Goal: Task Accomplishment & Management: Complete application form

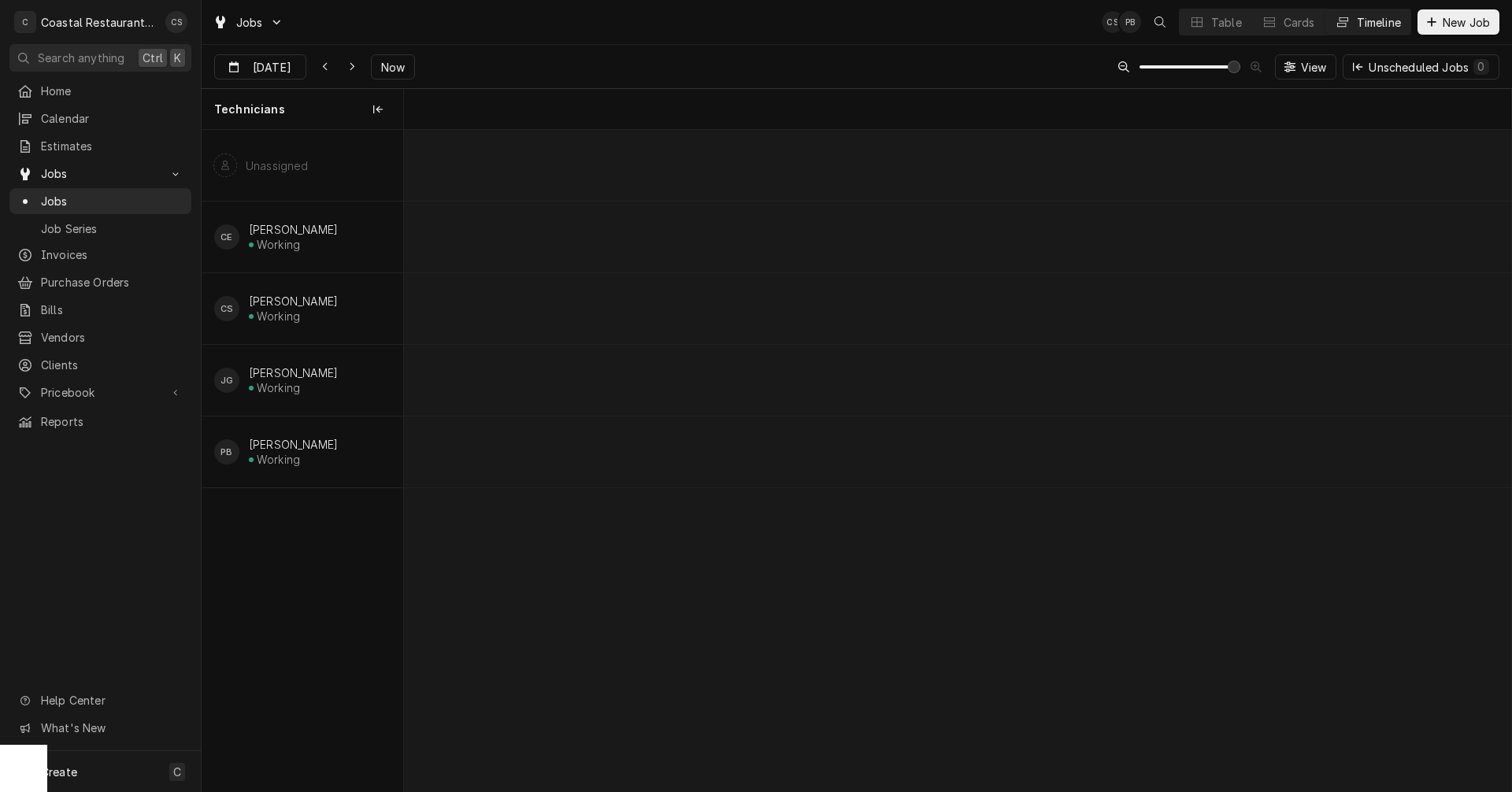
scroll to position [0, 21969]
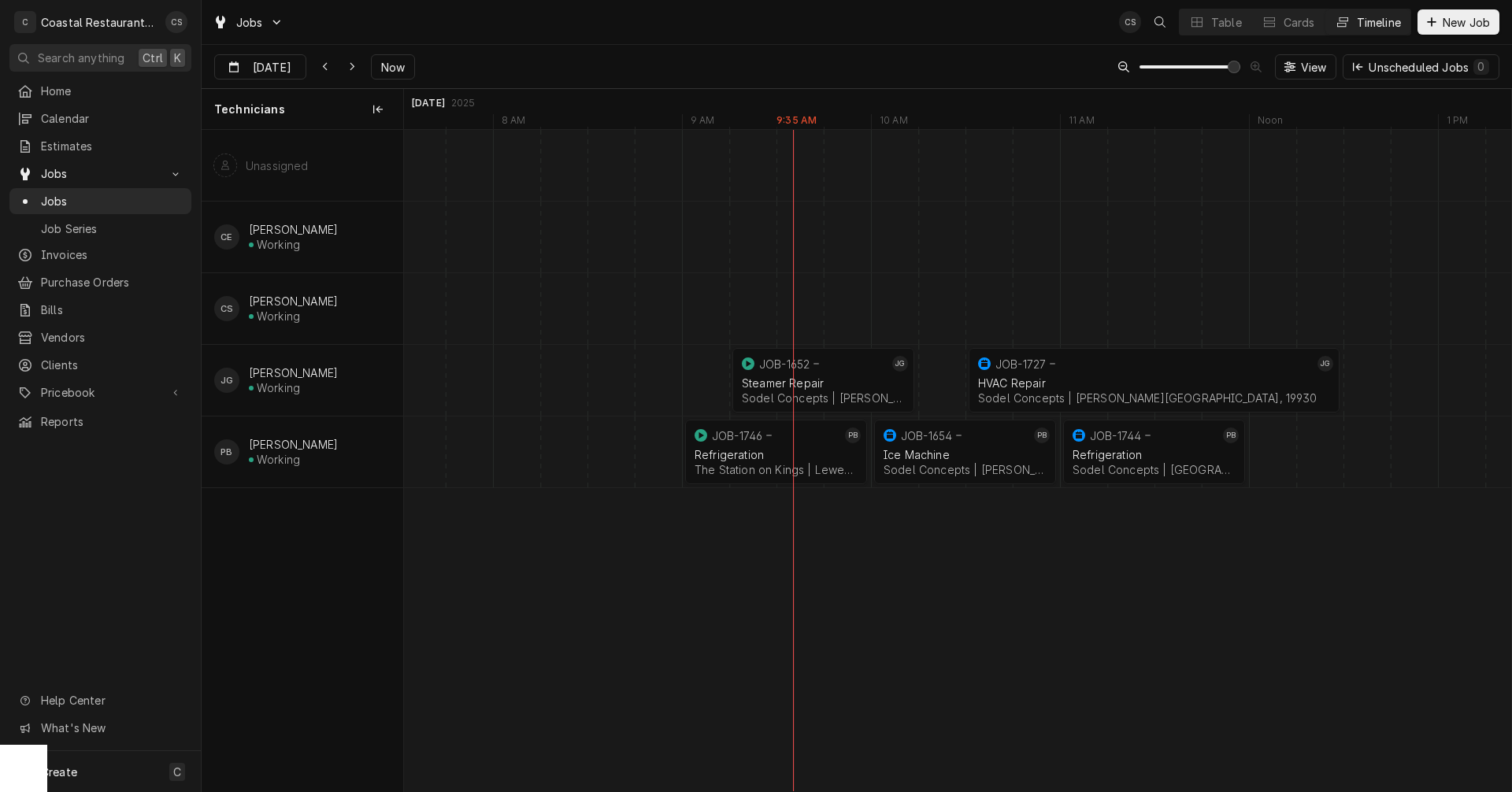
scroll to position [0, 21896]
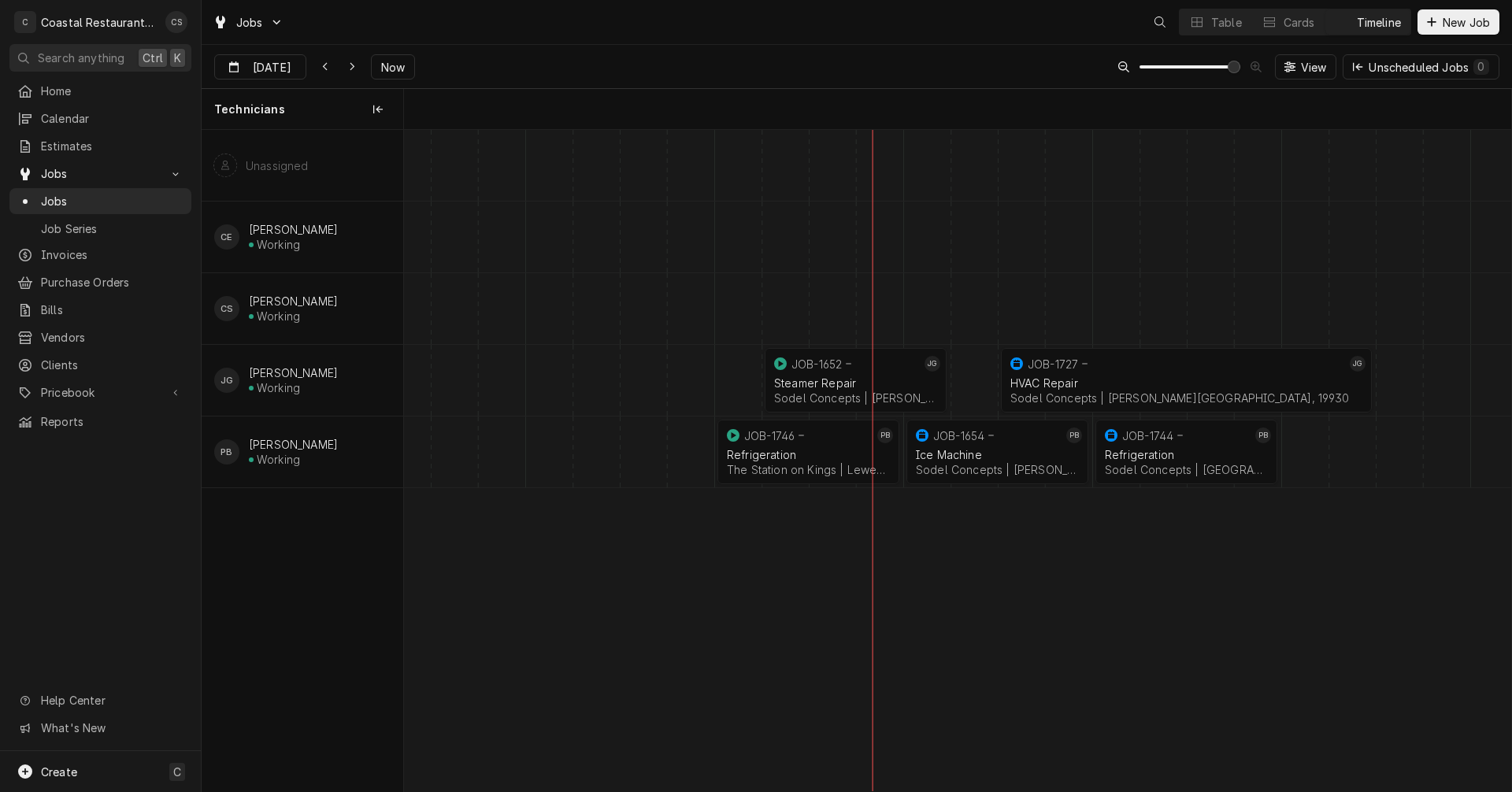
scroll to position [0, 21943]
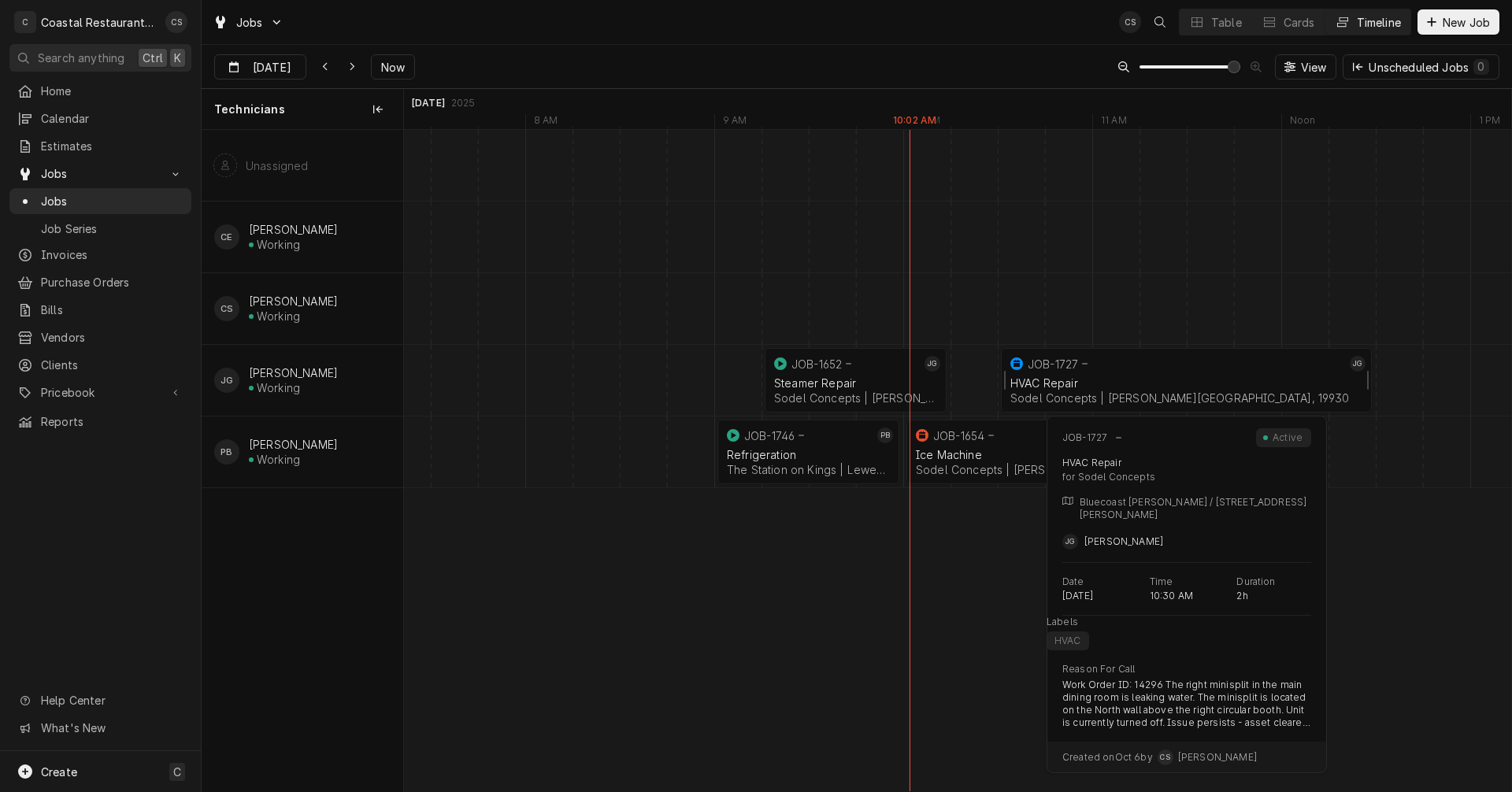
click at [1123, 366] on div "JOB-1727" at bounding box center [1175, 363] width 338 height 18
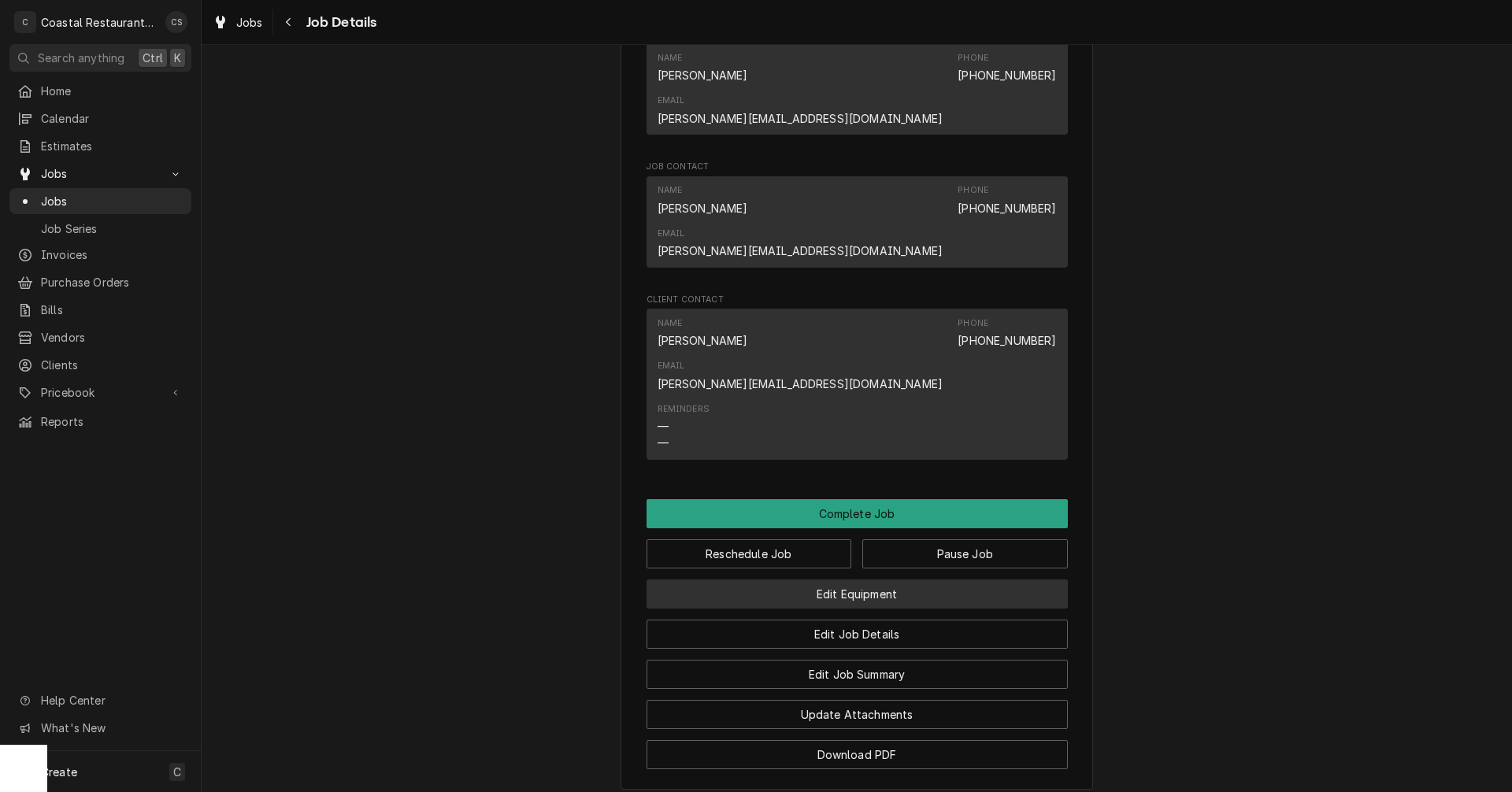
scroll to position [1260, 0]
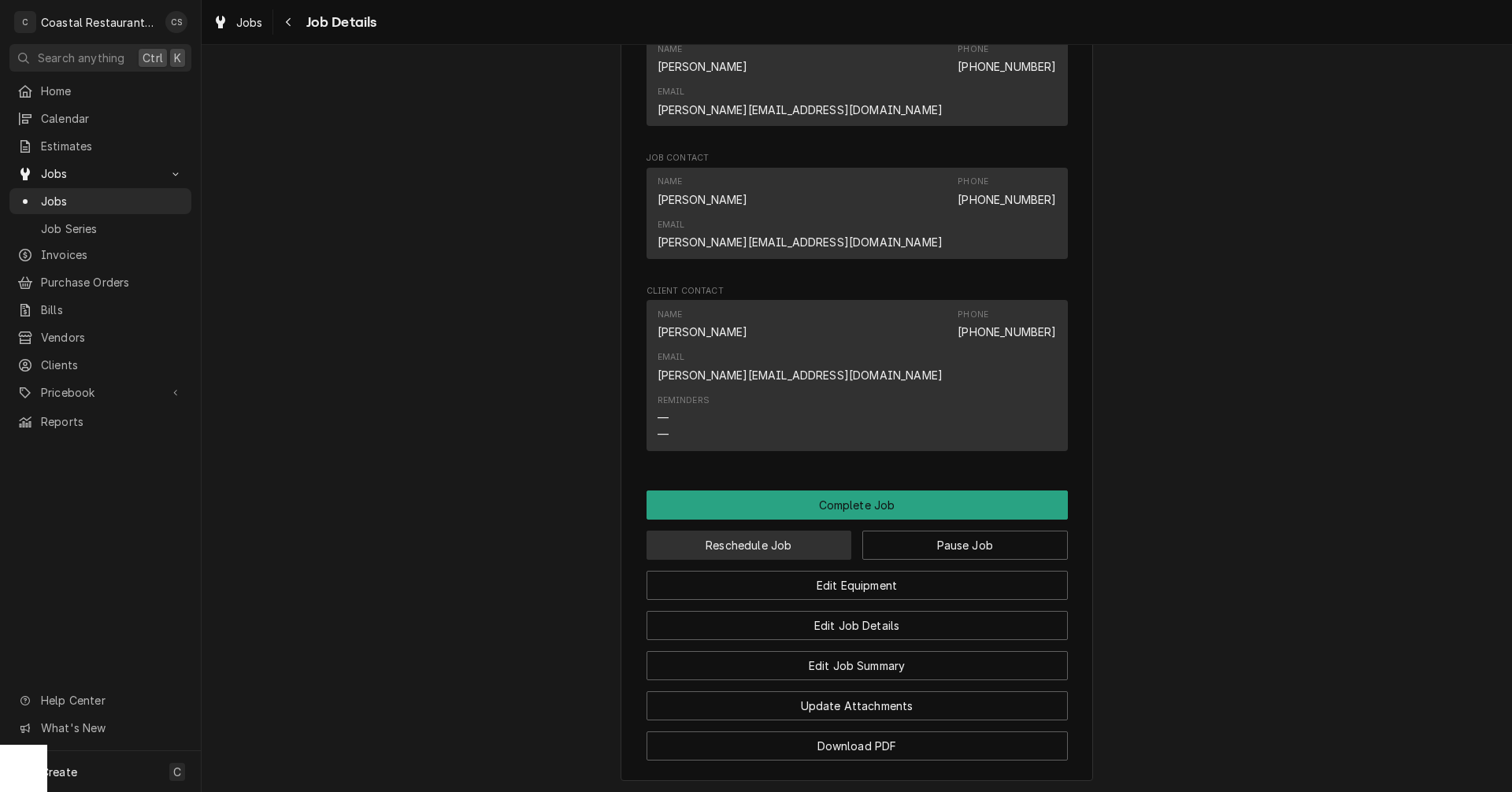
click at [799, 531] on button "Reschedule Job" at bounding box center [749, 546] width 206 height 30
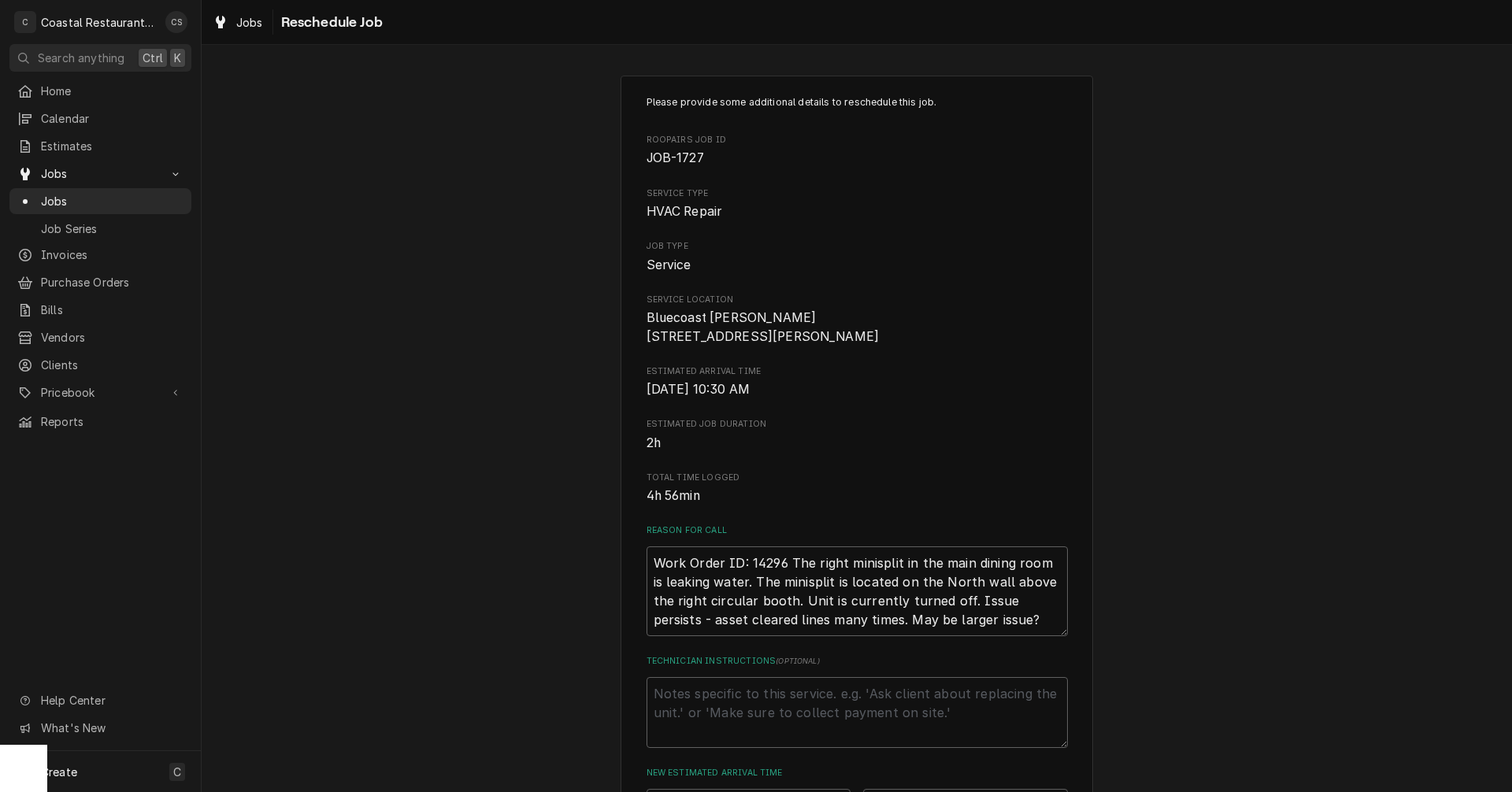
scroll to position [394, 0]
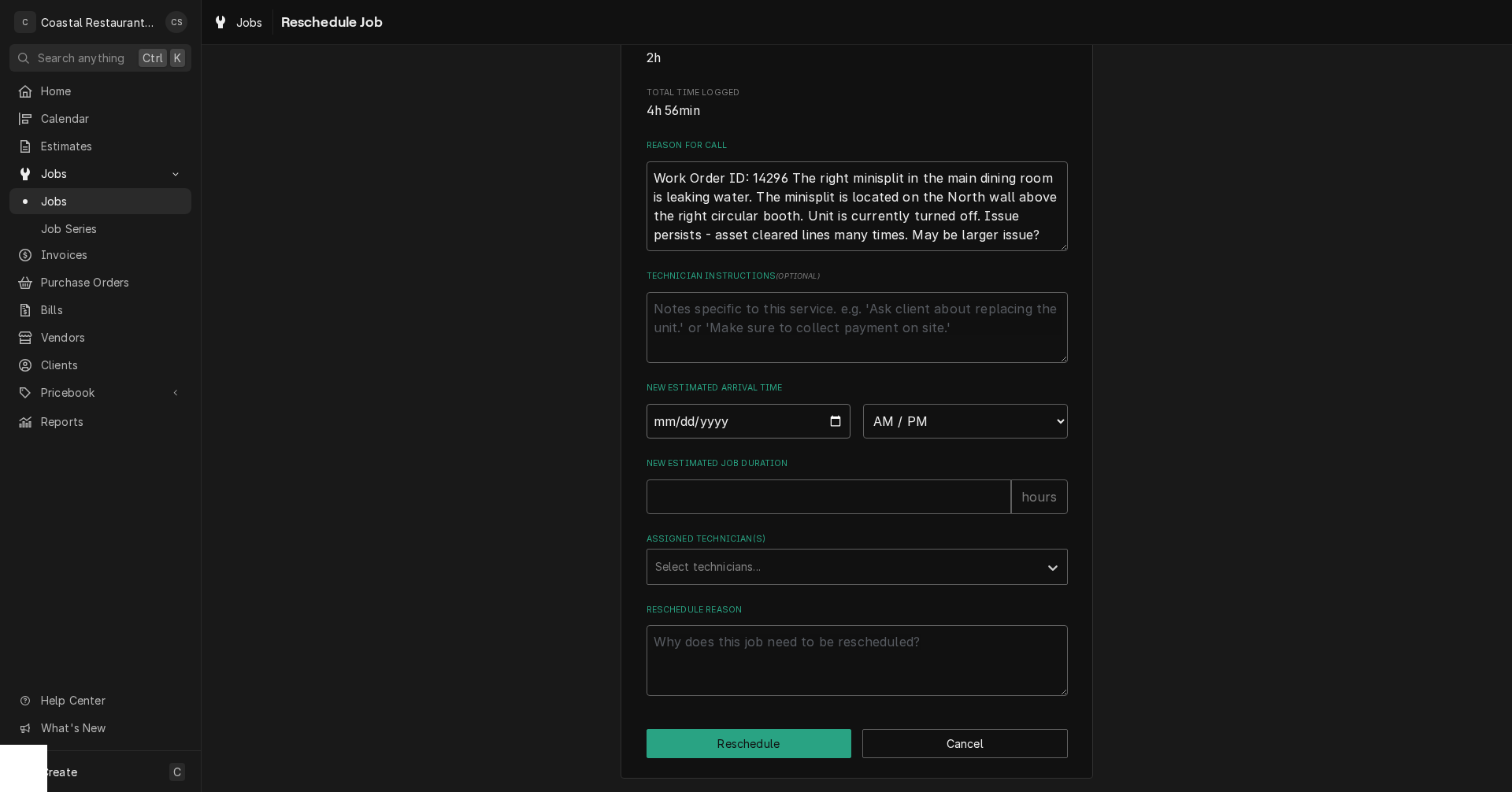
click at [835, 431] on input "Date" at bounding box center [749, 421] width 205 height 35
type textarea "x"
type input "2025-10-15"
click at [888, 430] on select "AM / PM 6:00 AM 6:15 AM 6:30 AM 6:45 AM 7:00 AM 7:15 AM 7:30 AM 7:45 AM 8:00 AM…" at bounding box center [965, 421] width 205 height 35
select select "09:00:00"
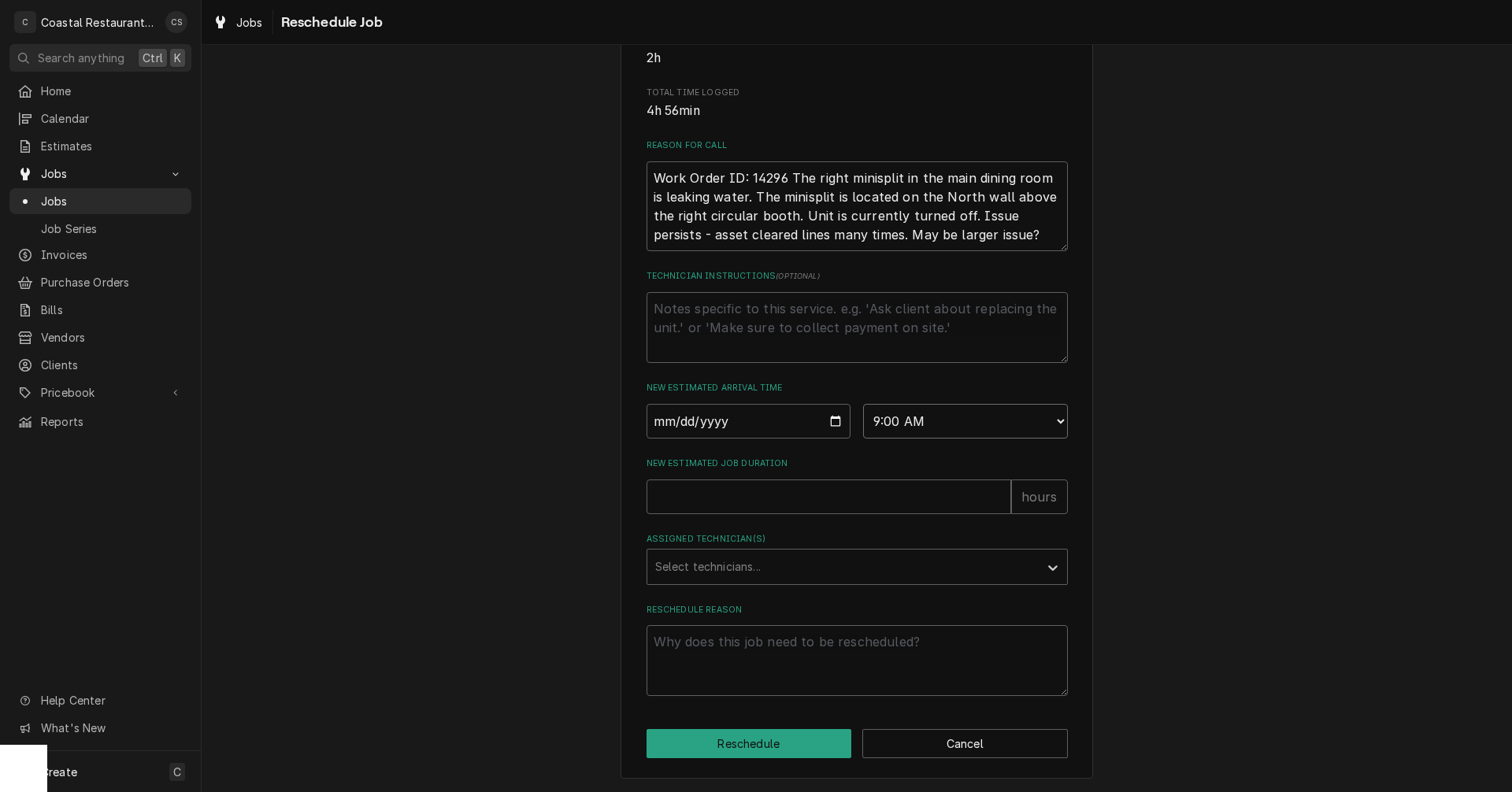
click at [863, 413] on select "AM / PM 6:00 AM 6:15 AM 6:30 AM 6:45 AM 7:00 AM 7:15 AM 7:30 AM 7:45 AM 8:00 AM…" at bounding box center [965, 421] width 205 height 35
click at [716, 506] on input "New Estimated Job Duration" at bounding box center [828, 497] width 364 height 35
type textarea "x"
type input "3"
click at [689, 577] on div "Assigned Technician(s)" at bounding box center [843, 567] width 375 height 29
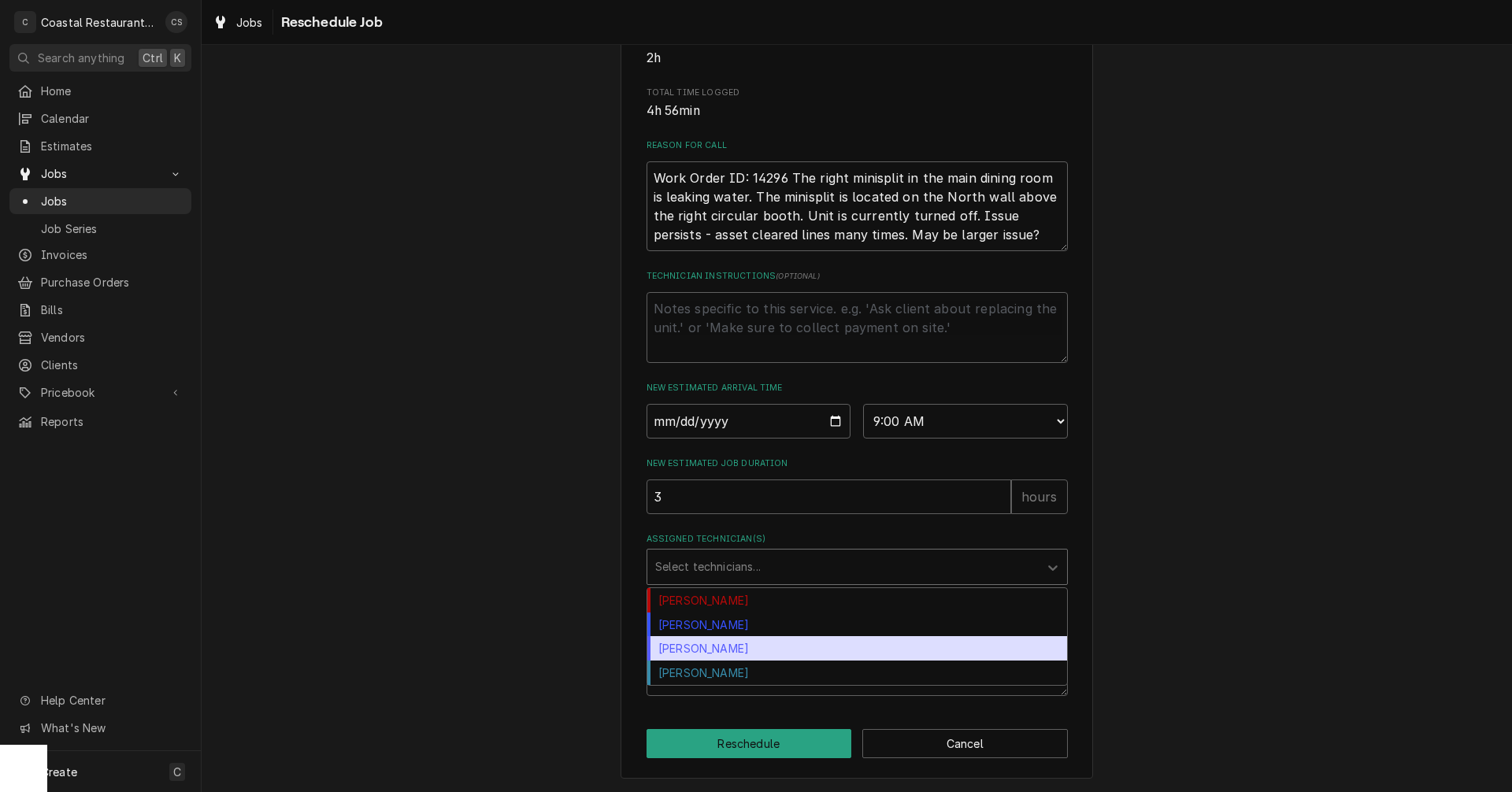
click at [685, 657] on div "James Gatton" at bounding box center [856, 648] width 419 height 24
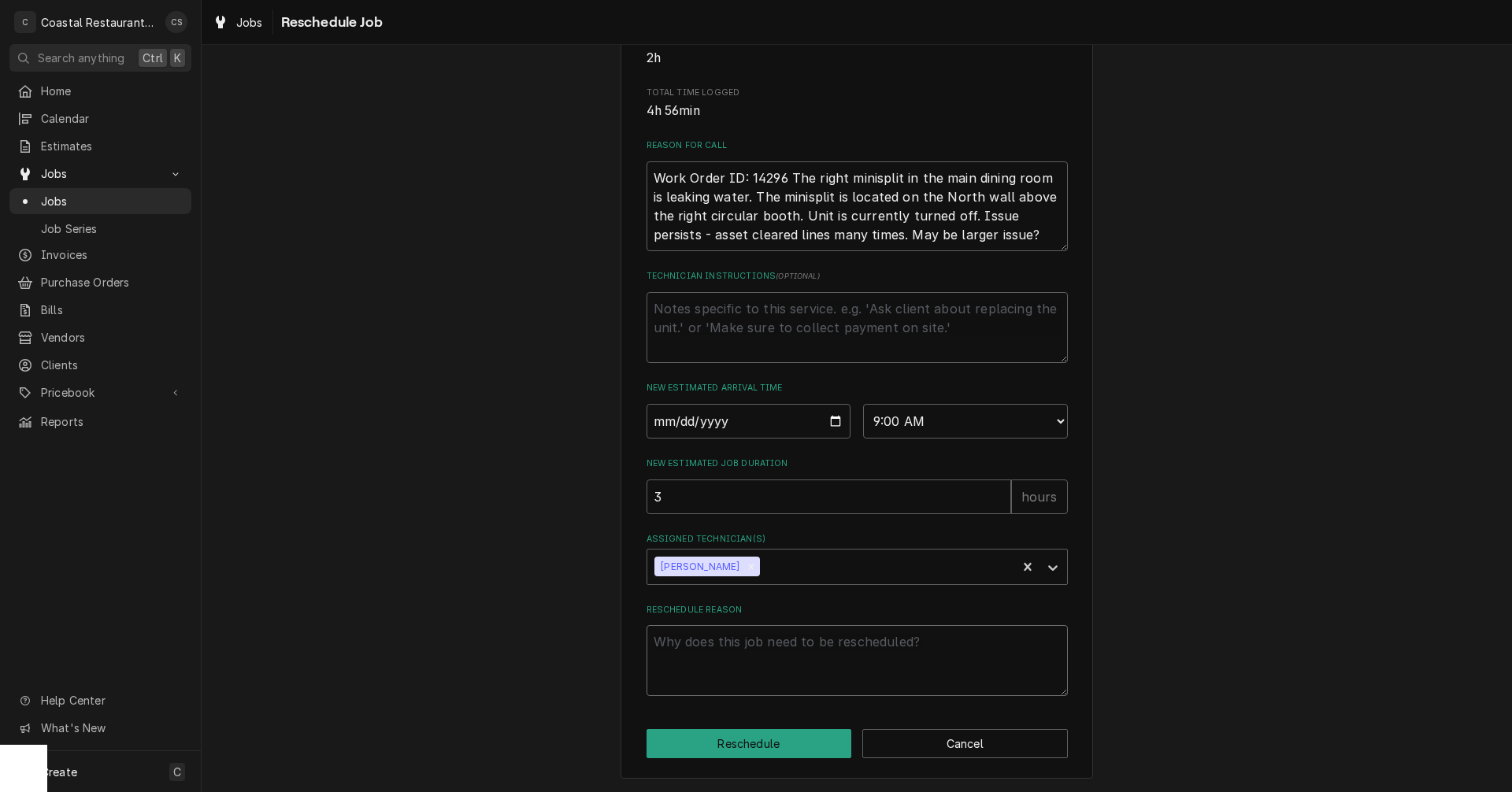
click at [732, 648] on textarea "Reschedule Reason" at bounding box center [856, 660] width 421 height 71
type textarea "x"
type textarea "w"
type textarea "x"
type textarea "wa"
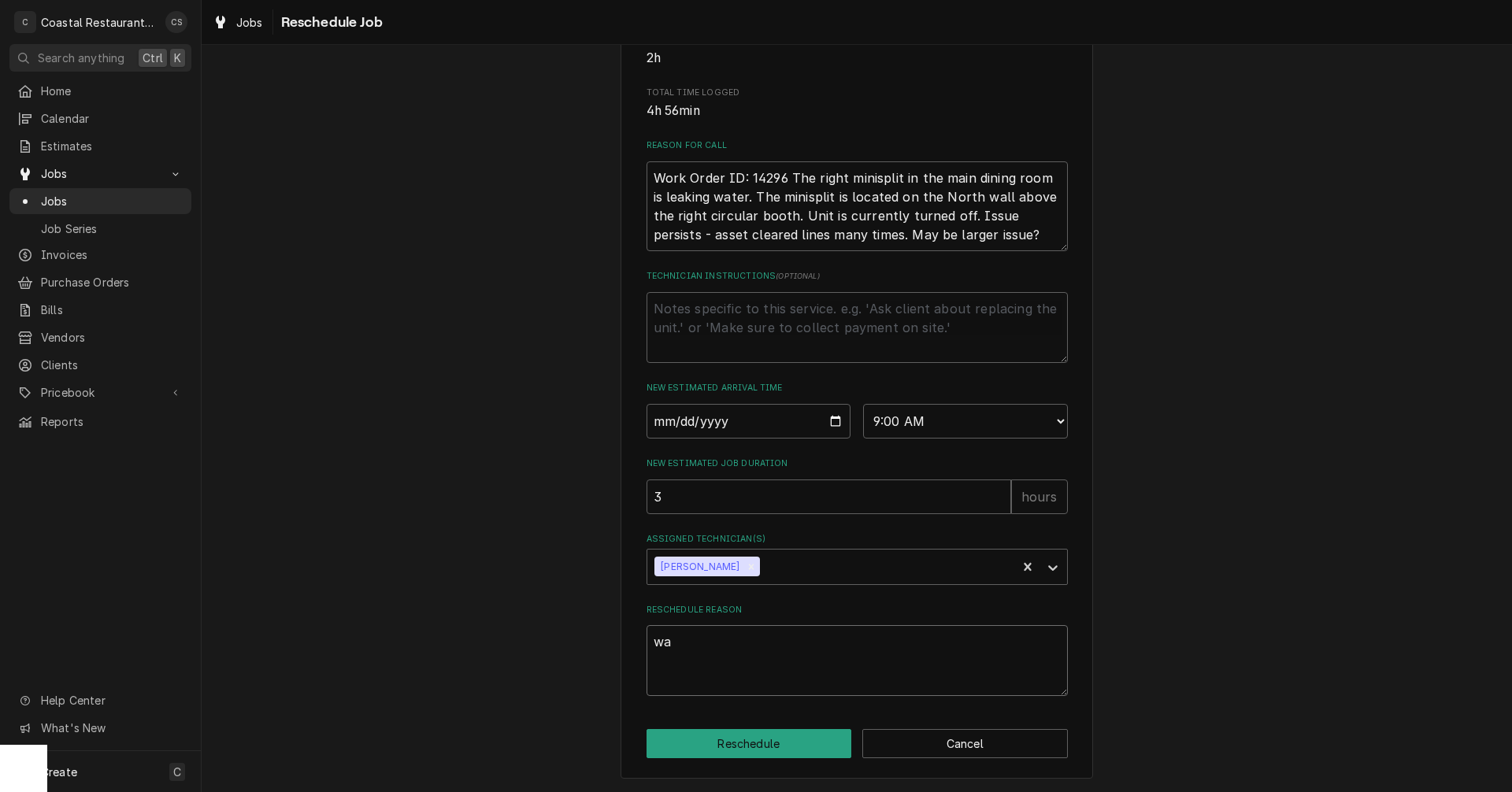
type textarea "x"
type textarea "w"
type textarea "x"
type textarea "we"
type textarea "x"
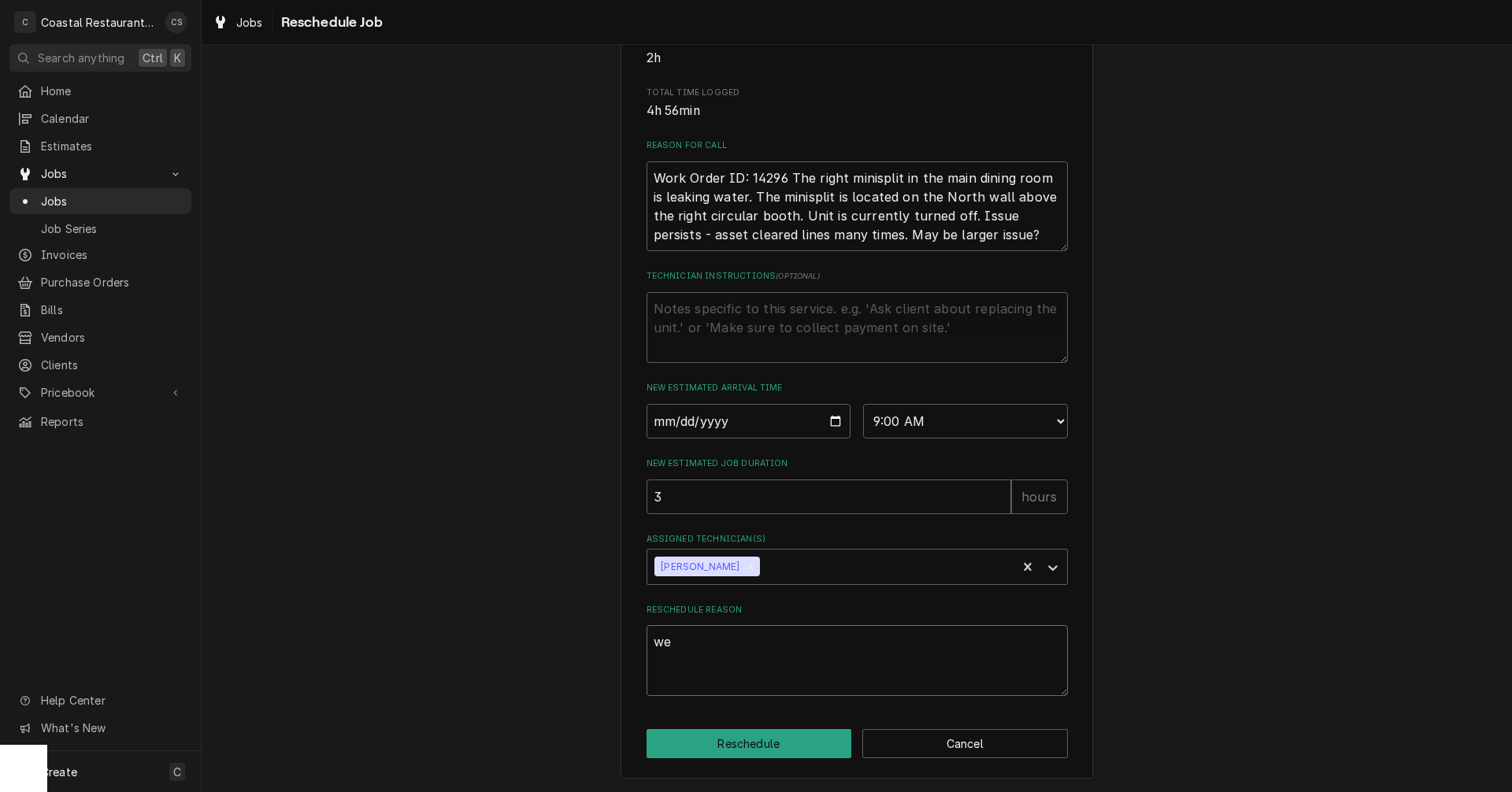
type textarea "wea"
type textarea "x"
type textarea "weat"
type textarea "x"
type textarea "weath"
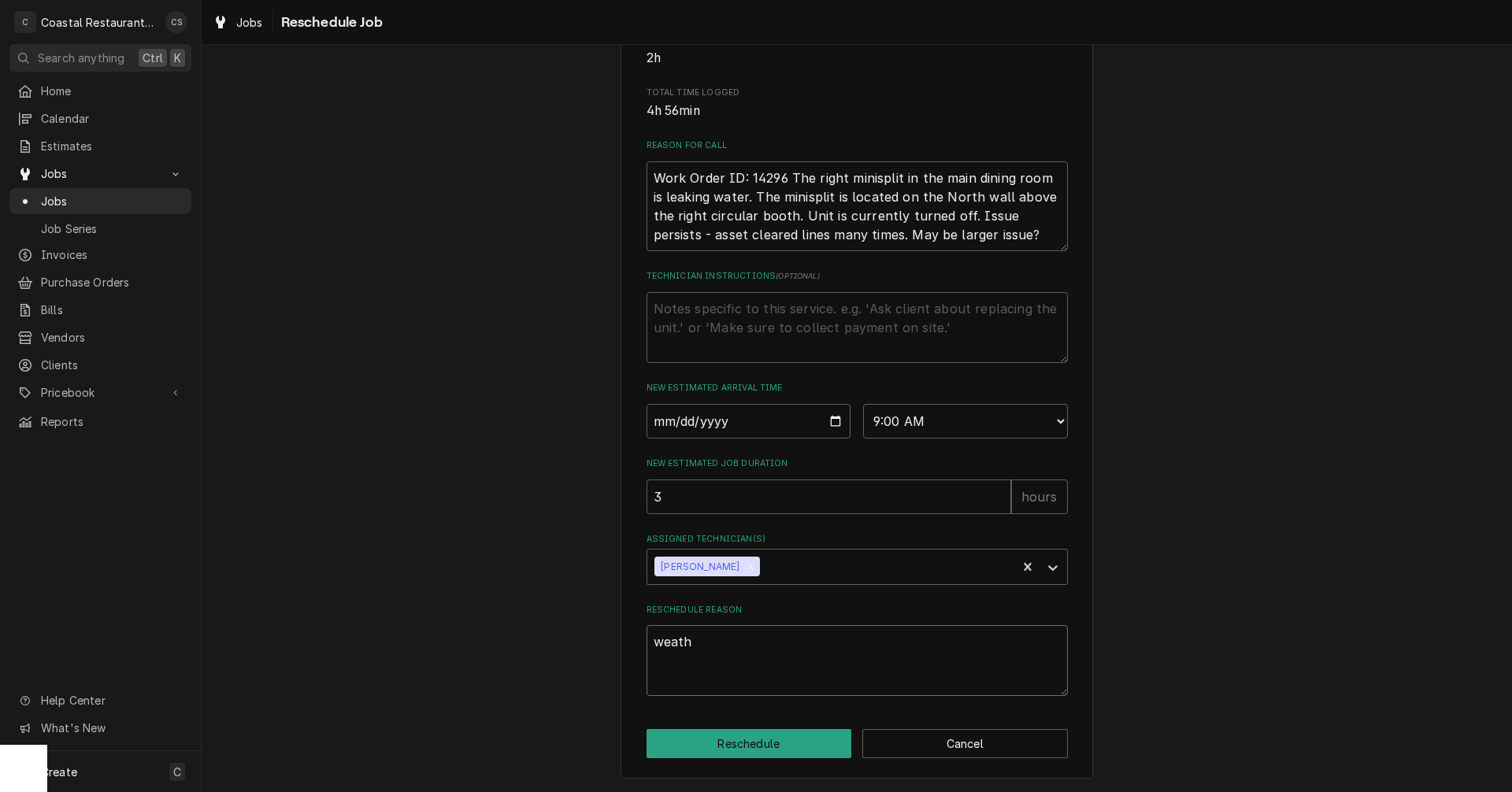
type textarea "x"
type textarea "weathe"
type textarea "x"
type textarea "weather"
type textarea "x"
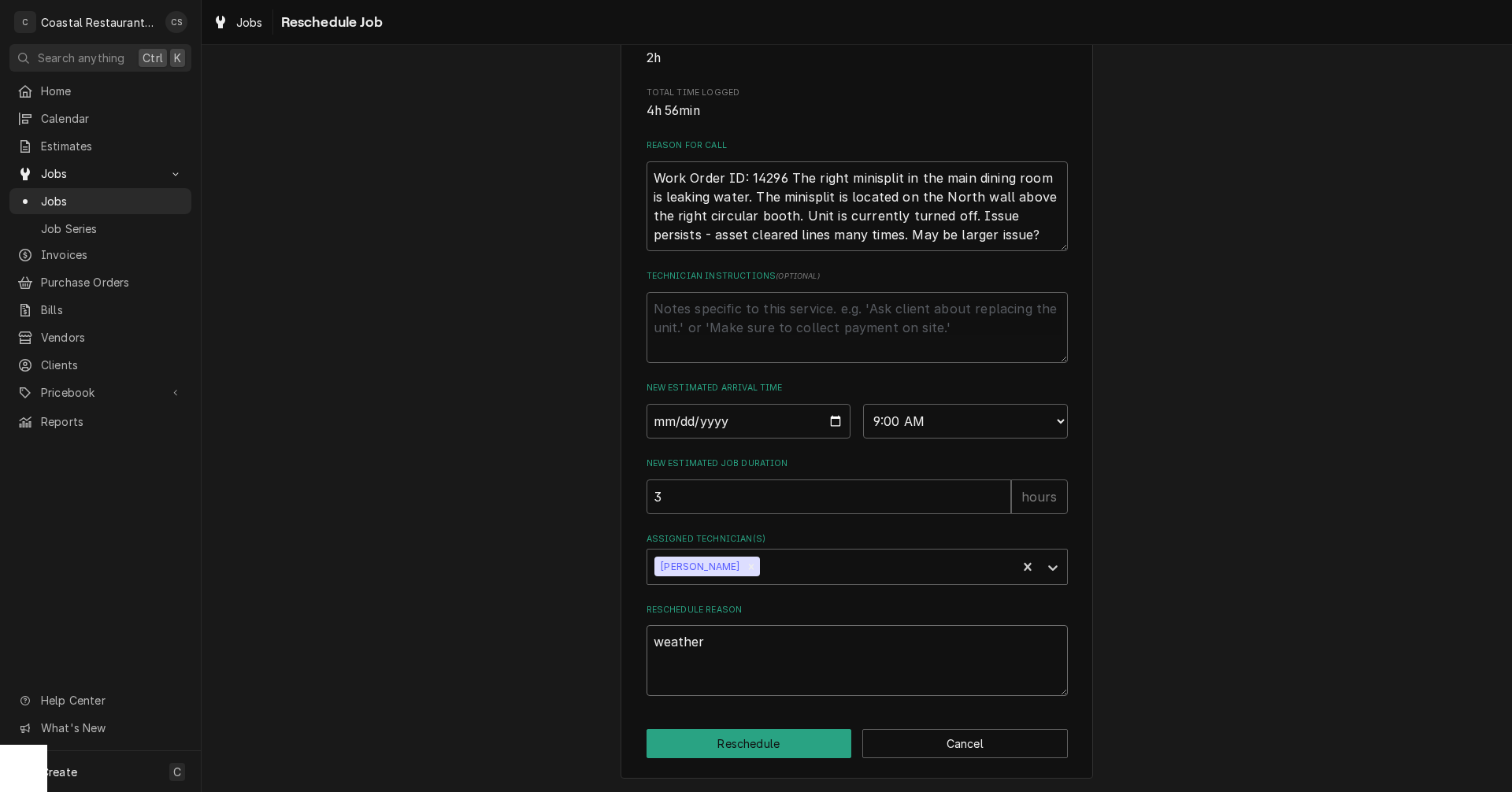
type textarea "weather."
type textarea "x"
type textarea "weather."
click at [750, 754] on button "Reschedule" at bounding box center [749, 744] width 206 height 30
type textarea "x"
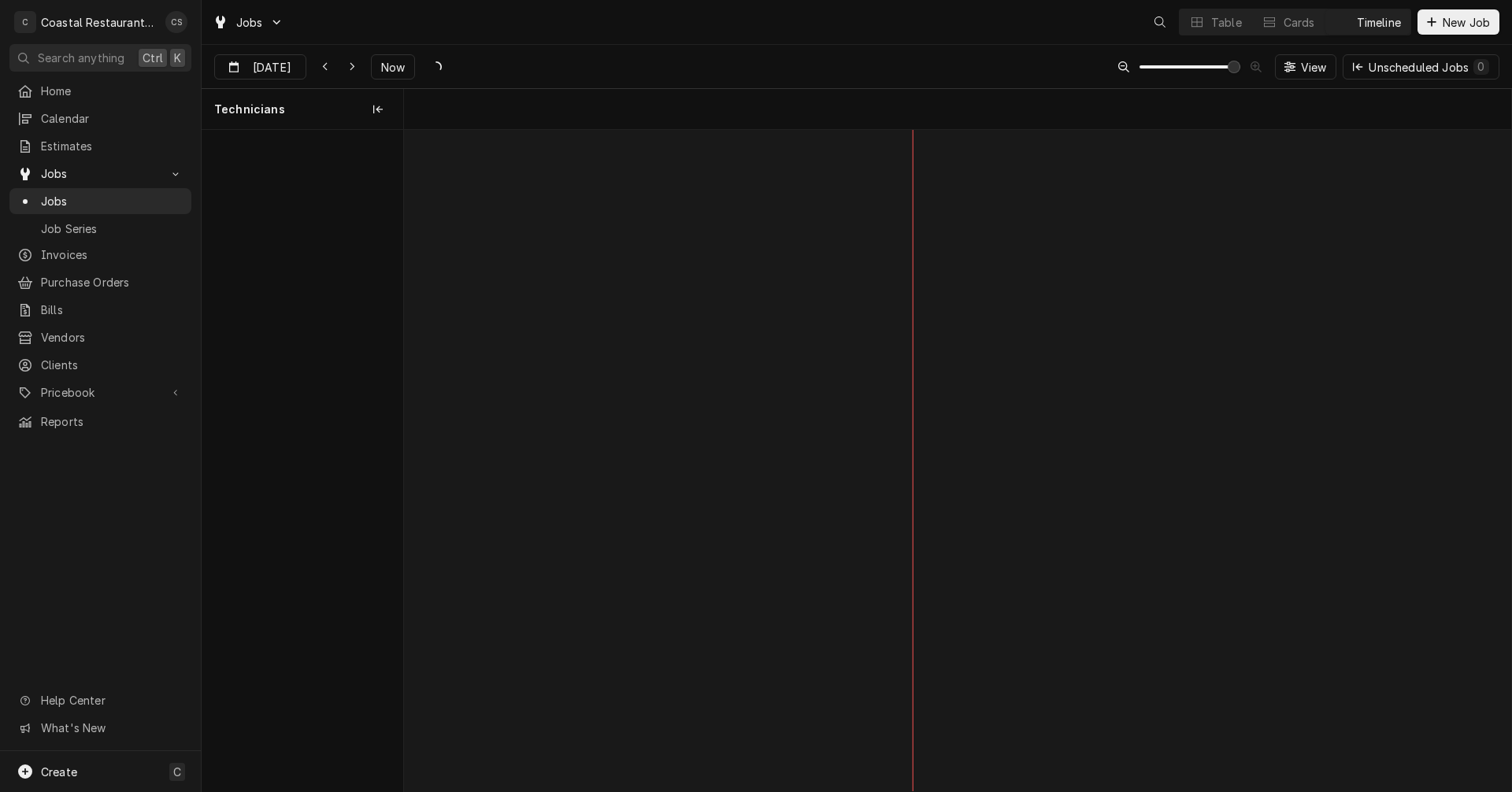
scroll to position [0, 21943]
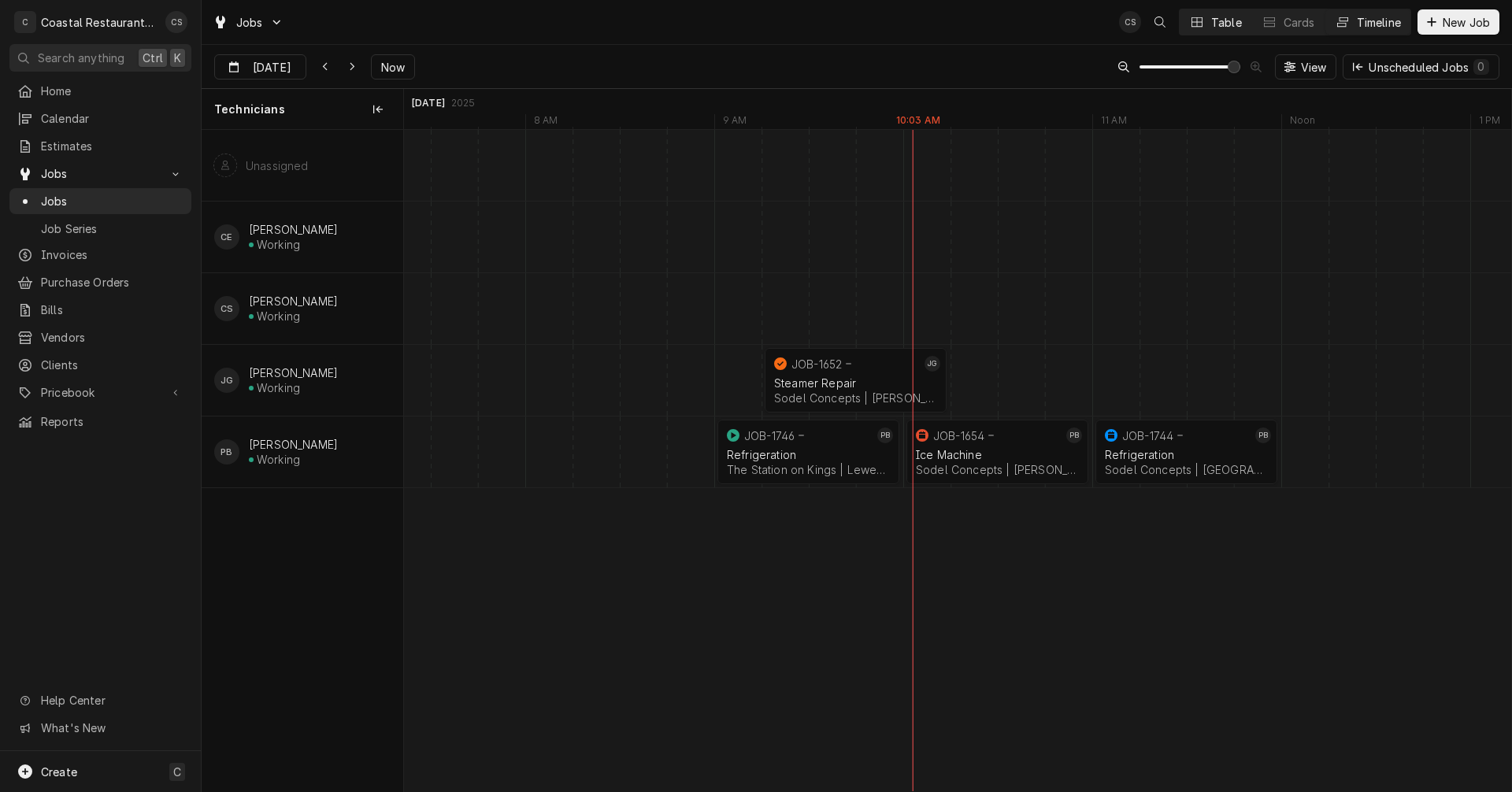
click at [1223, 21] on div "Table" at bounding box center [1226, 22] width 30 height 17
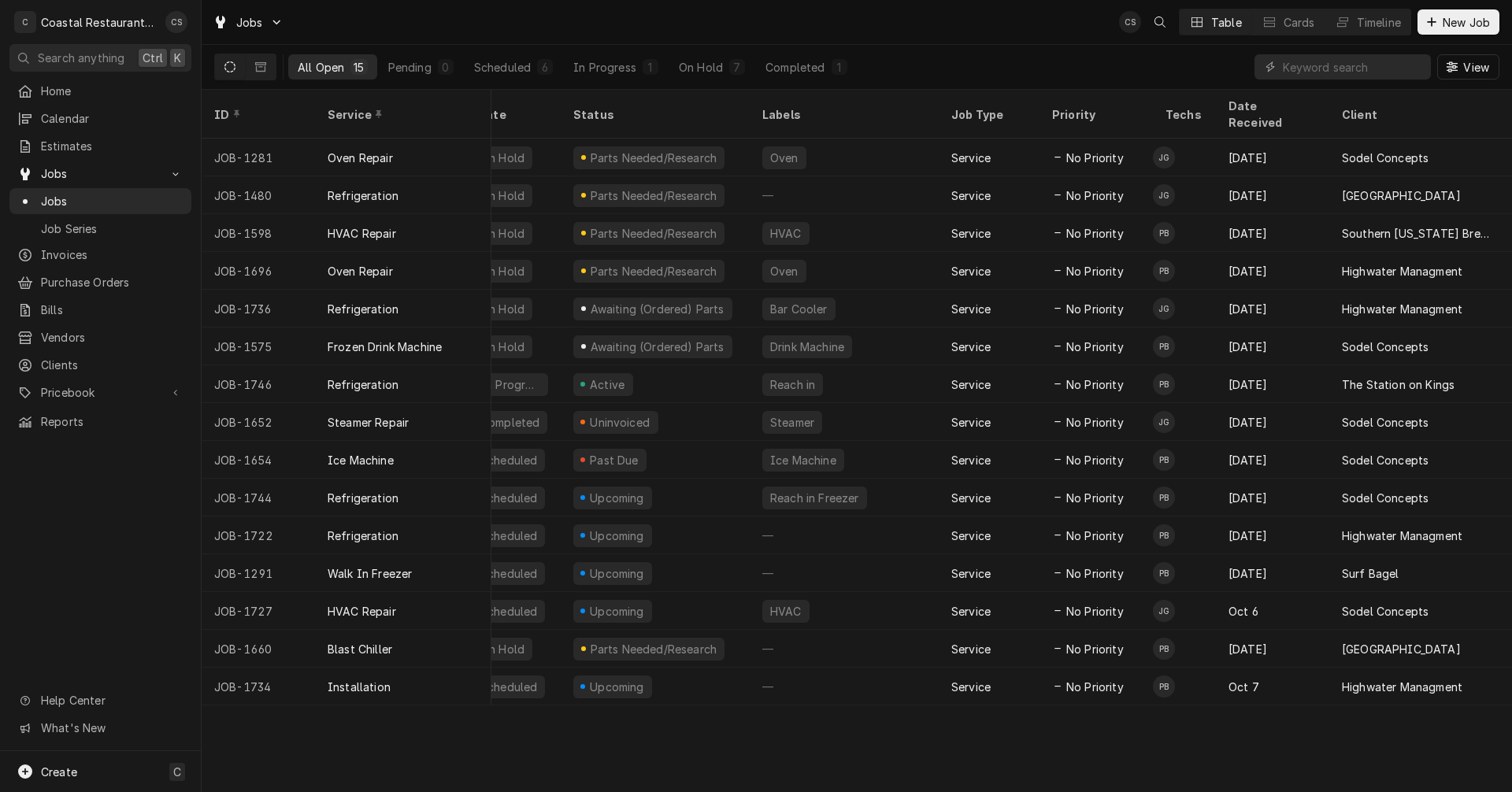
scroll to position [0, 0]
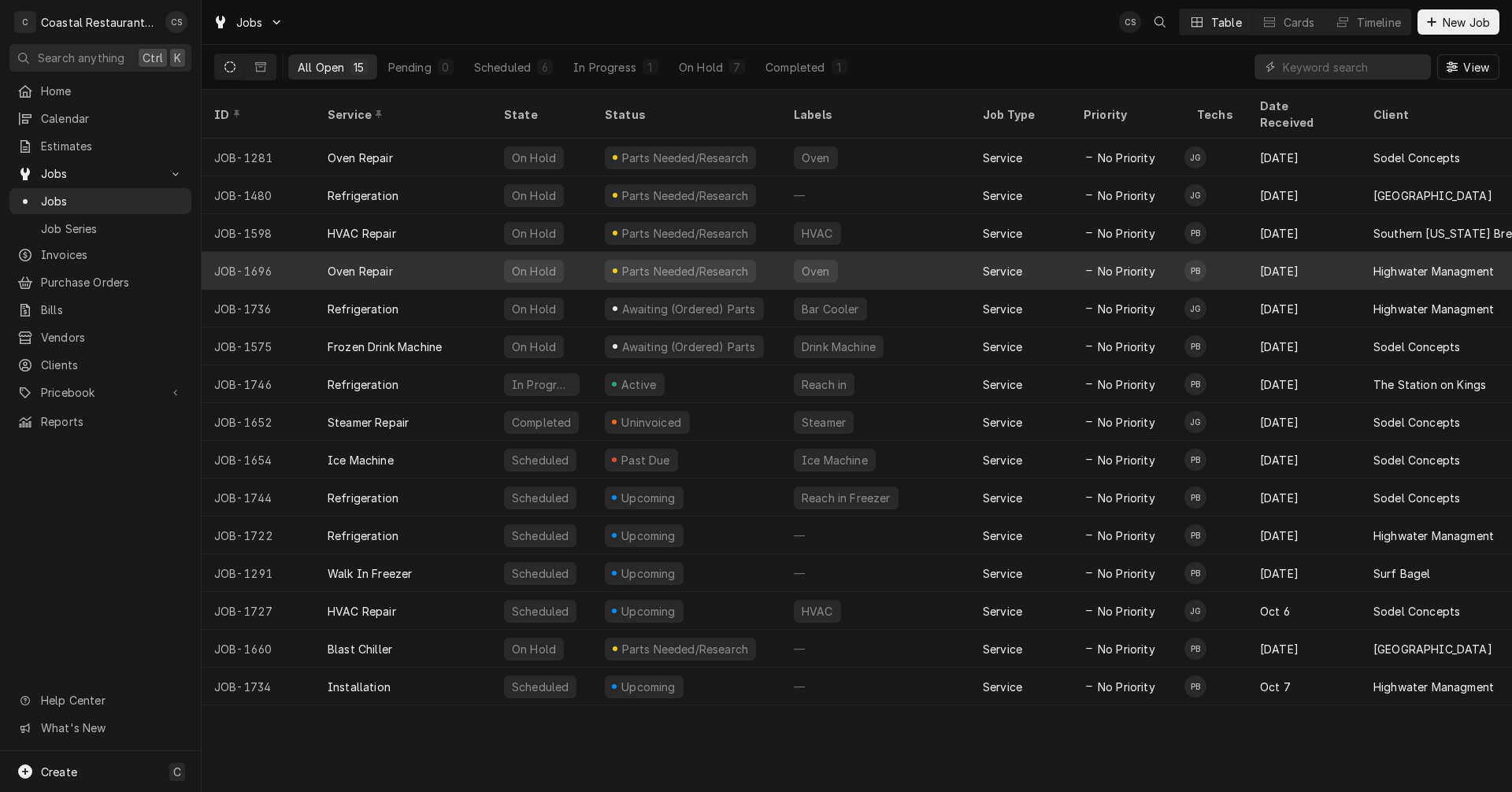
click at [480, 255] on div "Oven Repair" at bounding box center [403, 270] width 176 height 38
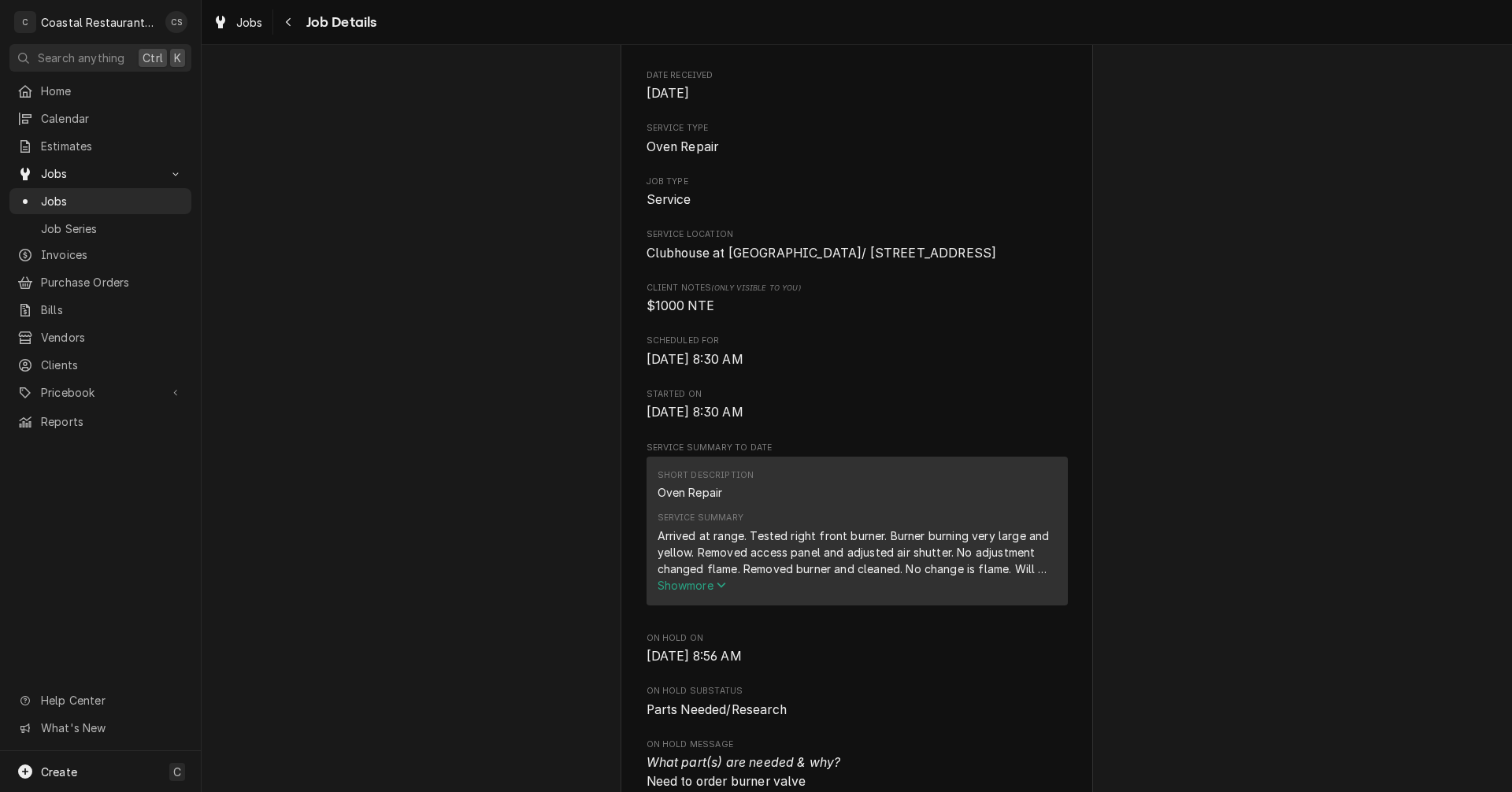
scroll to position [236, 0]
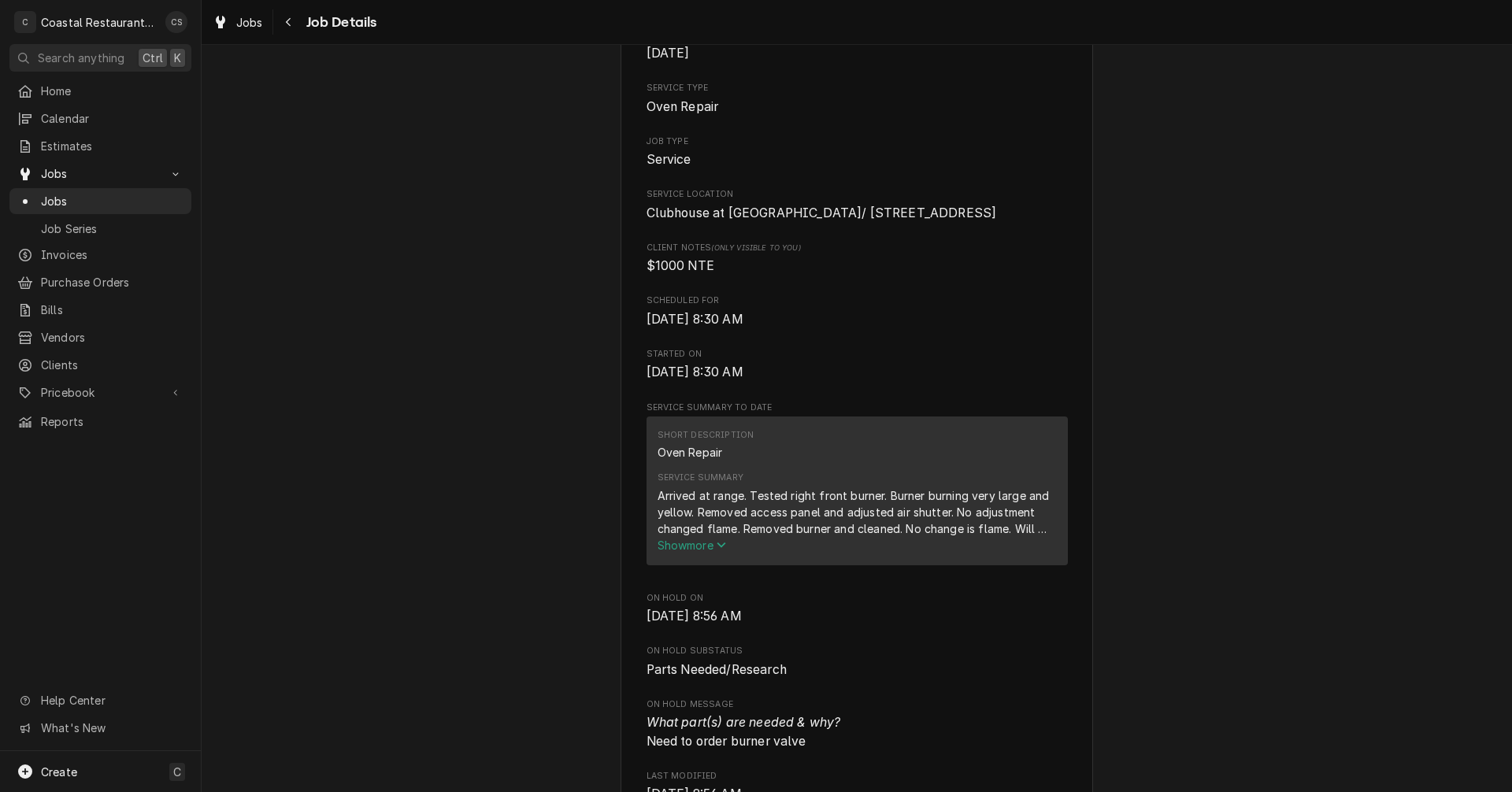
click at [710, 552] on span "Show more" at bounding box center [691, 545] width 69 height 14
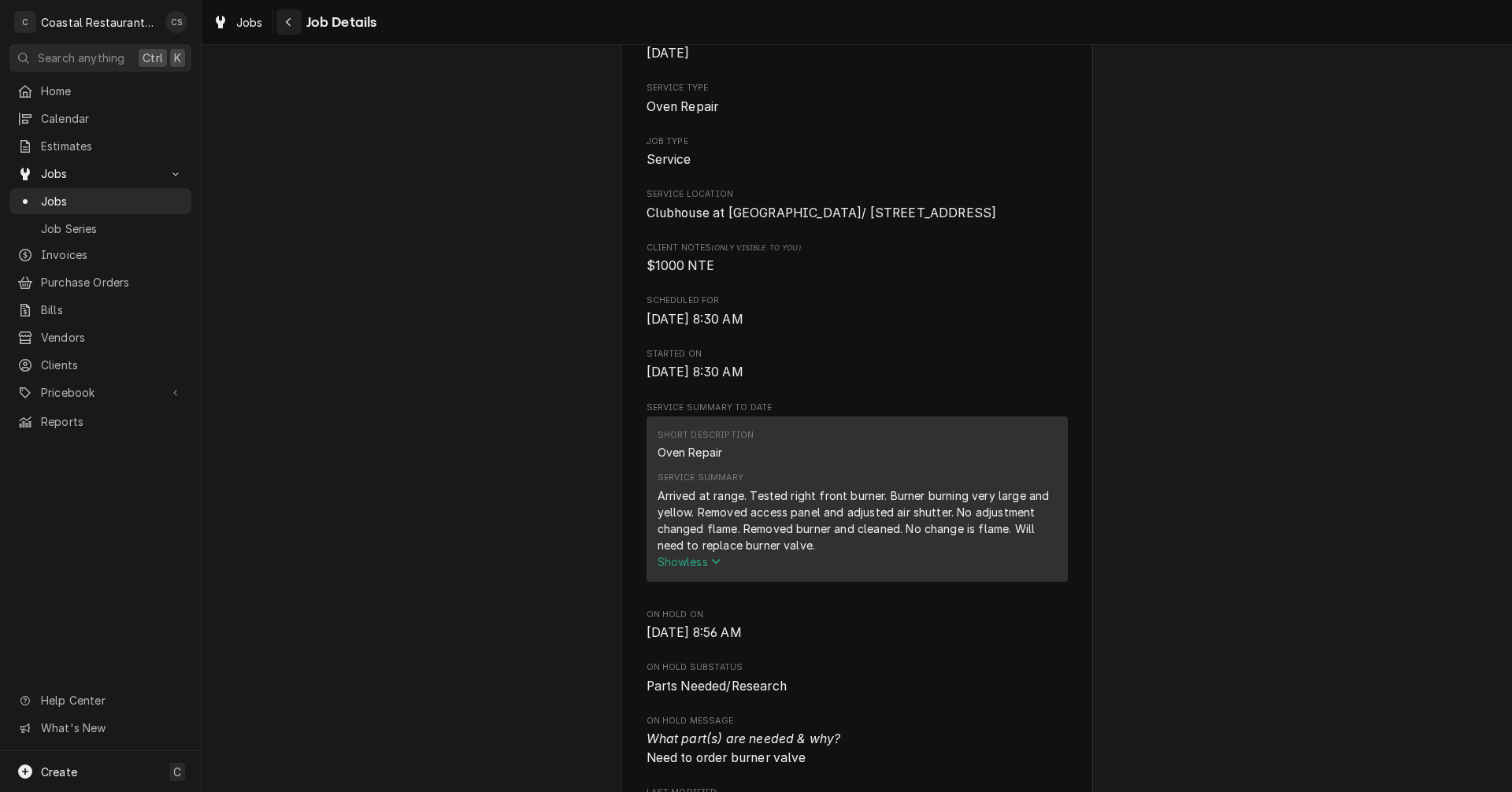
click at [290, 23] on icon "Navigate back" at bounding box center [289, 22] width 7 height 11
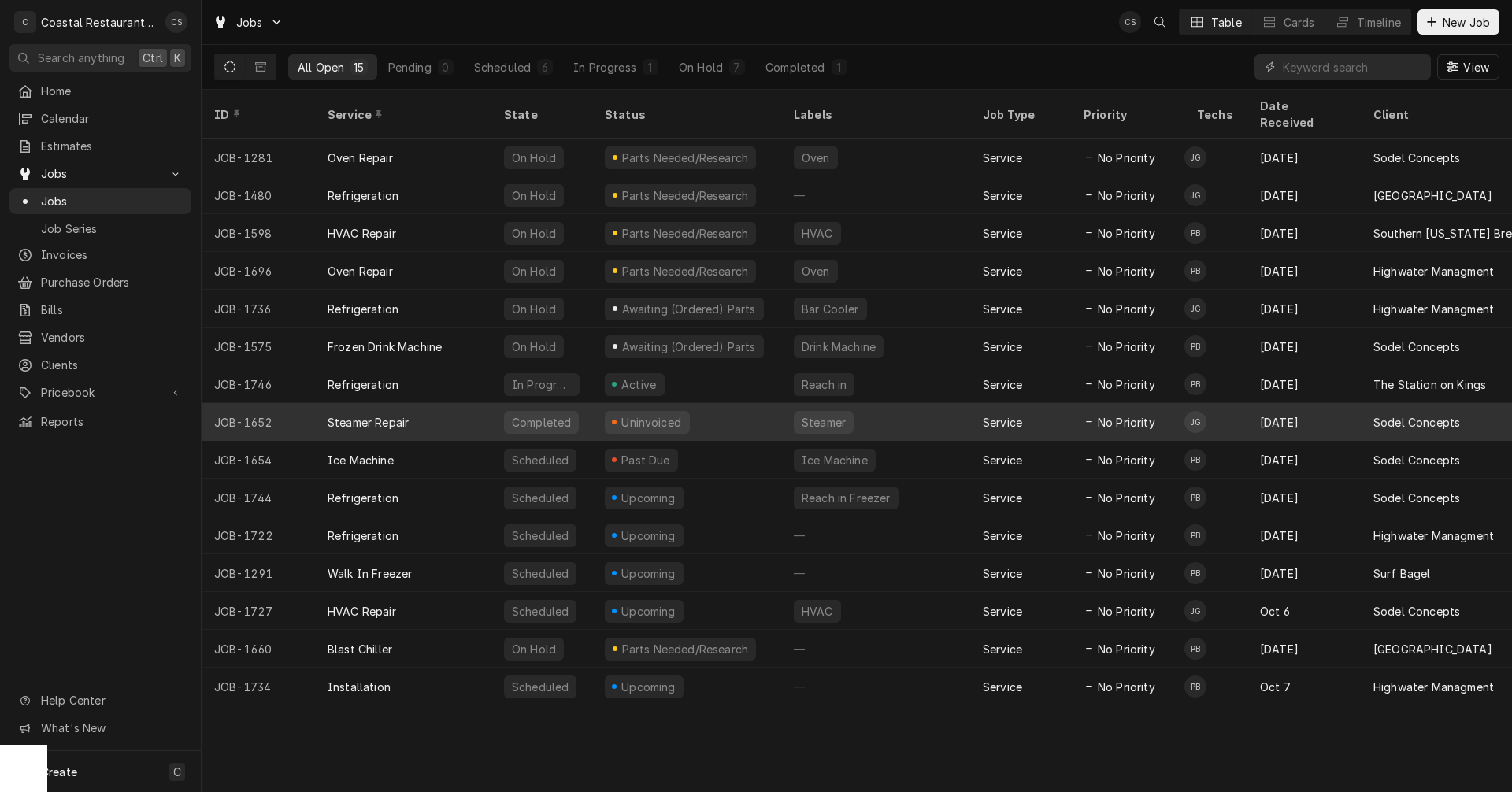
click at [467, 403] on div "Steamer Repair" at bounding box center [403, 421] width 176 height 38
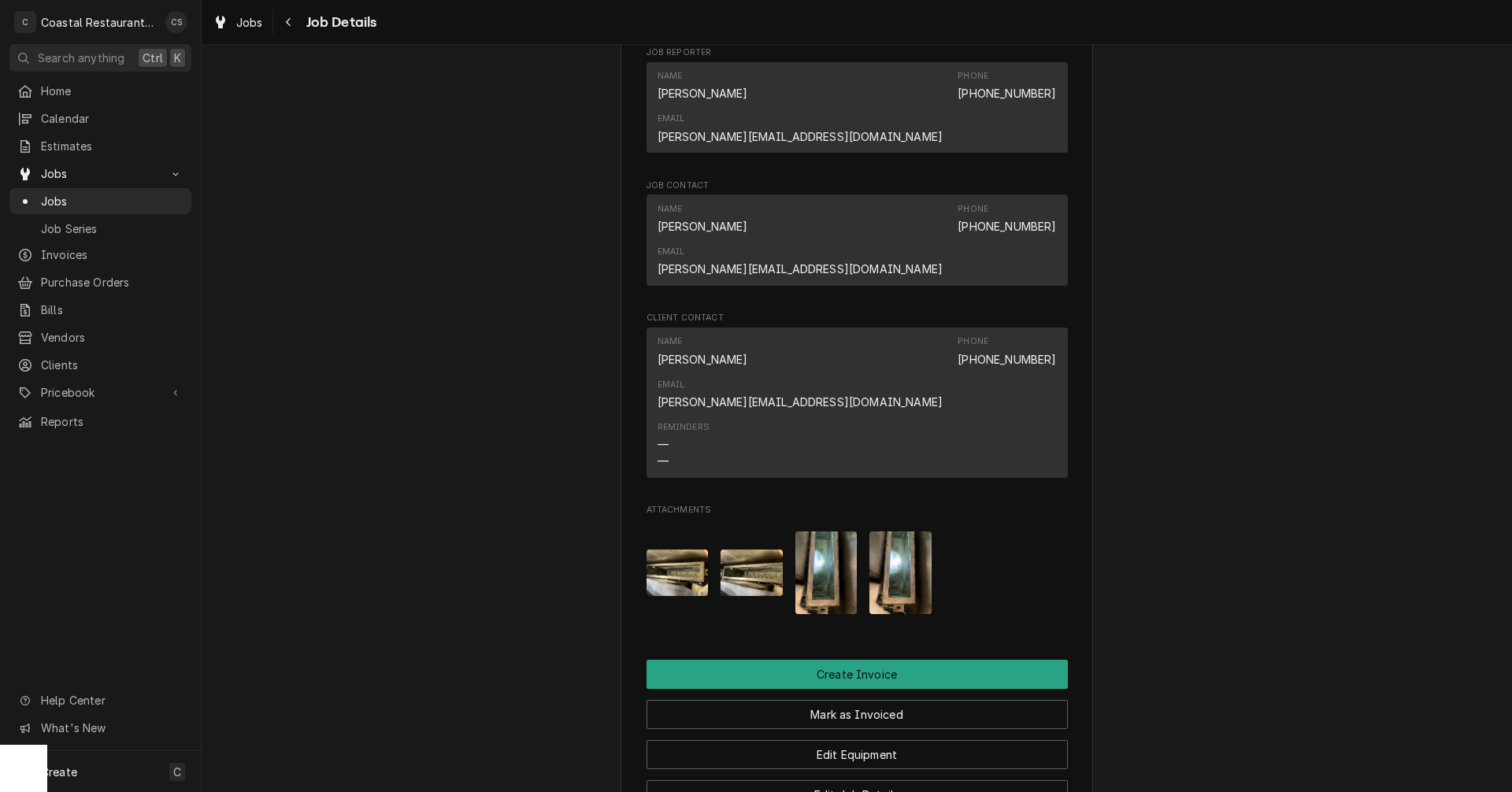
scroll to position [1339, 0]
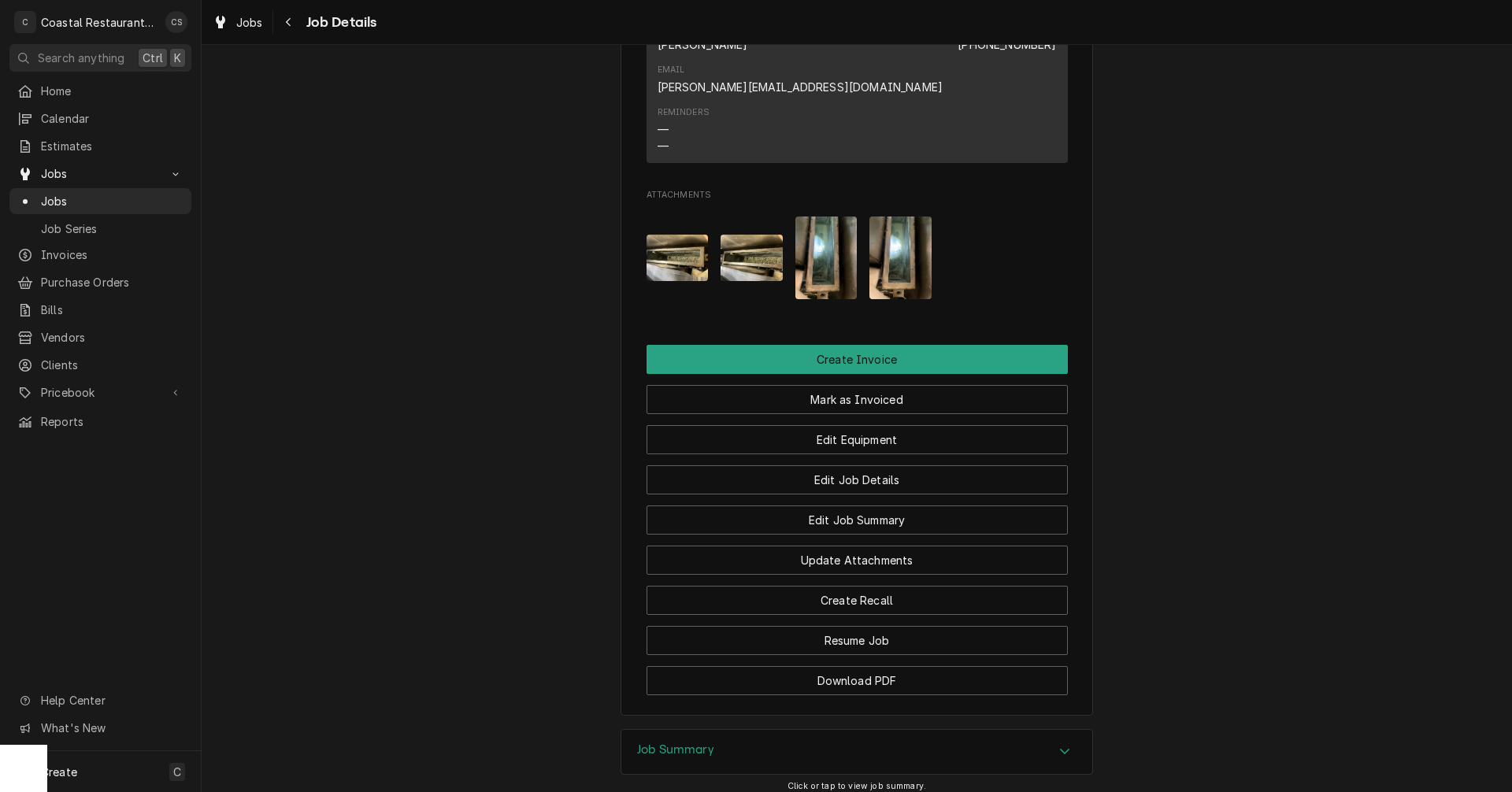
click at [691, 742] on h3 "Job Summary" at bounding box center [676, 750] width 77 height 15
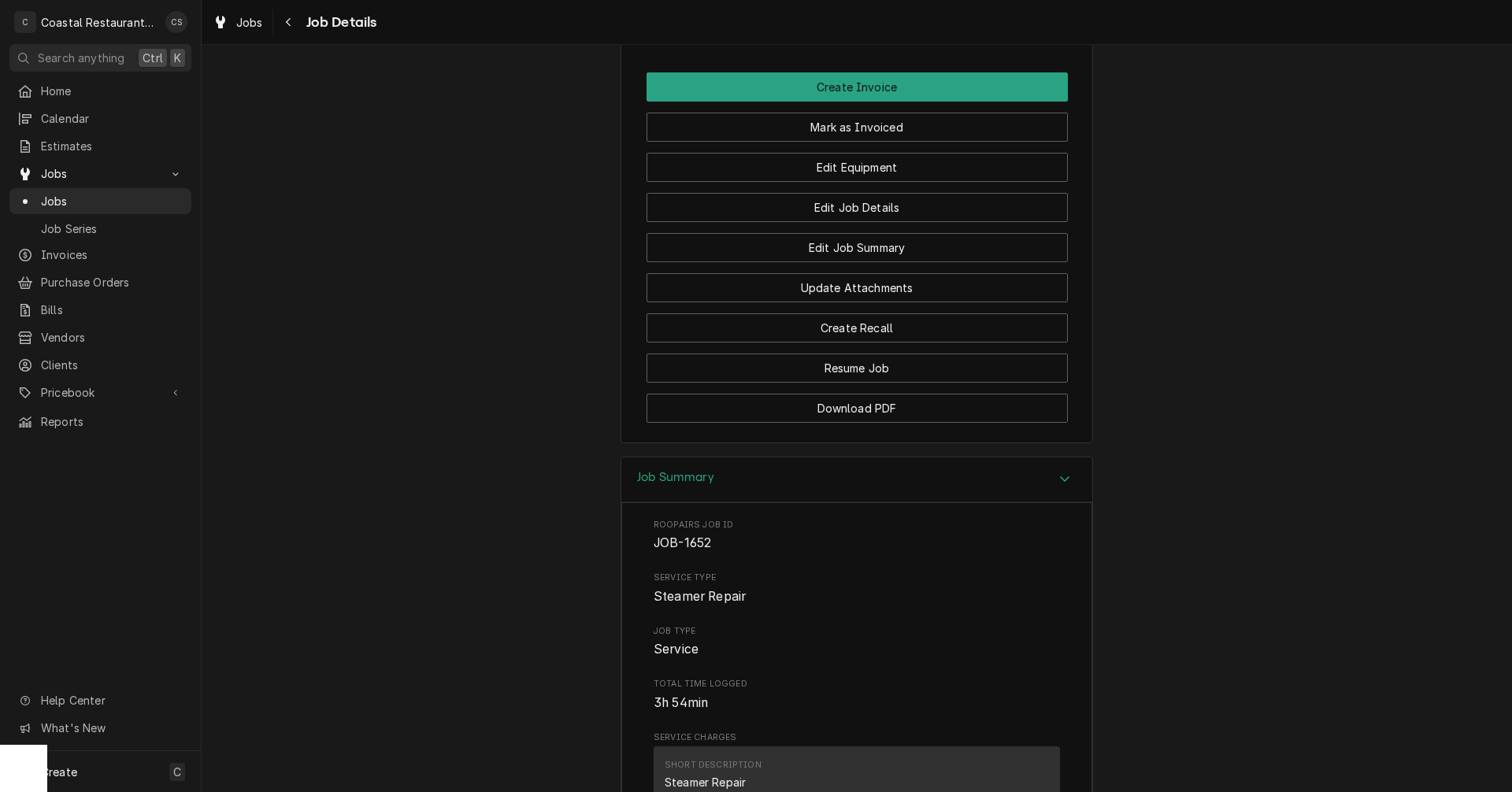
scroll to position [1411, 0]
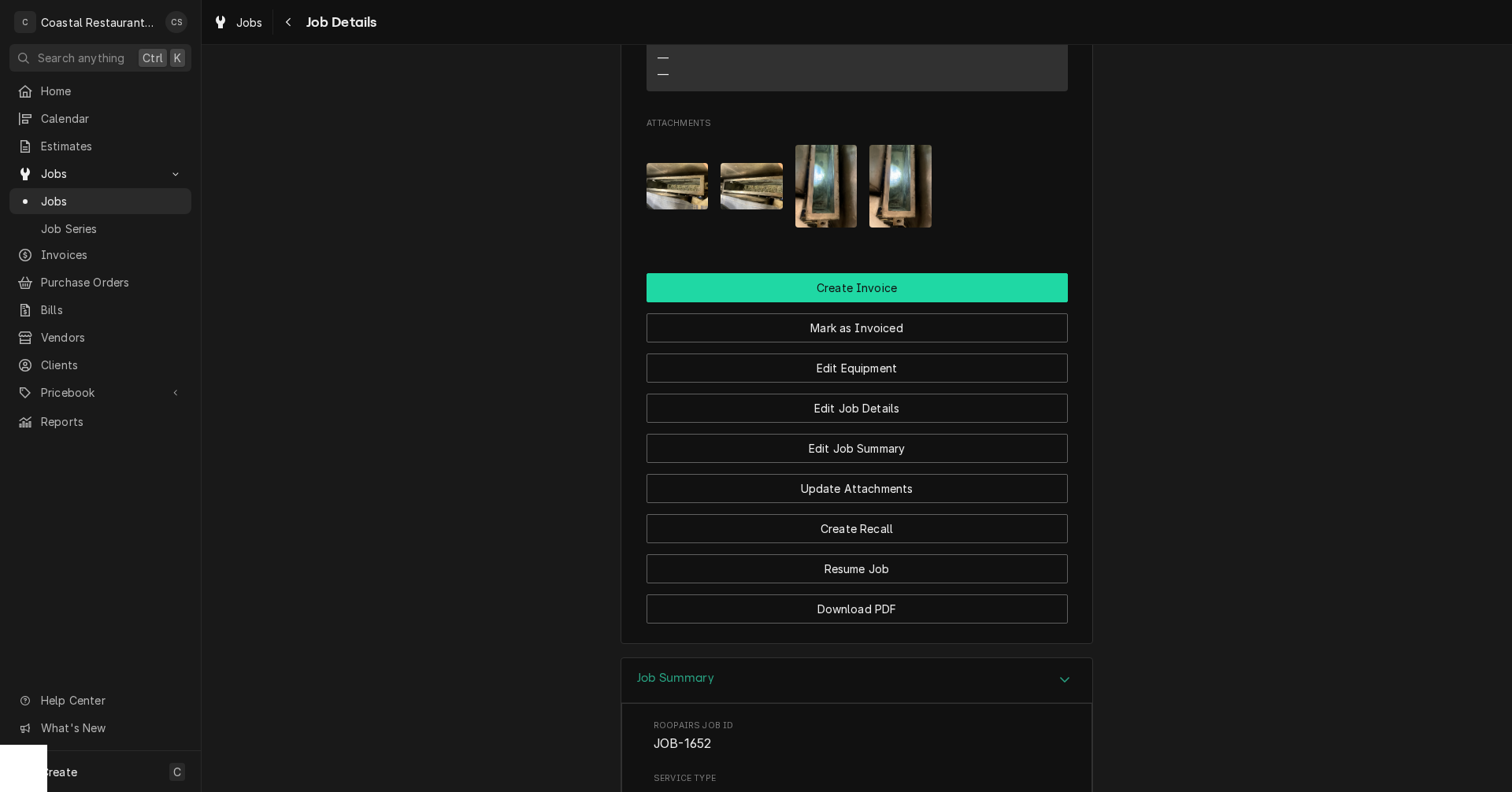
click at [856, 273] on button "Create Invoice" at bounding box center [856, 288] width 421 height 30
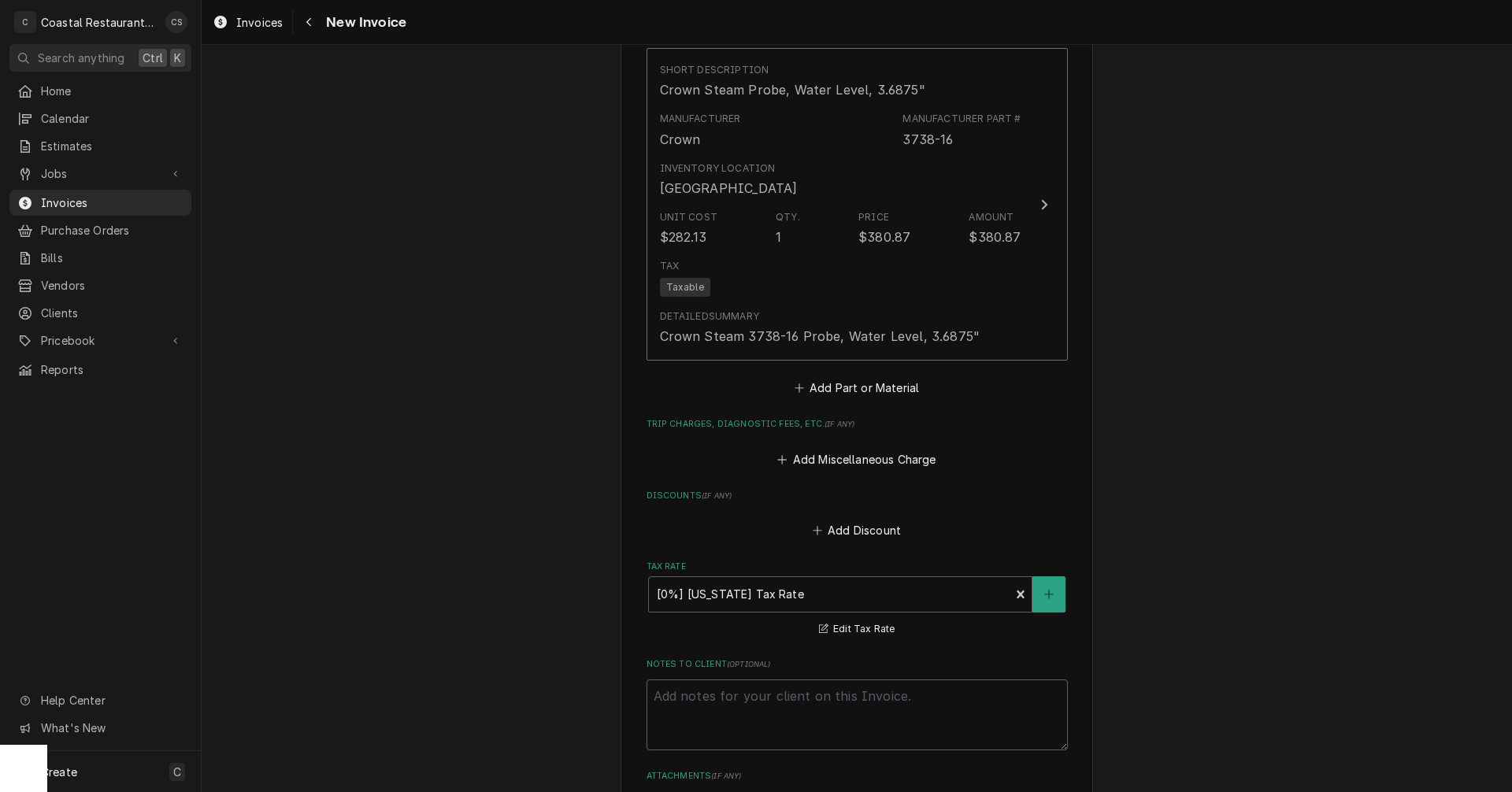
scroll to position [2961, 0]
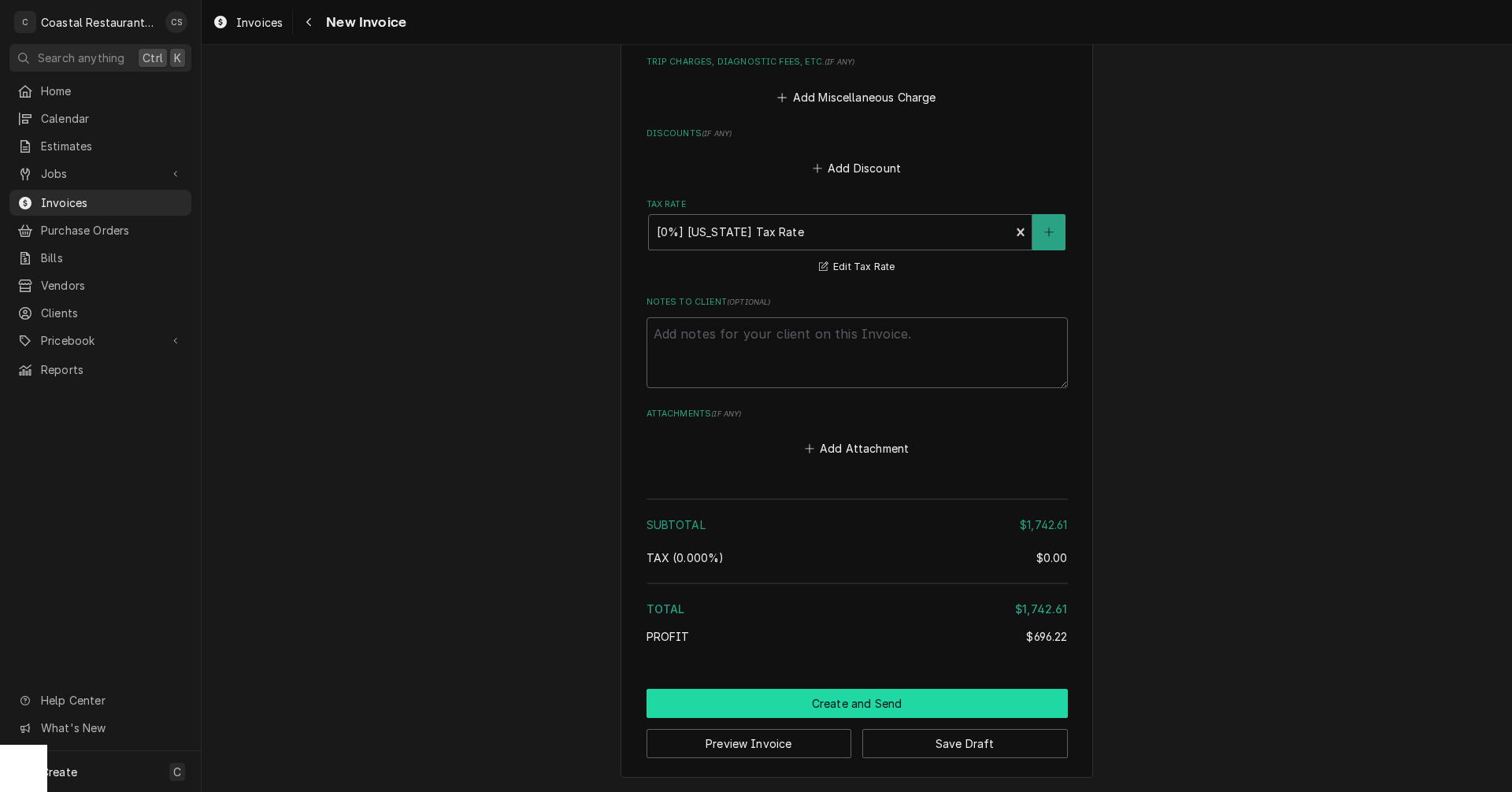
click at [843, 705] on button "Create and Send" at bounding box center [856, 703] width 421 height 30
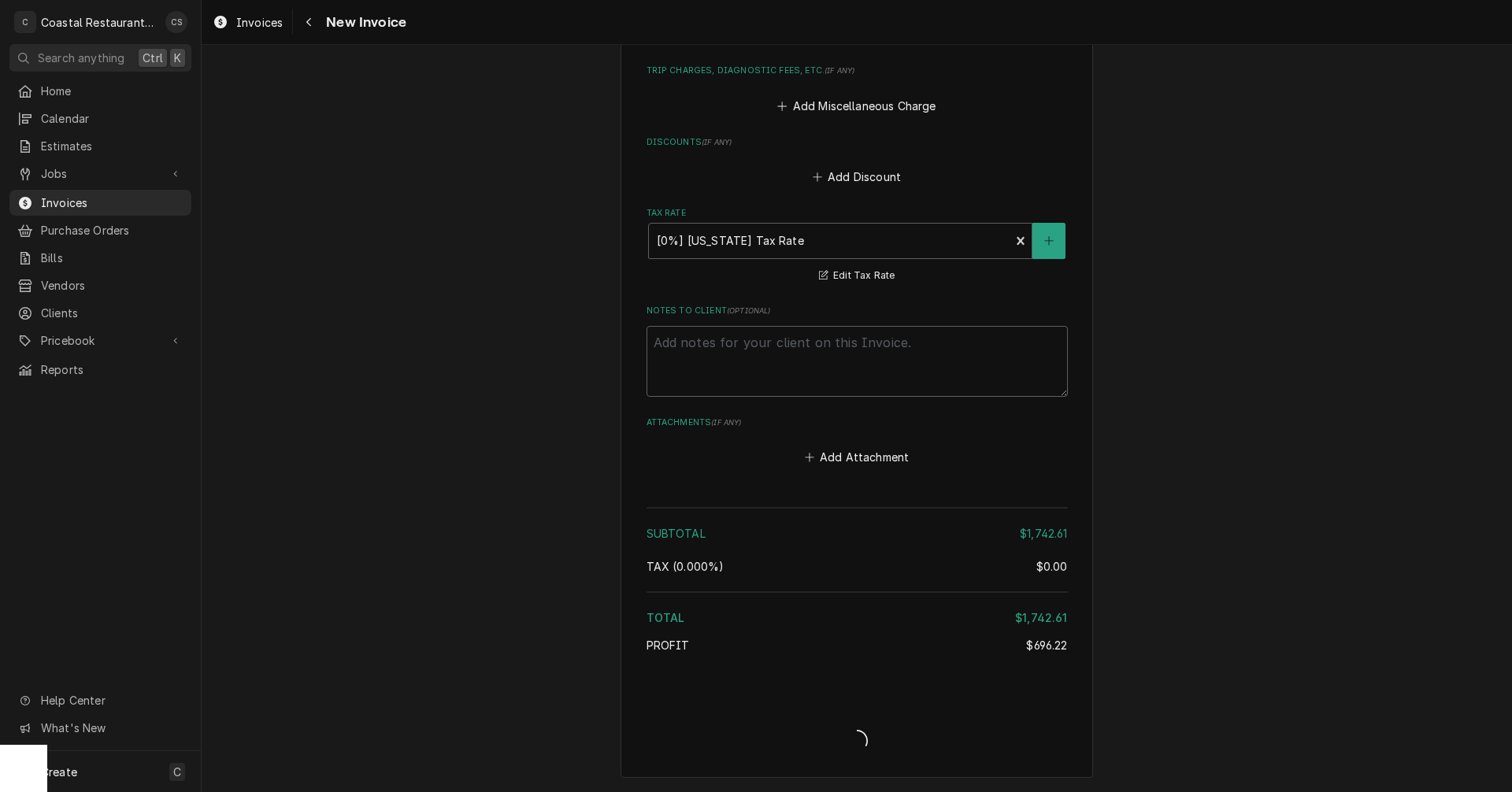
type textarea "x"
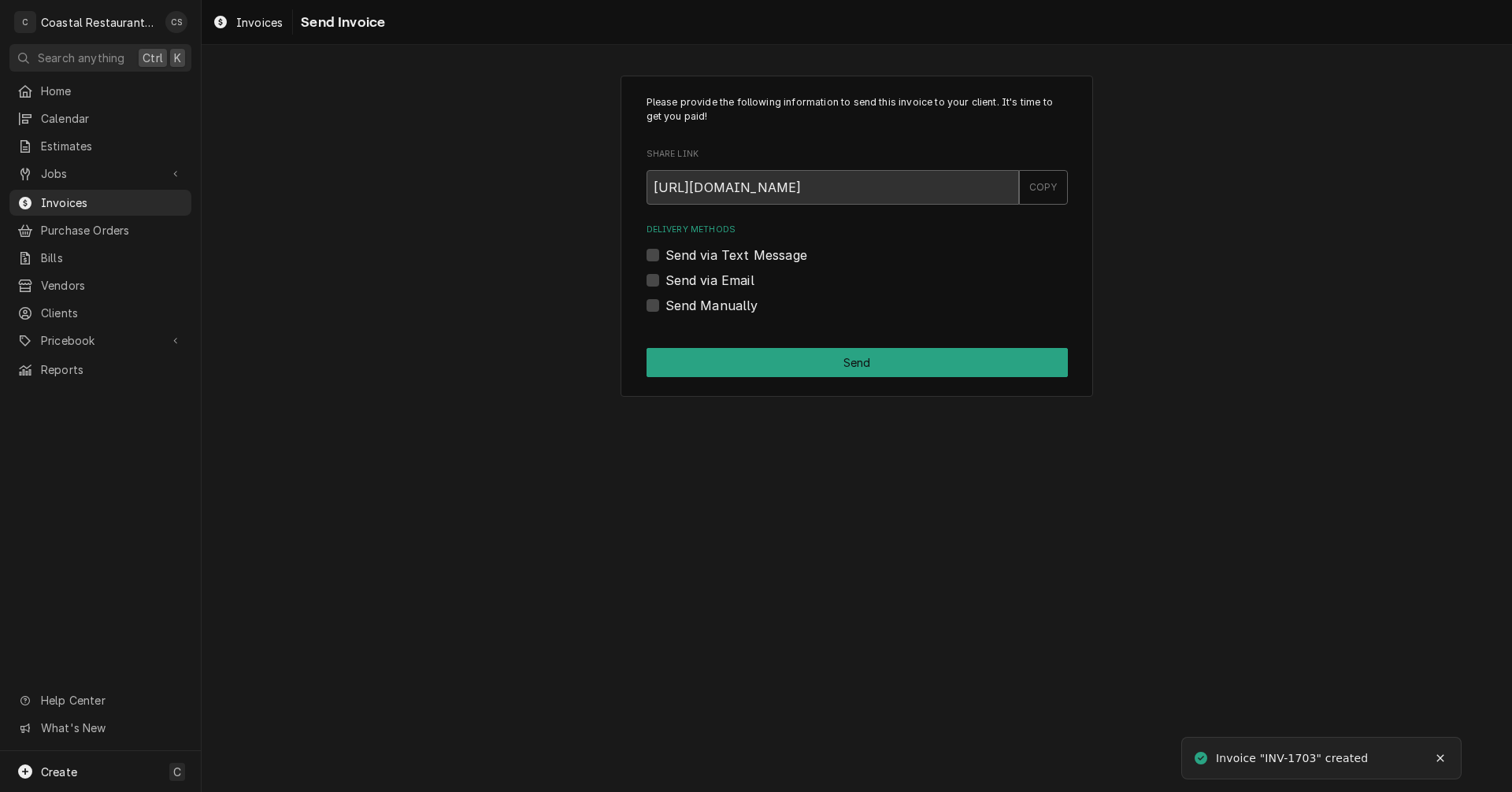
click at [666, 278] on label "Send via Email" at bounding box center [710, 280] width 89 height 18
click at [666, 278] on input "Send via Email" at bounding box center [876, 289] width 421 height 35
checkbox input "true"
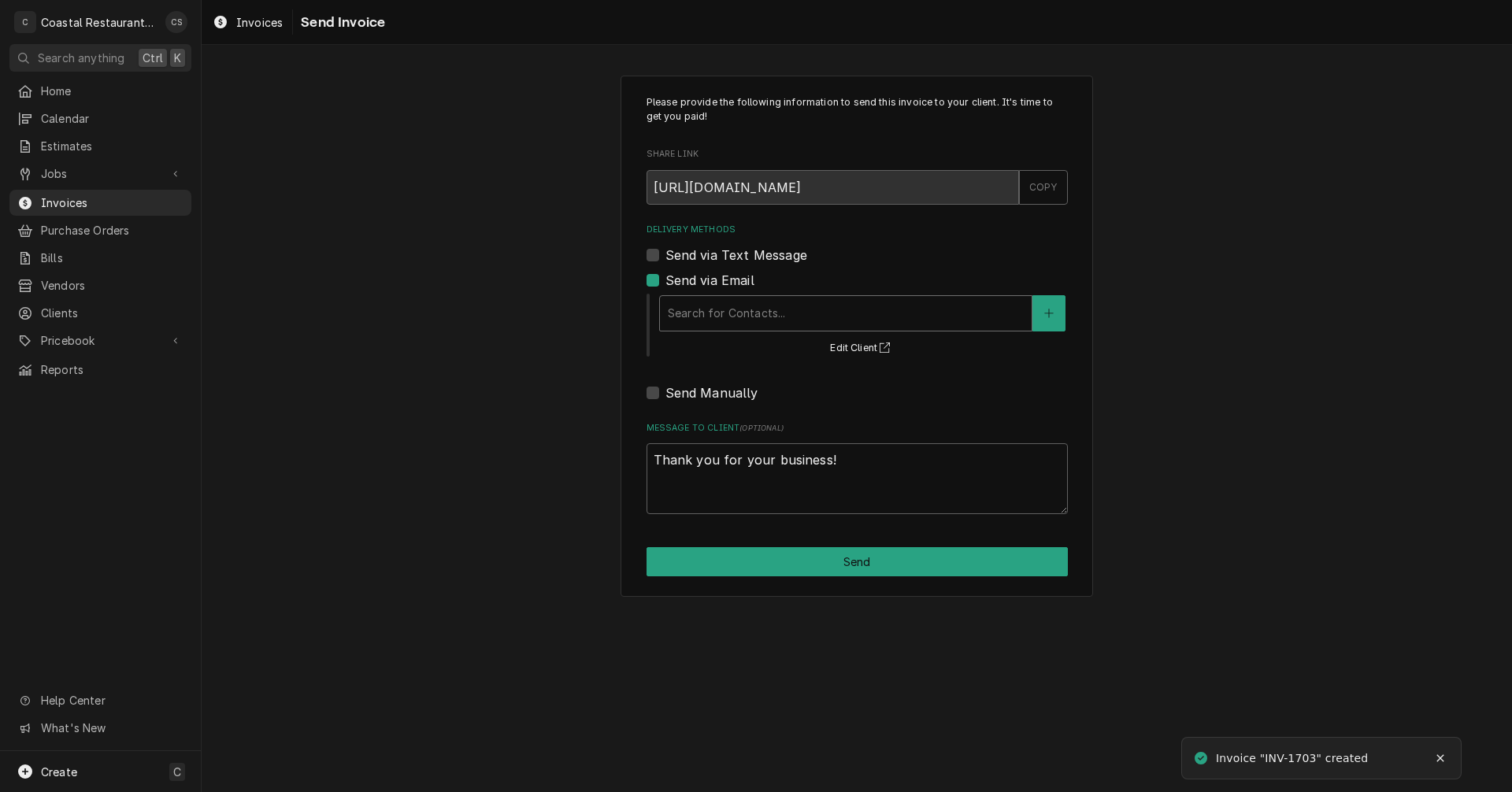
click at [716, 313] on div "Delivery Methods" at bounding box center [845, 313] width 356 height 29
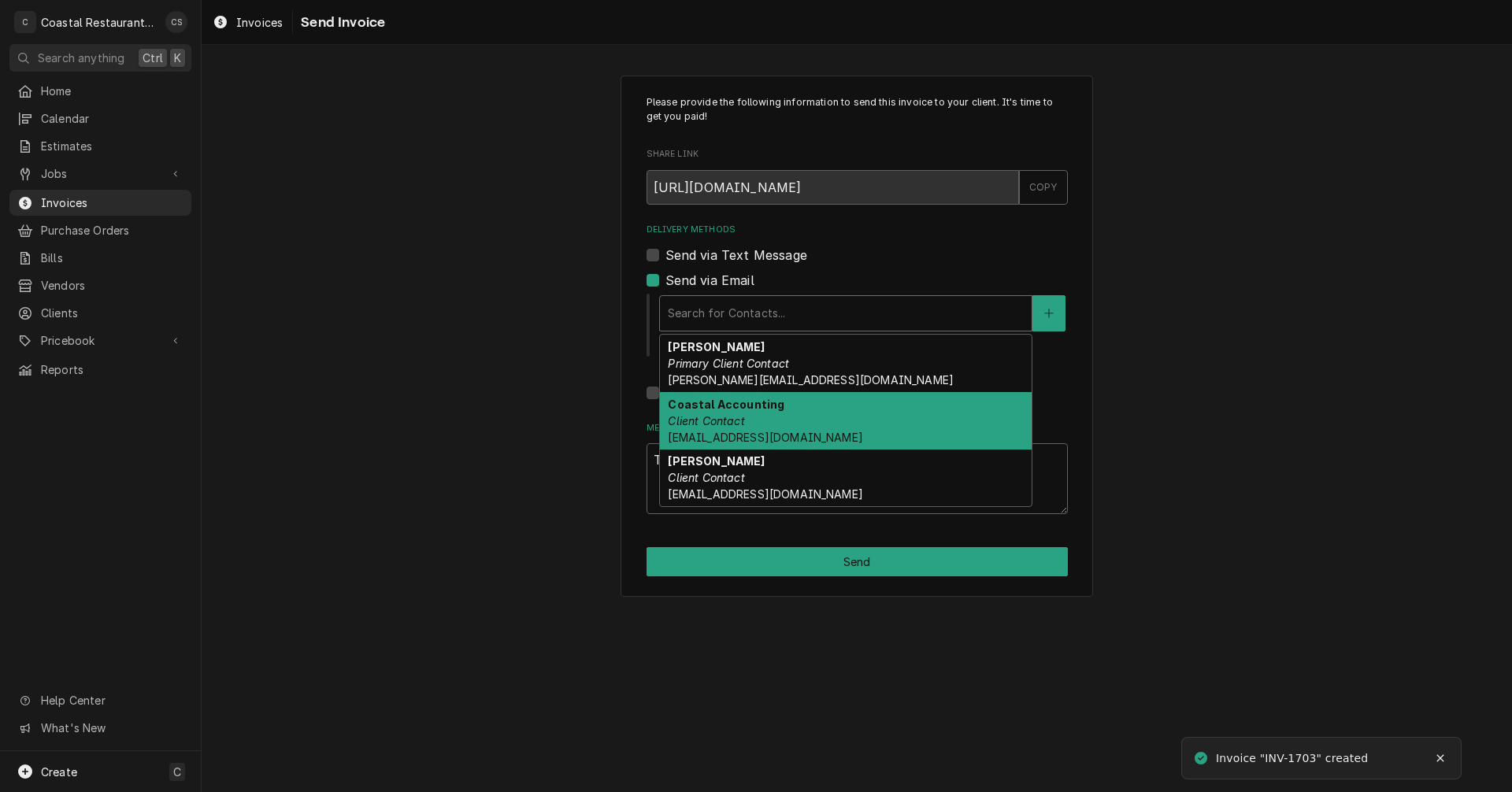
click at [730, 421] on em "Client Contact" at bounding box center [705, 420] width 77 height 14
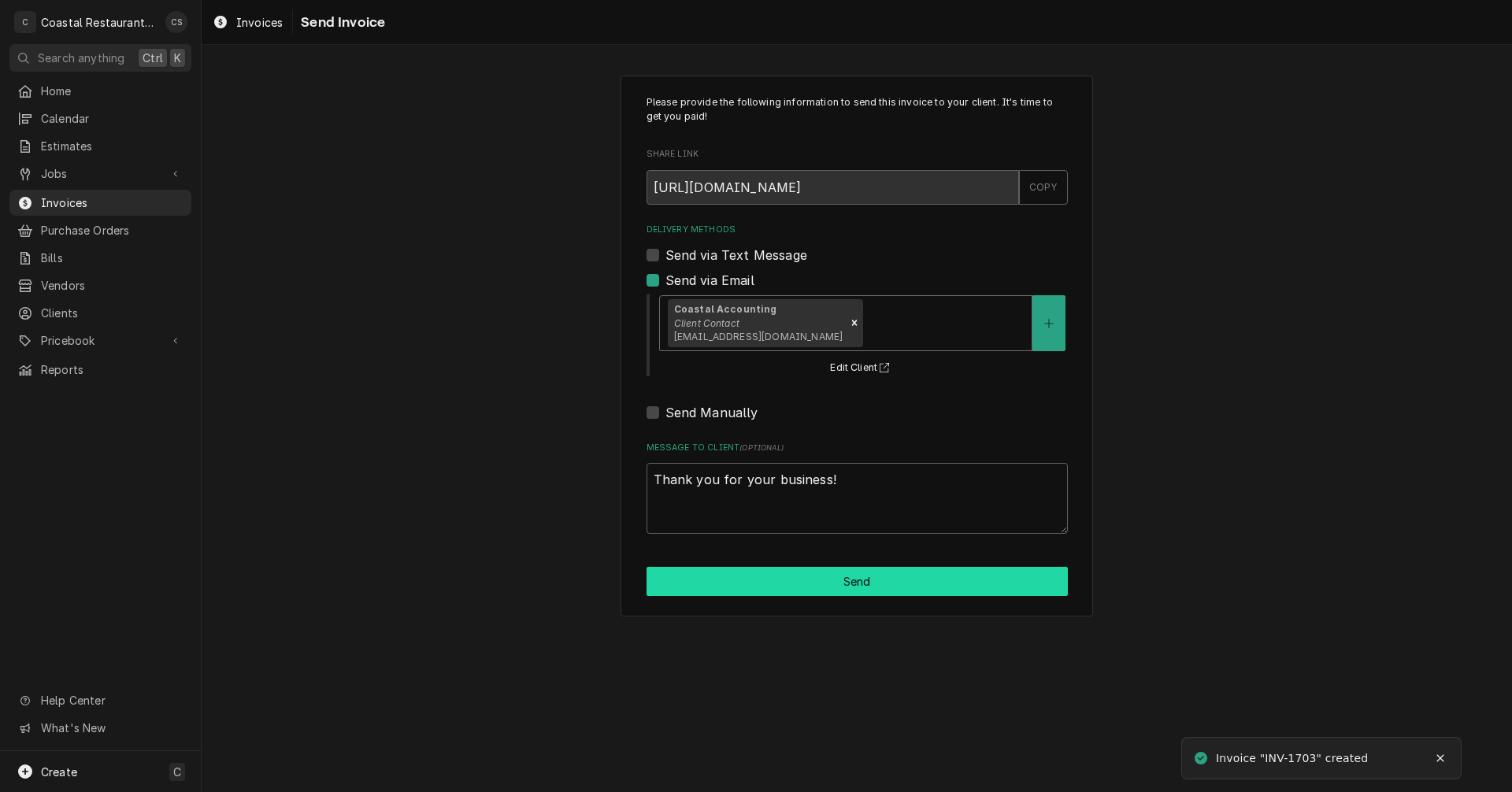
click at [842, 583] on button "Send" at bounding box center [856, 582] width 421 height 30
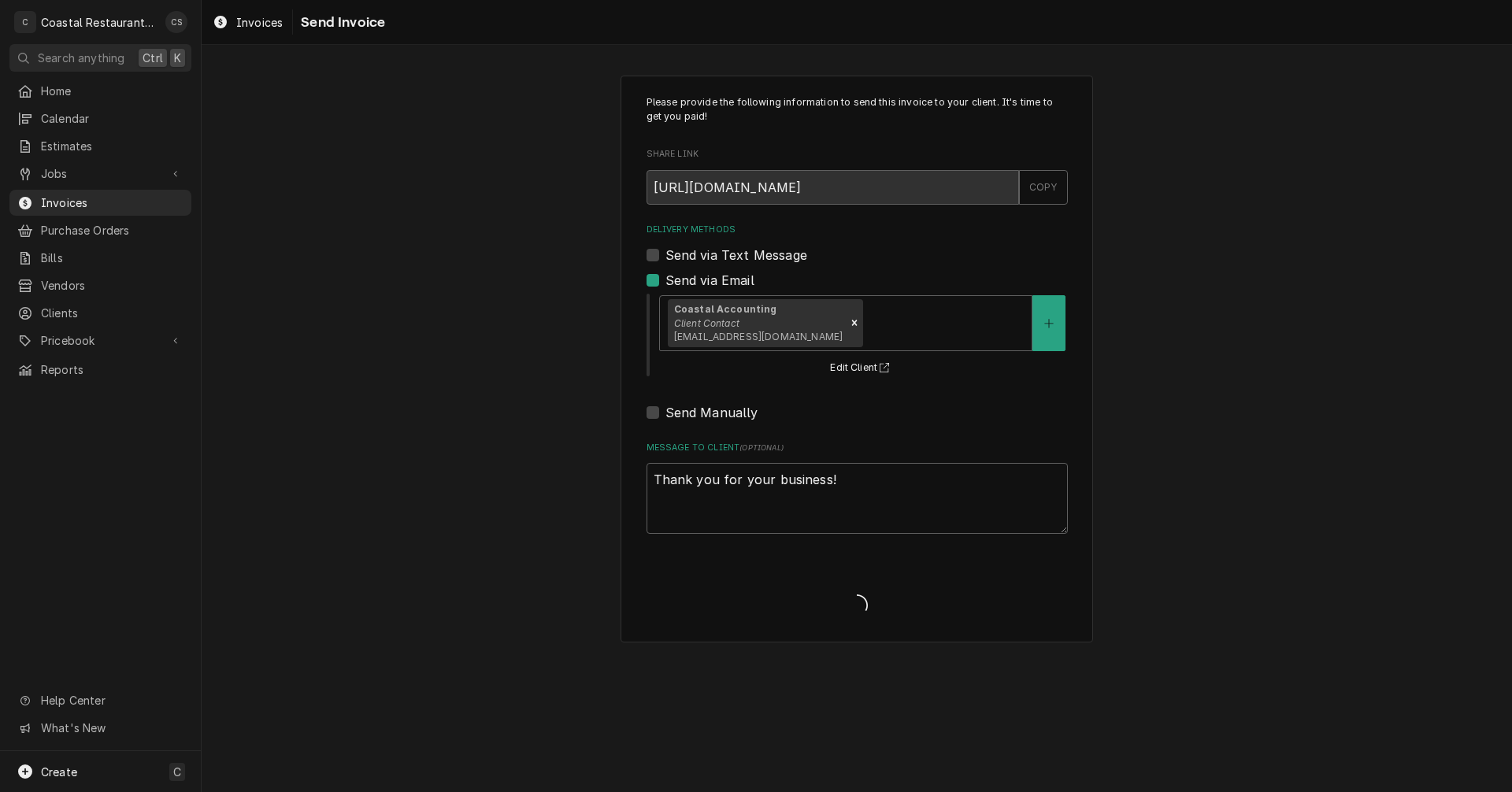
type textarea "x"
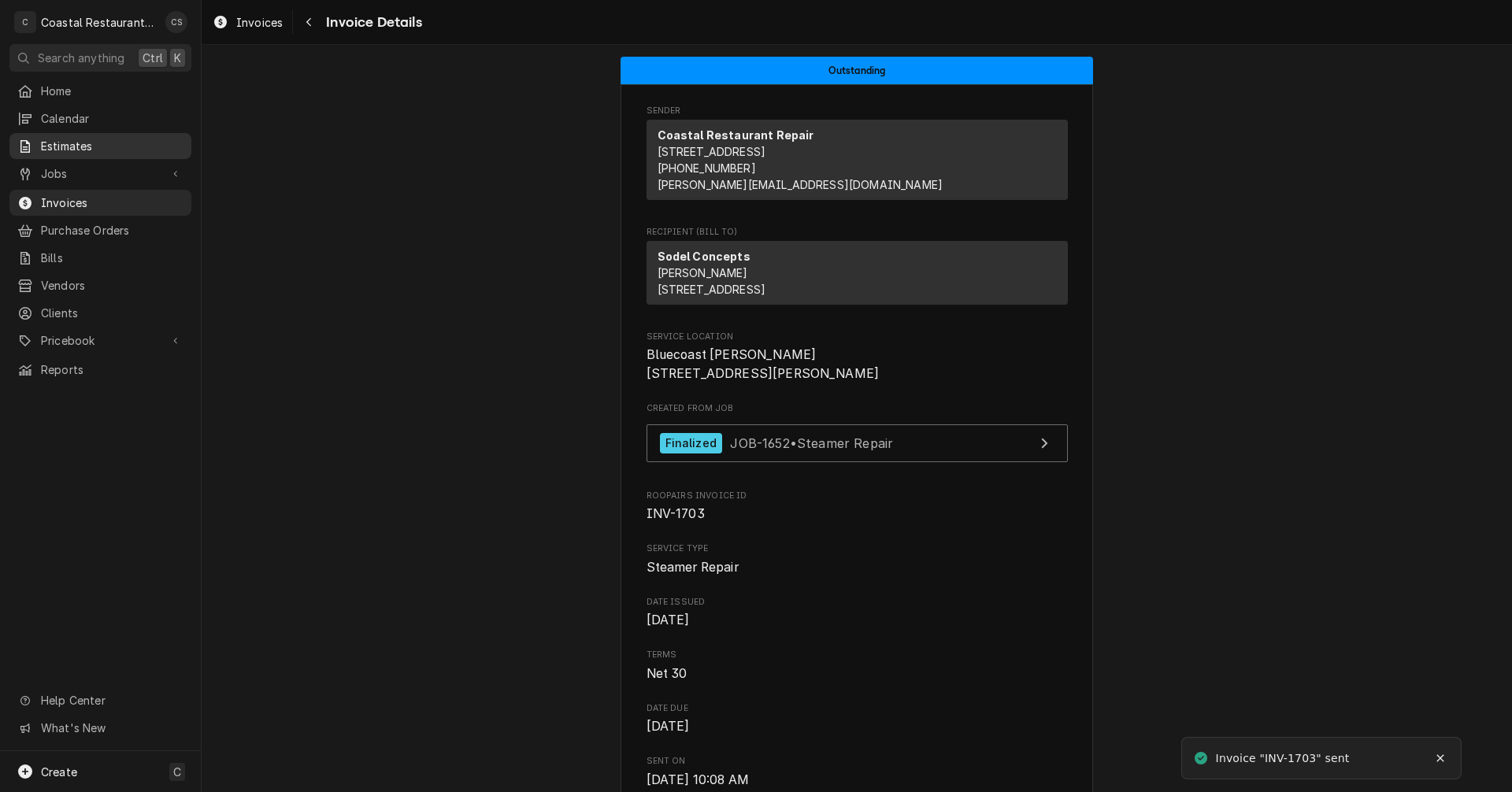
click at [77, 137] on span "Estimates" at bounding box center [112, 146] width 143 height 17
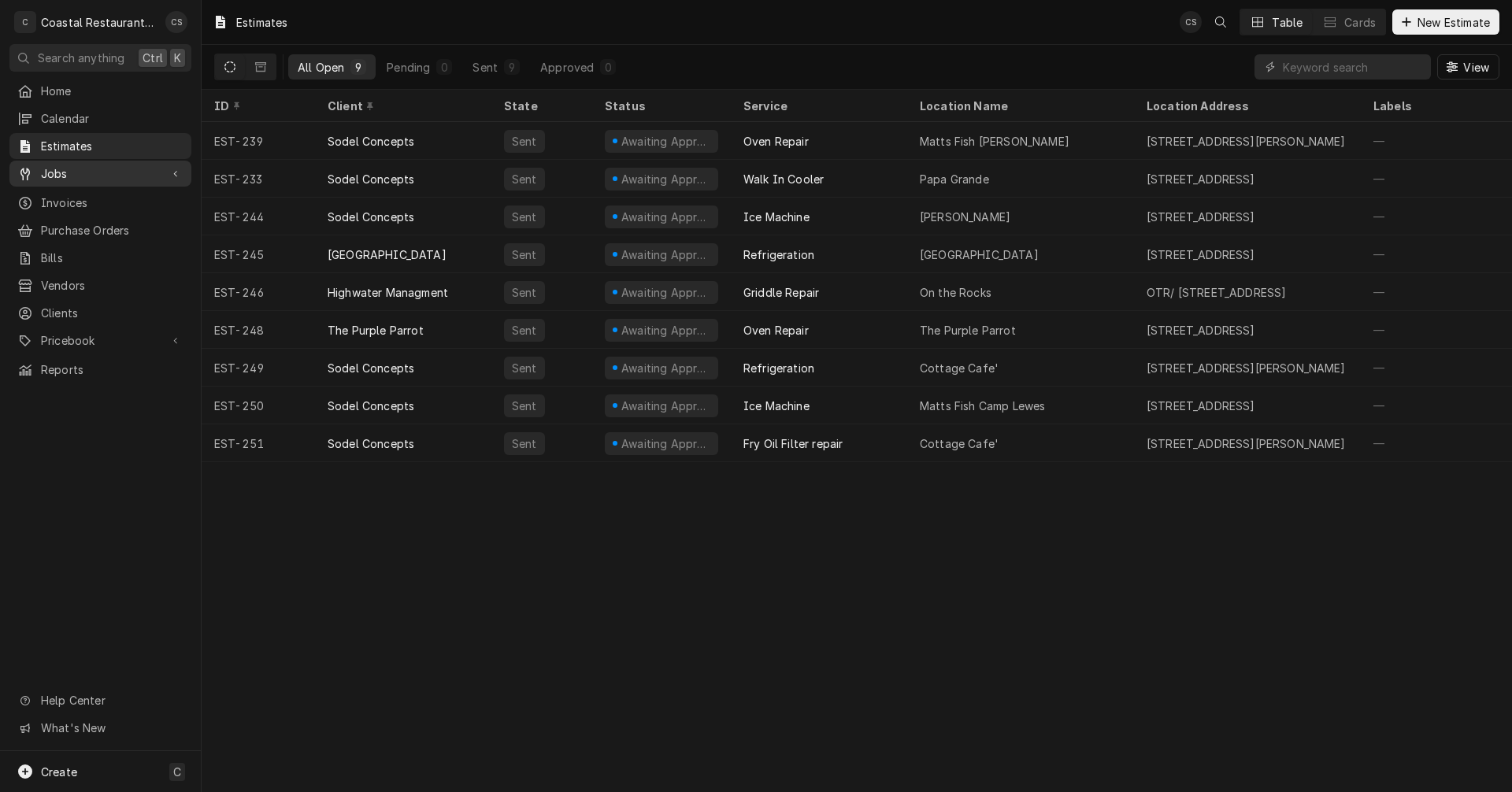
click at [74, 175] on span "Jobs" at bounding box center [100, 173] width 119 height 17
click at [69, 193] on span "Jobs" at bounding box center [112, 201] width 143 height 17
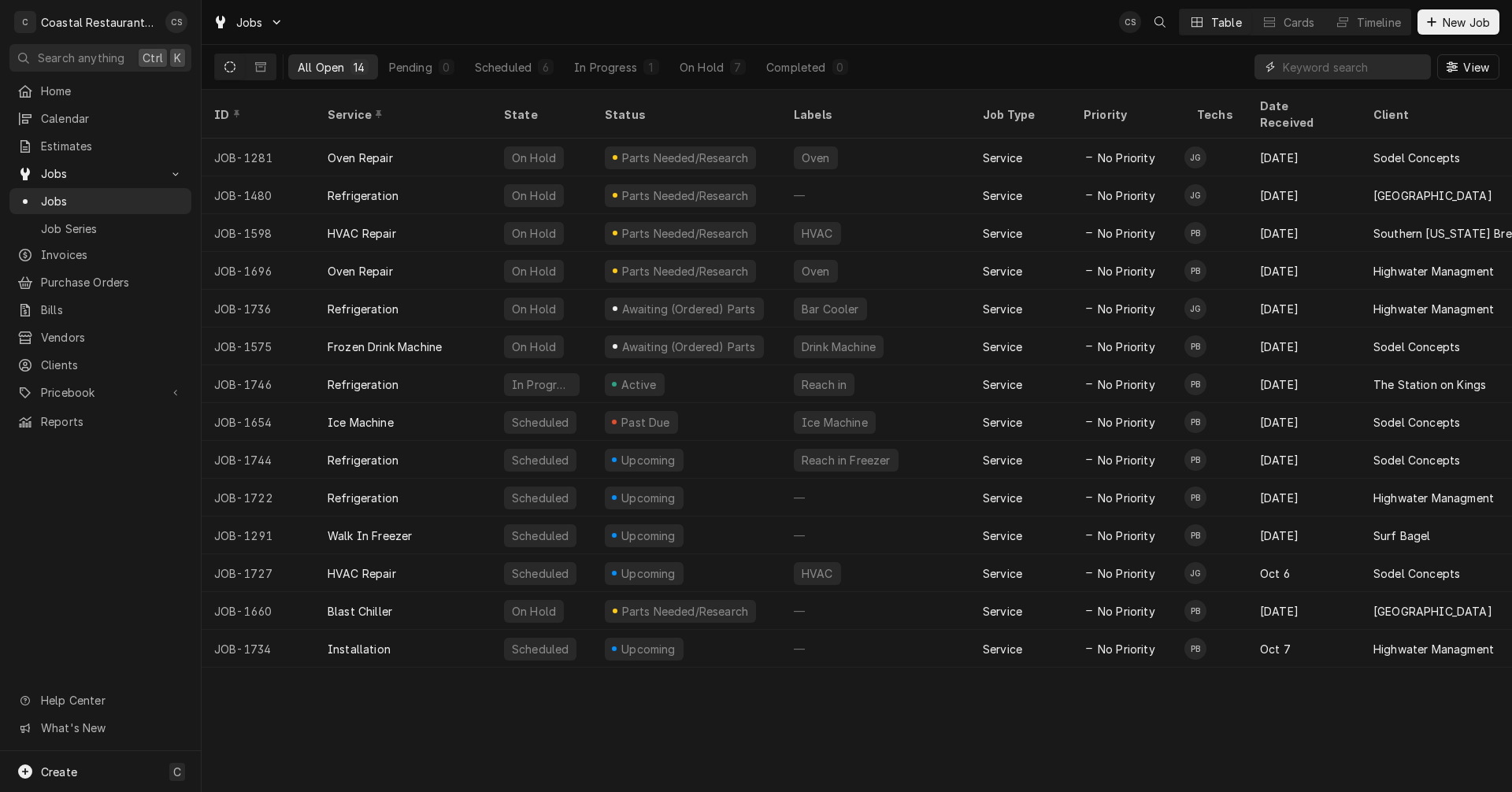
click at [1358, 69] on input "Dynamic Content Wrapper" at bounding box center [1353, 66] width 140 height 25
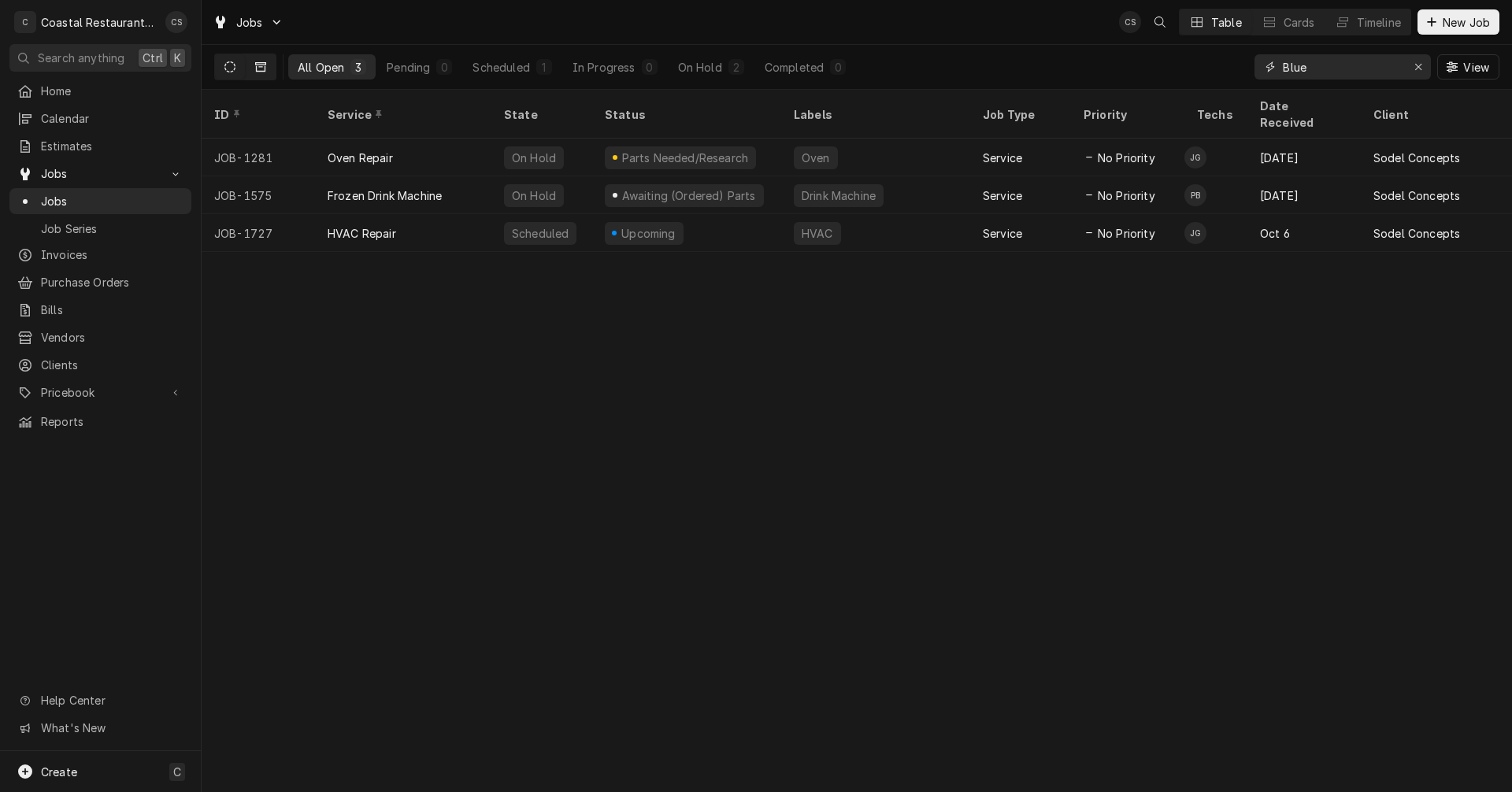
type input "Blue"
click at [260, 62] on icon "Dynamic Content Wrapper" at bounding box center [261, 66] width 11 height 9
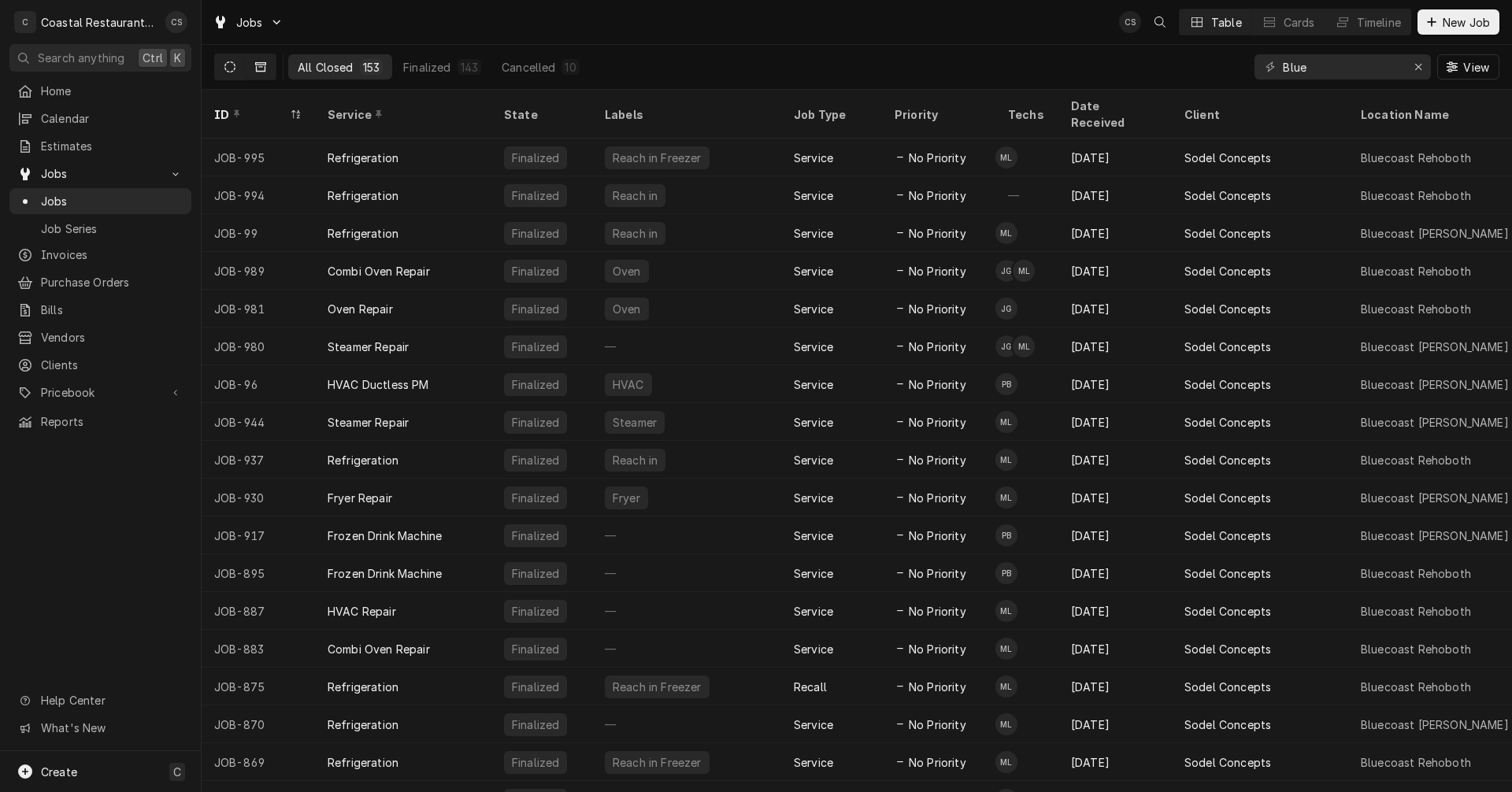
click at [226, 66] on icon "Dynamic Content Wrapper" at bounding box center [230, 67] width 11 height 11
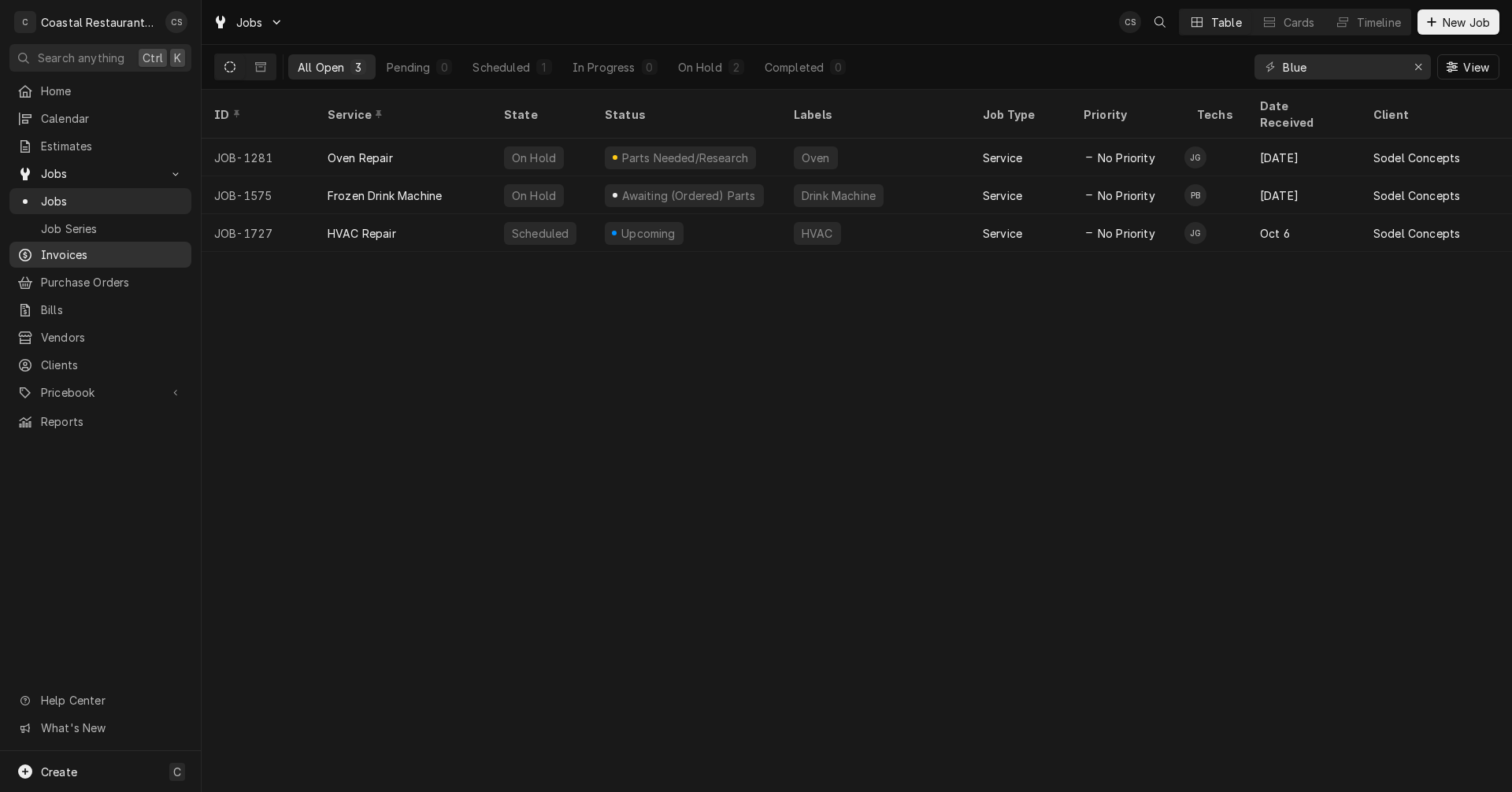
click at [86, 250] on span "Invoices" at bounding box center [112, 254] width 143 height 17
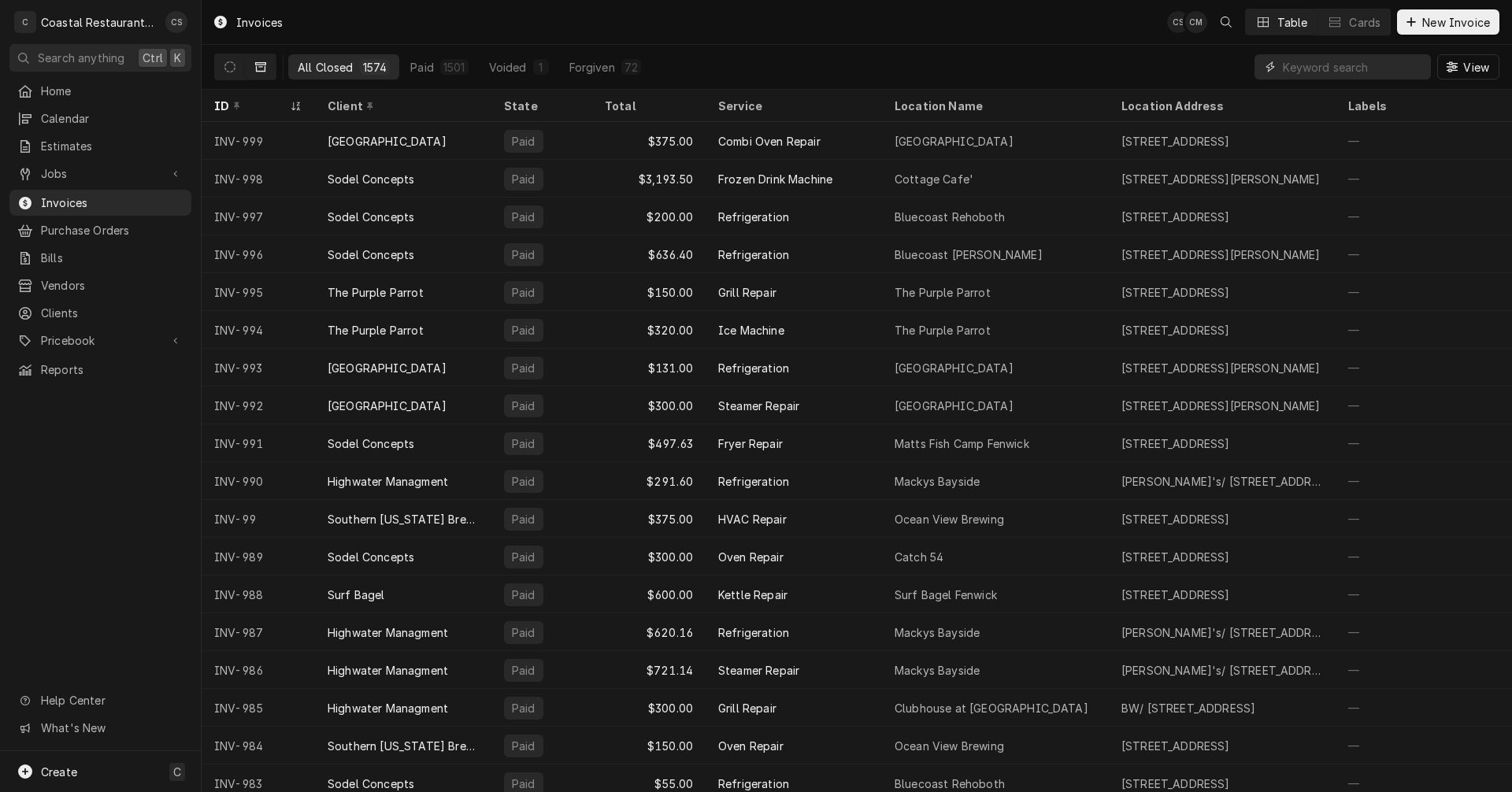
click at [1290, 62] on input "Dynamic Content Wrapper" at bounding box center [1353, 66] width 140 height 25
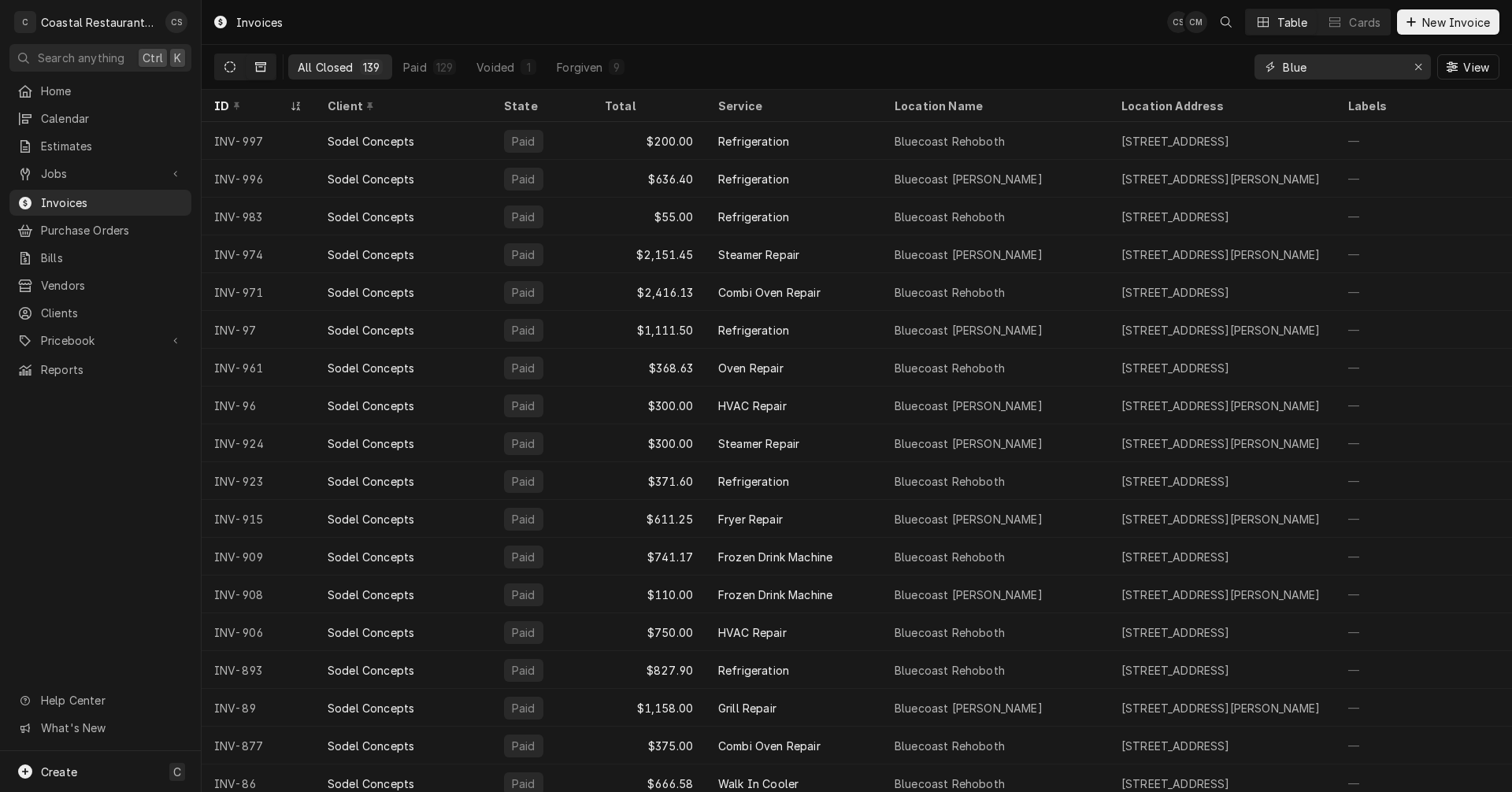
type input "Blue"
click at [231, 67] on icon "Dynamic Content Wrapper" at bounding box center [230, 67] width 11 height 11
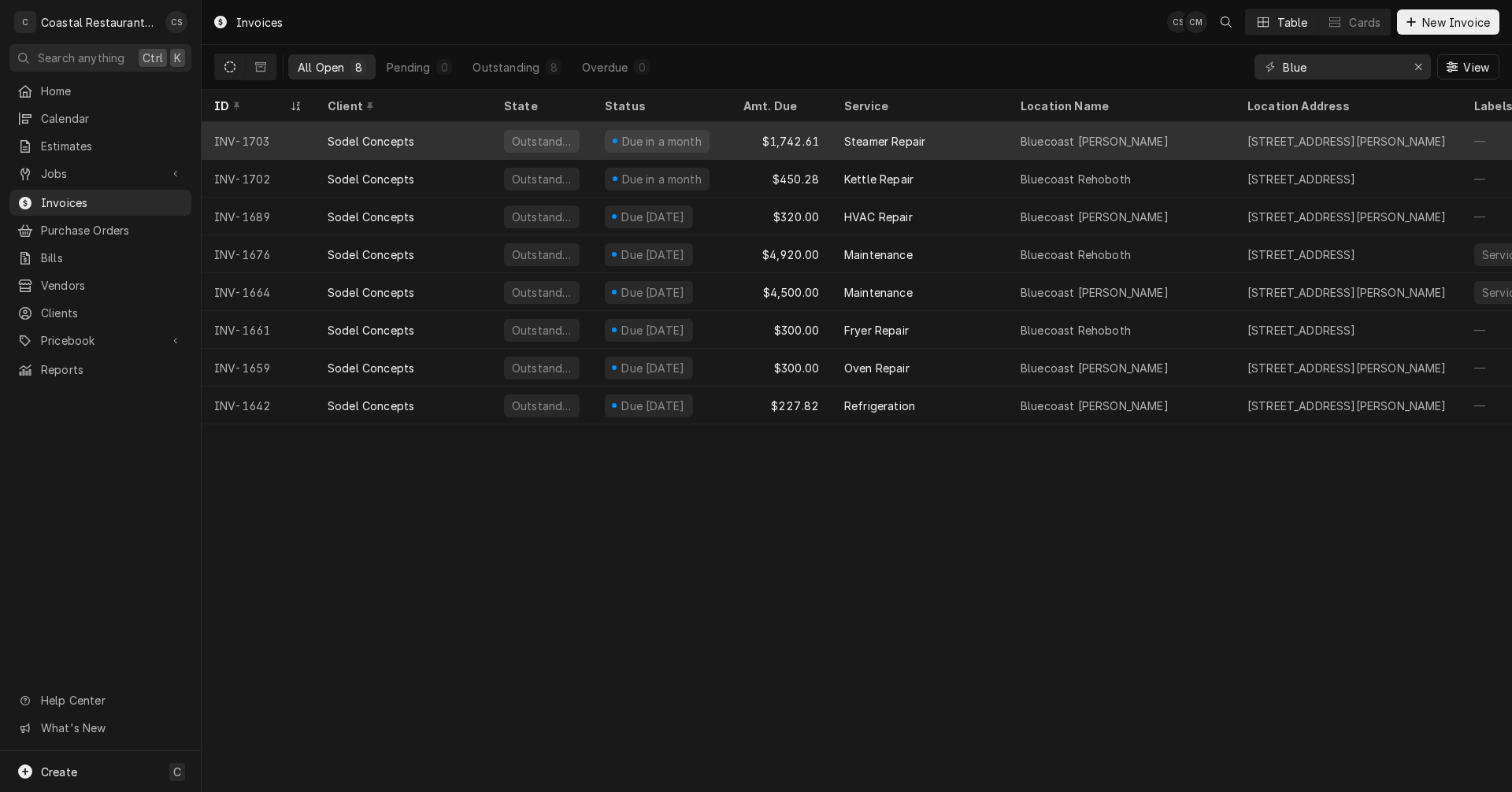
click at [403, 140] on div "Sodel Concepts" at bounding box center [371, 141] width 87 height 17
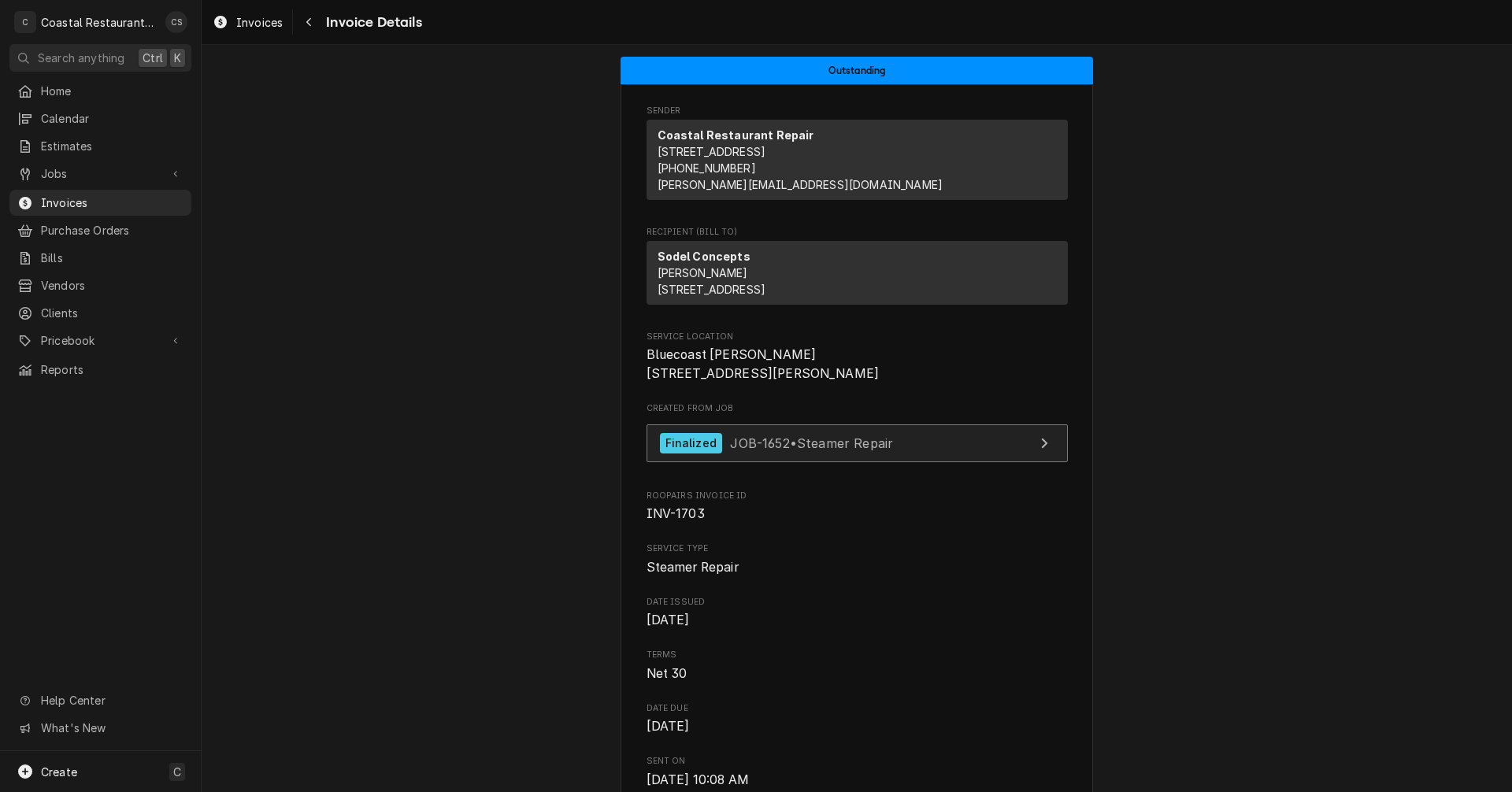
click at [735, 451] on span "JOB-1652 • Steamer Repair" at bounding box center [811, 442] width 163 height 16
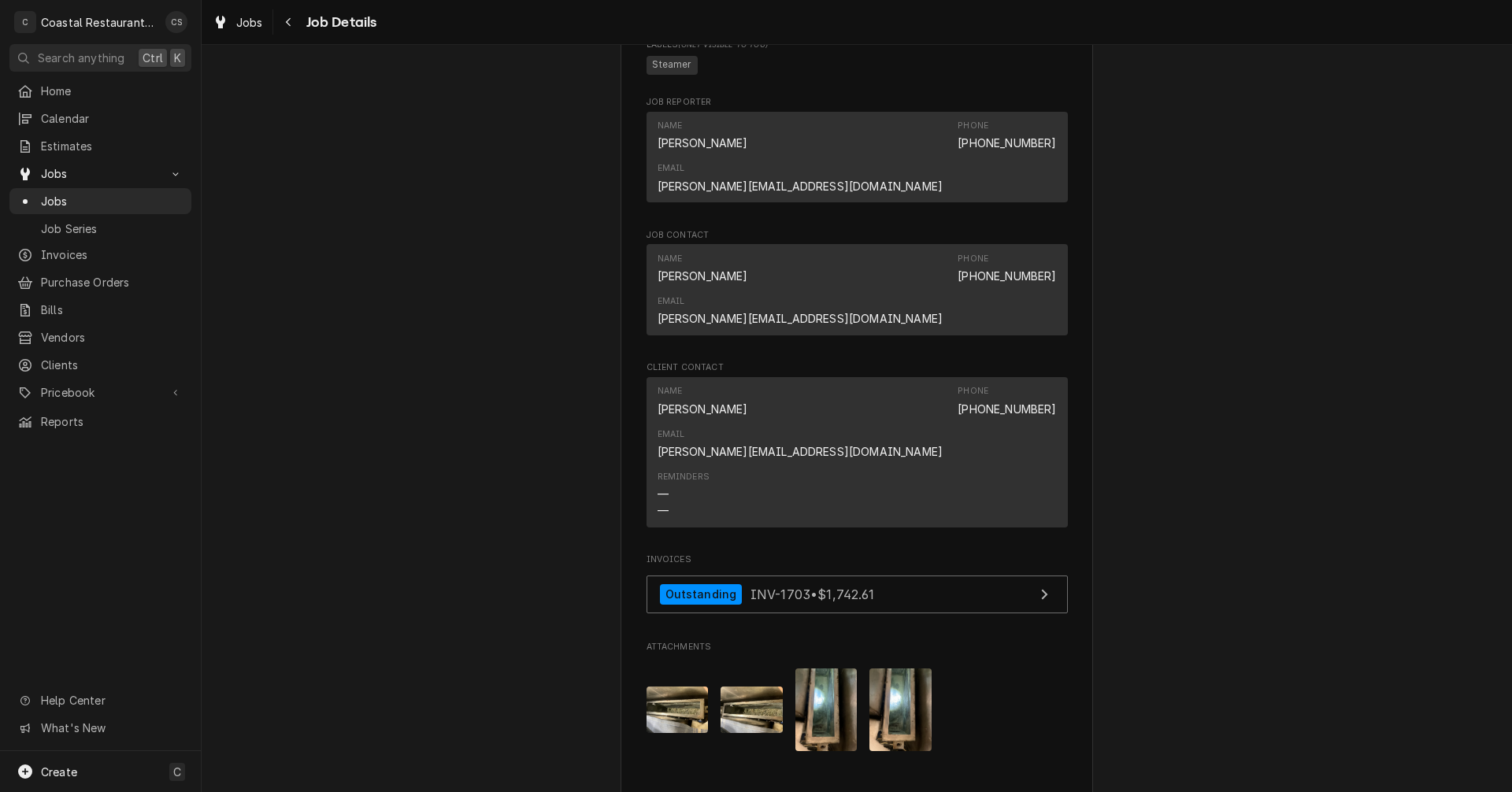
scroll to position [1195, 0]
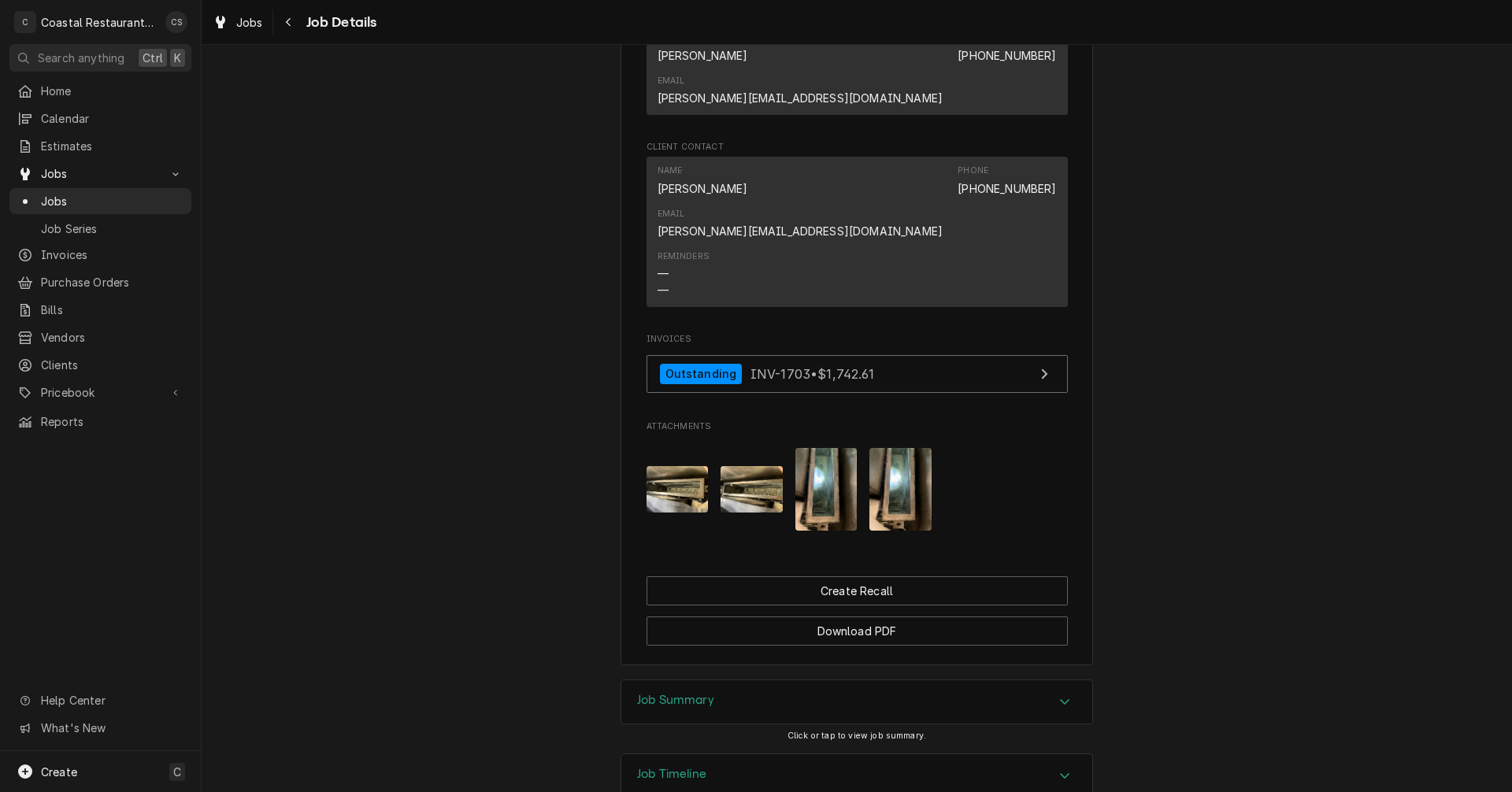
click at [697, 693] on h3 "Job Summary" at bounding box center [676, 701] width 77 height 15
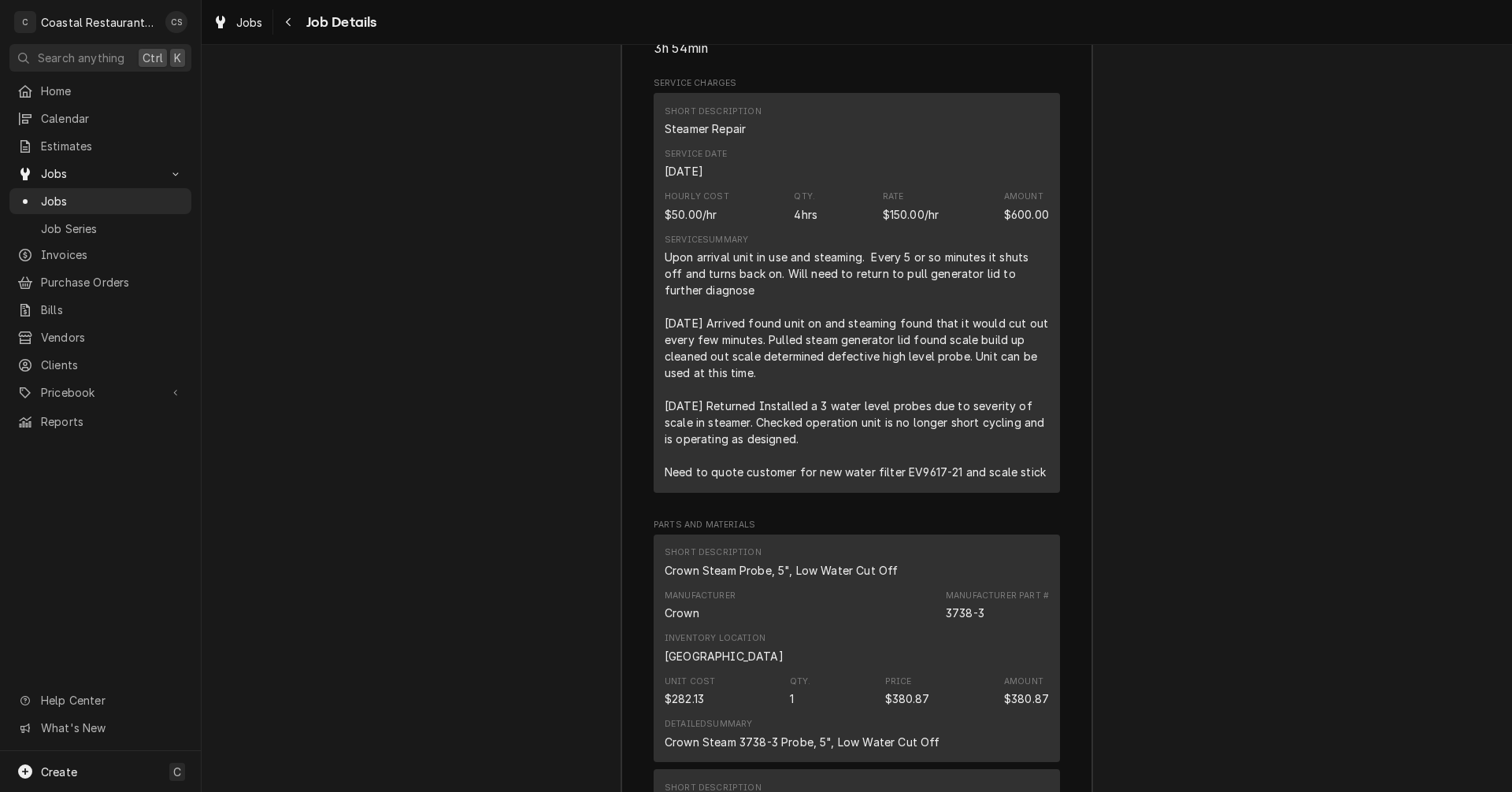
scroll to position [2061, 0]
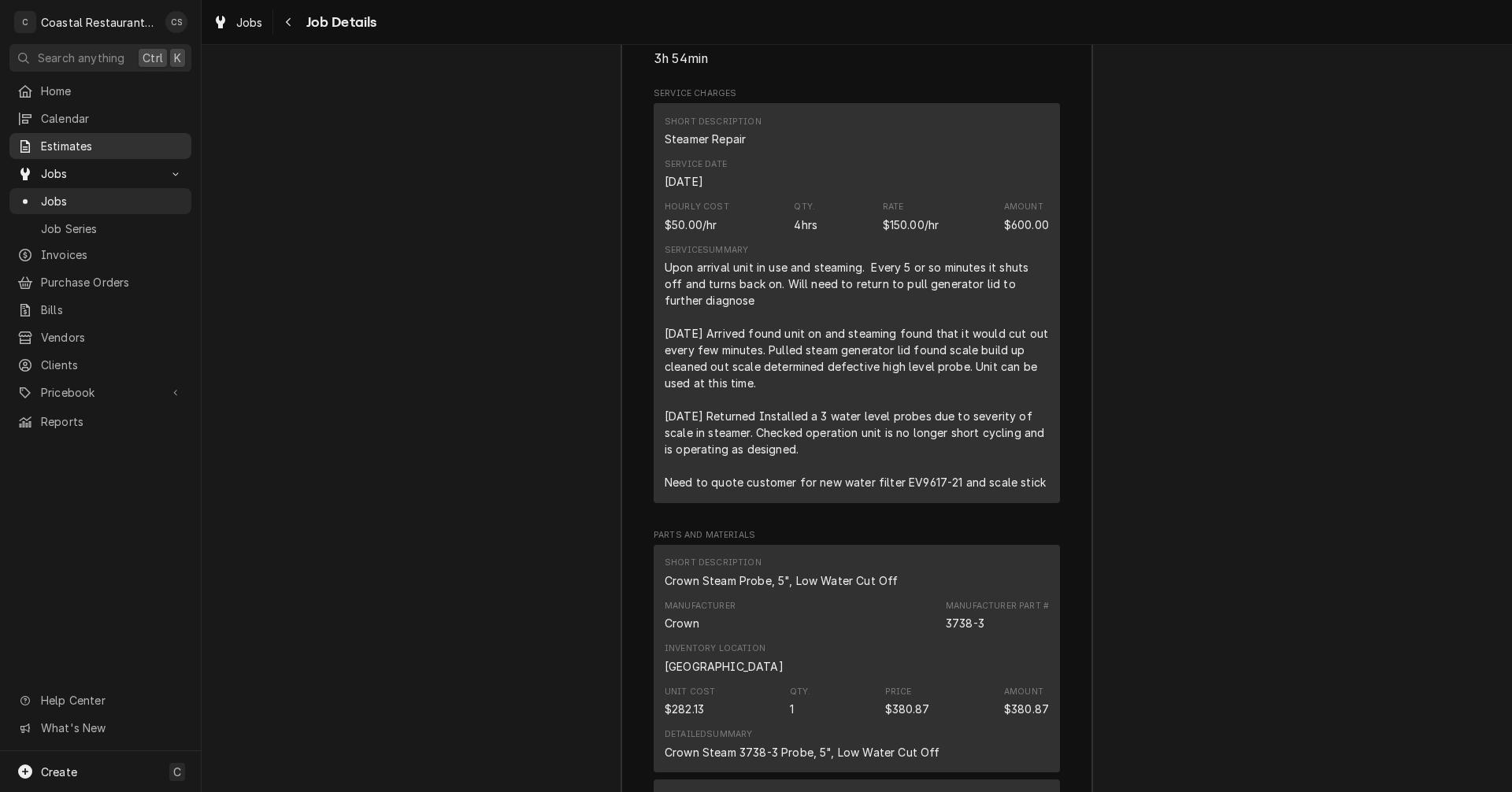
click at [95, 138] on span "Estimates" at bounding box center [112, 146] width 143 height 17
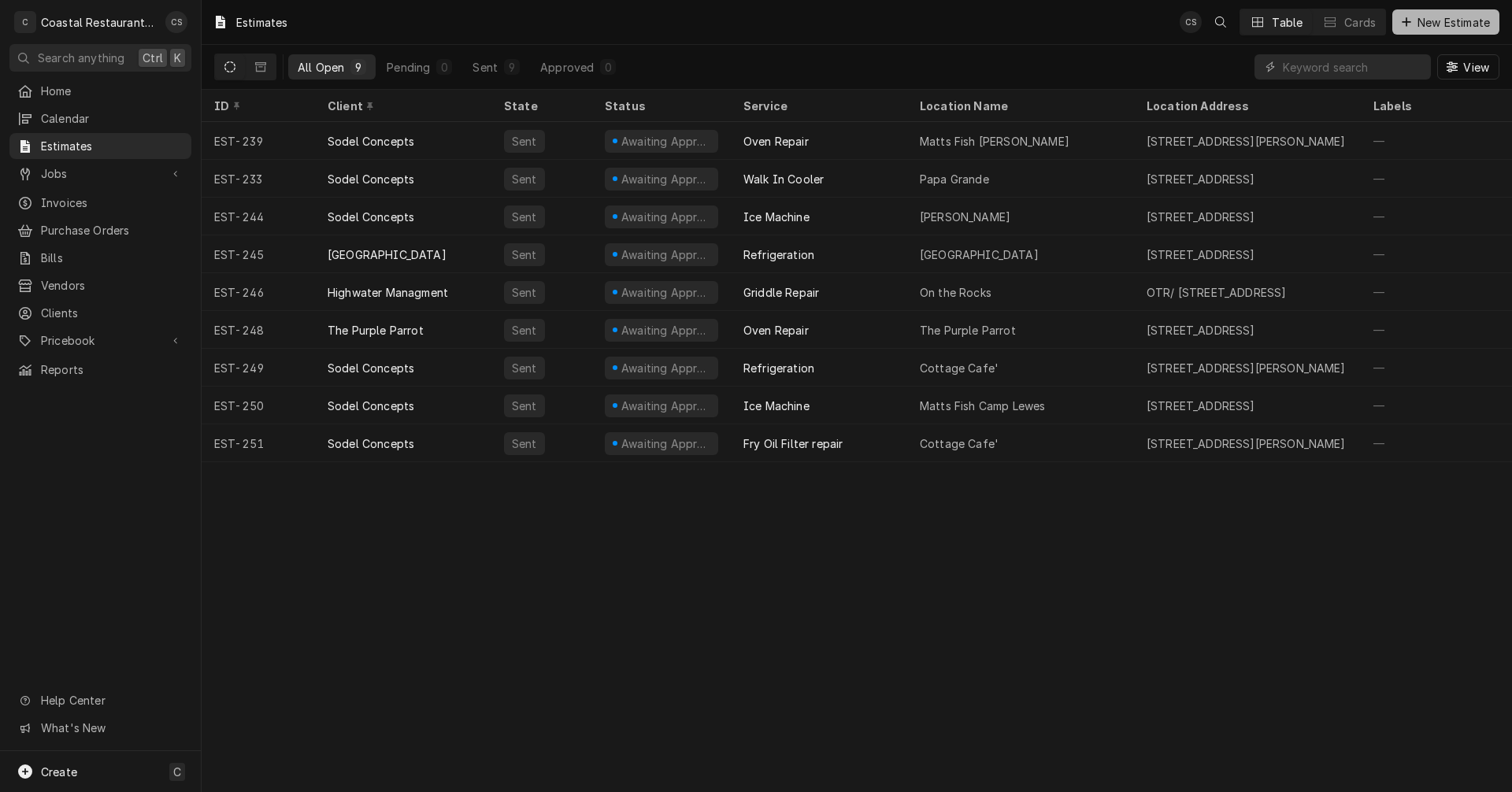
click at [1427, 24] on span "New Estimate" at bounding box center [1453, 22] width 78 height 17
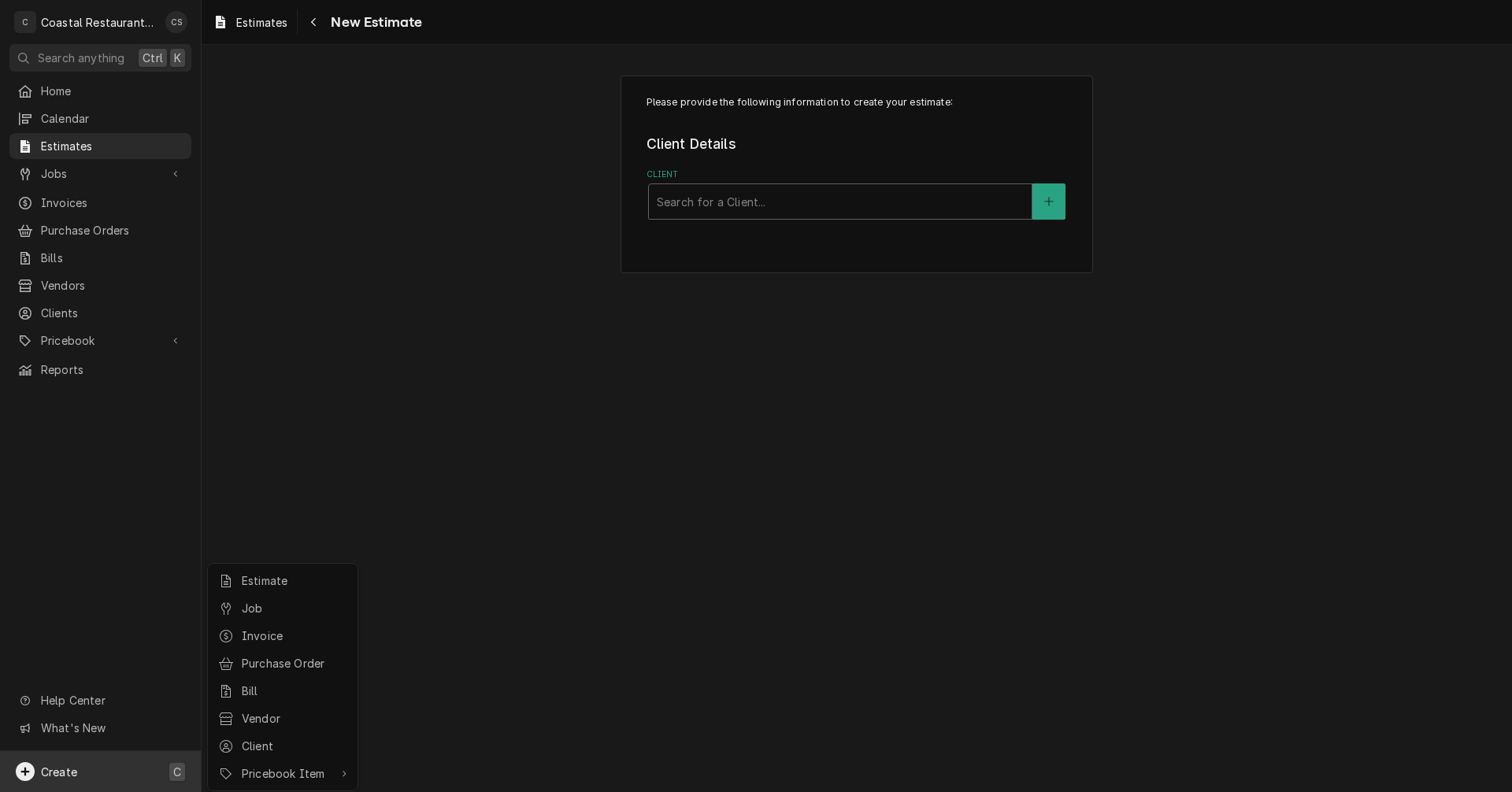
click at [722, 201] on html "C Coastal Restaurant Repair CS Search anything Ctrl K Home Calendar Estimates J…" at bounding box center [756, 396] width 1512 height 792
click at [699, 202] on div "Client" at bounding box center [840, 201] width 367 height 29
type input "Sodel"
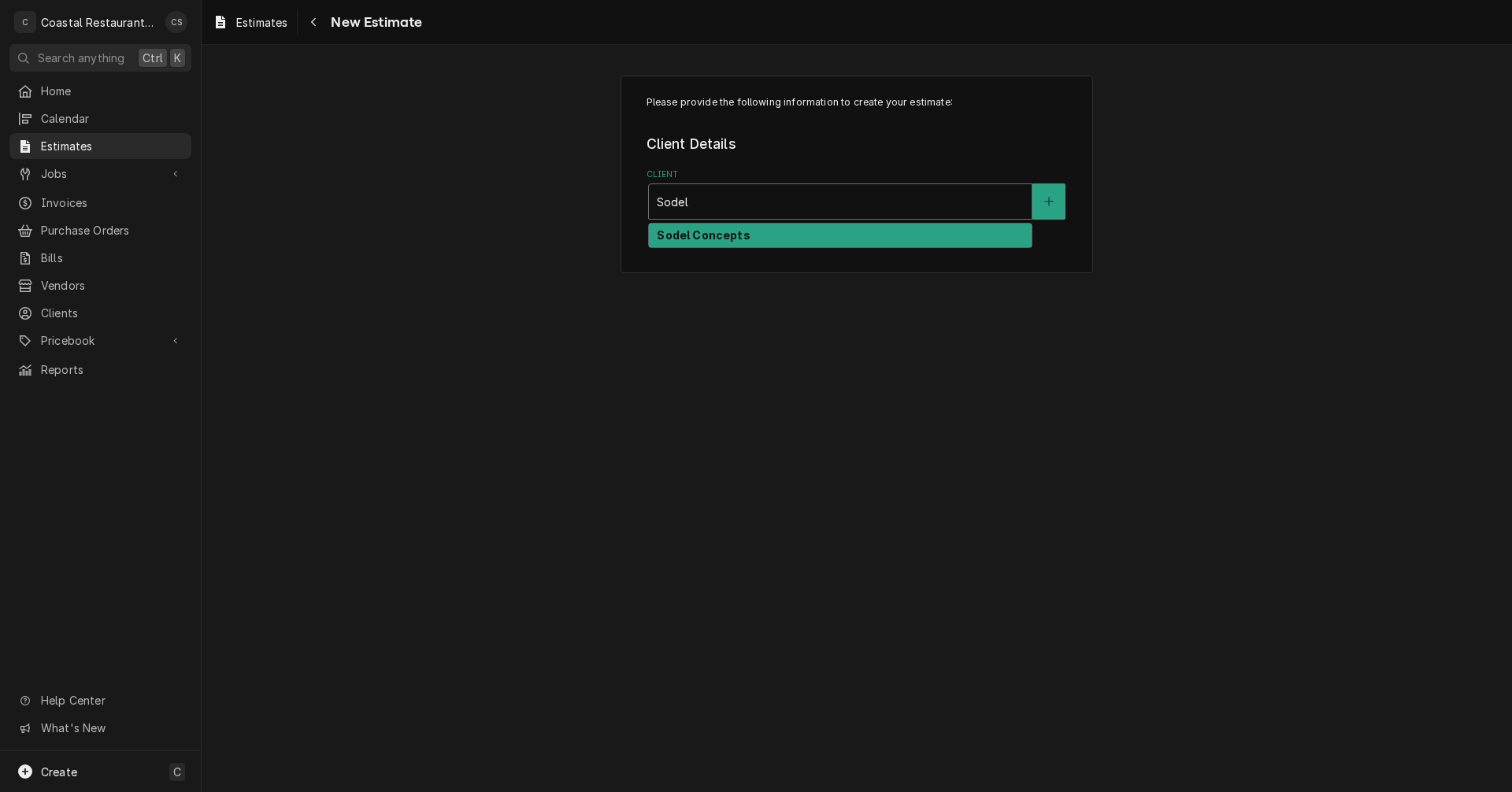
click at [699, 237] on strong "Sodel Concepts" at bounding box center [703, 235] width 93 height 14
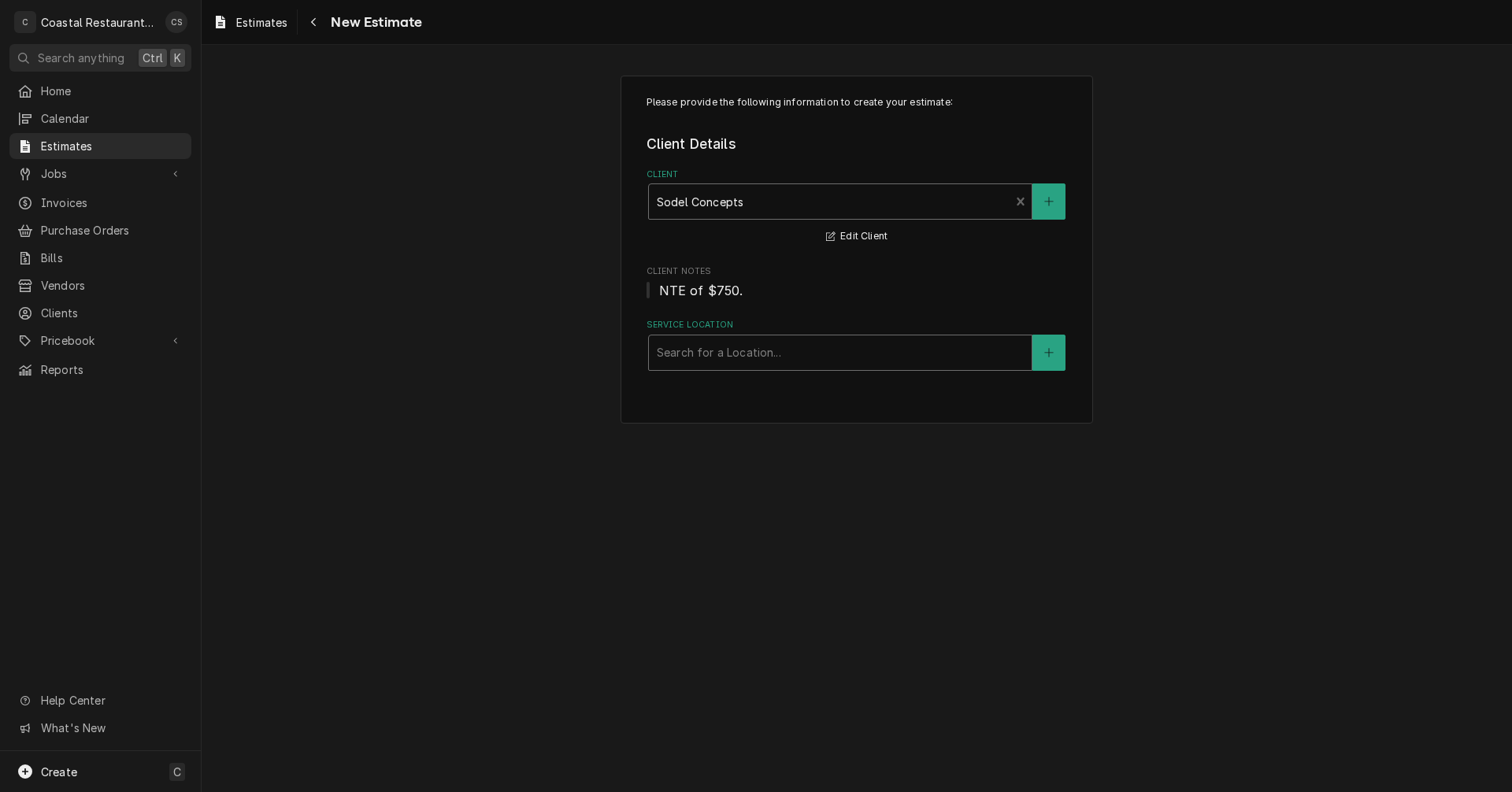
click at [713, 358] on div "Service Location" at bounding box center [840, 352] width 367 height 29
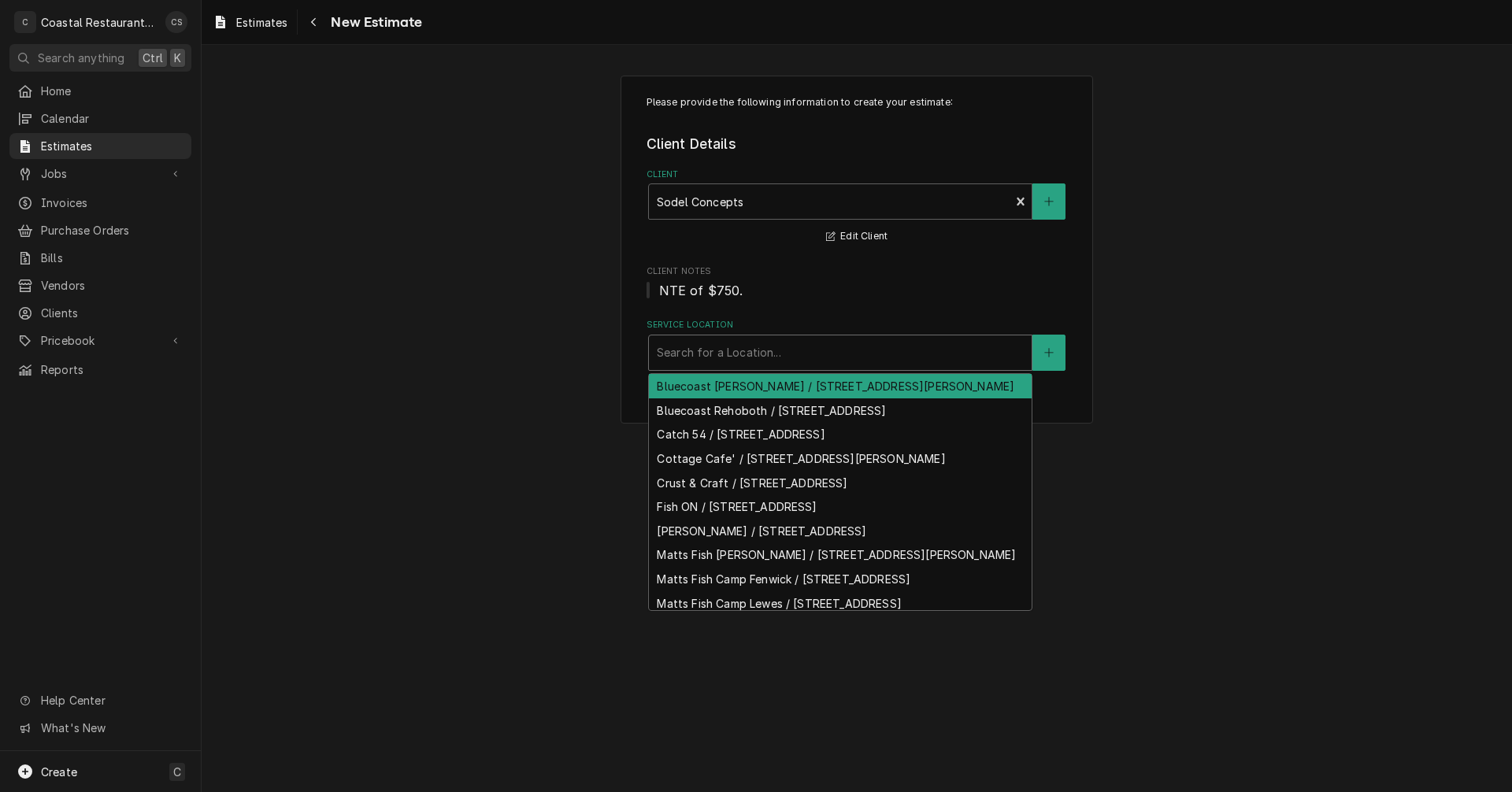
click at [718, 396] on div "Bluecoast Bethany / 30904 Coastal Hwy, Bethany Beach, DE 19930" at bounding box center [840, 386] width 383 height 24
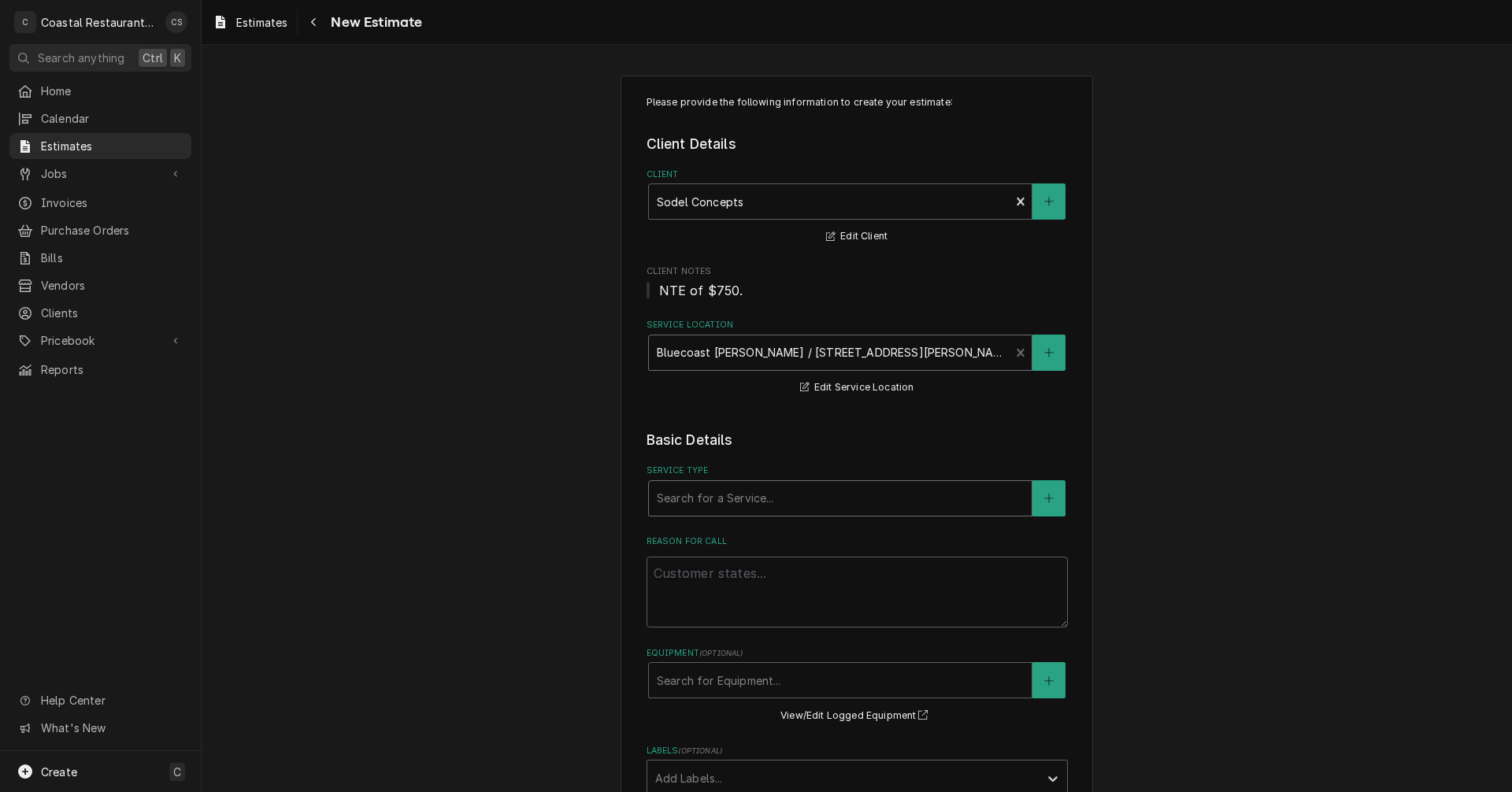
click at [695, 501] on div "Service Type" at bounding box center [840, 498] width 367 height 29
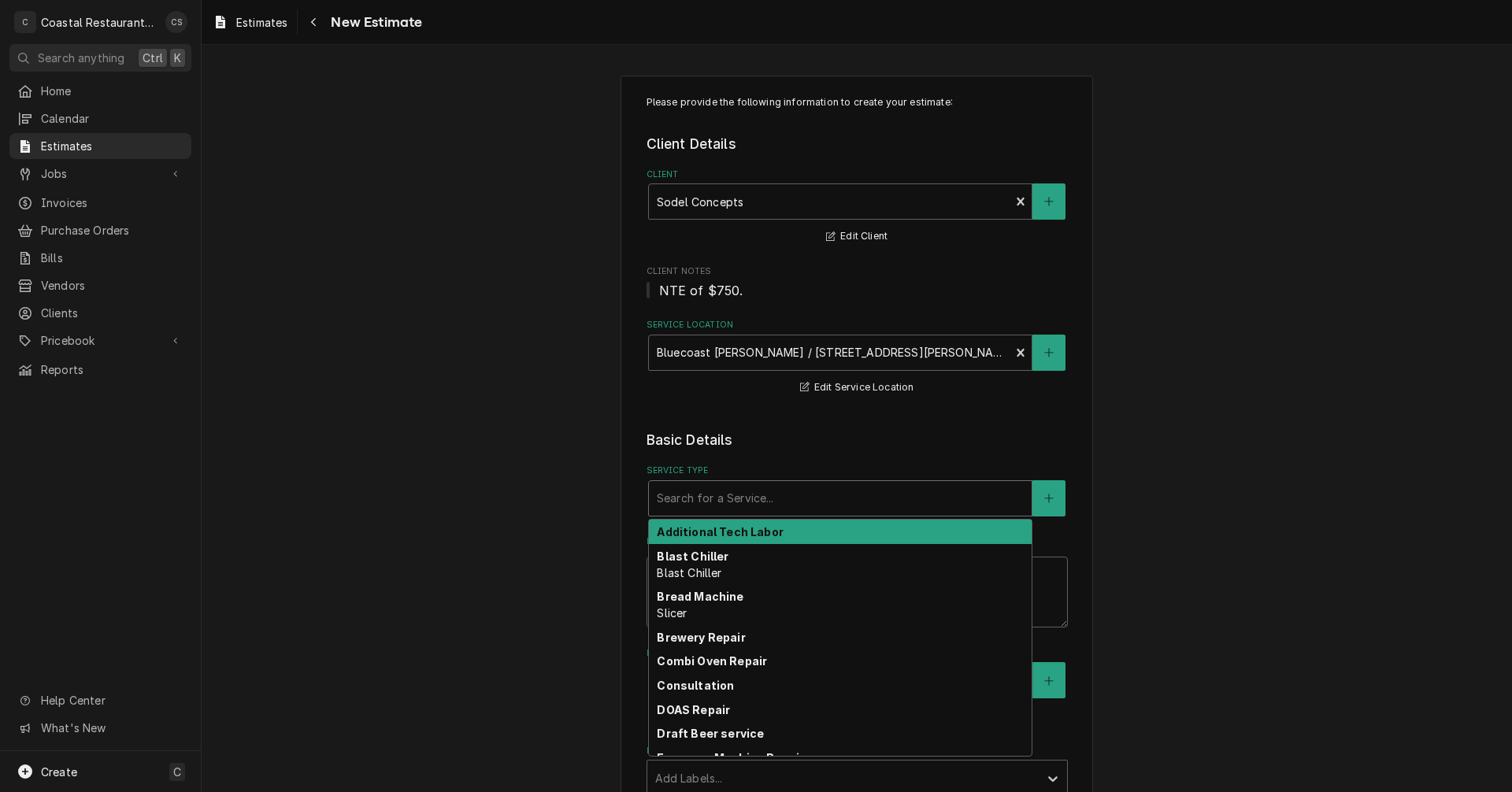
type textarea "x"
type input "s"
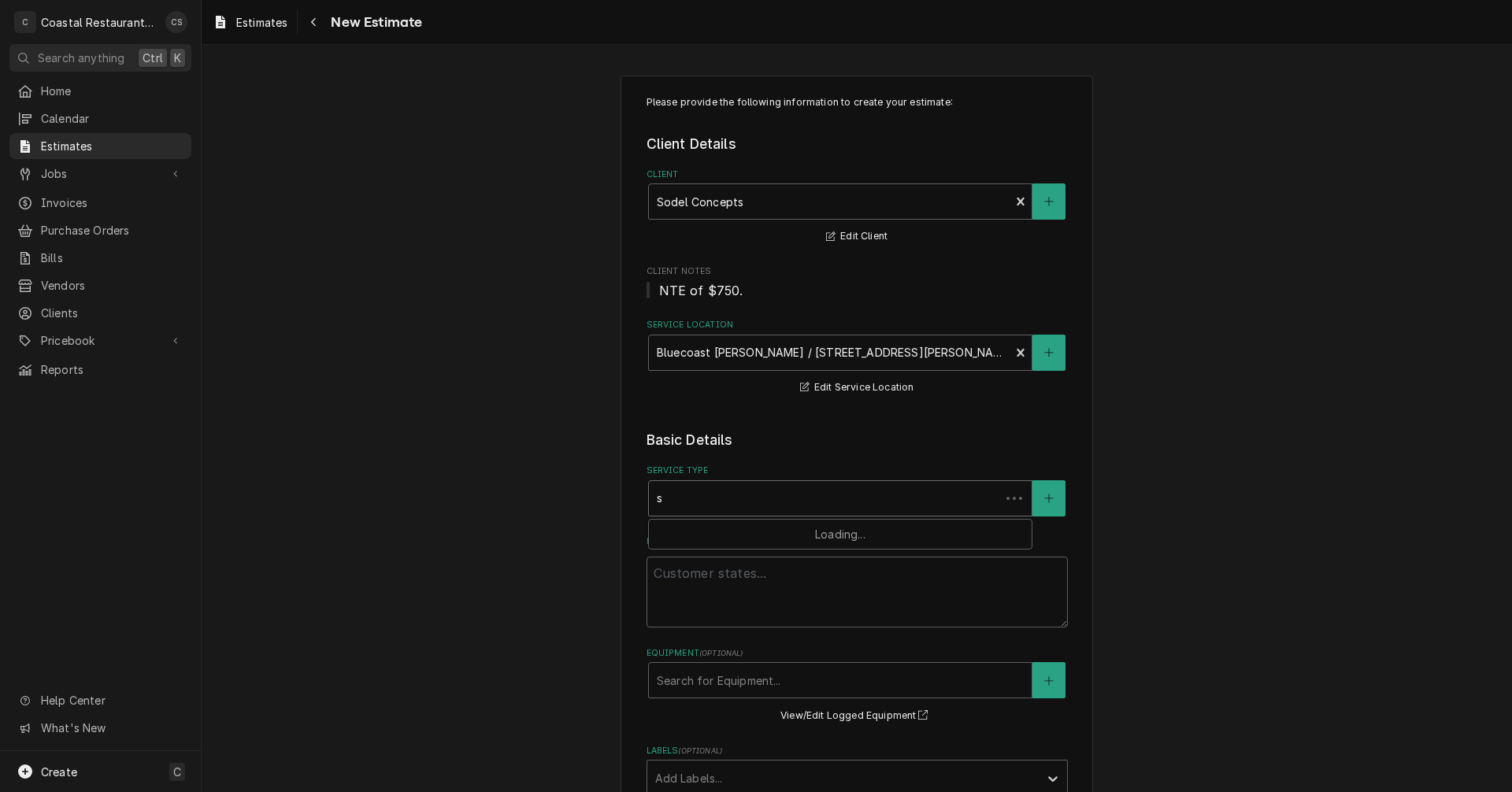
type textarea "x"
type input "st"
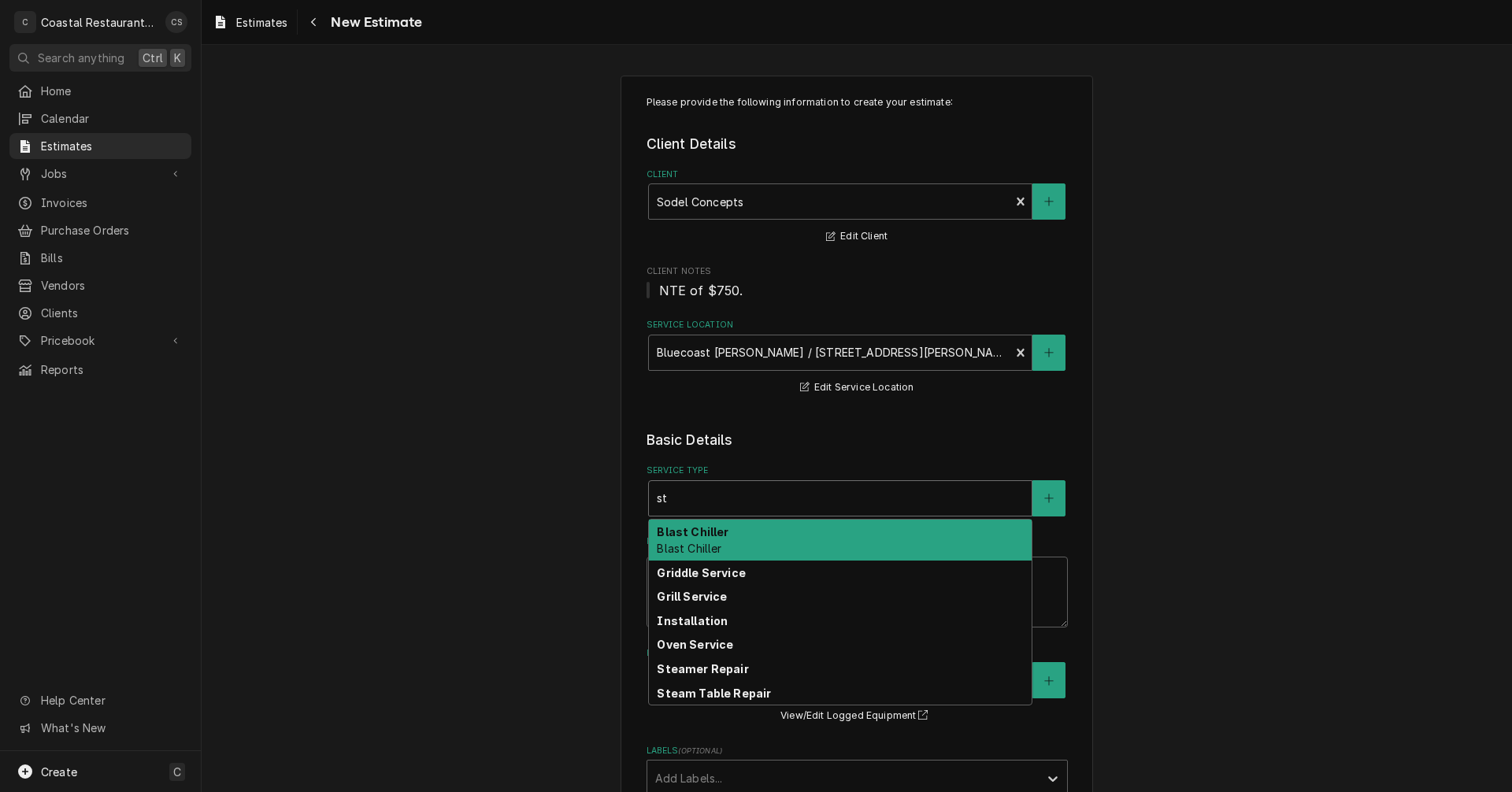
type textarea "x"
type input "ste"
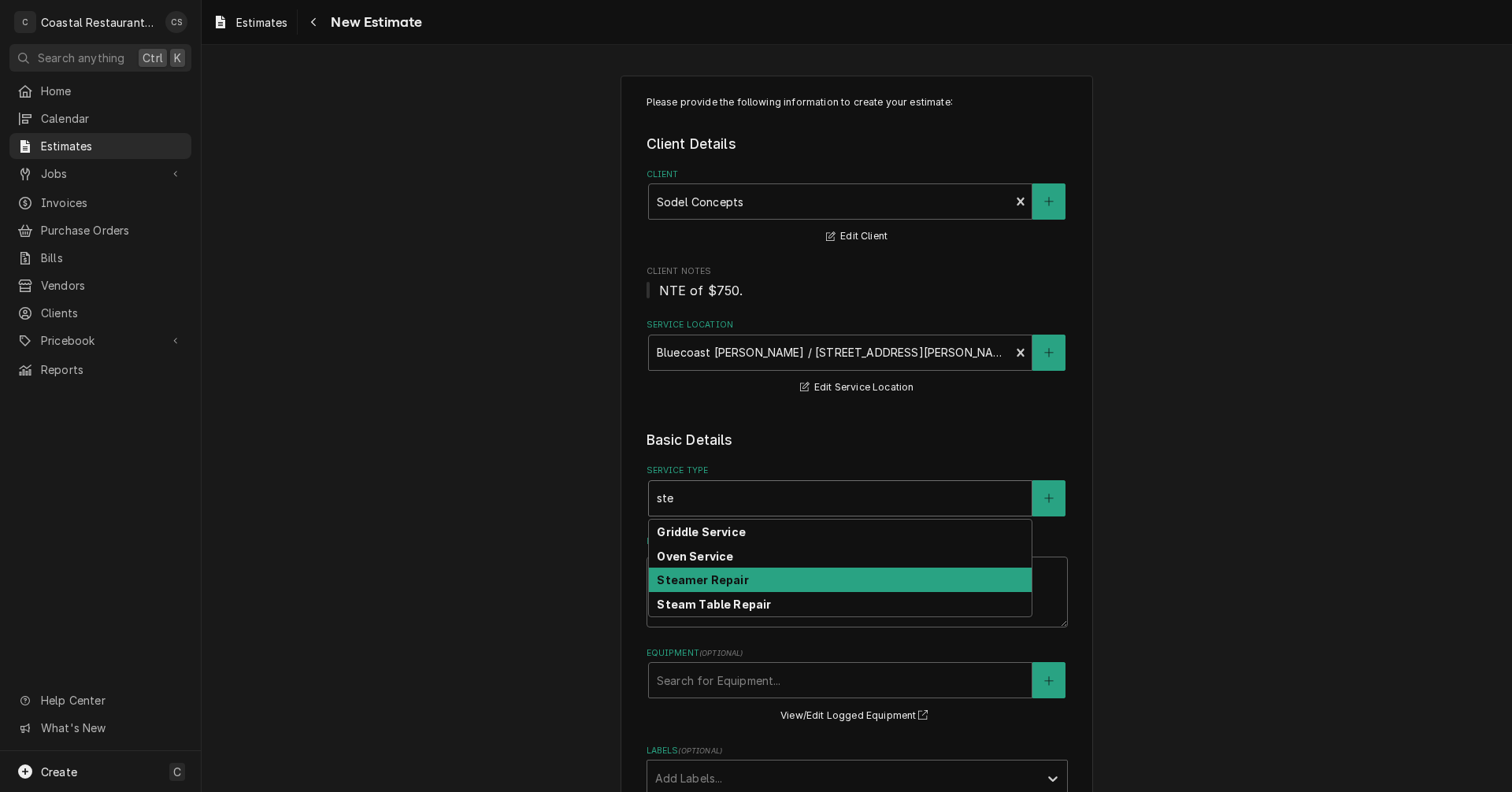
click at [683, 584] on strong "Steamer Repair" at bounding box center [702, 580] width 91 height 14
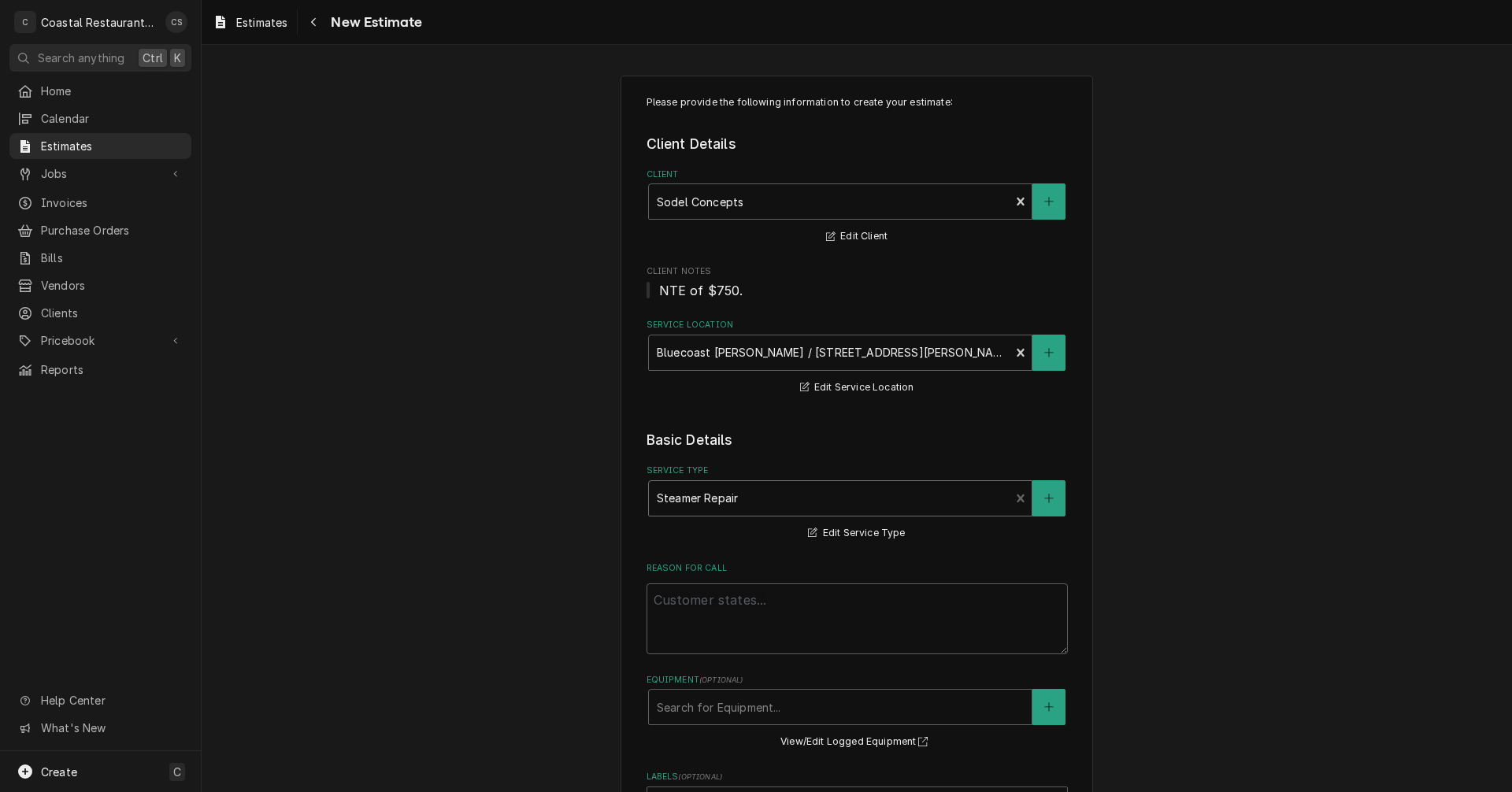
click at [685, 580] on div "Reason For Call" at bounding box center [856, 609] width 421 height 92
click at [681, 602] on textarea "Reason For Call" at bounding box center [856, 619] width 421 height 71
type textarea "x"
type textarea "R"
type textarea "x"
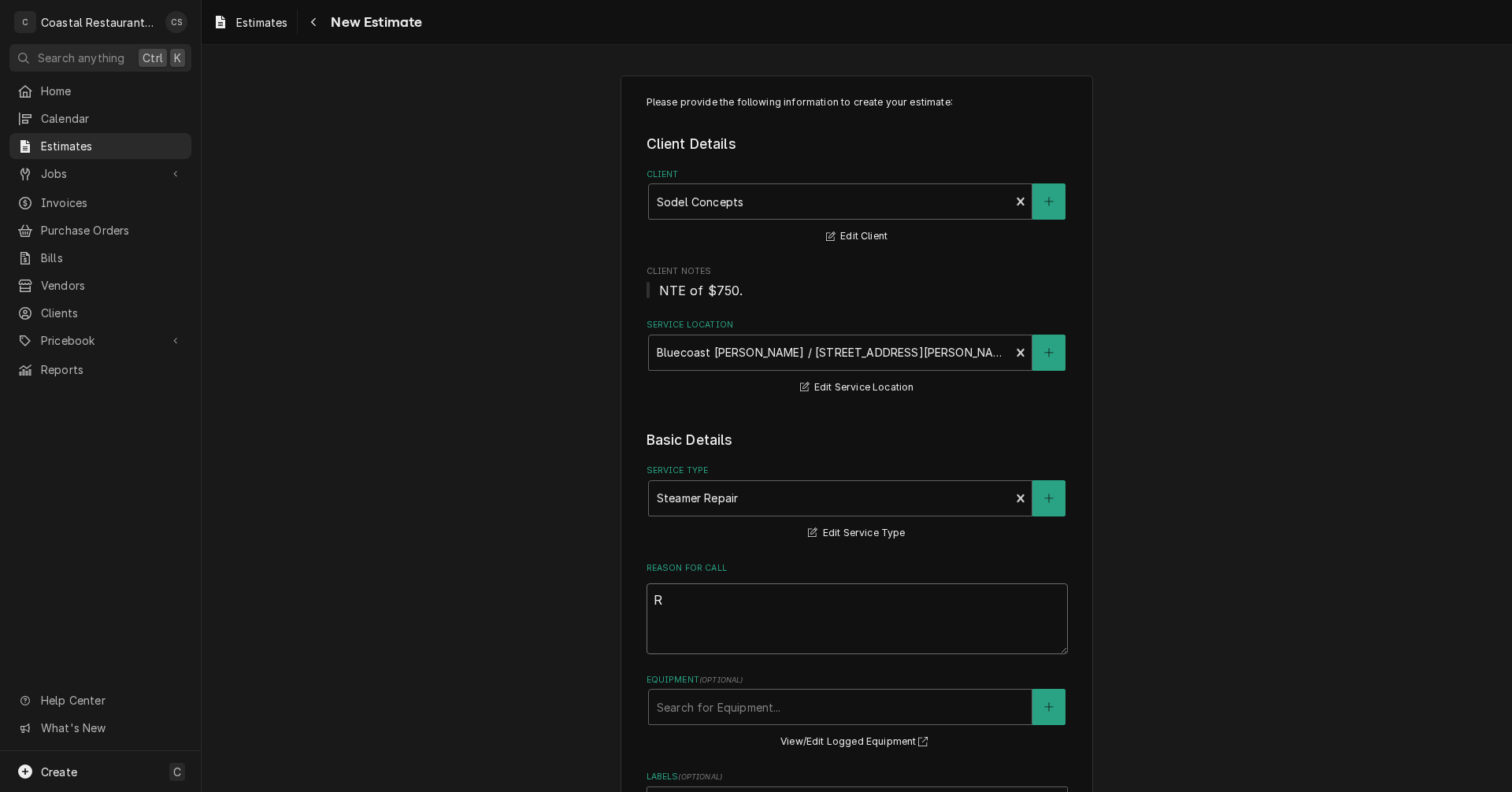
type textarea "Re"
type textarea "x"
type textarea "Rep"
type textarea "x"
type textarea "Repl"
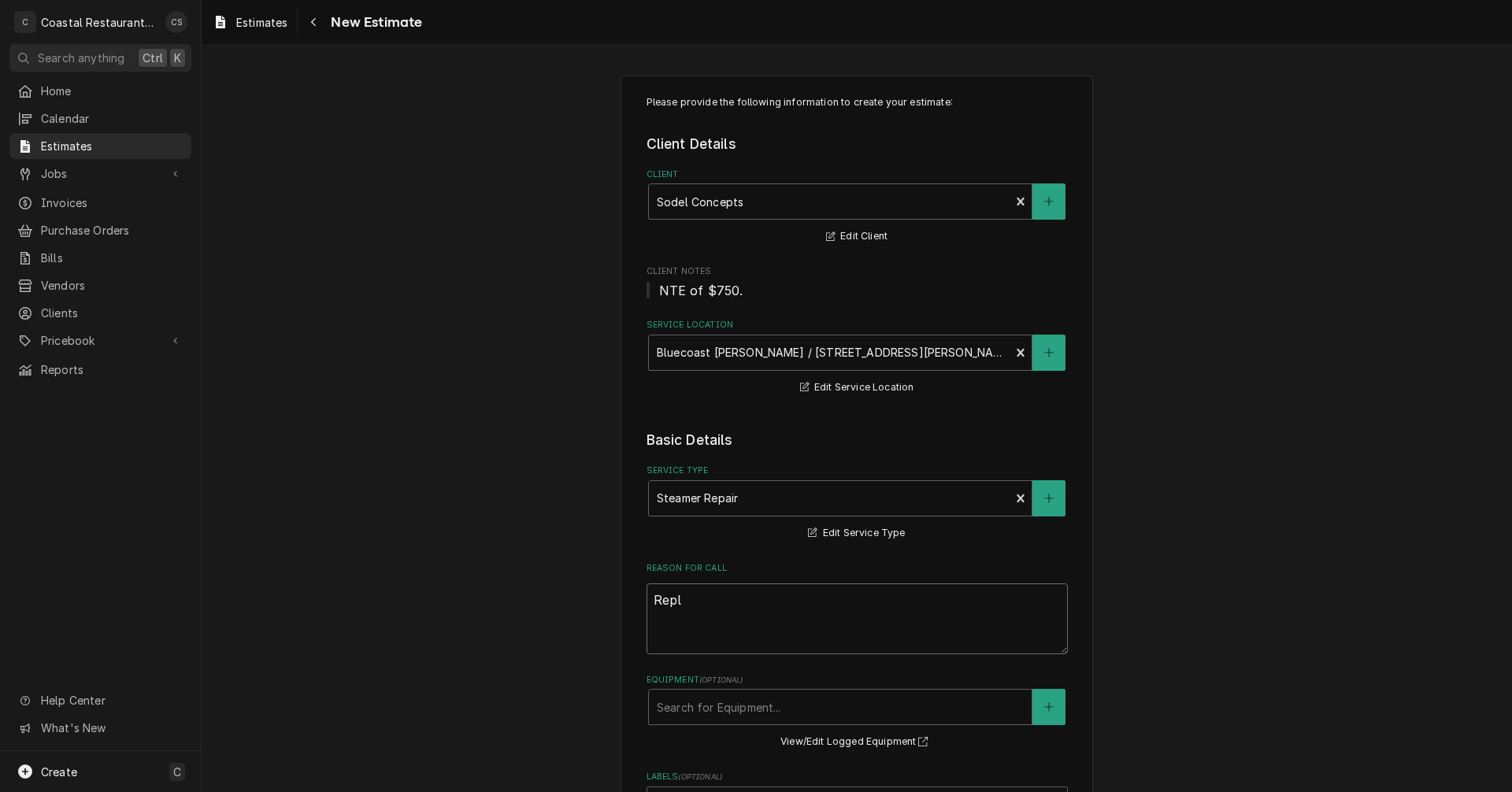
type textarea "x"
type textarea "Repla"
type textarea "x"
type textarea "Replac"
type textarea "x"
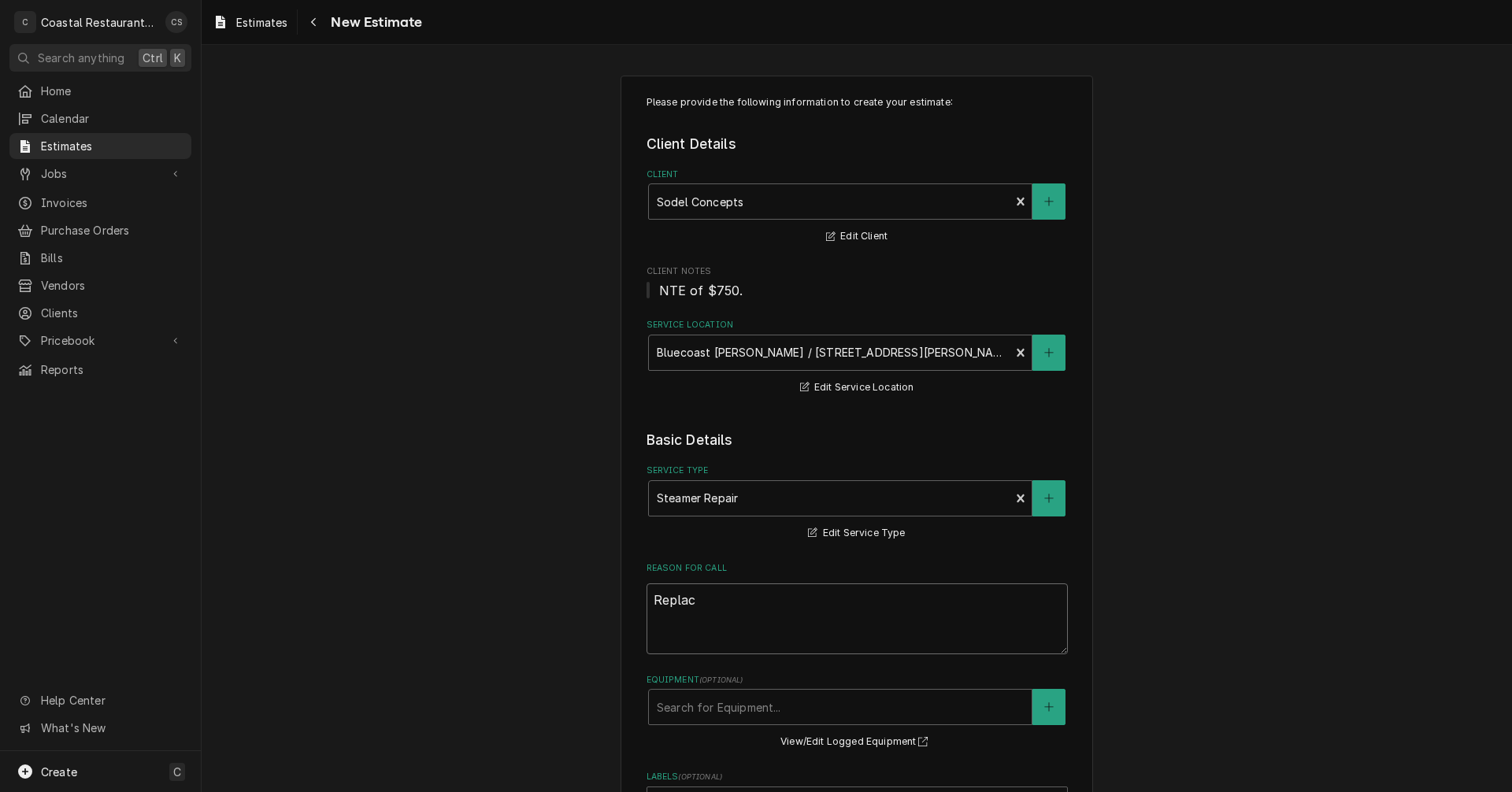
type textarea "Replace"
type textarea "x"
type textarea "Replace"
type textarea "x"
type textarea "Replace w"
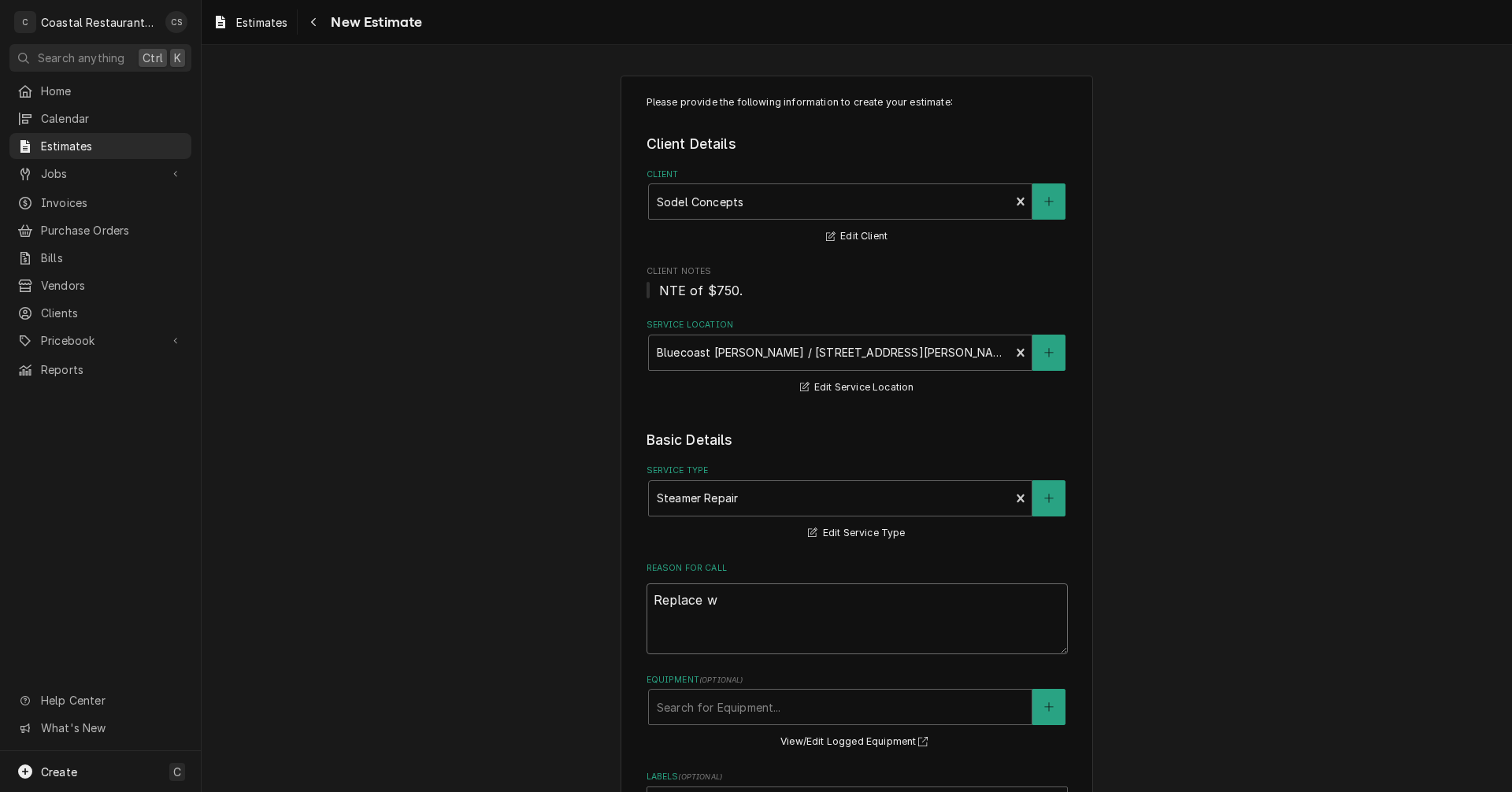
type textarea "x"
type textarea "Replace wa"
type textarea "x"
type textarea "Replace wat"
type textarea "x"
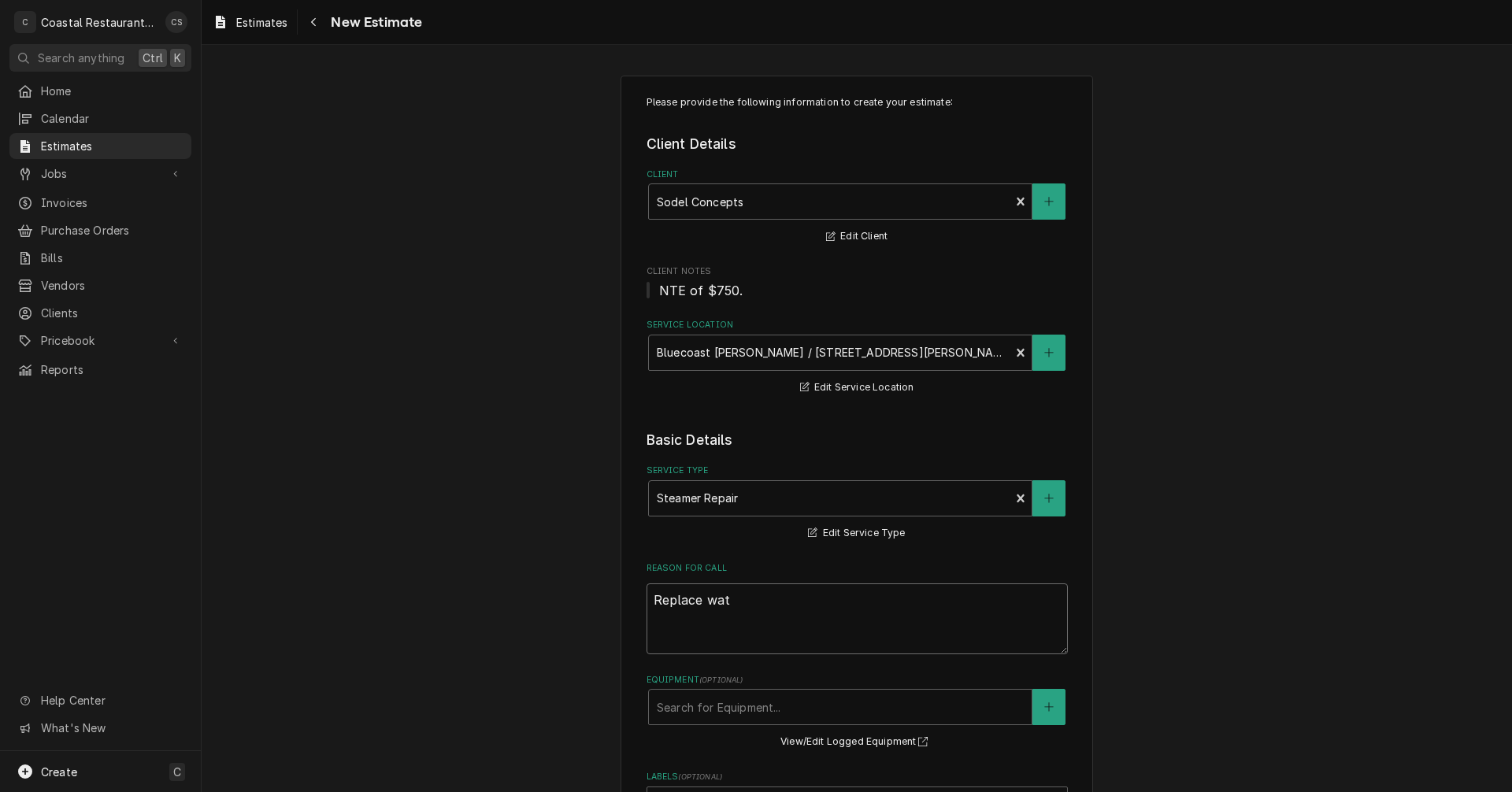
type textarea "Replace wate"
type textarea "x"
type textarea "Replace water"
type textarea "x"
type textarea "Replace water"
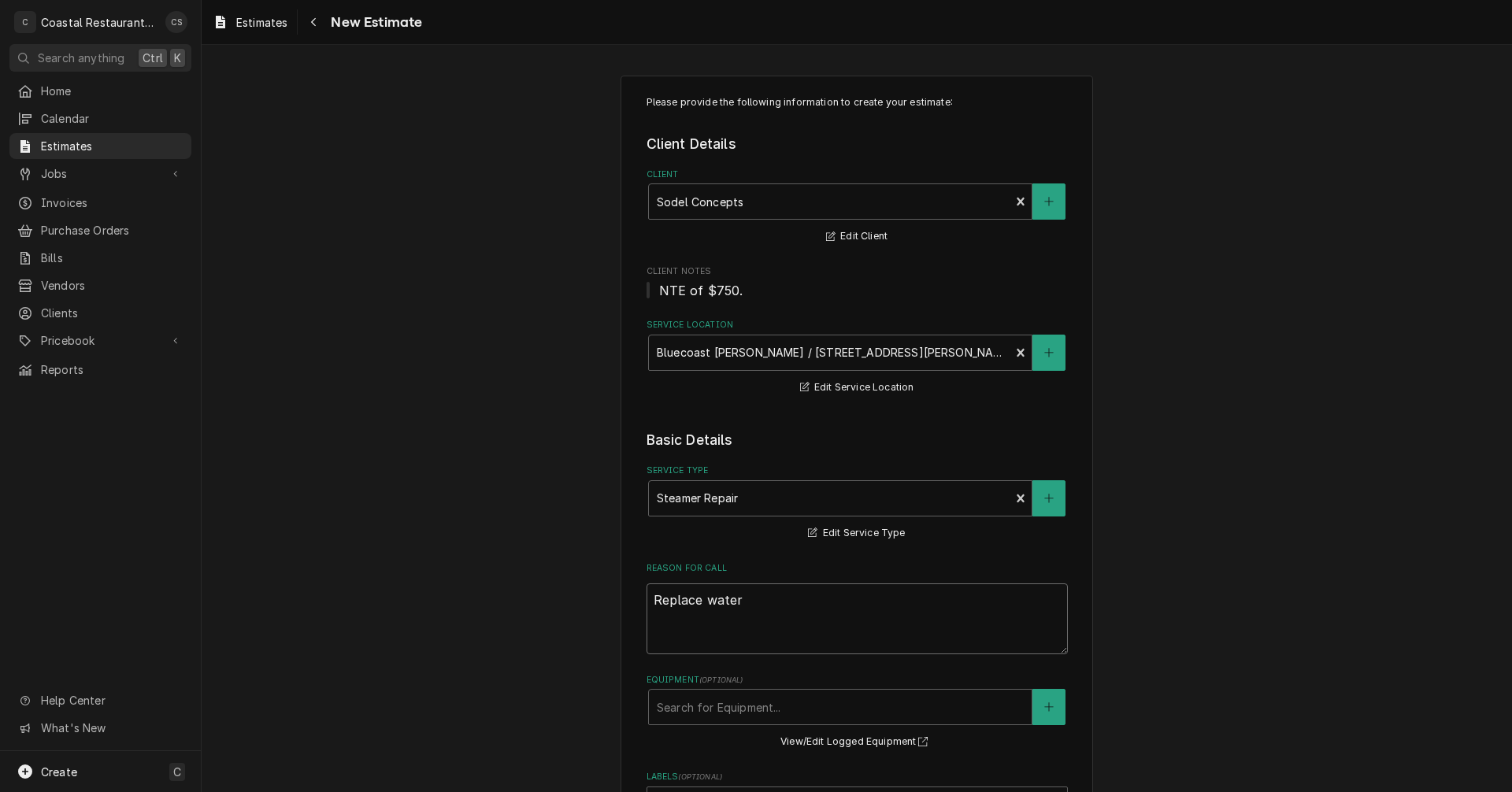
type textarea "x"
type textarea "Replace water f"
type textarea "x"
type textarea "Replace water fi"
type textarea "x"
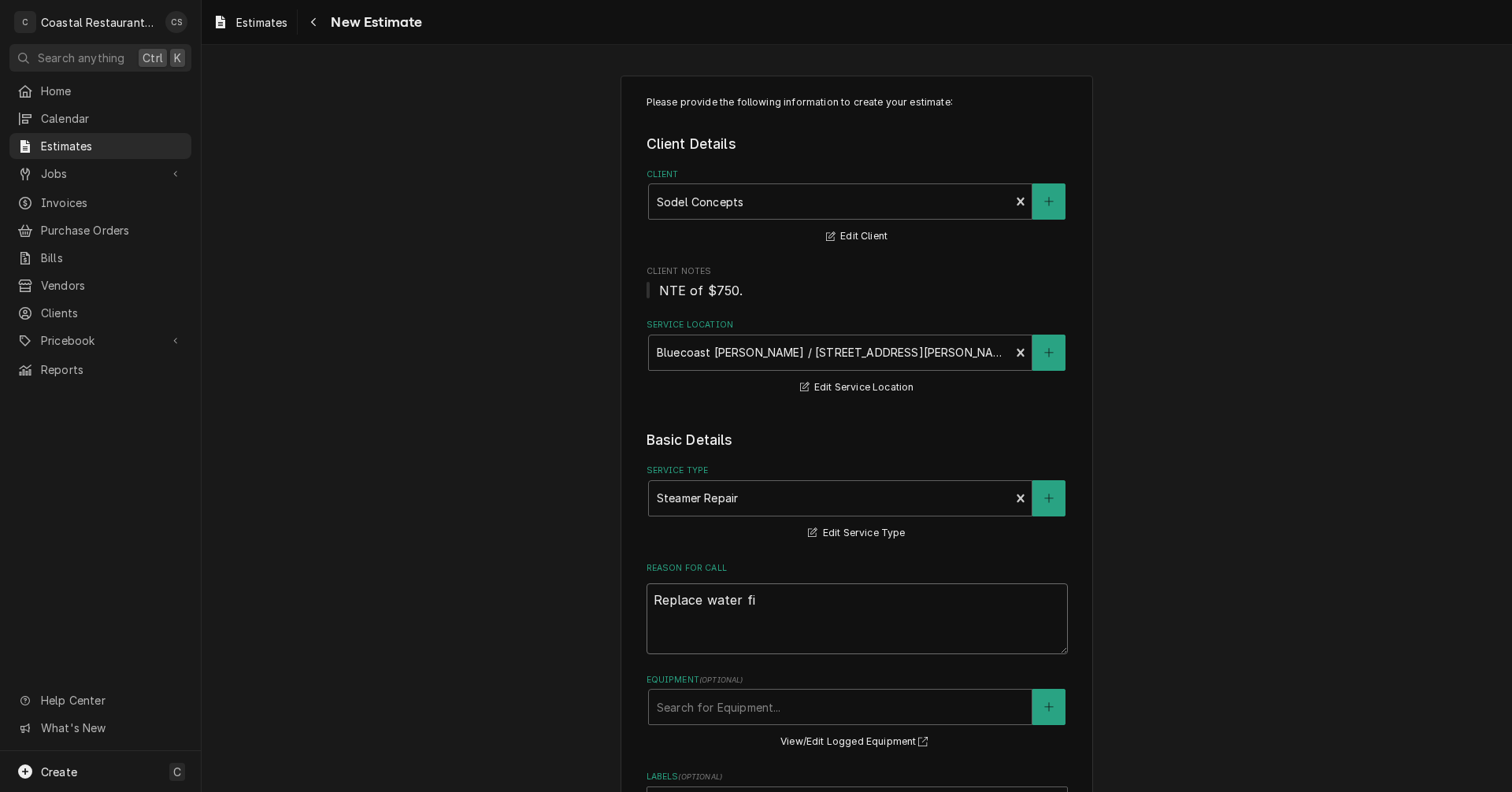
type textarea "Replace water fil"
type textarea "x"
type textarea "Replace water filt"
type textarea "x"
type textarea "Replace water filte"
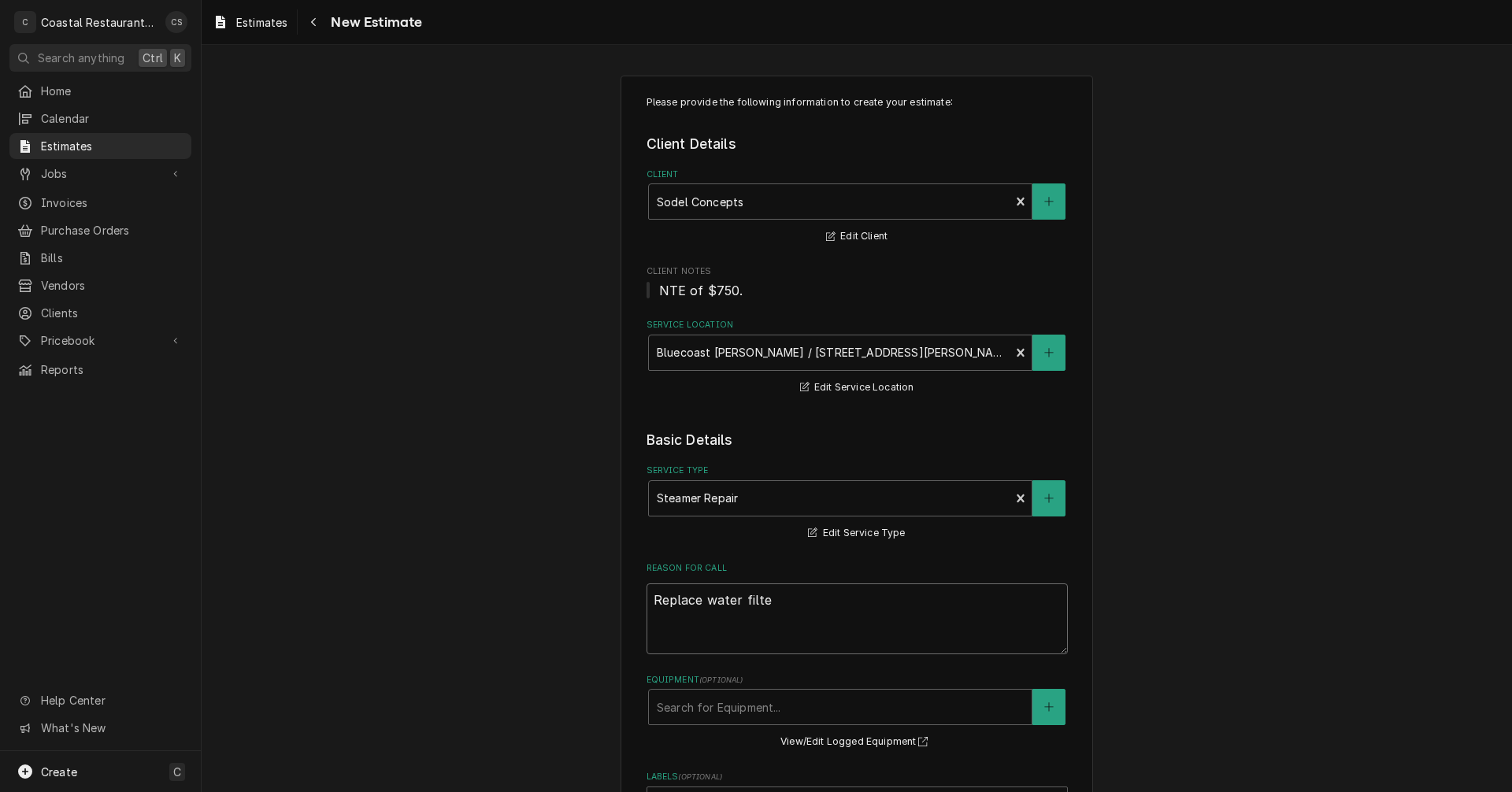
type textarea "x"
type textarea "Replace water filter"
type textarea "x"
type textarea "Replace water filters"
type textarea "x"
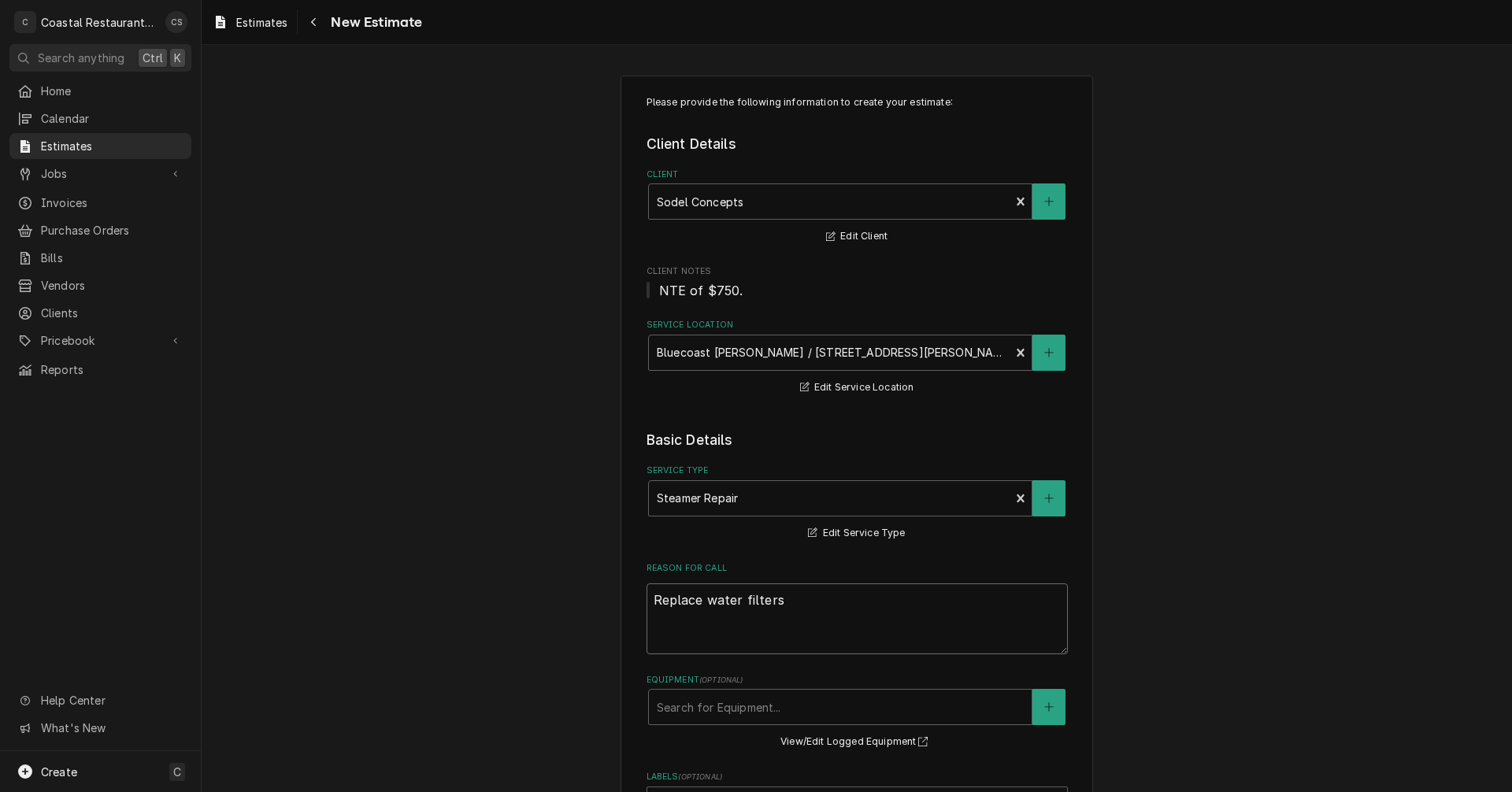
type textarea "Replace water filters"
type textarea "x"
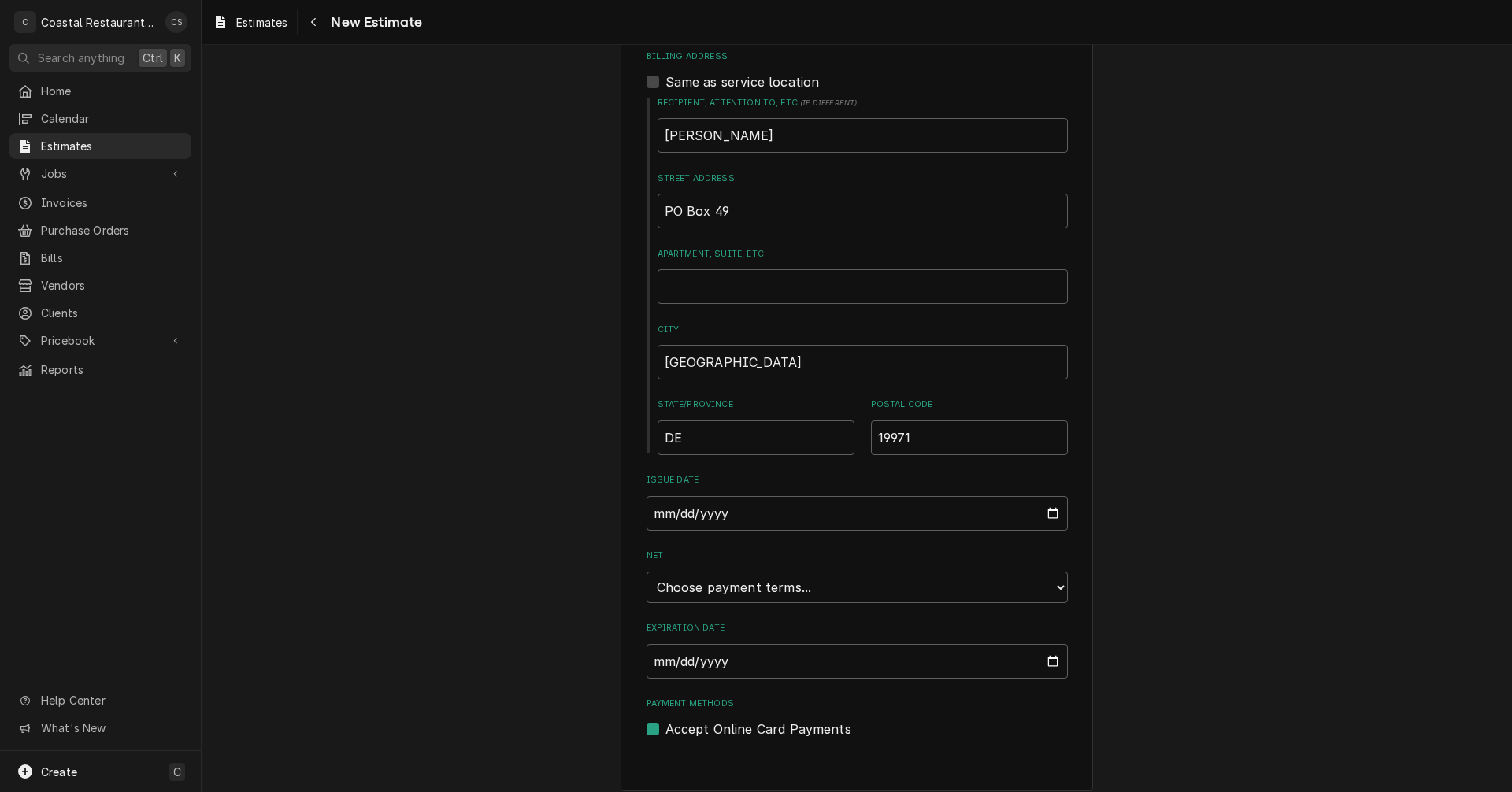
scroll to position [805, 0]
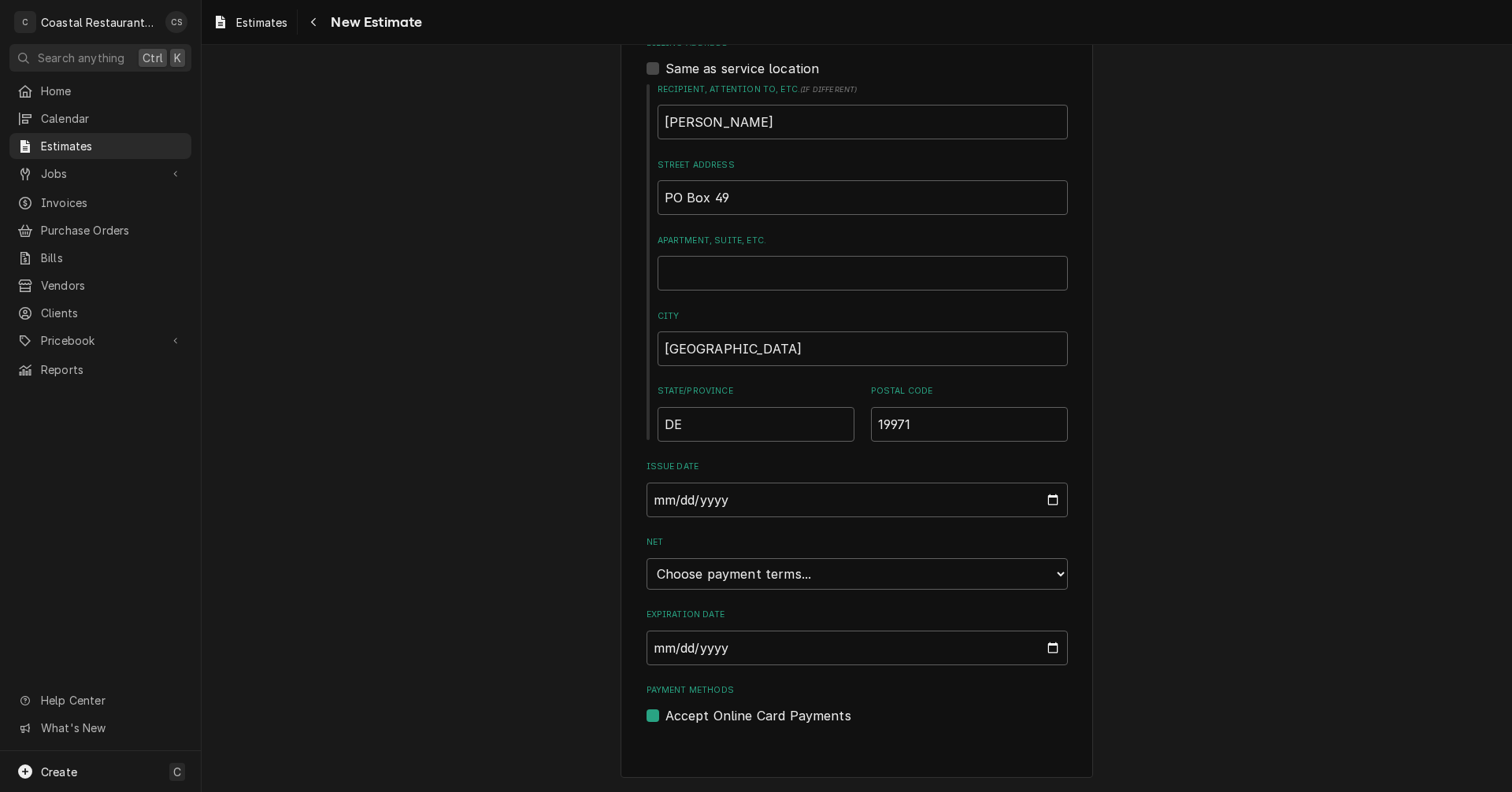
type textarea "Replace water filters"
click at [727, 577] on select "Choose payment terms... Same Day Net 7 Net 14 Net 21 Net 30 Net 45 Net 60 Net 90" at bounding box center [856, 574] width 421 height 31
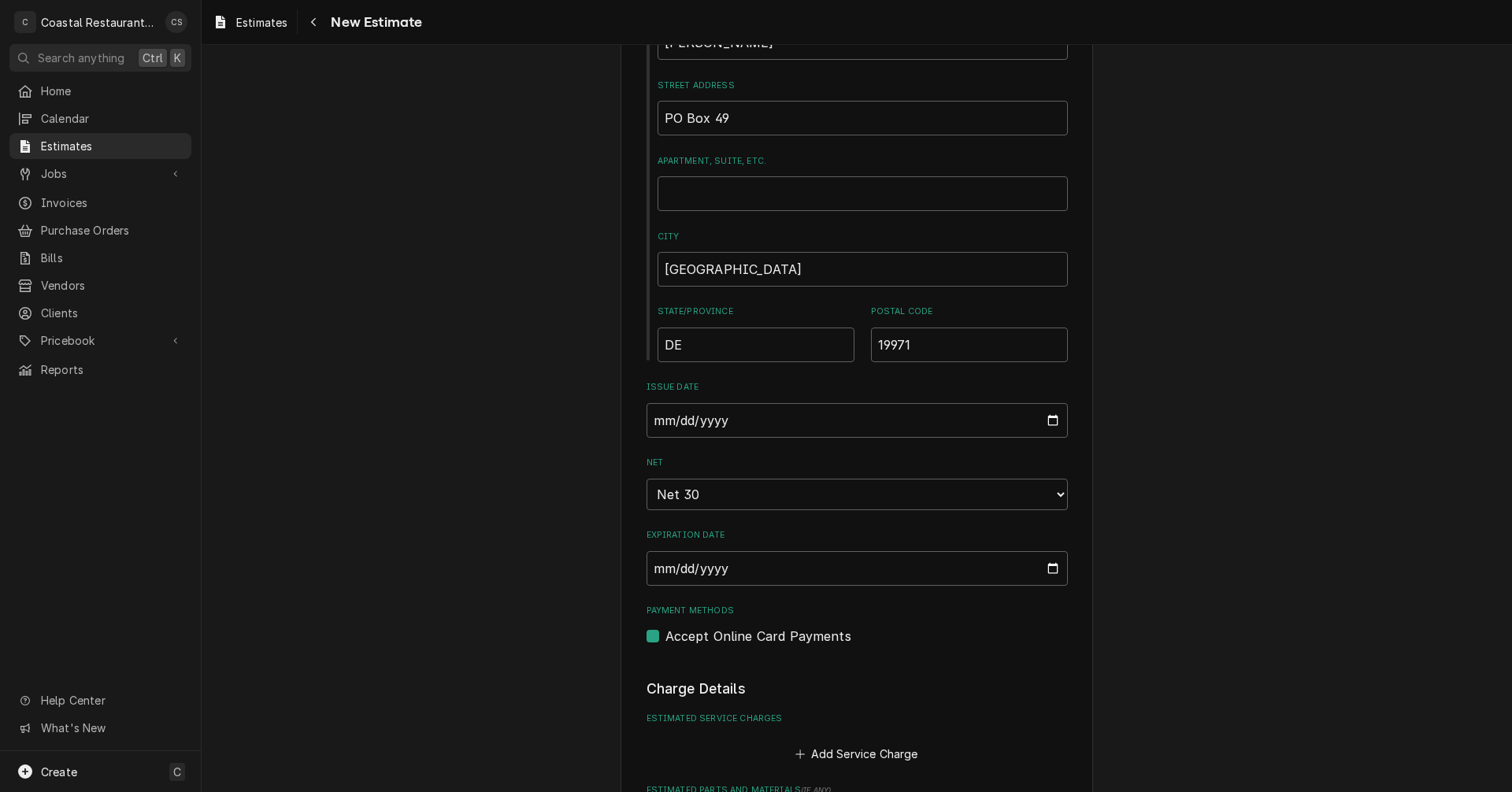
scroll to position [1120, 0]
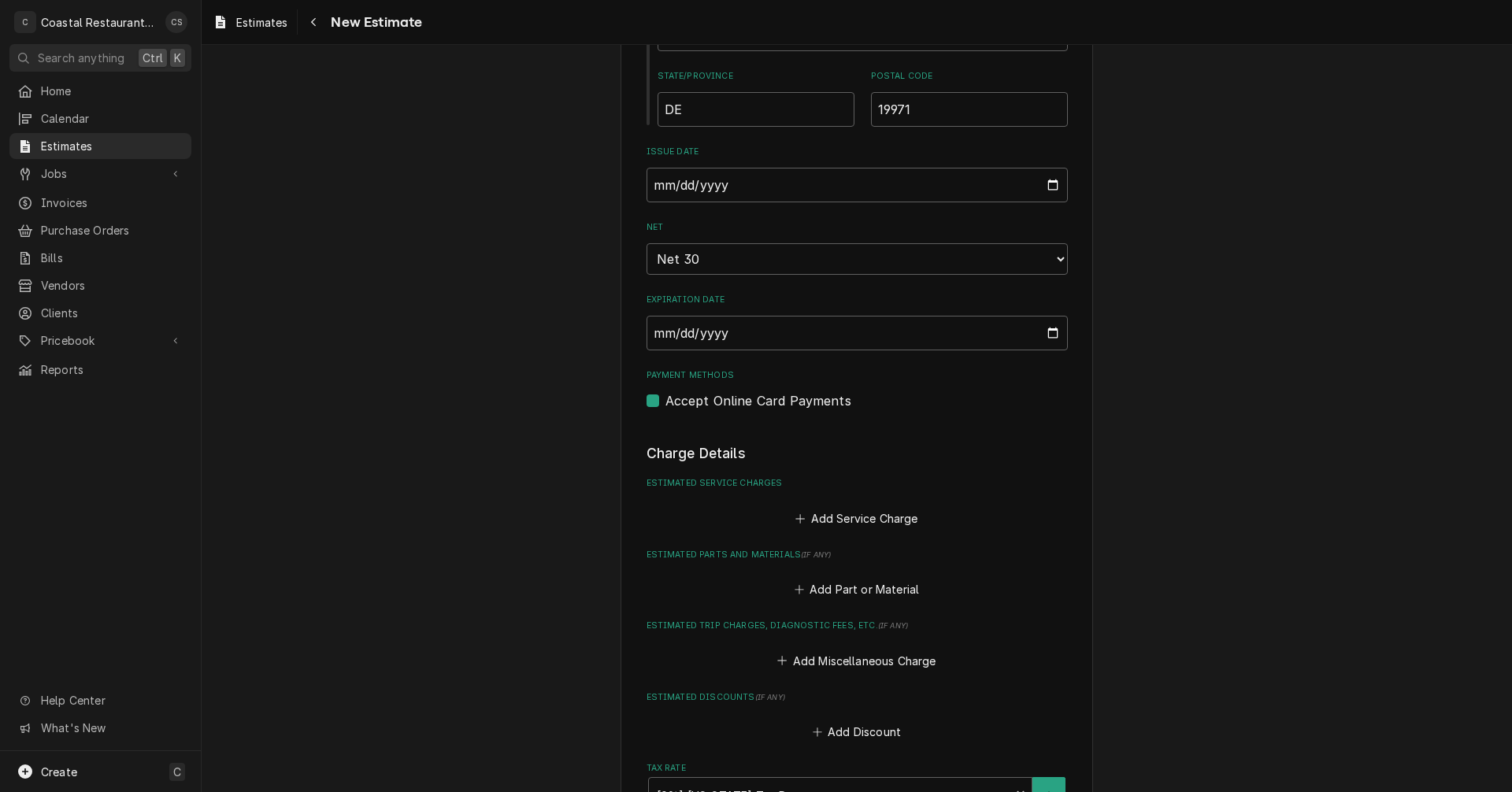
type textarea "x"
click at [840, 516] on button "Add Service Charge" at bounding box center [856, 518] width 127 height 22
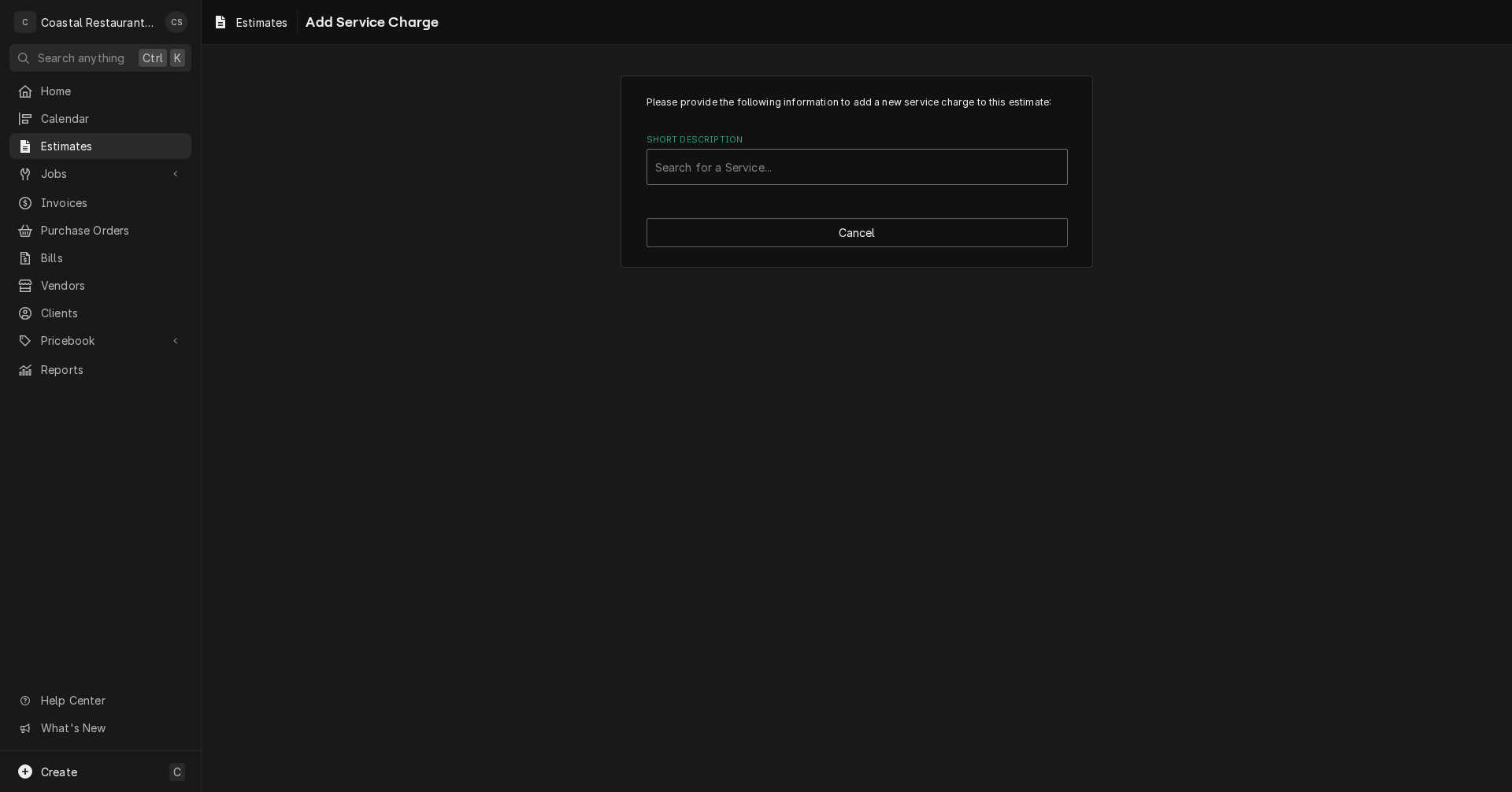
click at [715, 175] on div "Short Description" at bounding box center [857, 167] width 404 height 29
type input "stea"
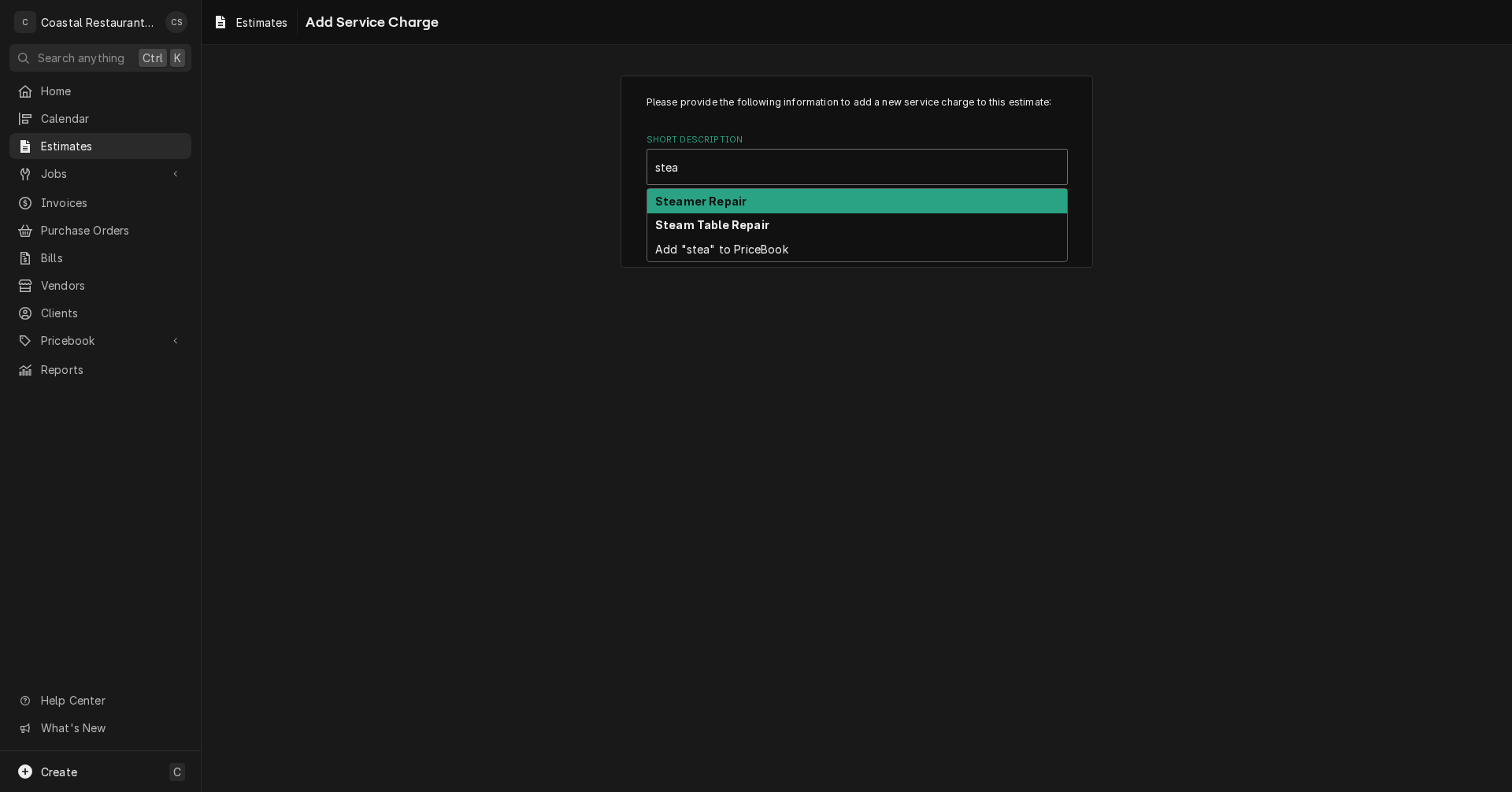
click at [698, 201] on strong "Steamer Repair" at bounding box center [701, 201] width 91 height 14
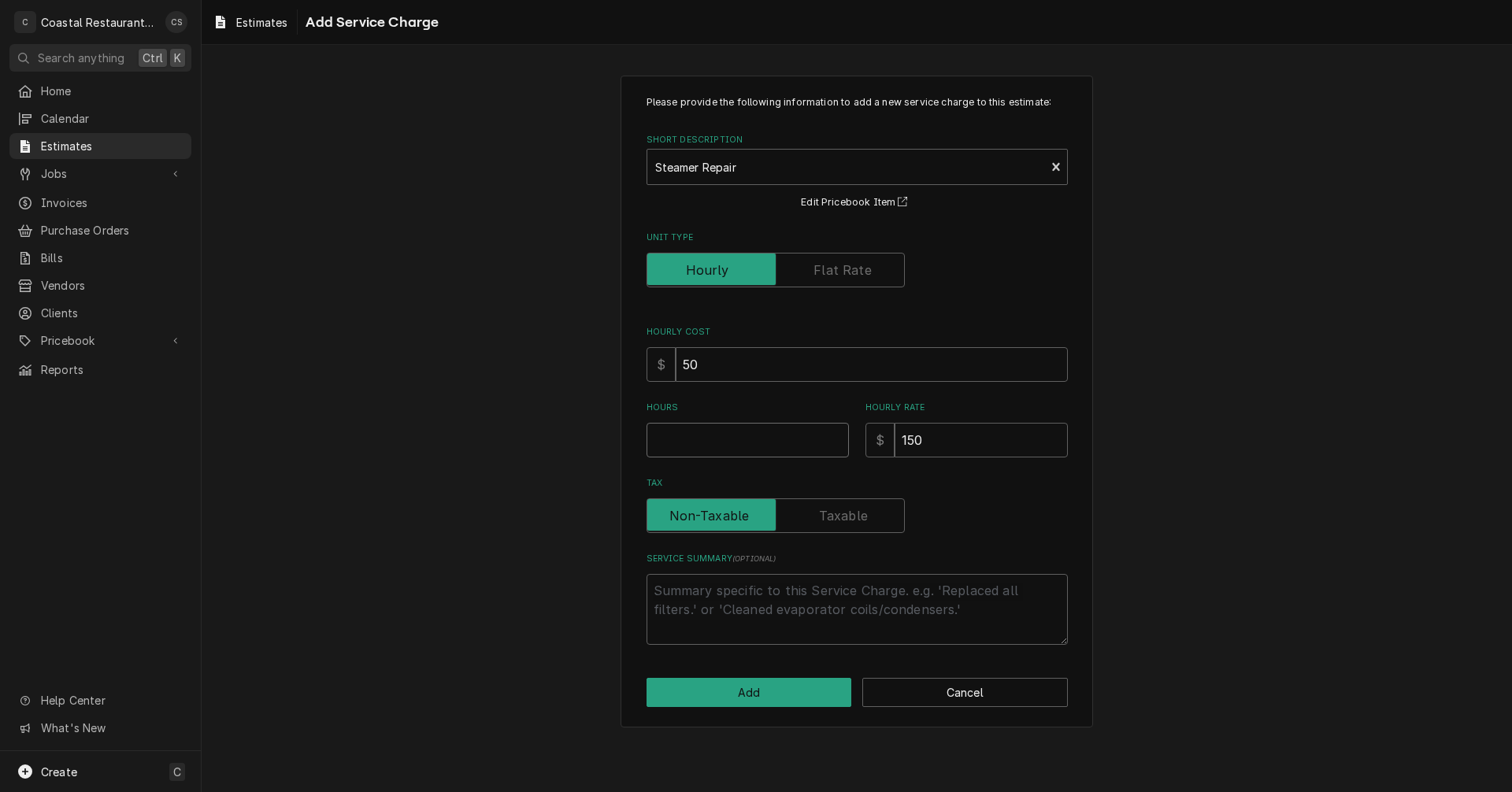
click at [703, 446] on input "Hours" at bounding box center [748, 441] width 203 height 35
type textarea "x"
type input "1"
type textarea "x"
type input "1"
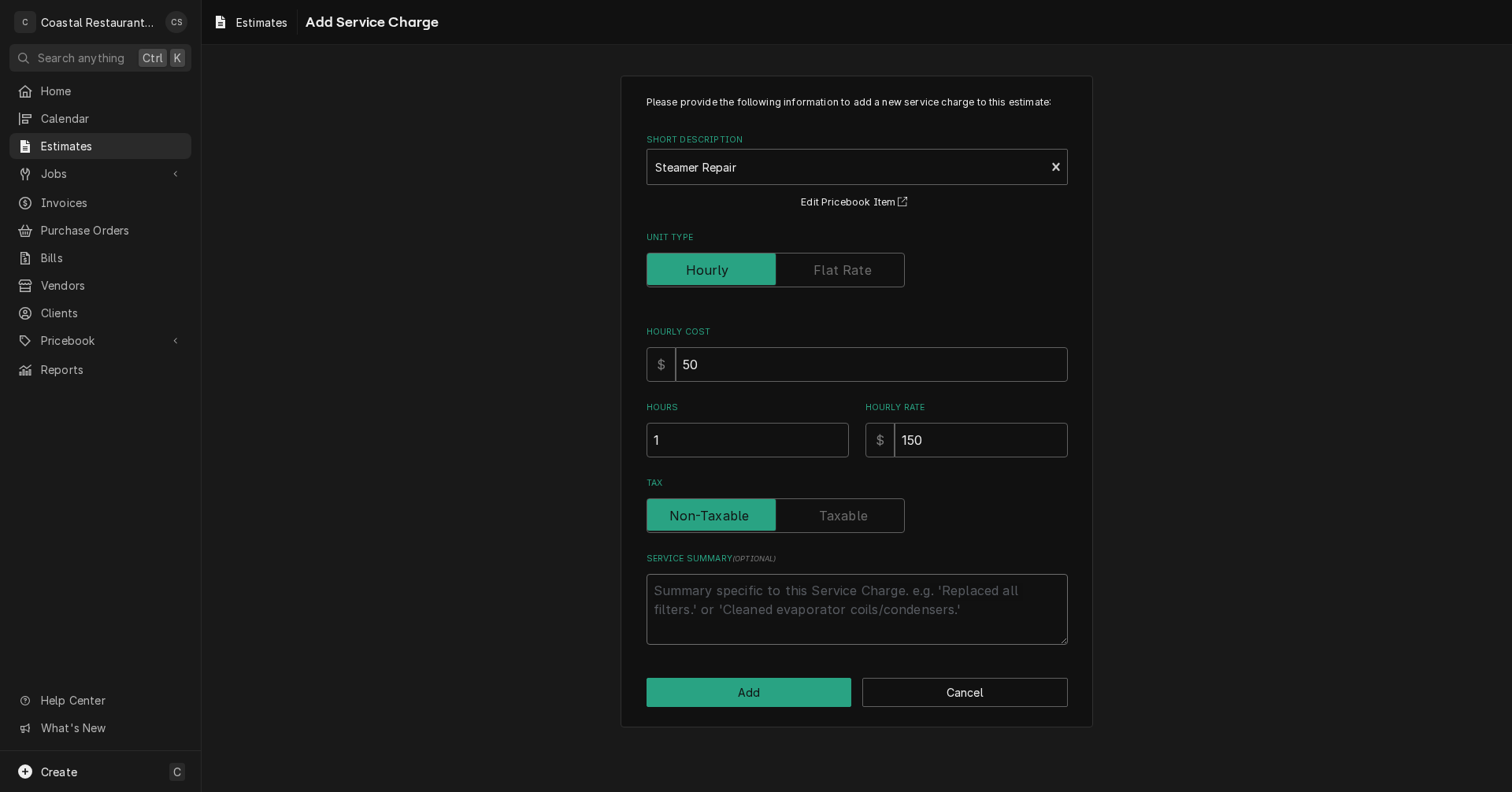
click at [716, 588] on textarea "Service Summary ( optional )" at bounding box center [856, 609] width 421 height 71
type textarea "x"
type textarea "C"
type textarea "x"
type textarea "Ch"
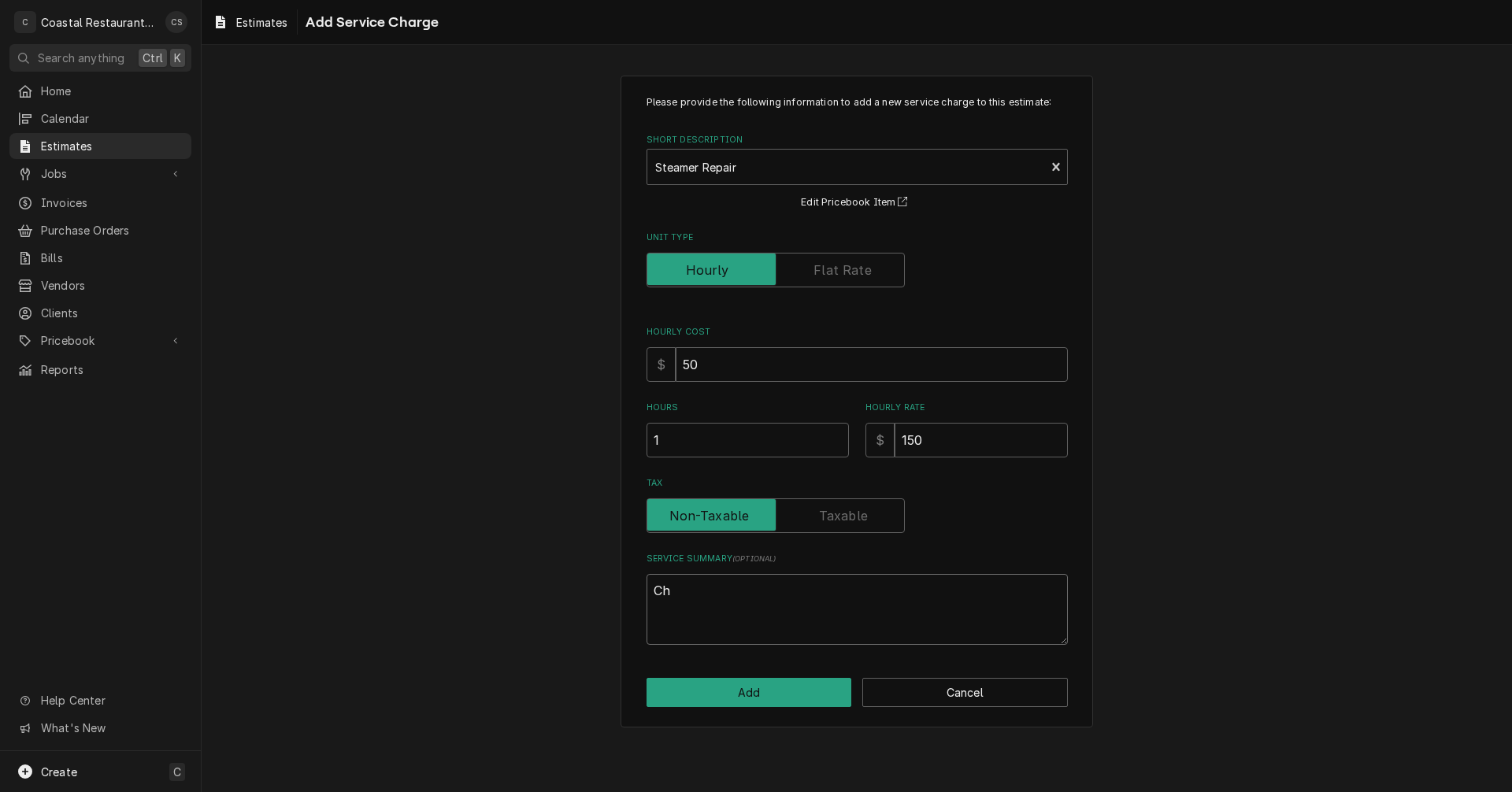
type textarea "x"
type textarea "Cha"
type textarea "x"
type textarea "Chan"
type textarea "x"
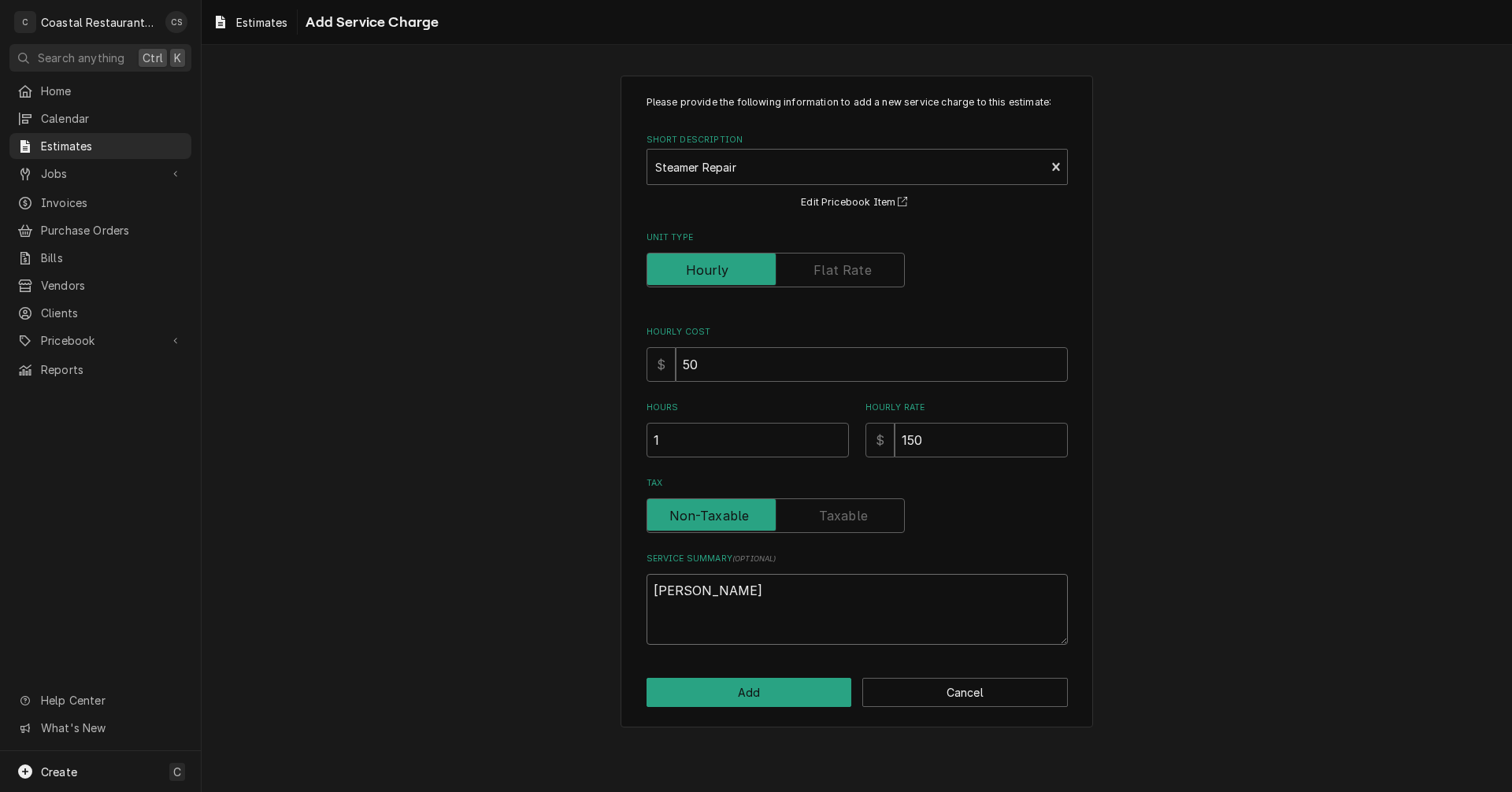
type textarea "Chang"
type textarea "x"
type textarea "Change"
type textarea "x"
type textarea "Change"
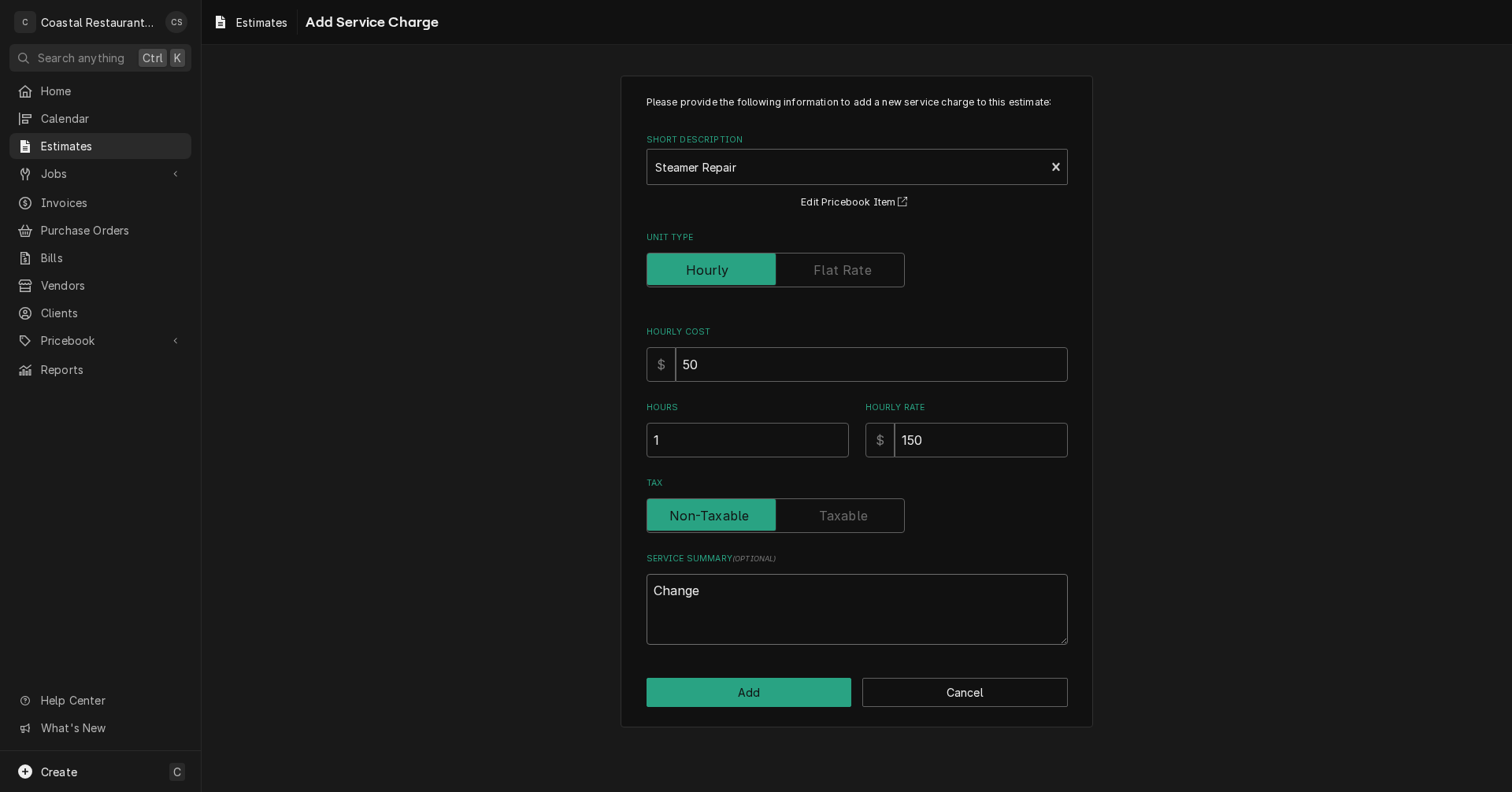
type textarea "x"
type textarea "Change w"
type textarea "x"
type textarea "Change wa"
type textarea "x"
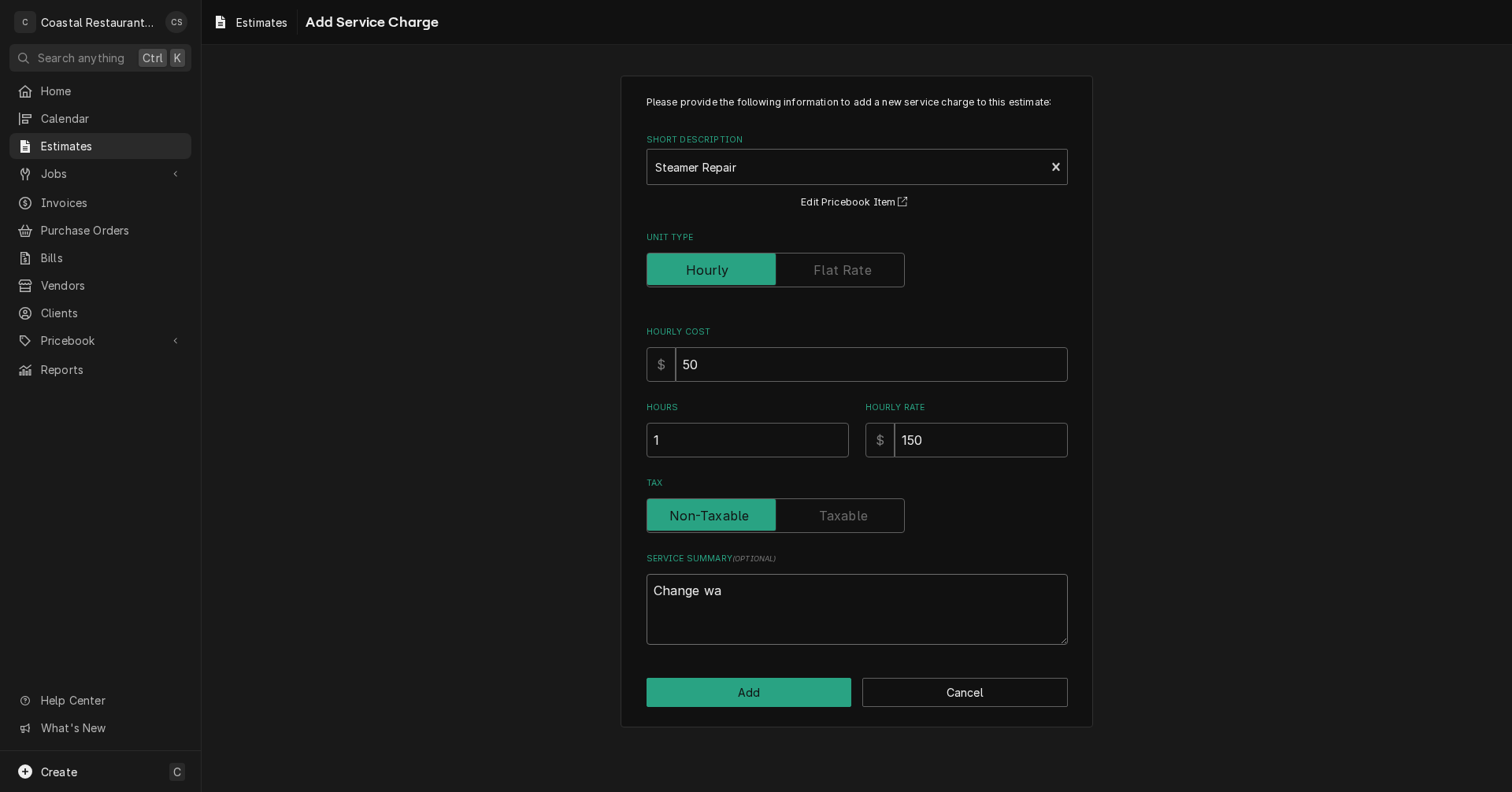
type textarea "Change wat"
type textarea "x"
type textarea "Change watr"
type textarea "x"
type textarea "Change watre"
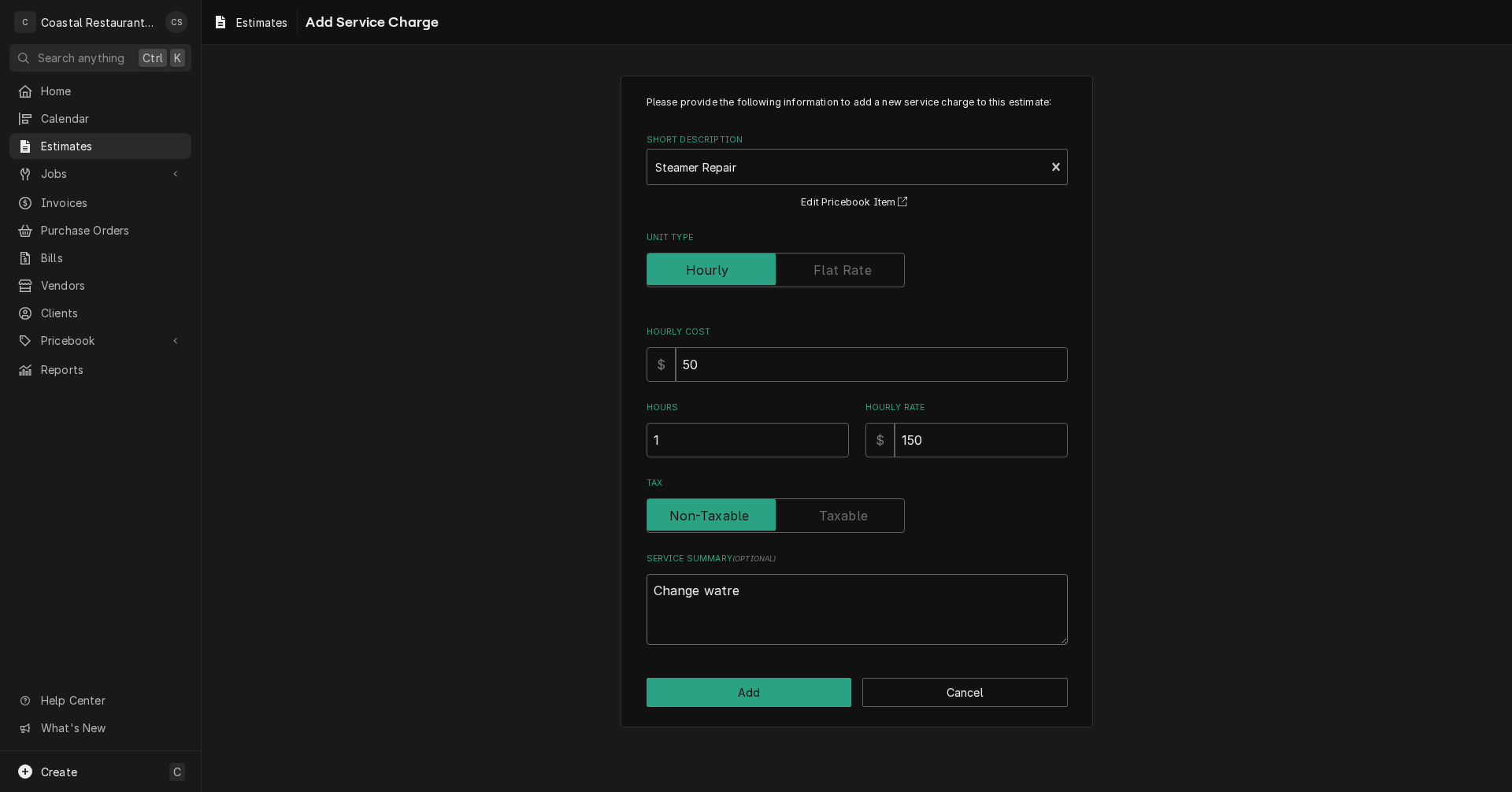
type textarea "x"
type textarea "Change watrer"
type textarea "x"
type textarea "Change watrer"
type textarea "x"
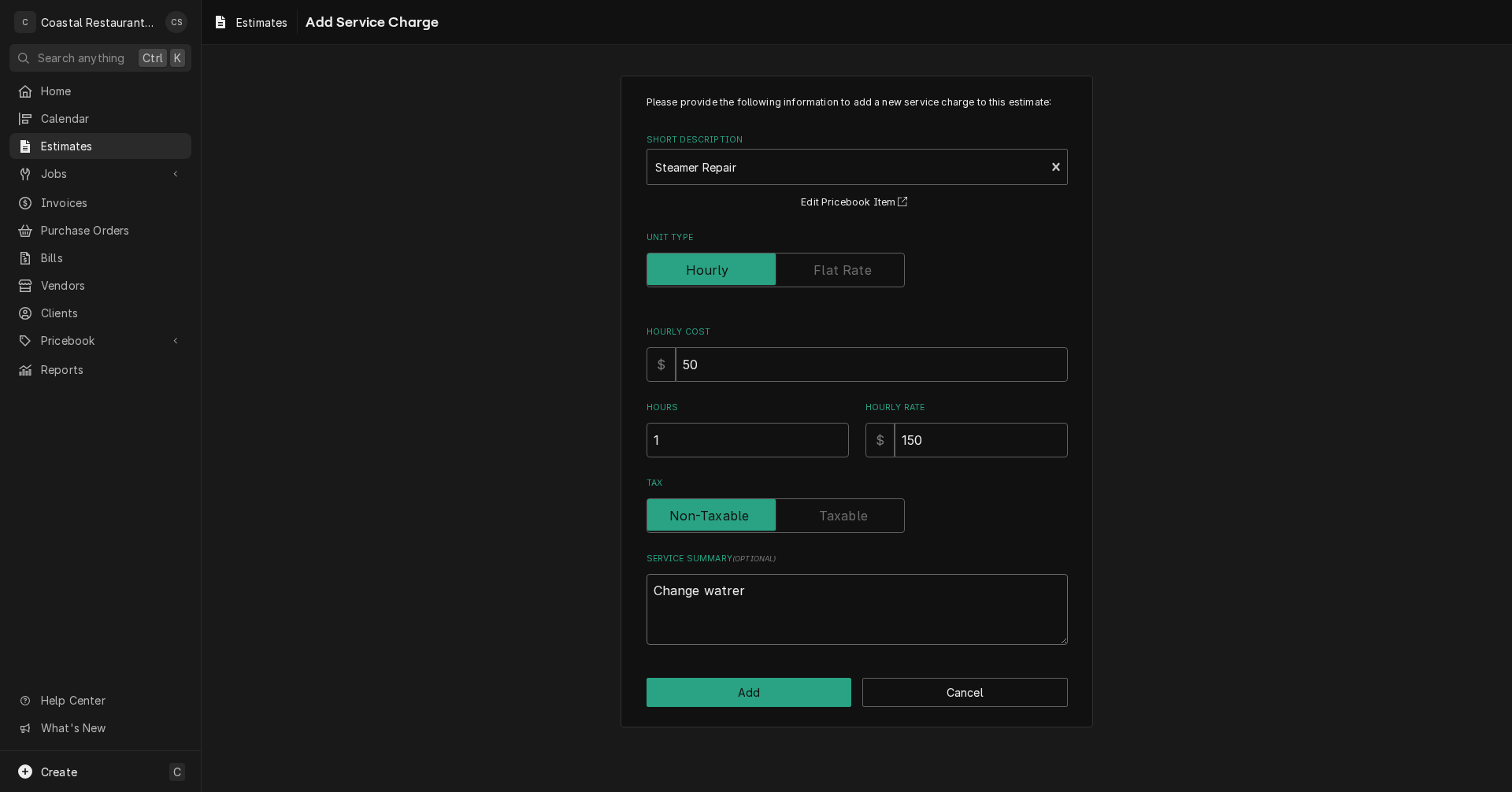
type textarea "Change watrer"
type textarea "x"
type textarea "Change watre"
type textarea "x"
type textarea "Change watr"
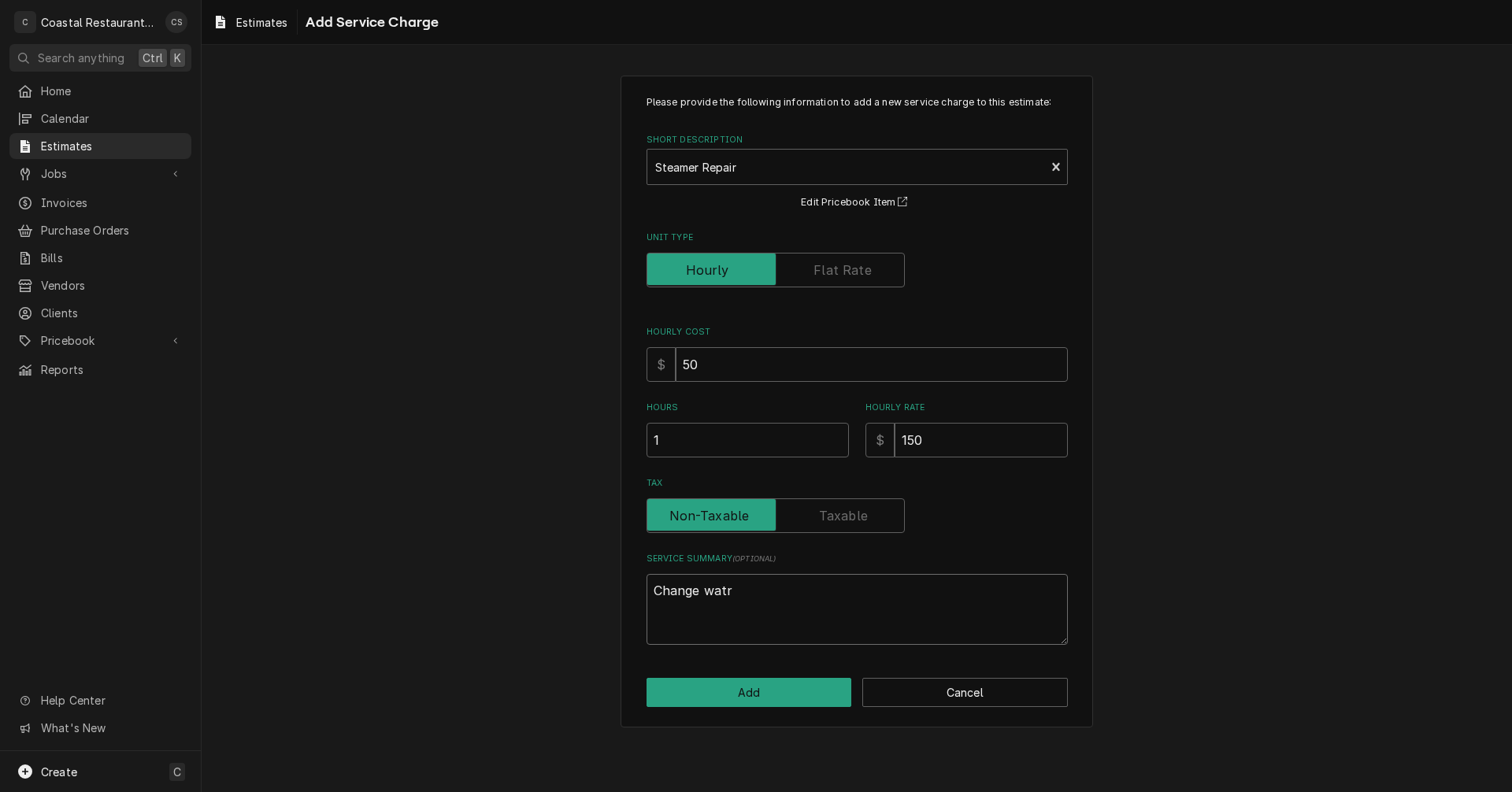
type textarea "x"
type textarea "Change wat"
type textarea "x"
type textarea "Change wate"
type textarea "x"
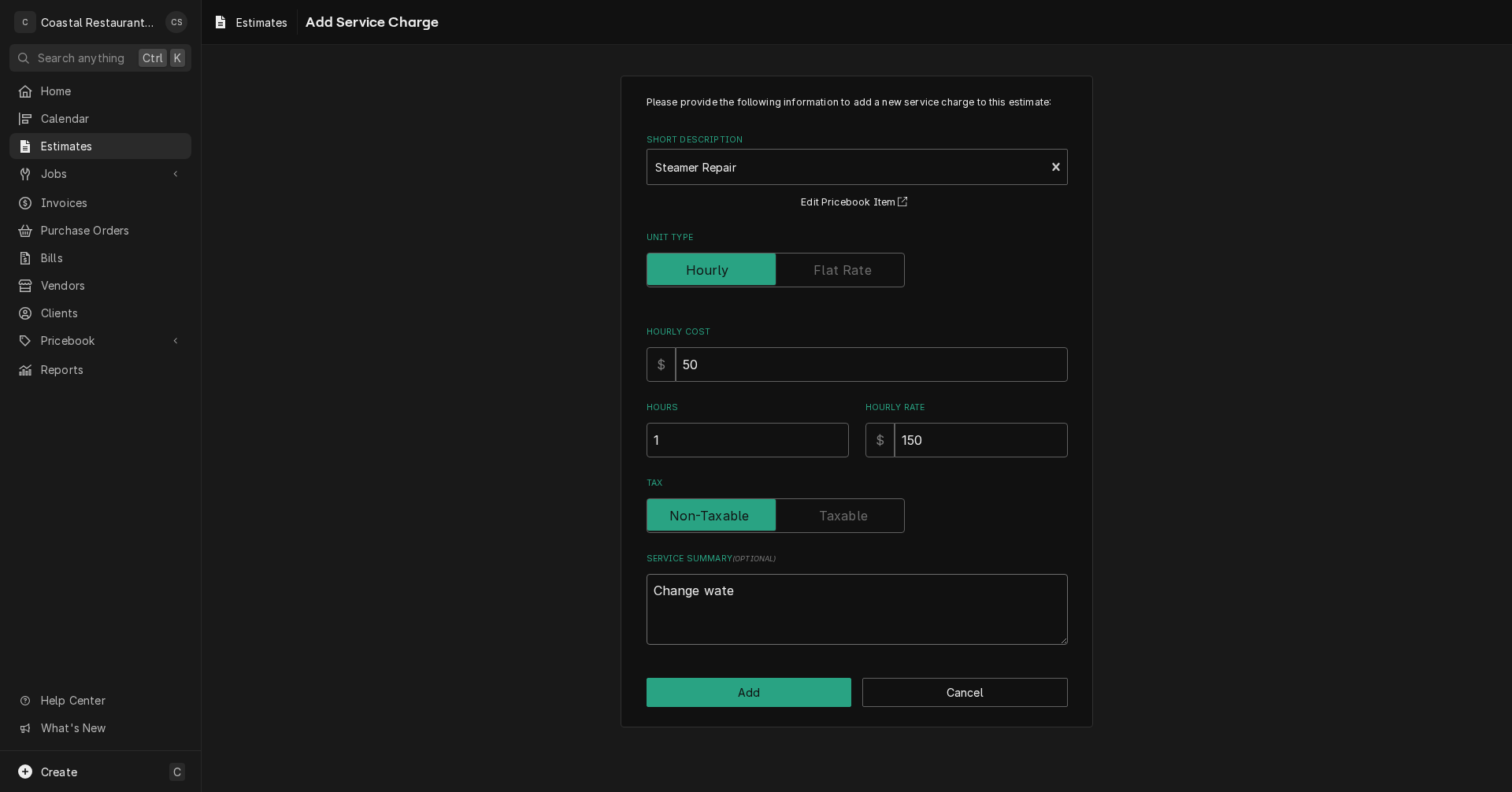
type textarea "Change water"
type textarea "x"
type textarea "Change water"
type textarea "x"
type textarea "Change water f"
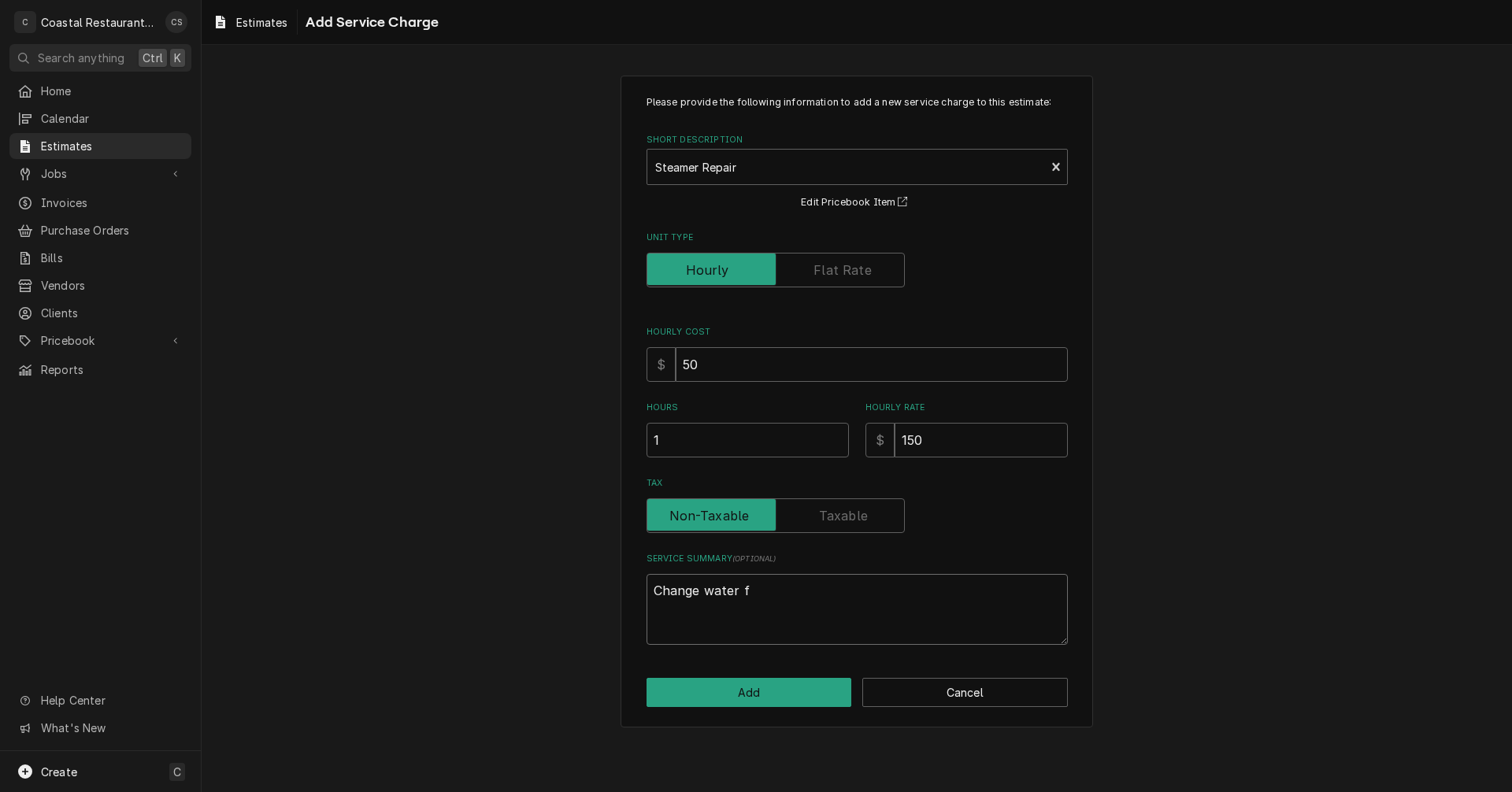
type textarea "x"
type textarea "Change water fi"
type textarea "x"
type textarea "Change water fil"
type textarea "x"
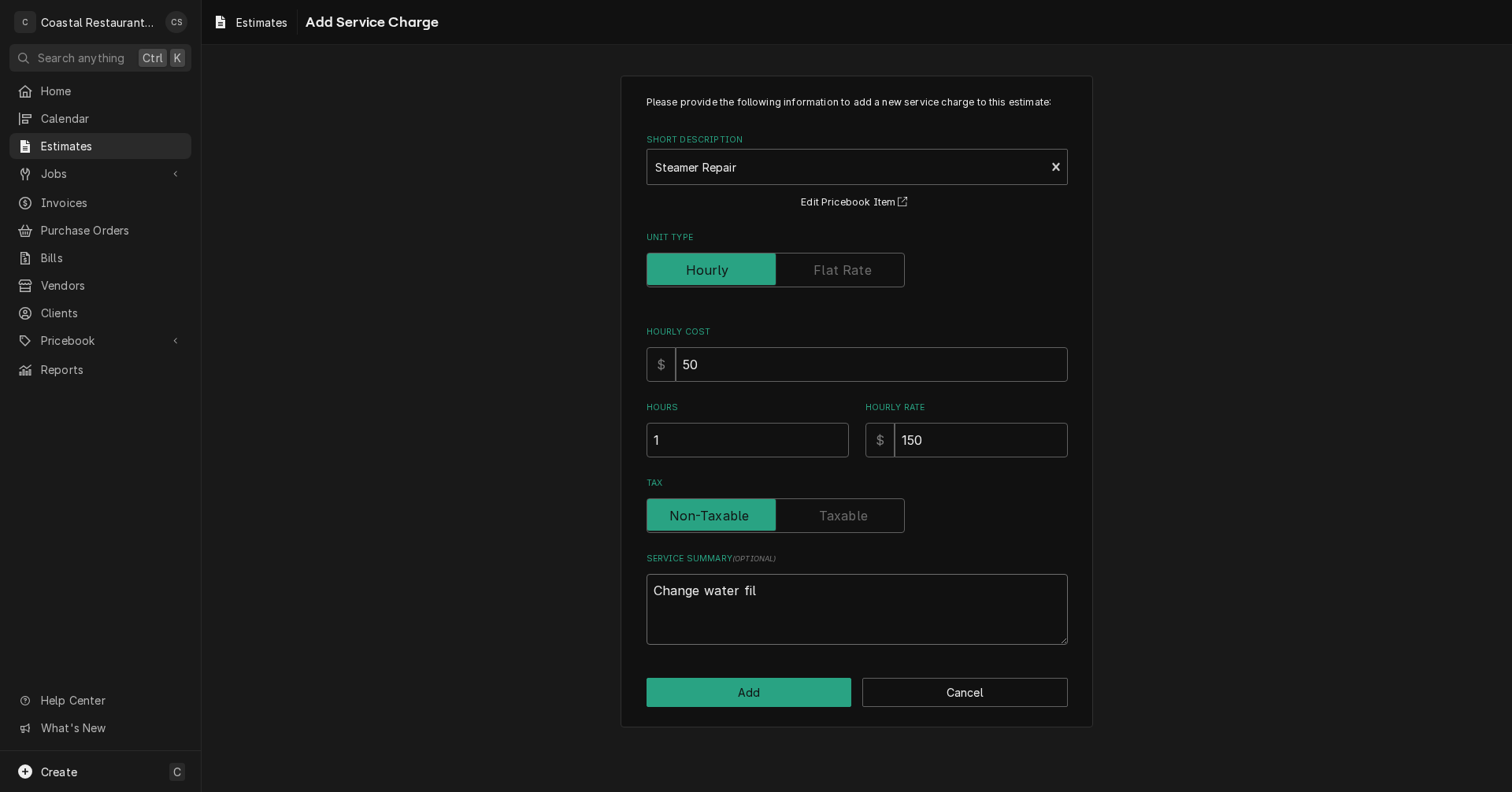
type textarea "Change water filt"
type textarea "x"
type textarea "Change water filte"
type textarea "x"
type textarea "Change water filter"
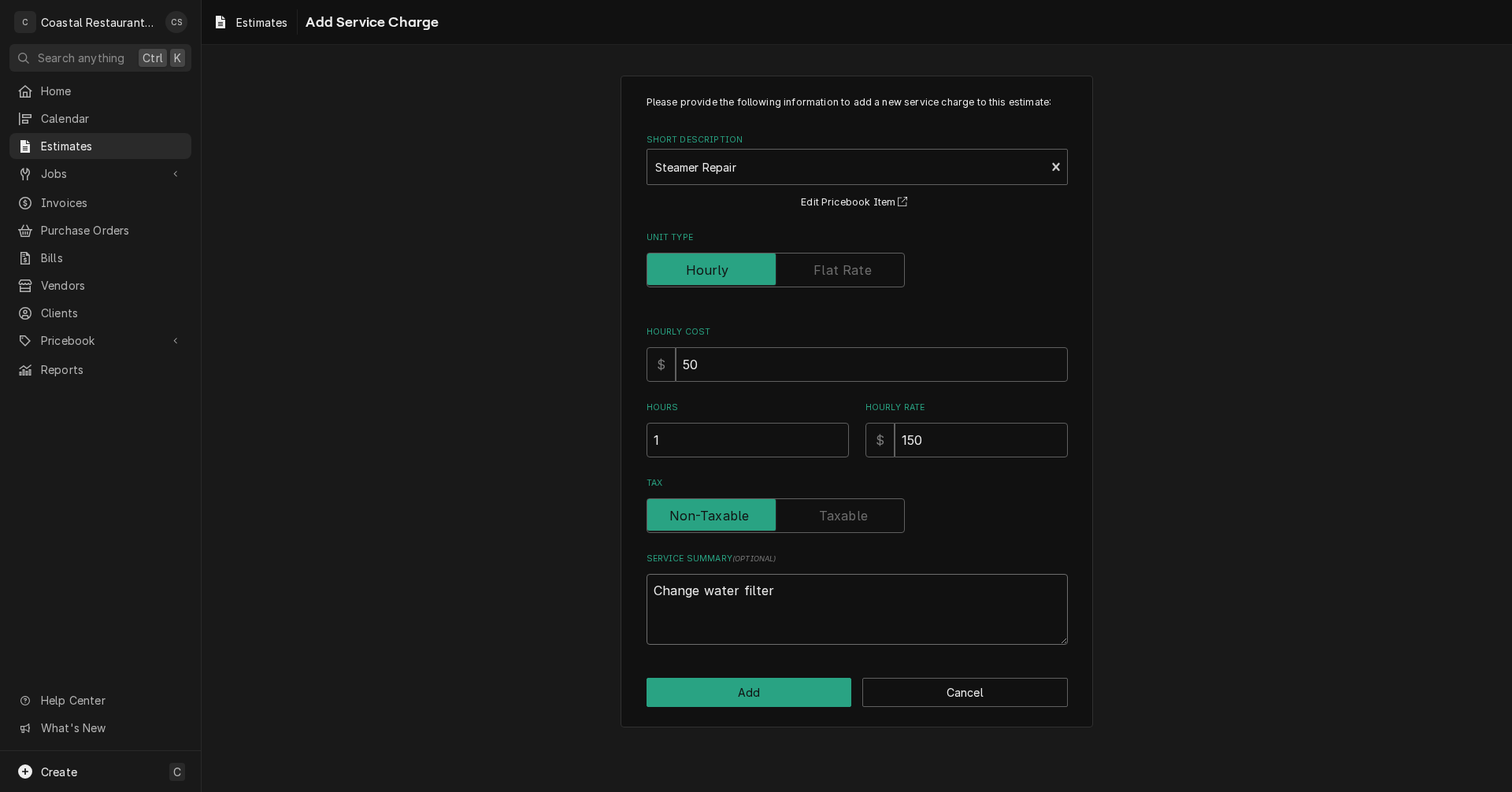
type textarea "x"
type textarea "Change water filters"
type textarea "x"
type textarea "Change water filters"
type textarea "x"
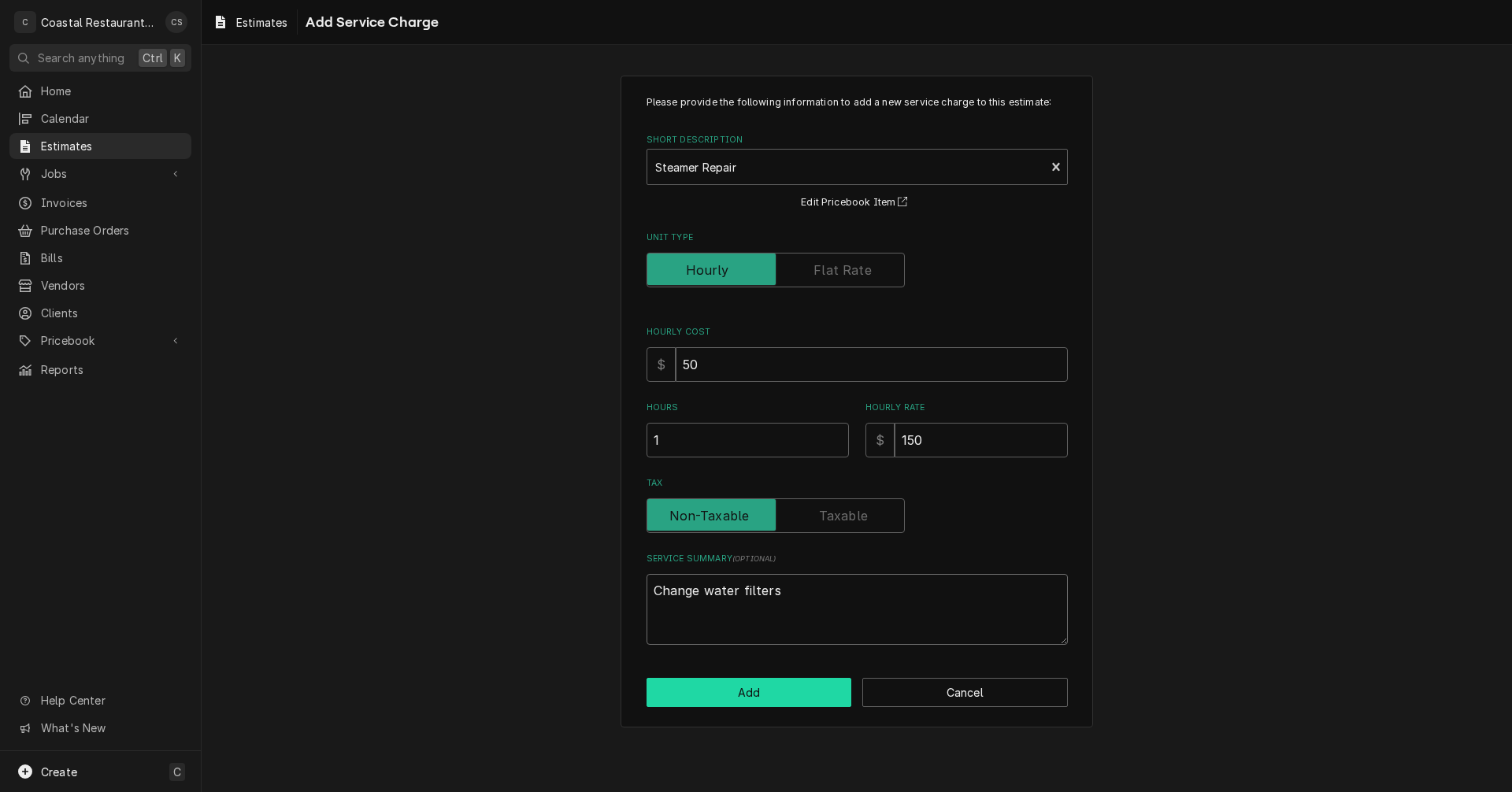
type textarea "Change water filters"
click at [745, 697] on button "Add" at bounding box center [749, 692] width 206 height 30
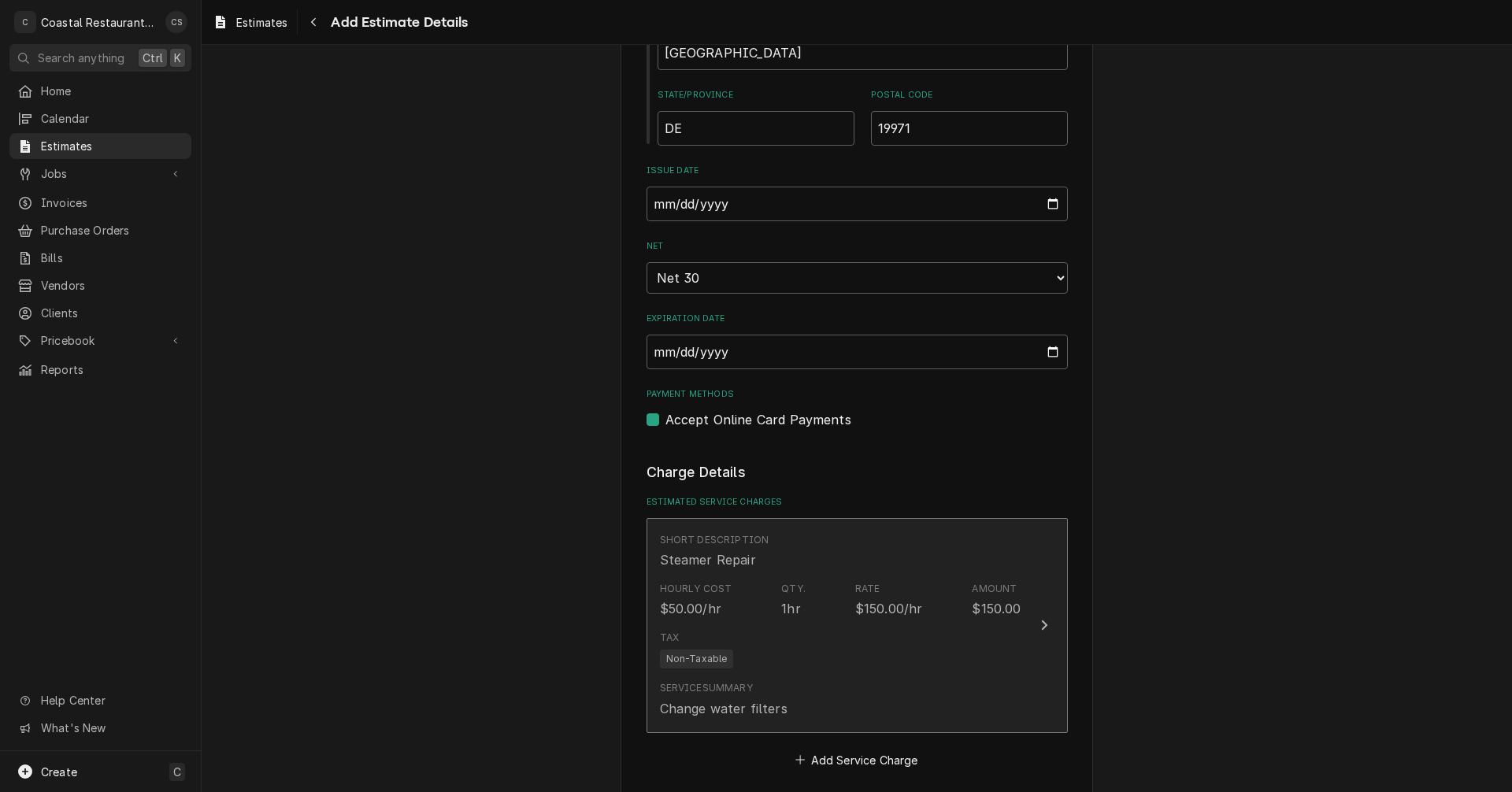
type textarea "x"
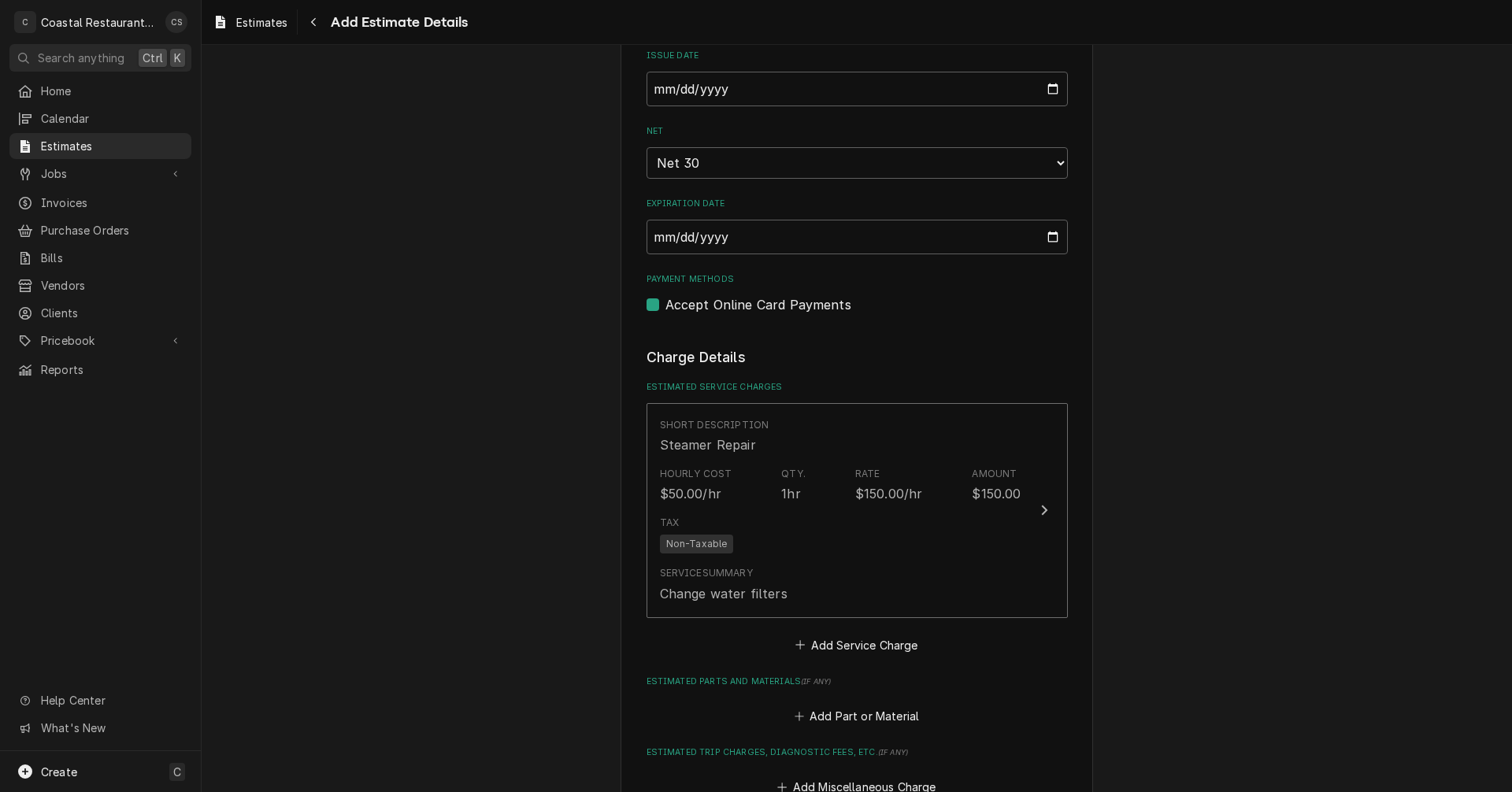
scroll to position [1337, 0]
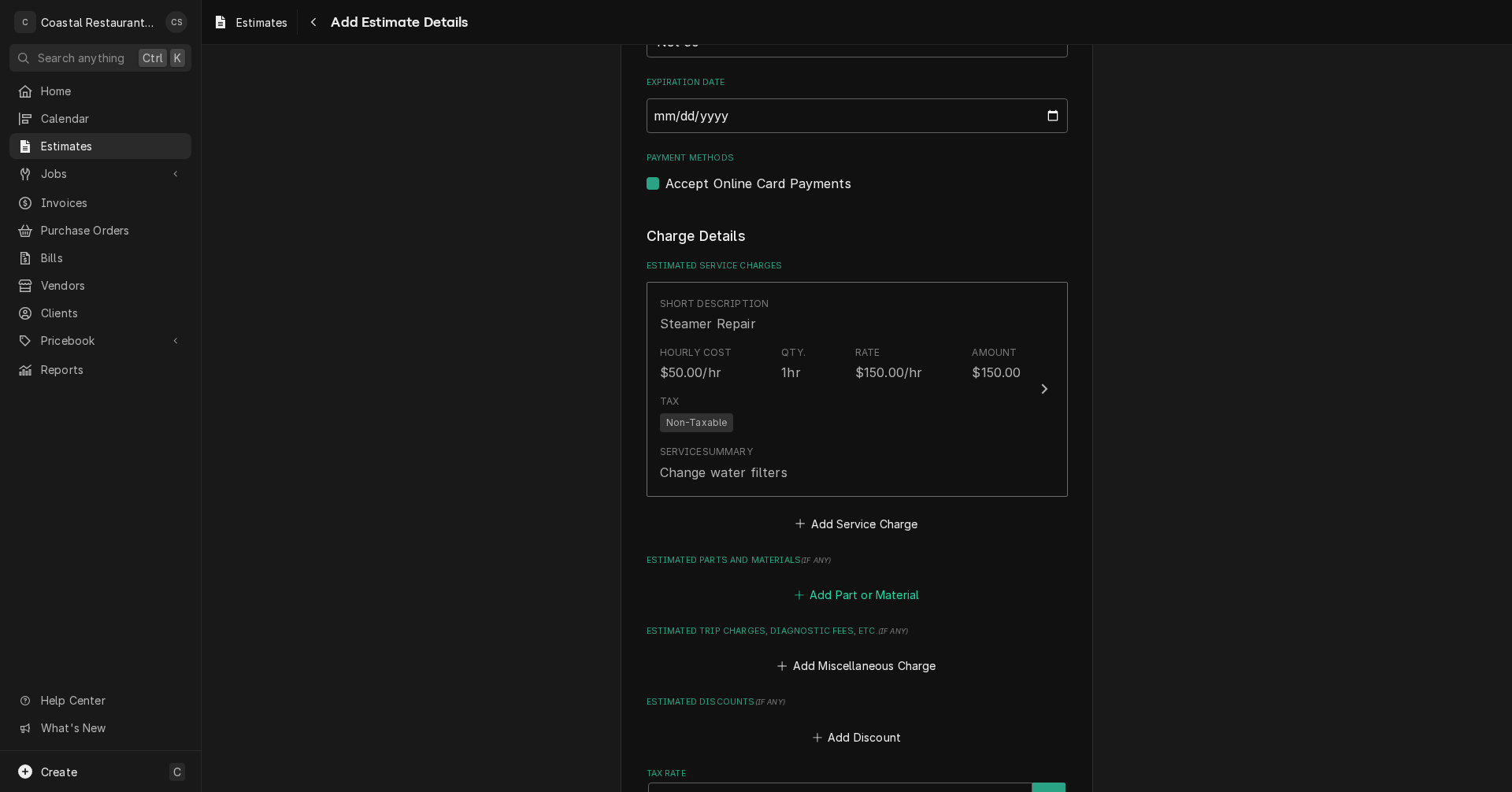
click at [846, 594] on button "Add Part or Material" at bounding box center [856, 595] width 130 height 22
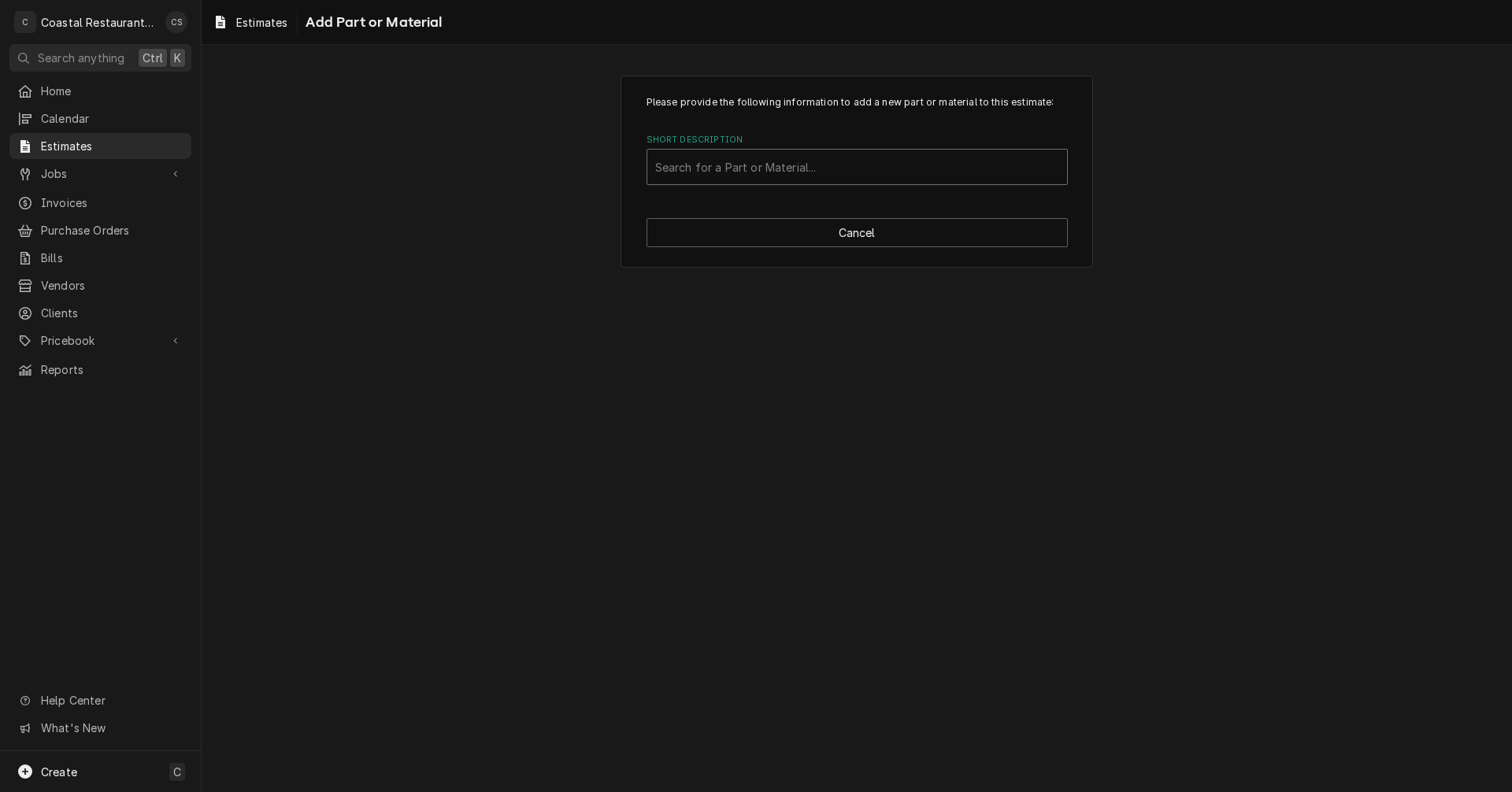
click at [766, 168] on div "Short Description" at bounding box center [857, 167] width 404 height 29
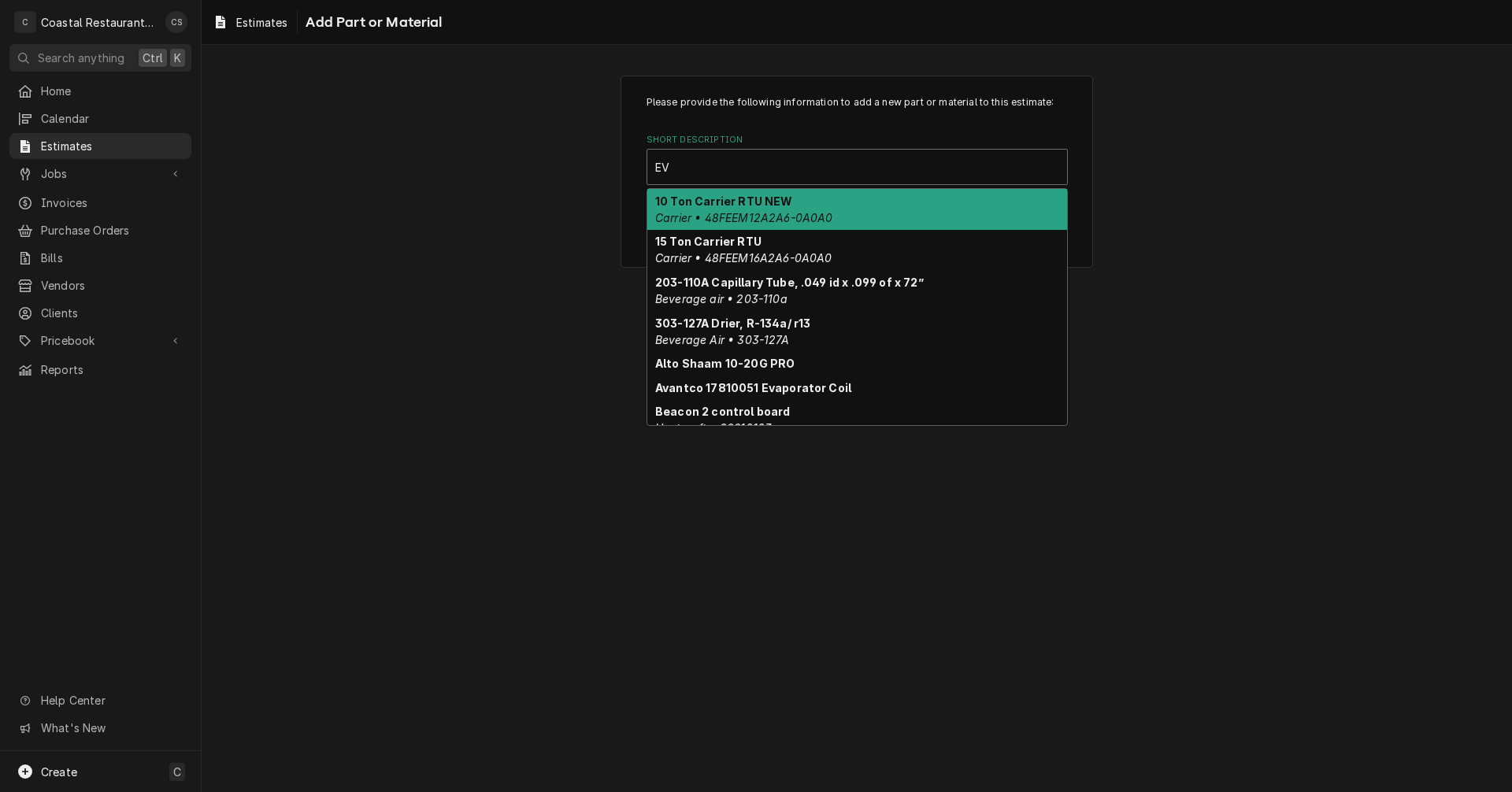
type input "EV9"
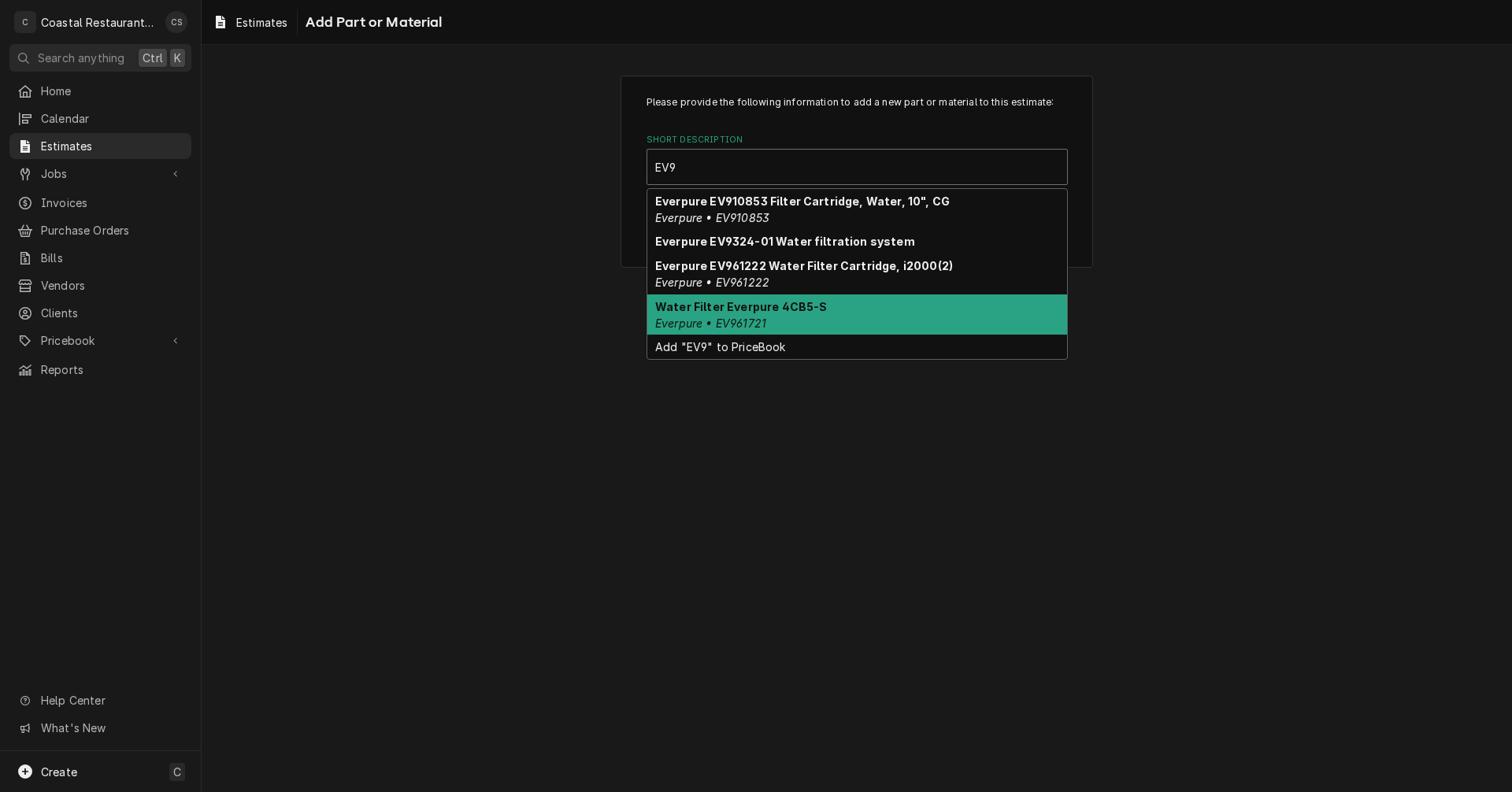
click at [774, 314] on div "Water Filter Everpure 4CB5-S Everpure • EV961721" at bounding box center [856, 314] width 419 height 41
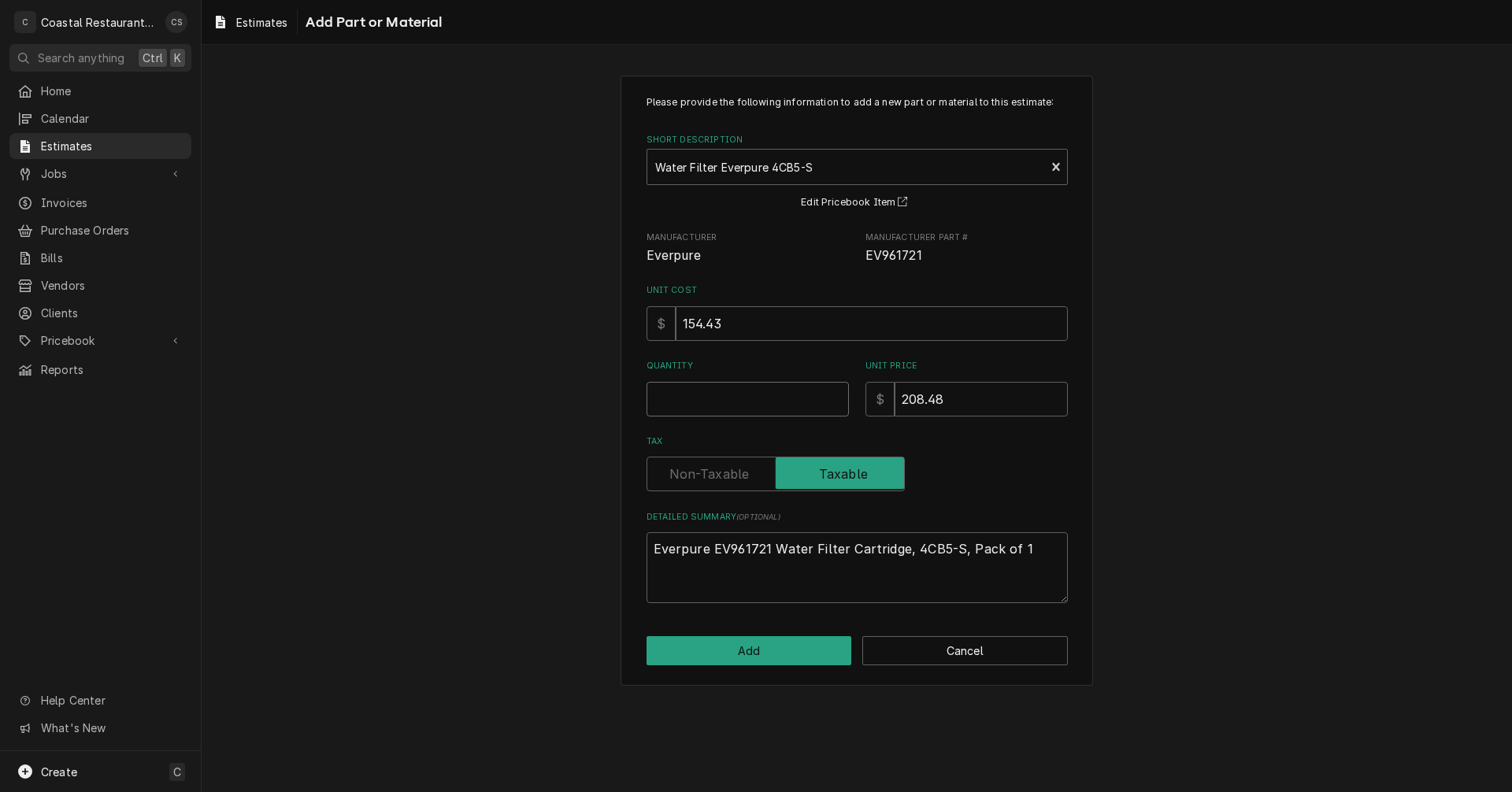
click at [726, 406] on input "Quantity" at bounding box center [748, 399] width 203 height 35
type textarea "x"
type input "1"
type textarea "x"
type input "1"
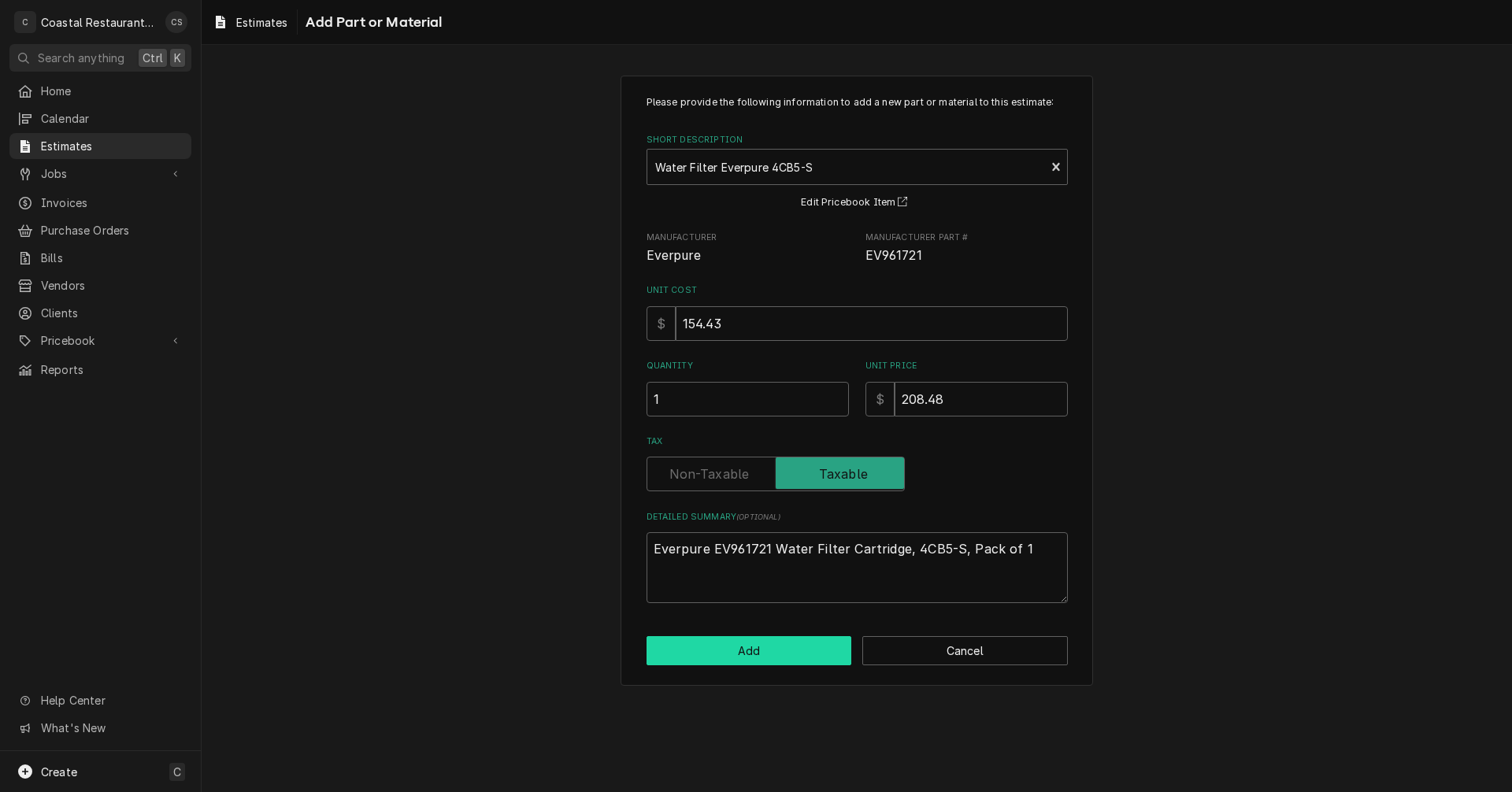
click at [764, 652] on button "Add" at bounding box center [749, 651] width 206 height 30
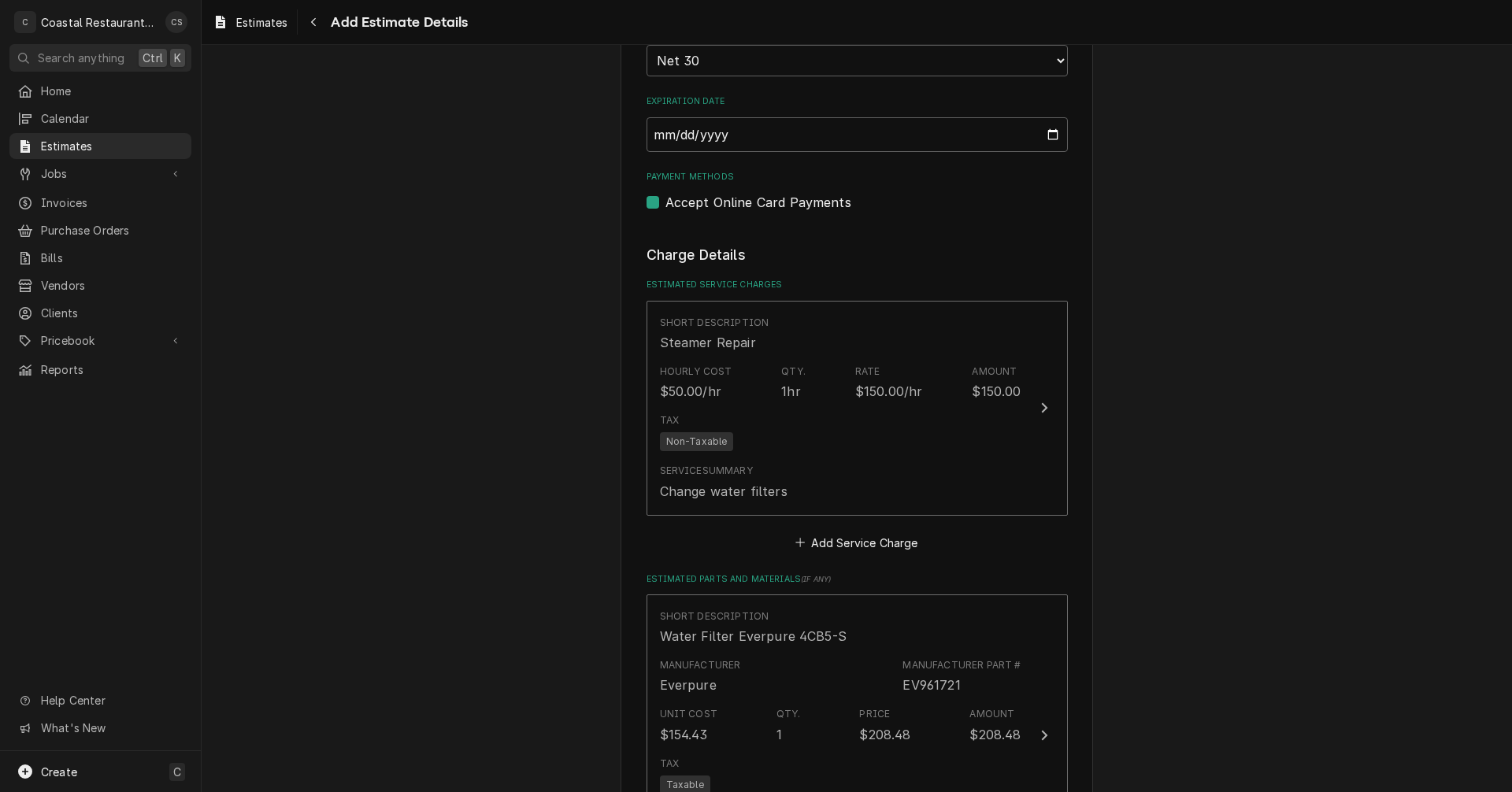
type textarea "x"
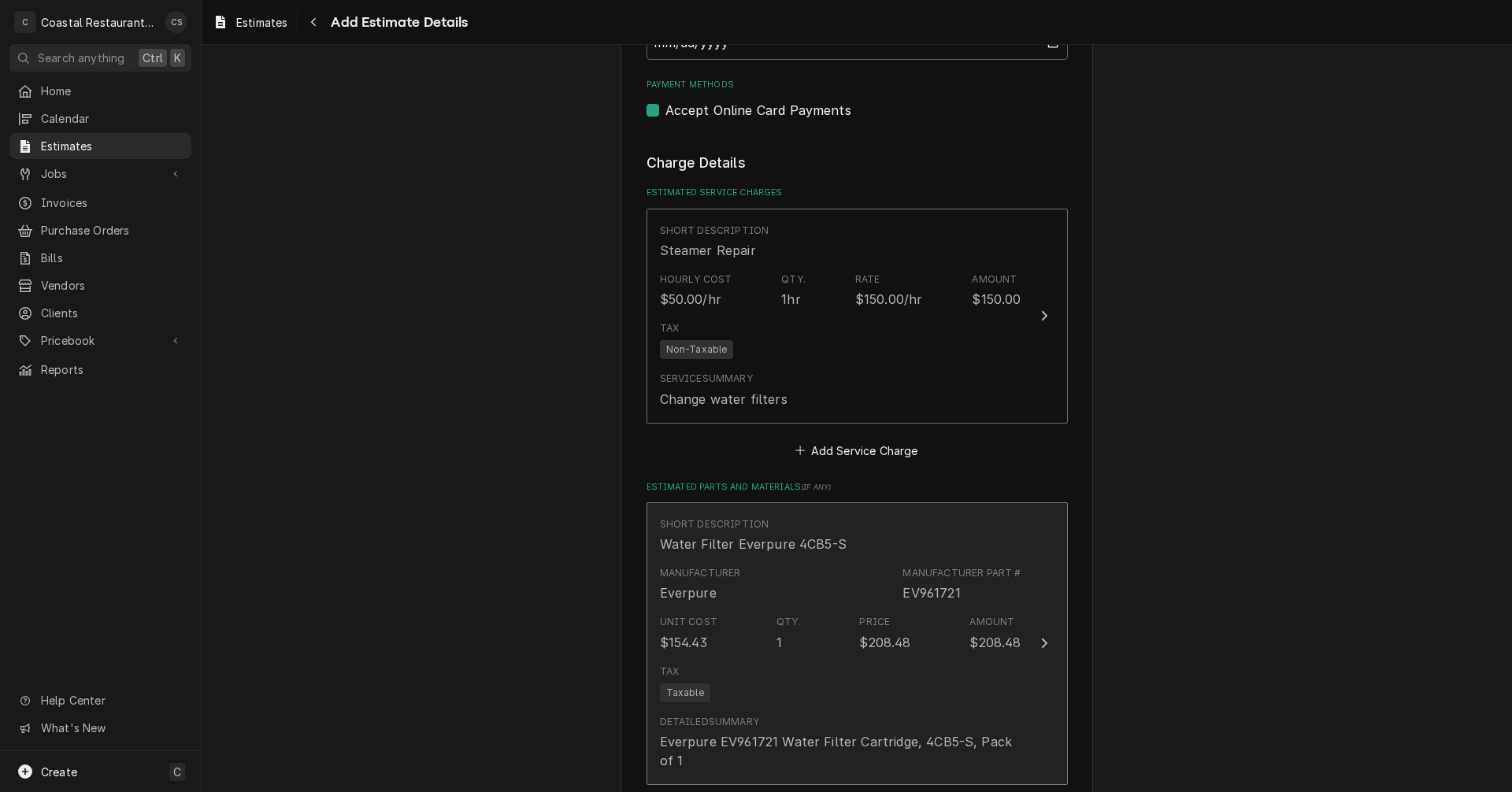
scroll to position [1712, 0]
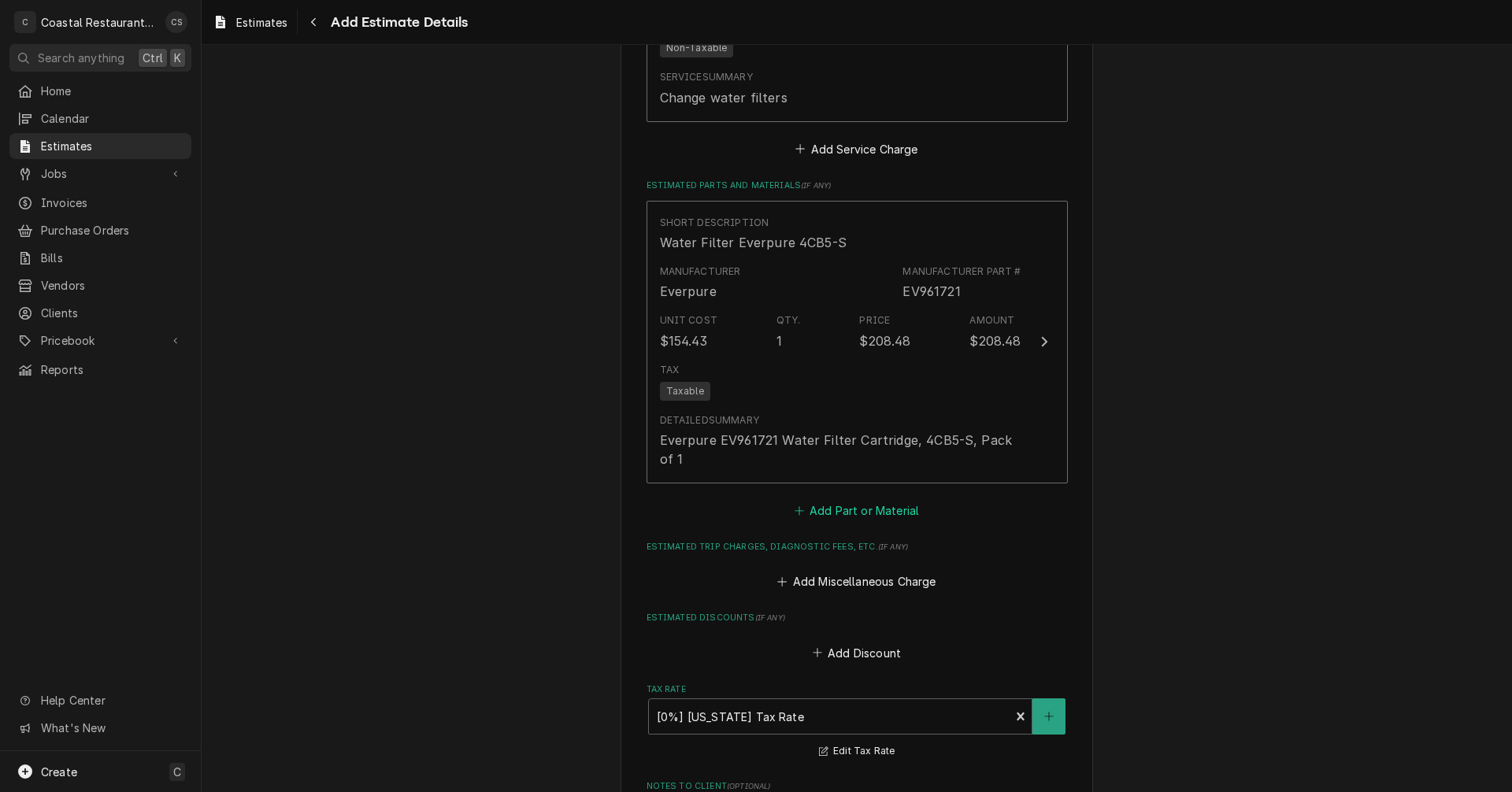
click at [850, 509] on button "Add Part or Material" at bounding box center [856, 511] width 130 height 22
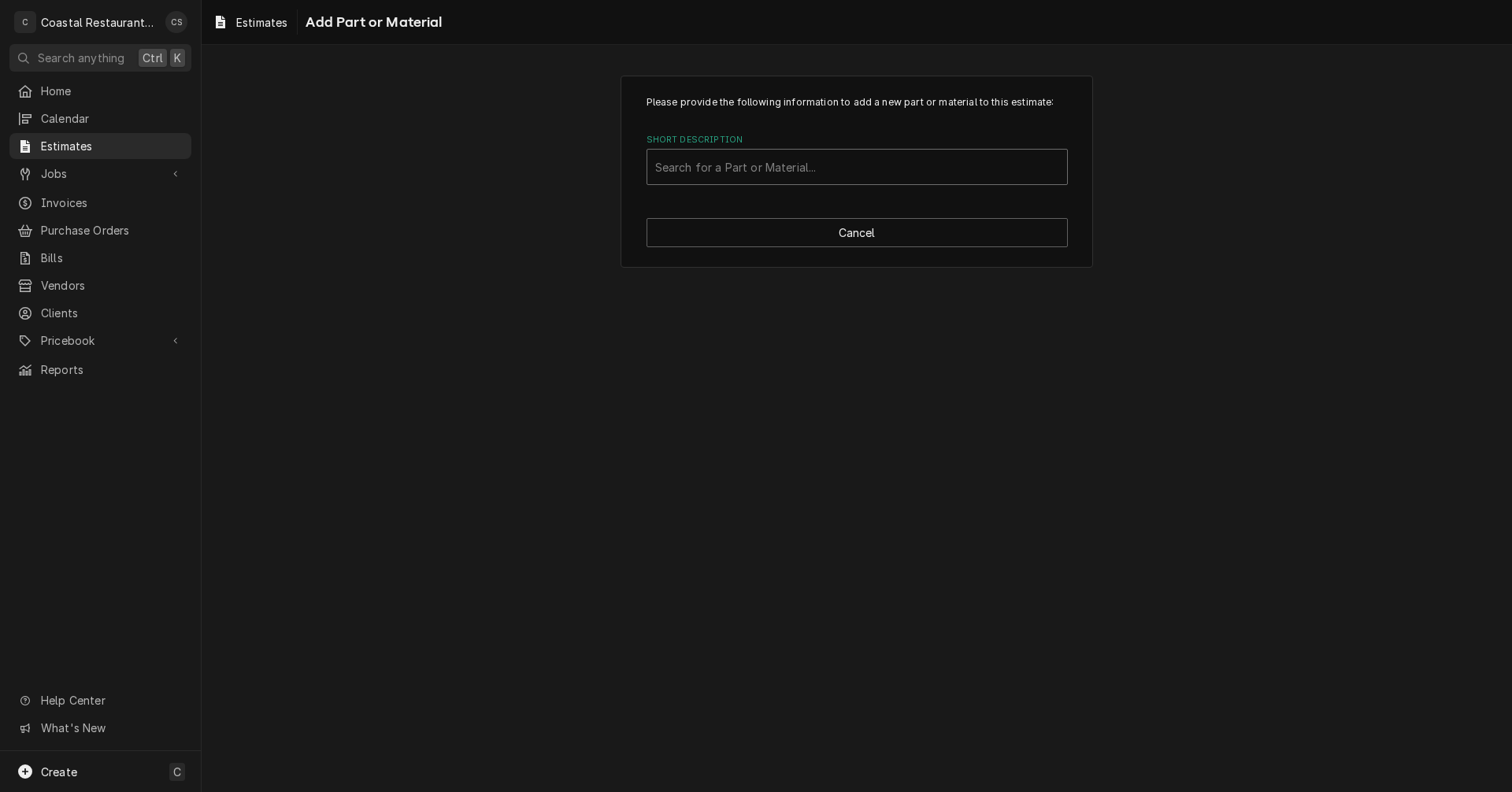
click at [746, 170] on div "Short Description" at bounding box center [857, 167] width 404 height 29
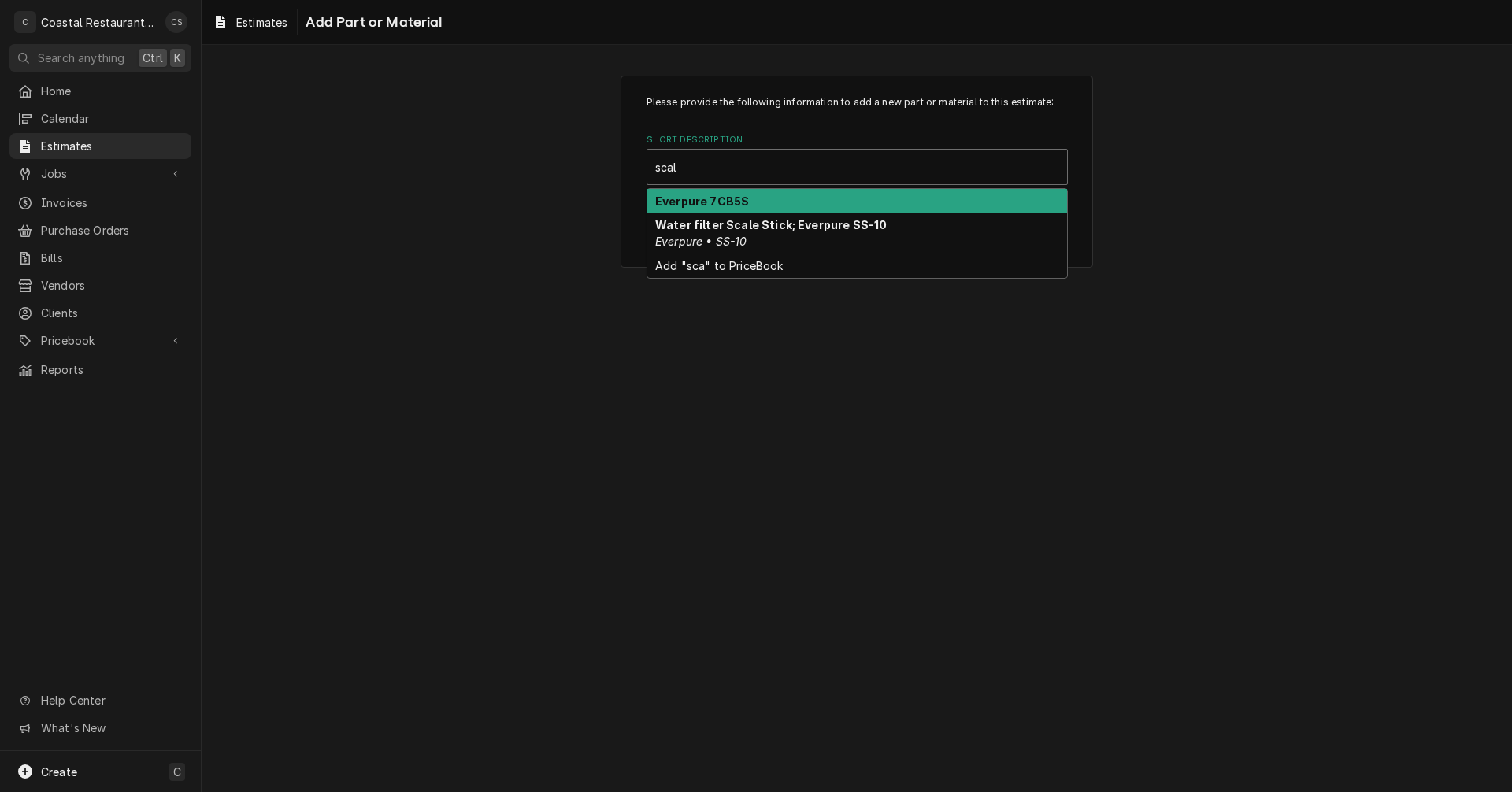
type input "scale"
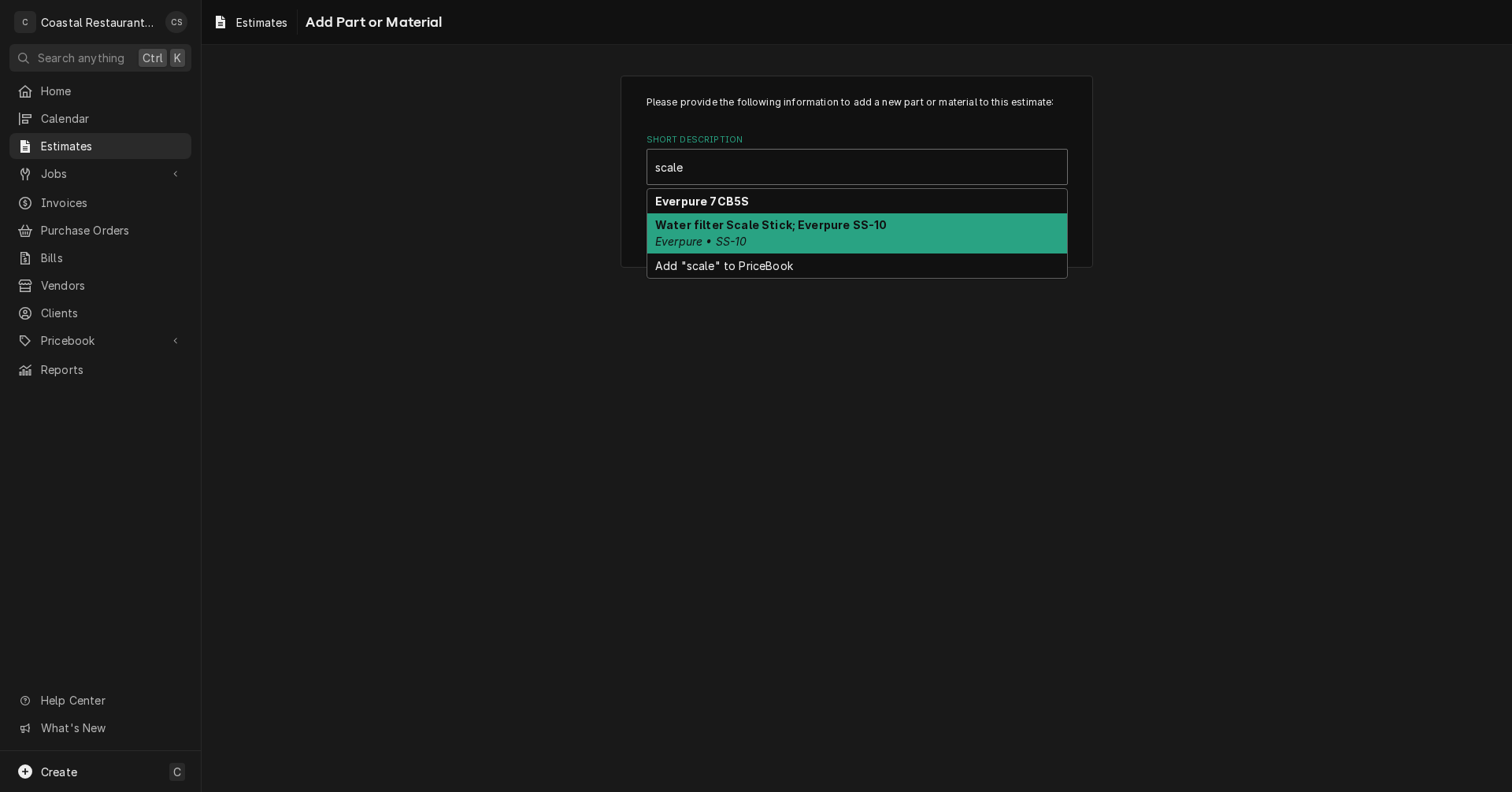
click at [721, 237] on em "Everpure • SS-10" at bounding box center [702, 242] width 92 height 14
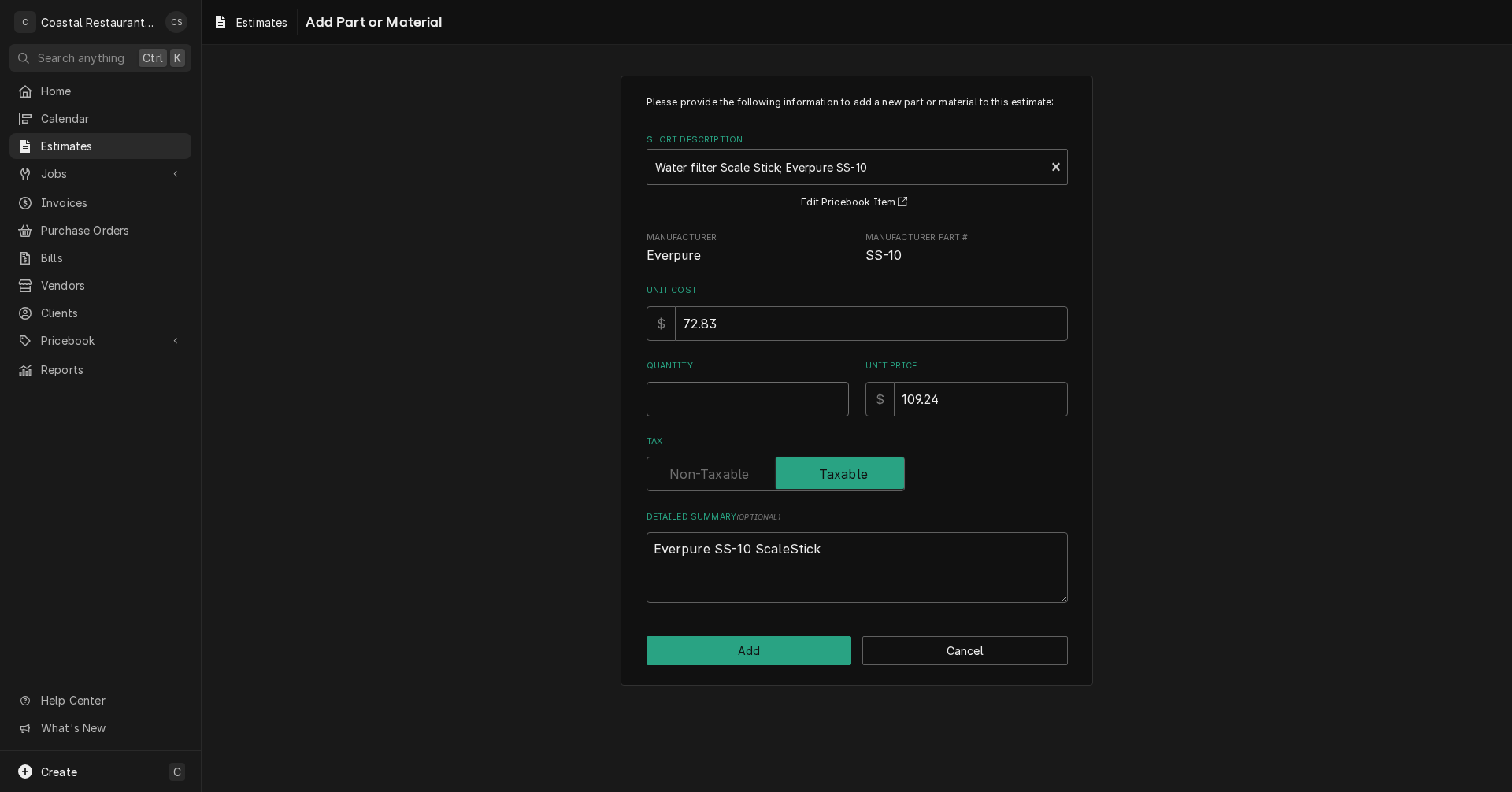
click at [702, 403] on input "Quantity" at bounding box center [748, 399] width 203 height 35
type textarea "x"
type input "1"
type textarea "x"
type input "1"
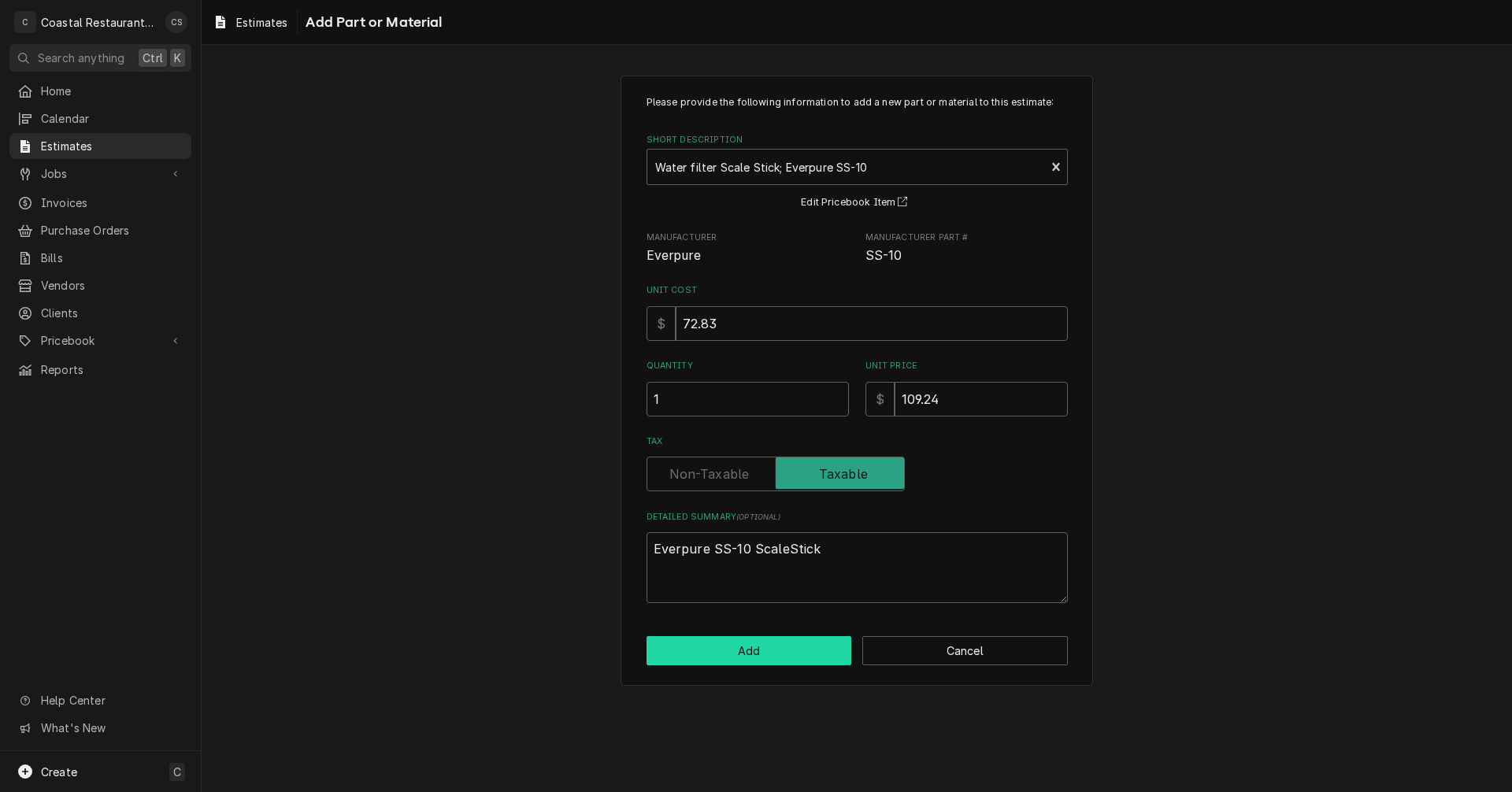
click at [742, 646] on button "Add" at bounding box center [749, 651] width 206 height 30
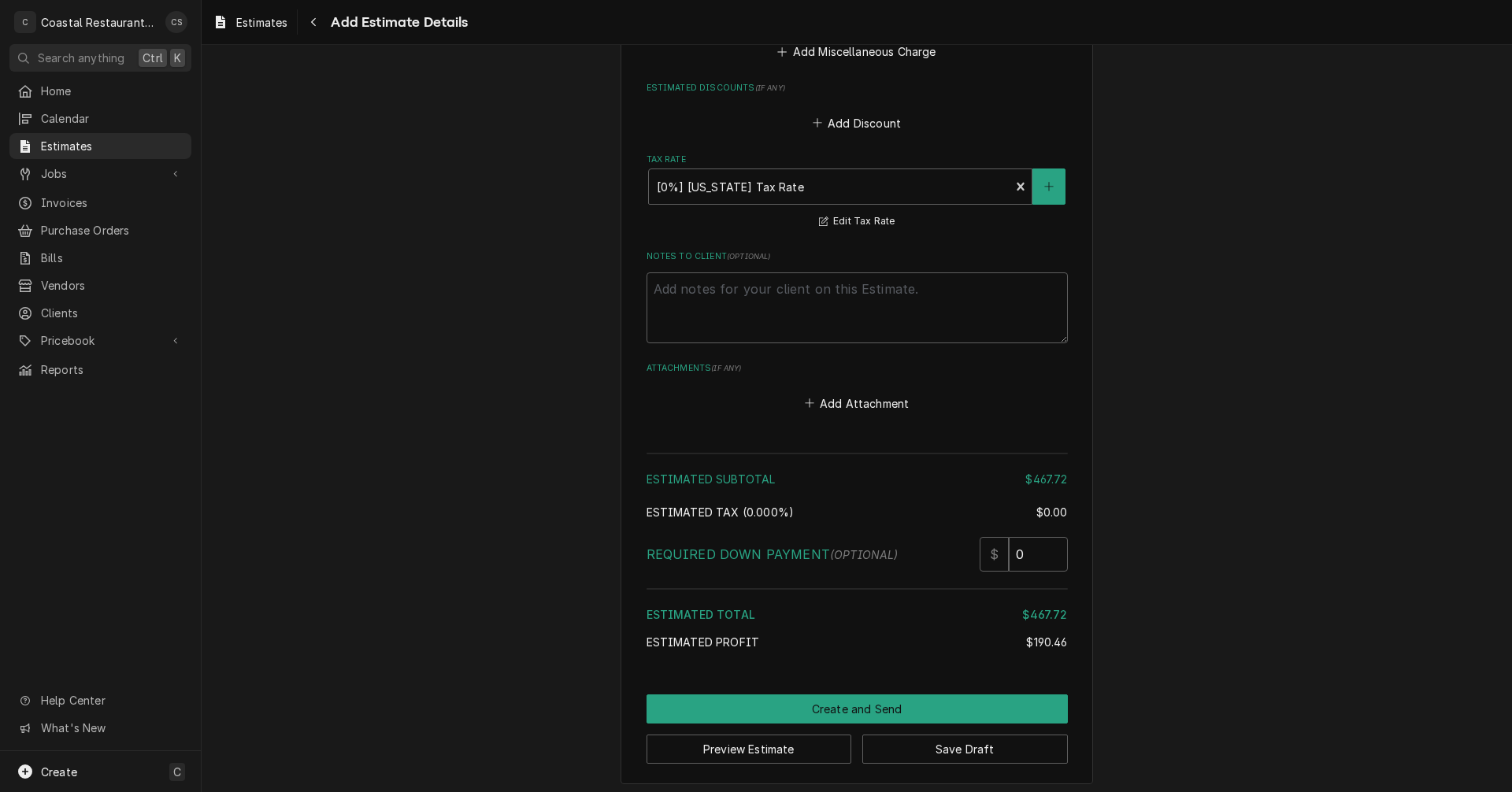
scroll to position [2519, 0]
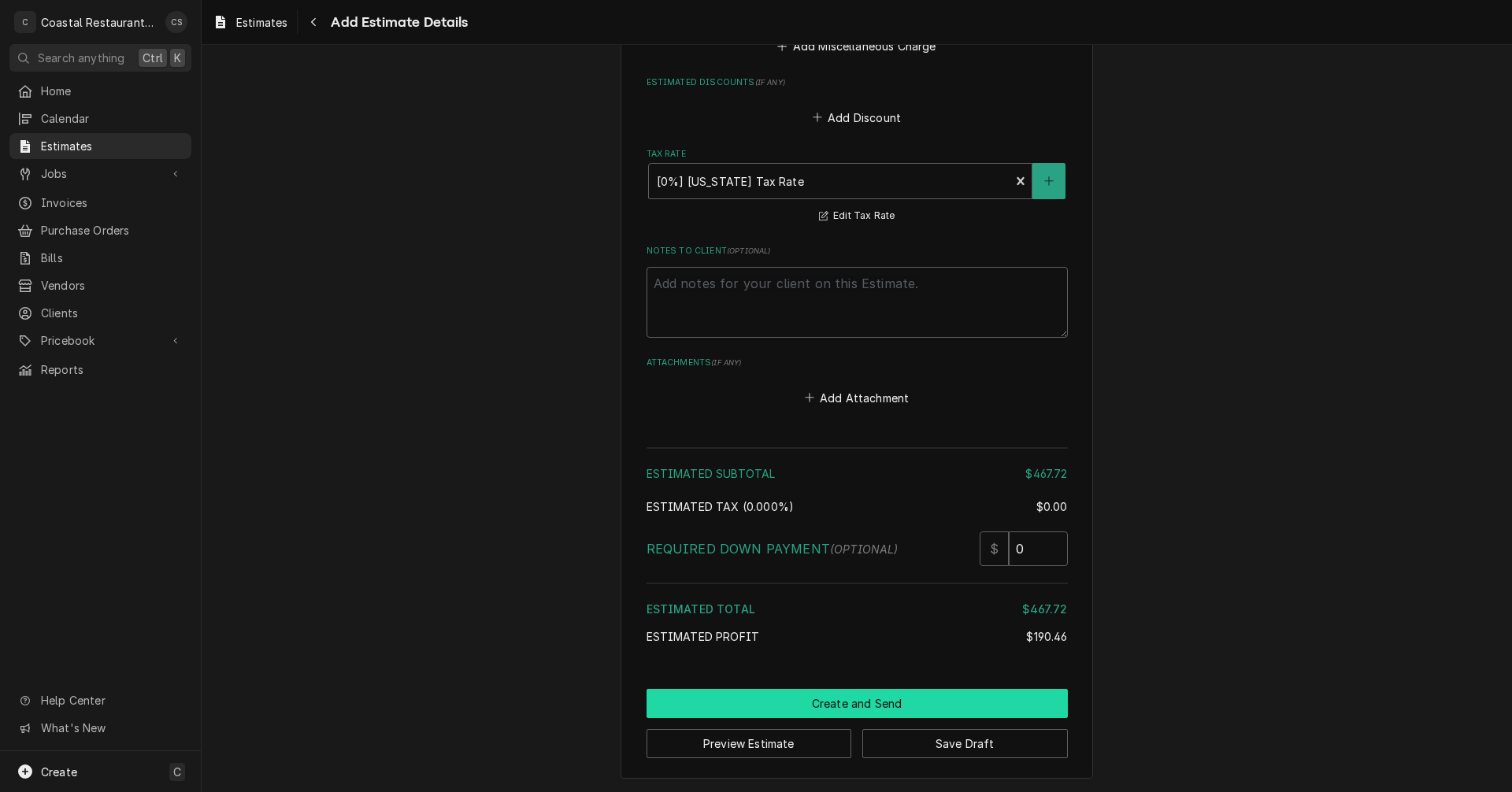
click at [840, 704] on button "Create and Send" at bounding box center [856, 703] width 421 height 30
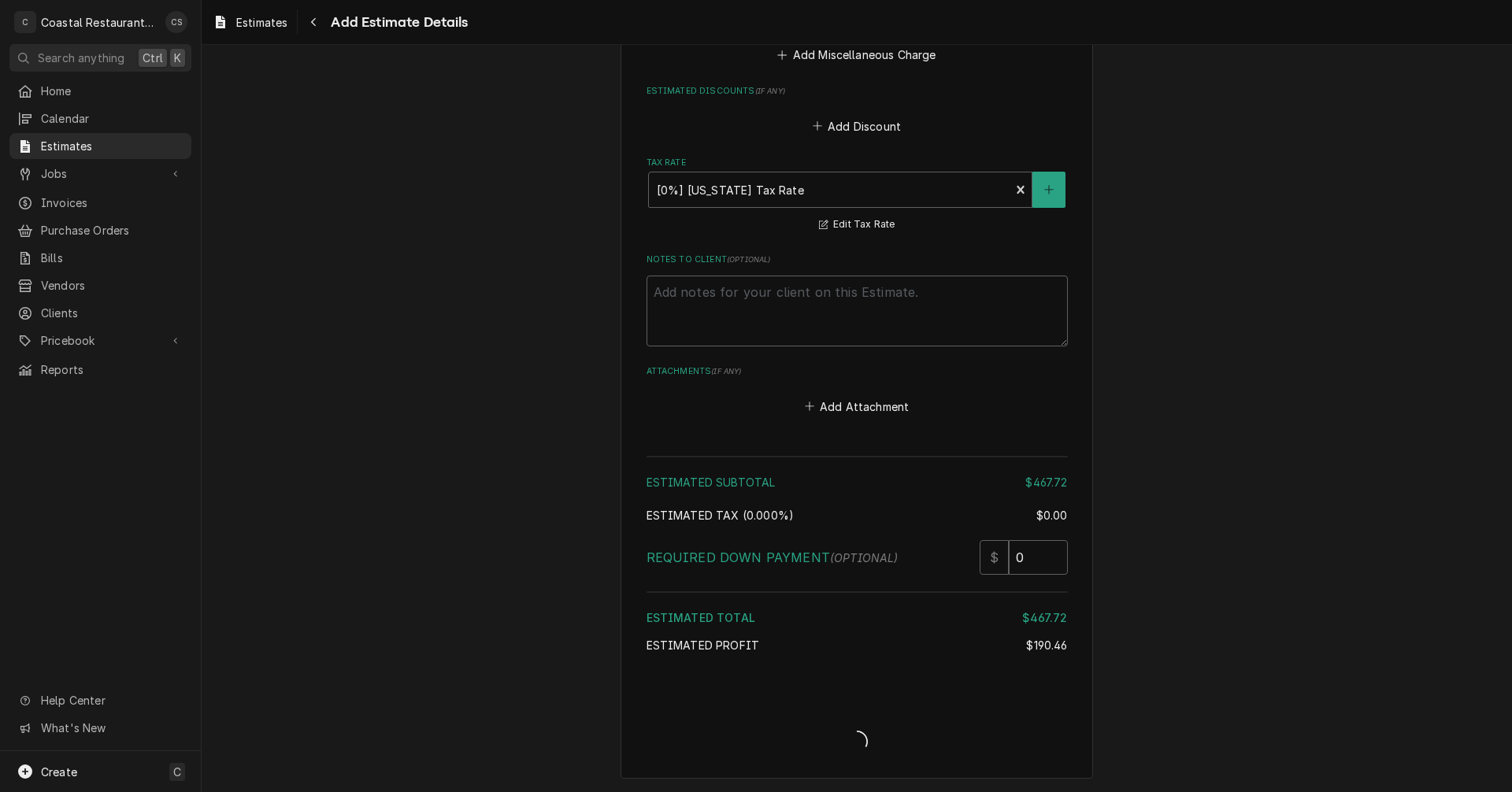
type textarea "x"
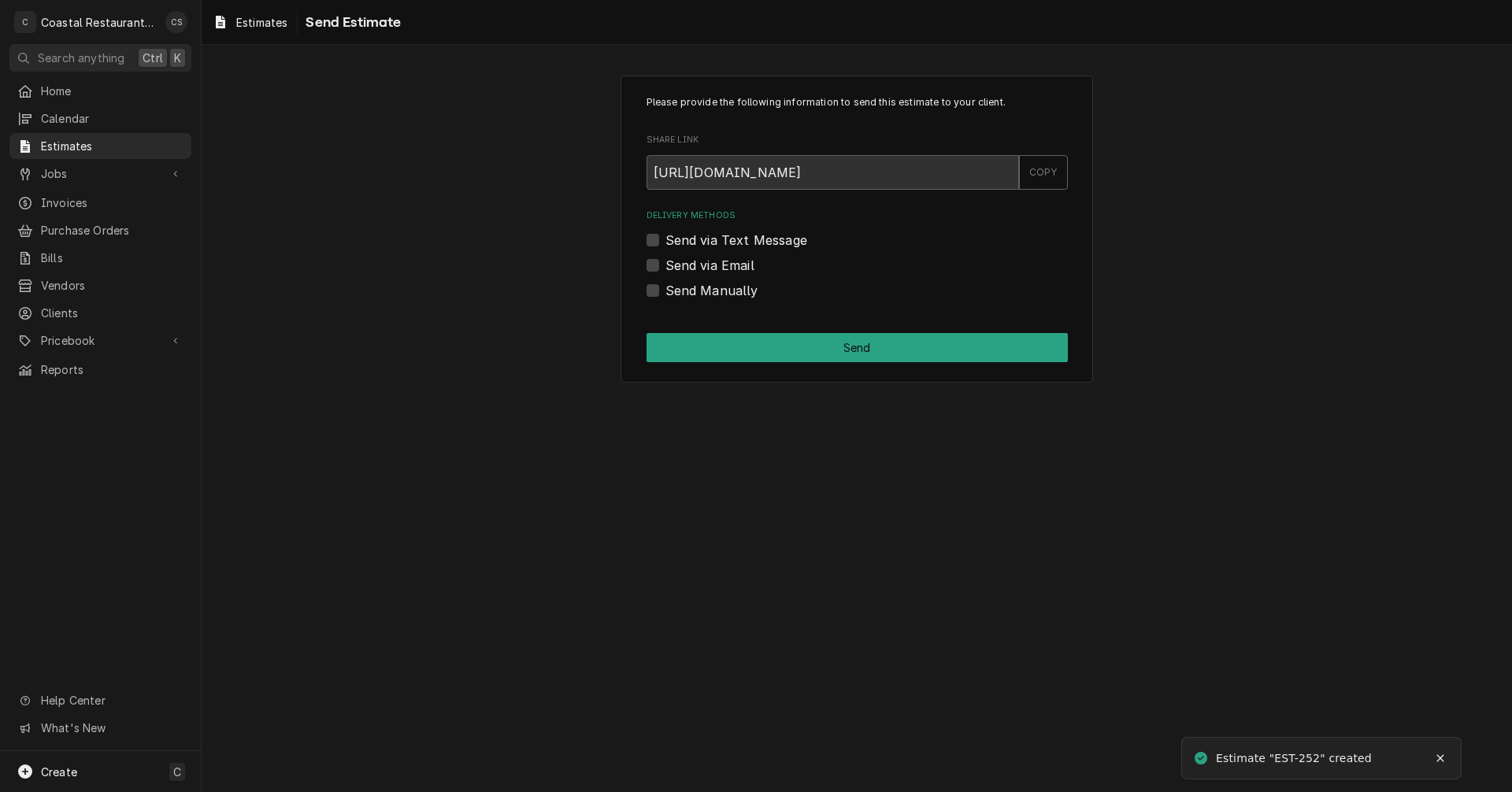
click at [666, 266] on label "Send via Email" at bounding box center [710, 266] width 89 height 18
click at [666, 266] on input "Send via Email" at bounding box center [876, 274] width 421 height 35
checkbox input "true"
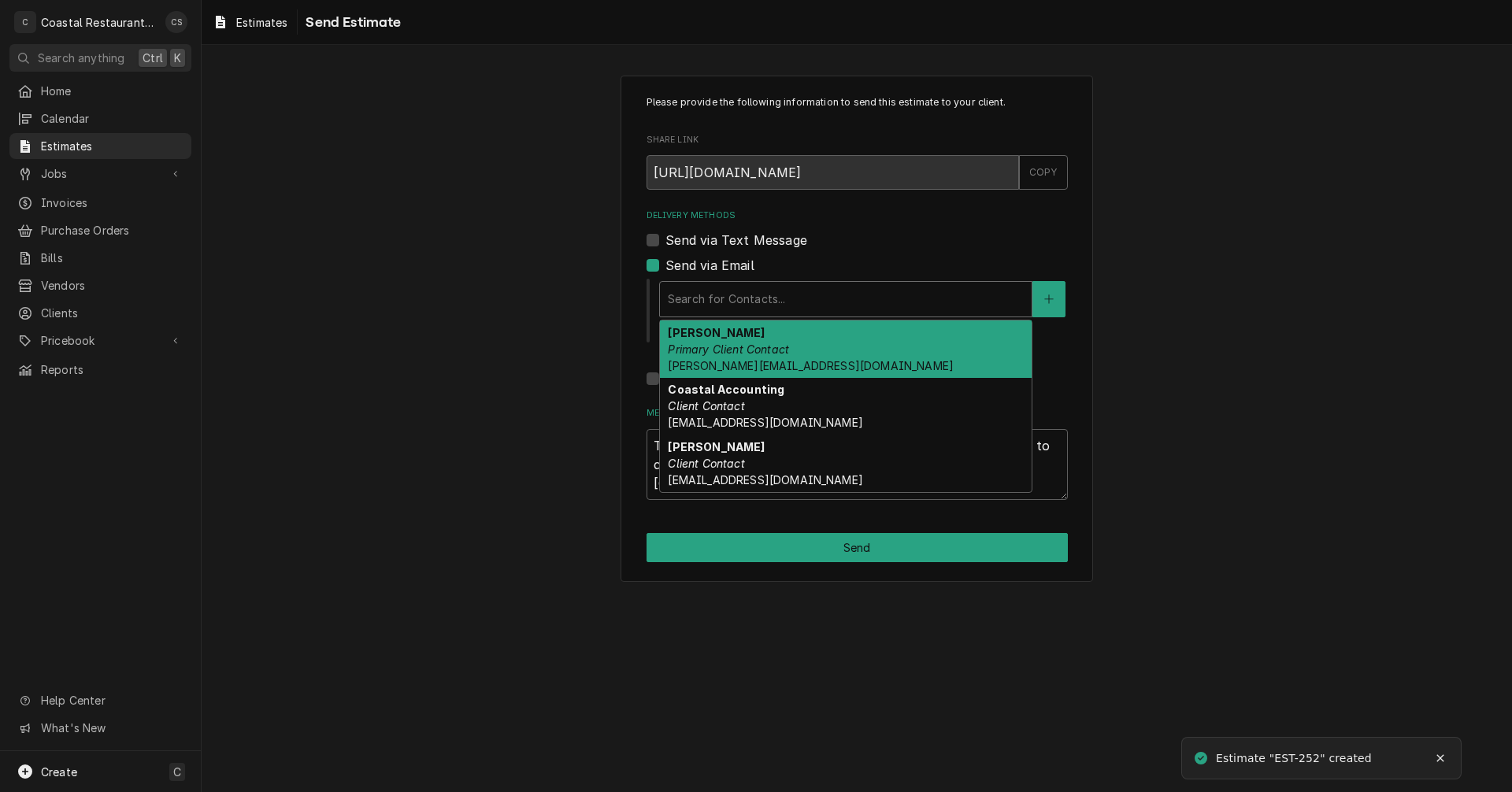
click at [726, 294] on div "Delivery Methods" at bounding box center [845, 299] width 356 height 29
click at [726, 349] on em "Primary Client Contact" at bounding box center [728, 349] width 122 height 14
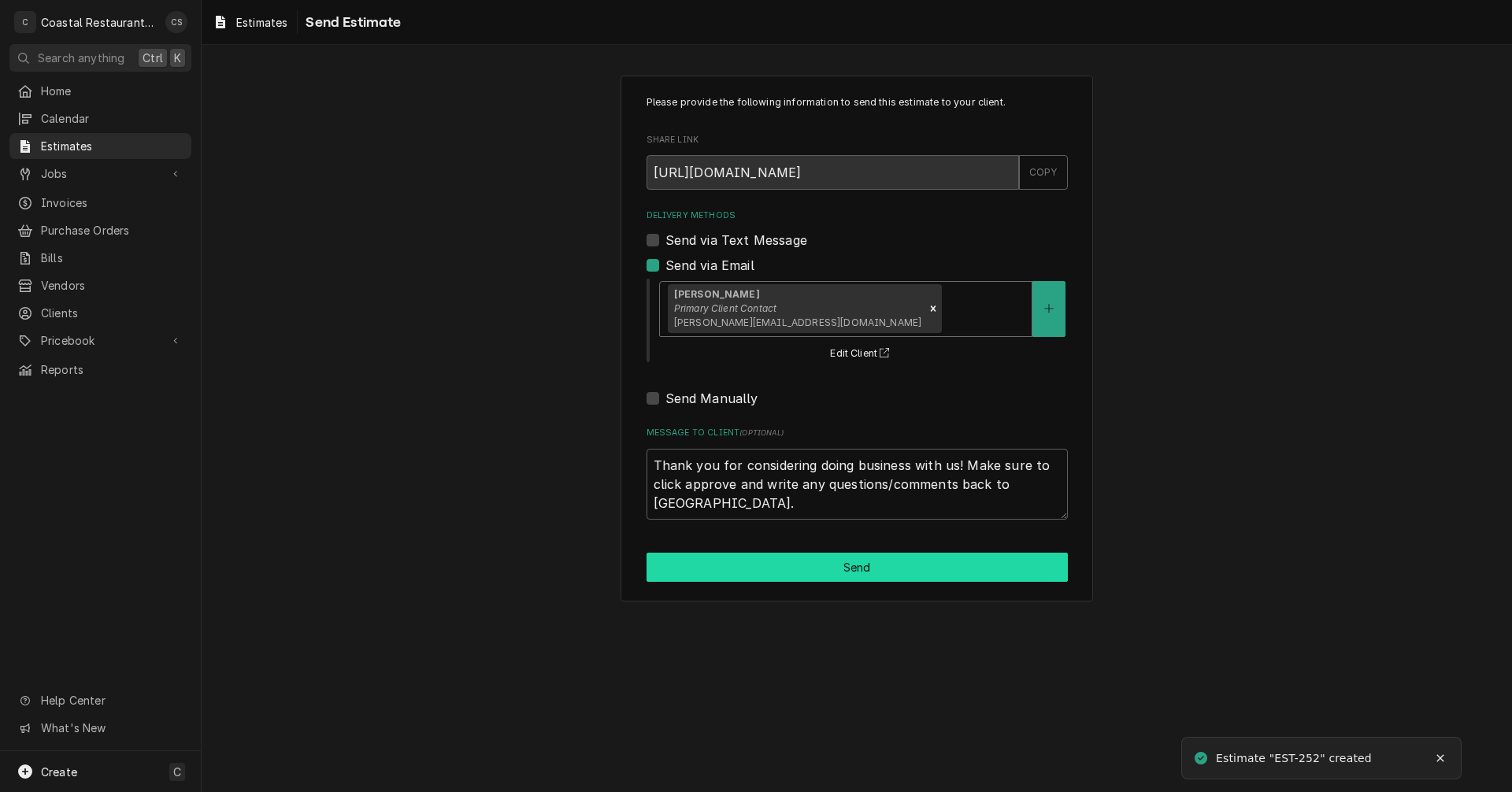
click at [845, 572] on button "Send" at bounding box center [856, 568] width 421 height 30
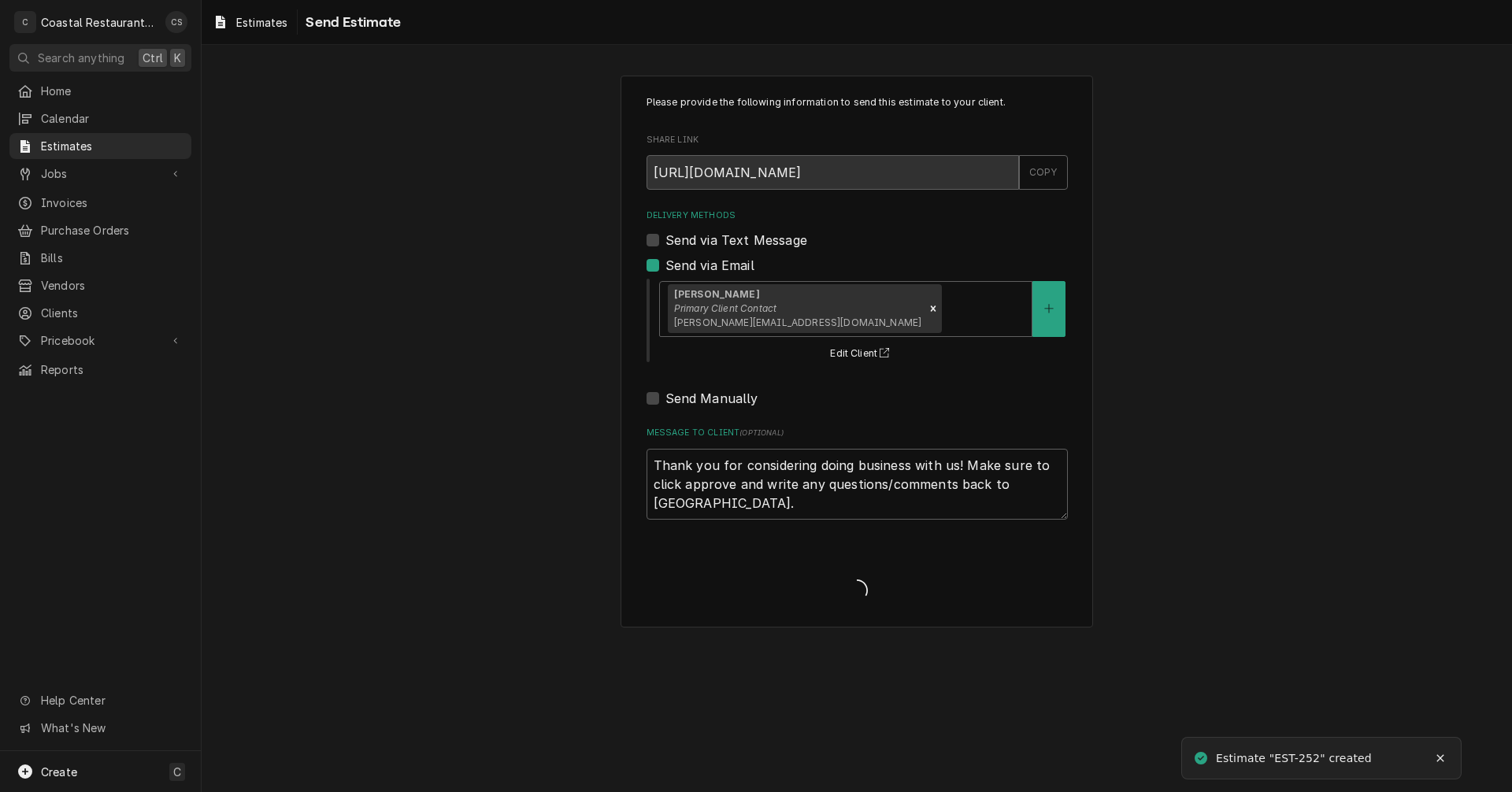
type textarea "x"
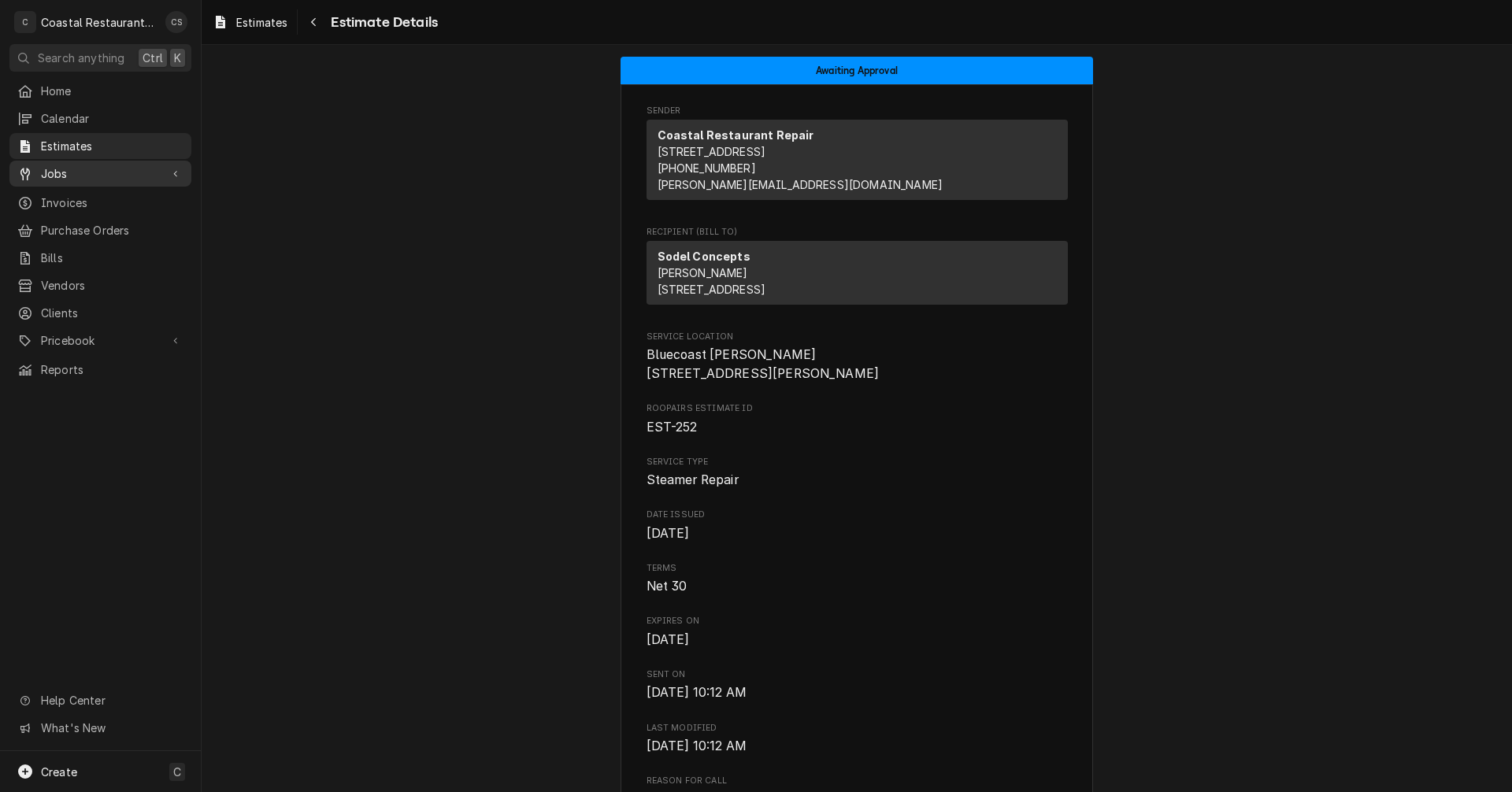
click at [58, 170] on span "Jobs" at bounding box center [100, 173] width 119 height 17
click at [65, 197] on span "Jobs" at bounding box center [112, 201] width 143 height 17
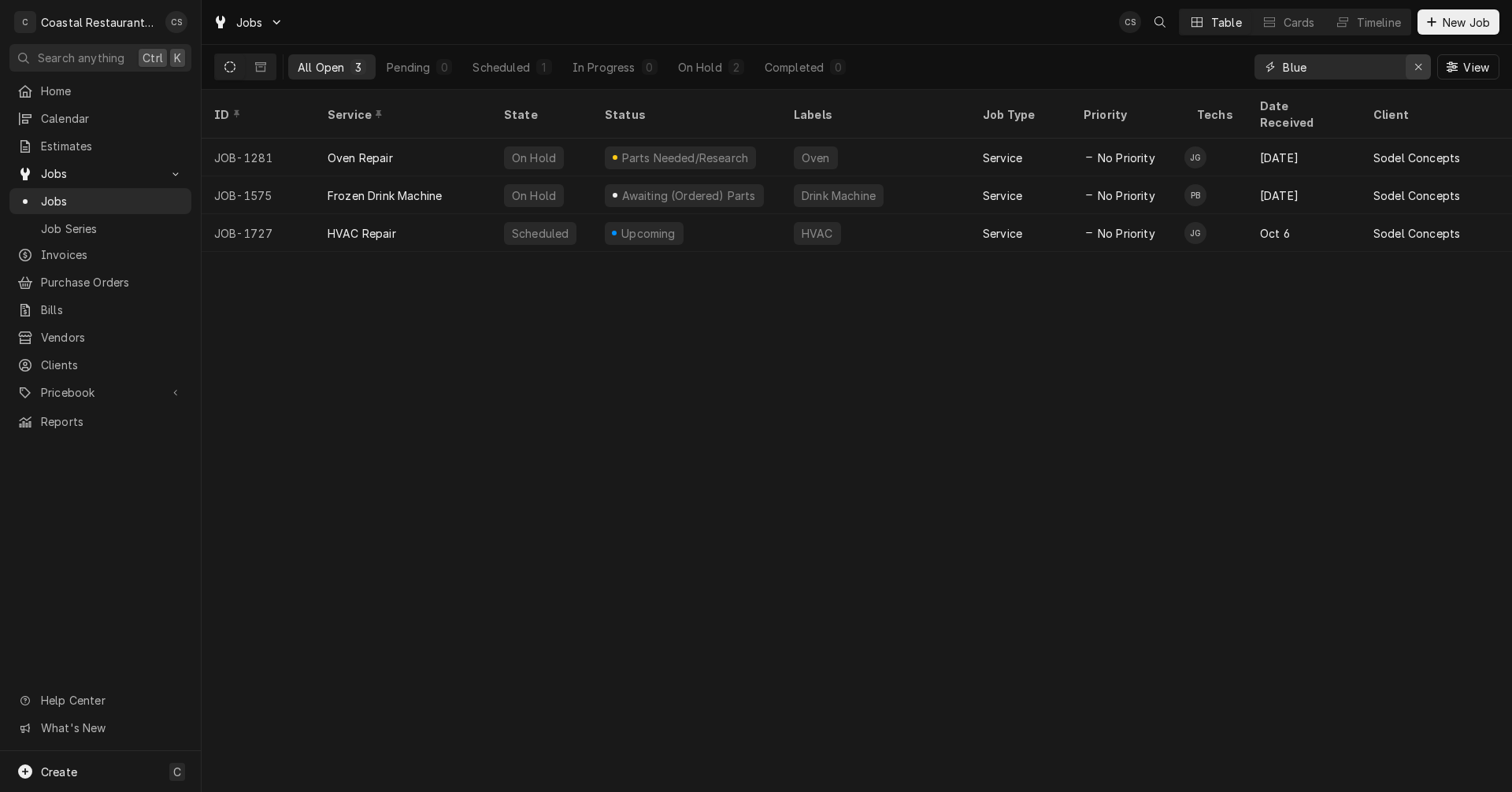
click at [1419, 67] on icon "Erase input" at bounding box center [1418, 67] width 8 height 11
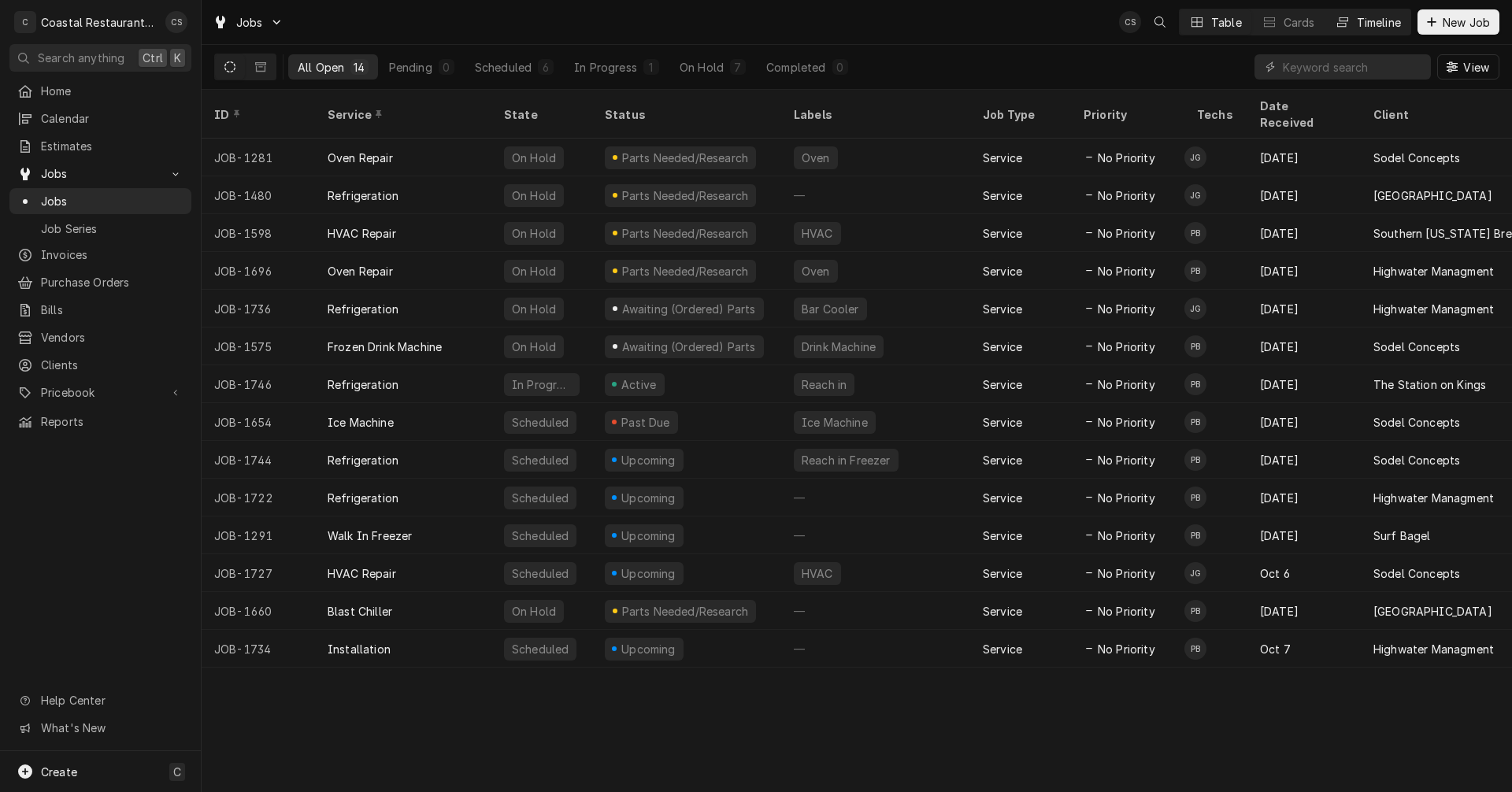
click at [1357, 17] on div "Timeline" at bounding box center [1379, 22] width 44 height 17
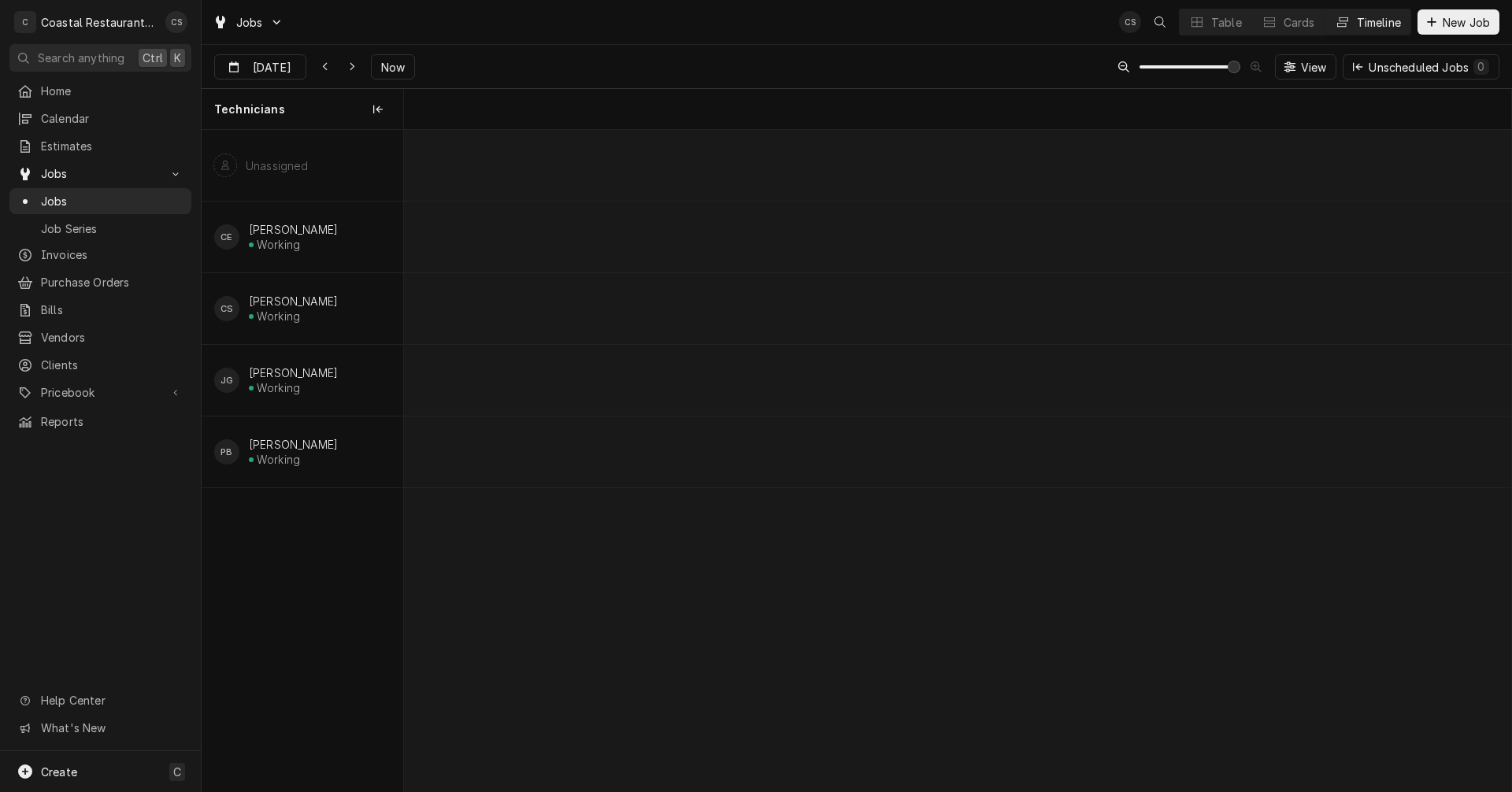
scroll to position [0, 21943]
click at [1205, 19] on button "Table" at bounding box center [1215, 21] width 72 height 25
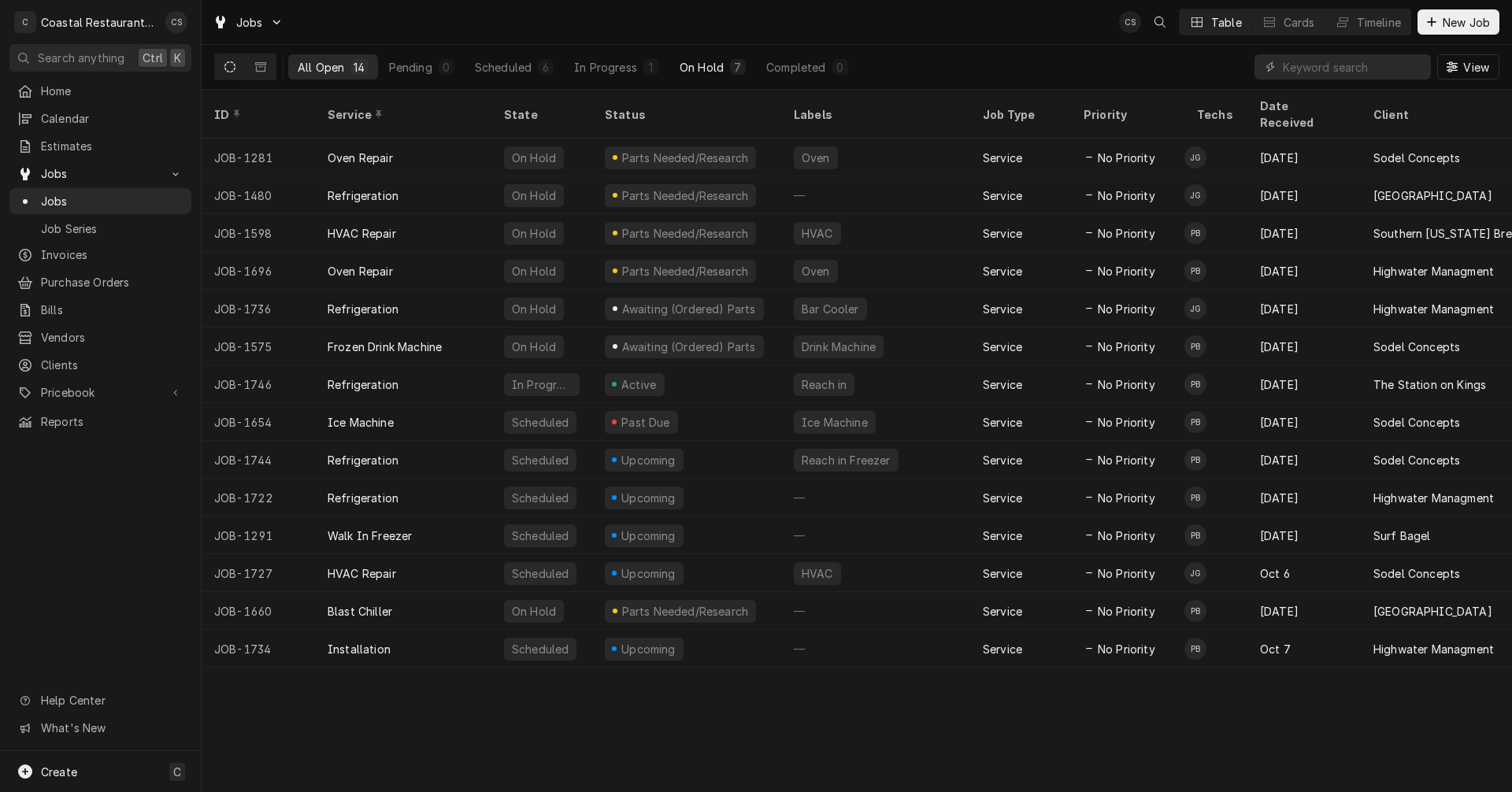
click at [719, 69] on div "On Hold" at bounding box center [702, 67] width 44 height 17
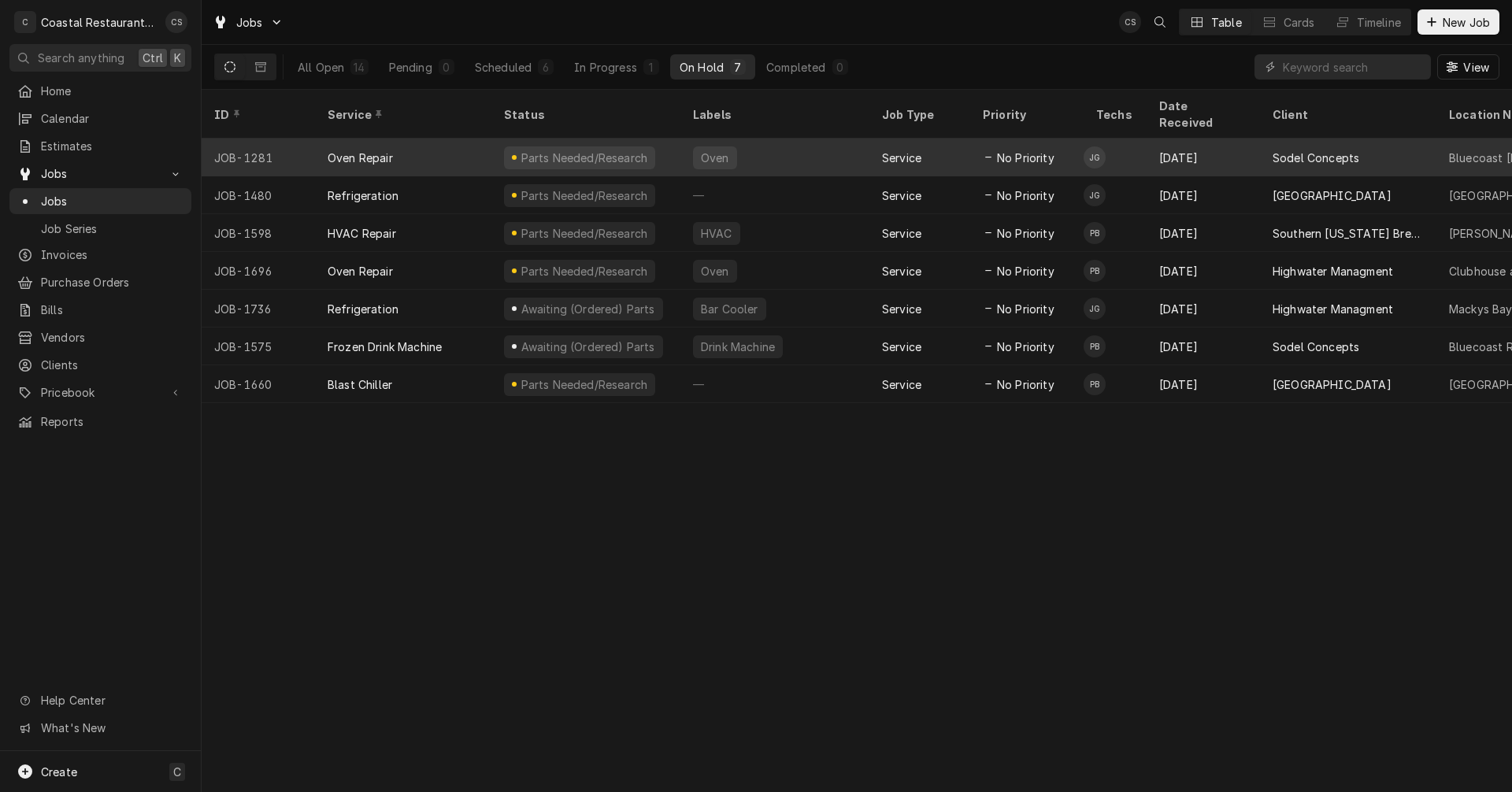
click at [430, 138] on div "Oven Repair" at bounding box center [403, 157] width 176 height 38
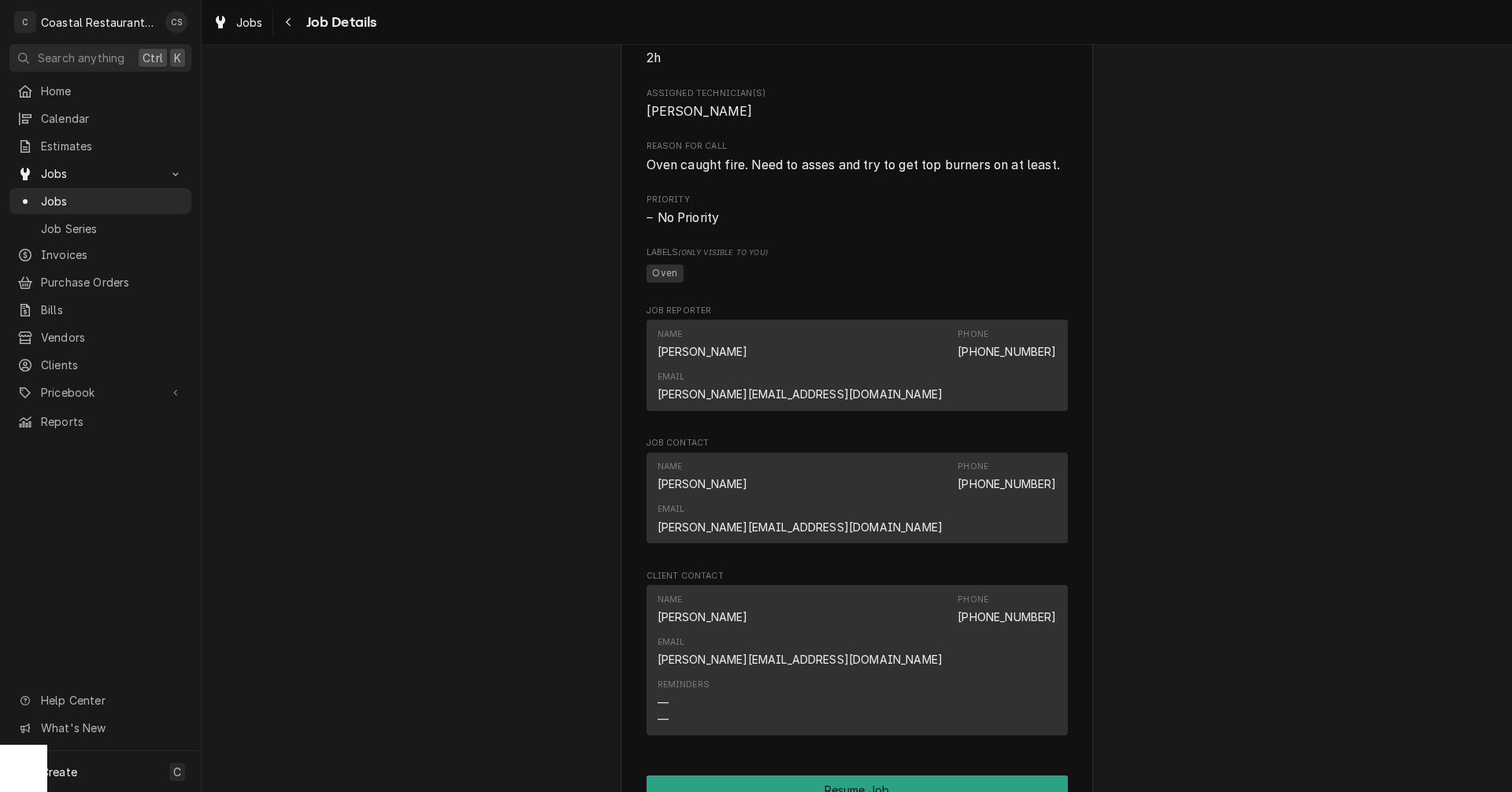
scroll to position [1260, 0]
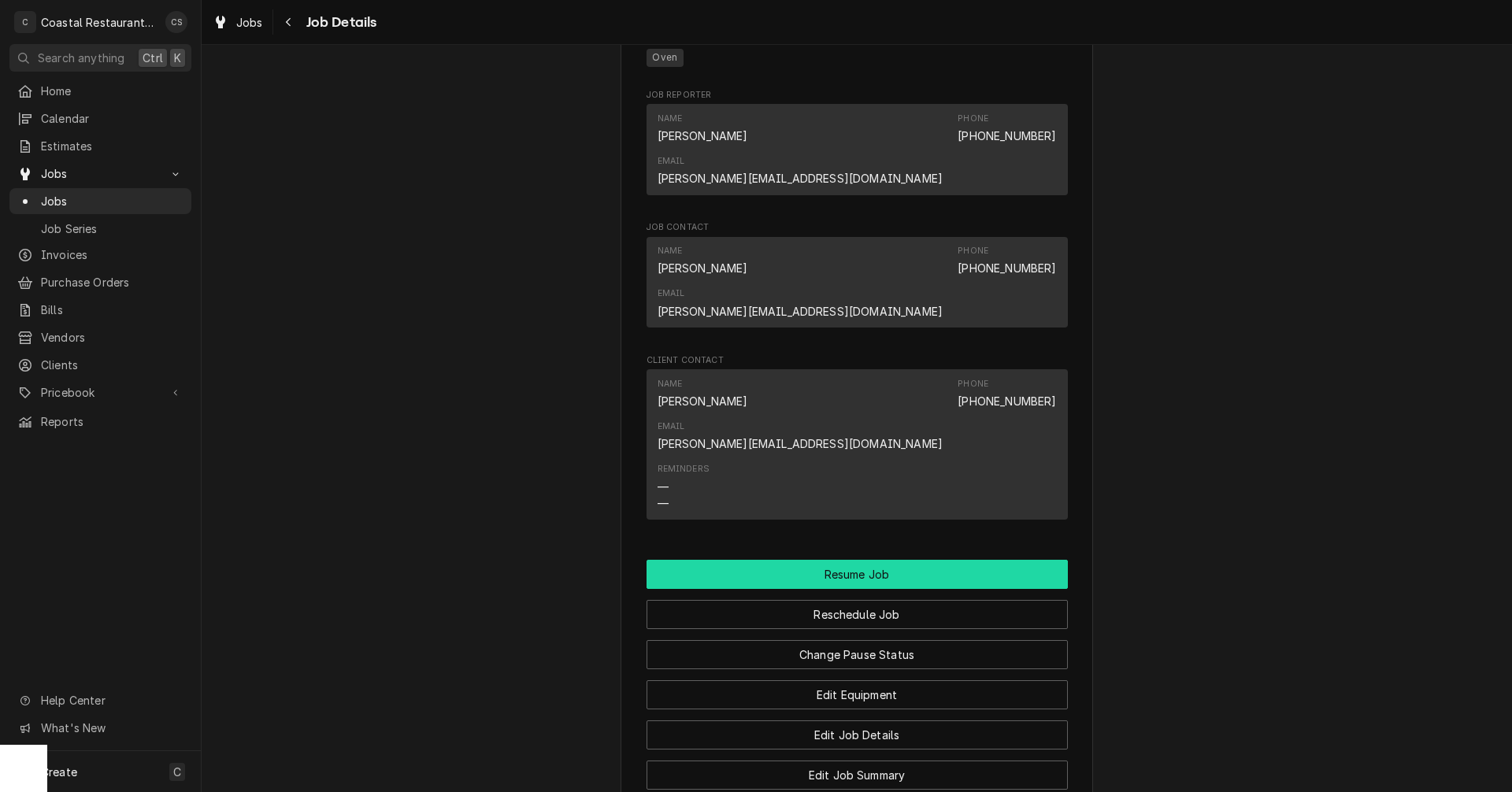
click at [851, 560] on button "Resume Job" at bounding box center [856, 574] width 421 height 30
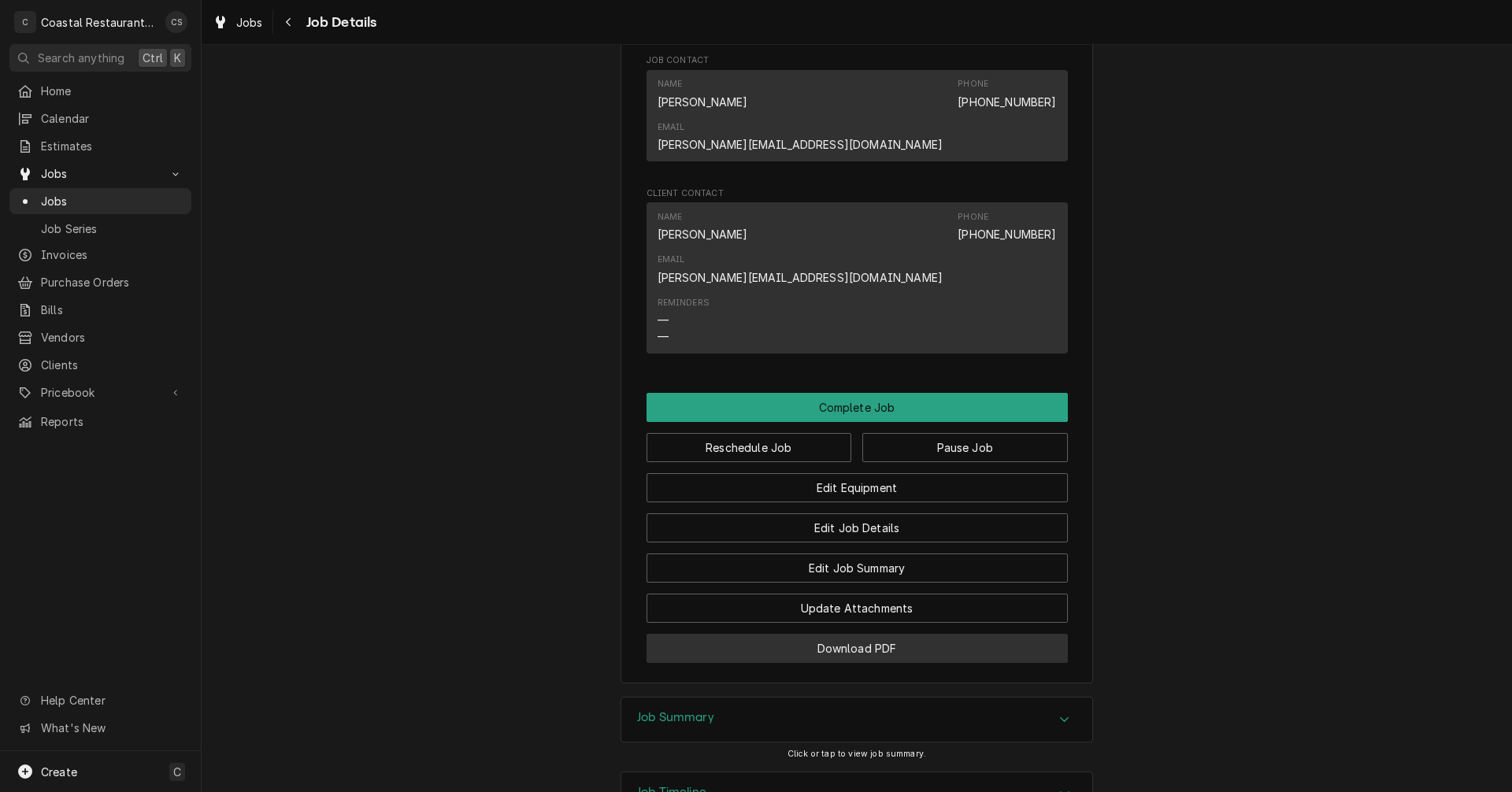
scroll to position [1320, 0]
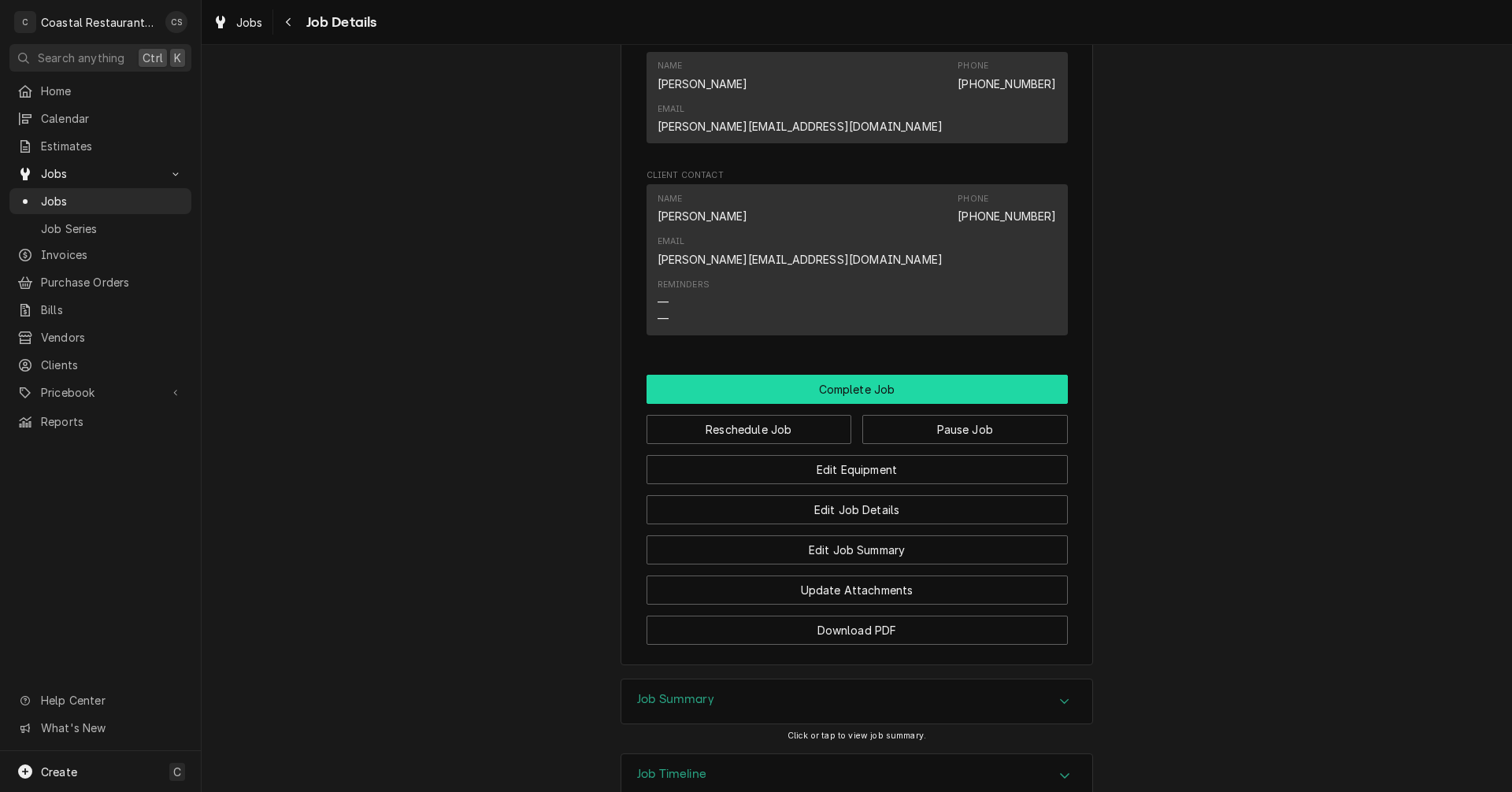
click at [839, 375] on button "Complete Job" at bounding box center [856, 390] width 421 height 30
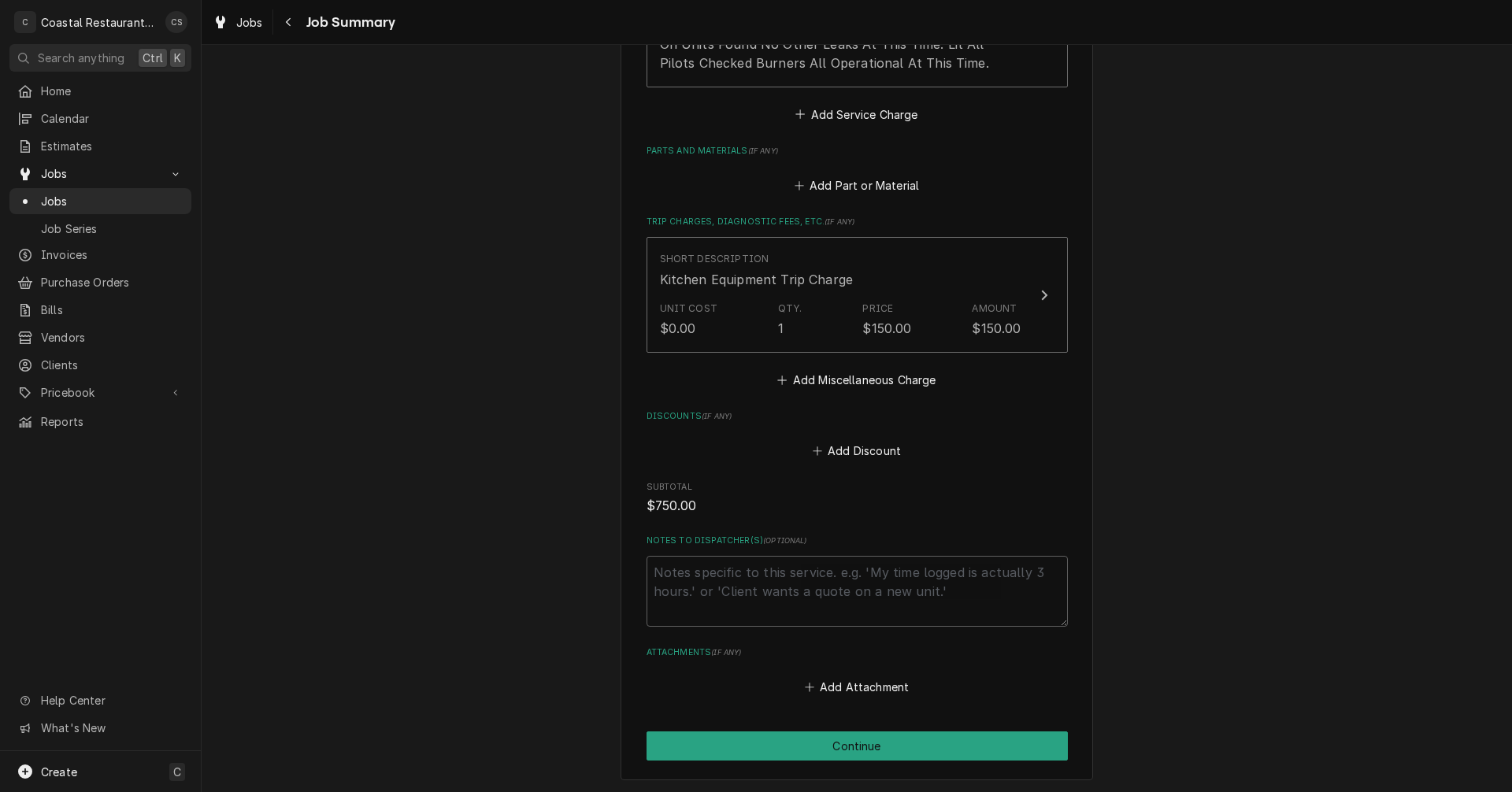
scroll to position [786, 0]
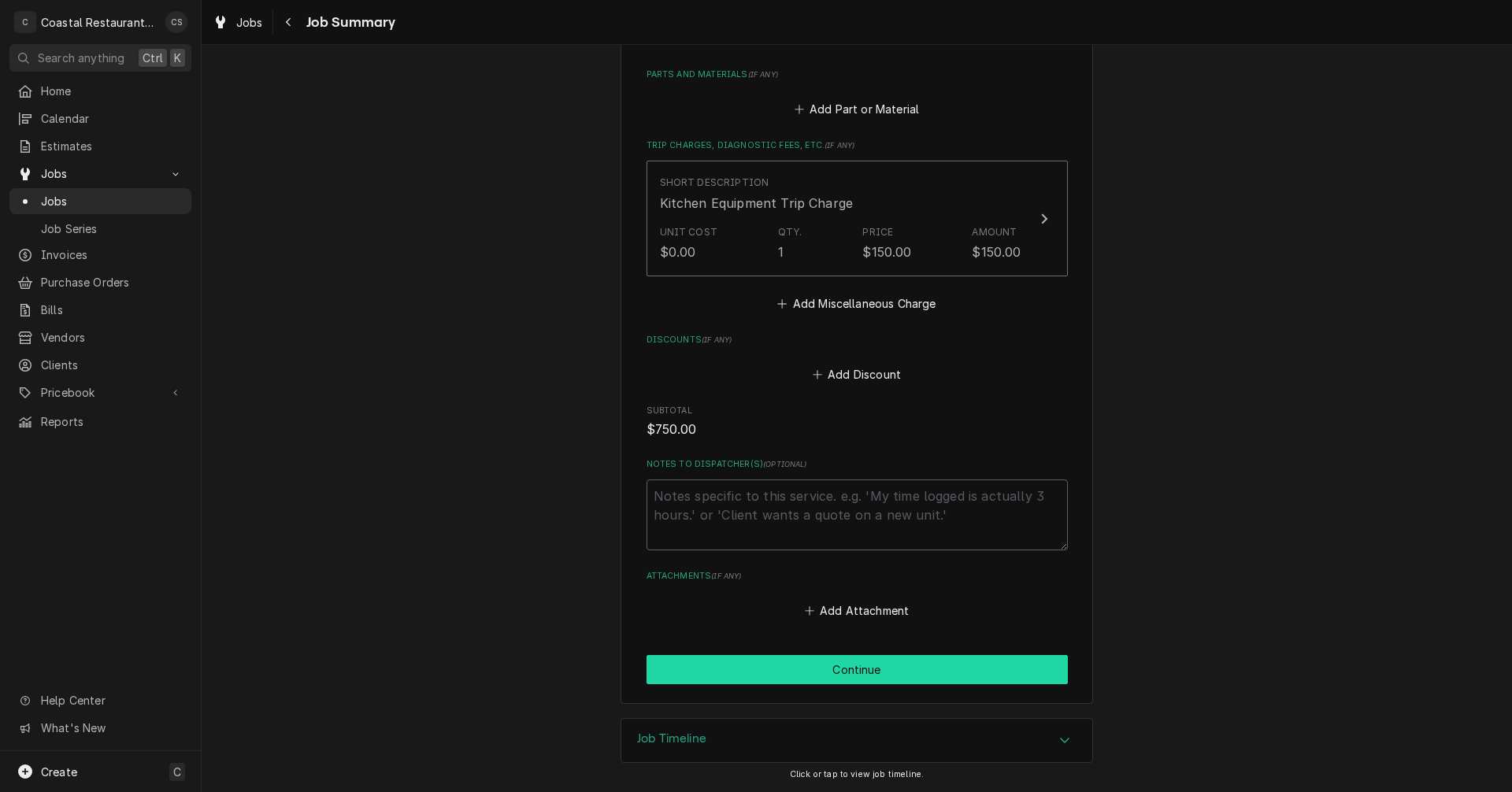
click at [833, 669] on button "Continue" at bounding box center [856, 670] width 421 height 30
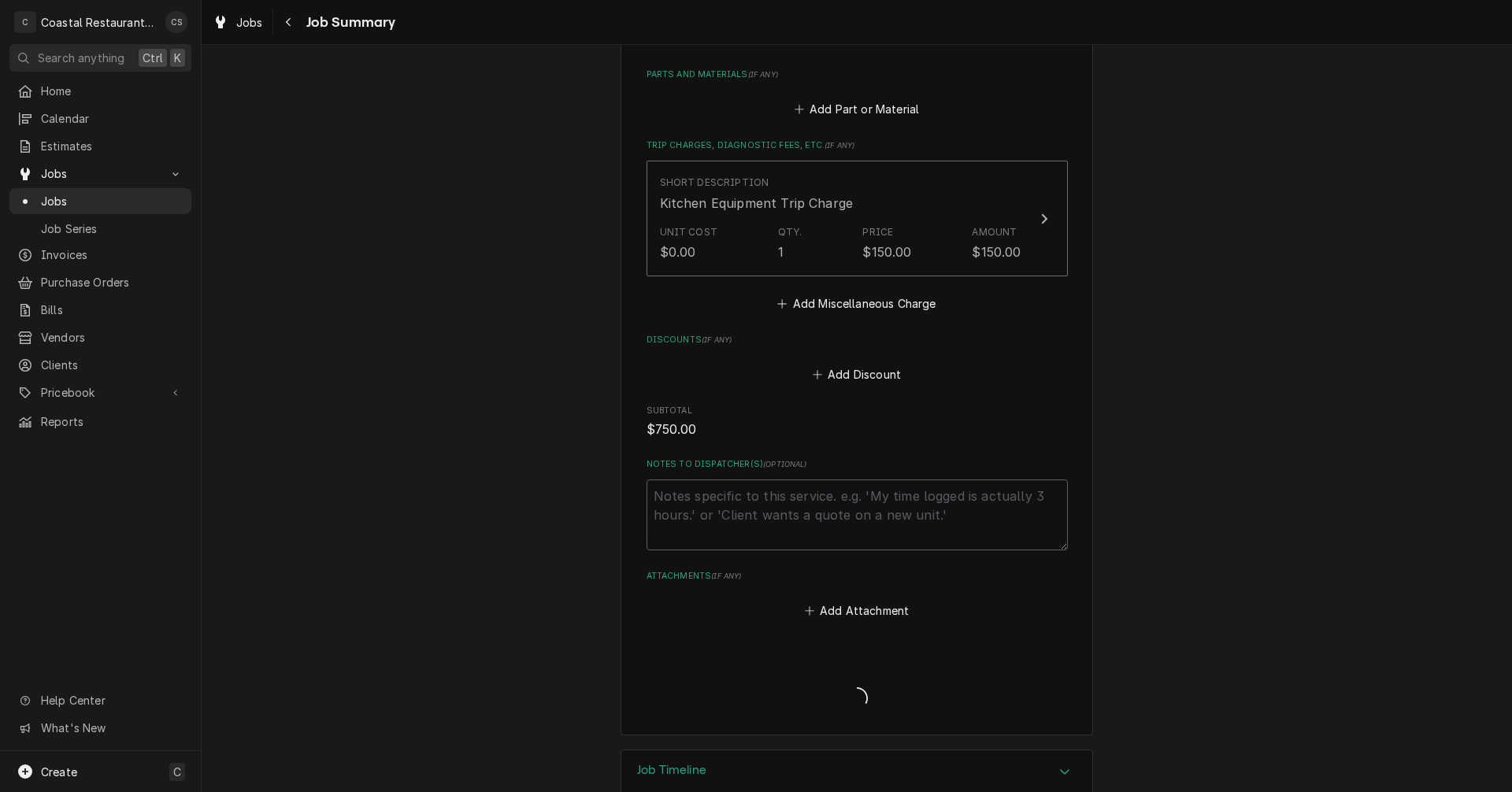
type textarea "x"
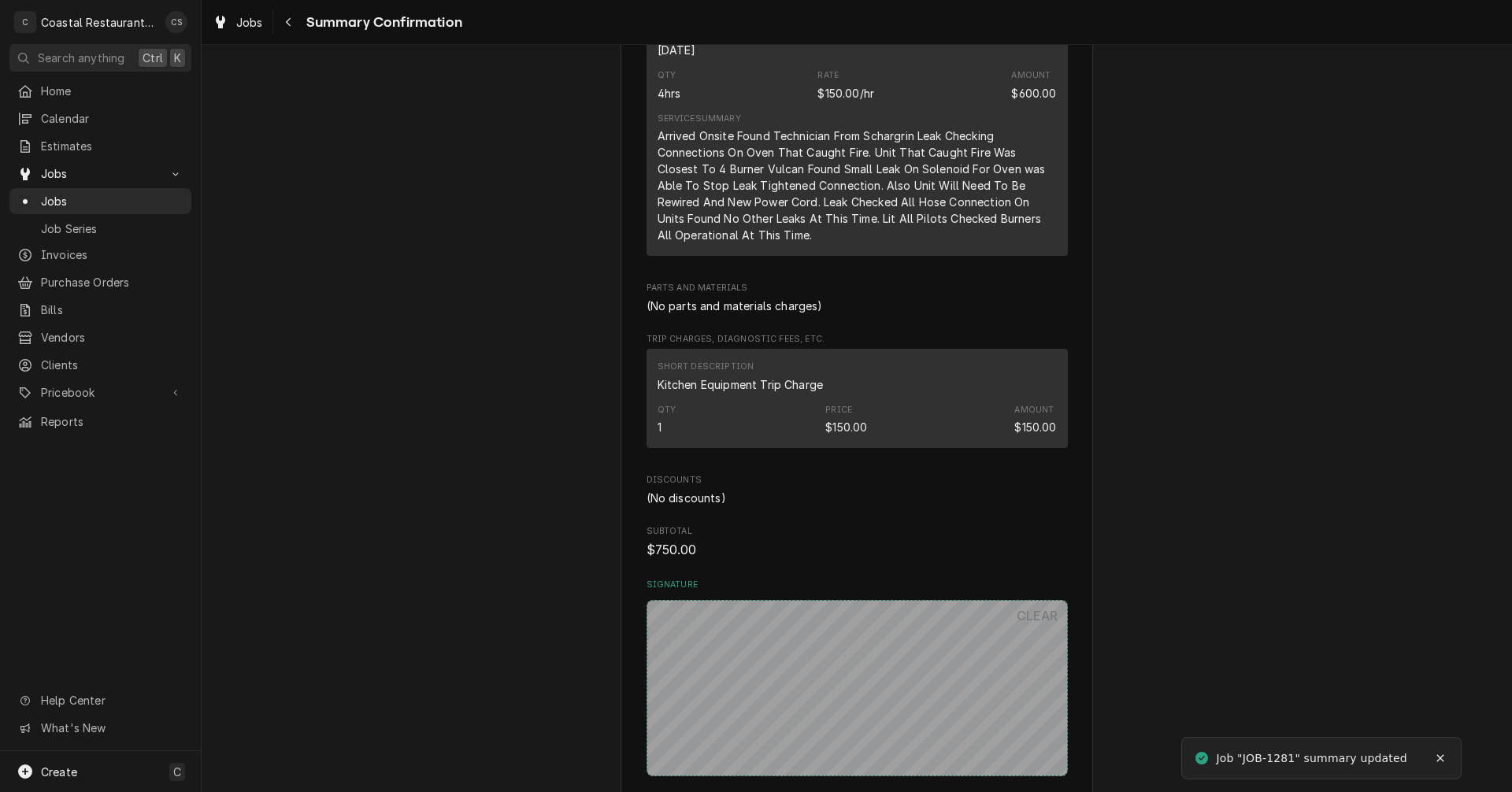
scroll to position [630, 0]
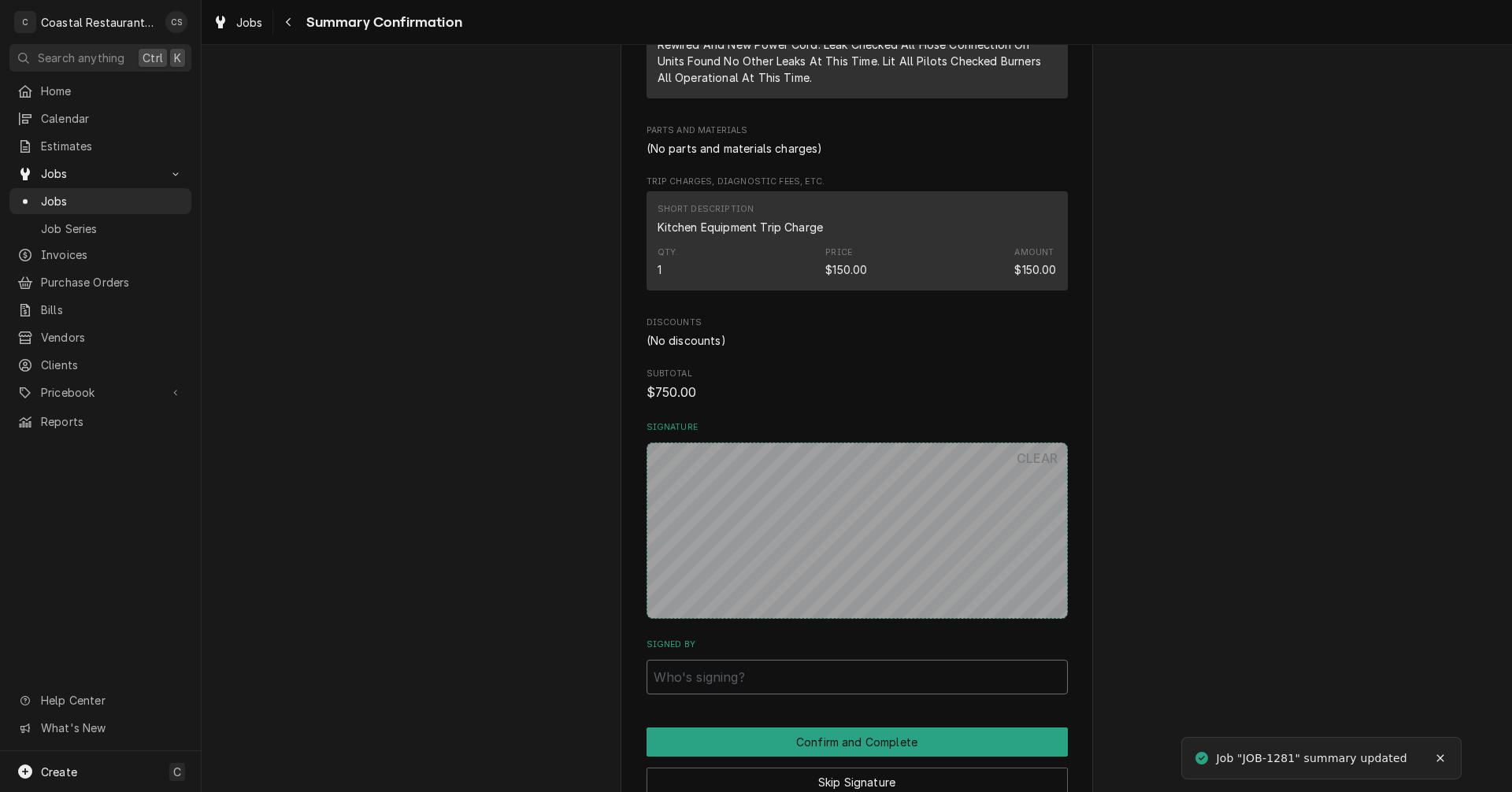
click at [731, 679] on input "Signed By" at bounding box center [856, 678] width 421 height 35
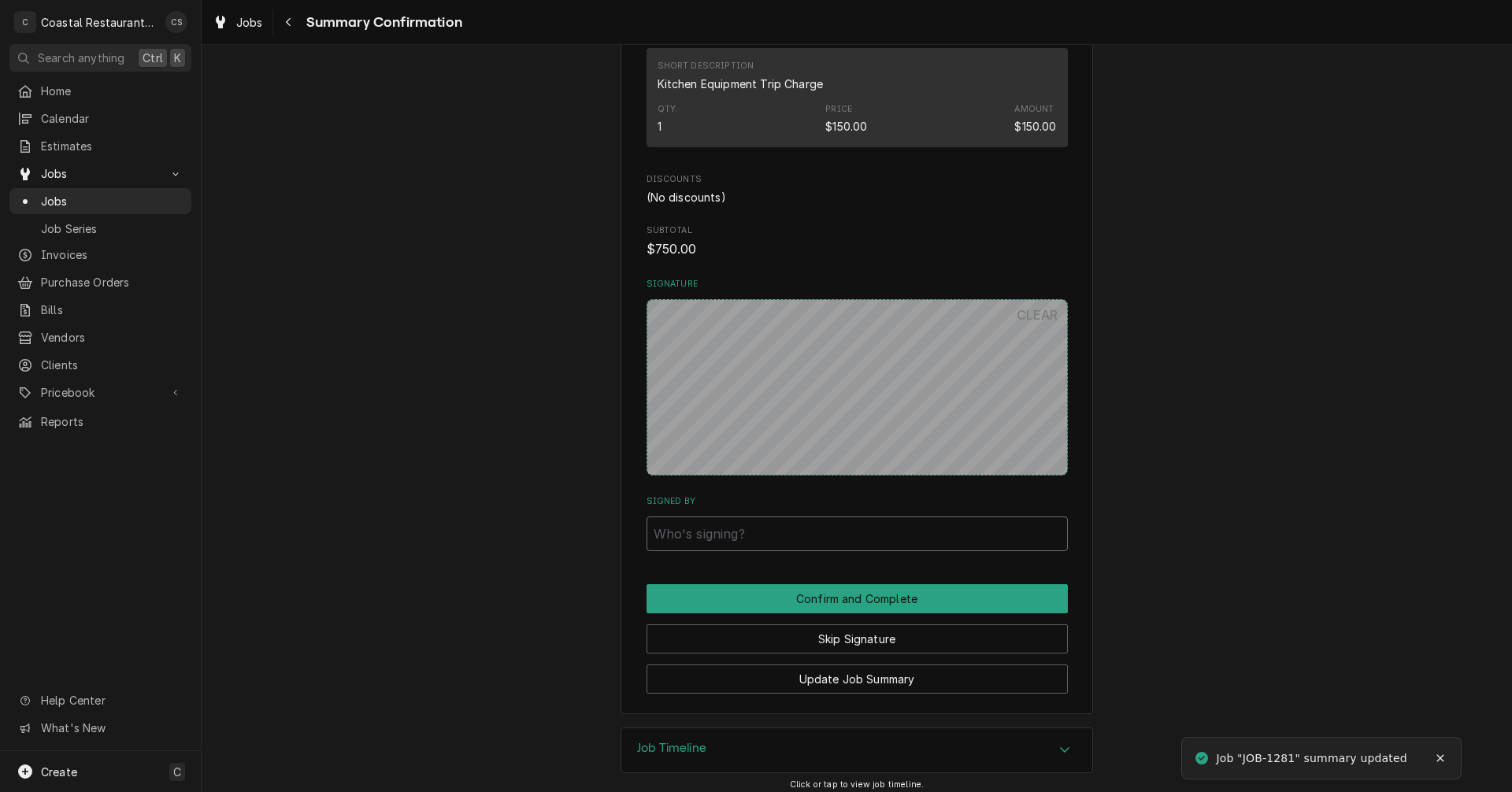
scroll to position [783, 0]
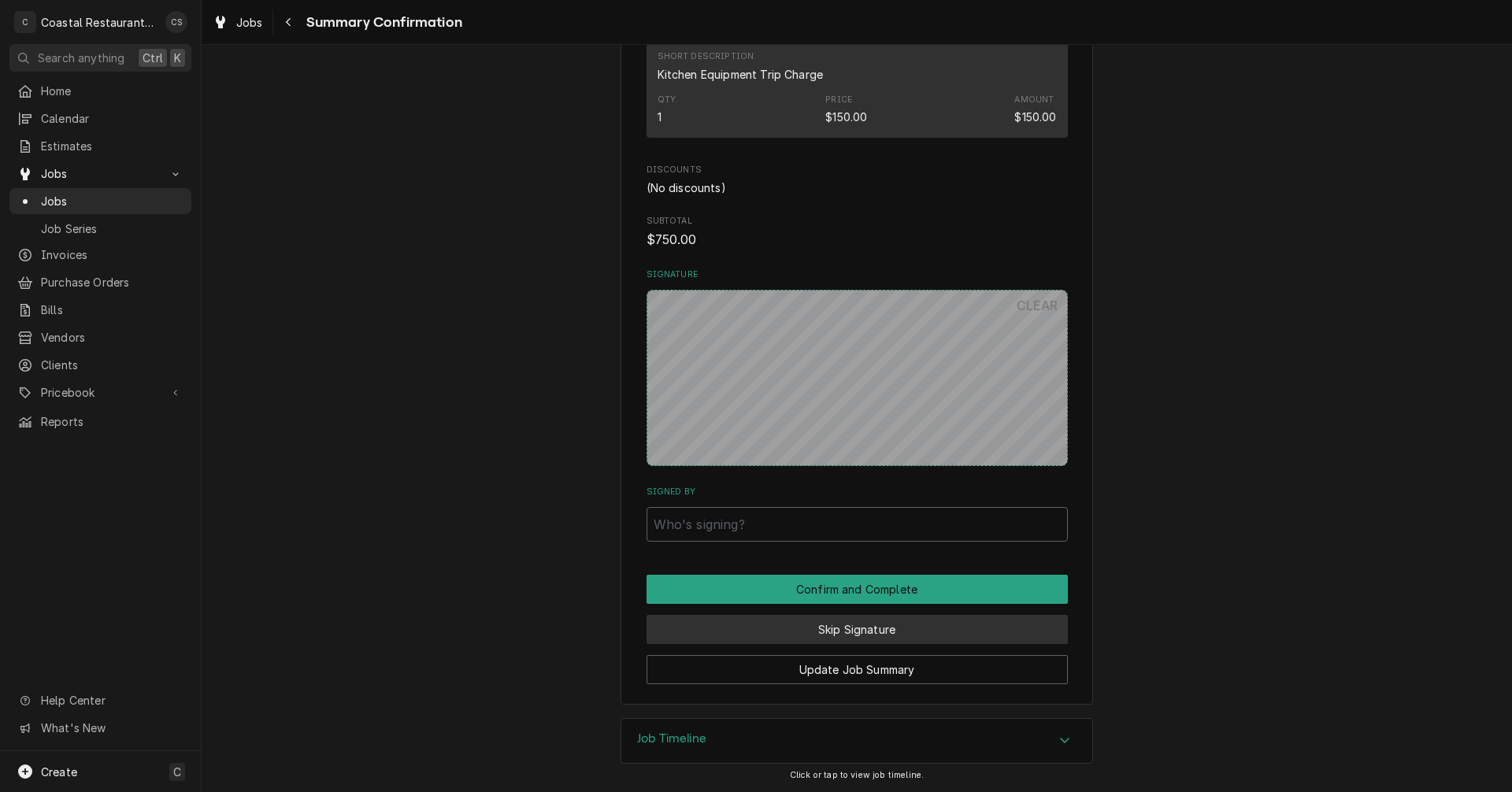
click at [840, 631] on button "Skip Signature" at bounding box center [856, 630] width 421 height 30
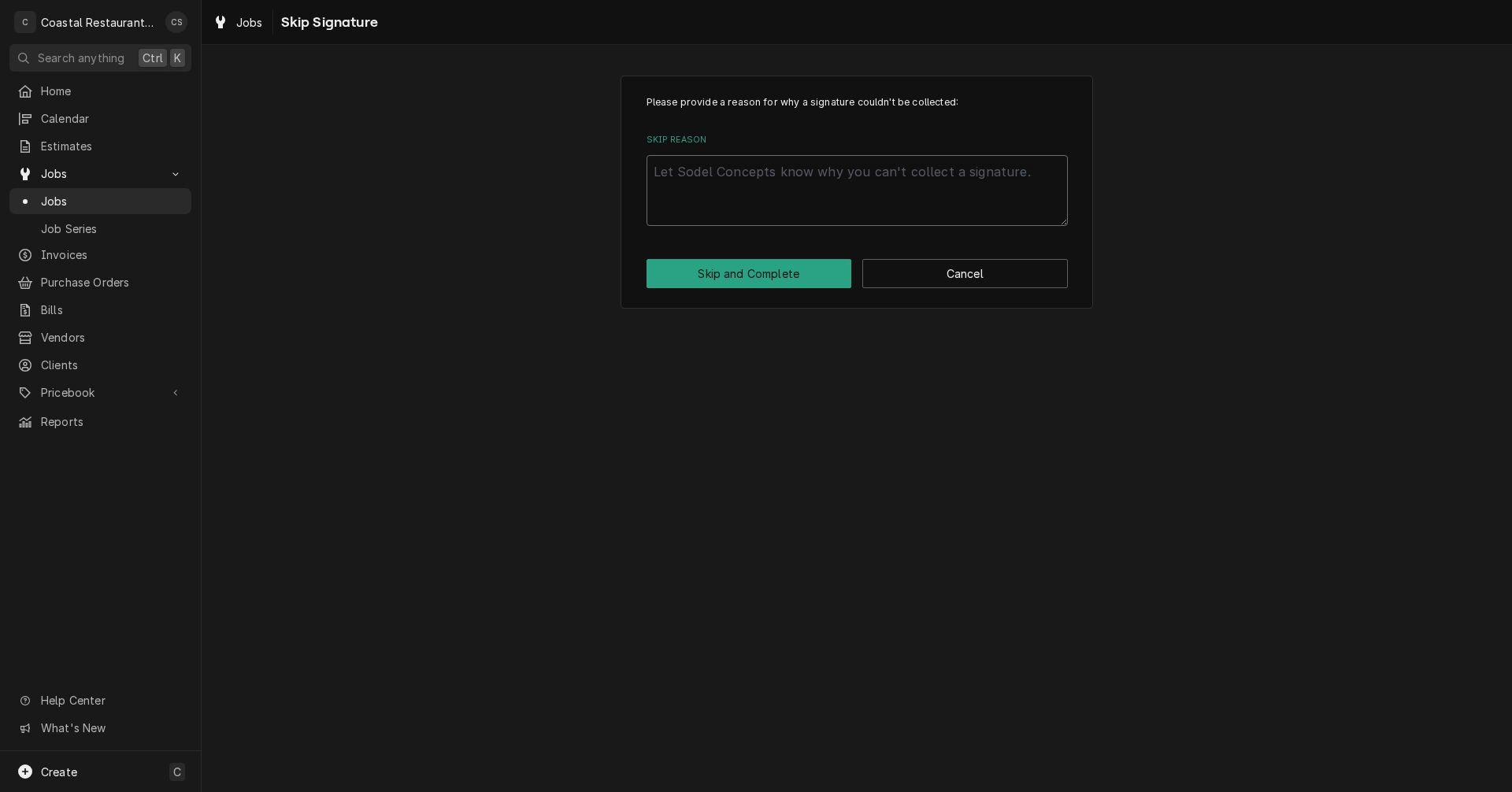
click at [761, 198] on textarea "Skip Reason" at bounding box center [856, 190] width 421 height 71
type textarea "x"
type textarea "n"
type textarea "x"
type textarea "no"
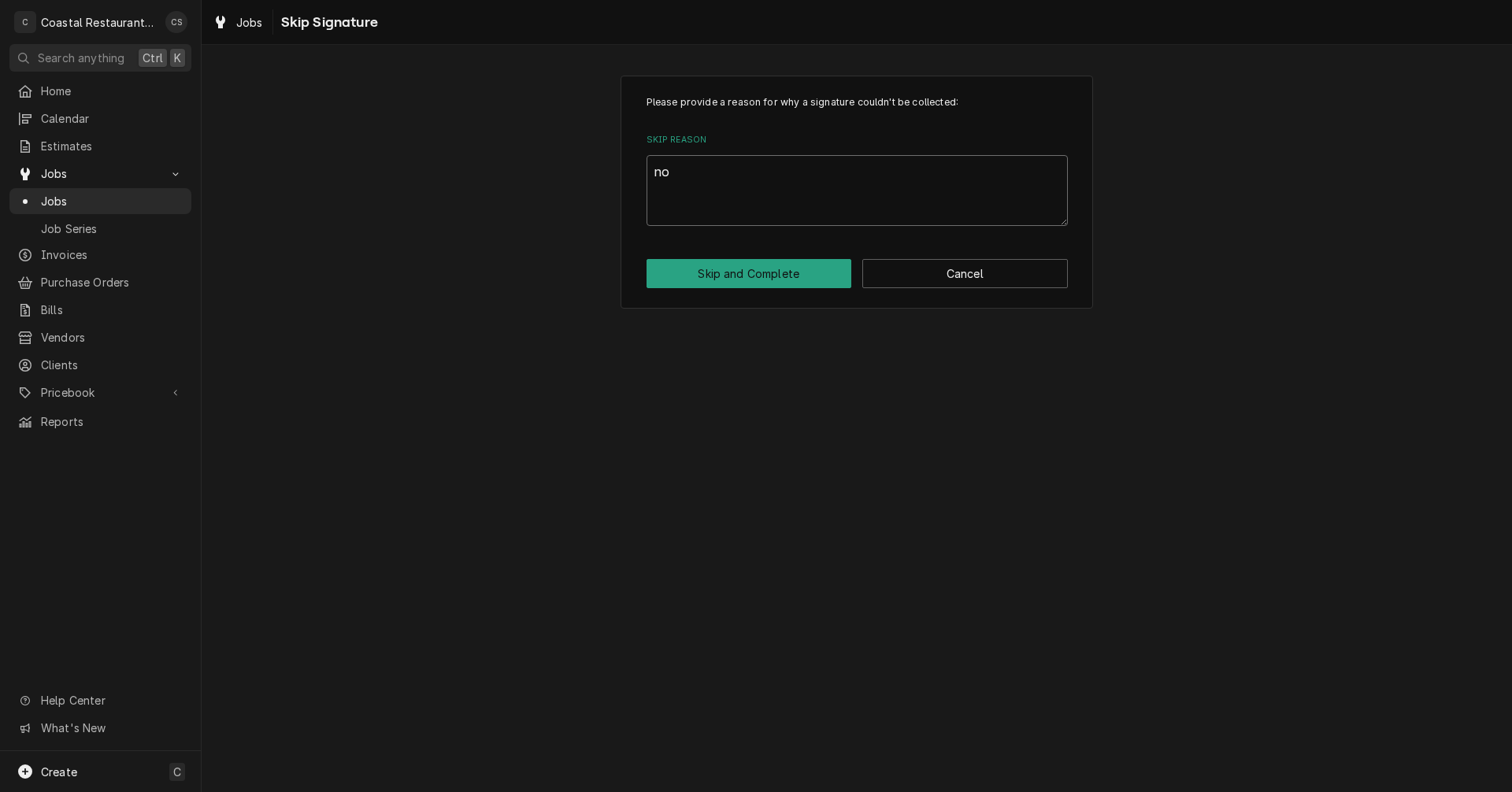
type textarea "x"
type textarea "not"
type textarea "x"
type textarea "not"
type textarea "x"
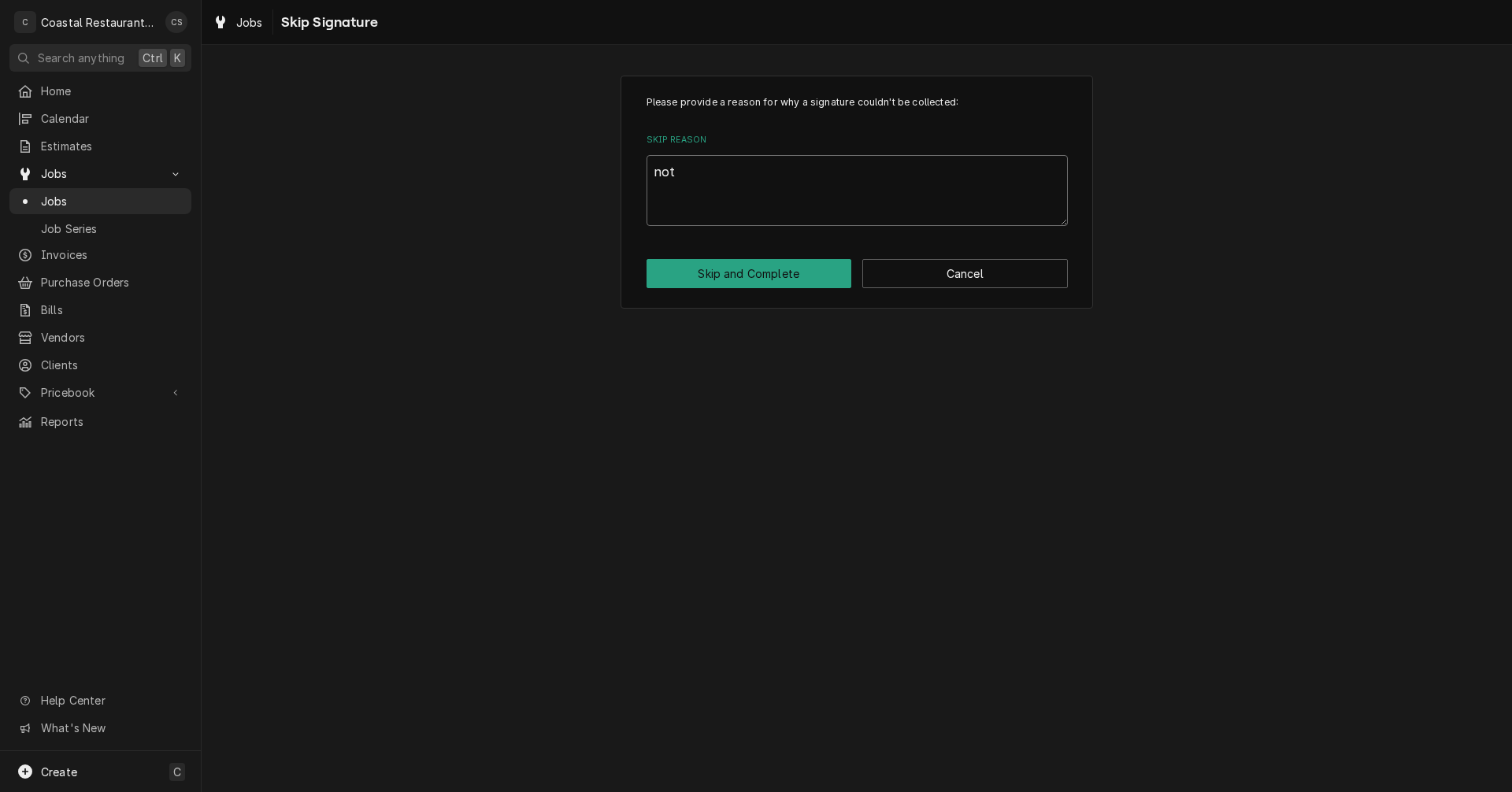
type textarea "not o"
type textarea "x"
type textarea "not on"
type textarea "x"
type textarea "not on"
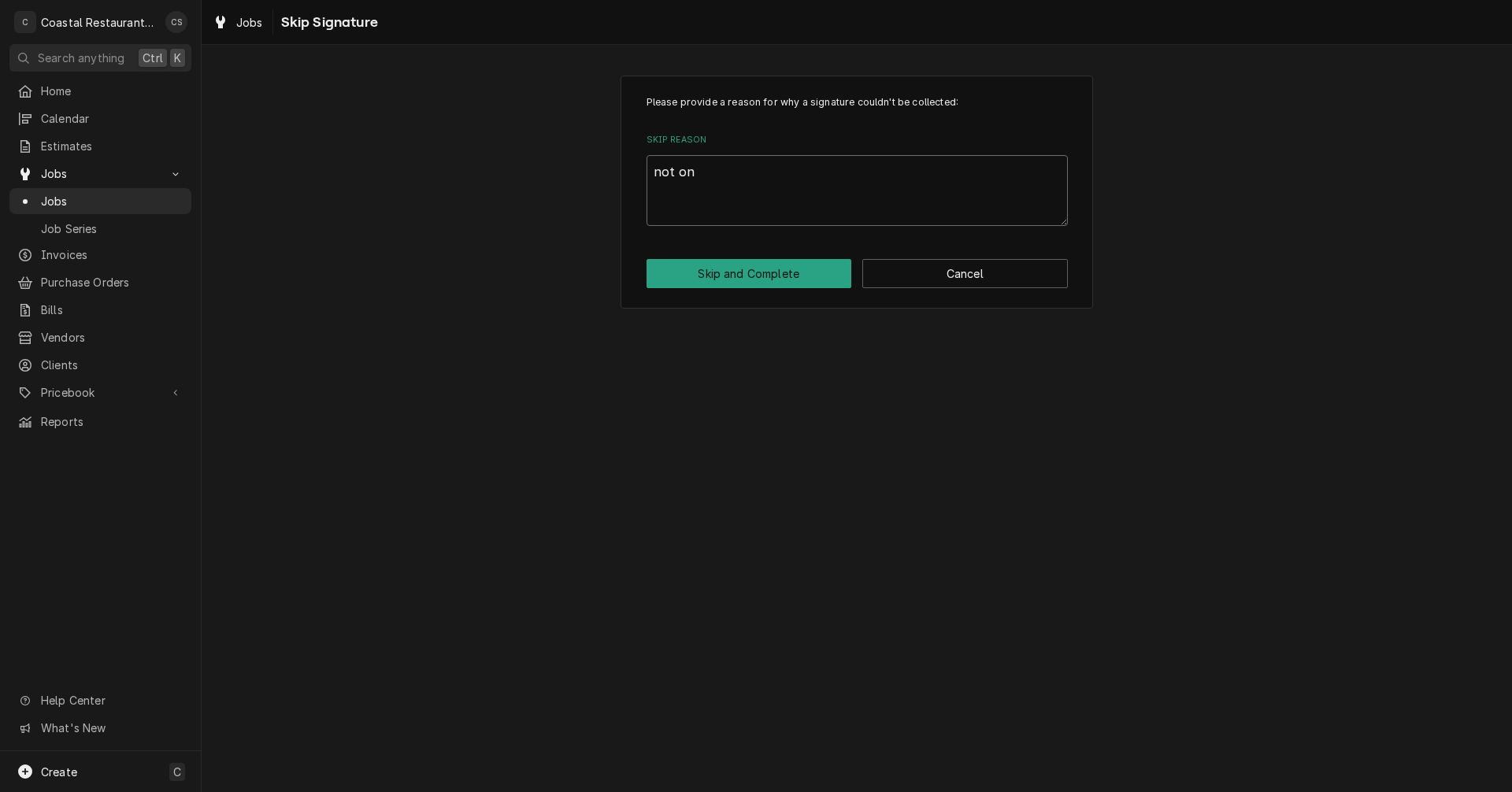
type textarea "x"
type textarea "not on s"
type textarea "x"
type textarea "not on si"
type textarea "x"
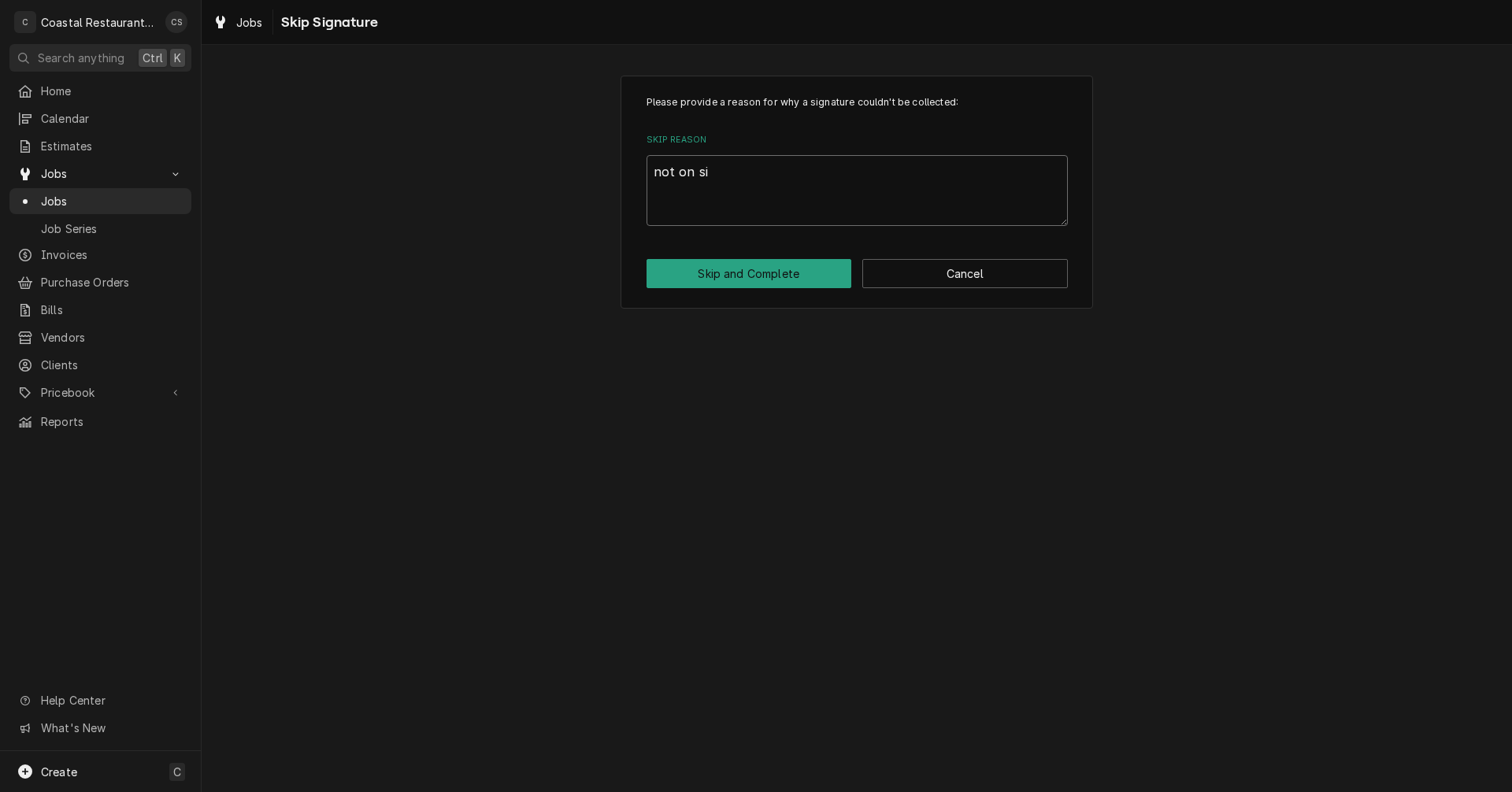
type textarea "not on sit"
type textarea "x"
type textarea "not on site"
type textarea "x"
type textarea "not on site."
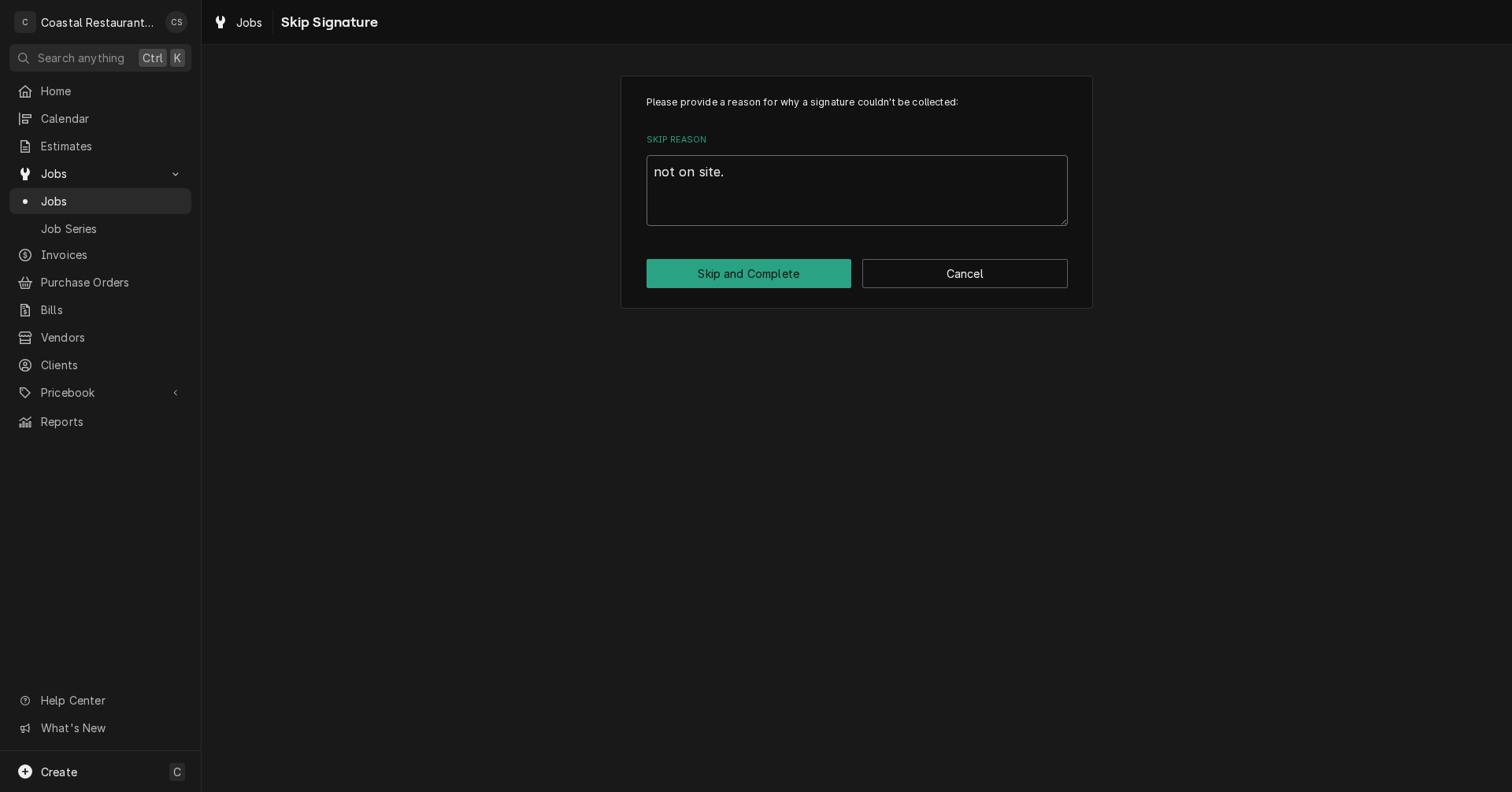
type textarea "x"
type textarea "not on site."
click at [760, 272] on button "Skip and Complete" at bounding box center [749, 274] width 206 height 30
type textarea "x"
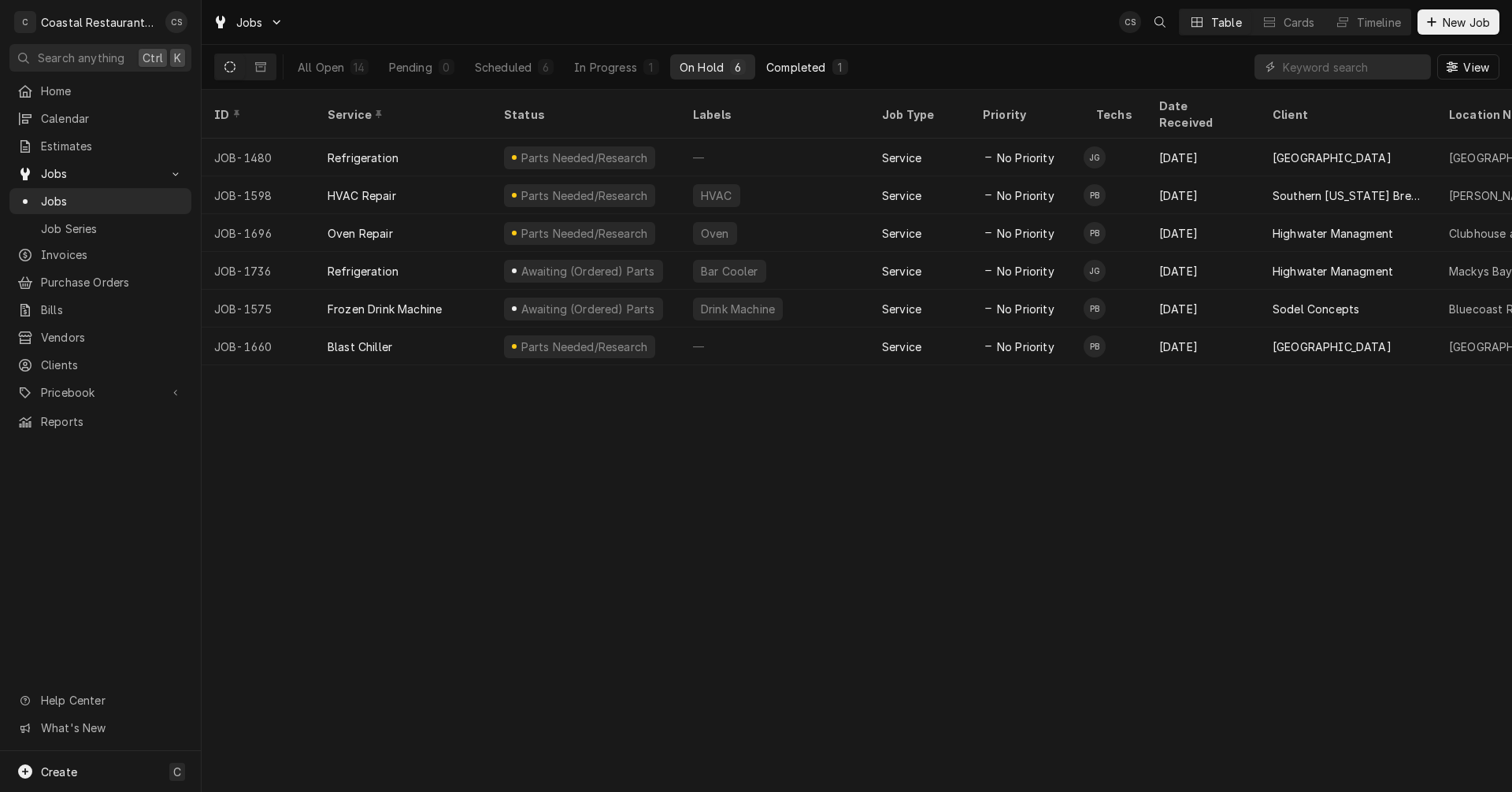
click at [805, 72] on div "Completed" at bounding box center [796, 67] width 59 height 17
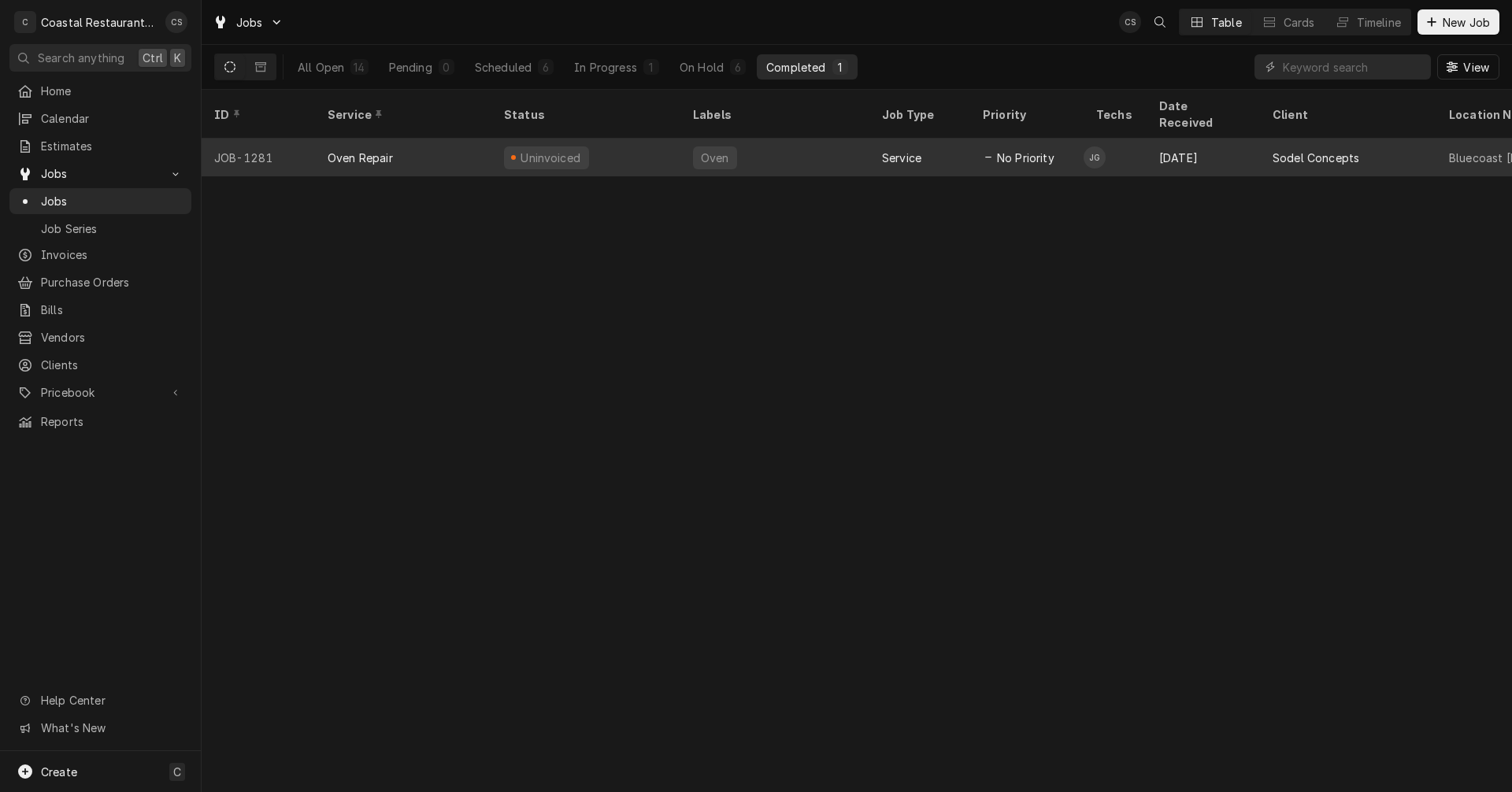
click at [580, 147] on div "Uninvoiced" at bounding box center [547, 158] width 85 height 23
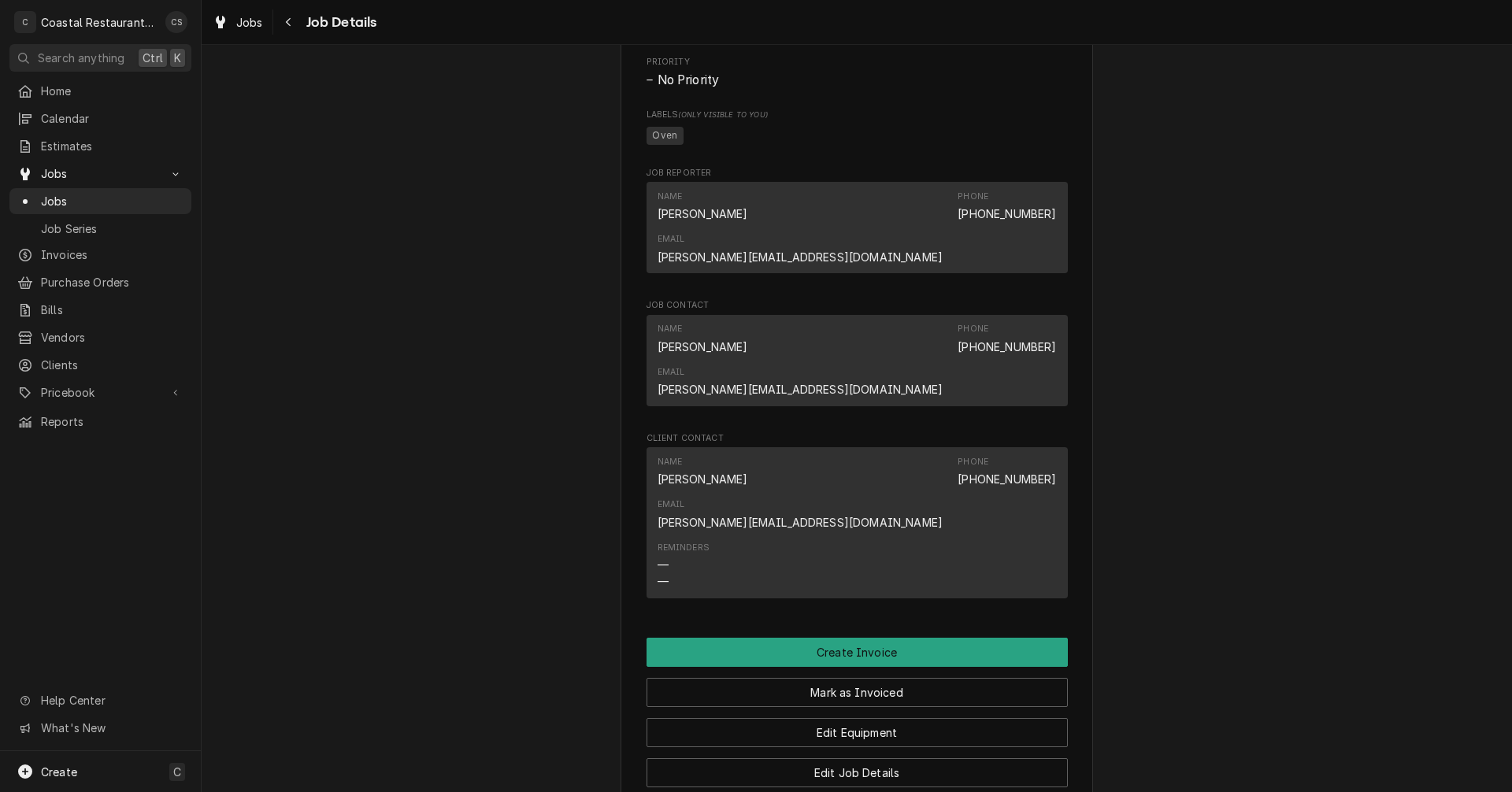
scroll to position [1210, 0]
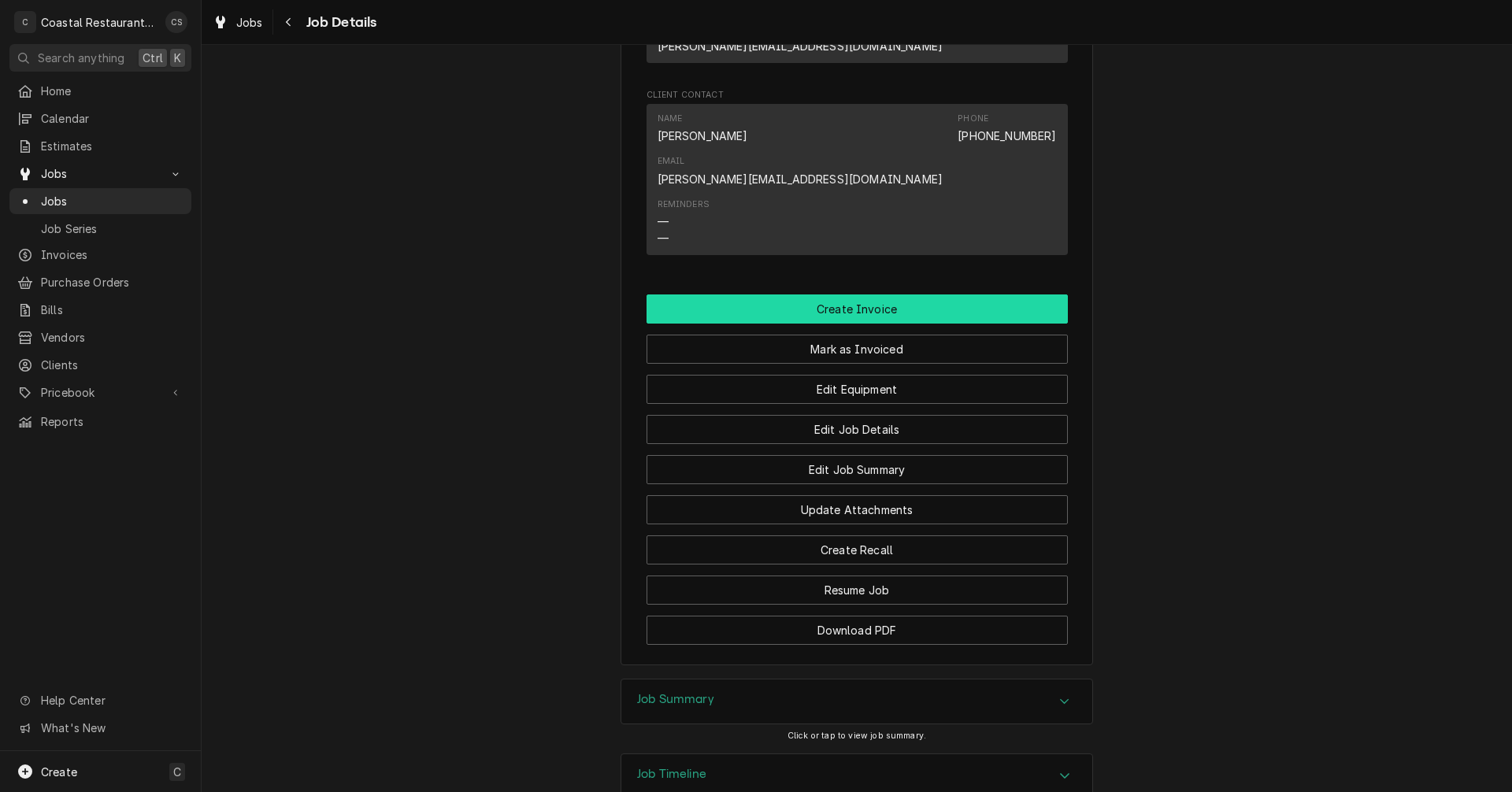
click at [847, 294] on button "Create Invoice" at bounding box center [856, 309] width 421 height 30
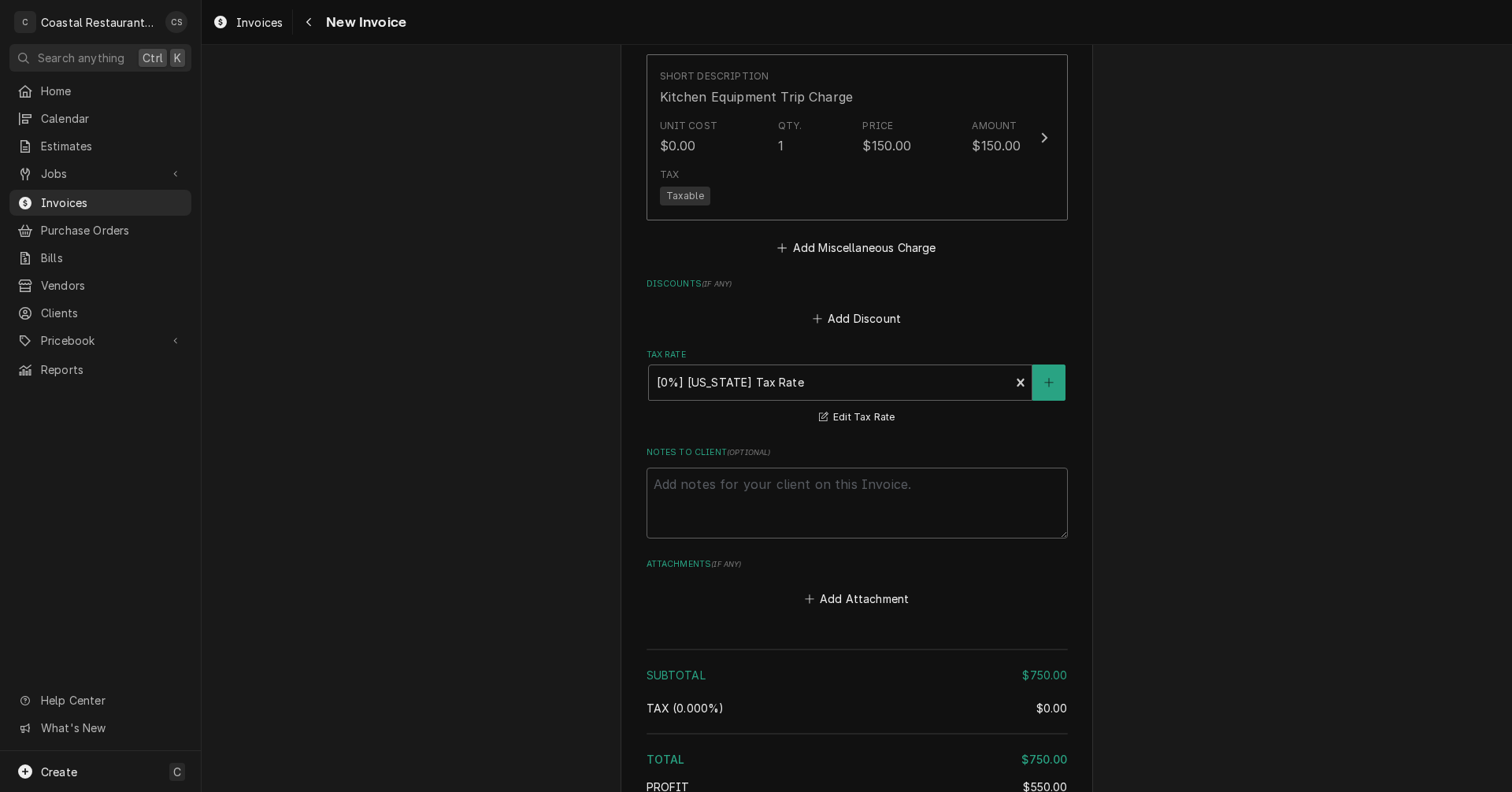
scroll to position [2040, 0]
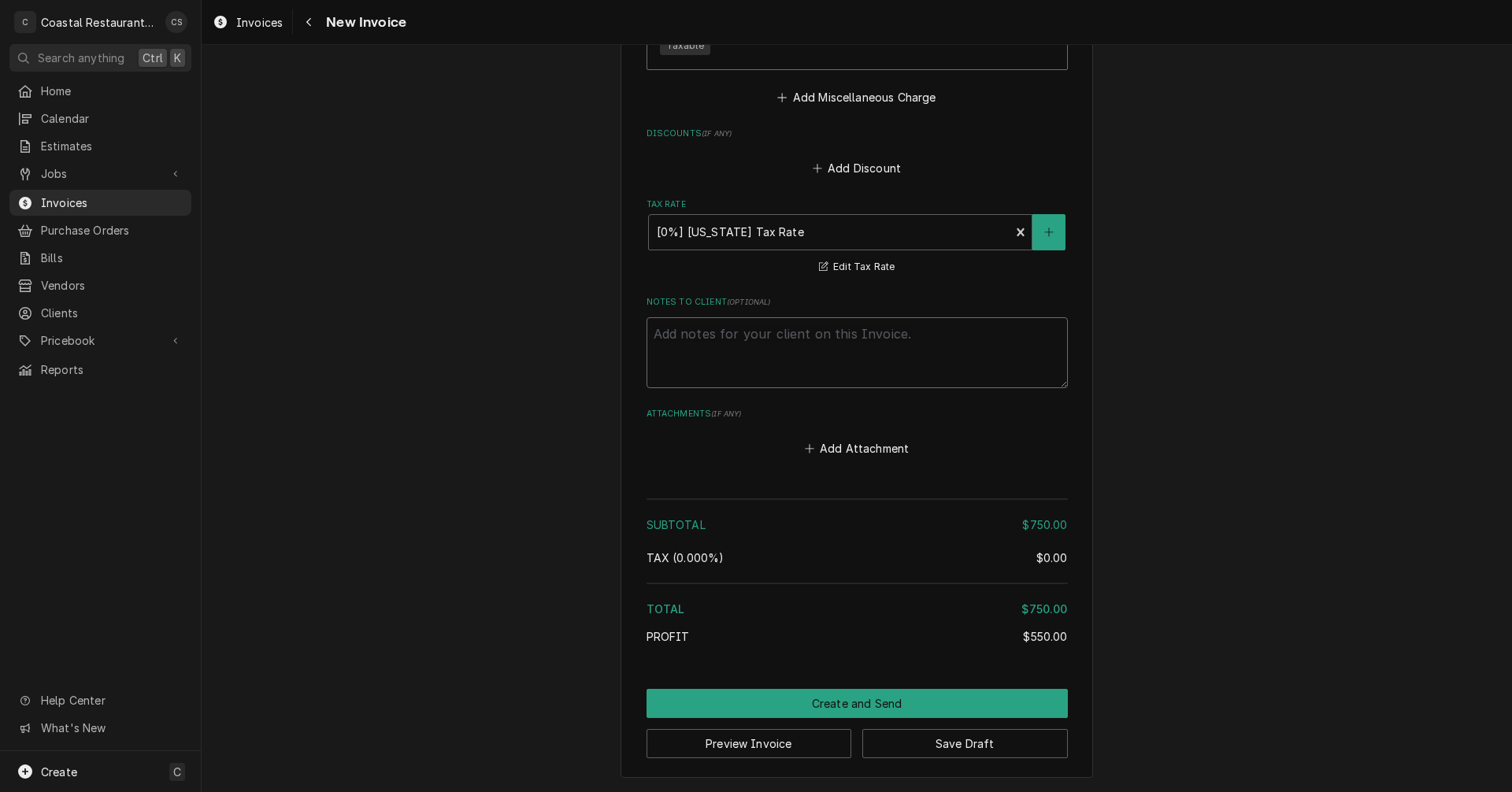
click at [738, 345] on textarea "Notes to Client ( optional )" at bounding box center [856, 352] width 421 height 71
type textarea "x"
type textarea "w"
type textarea "x"
type textarea "wa"
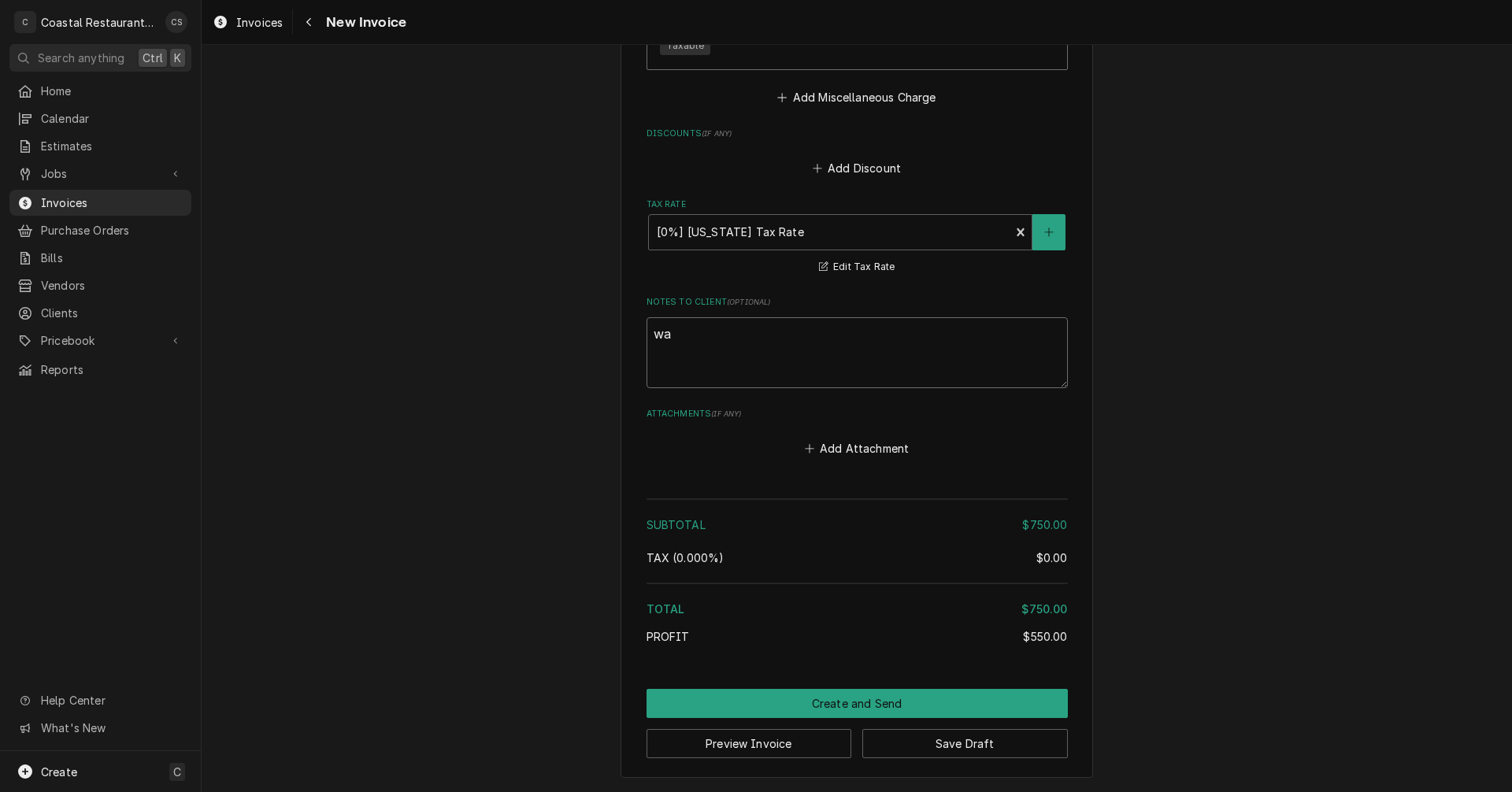
type textarea "x"
type textarea "war"
type textarea "x"
type textarea "warr"
type textarea "x"
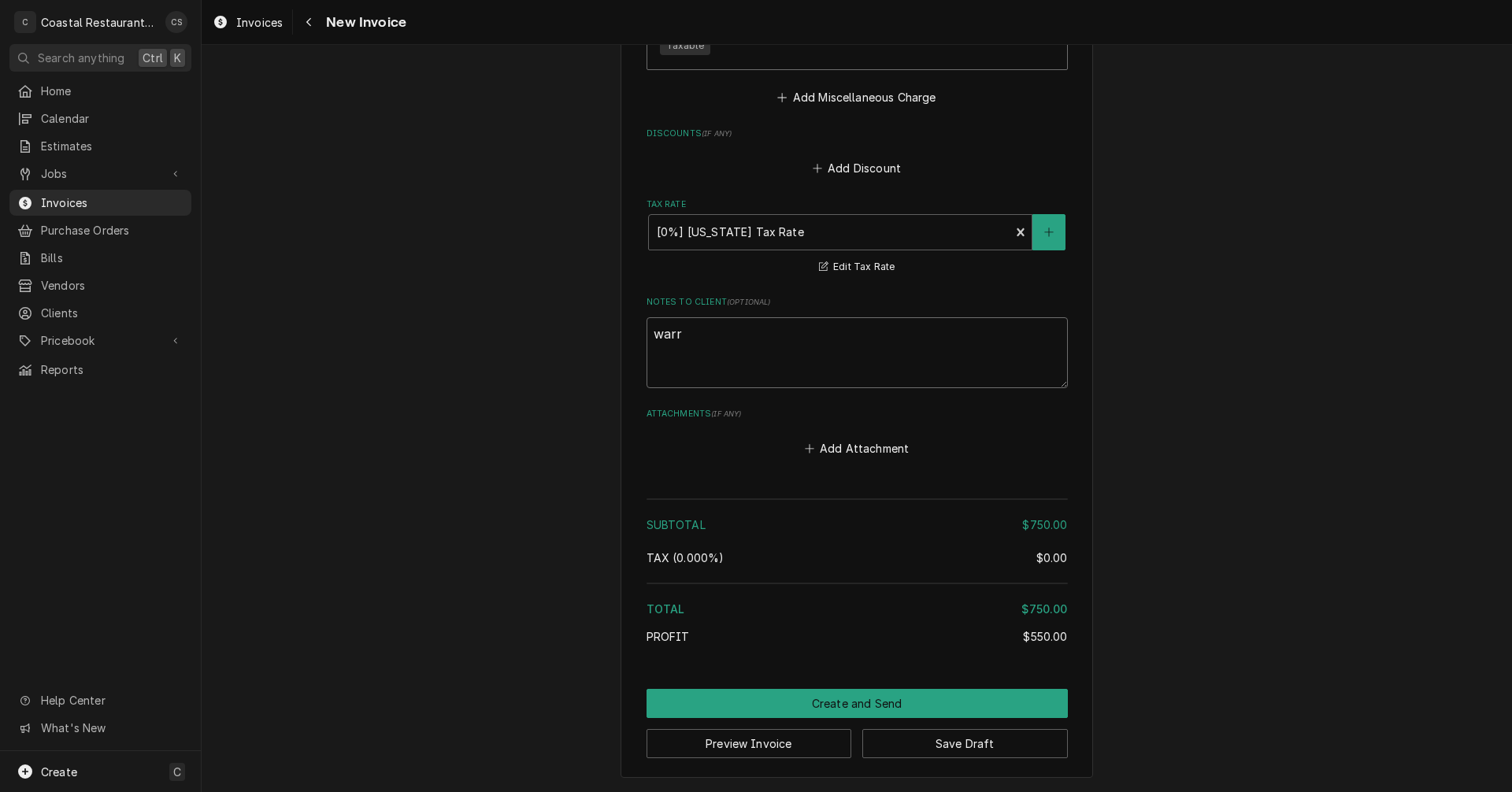
type textarea "warra"
type textarea "x"
type textarea "warran"
type textarea "x"
type textarea "warrant"
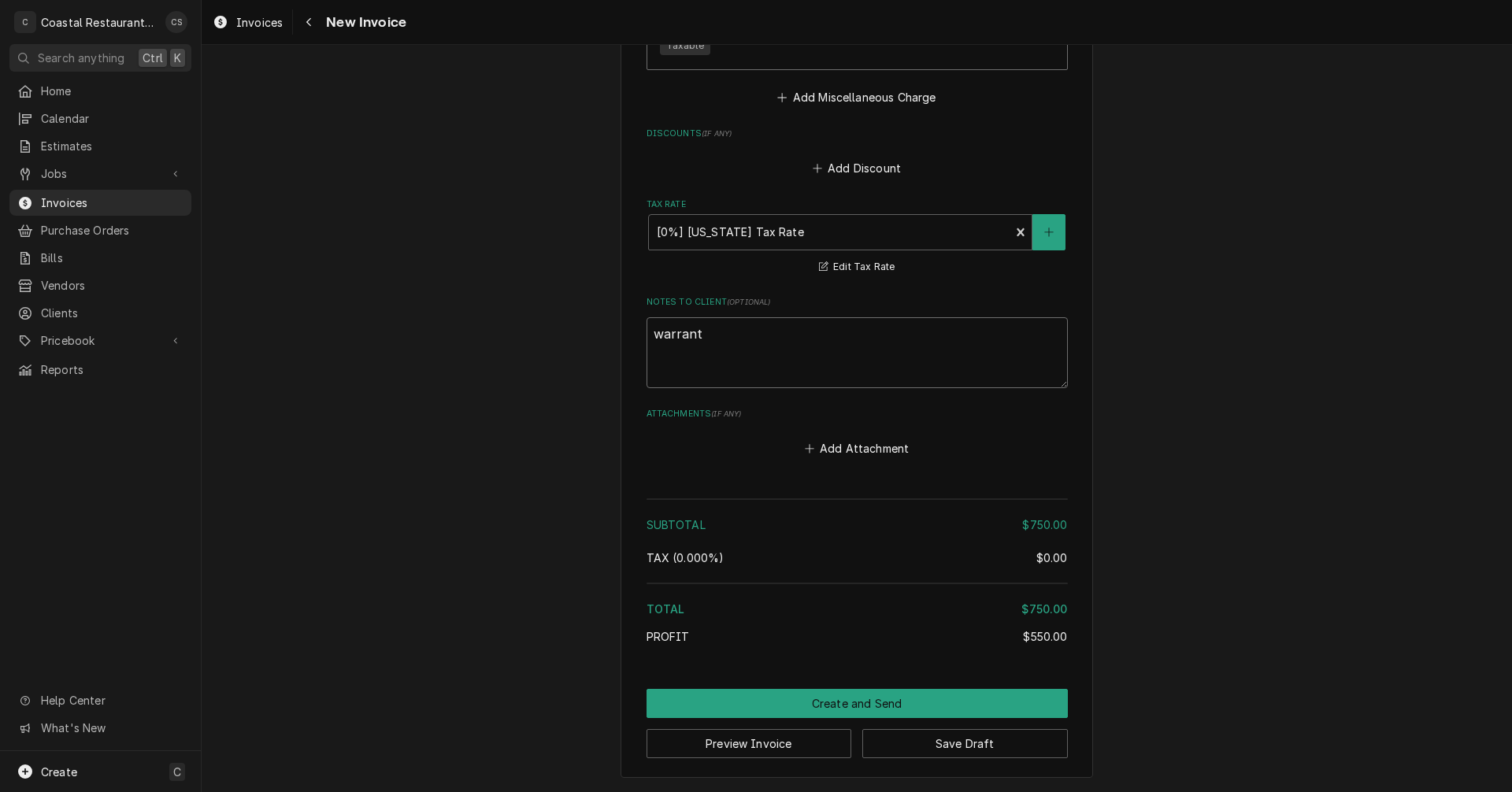
type textarea "x"
type textarea "warranty"
type textarea "x"
type textarea "warranty N"
type textarea "x"
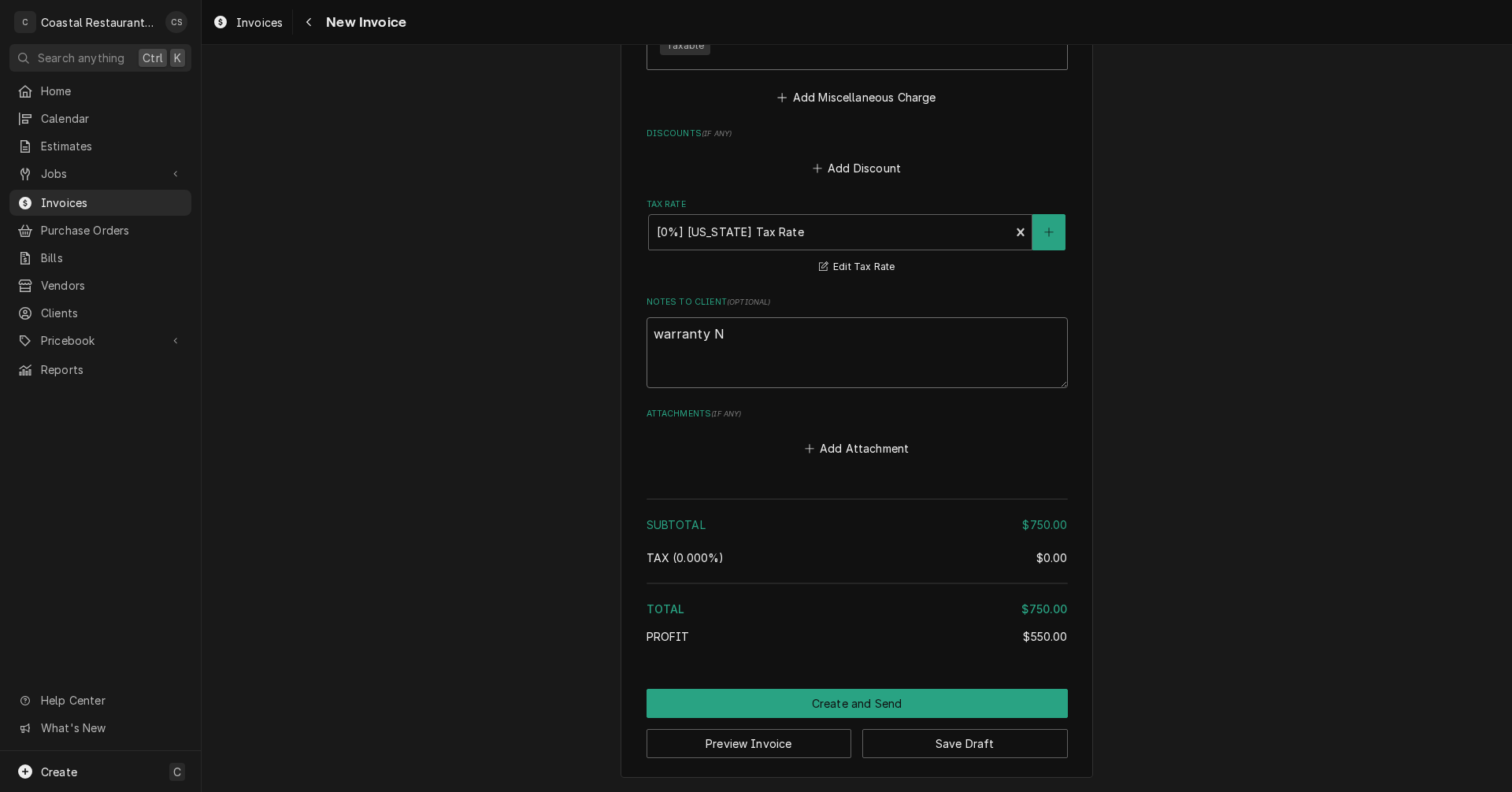
type textarea "warranty NO"
type textarea "x"
type textarea "warranty NO"
type textarea "x"
type textarea "warranty NO C"
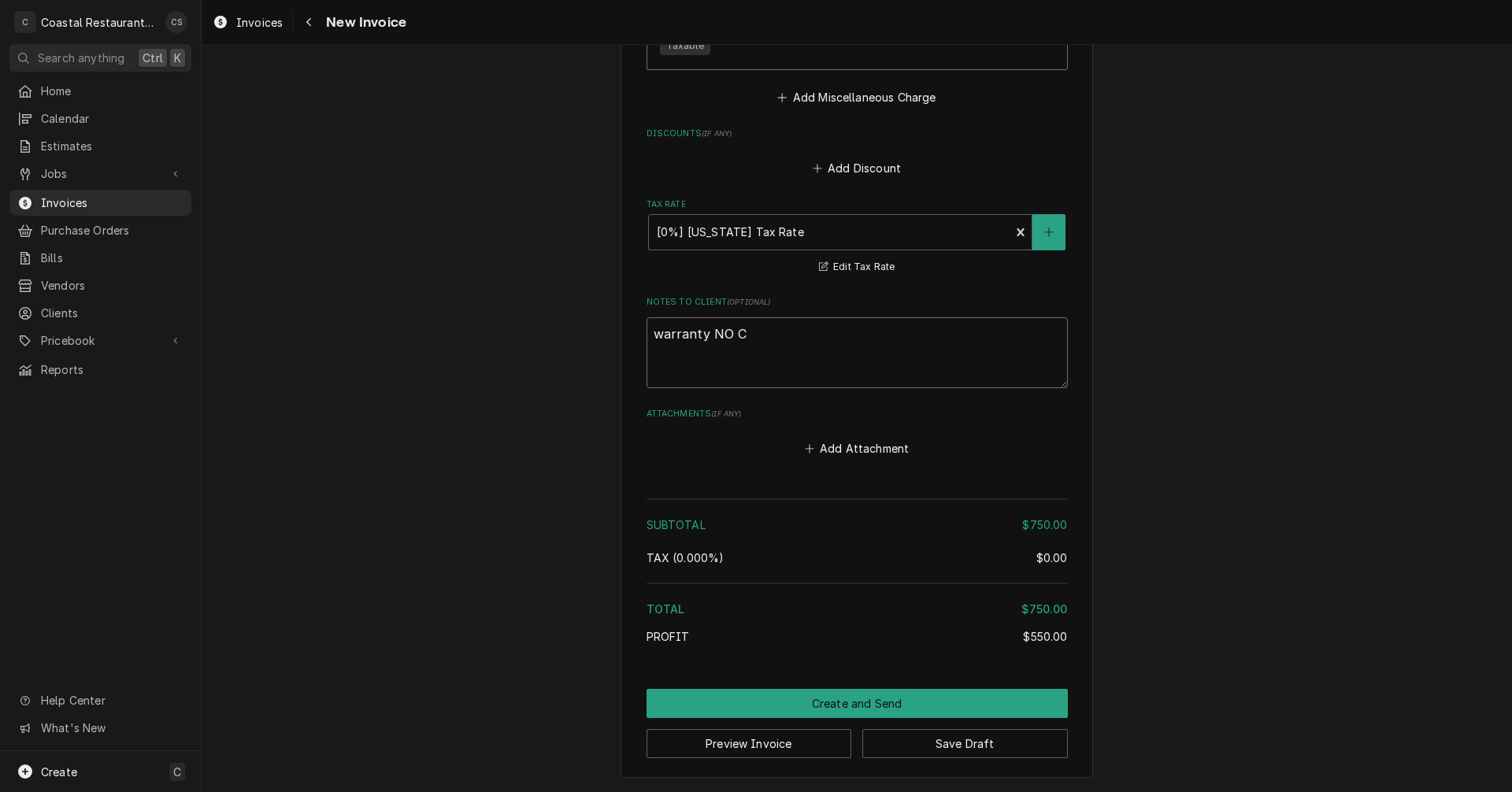
type textarea "x"
type textarea "warranty NO CH"
type textarea "x"
type textarea "warranty NO CHA"
type textarea "x"
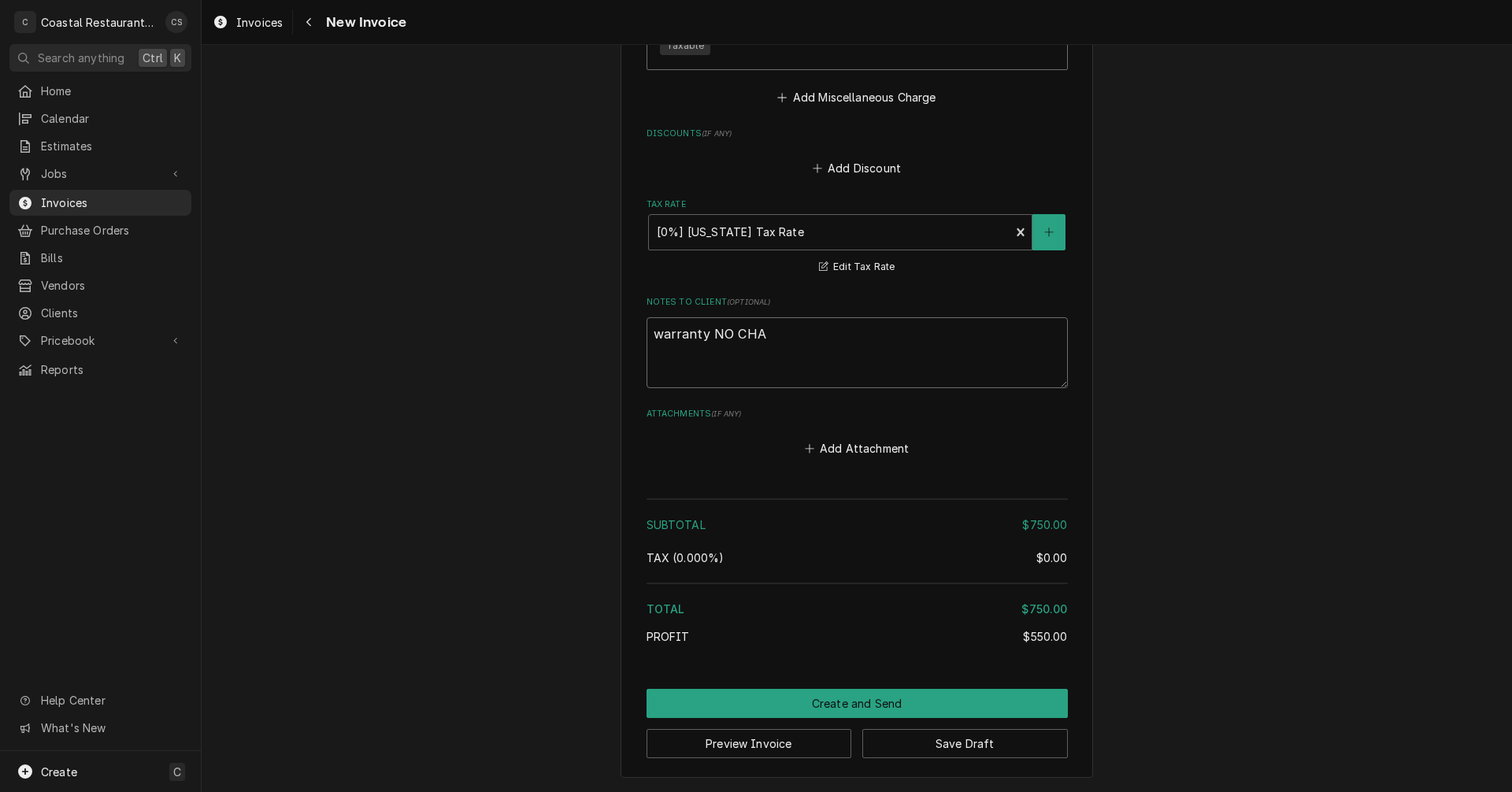
type textarea "warranty NO CHAR"
type textarea "x"
type textarea "warranty NO CHARG"
type textarea "x"
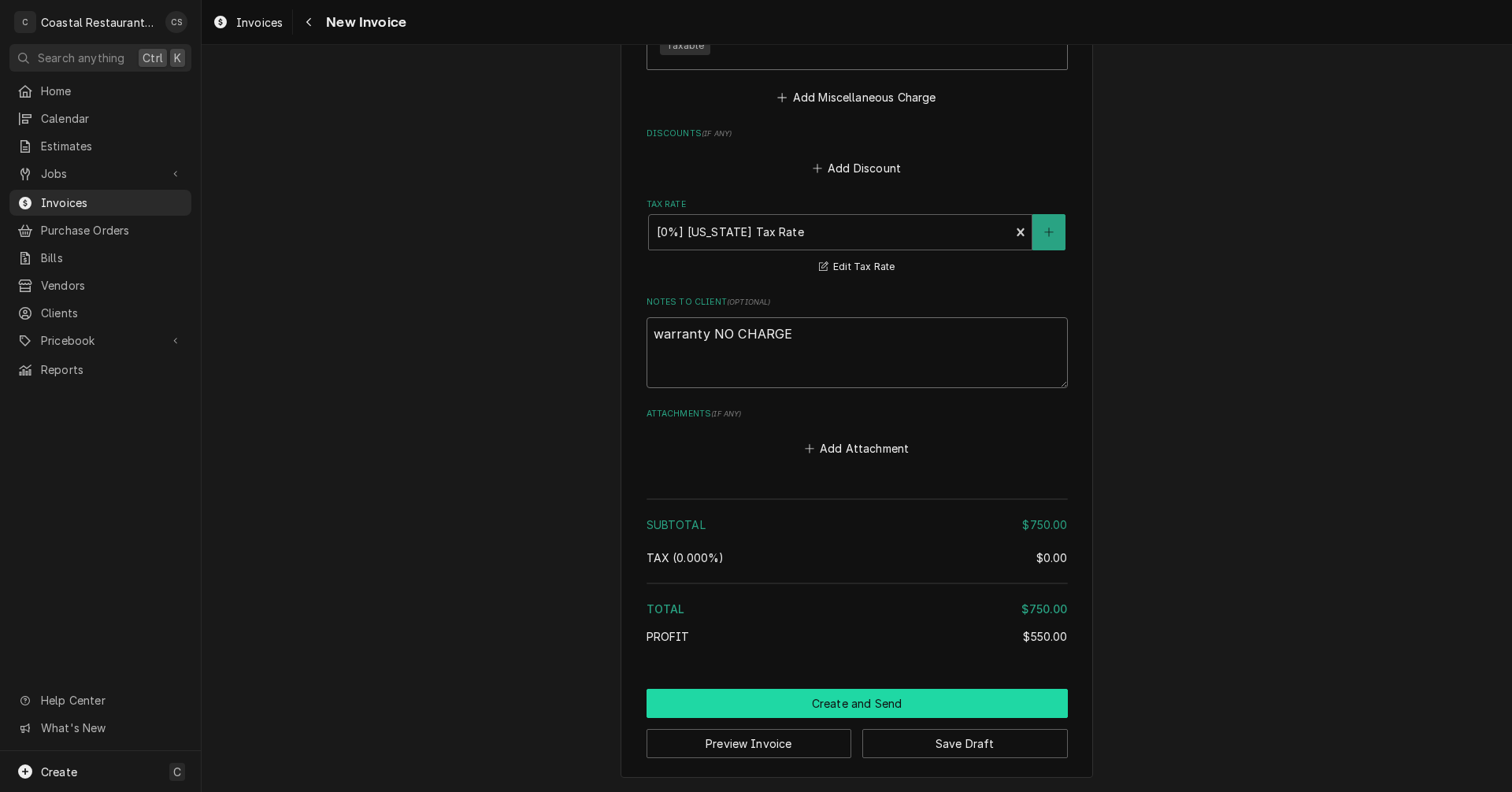
type textarea "warranty NO CHARGE"
click at [836, 705] on button "Create and Send" at bounding box center [856, 703] width 421 height 30
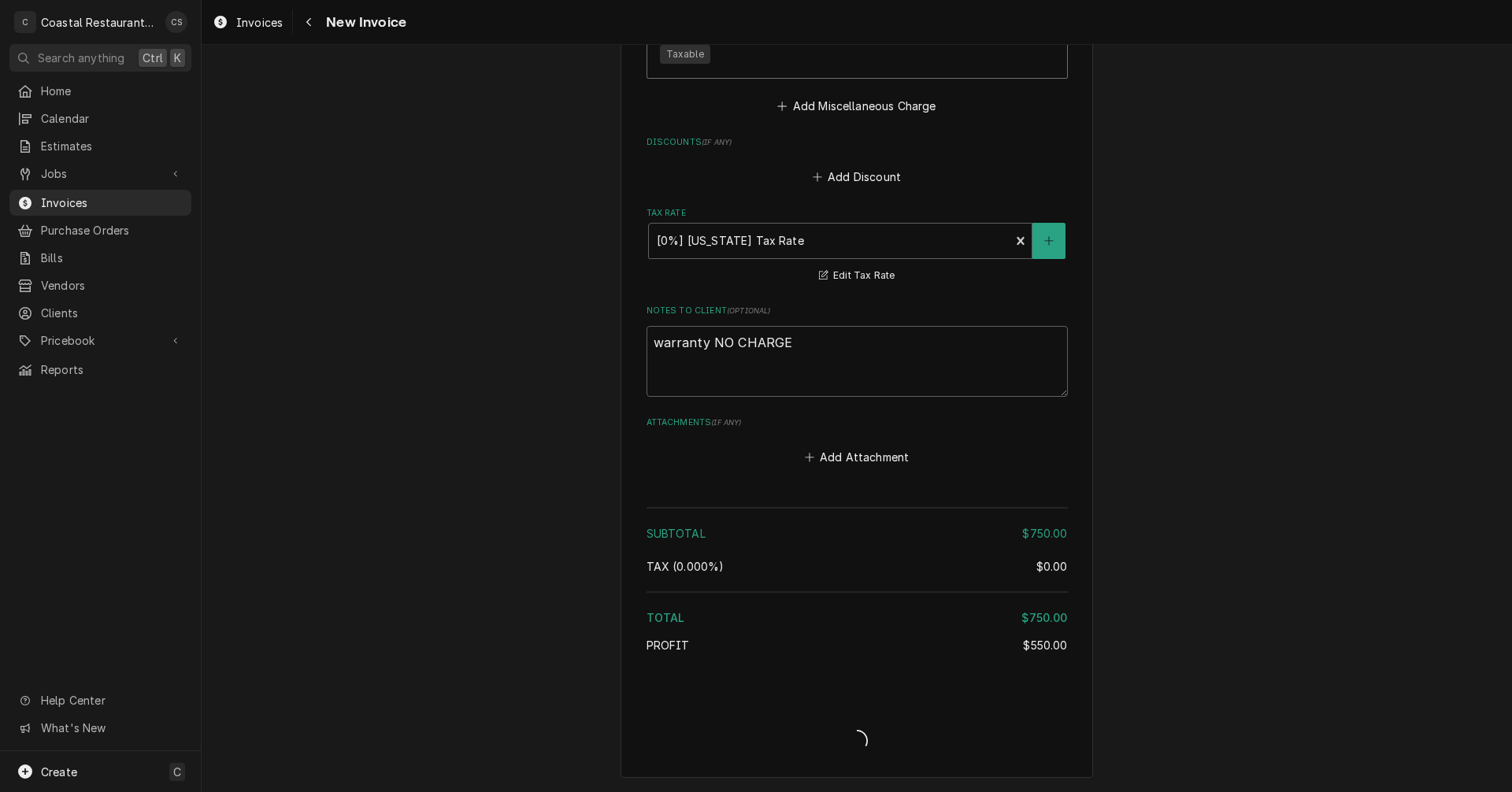
type textarea "x"
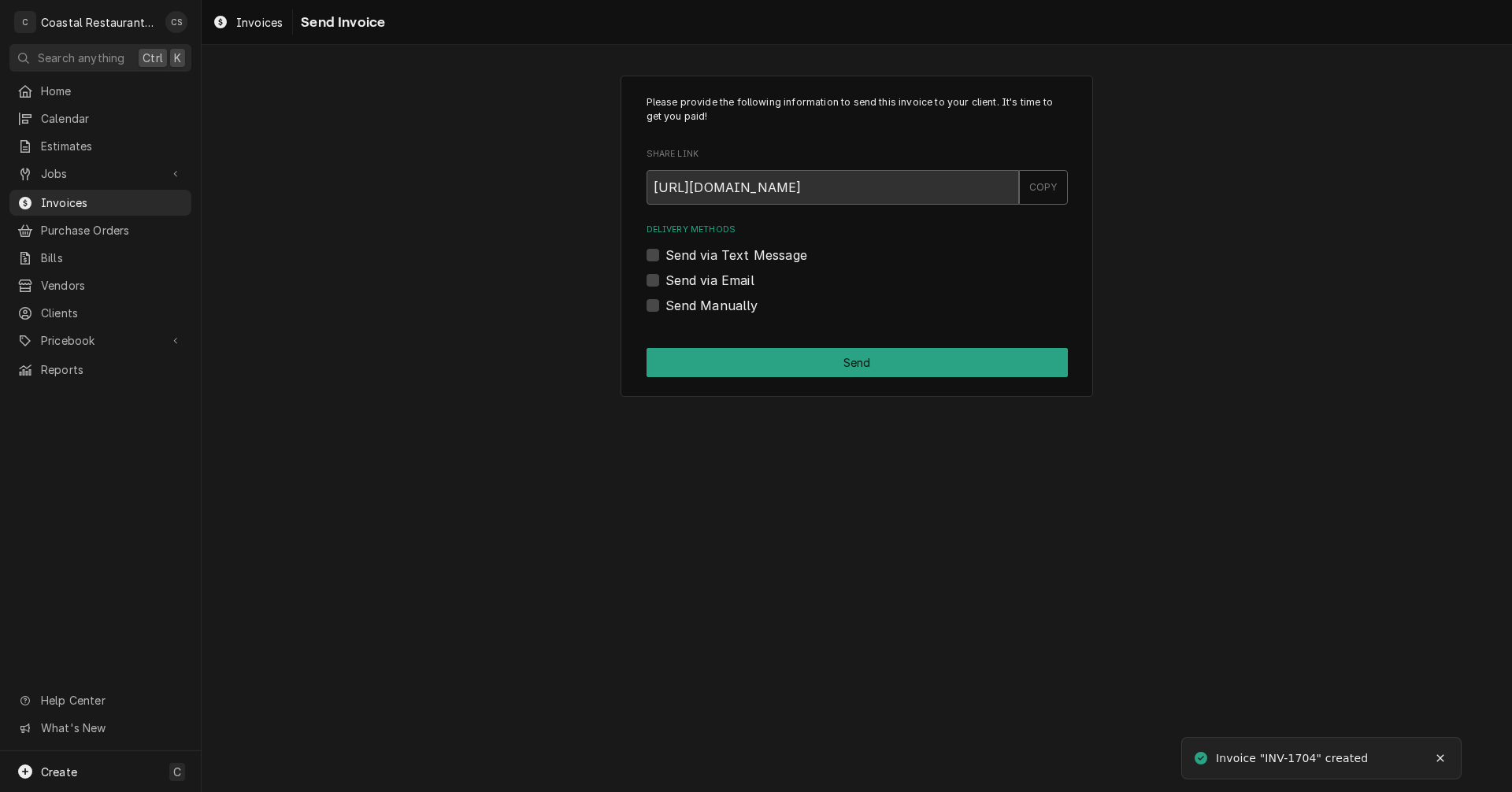
click at [666, 304] on label "Send Manually" at bounding box center [712, 305] width 93 height 18
click at [666, 304] on input "Send Manually" at bounding box center [876, 313] width 421 height 35
checkbox input "true"
click at [721, 362] on button "Send" at bounding box center [856, 363] width 421 height 30
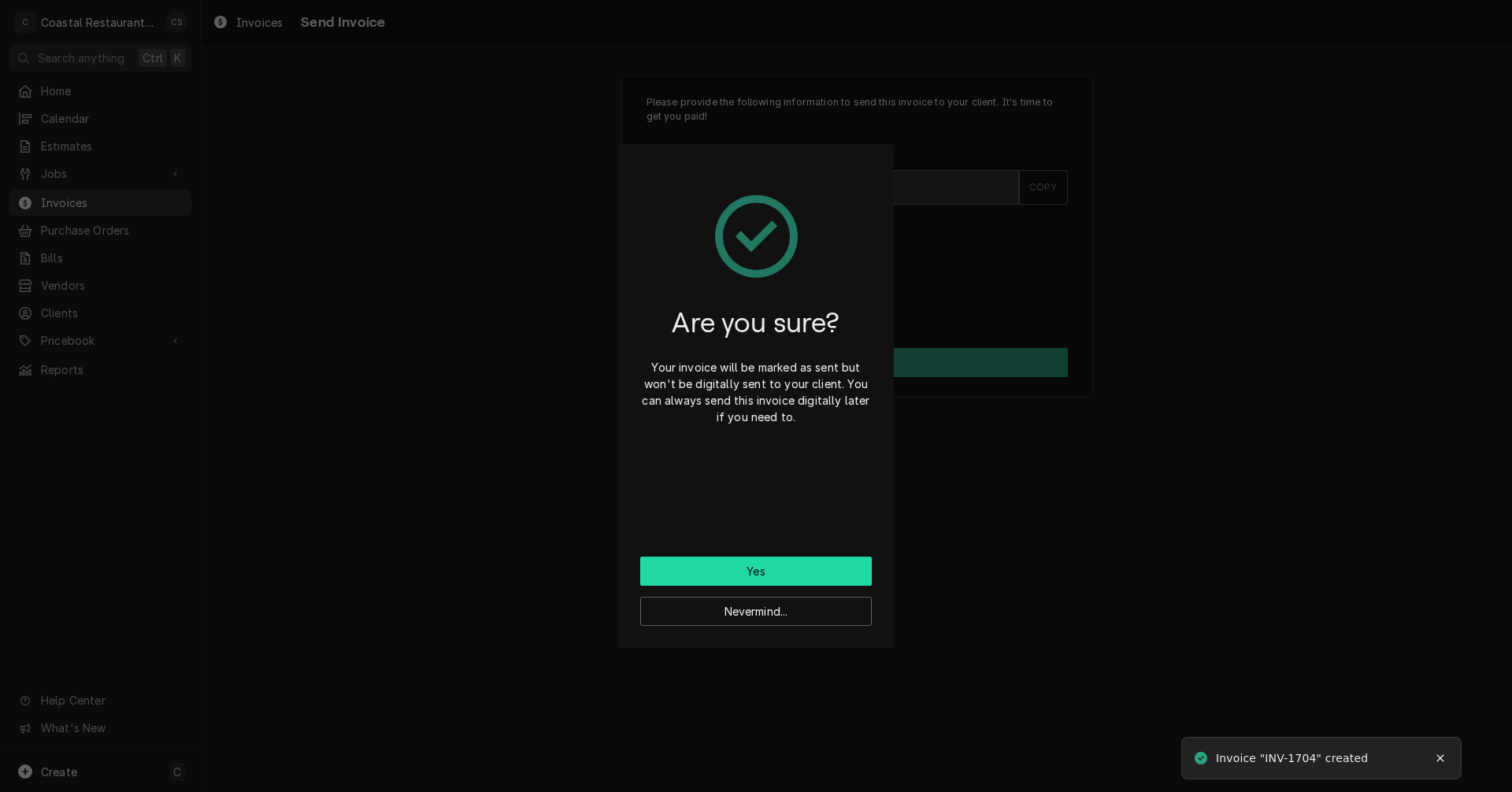
click at [768, 573] on button "Yes" at bounding box center [755, 572] width 231 height 30
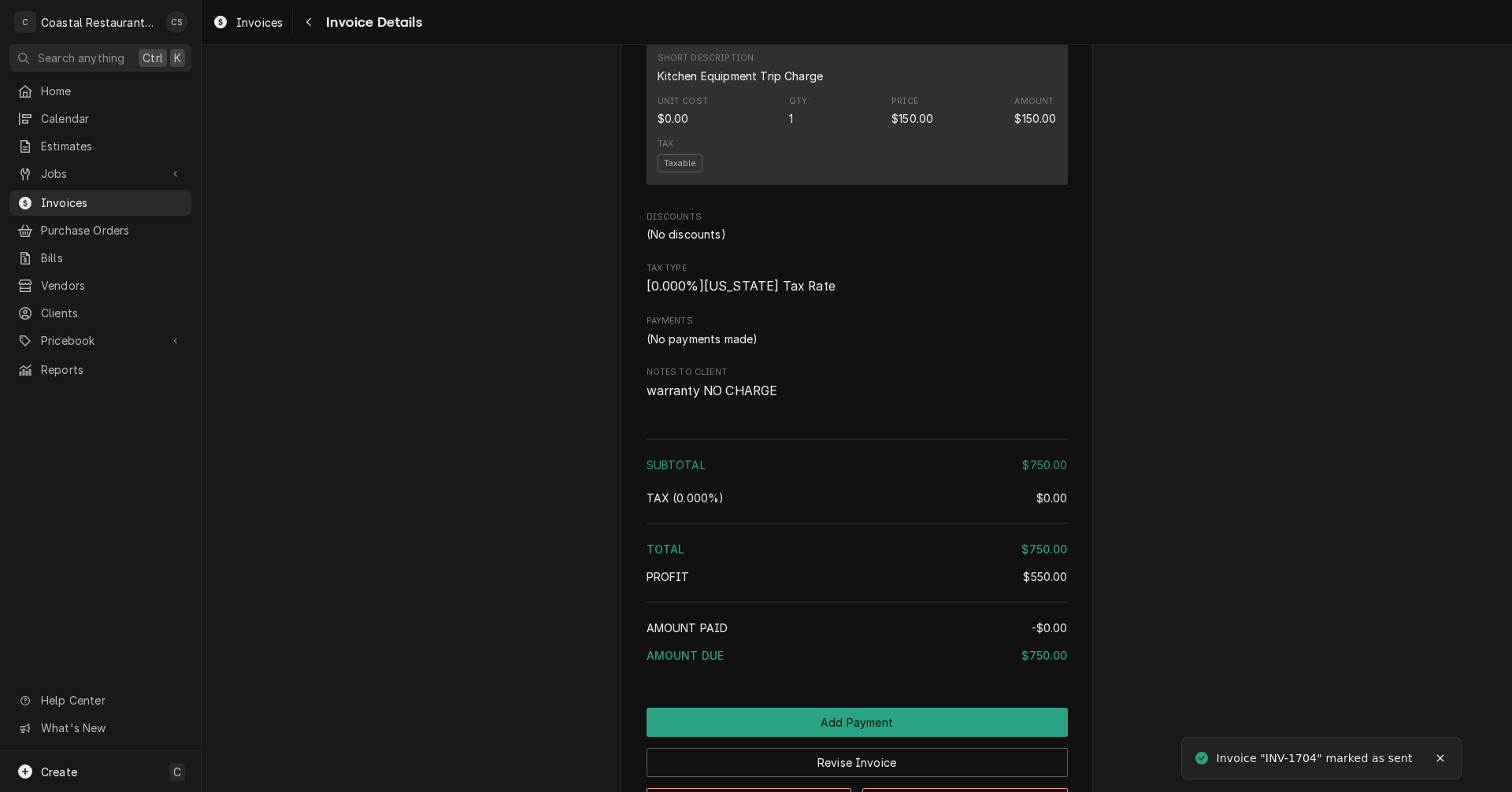
scroll to position [1485, 0]
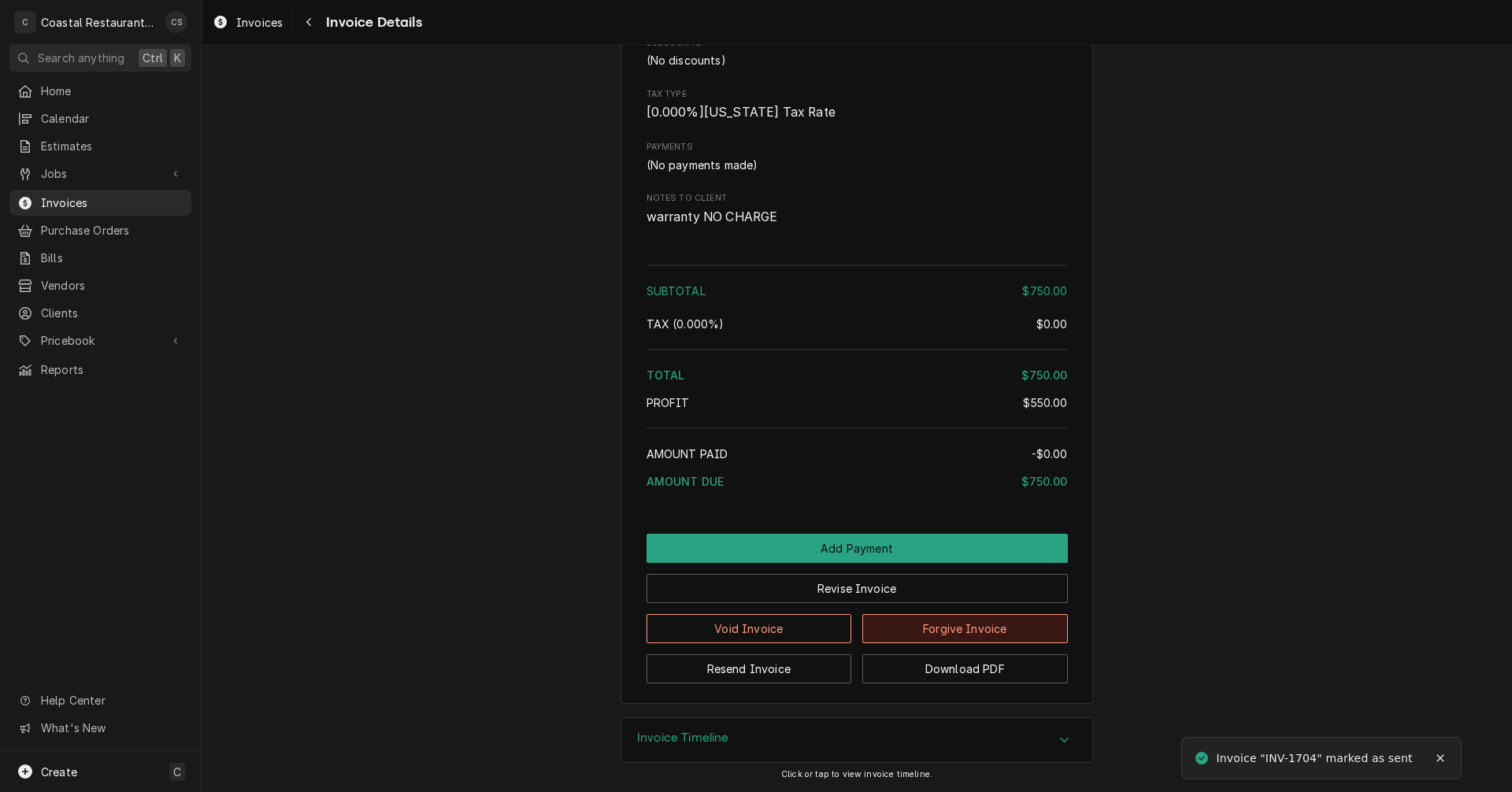
click at [973, 632] on button "Forgive Invoice" at bounding box center [964, 629] width 206 height 30
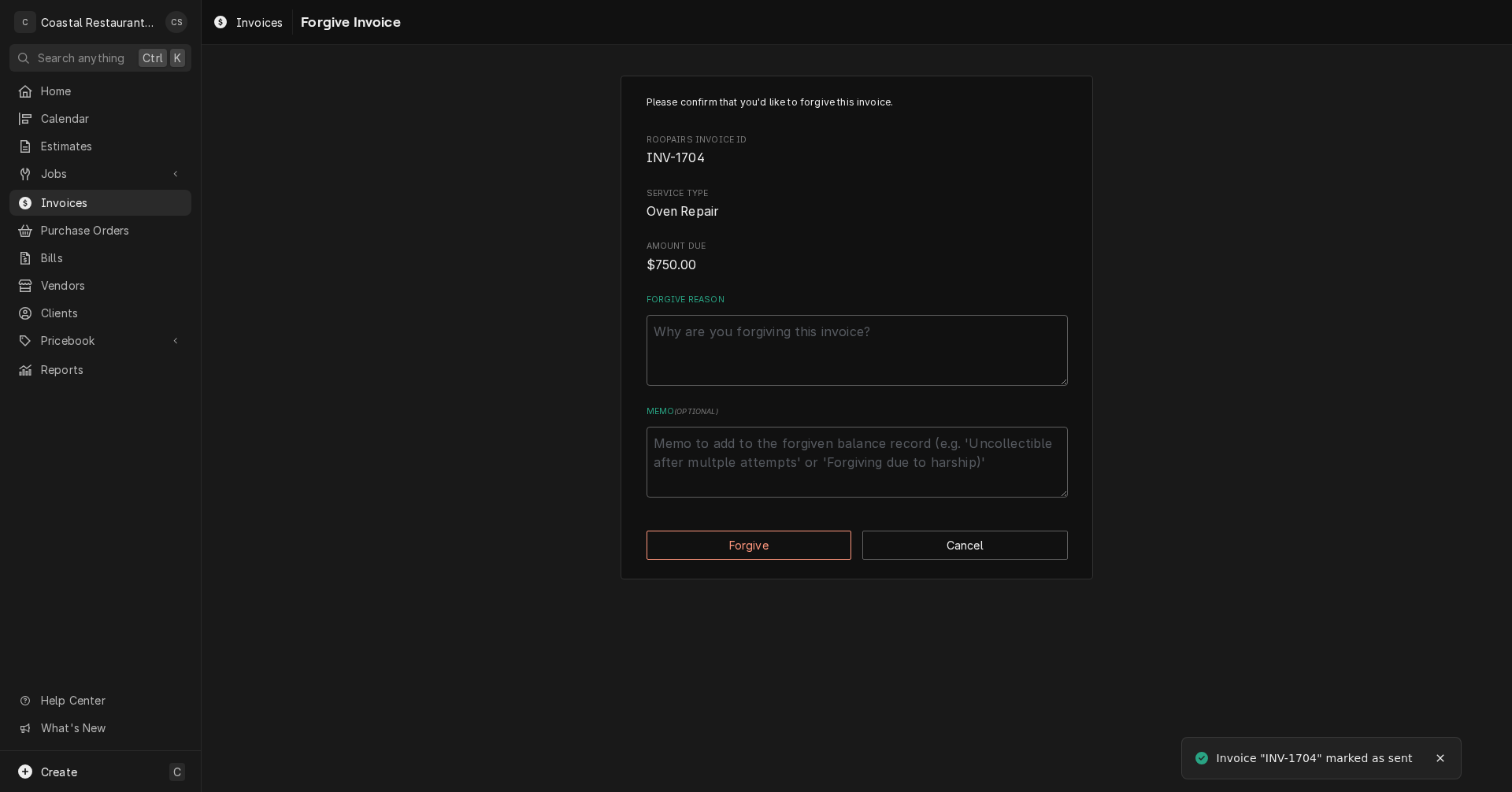
click at [765, 311] on div "Forgive Reason" at bounding box center [856, 340] width 421 height 92
click at [780, 332] on textarea "Forgive Reason" at bounding box center [856, 350] width 421 height 71
type textarea "x"
type textarea "W"
type textarea "x"
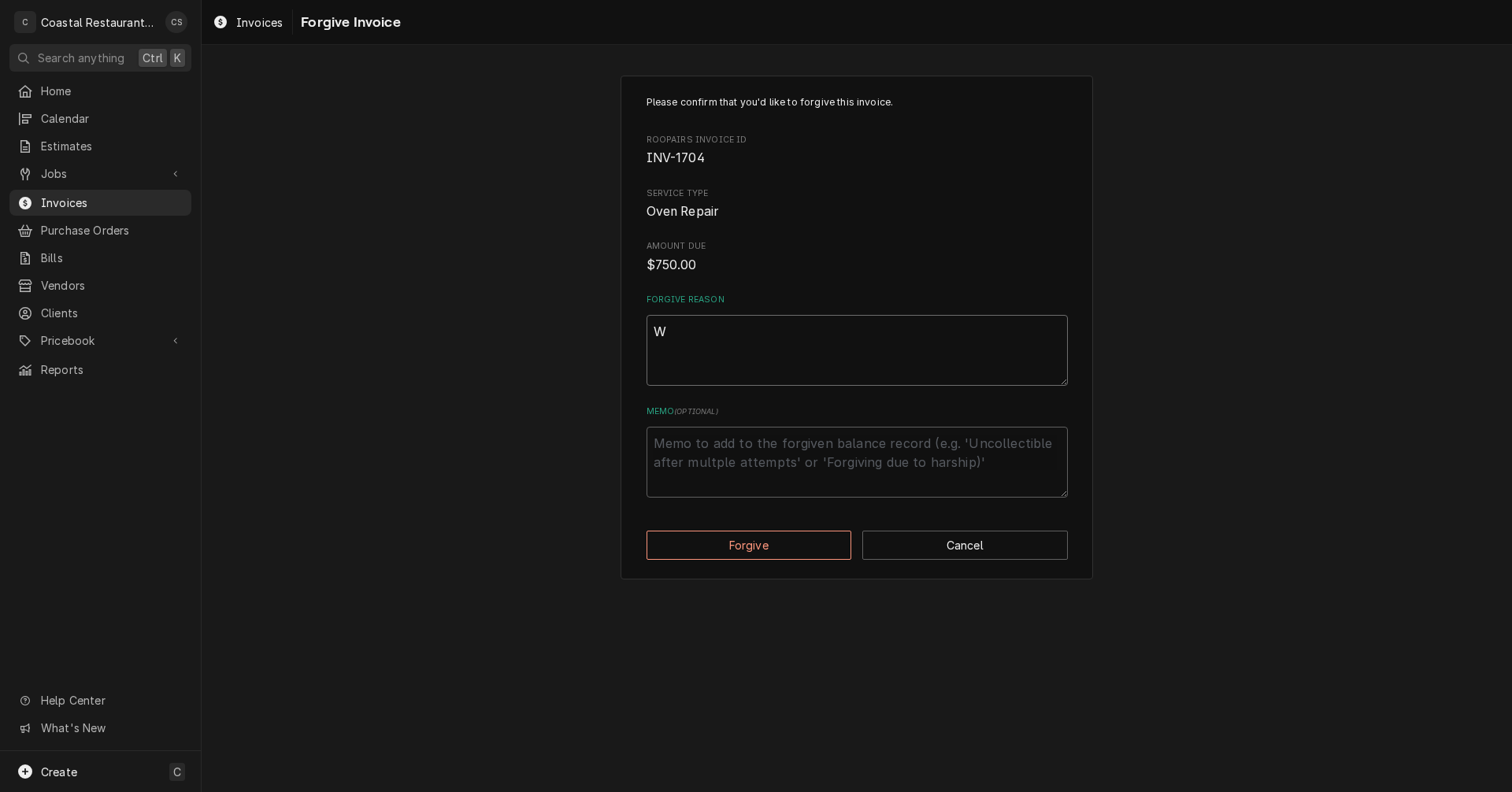
type textarea "Wa"
type textarea "x"
type textarea "War"
type textarea "x"
type textarea "Warr"
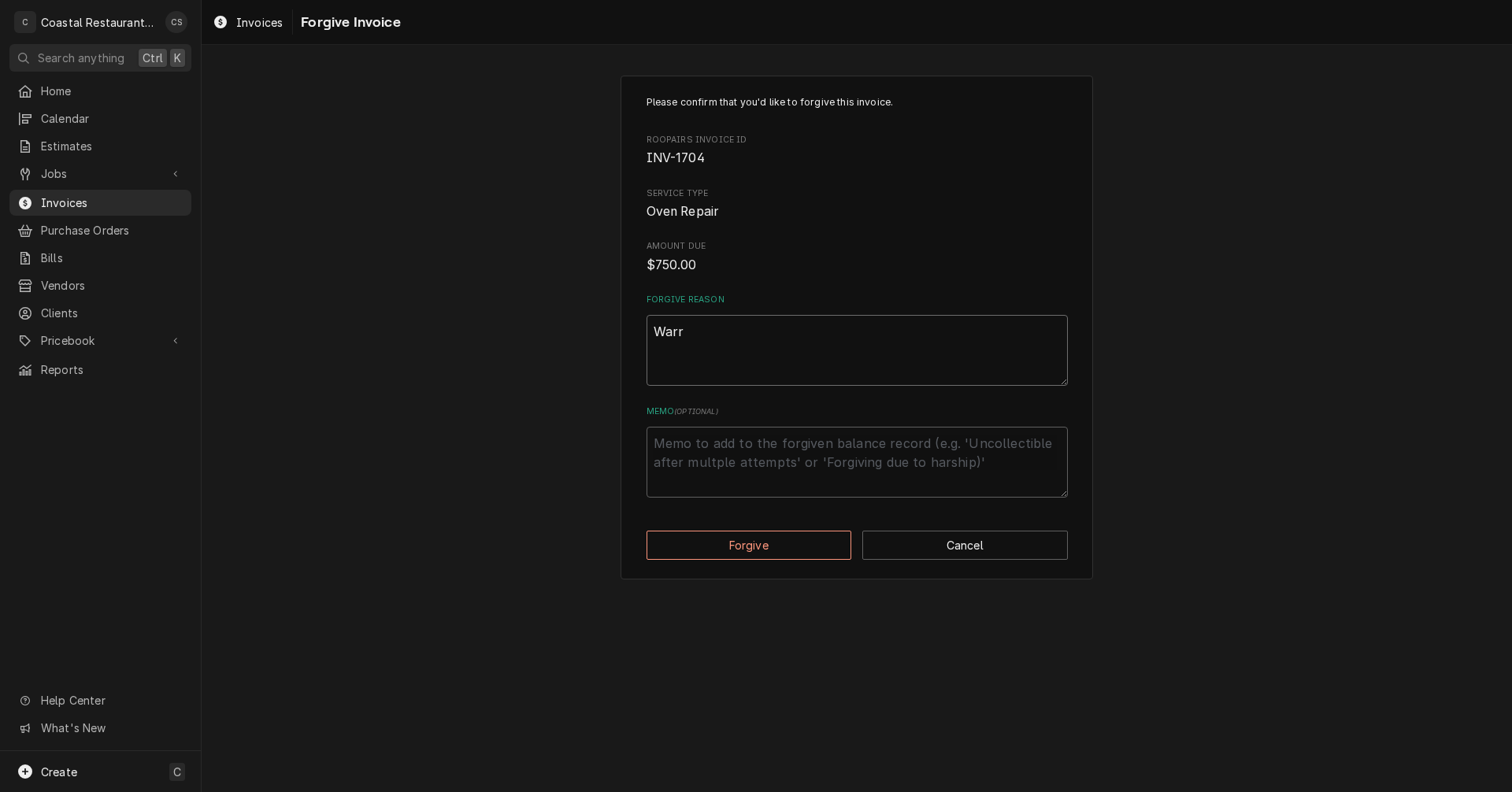
type textarea "x"
type textarea "Warra"
type textarea "x"
type textarea "Warran"
type textarea "x"
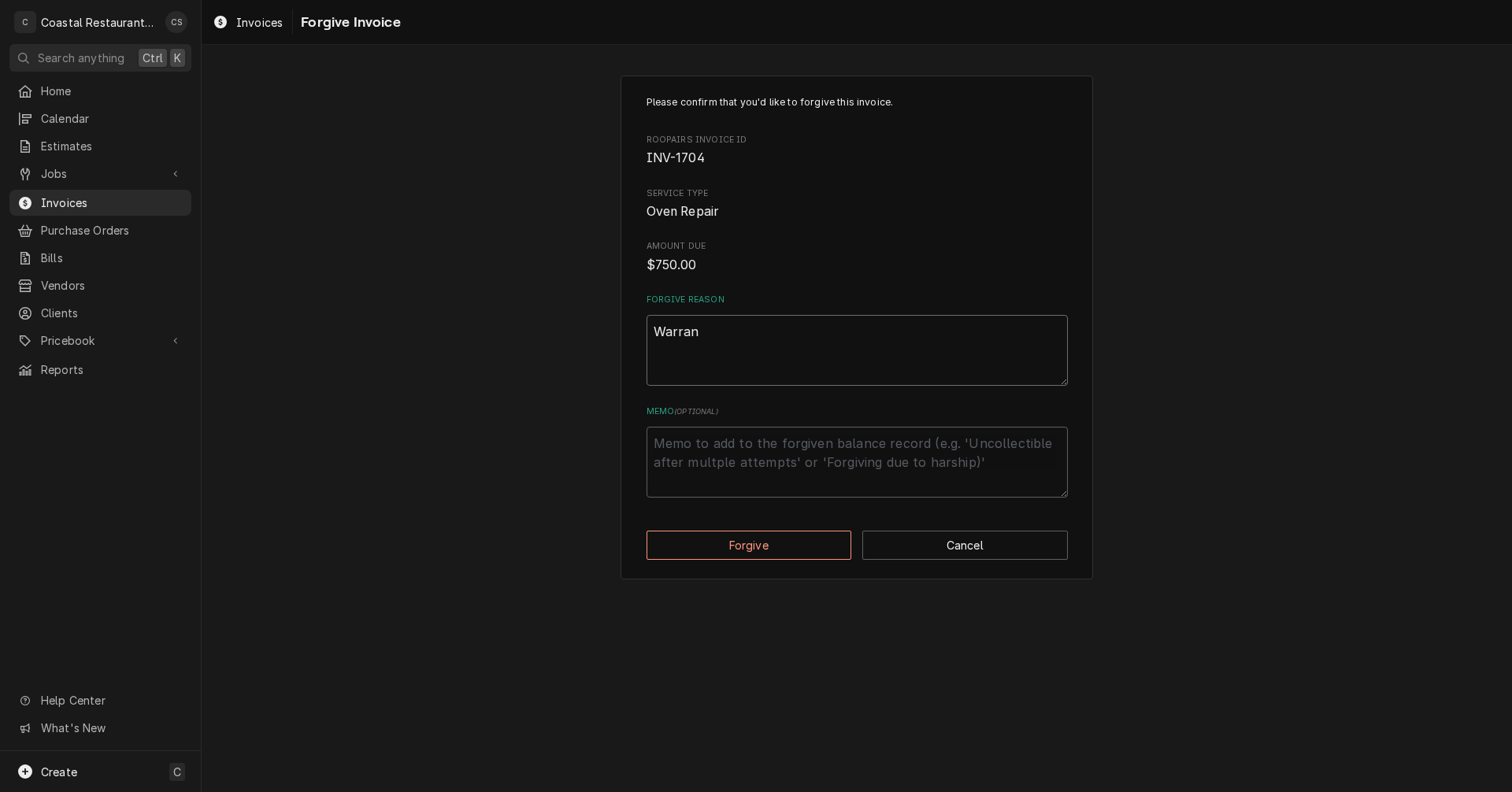
type textarea "Warrant"
type textarea "x"
type textarea "Warranty"
click at [780, 545] on button "Forgive" at bounding box center [749, 546] width 206 height 30
type textarea "x"
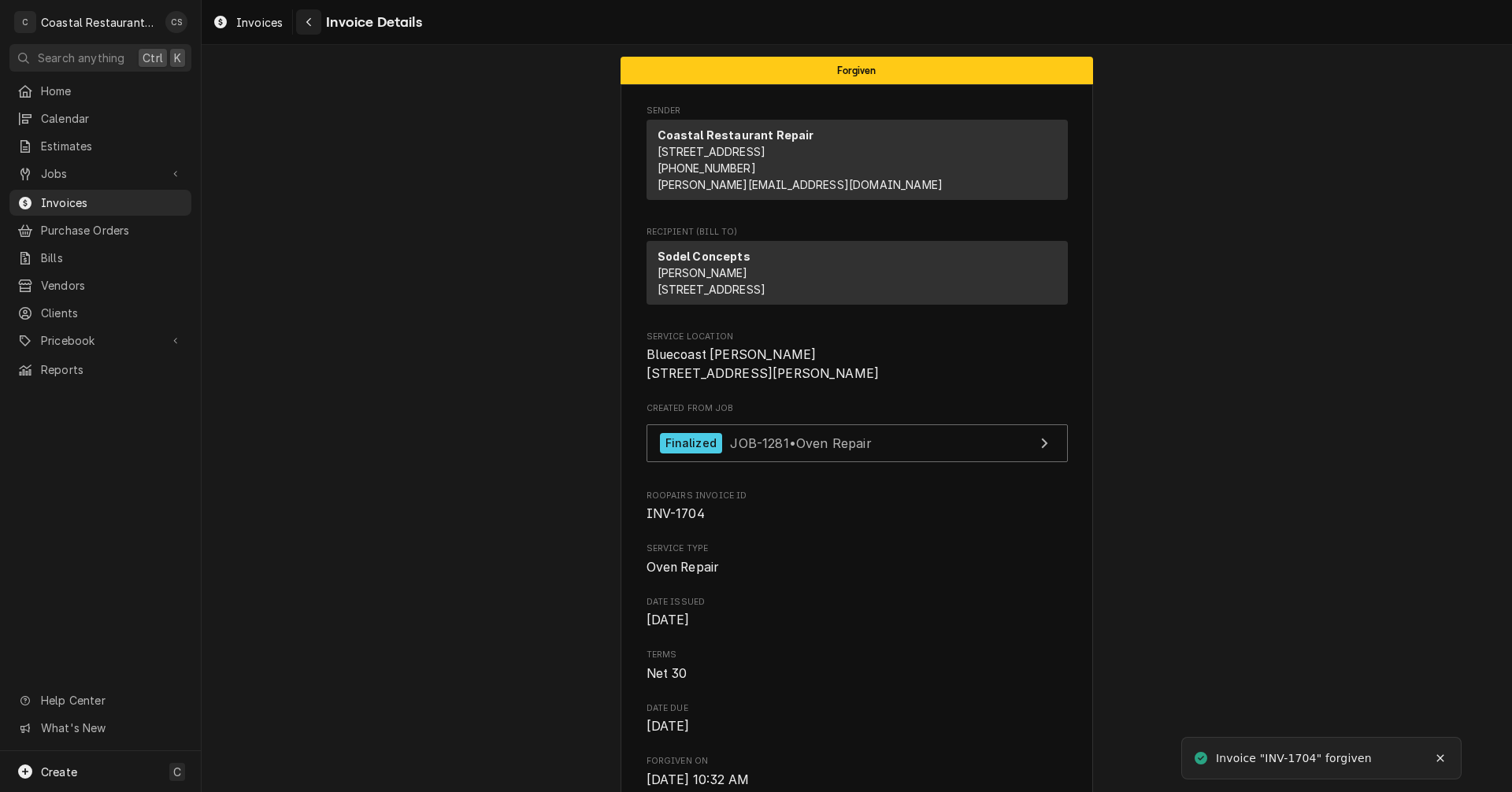
click at [310, 23] on icon "Navigate back" at bounding box center [309, 22] width 7 height 11
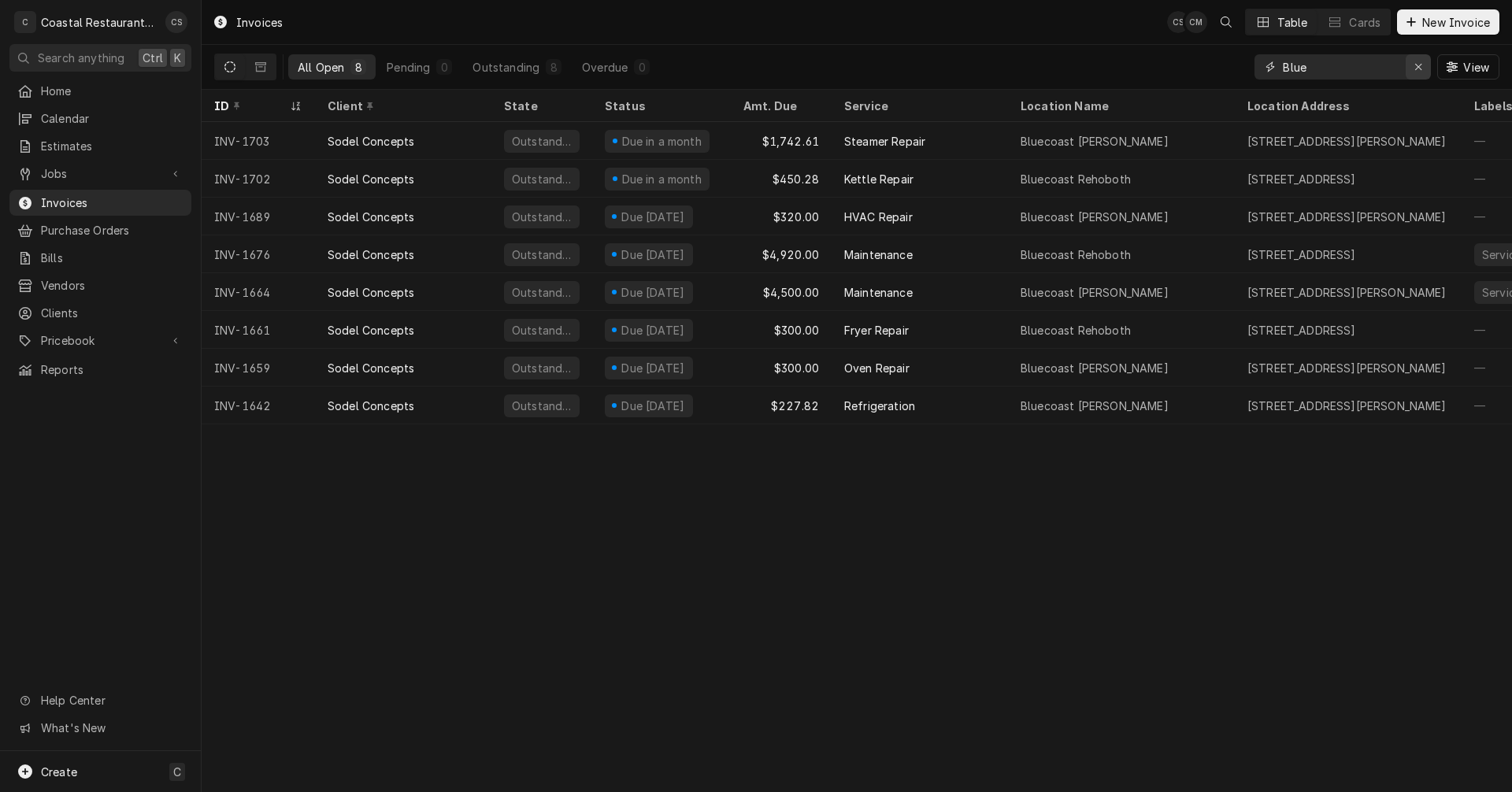
click at [1424, 65] on div "Erase input" at bounding box center [1418, 66] width 16 height 16
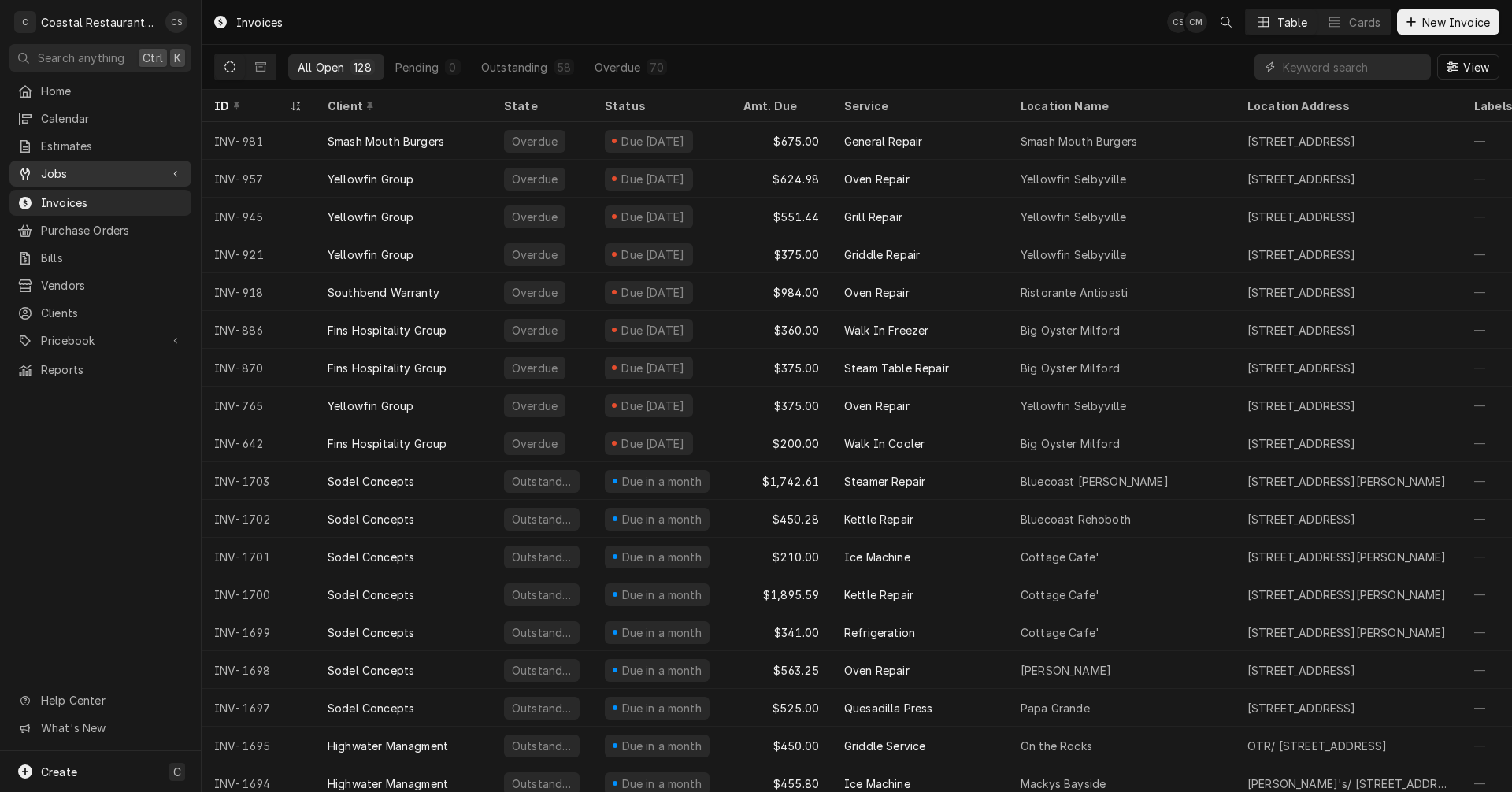
click at [60, 165] on span "Jobs" at bounding box center [100, 173] width 119 height 17
click at [63, 193] on span "Jobs" at bounding box center [112, 201] width 143 height 17
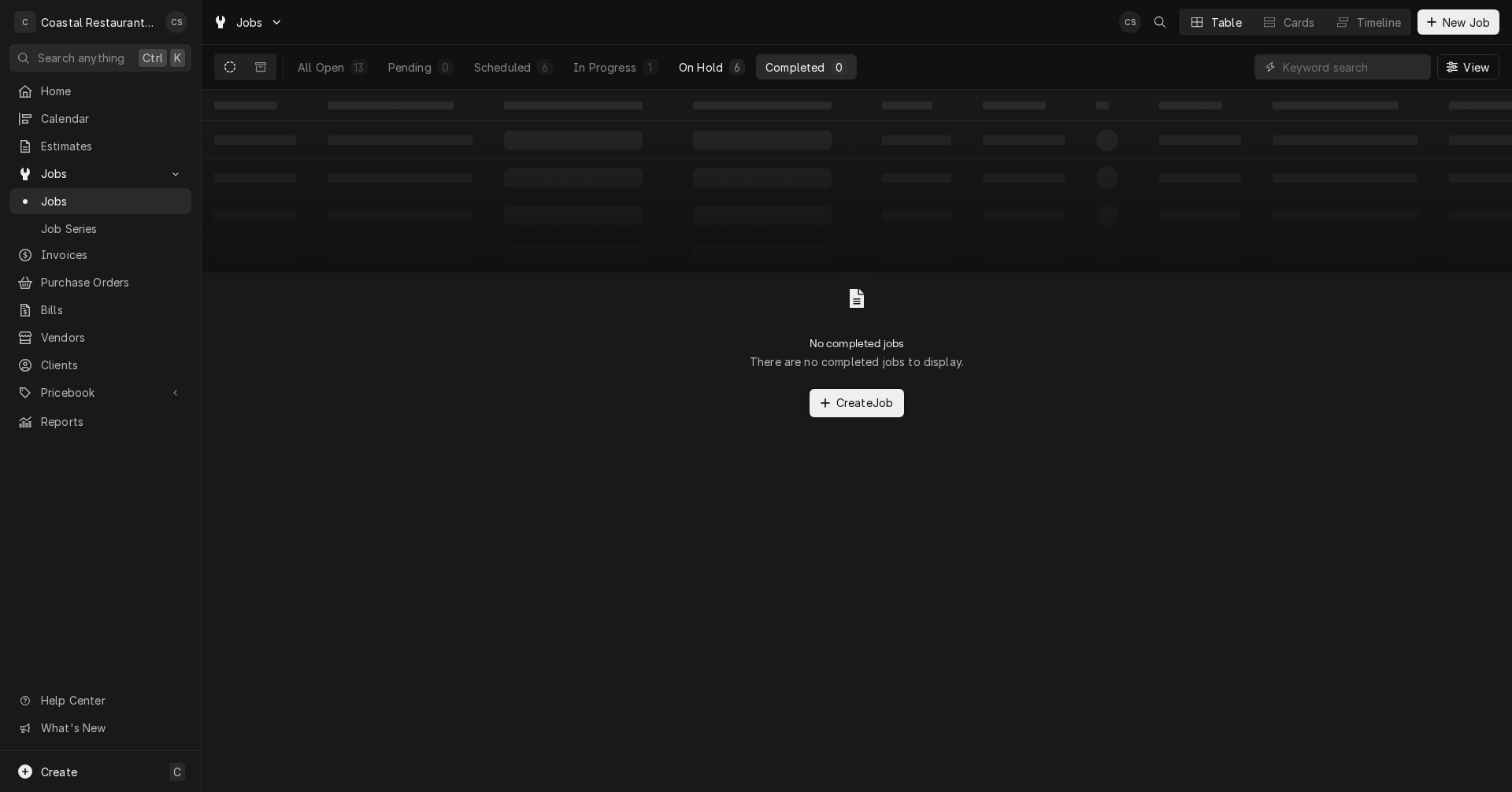
click at [689, 62] on div "On Hold" at bounding box center [701, 67] width 44 height 17
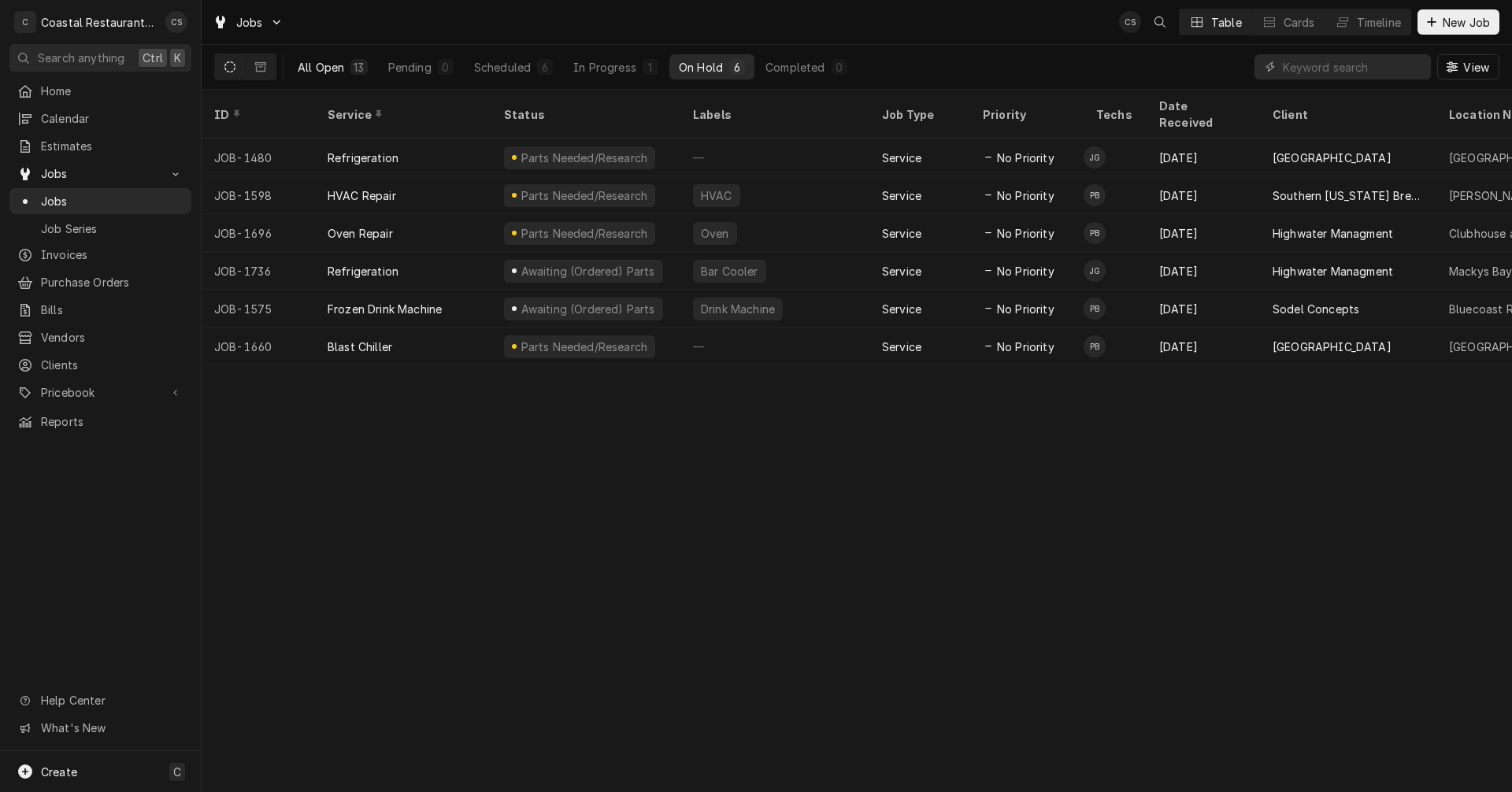
click at [322, 60] on div "All Open" at bounding box center [321, 67] width 46 height 17
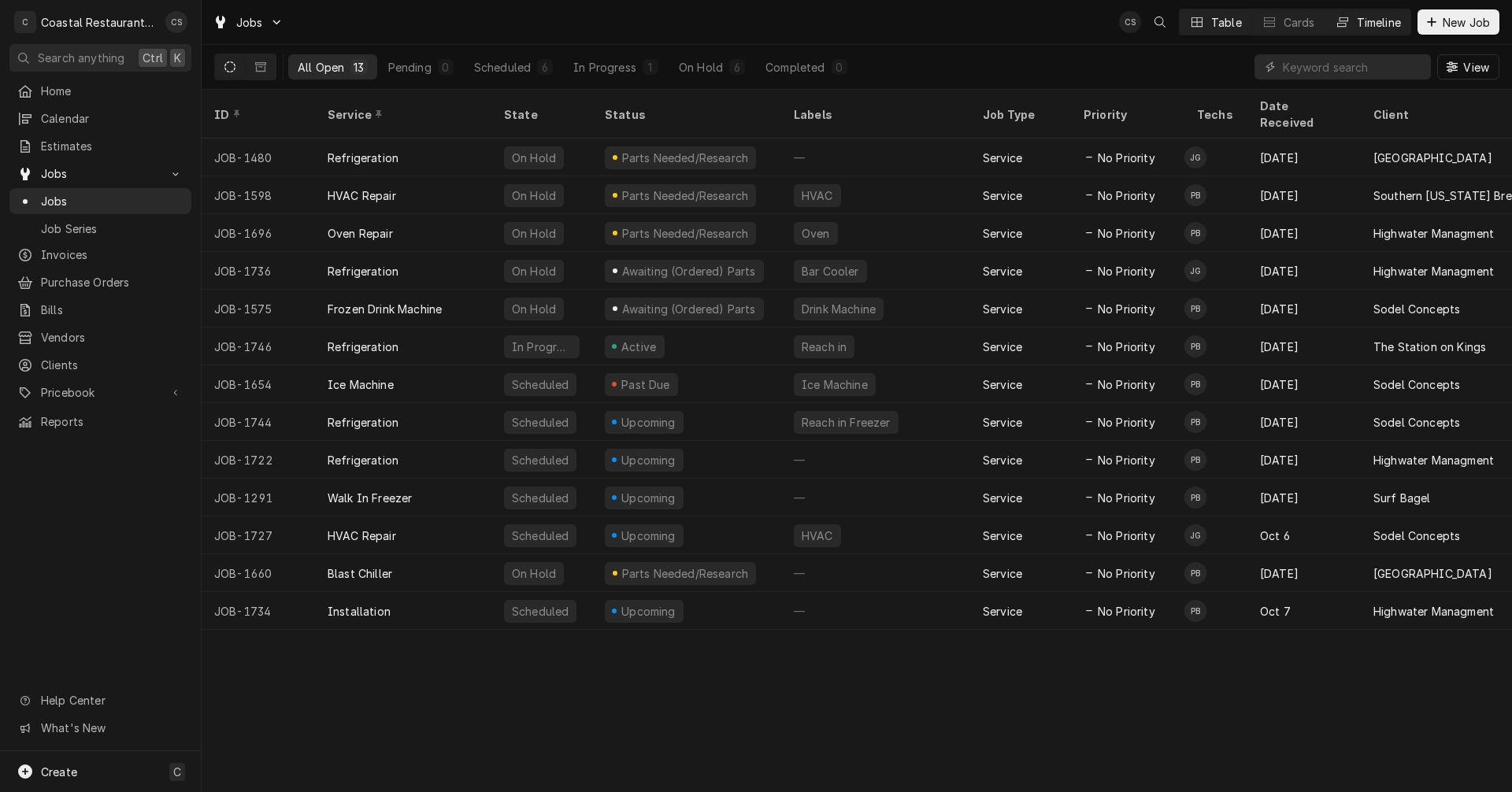
click at [1358, 22] on div "Timeline" at bounding box center [1379, 22] width 44 height 17
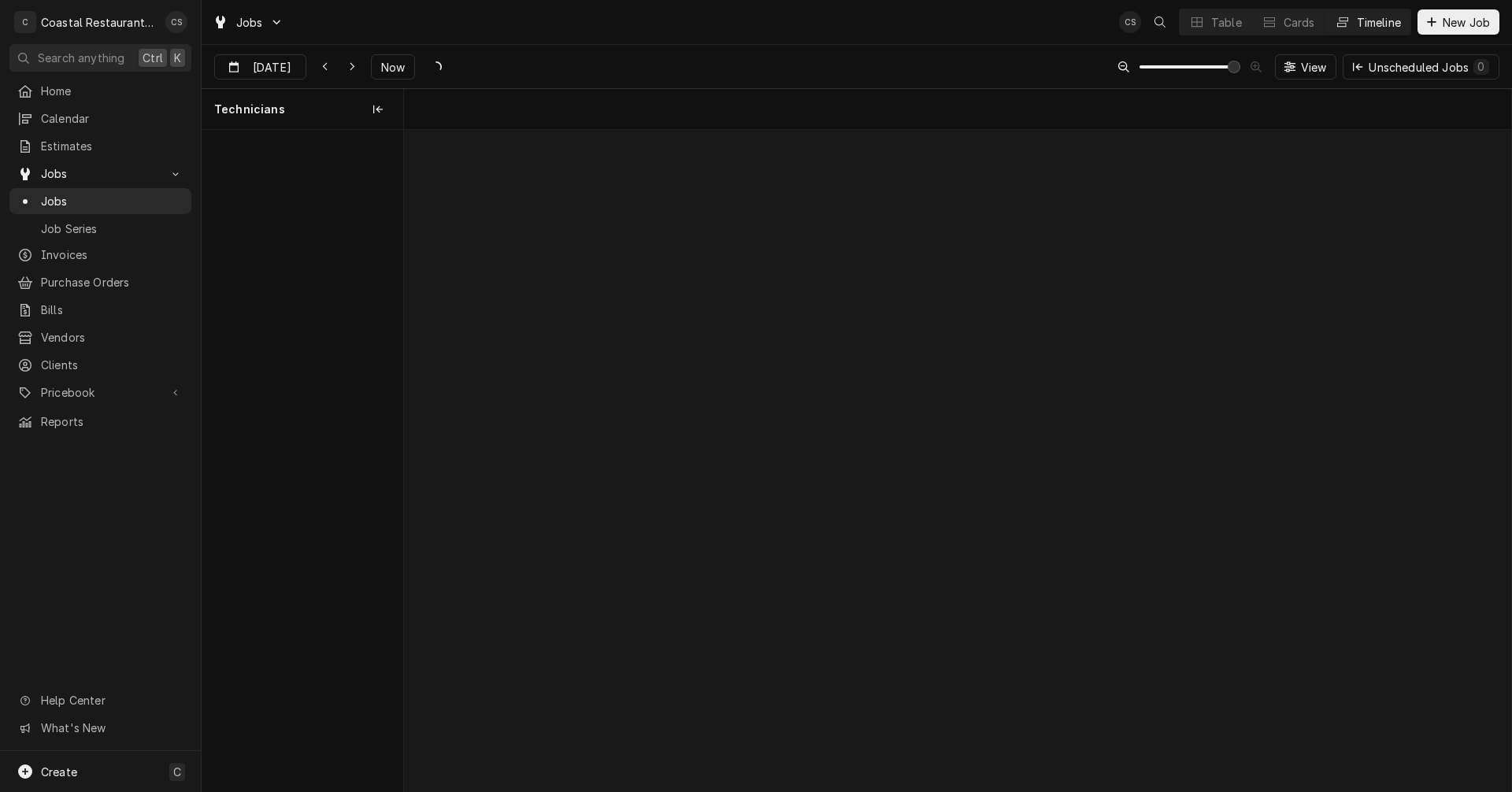
scroll to position [0, 21943]
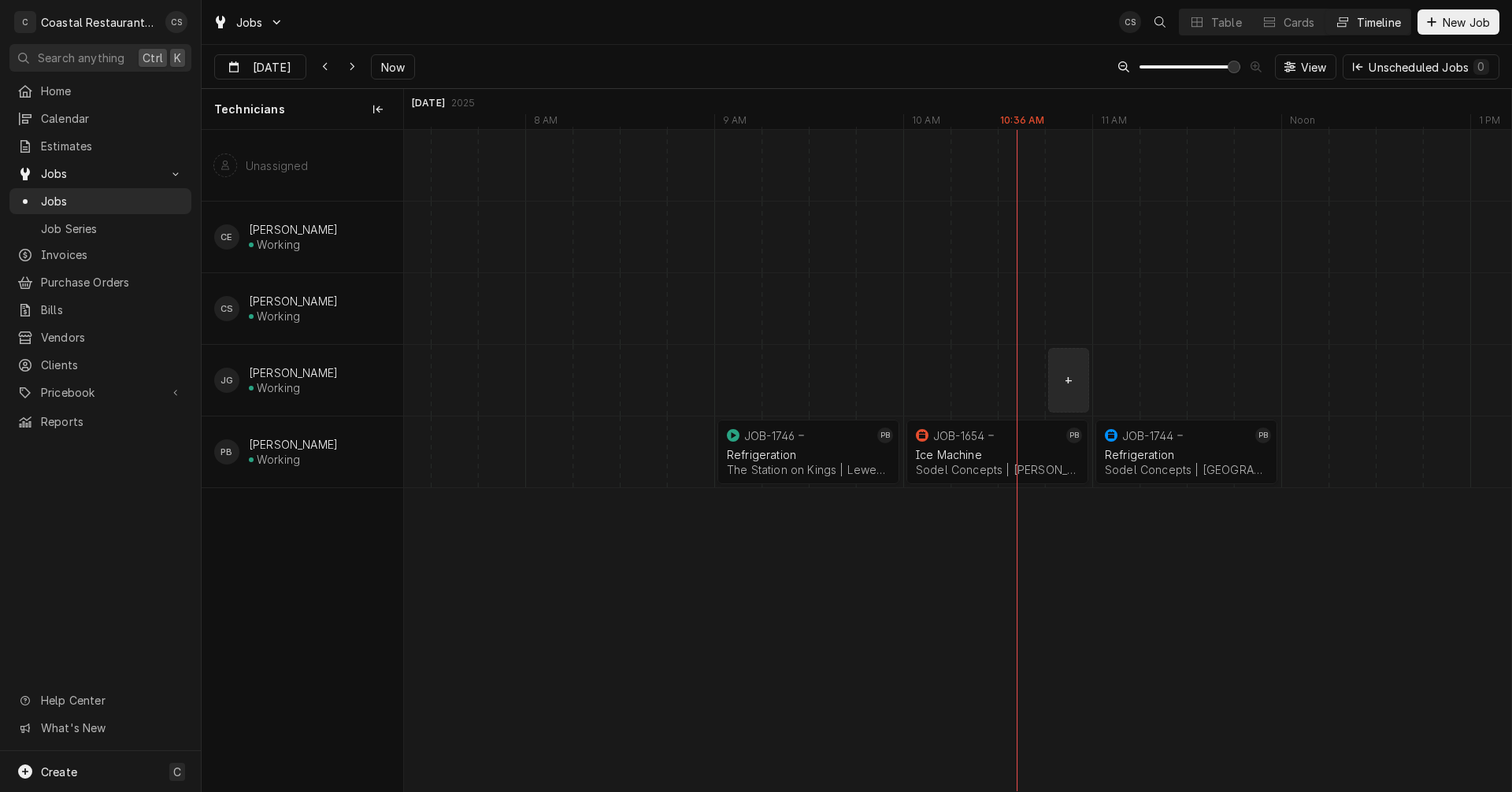
click at [1068, 380] on div "Dynamic Content Wrapper" at bounding box center [1211, 380] width 45500 height 71
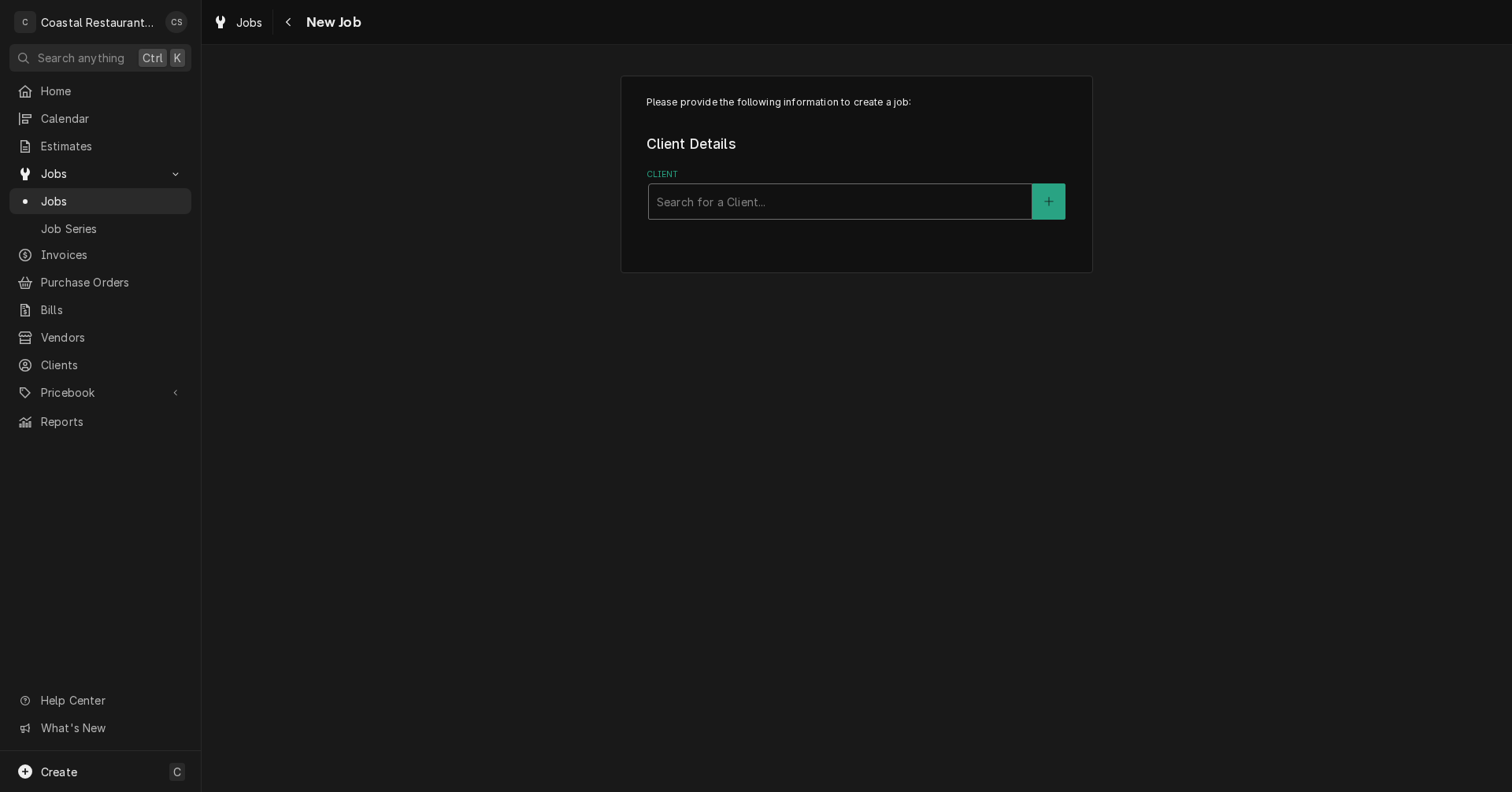
click at [719, 203] on div "Client" at bounding box center [840, 201] width 367 height 29
type input "Bluecoast"
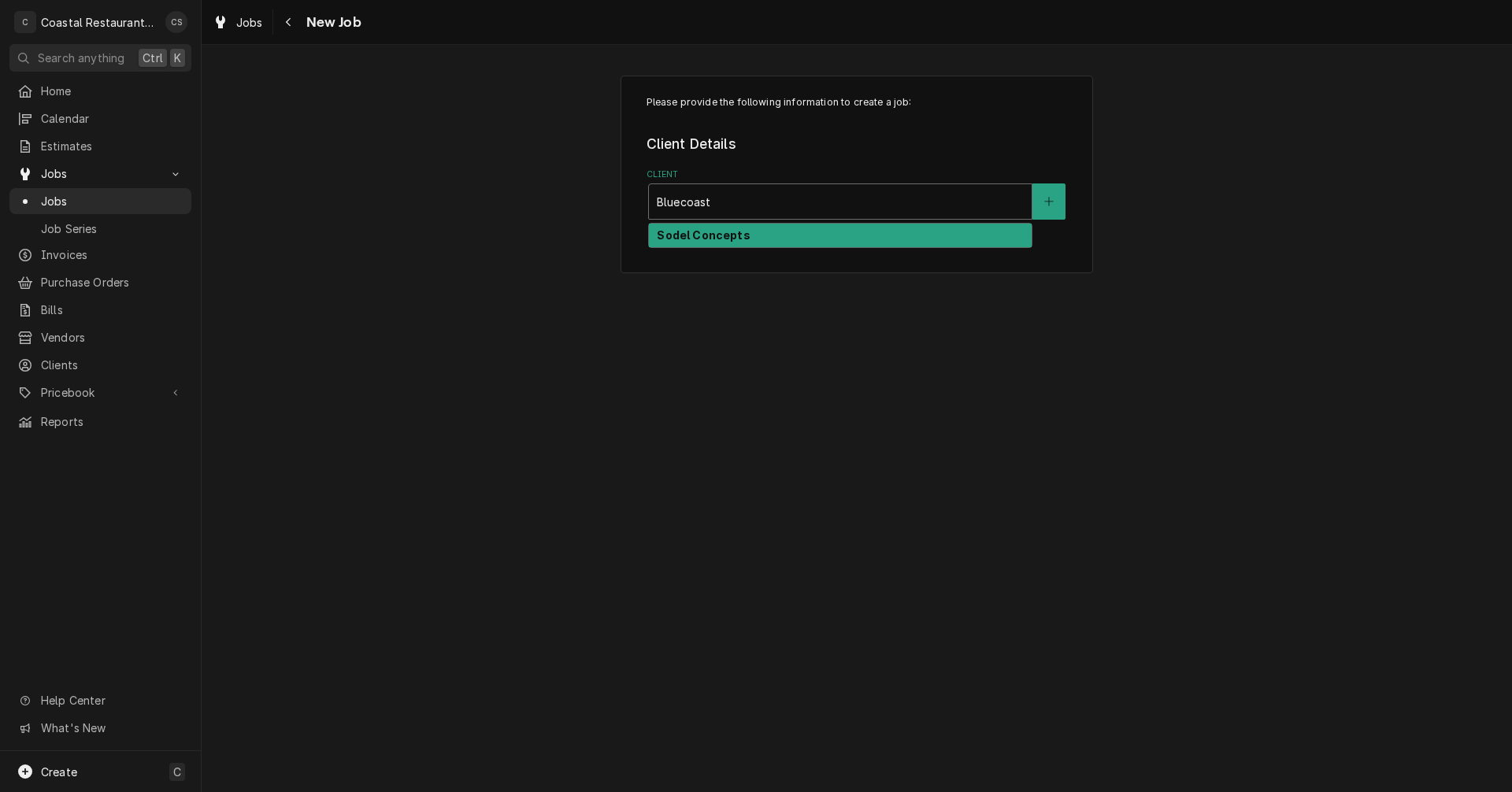
click at [710, 235] on strong "Sodel Concepts" at bounding box center [703, 235] width 93 height 14
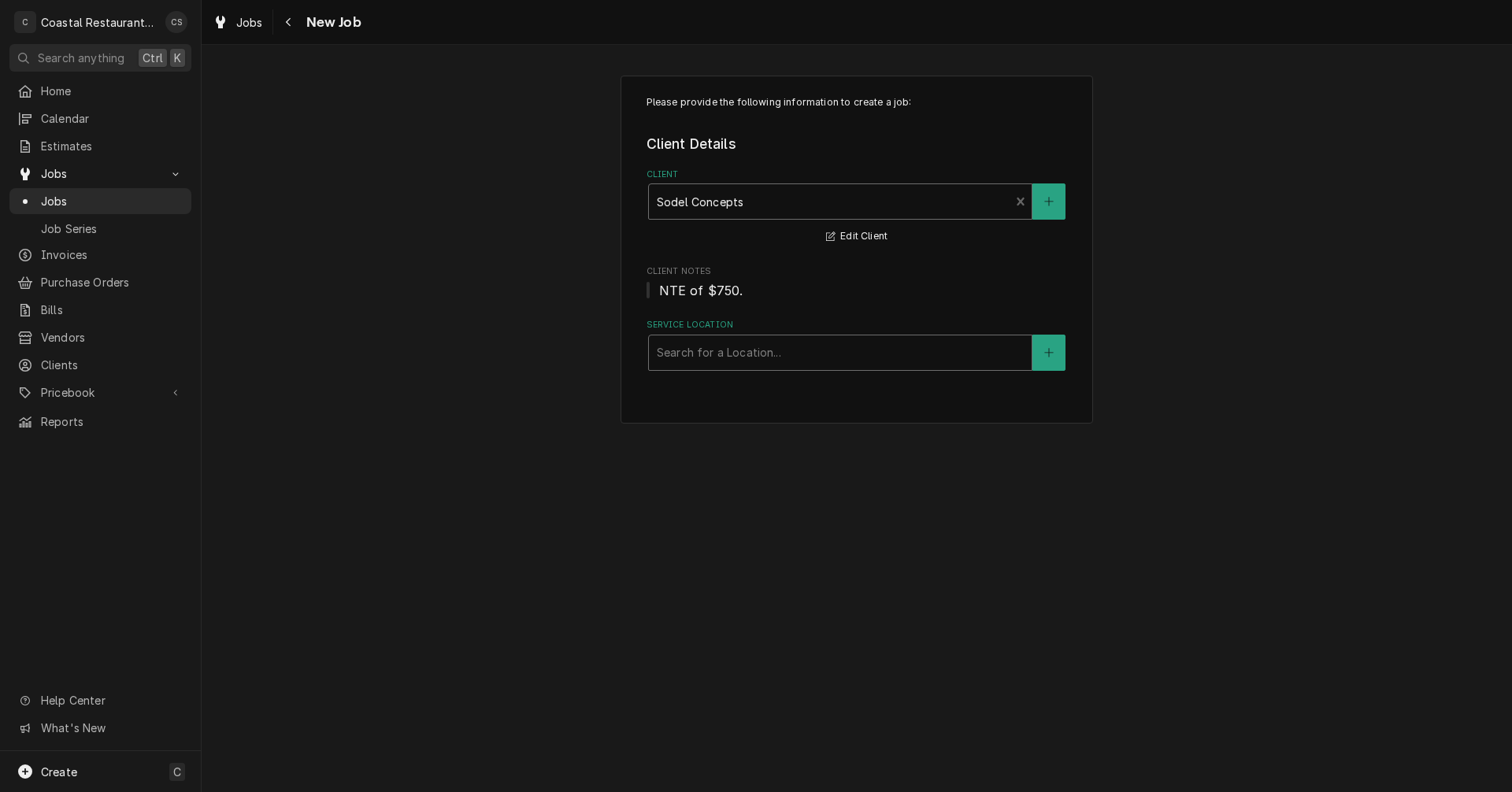
click at [702, 358] on div "Service Location" at bounding box center [840, 352] width 367 height 29
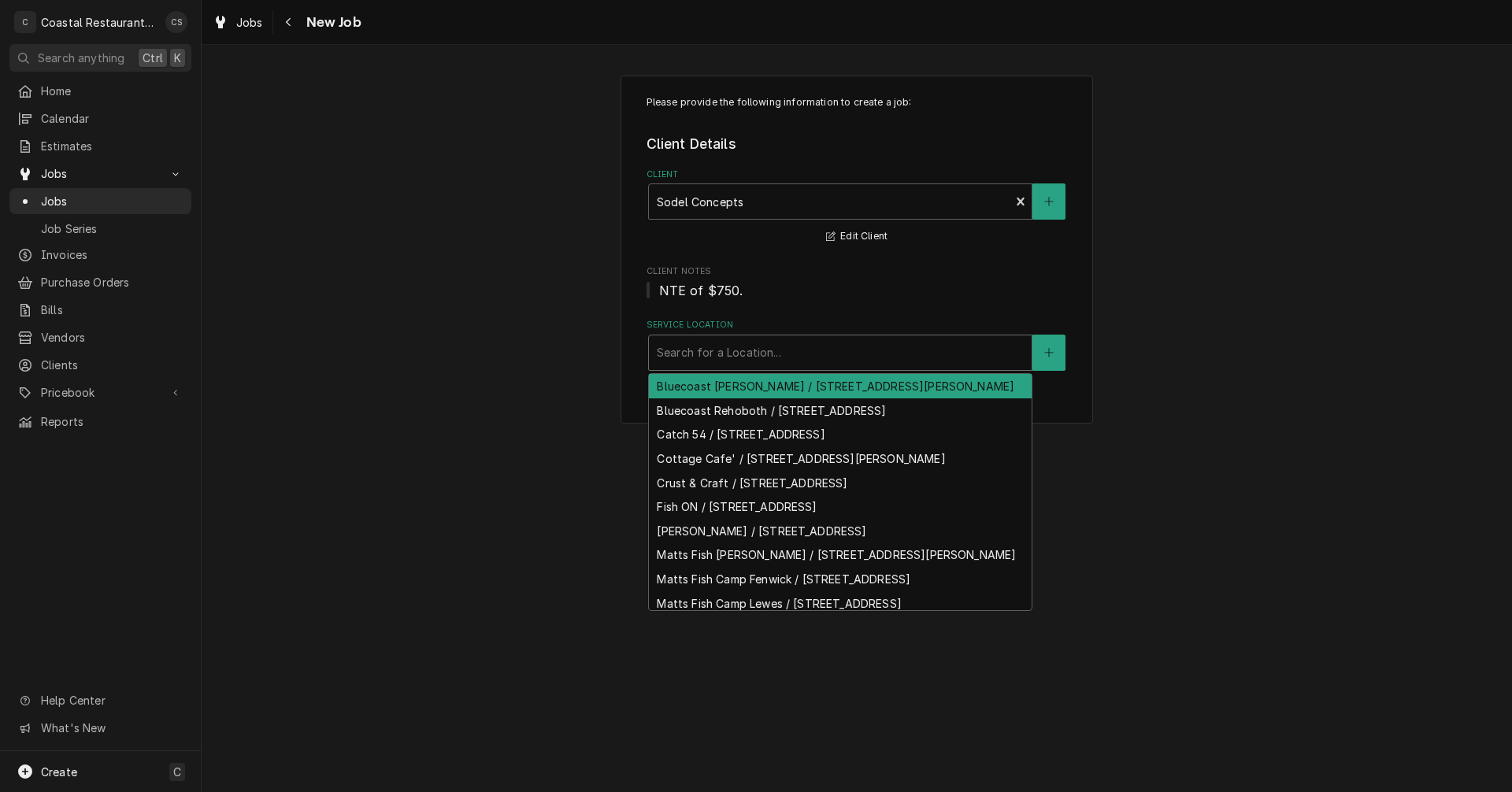
click at [715, 396] on div "Bluecoast Bethany / 30904 Coastal Hwy, Bethany Beach, DE 19930" at bounding box center [840, 386] width 383 height 24
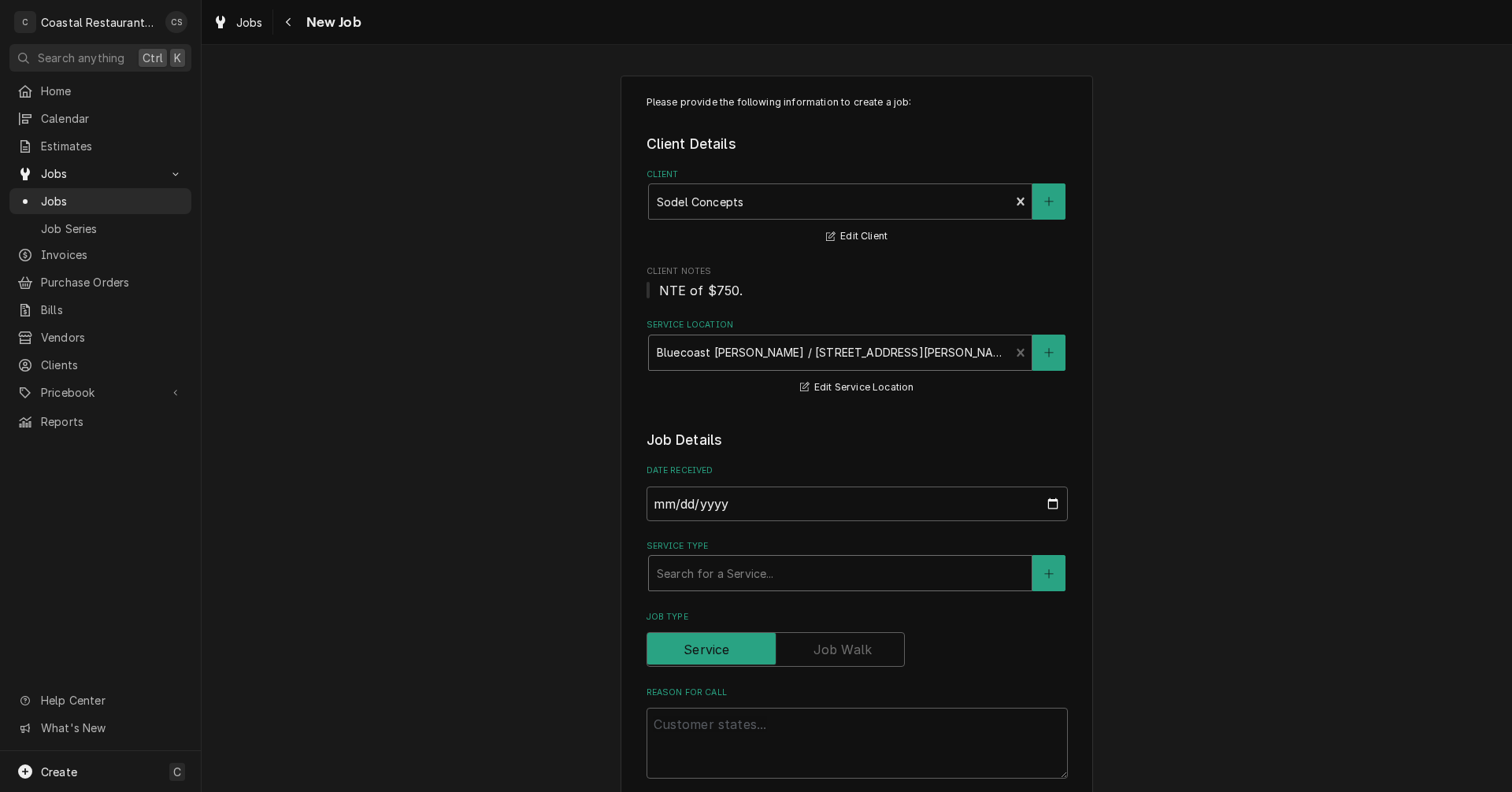
click at [699, 575] on div "Service Type" at bounding box center [840, 573] width 367 height 29
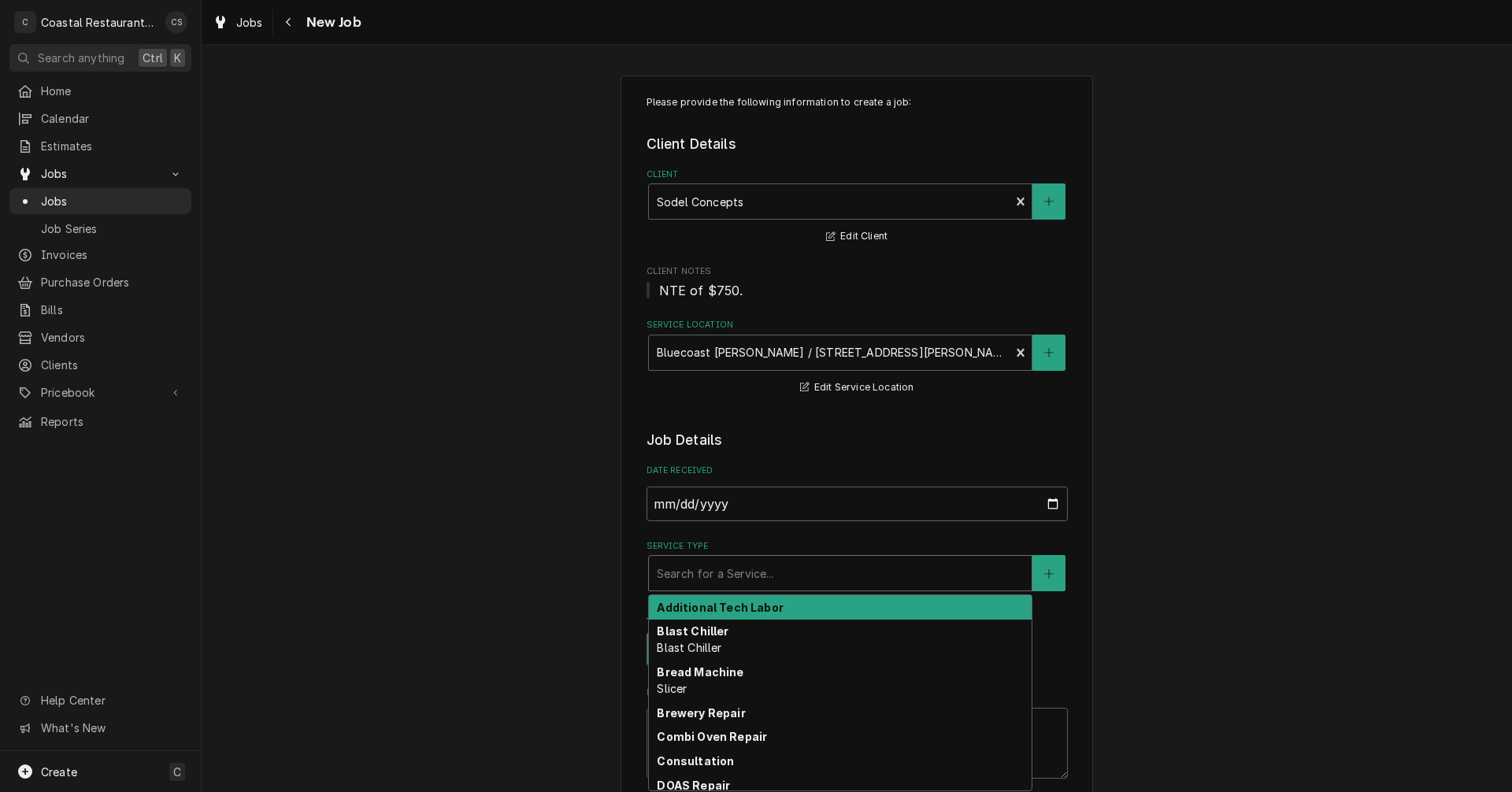
type textarea "x"
type input "M"
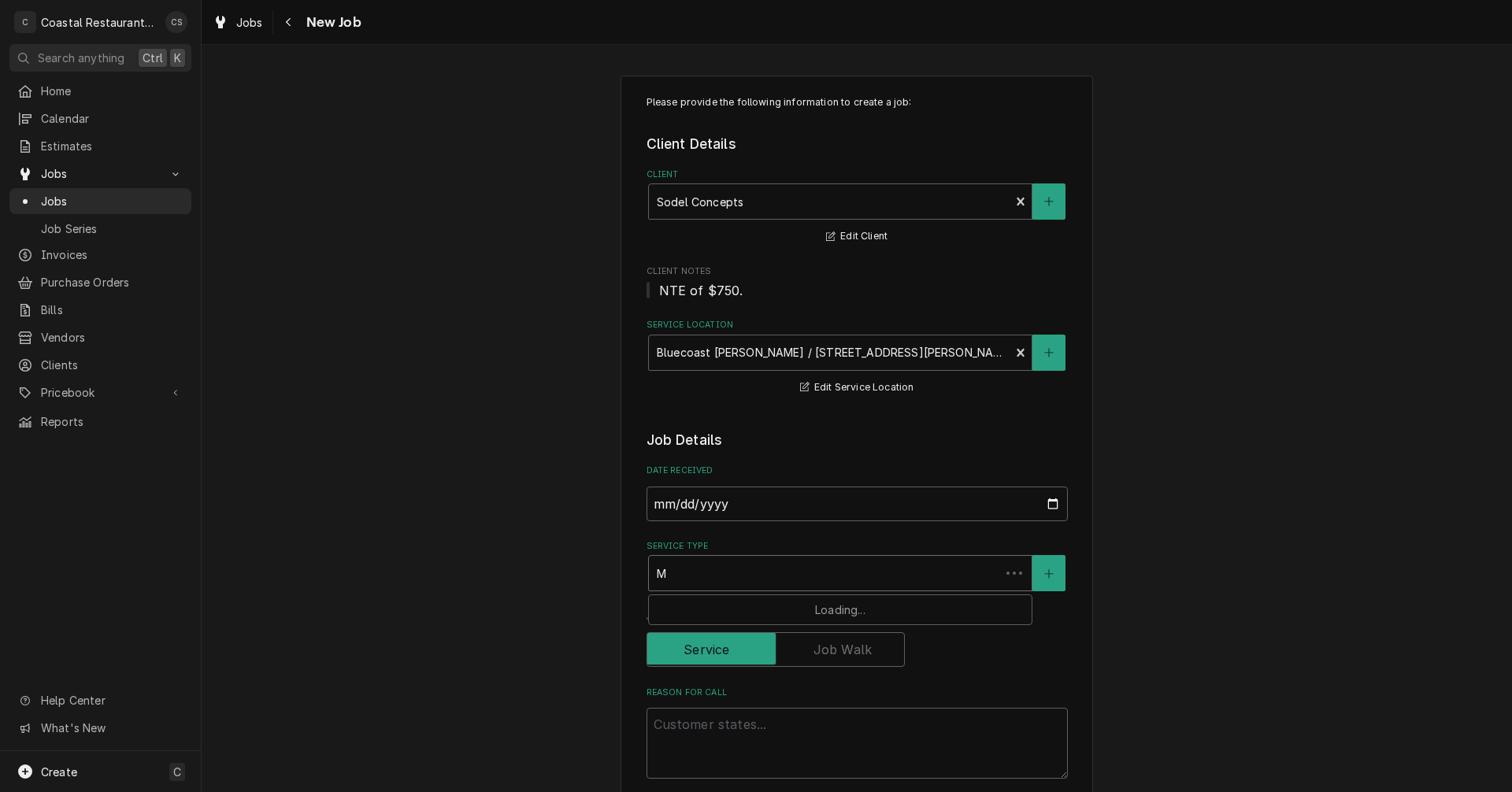
type textarea "x"
type input "Ma"
type textarea "x"
type input "Mai"
type textarea "x"
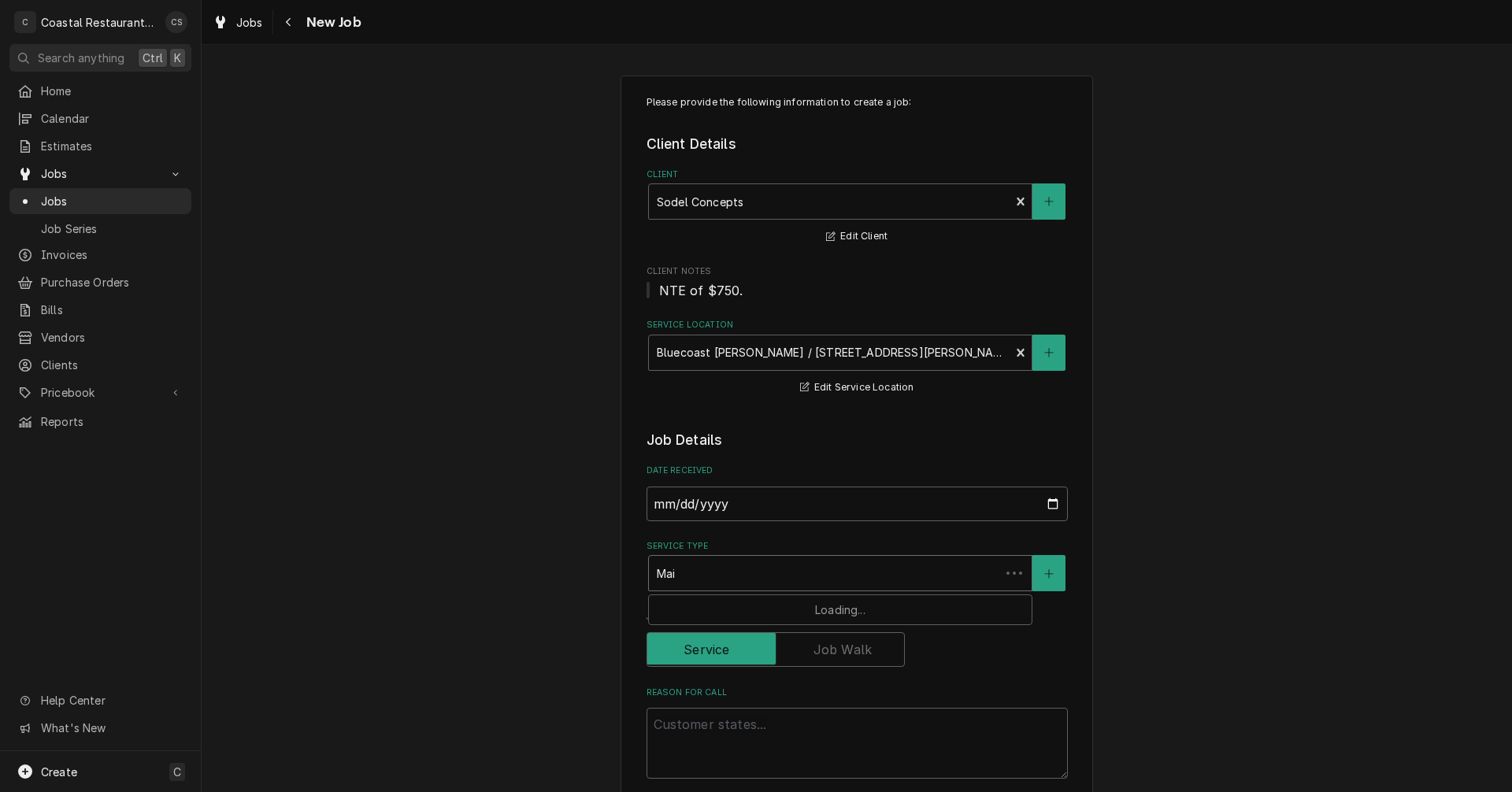
type input "Main"
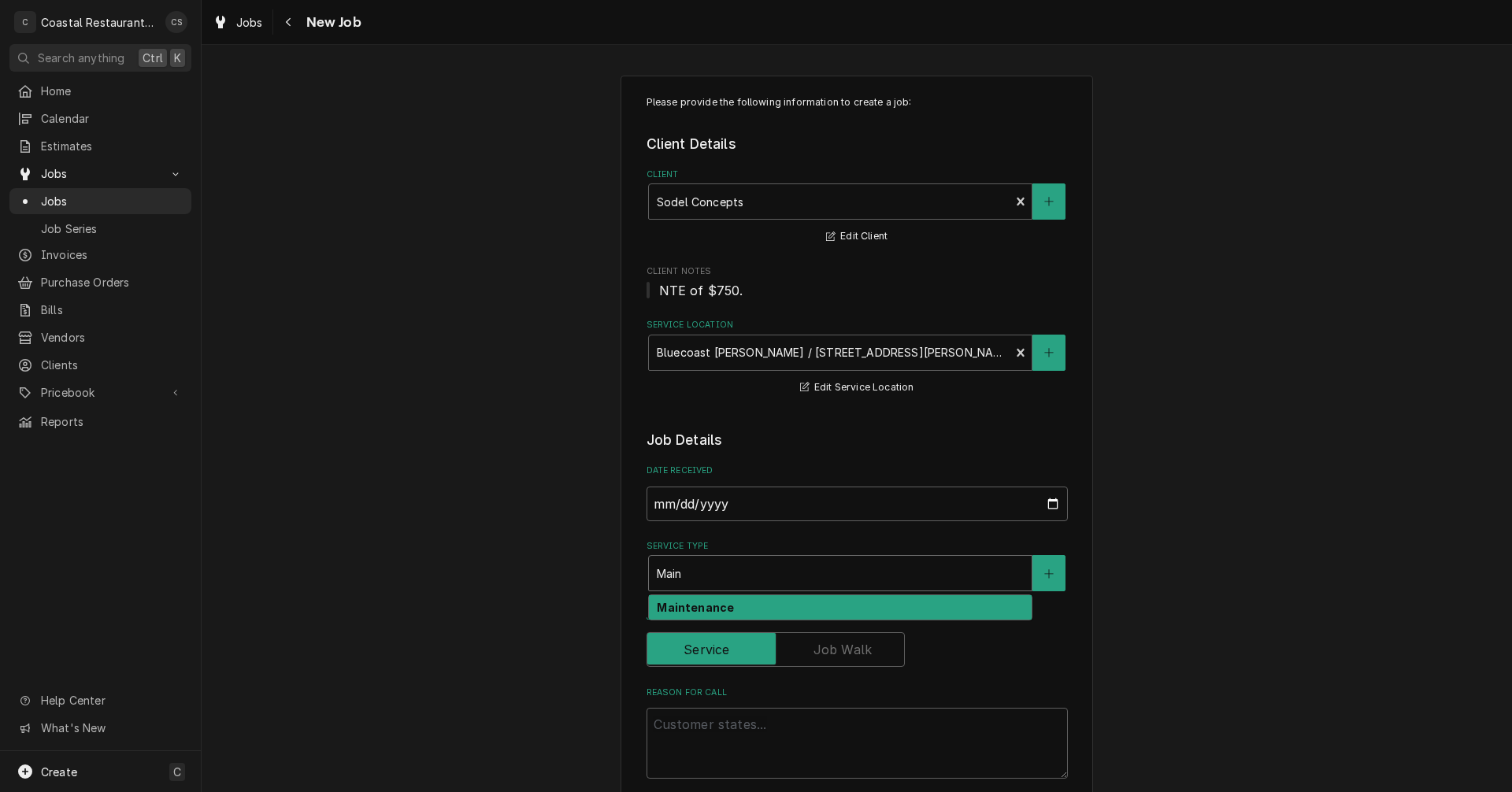
click at [693, 609] on strong "Maintenance" at bounding box center [695, 608] width 77 height 14
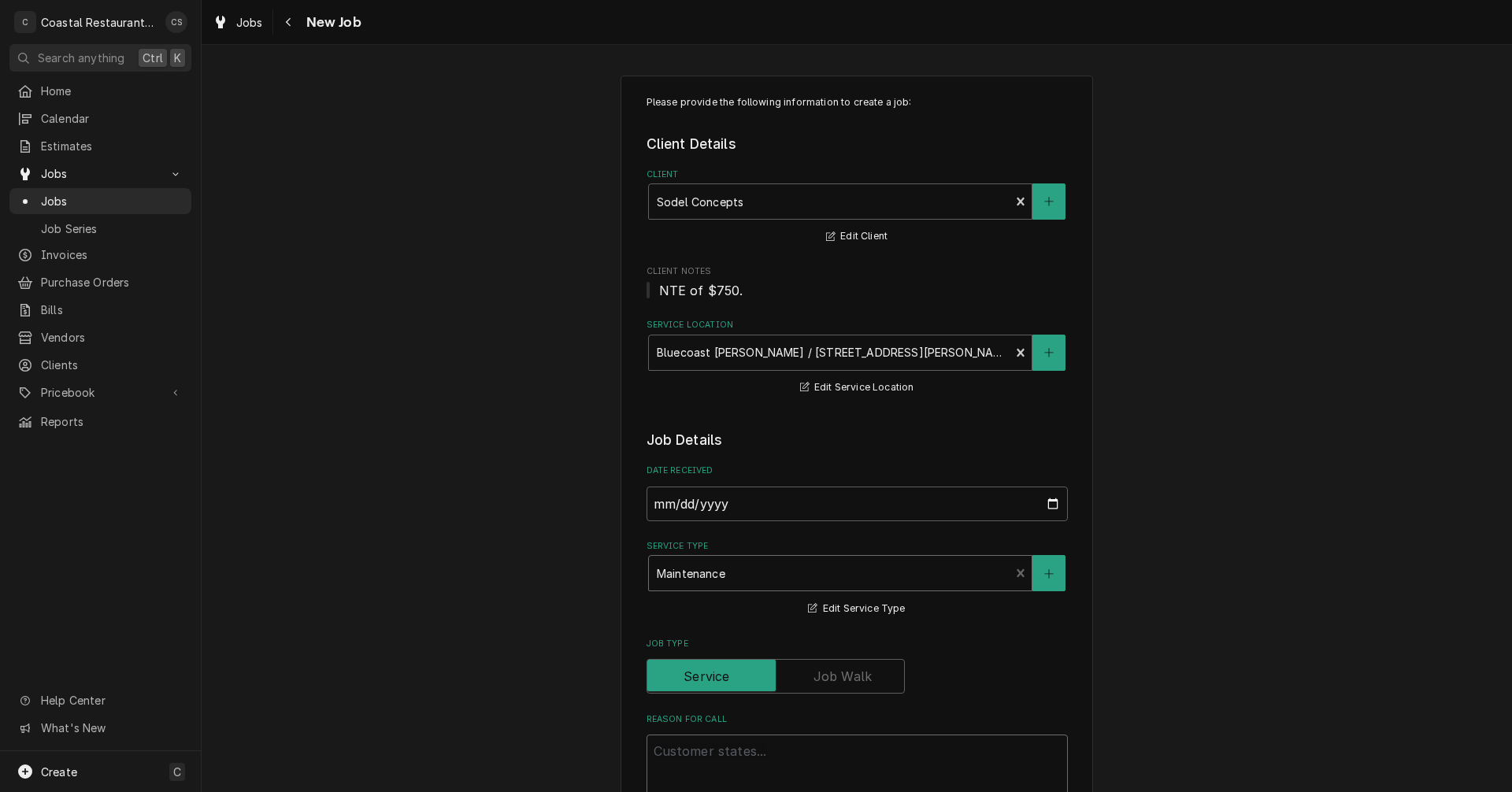
click at [702, 753] on textarea "Reason For Call" at bounding box center [856, 770] width 421 height 71
type textarea "x"
type textarea "C"
type textarea "x"
type textarea "Cl"
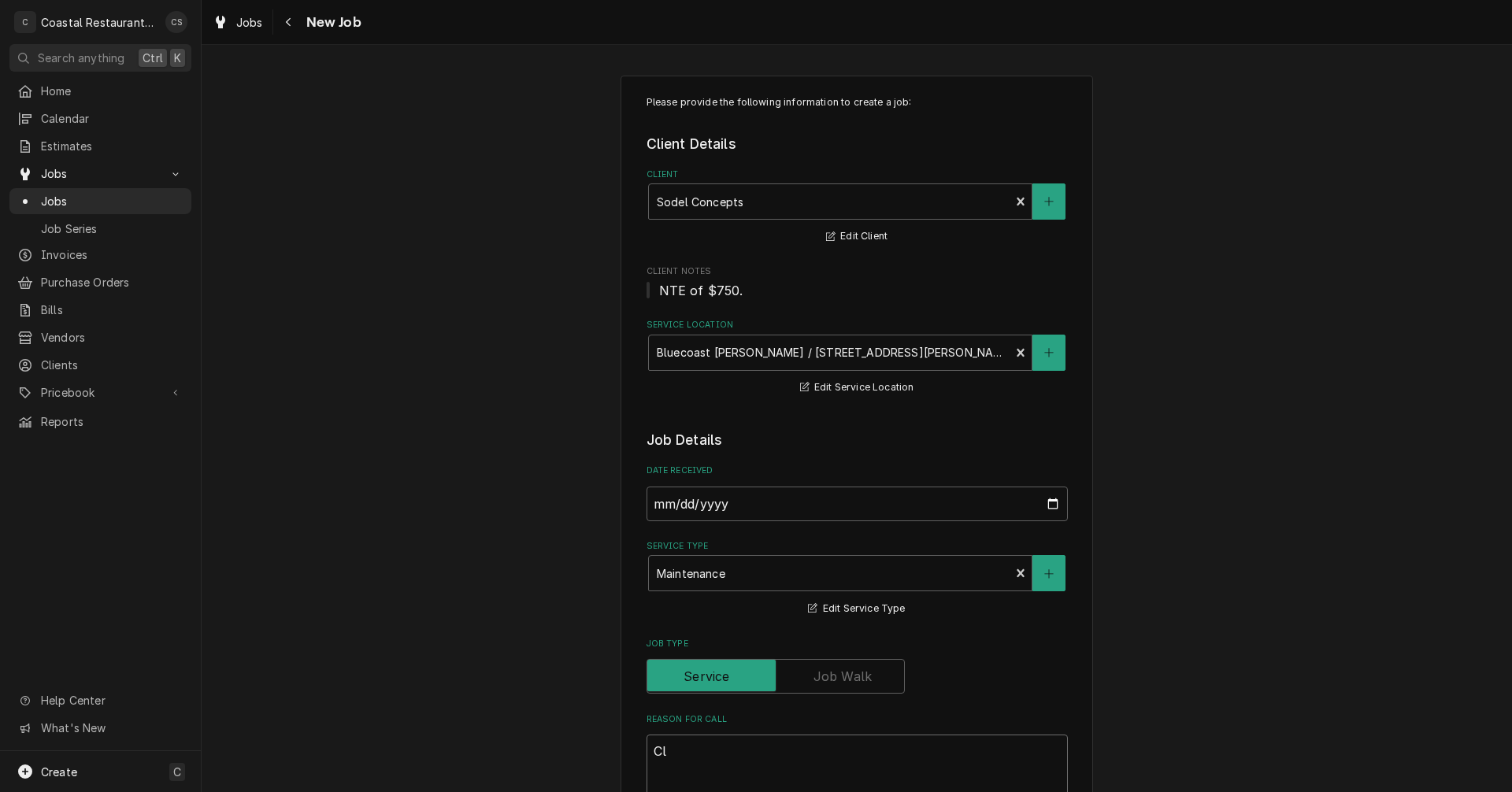
type textarea "x"
type textarea "Cle"
type textarea "x"
type textarea "Clea"
type textarea "x"
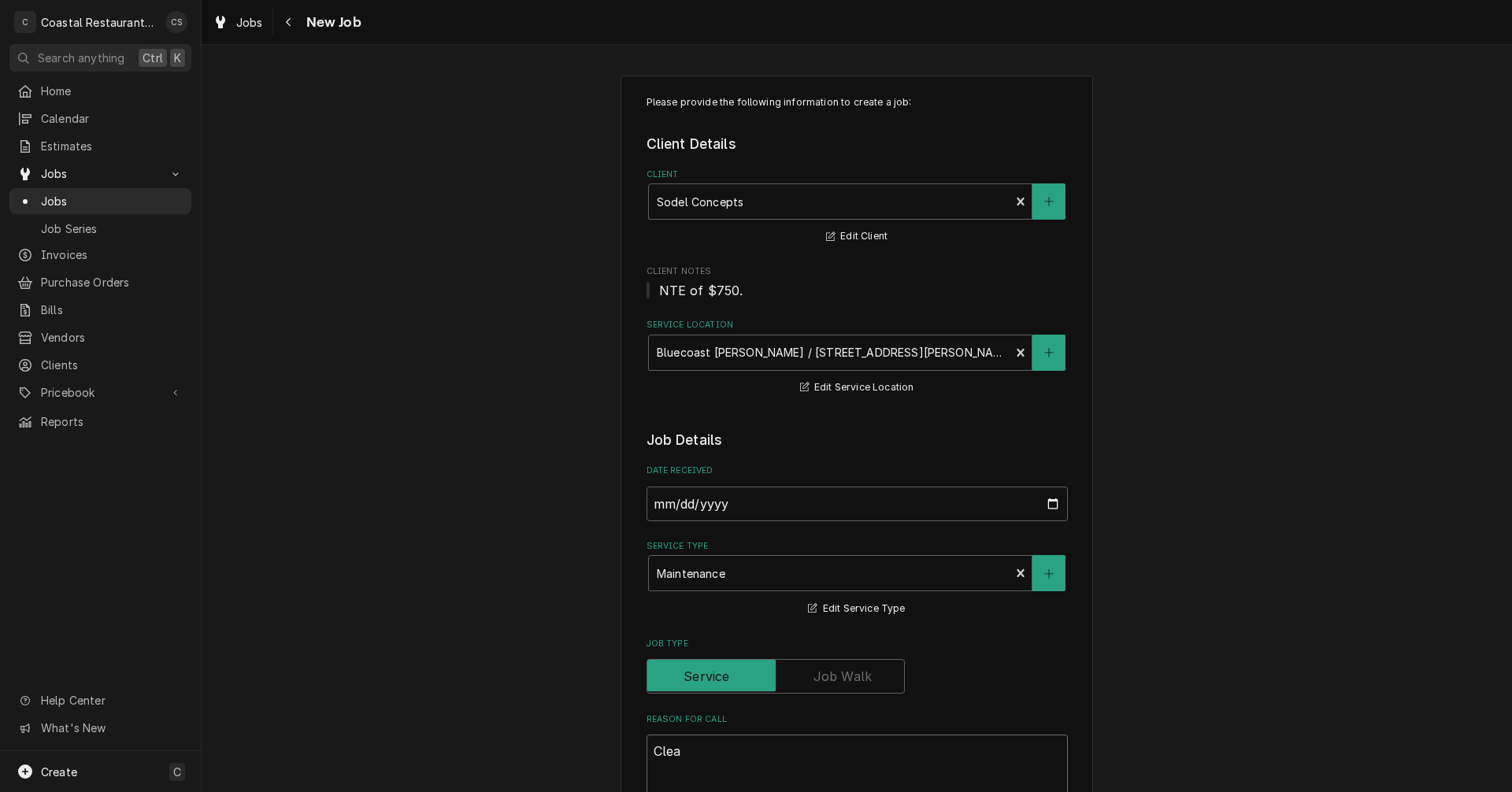
type textarea "Clean"
type textarea "x"
type textarea "Clean"
type textarea "x"
type textarea "Clean i"
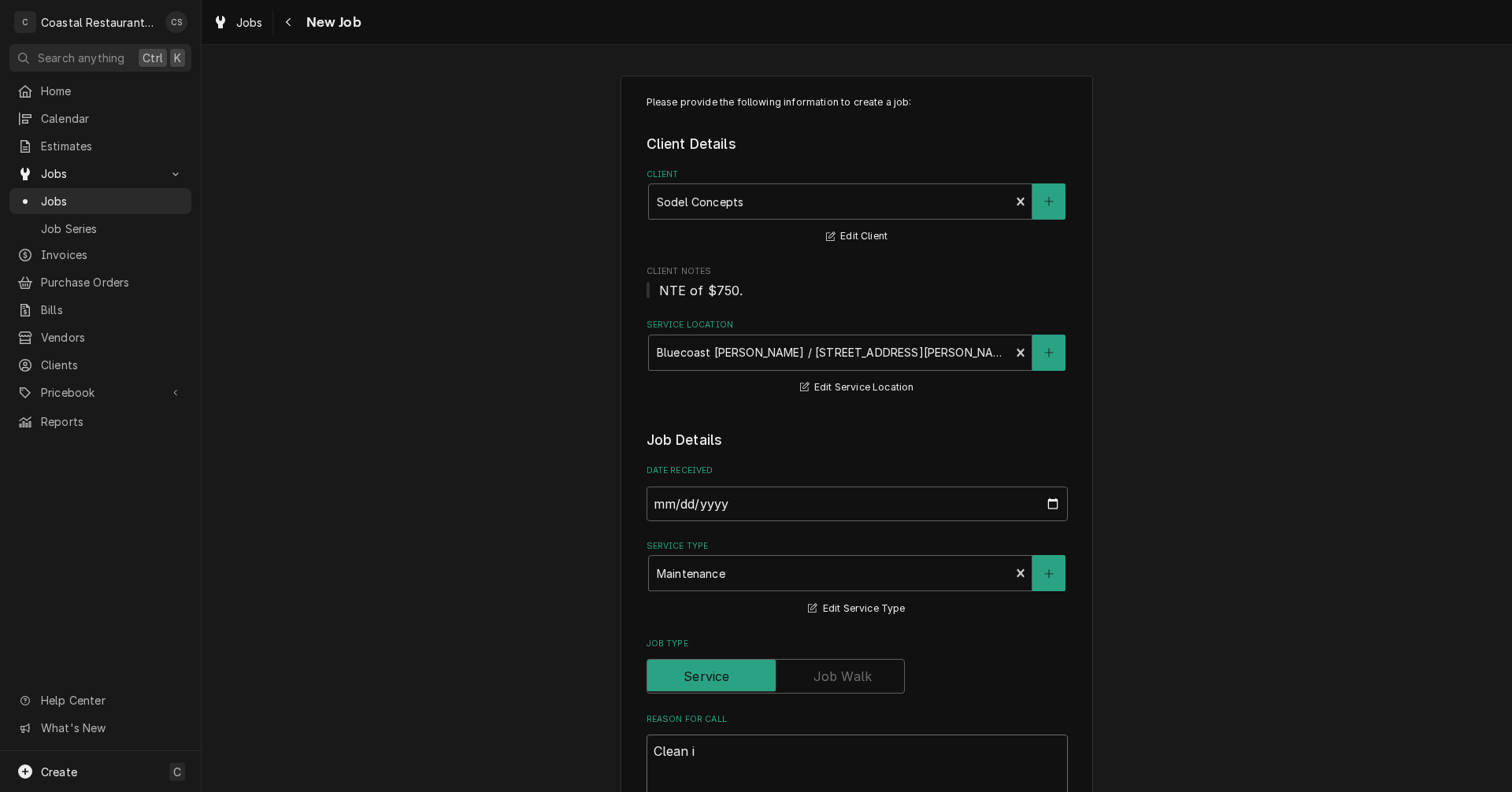
type textarea "x"
type textarea "Clean ic"
type textarea "x"
type textarea "Clean ice"
type textarea "x"
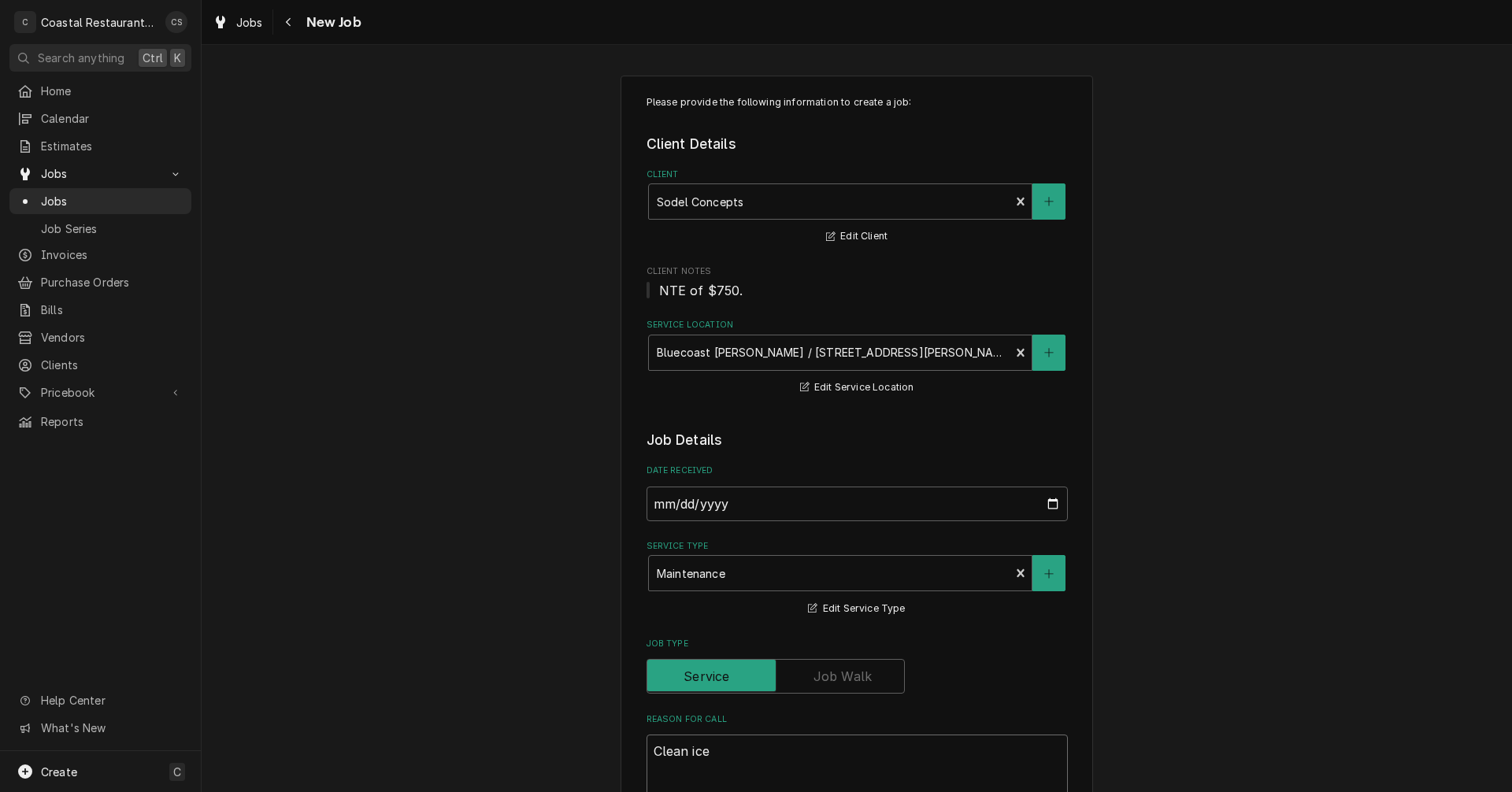
type textarea "Clean ice"
type textarea "x"
type textarea "Clean ice m"
type textarea "x"
type textarea "Clean ice ma"
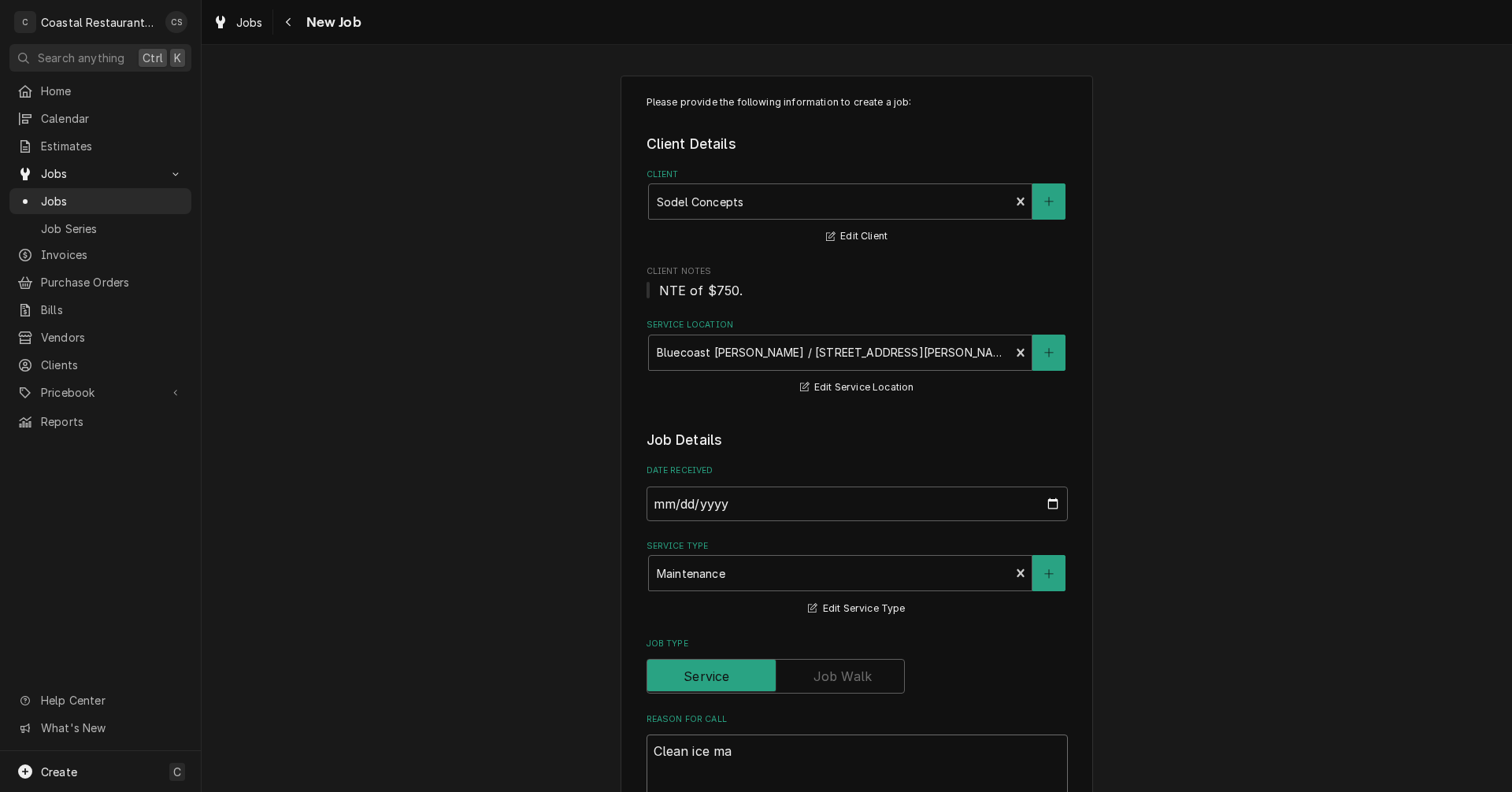
type textarea "x"
type textarea "Clean ice mac"
type textarea "x"
type textarea "Clean ice mach"
type textarea "x"
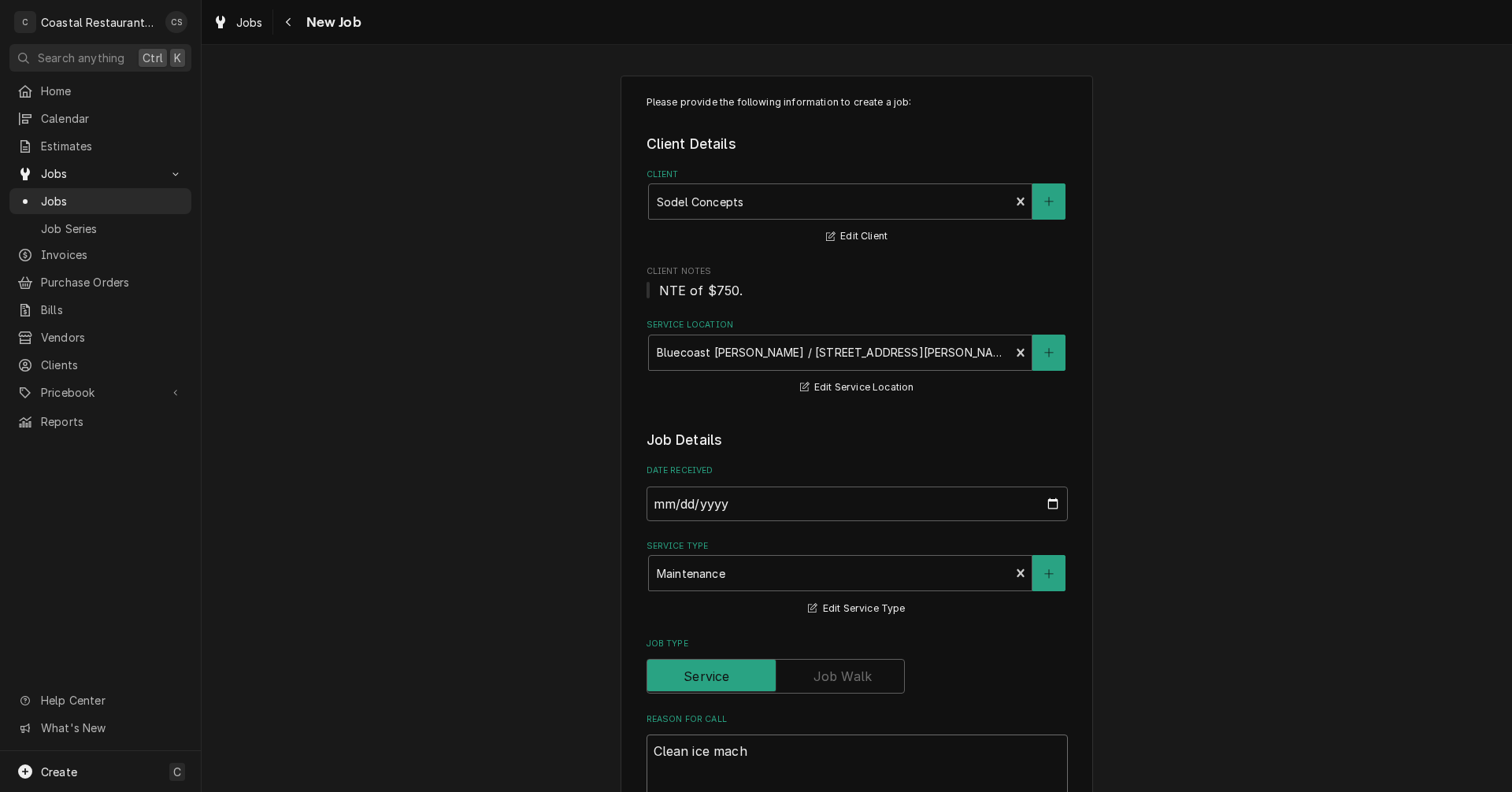
type textarea "Clean ice machi"
type textarea "x"
type textarea "Clean ice machin"
type textarea "x"
type textarea "Clean ice machine"
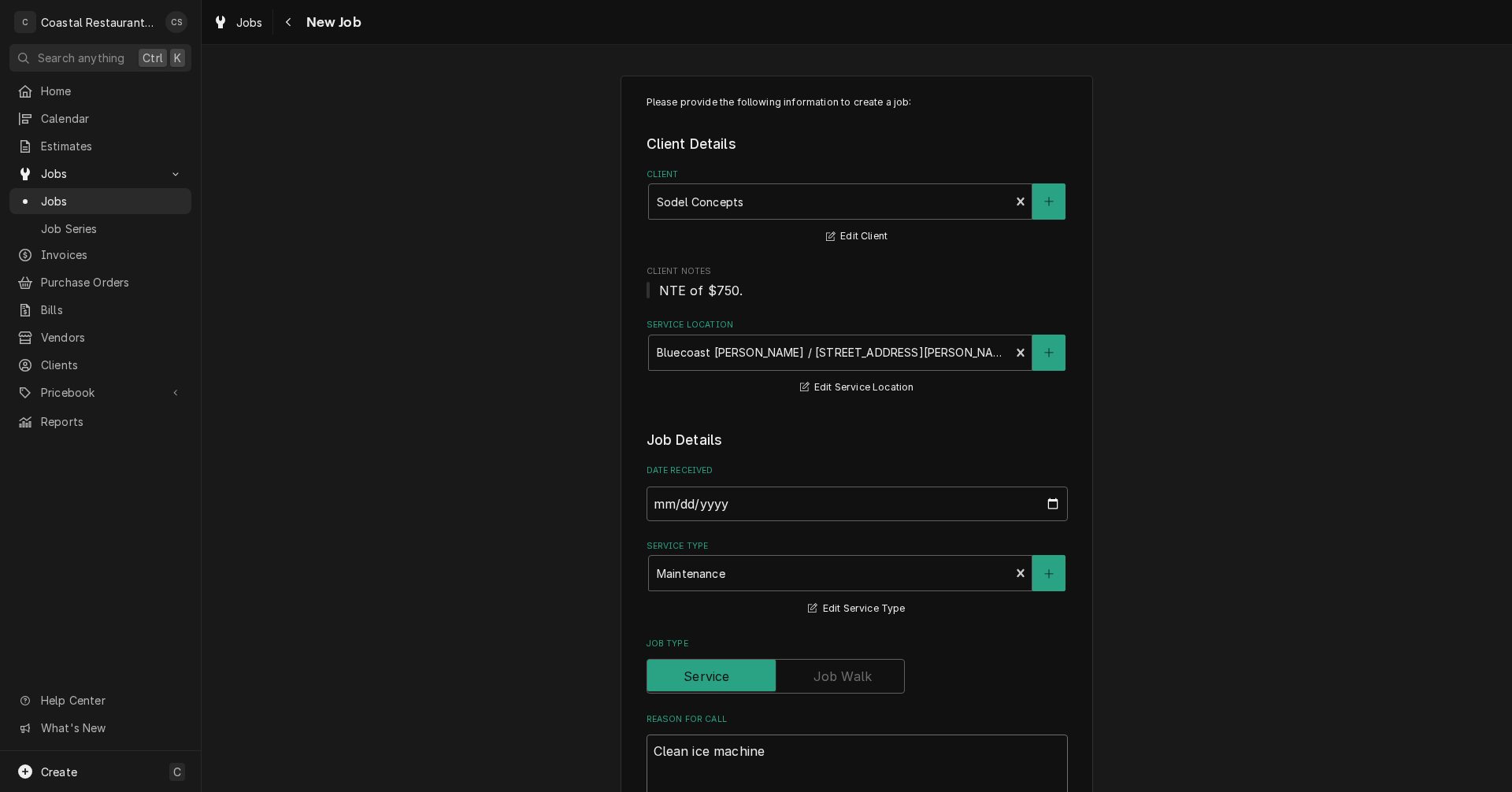
type textarea "x"
type textarea "Clean ice machine"
type textarea "x"
type textarea "Clean ice machine"
type textarea "x"
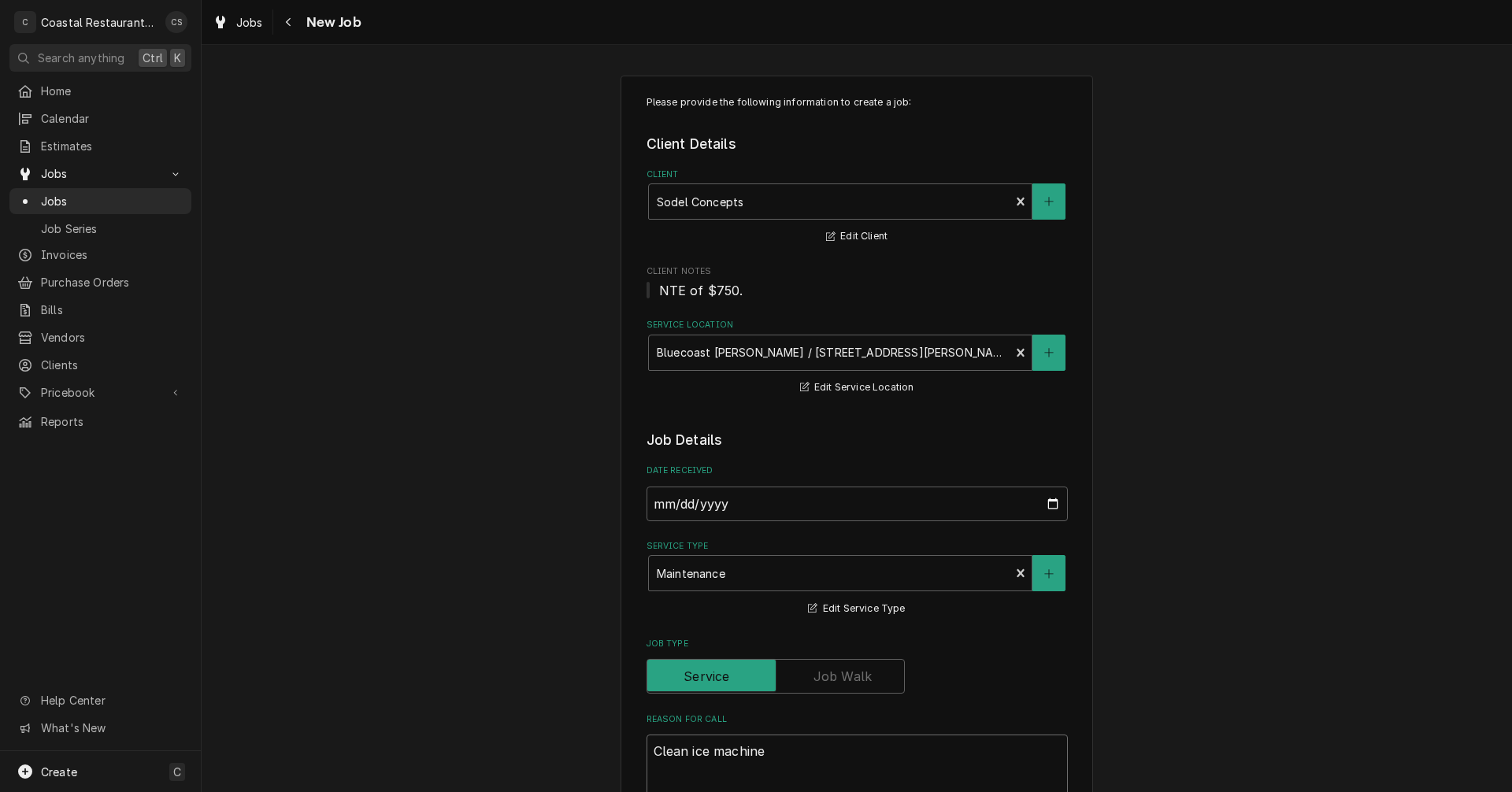
type textarea "Clean ice machine,"
type textarea "x"
type textarea "Clean ice machine,"
type textarea "x"
type textarea "Clean ice machine, C"
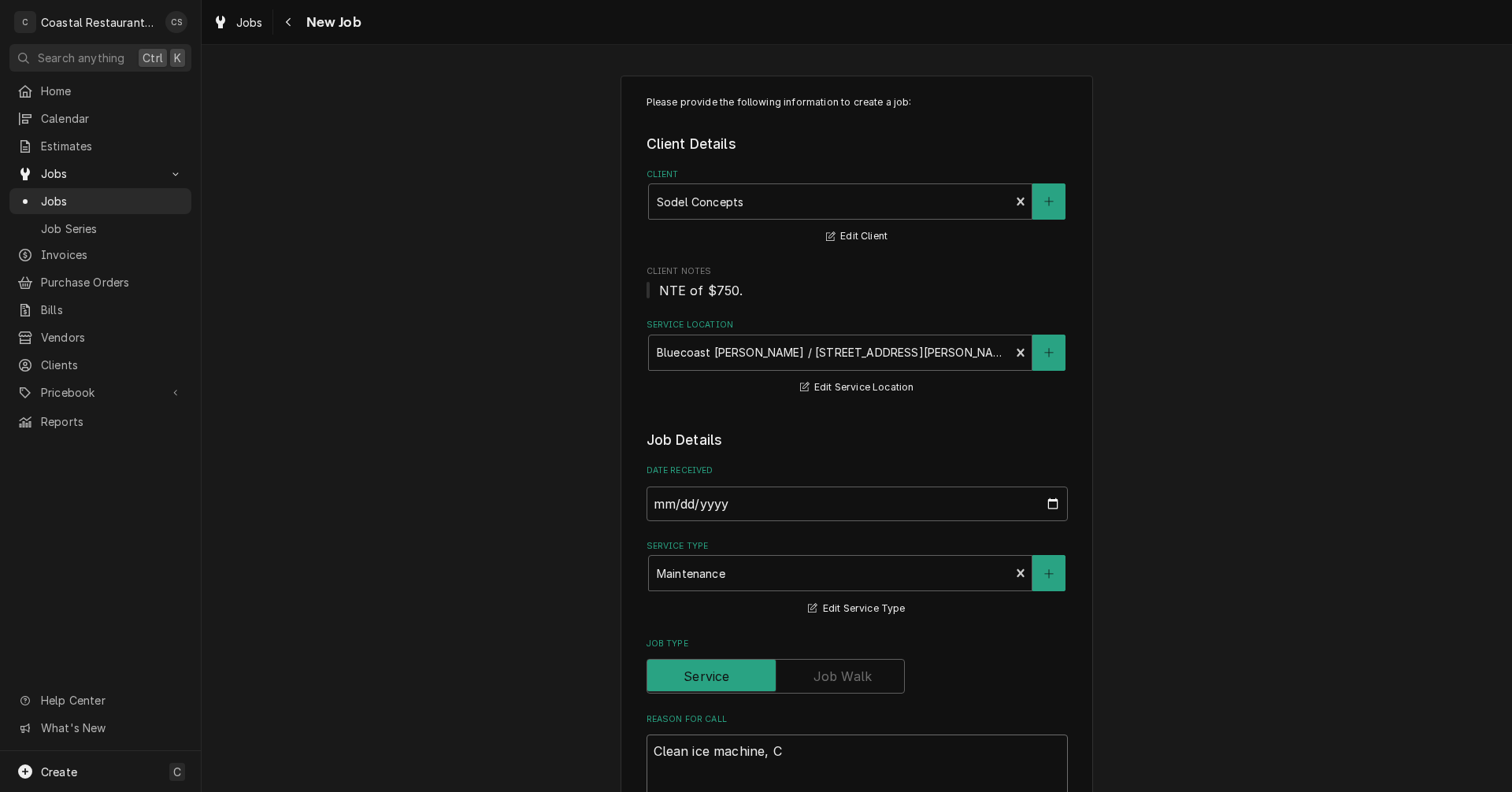
type textarea "x"
type textarea "Clean ice machine, Ch"
type textarea "x"
type textarea "Clean ice machine, Che"
type textarea "x"
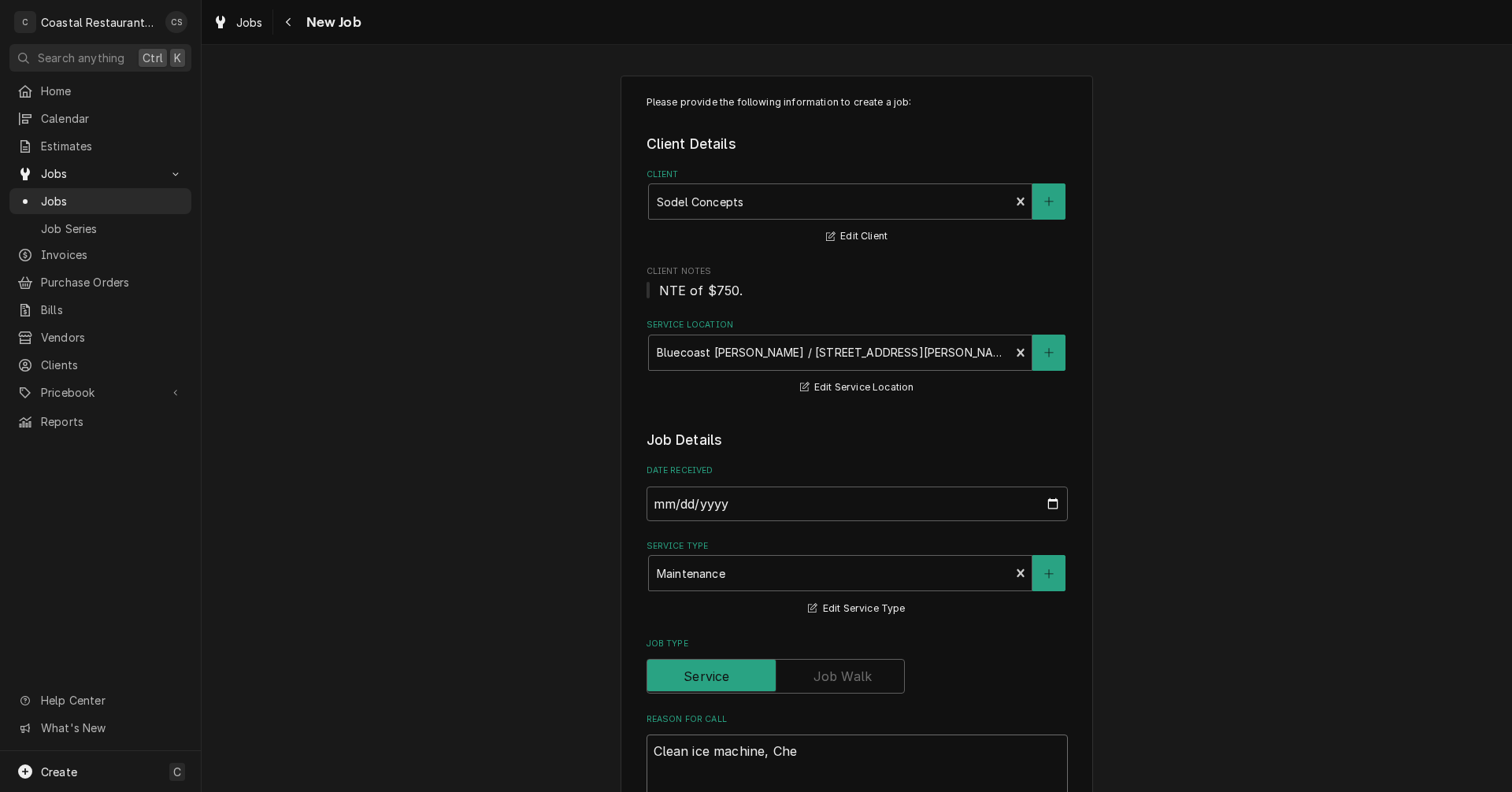
type textarea "Clean ice machine, Chec"
type textarea "x"
type textarea "Clean ice machine, Check"
type textarea "x"
type textarea "Clean ice machine, Check"
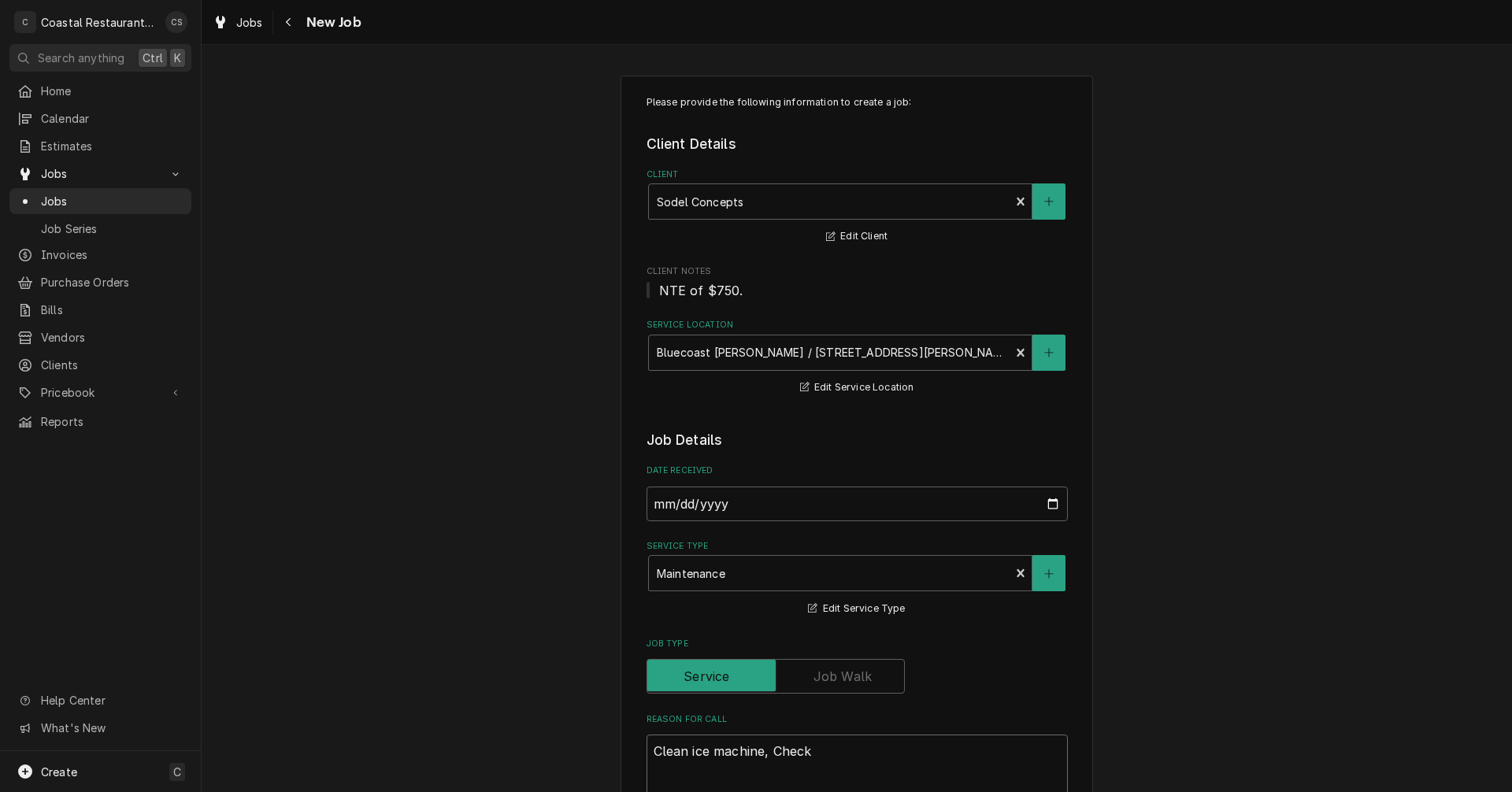
type textarea "x"
type textarea "Clean ice machine, Check c"
type textarea "x"
type textarea "Clean ice machine, Check co"
type textarea "x"
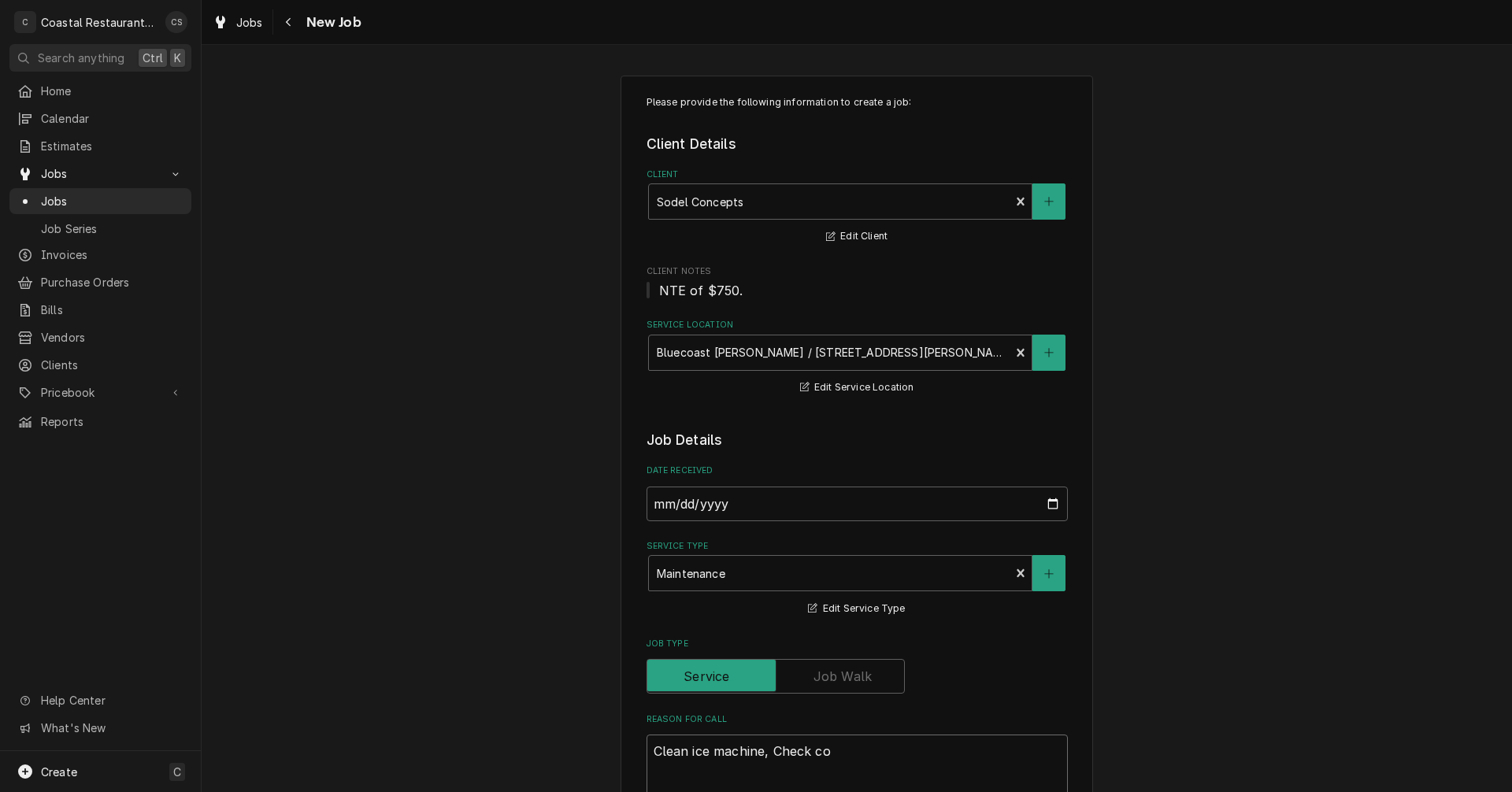
type textarea "Clean ice machine, Check c"
type textarea "x"
type textarea "Clean ice machine, Check"
type textarea "x"
type textarea "Clean ice machine, Check h"
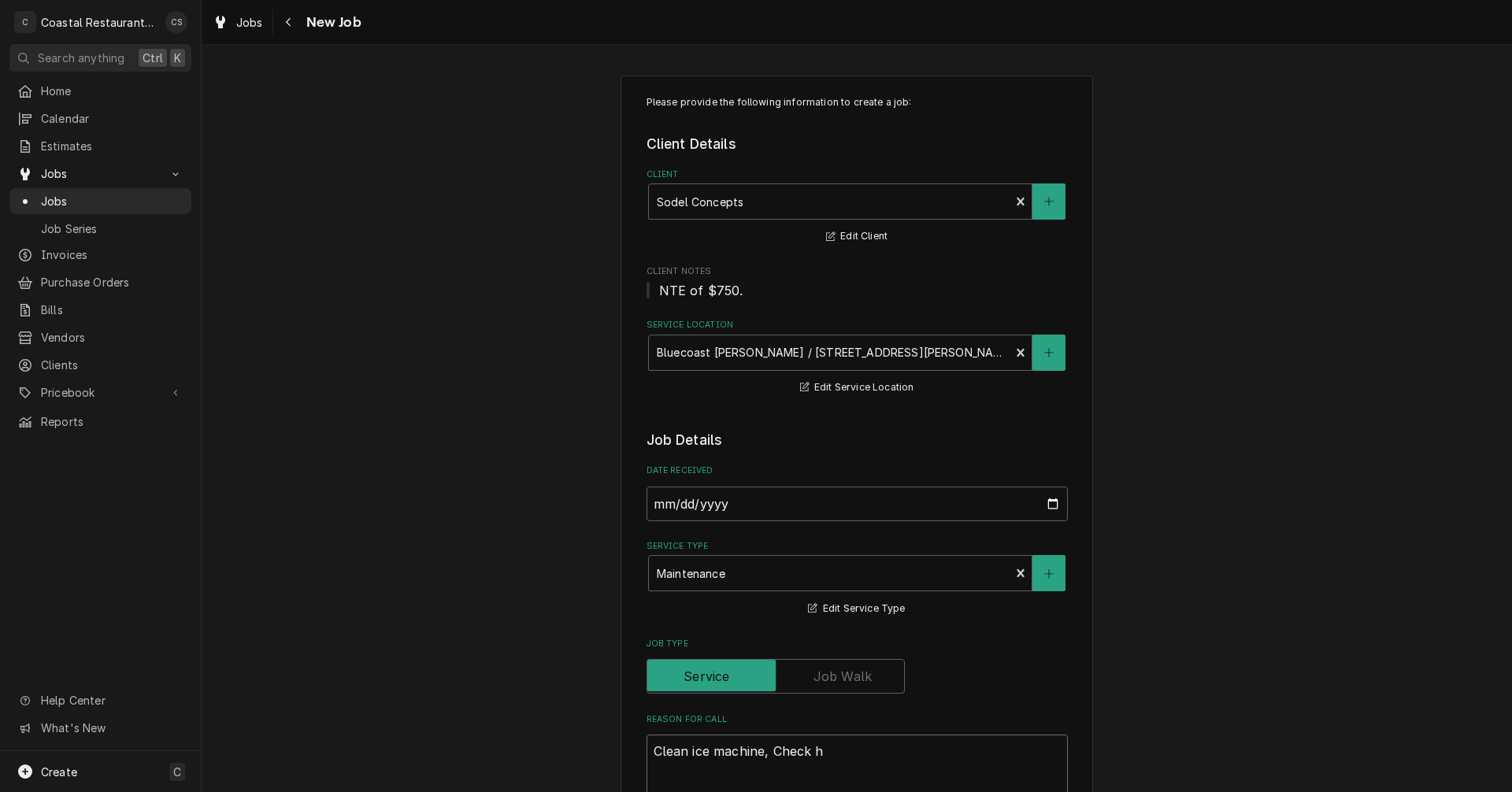
type textarea "x"
type textarea "Clean ice machine, Check ho"
type textarea "x"
type textarea "Clean ice machine, Check hoo"
type textarea "x"
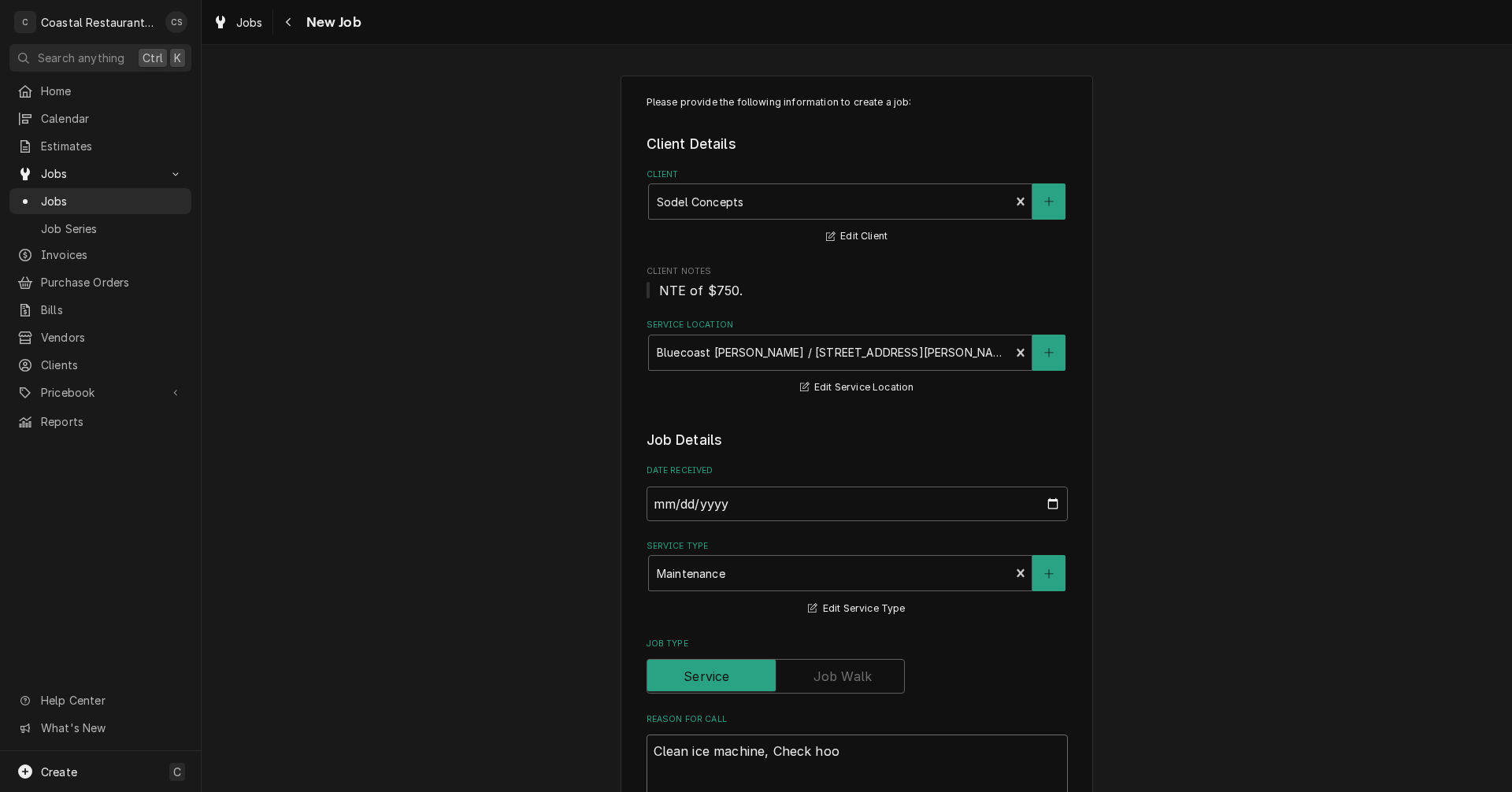
type textarea "Clean ice machine, Check hood"
type textarea "x"
type textarea "Clean ice machine, Check hoods"
type textarea "x"
type textarea "Clean ice machine, Check hoods"
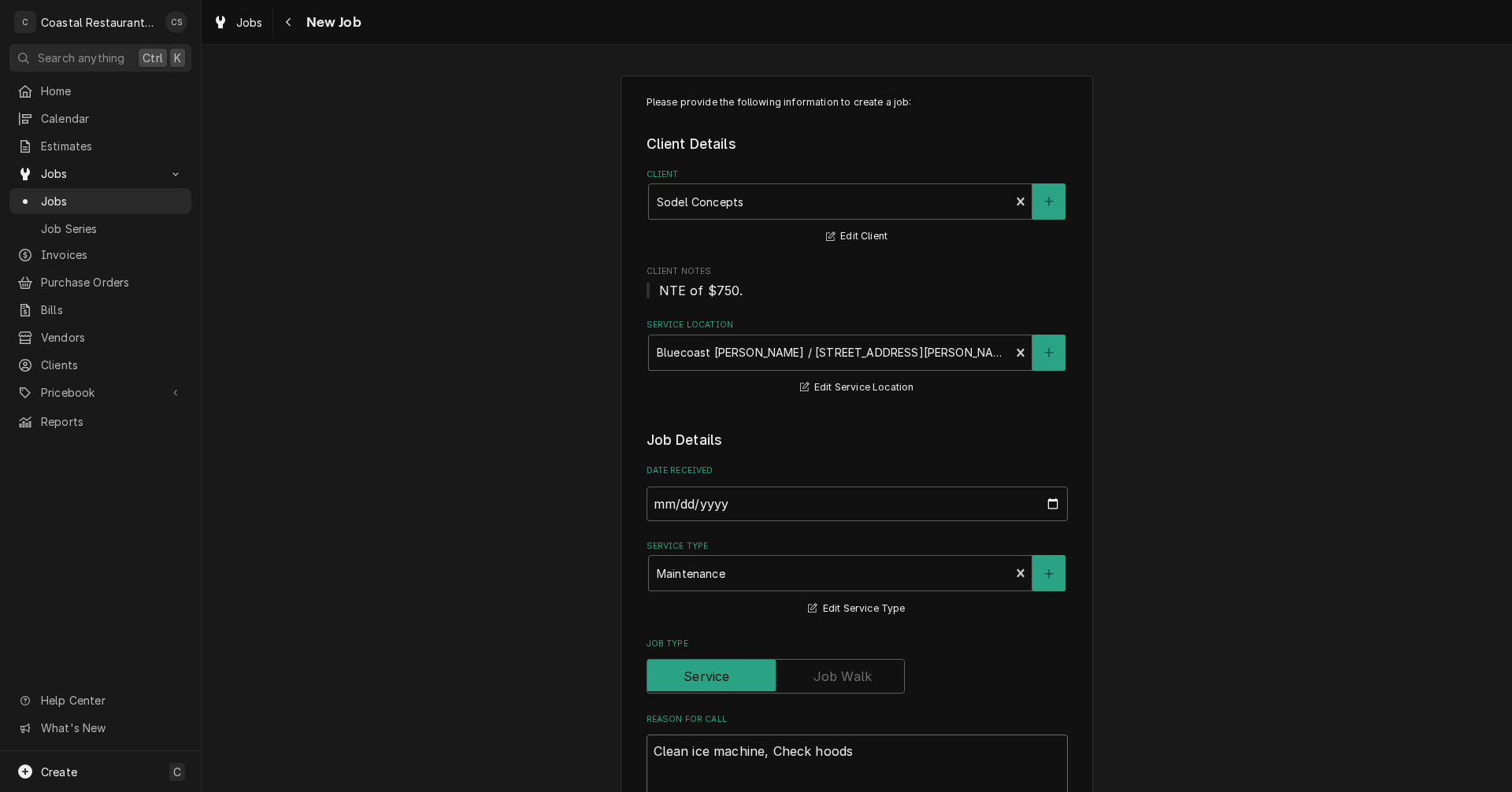
type textarea "x"
type textarea "Clean ice machine, Check hoods"
type textarea "x"
type textarea "Clean ice machine, Check hoods,"
type textarea "x"
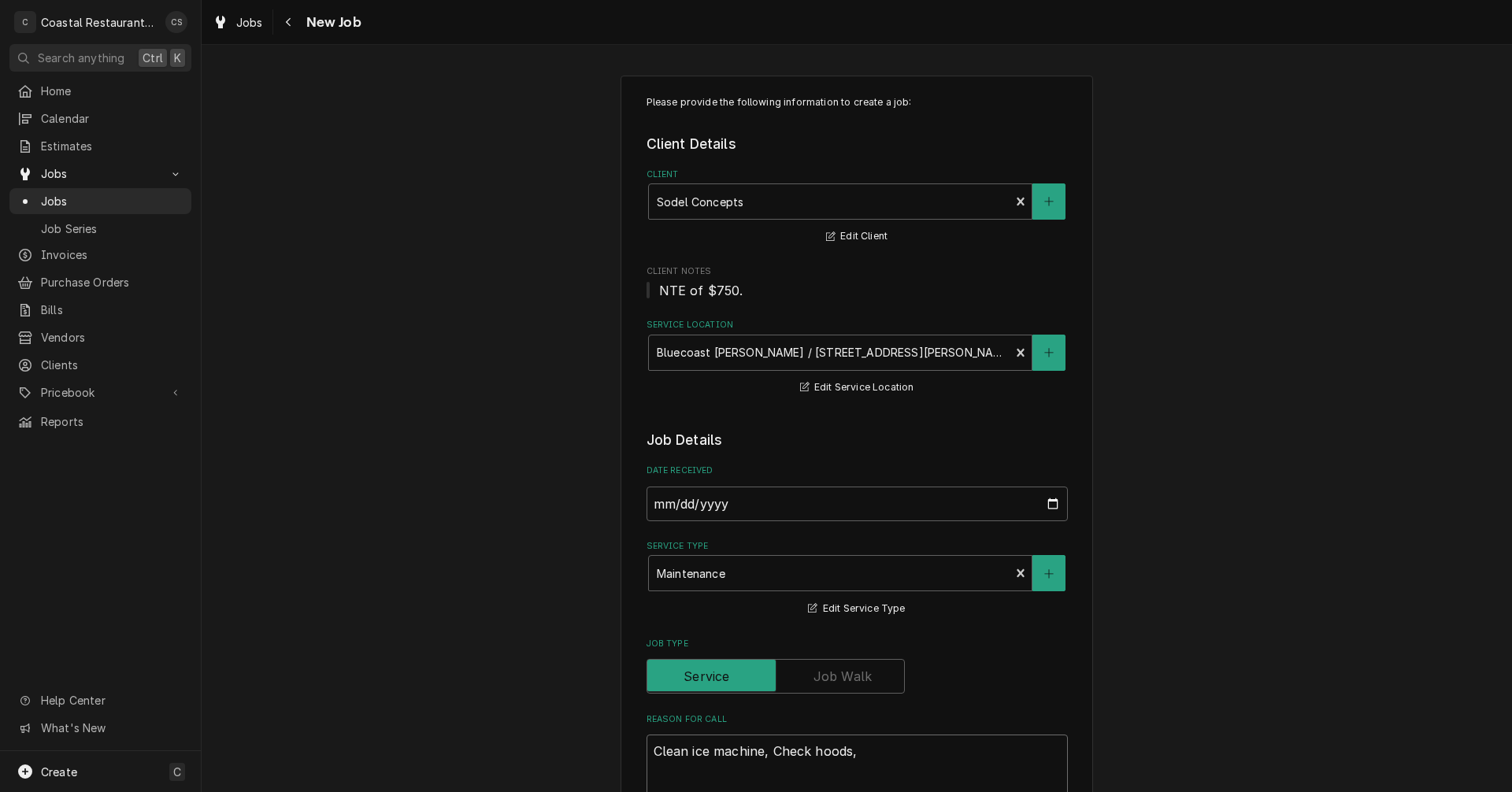
type textarea "Clean ice machine, Check hoods,"
type textarea "x"
type textarea "Clean ice machine, Check hoods, c"
type textarea "x"
type textarea "Clean ice machine, Check hoods, ce"
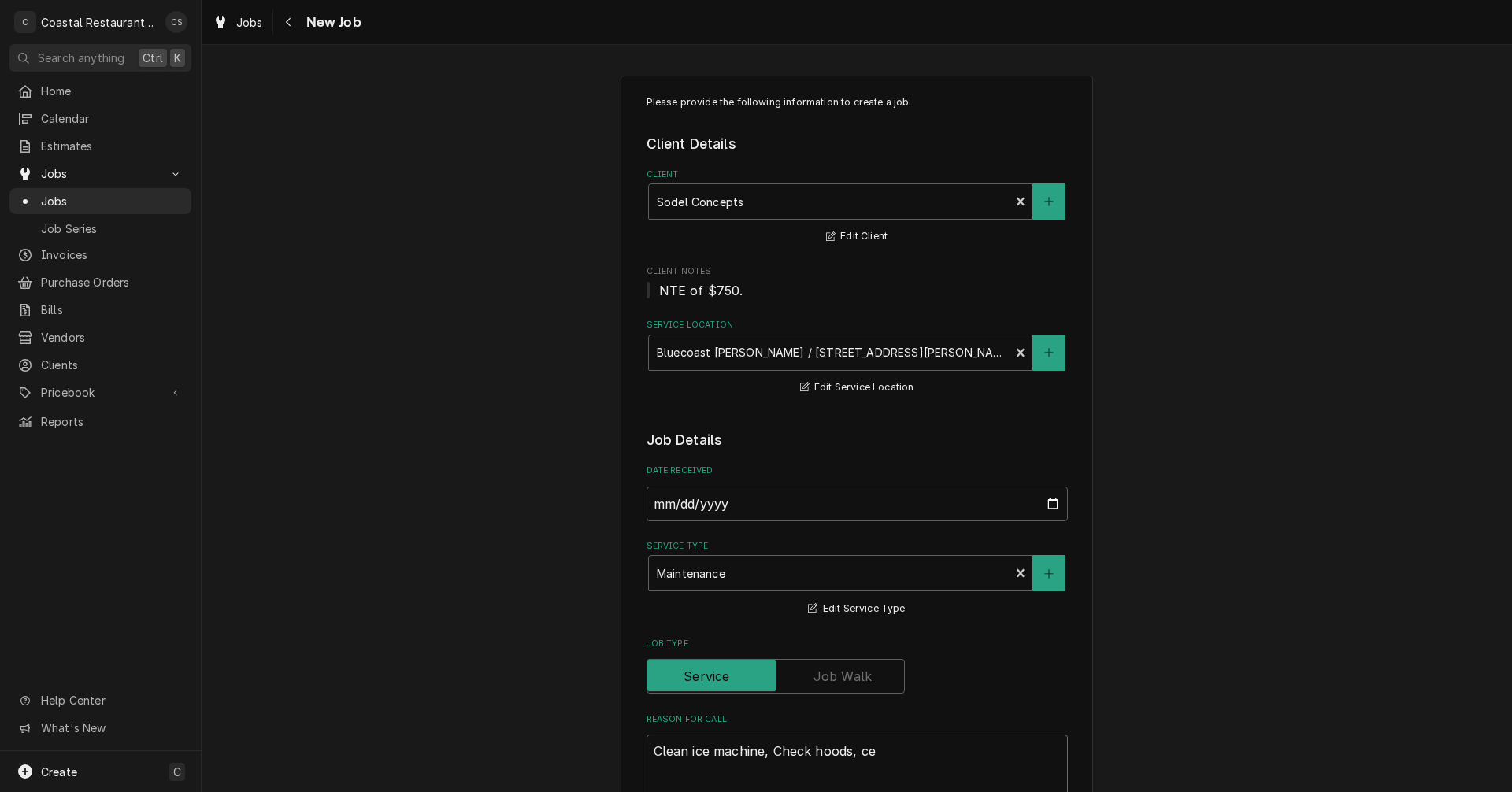
type textarea "x"
type textarea "Clean ice machine, Check hoods, cea"
type textarea "x"
type textarea "Clean ice machine, Check hoods, cean"
type textarea "x"
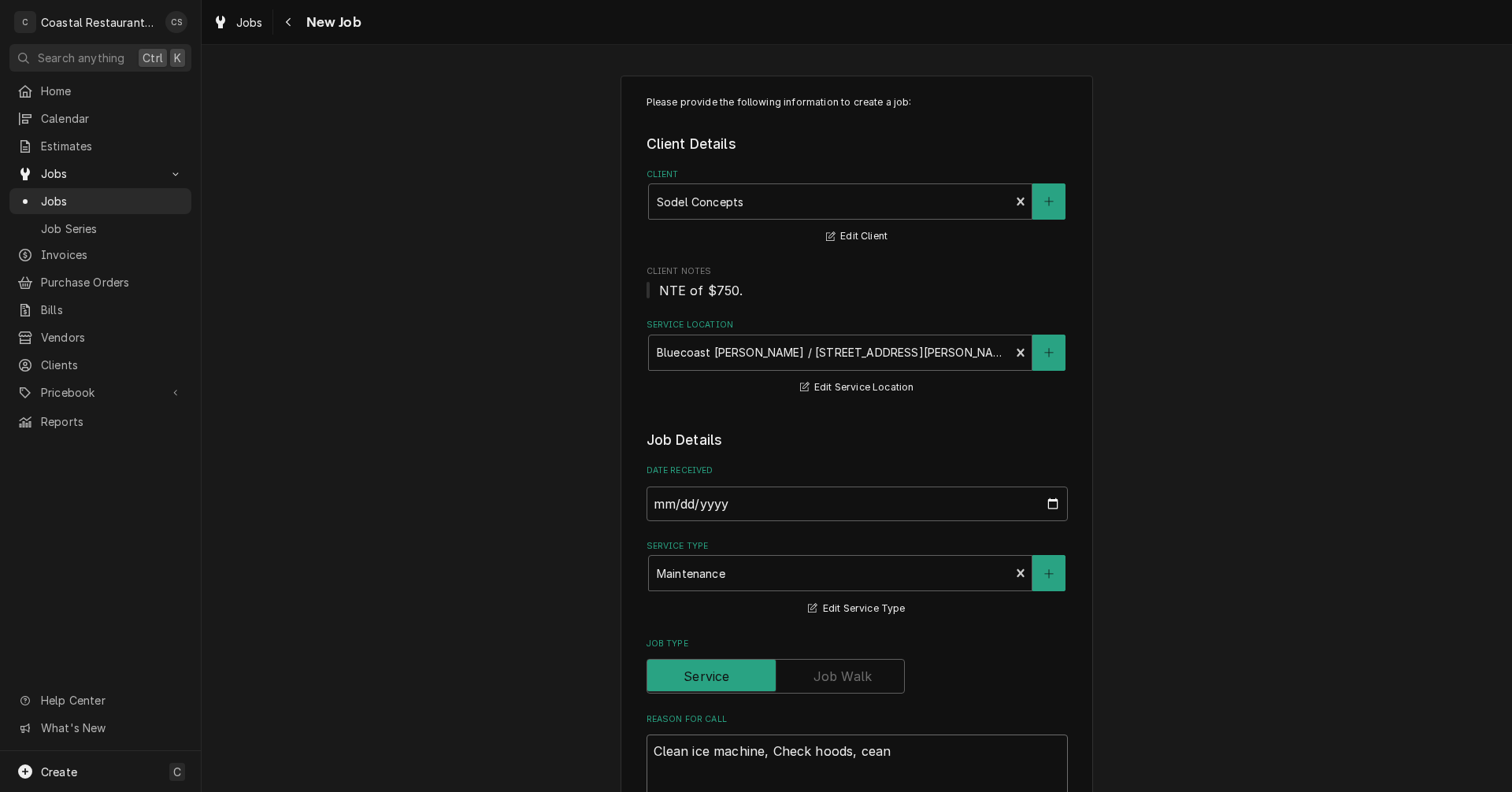
type textarea "Clean ice machine, Check hoods, cea"
type textarea "x"
type textarea "Clean ice machine, Check hoods, ce"
type textarea "x"
type textarea "Clean ice machine, Check hoods, c"
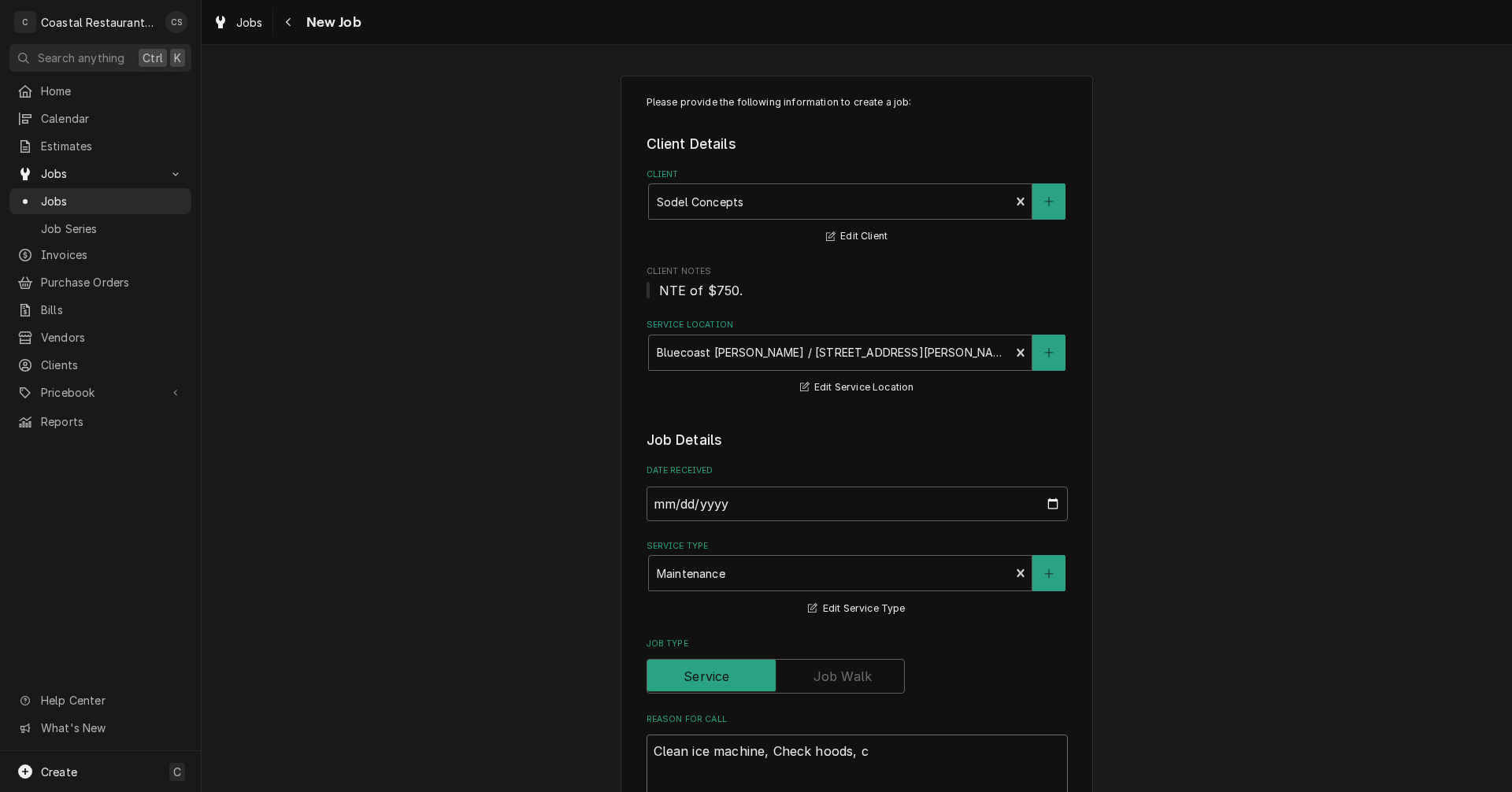
type textarea "x"
type textarea "Clean ice machine, Check hoods, cl"
type textarea "x"
type textarea "Clean ice machine, Check hoods, cle"
type textarea "x"
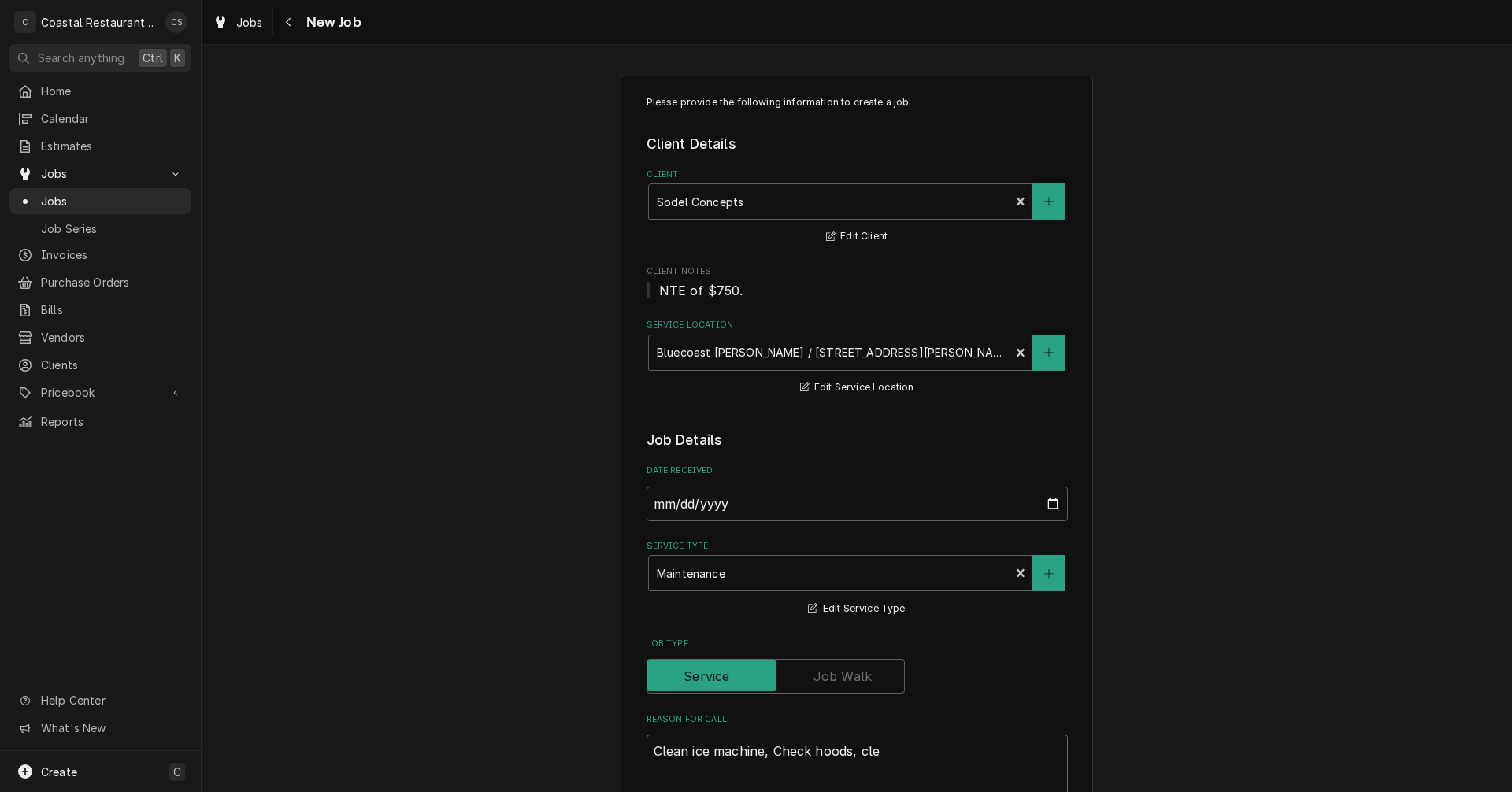
type textarea "Clean ice machine, Check hoods, clea"
type textarea "x"
type textarea "Clean ice machine, Check hoods, clean"
type textarea "x"
type textarea "Clean ice machine, Check hoods, clean"
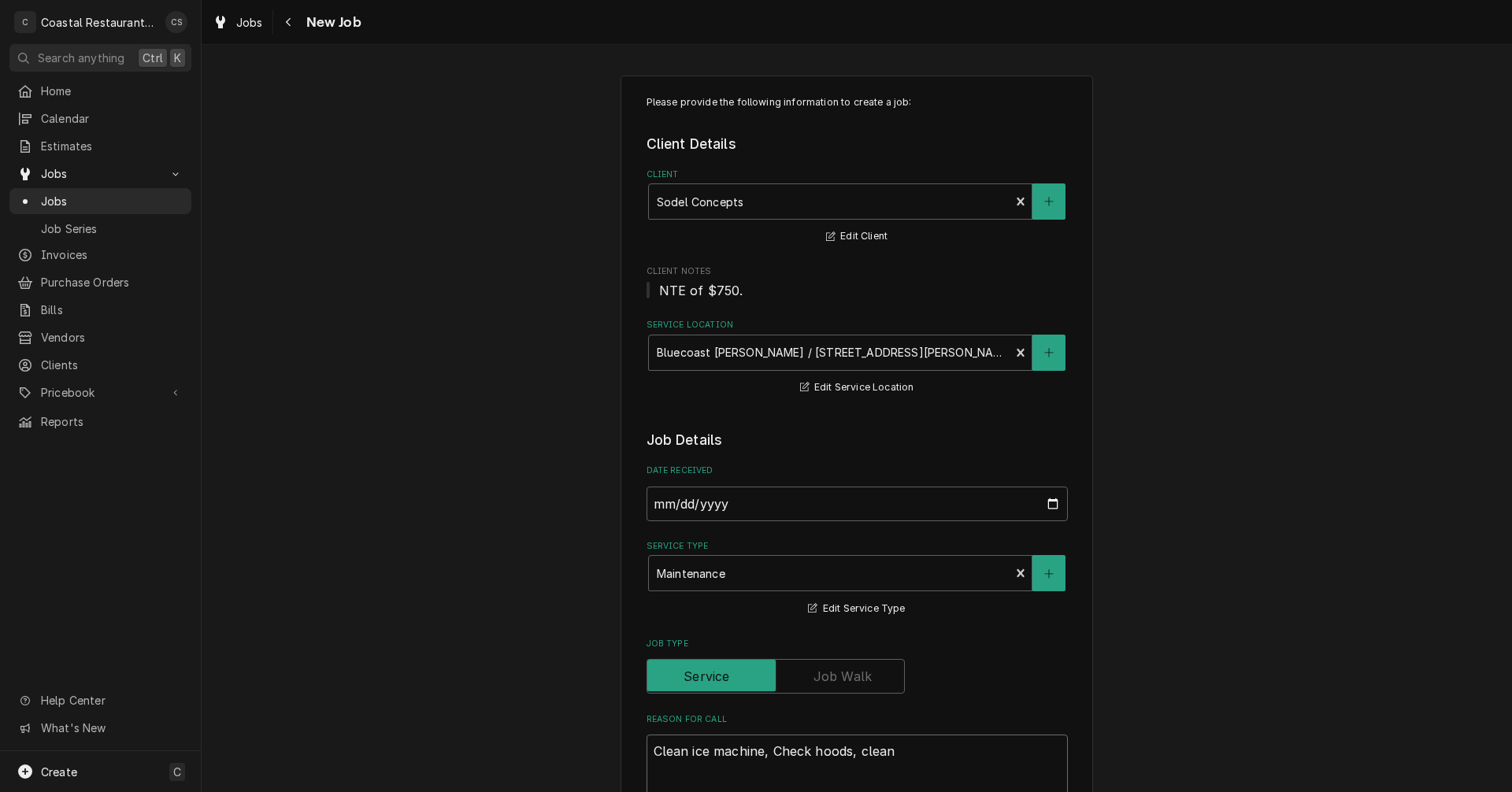
type textarea "x"
type textarea "Clean ice machine, Check hoods, clean a"
type textarea "x"
type textarea "Clean ice machine, Check hoods, clean an"
type textarea "x"
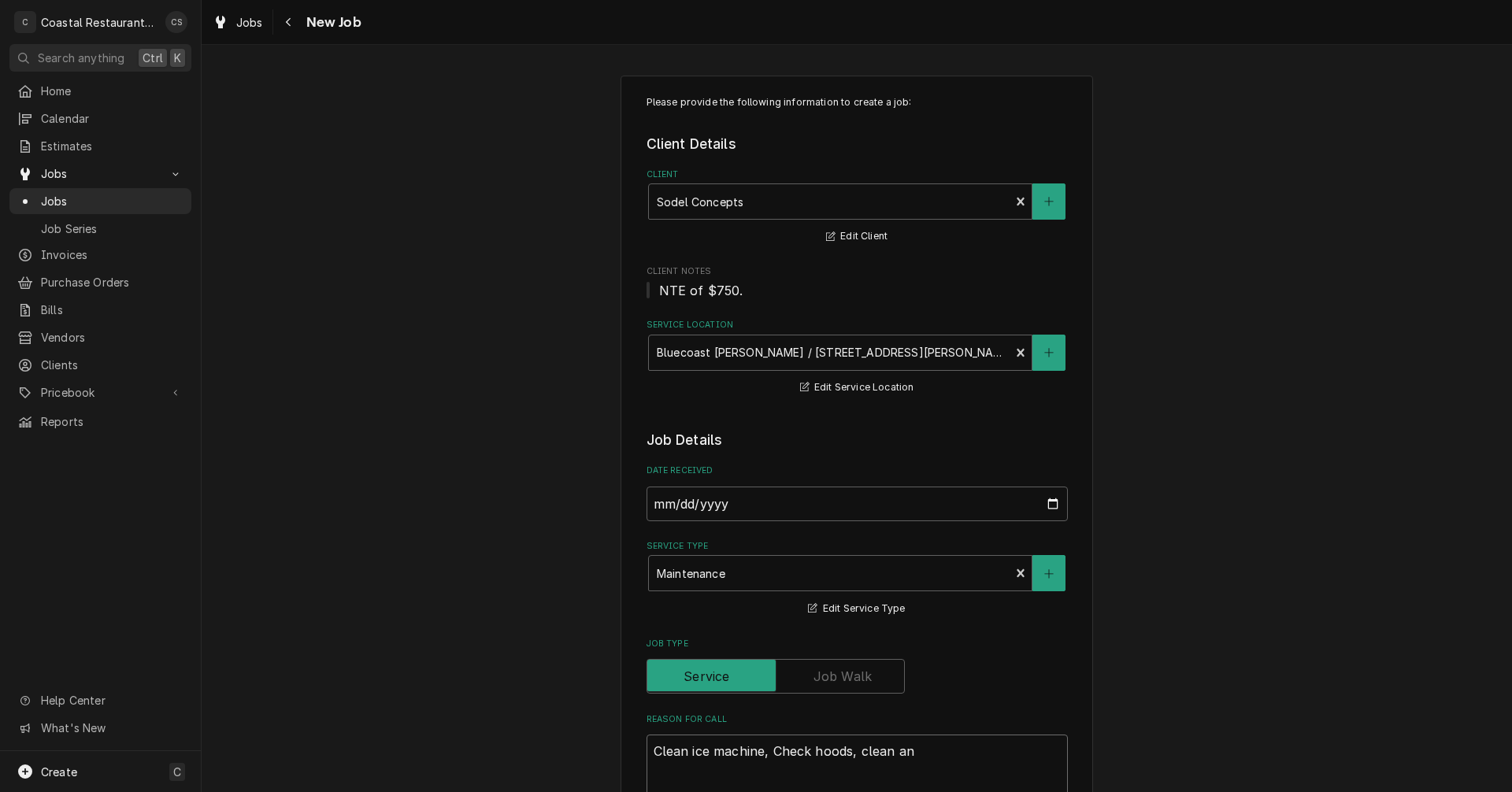
type textarea "Clean ice machine, Check hoods, clean and"
type textarea "x"
type textarea "Clean ice machine, Check hoods, clean and"
type textarea "x"
type textarea "Clean ice machine, Check hoods, clean and c"
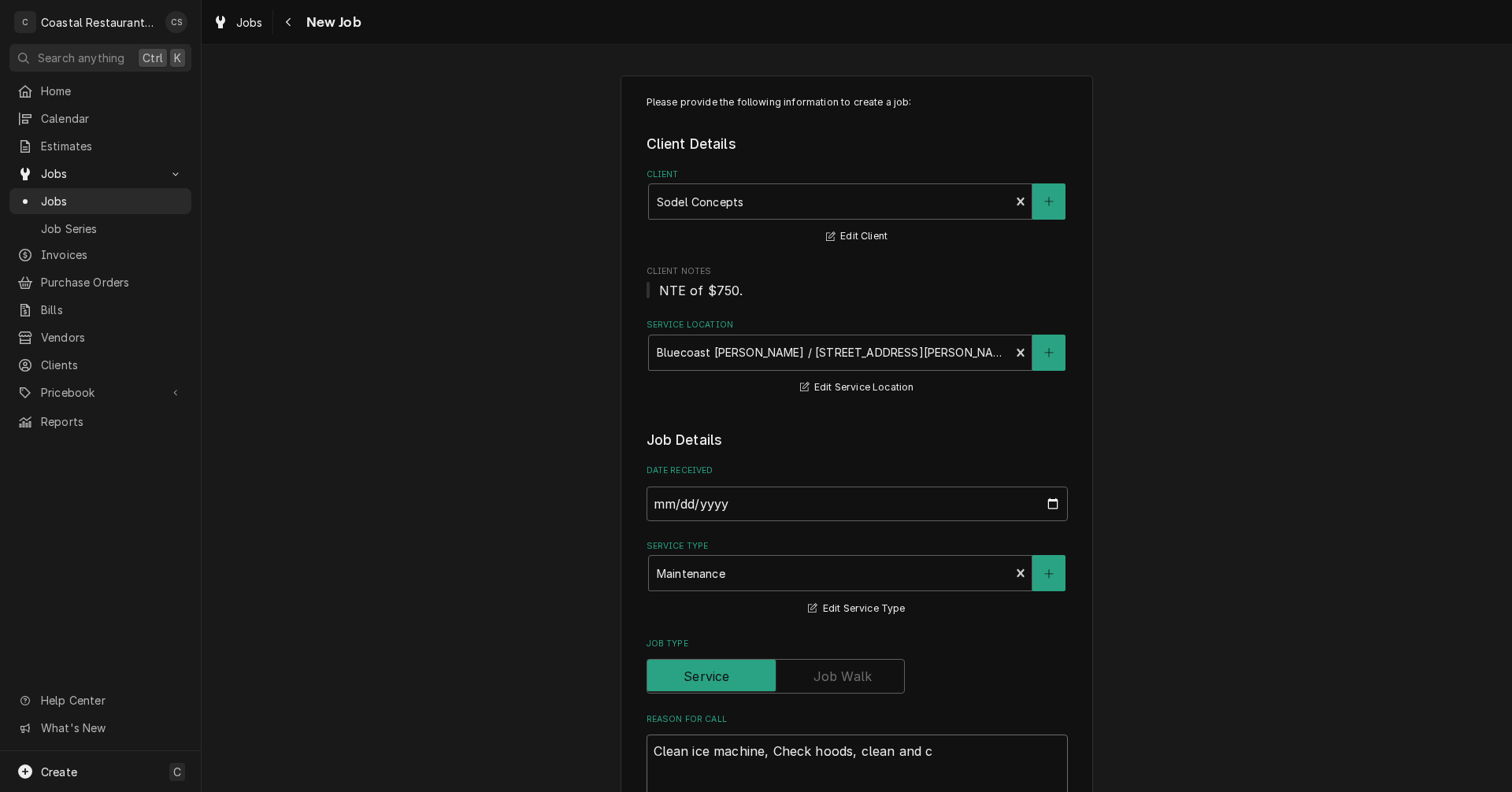
type textarea "x"
type textarea "Clean ice machine, Check hoods, clean and ch"
type textarea "x"
type textarea "Clean ice machine, Check hoods, clean and che"
type textarea "x"
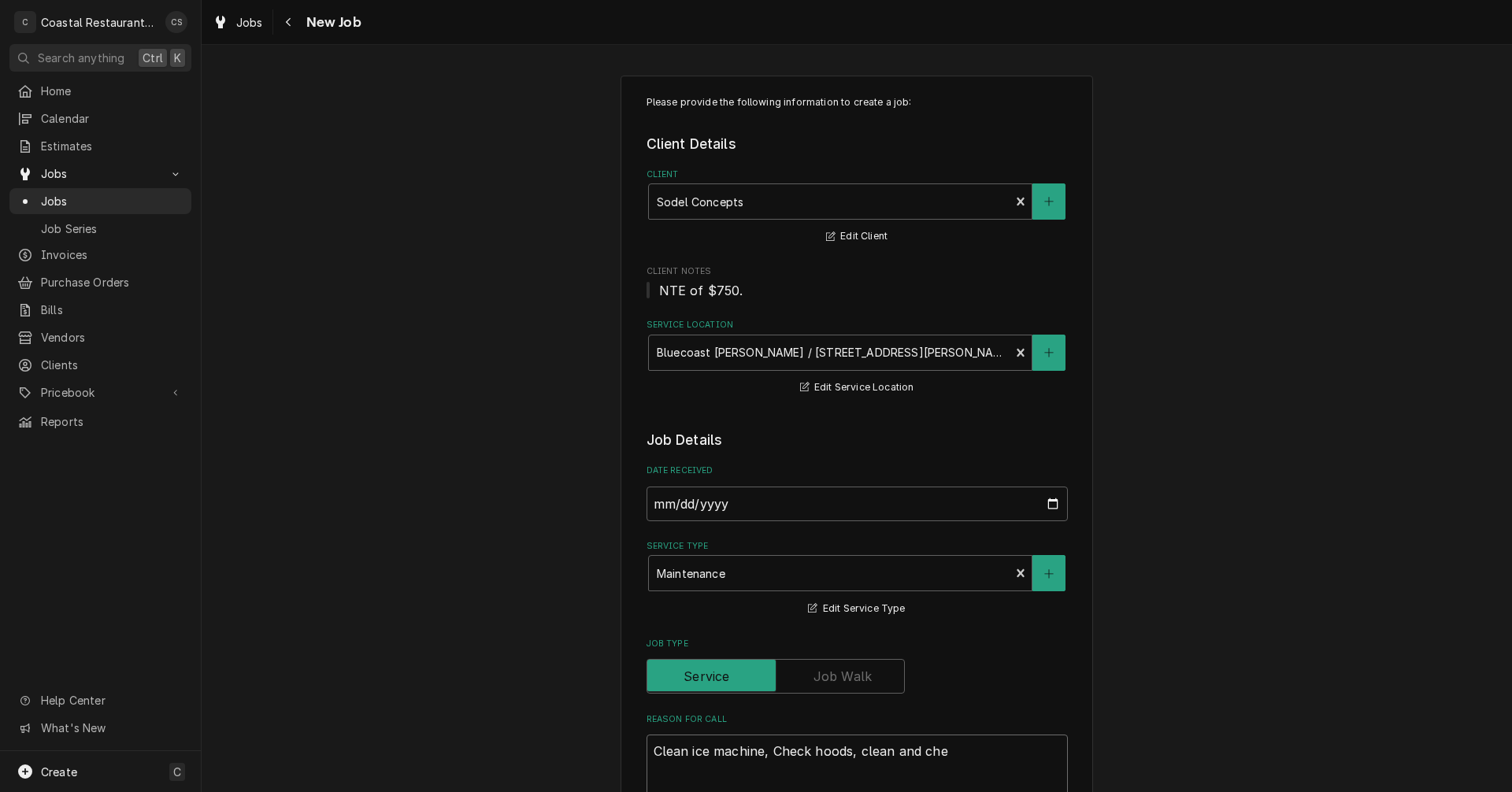
type textarea "Clean ice machine, Check hoods, clean and chec"
type textarea "x"
type textarea "Clean ice machine, Check hoods, clean and check"
type textarea "x"
type textarea "Clean ice machine, Check hoods, clean and check"
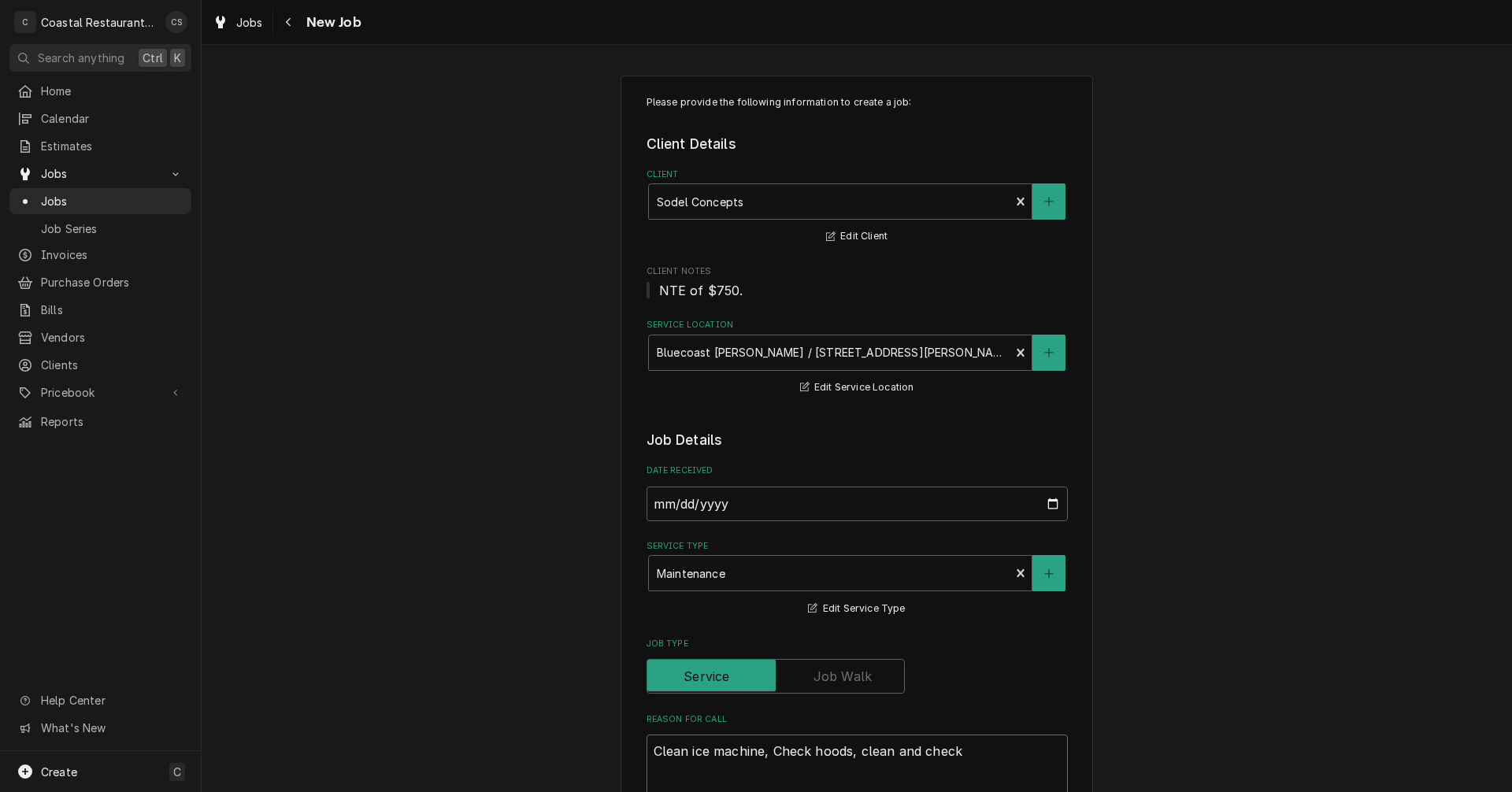
type textarea "x"
type textarea "Clean ice machine, Check hoods, clean and check H"
type textarea "x"
type textarea "Clean ice machine, Check hoods, clean and check HV"
type textarea "x"
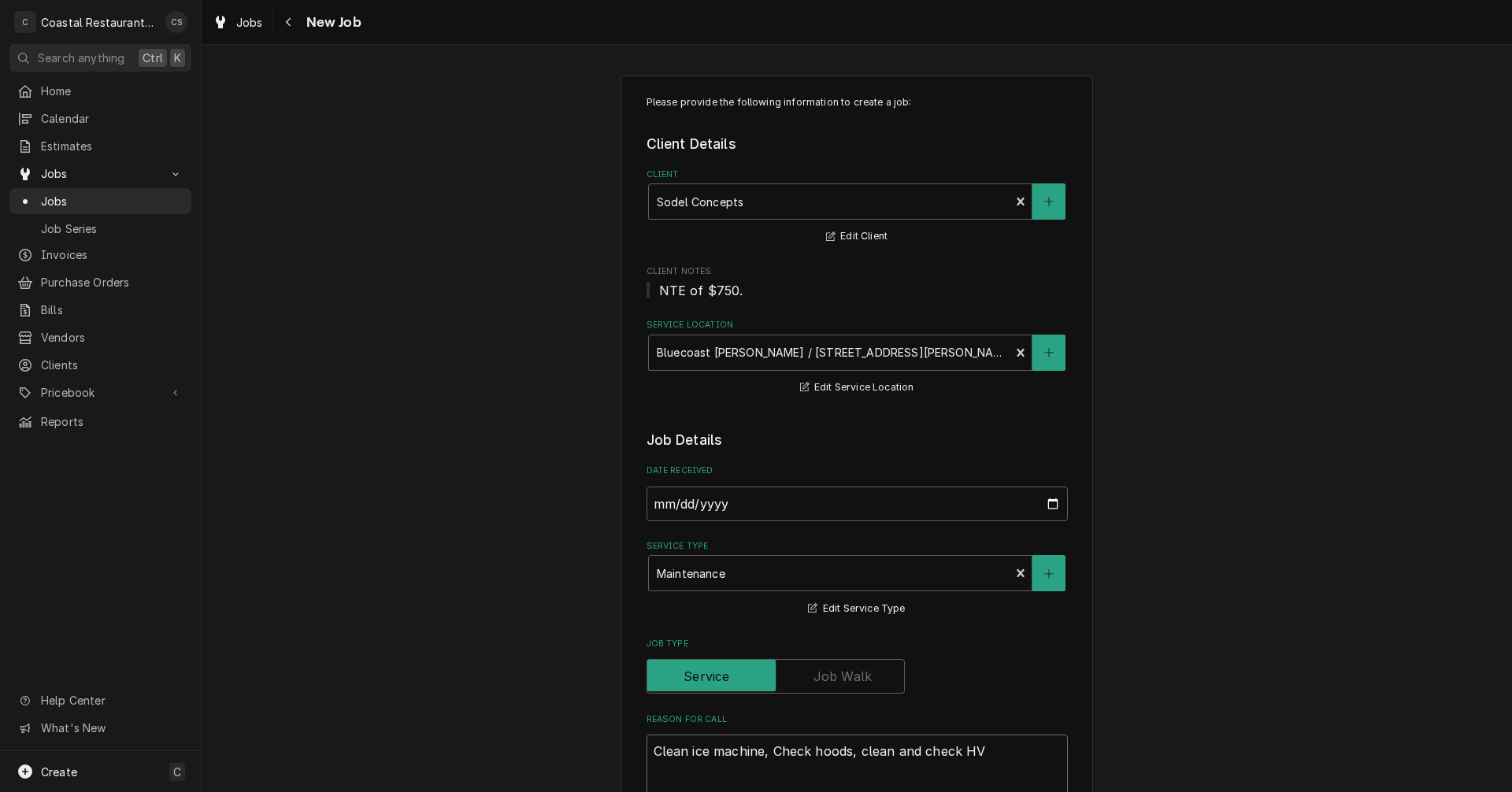
type textarea "Clean ice machine, Check hoods, clean and check HVA"
type textarea "x"
type textarea "Clean ice machine, Check hoods, clean and check HVAC"
type textarea "x"
type textarea "Clean ice machine, Check hoods, clean and check HVAC"
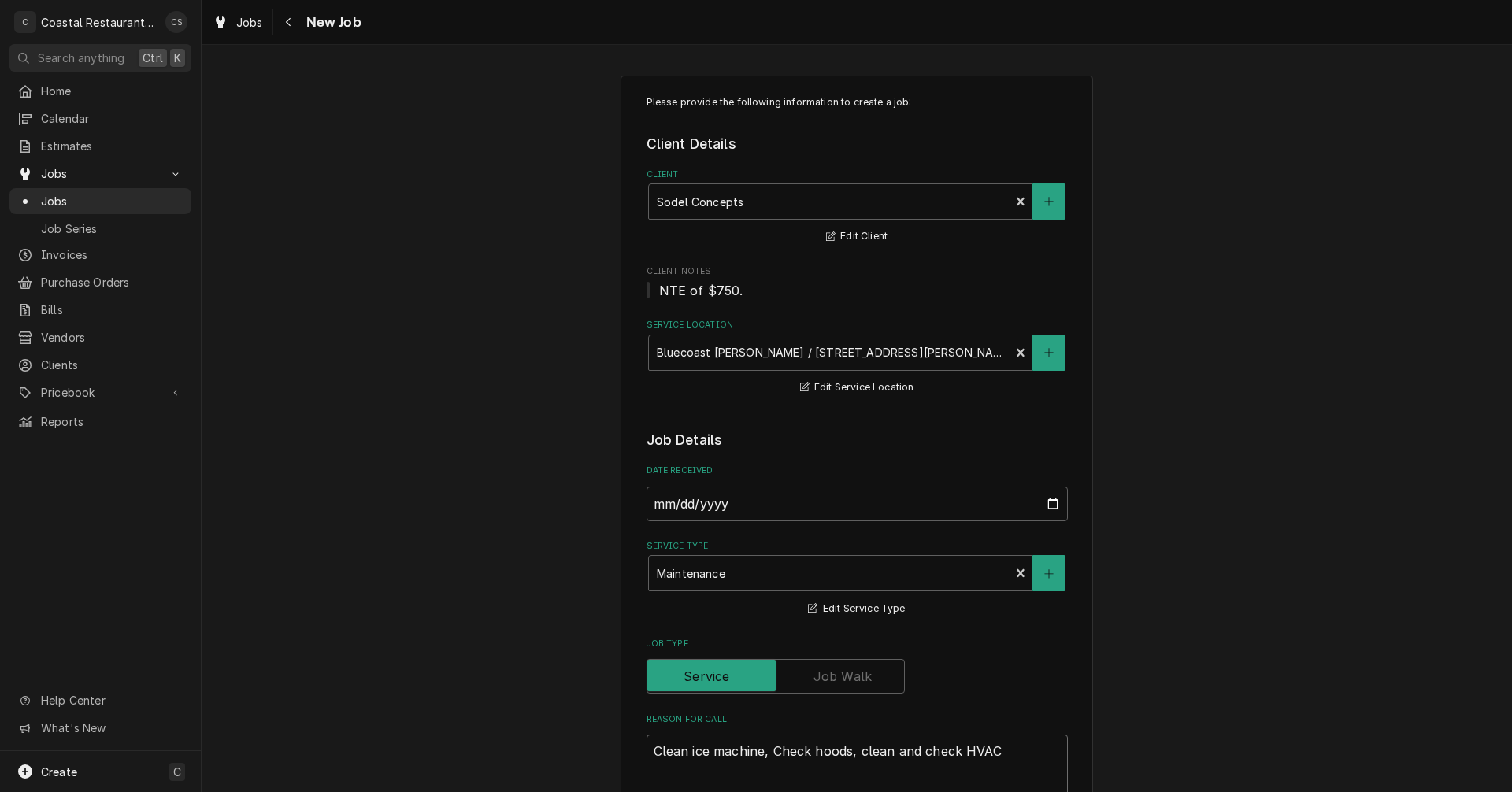
type textarea "x"
type textarea "Clean ice machine, Check hoods, clean and check HVAC a"
type textarea "x"
type textarea "Clean ice machine, Check hoods, clean and check HVAC an"
type textarea "x"
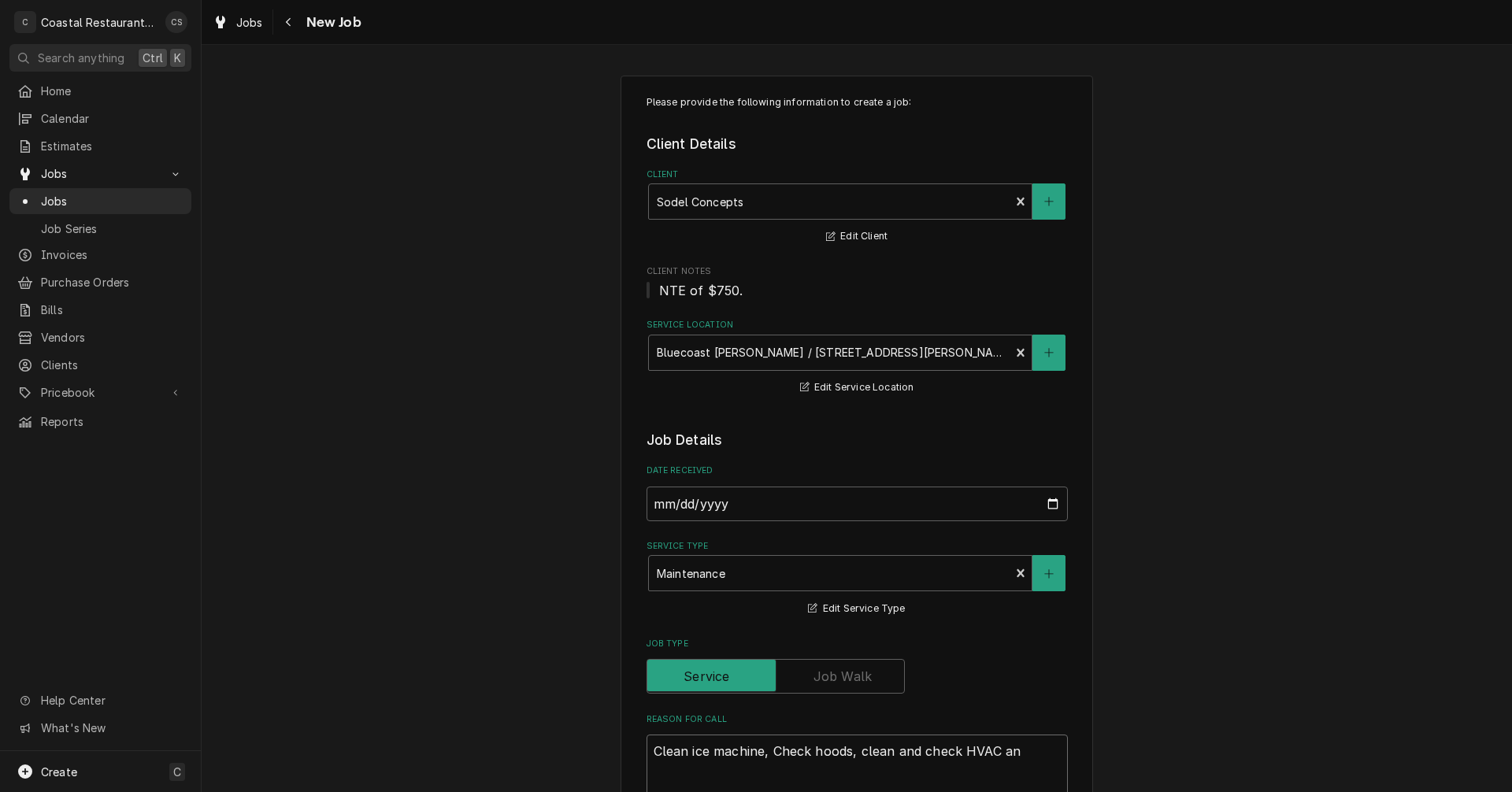
type textarea "Clean ice machine, Check hoods, clean and check HVAC and"
type textarea "x"
type textarea "Clean ice machine, Check hoods, clean and check HVAC and"
type textarea "x"
type textarea "Clean ice machine, Check hoods, clean and check HVAC and"
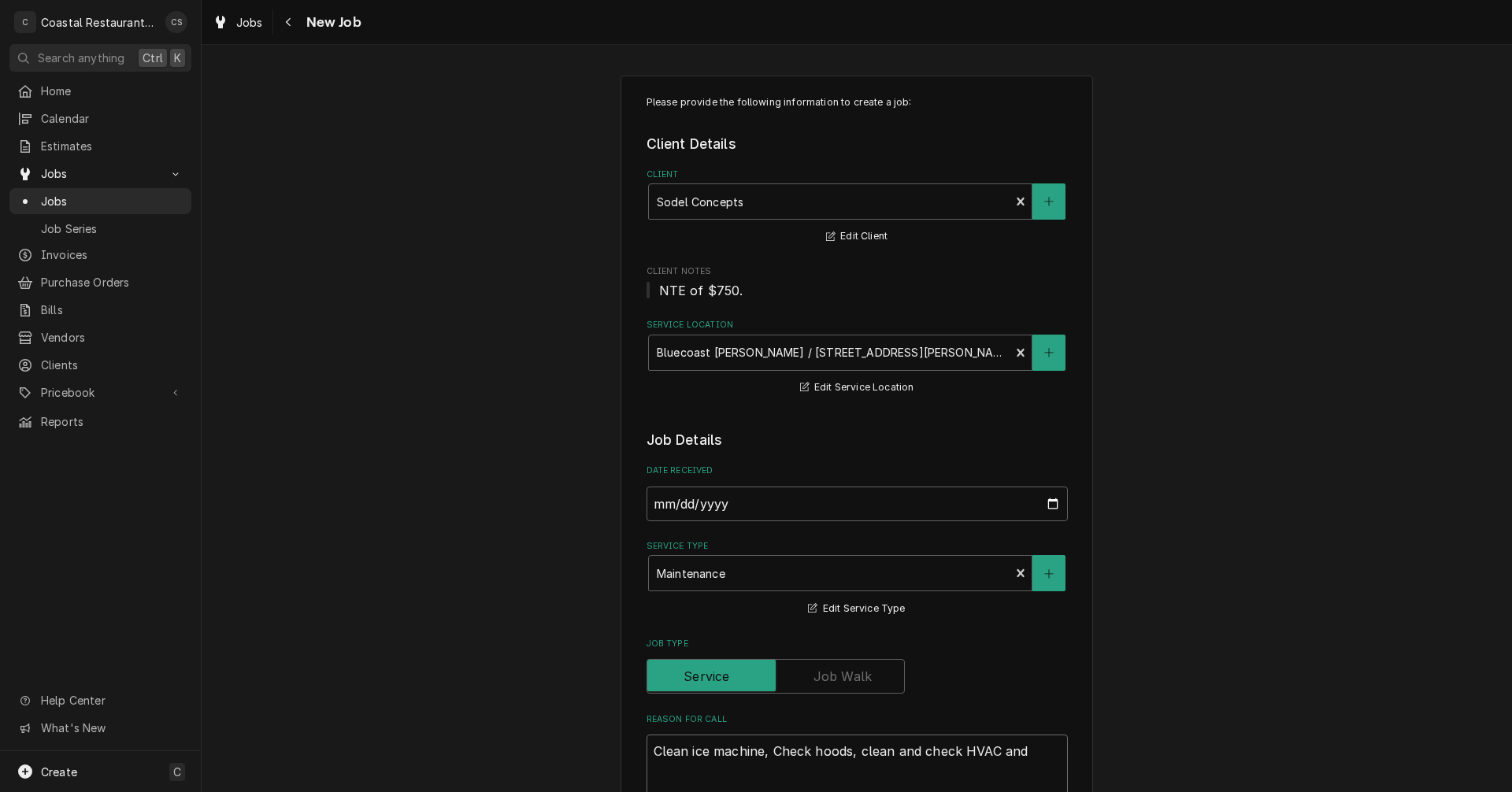
type textarea "x"
type textarea "Clean ice machine, Check hoods, clean and check HVAC an"
type textarea "x"
type textarea "Clean ice machine, Check hoods, clean and check HVAC a"
type textarea "x"
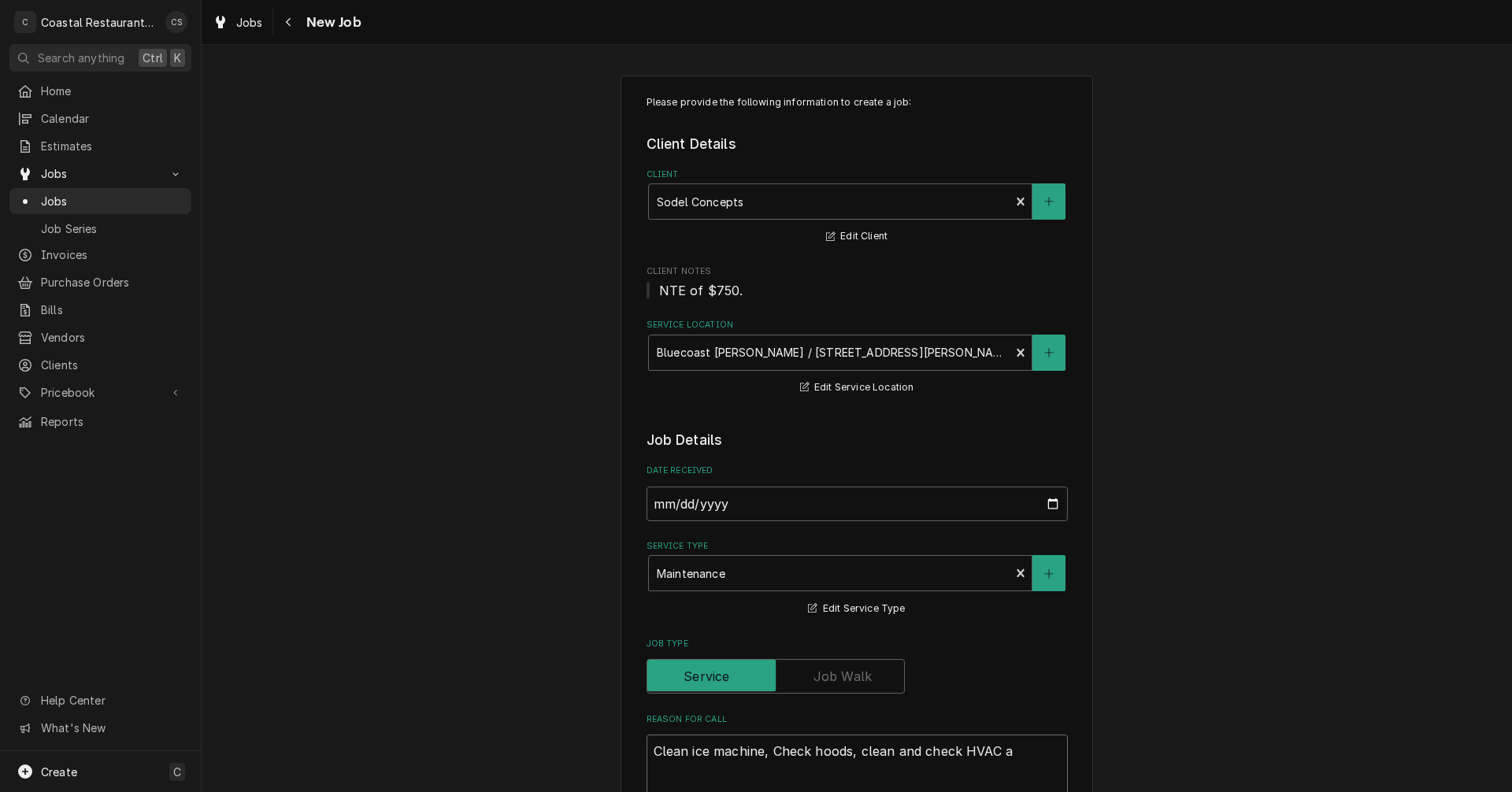
type textarea "Clean ice machine, Check hoods, clean and check HVAC"
type textarea "x"
type textarea "Clean ice machine, Check hoods, clean and check HVAC"
type textarea "x"
type textarea "Clean ice machine, Check hoods, clean and check HVA"
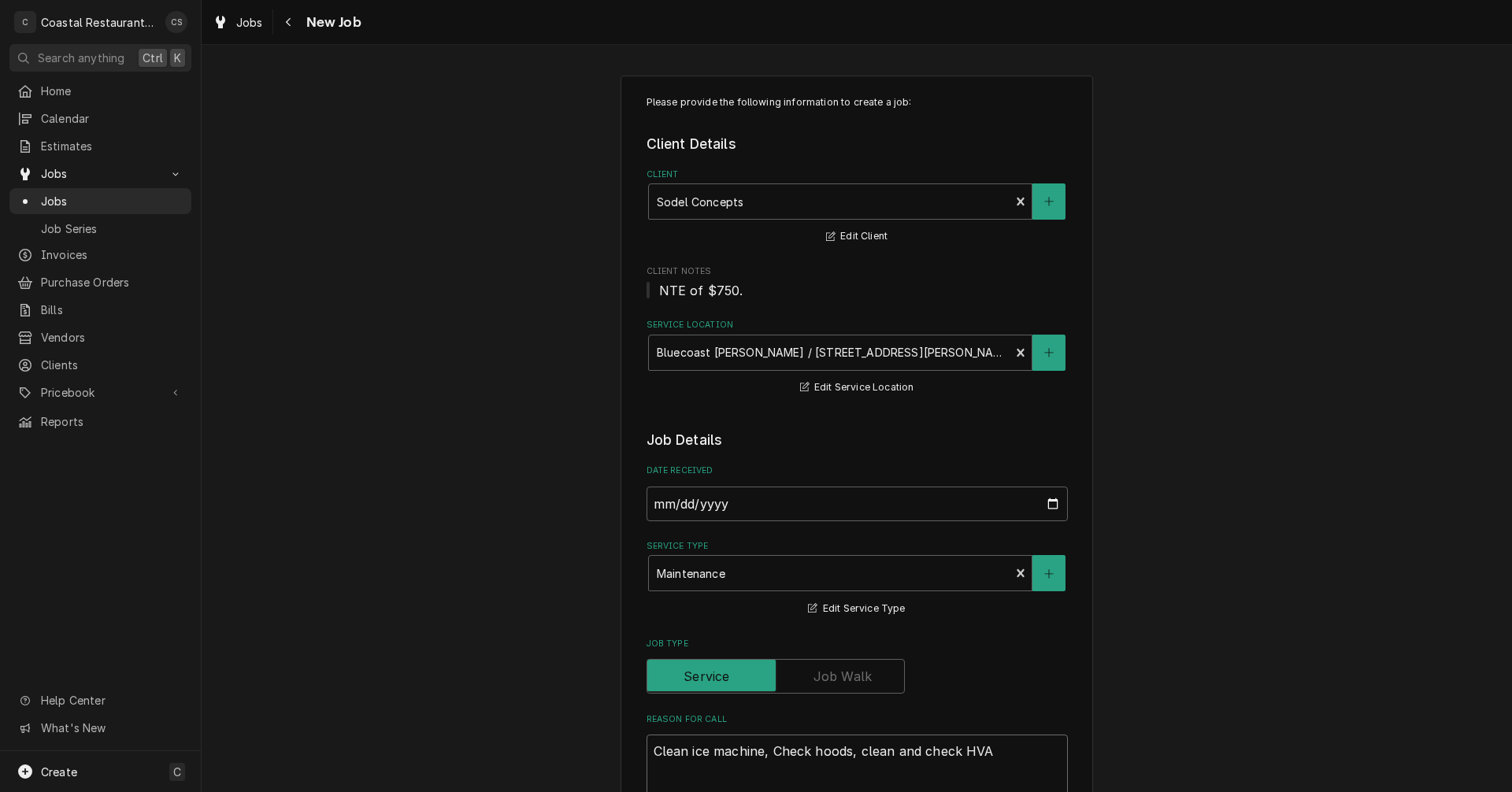
type textarea "x"
type textarea "Clean ice machine, Check hoods, clean and check HV"
type textarea "x"
type textarea "Clean ice machine, Check hoods, clean and check H"
type textarea "x"
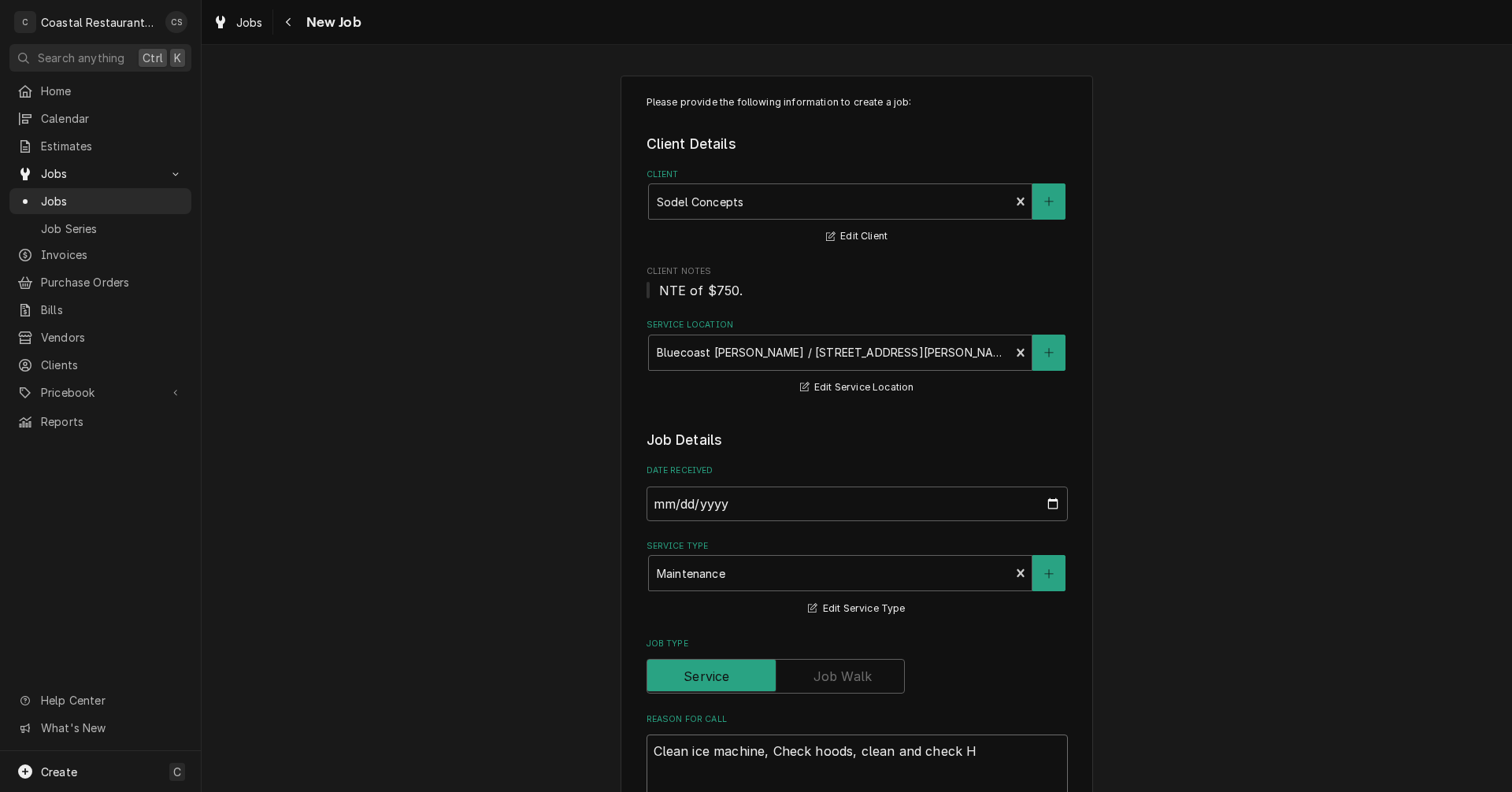
type textarea "Clean ice machine, Check hoods, clean and check"
type textarea "x"
type textarea "Clean ice machine, Check hoods, clean and check"
type textarea "x"
type textarea "Clean ice machine, Check hoods, clean and chec"
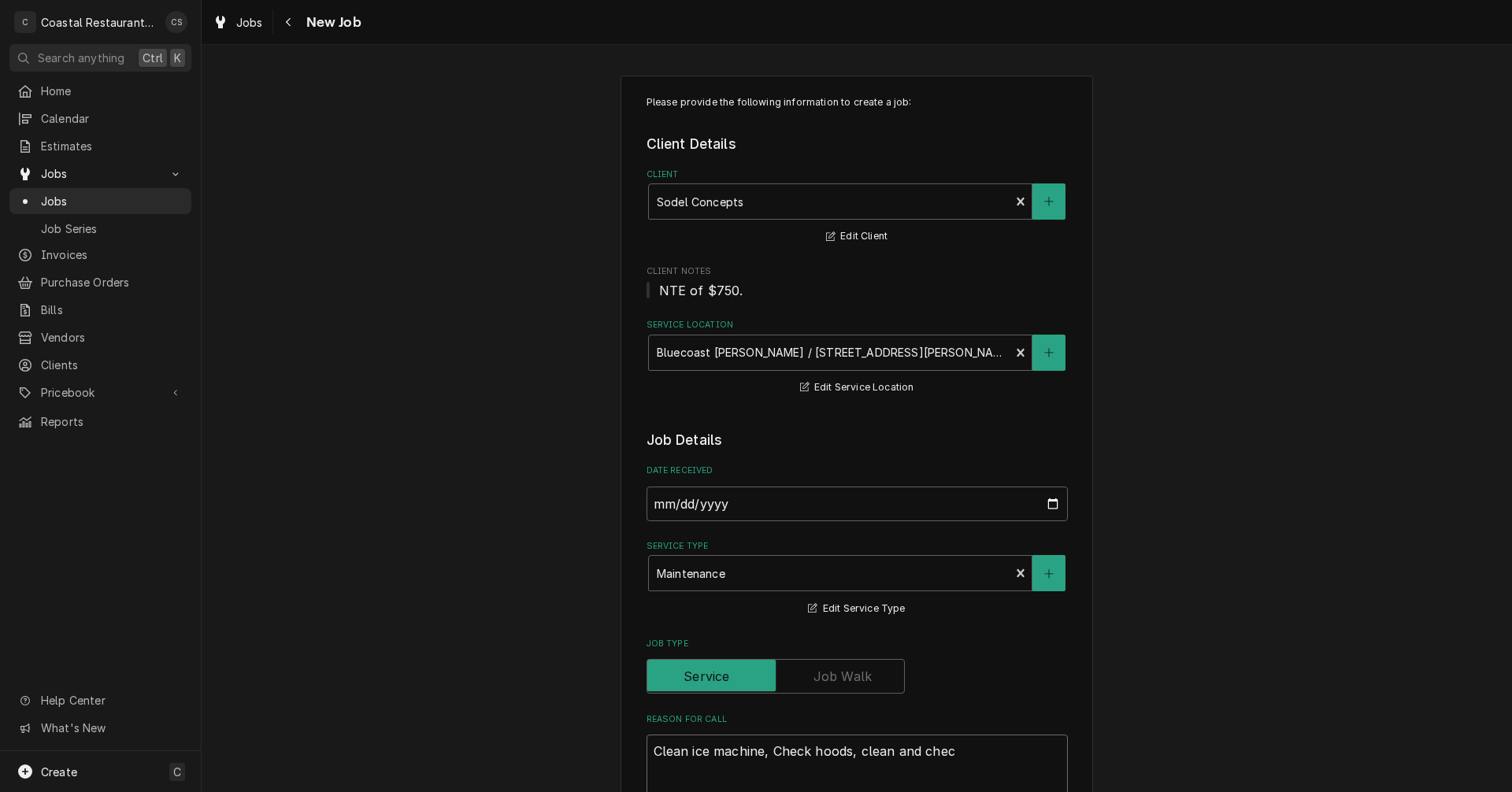
type textarea "x"
type textarea "Clean ice machine, Check hoods, clean and che"
type textarea "x"
type textarea "Clean ice machine, Check hoods, clean and ch"
type textarea "x"
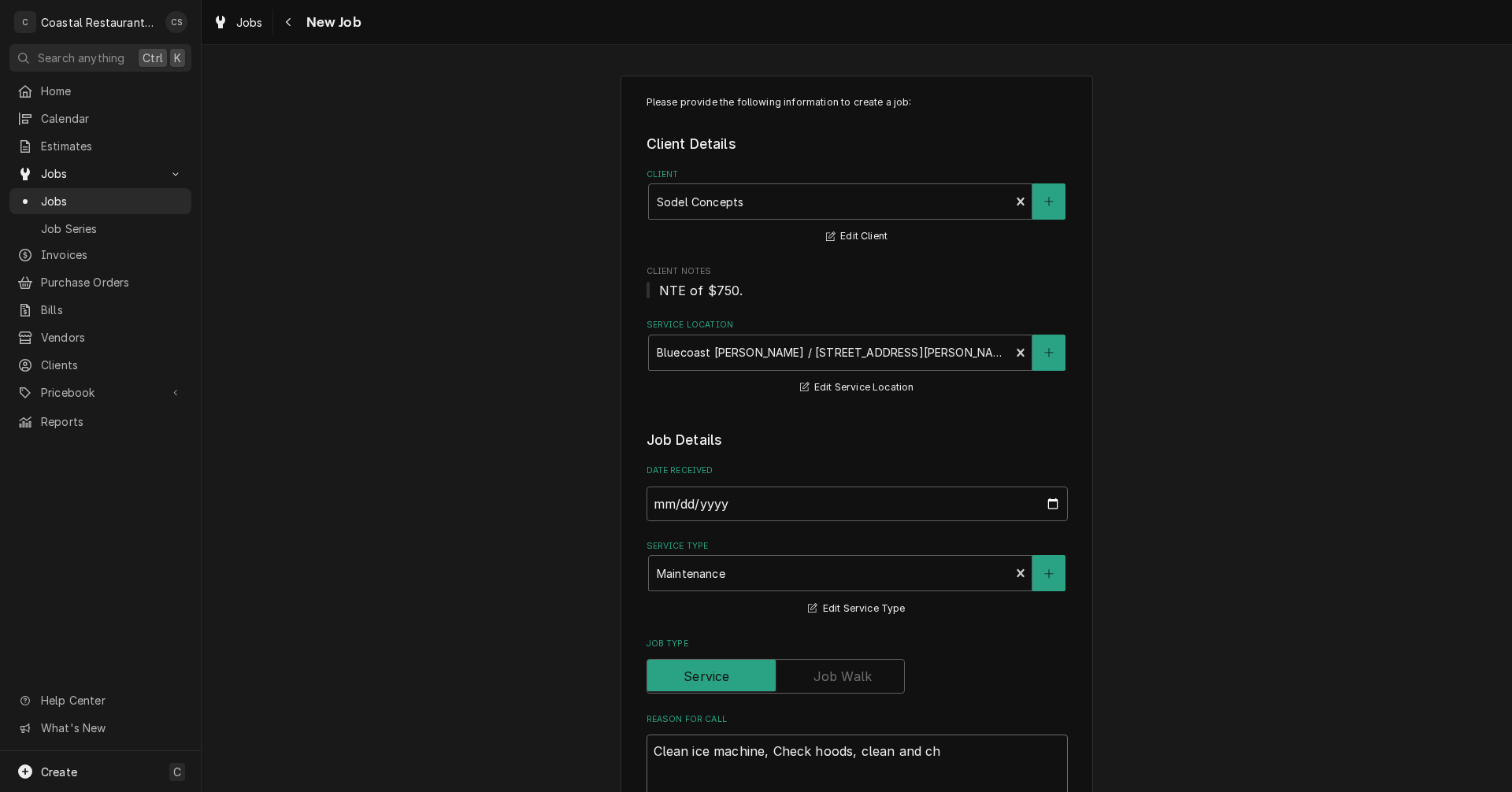
type textarea "Clean ice machine, Check hoods, clean and c"
type textarea "x"
type textarea "Clean ice machine, Check hoods, clean and"
type textarea "x"
type textarea "Clean ice machine, Check hoods, clean and"
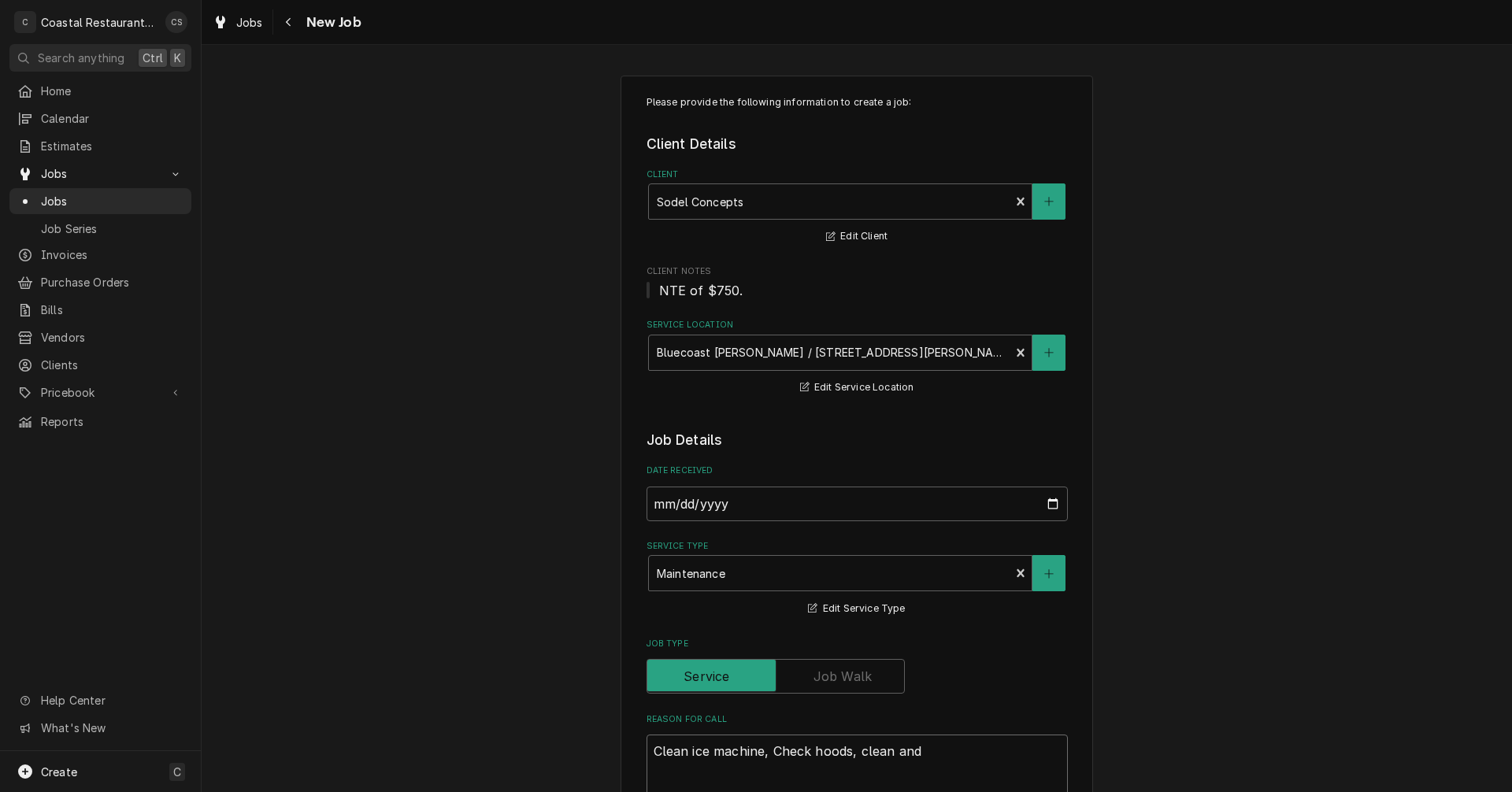
type textarea "x"
type textarea "Clean ice machine, Check hoods, clean an"
type textarea "x"
type textarea "Clean ice machine, Check hoods, clean a"
type textarea "x"
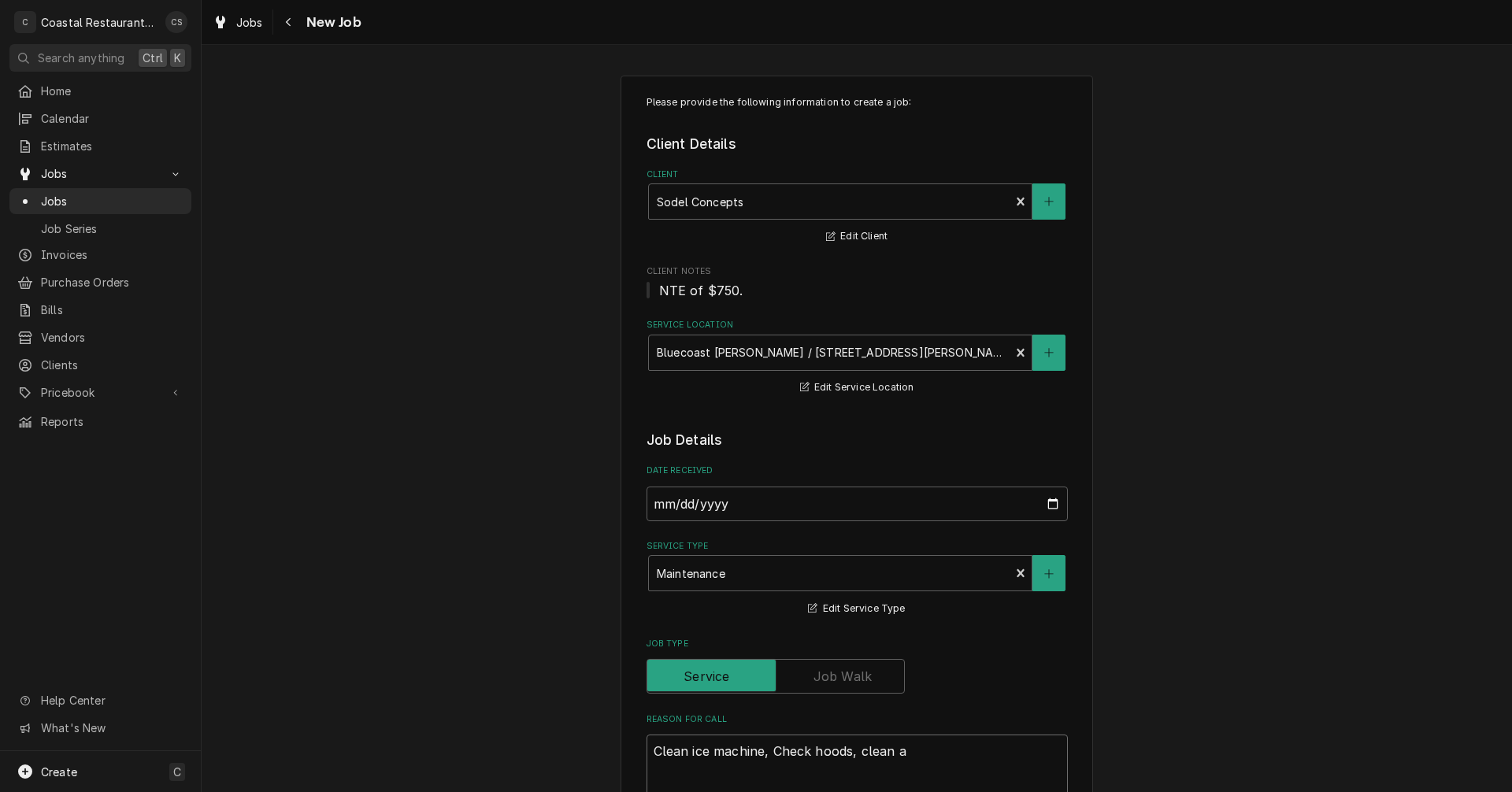
type textarea "Clean ice machine, Check hoods, clean"
type textarea "x"
type textarea "Clean ice machine, Check hoods, clean"
type textarea "x"
type textarea "Clean ice machine, Check hoods, clea"
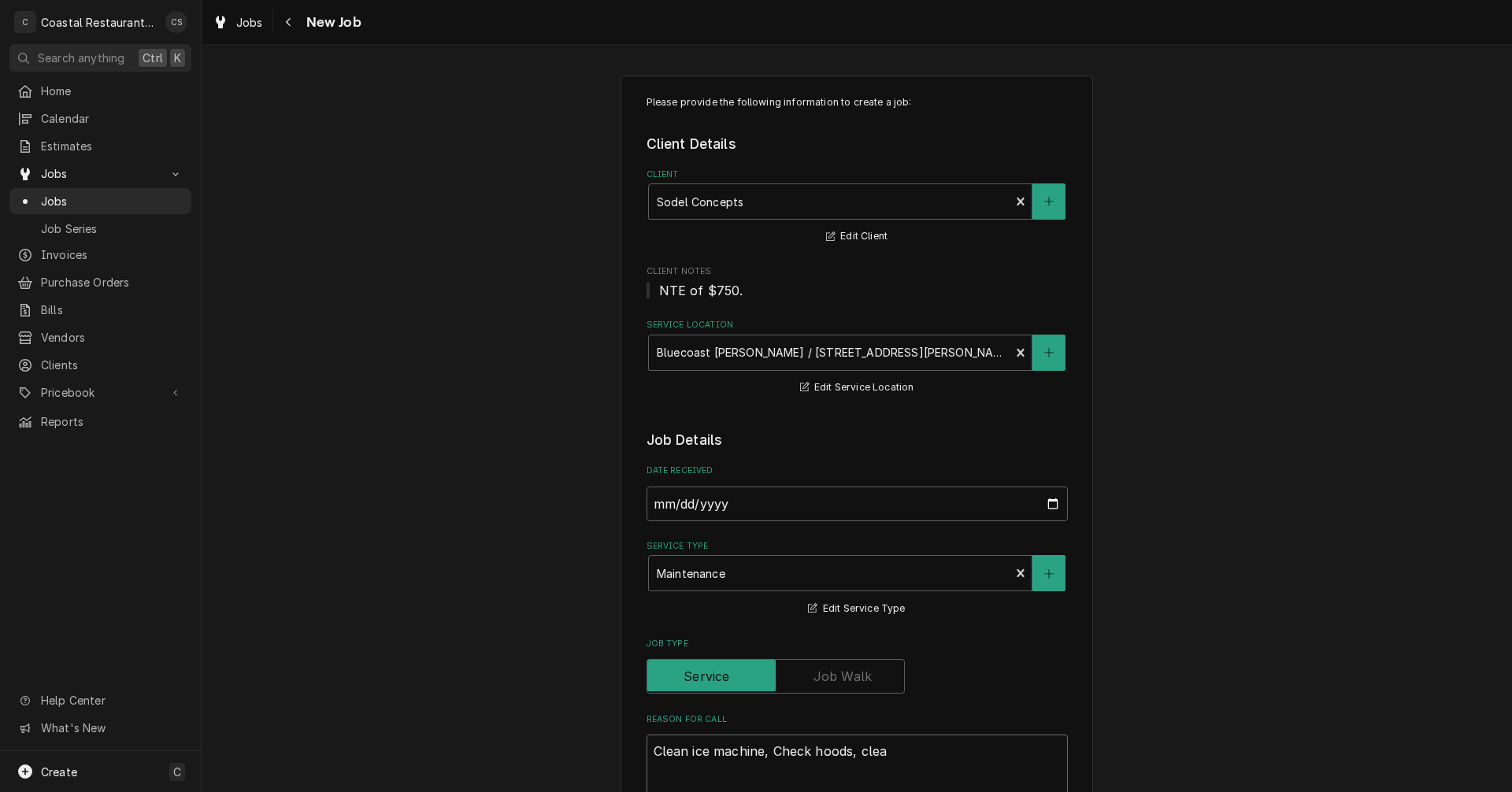
type textarea "x"
type textarea "Clean ice machine, Check hoods, cl"
type textarea "x"
type textarea "Clean ice machine, Check hoods, c"
type textarea "x"
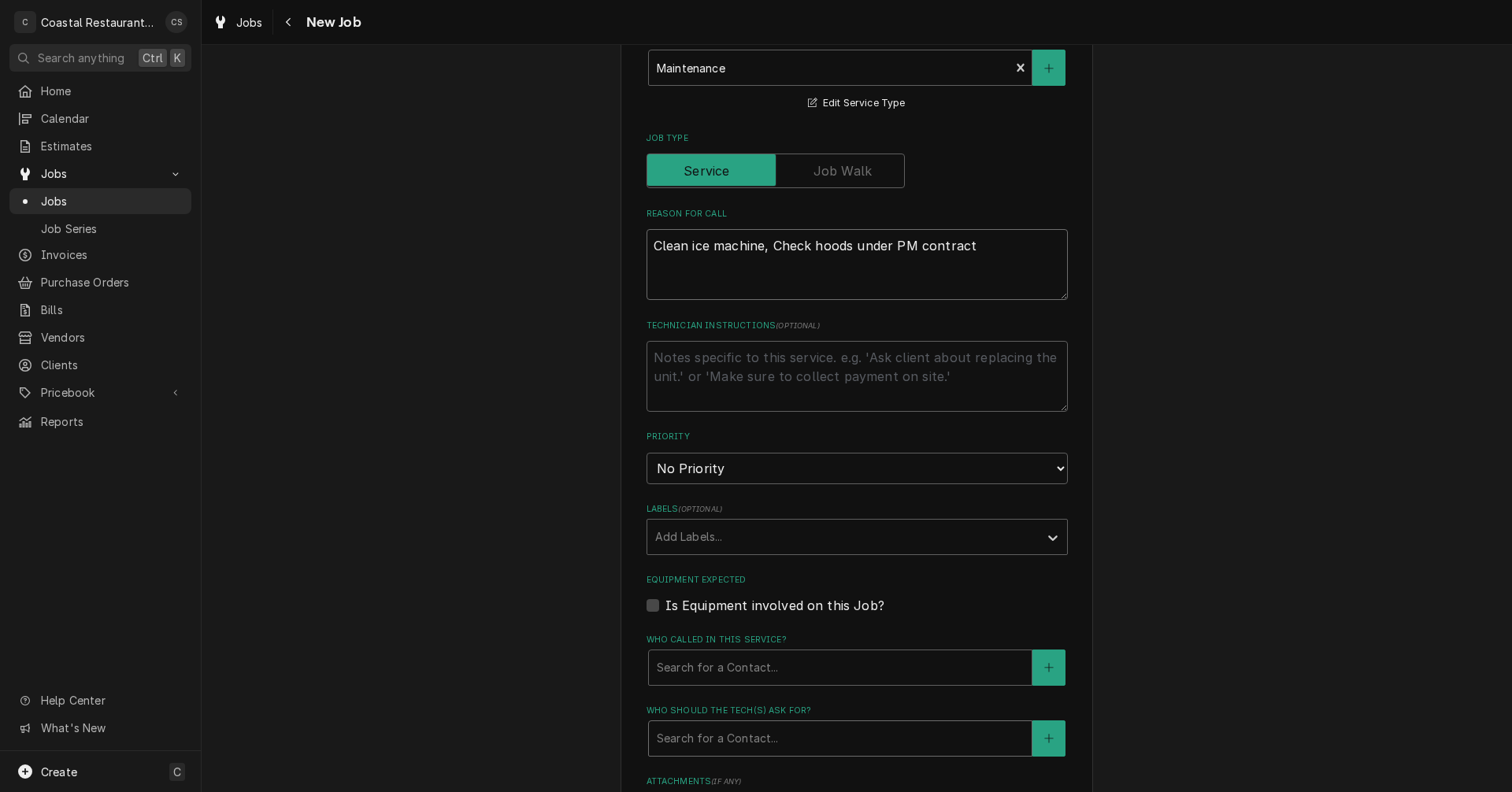
scroll to position [551, 0]
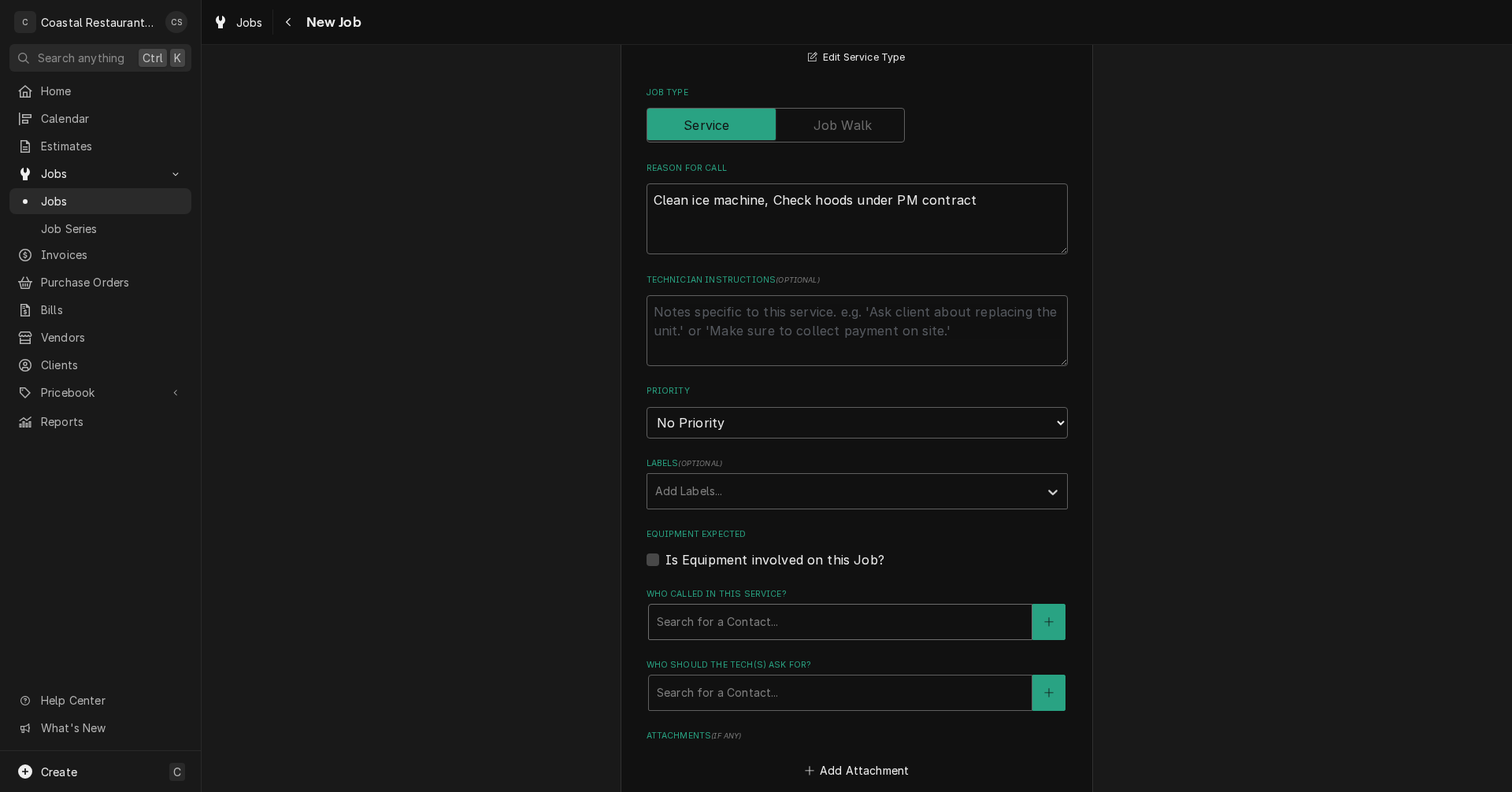
click at [688, 626] on div "Who called in this service?" at bounding box center [840, 621] width 367 height 29
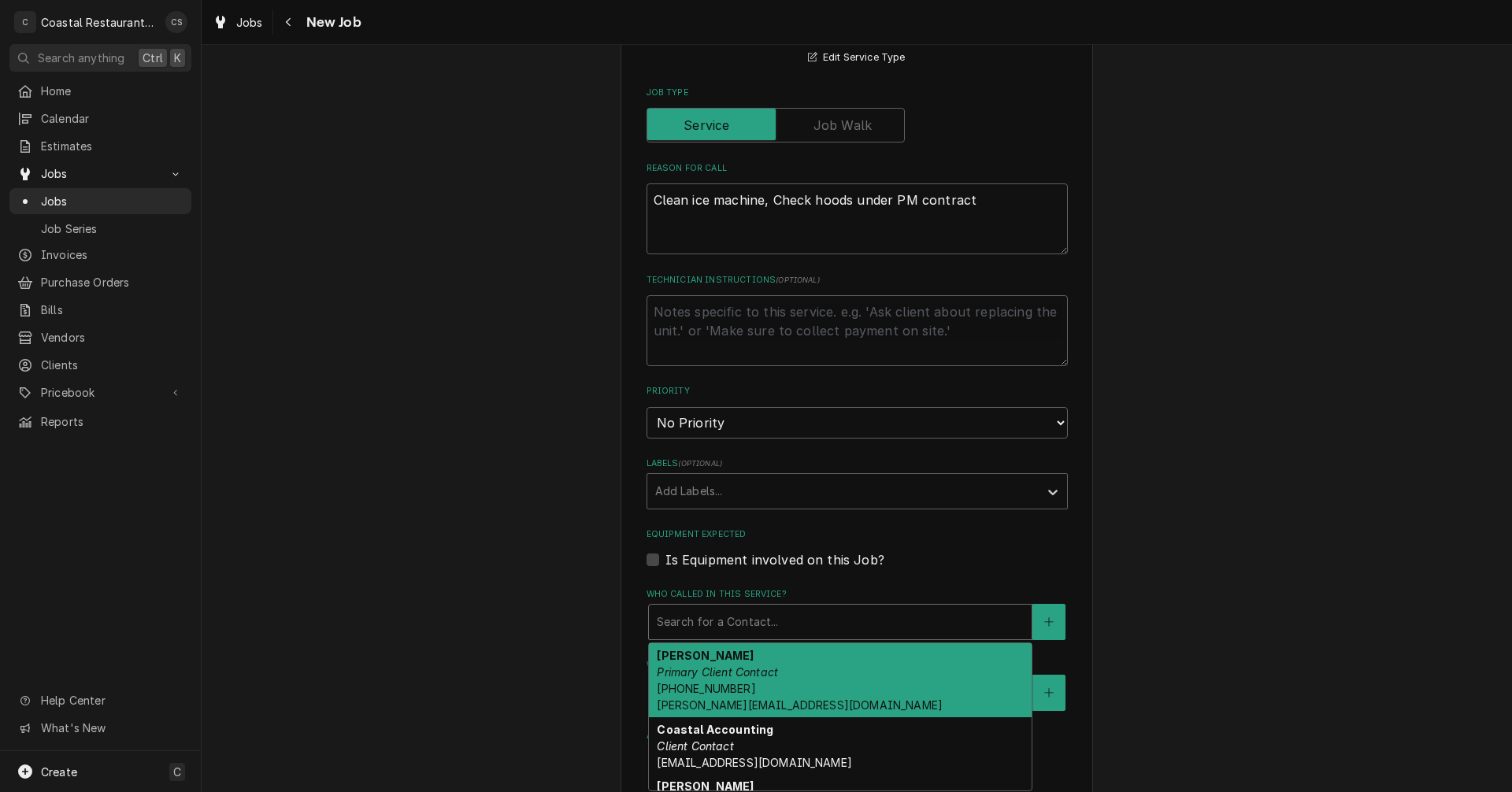
click at [703, 675] on em "Primary Client Contact" at bounding box center [717, 672] width 122 height 14
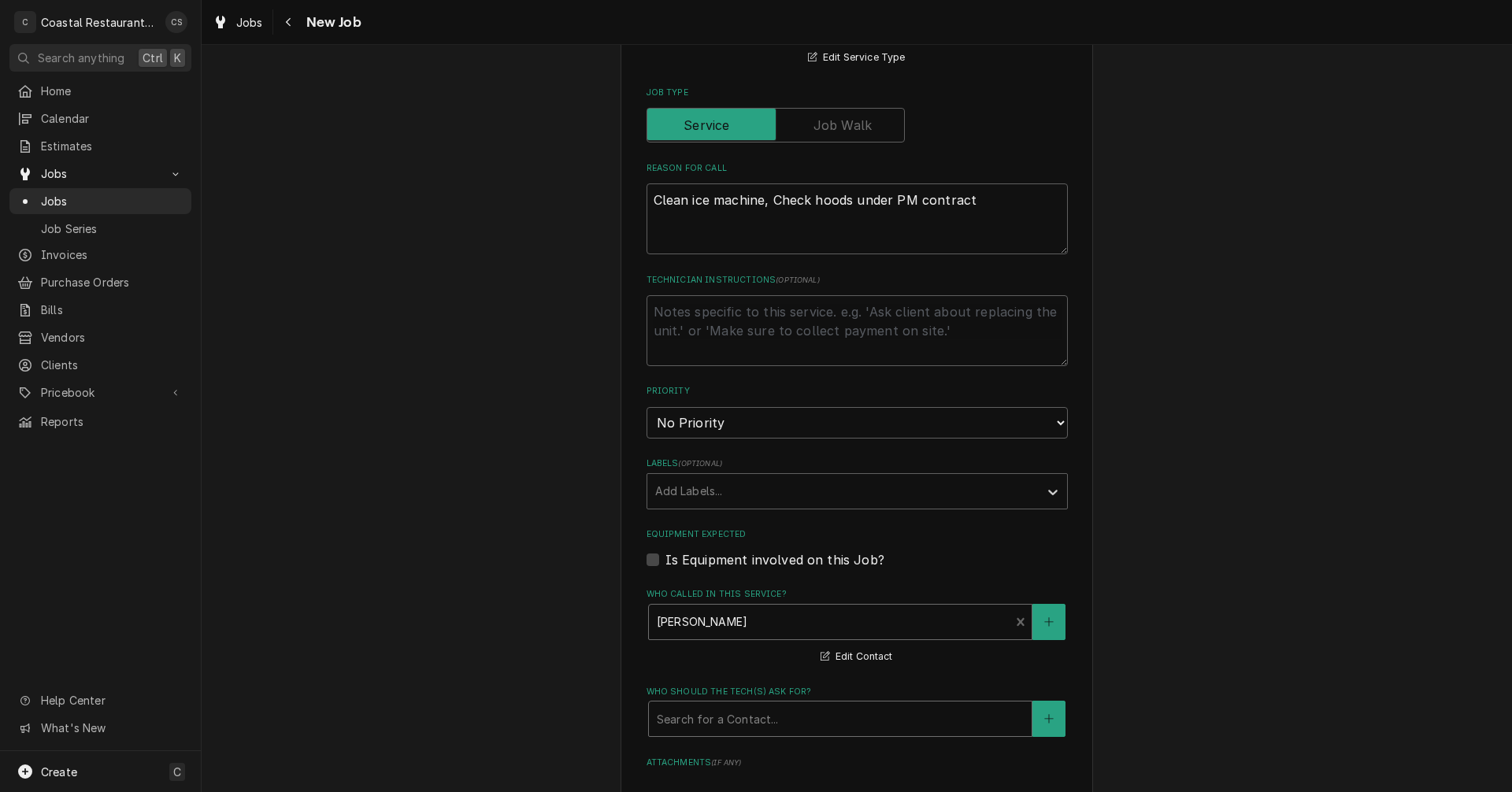
click at [704, 715] on div "Who should the tech(s) ask for?" at bounding box center [840, 718] width 367 height 29
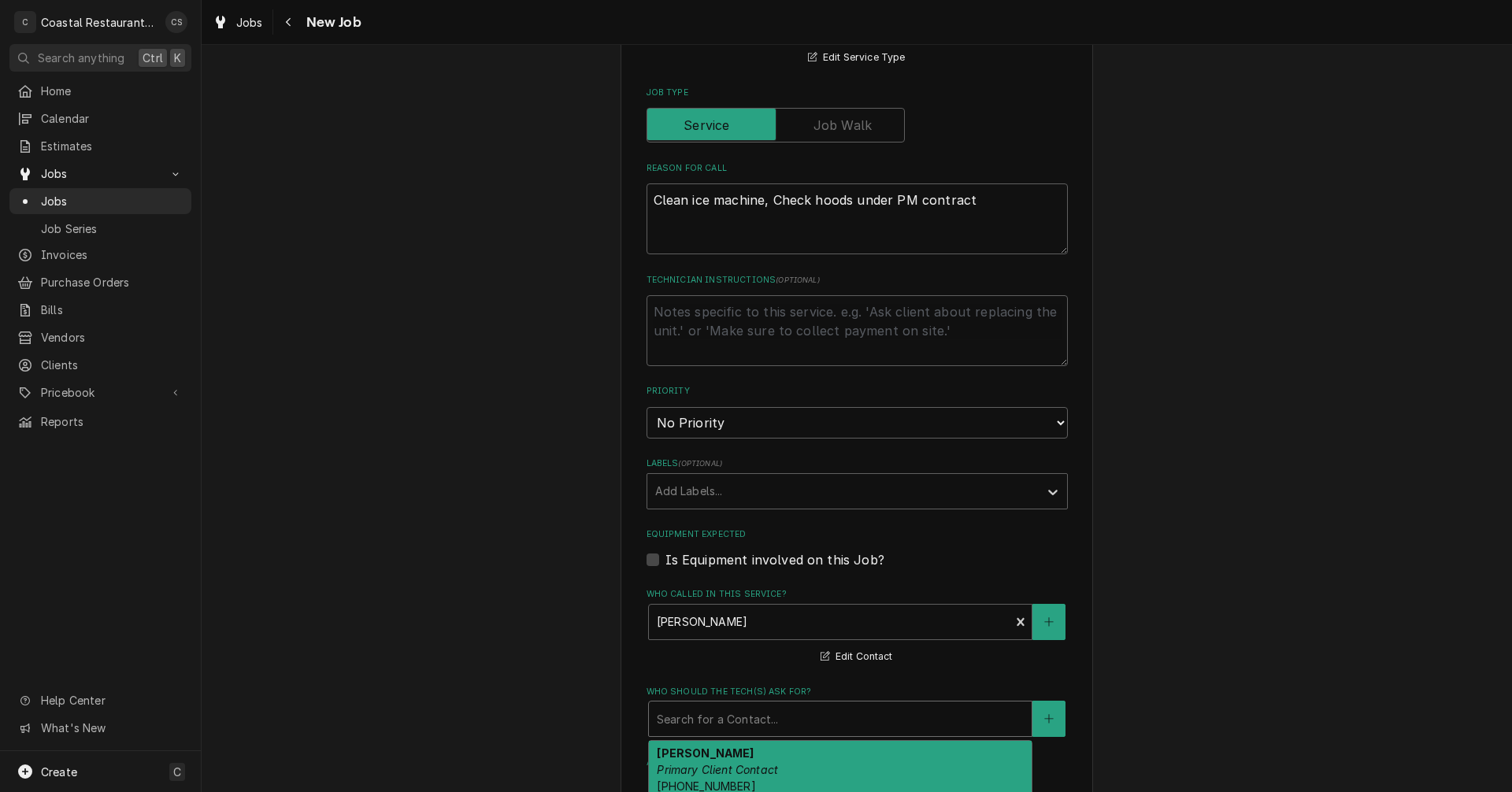
click at [703, 767] on em "Primary Client Contact" at bounding box center [717, 770] width 122 height 14
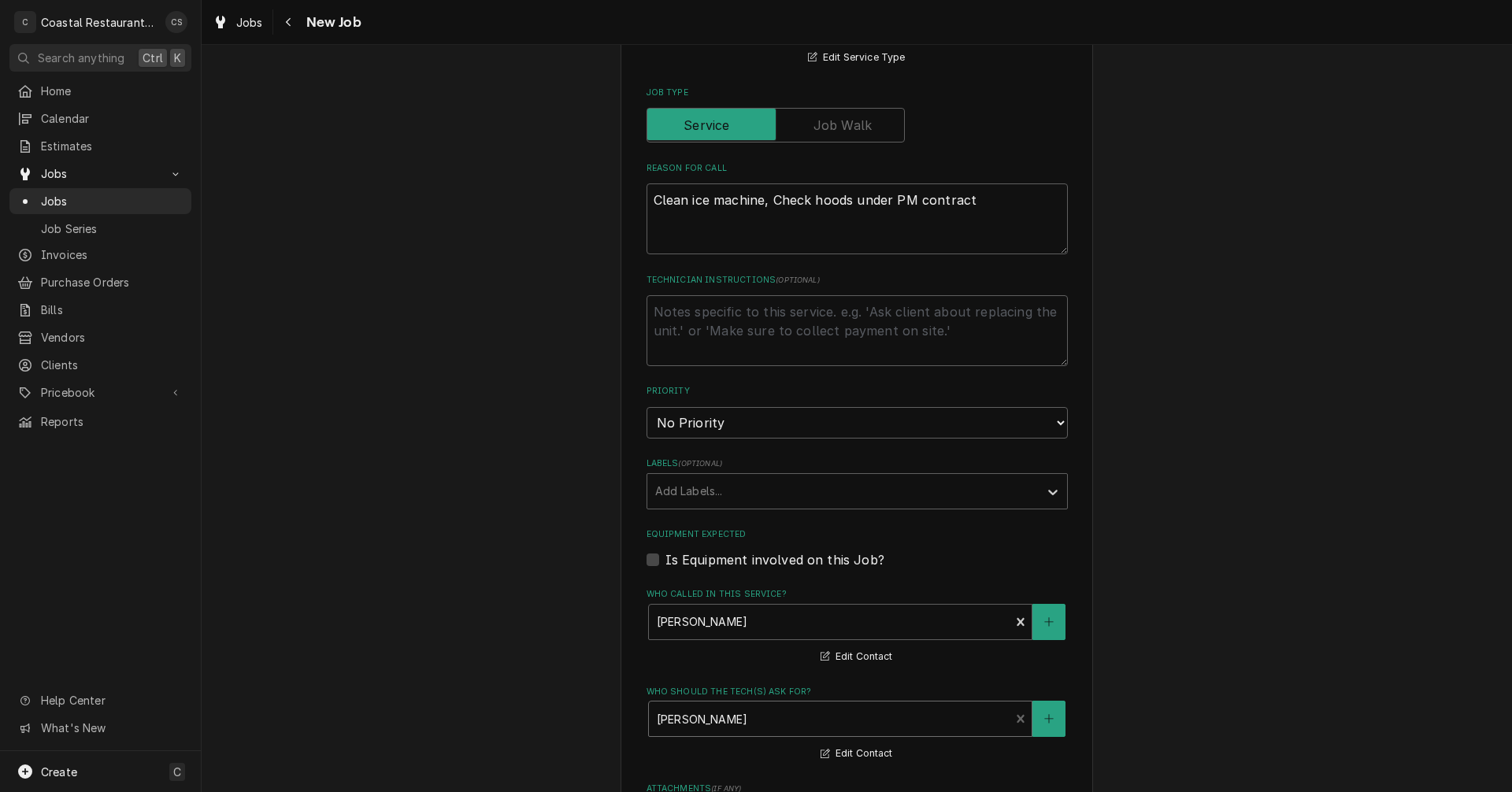
scroll to position [867, 0]
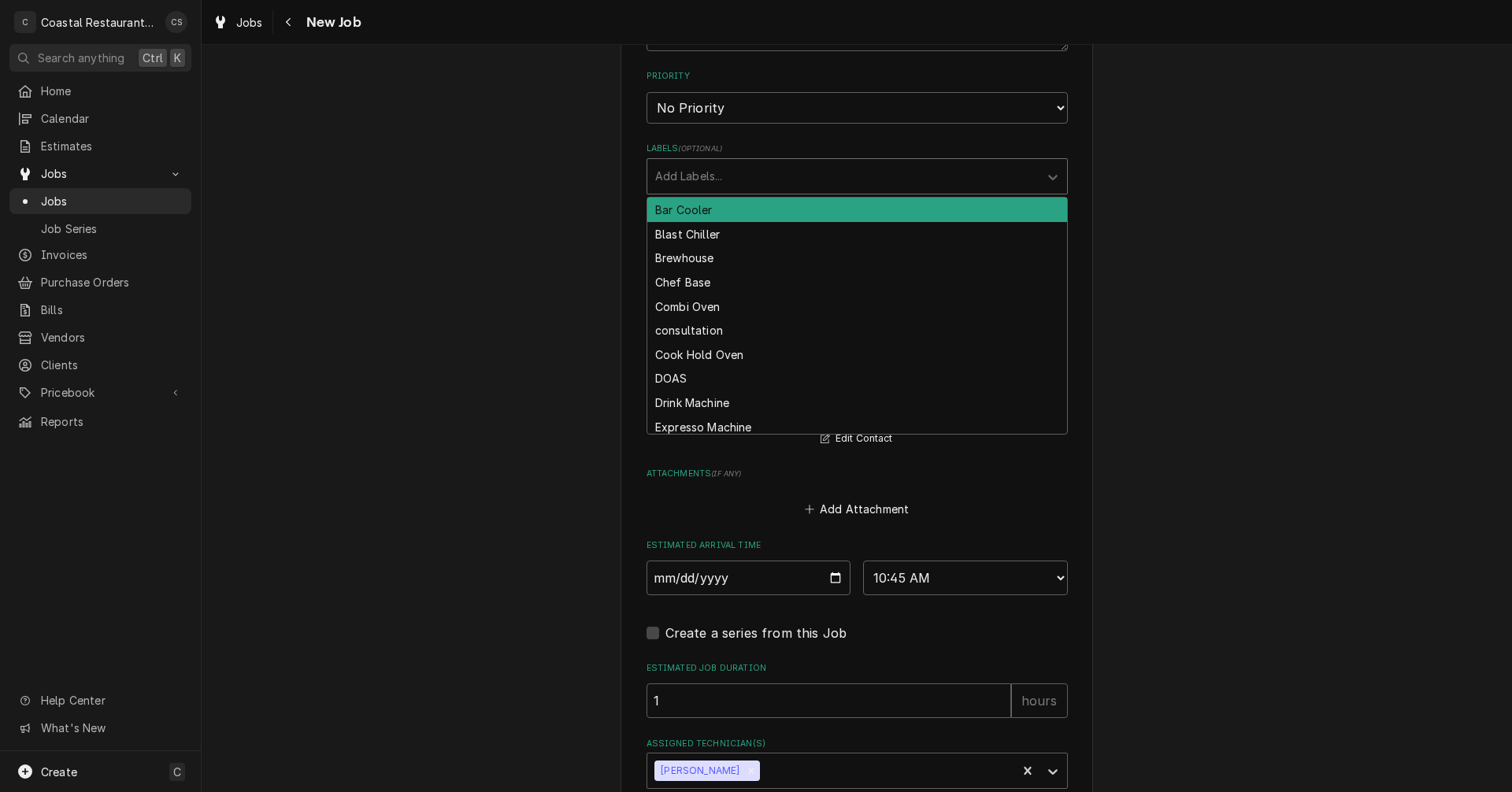
click at [689, 181] on div "Labels" at bounding box center [843, 176] width 375 height 29
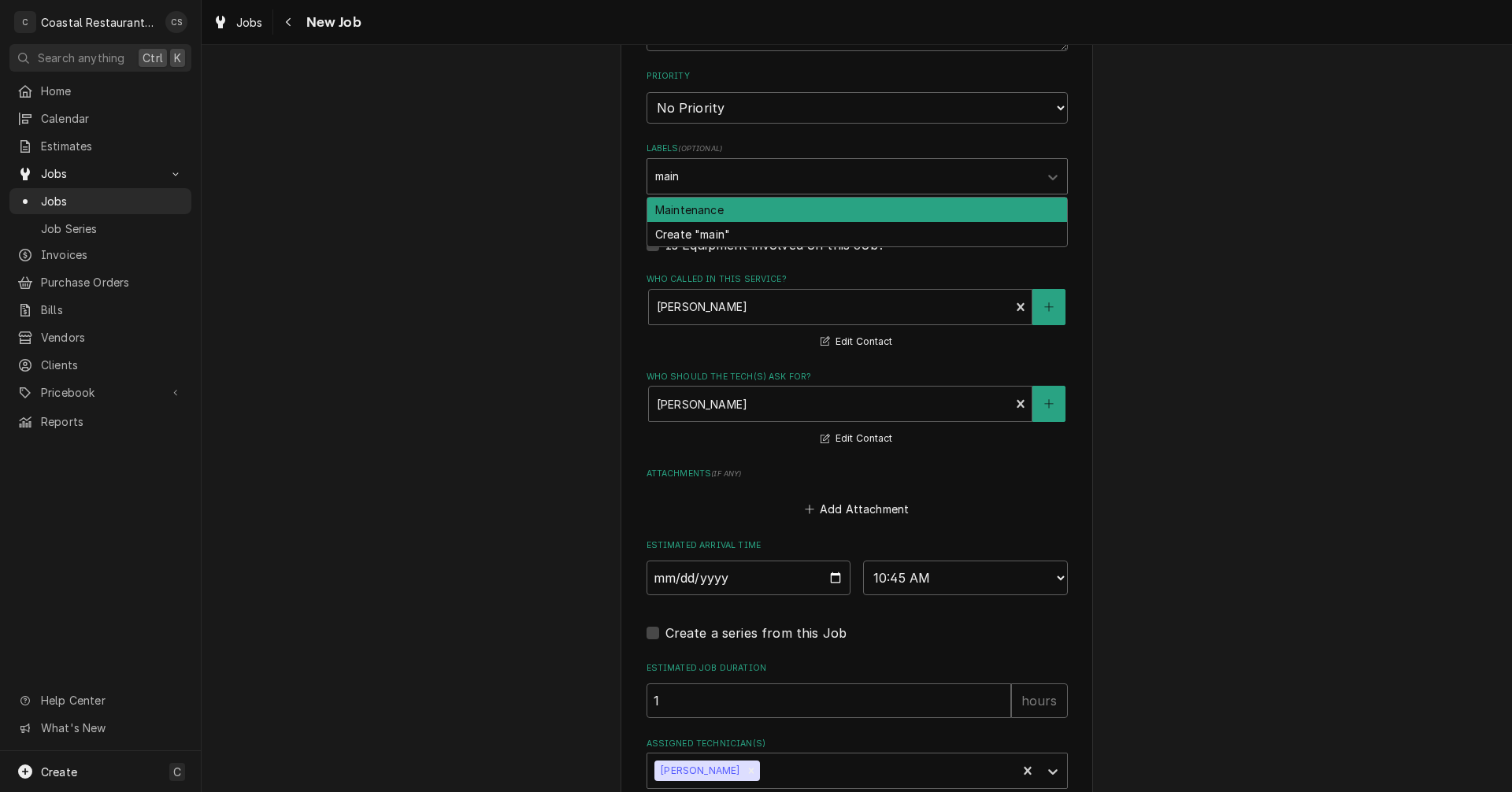
click at [684, 210] on div "Maintenance" at bounding box center [856, 209] width 419 height 24
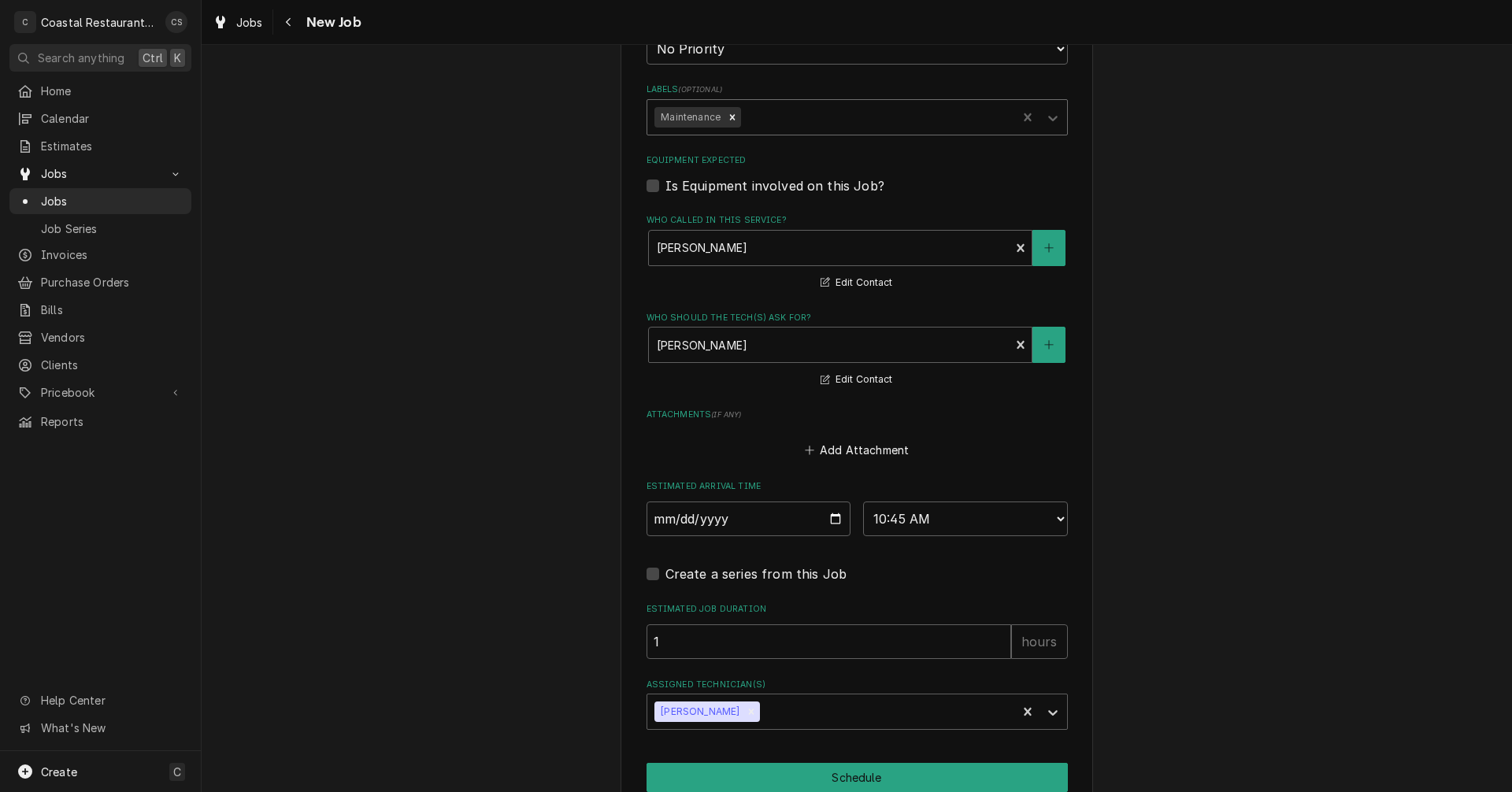
scroll to position [999, 0]
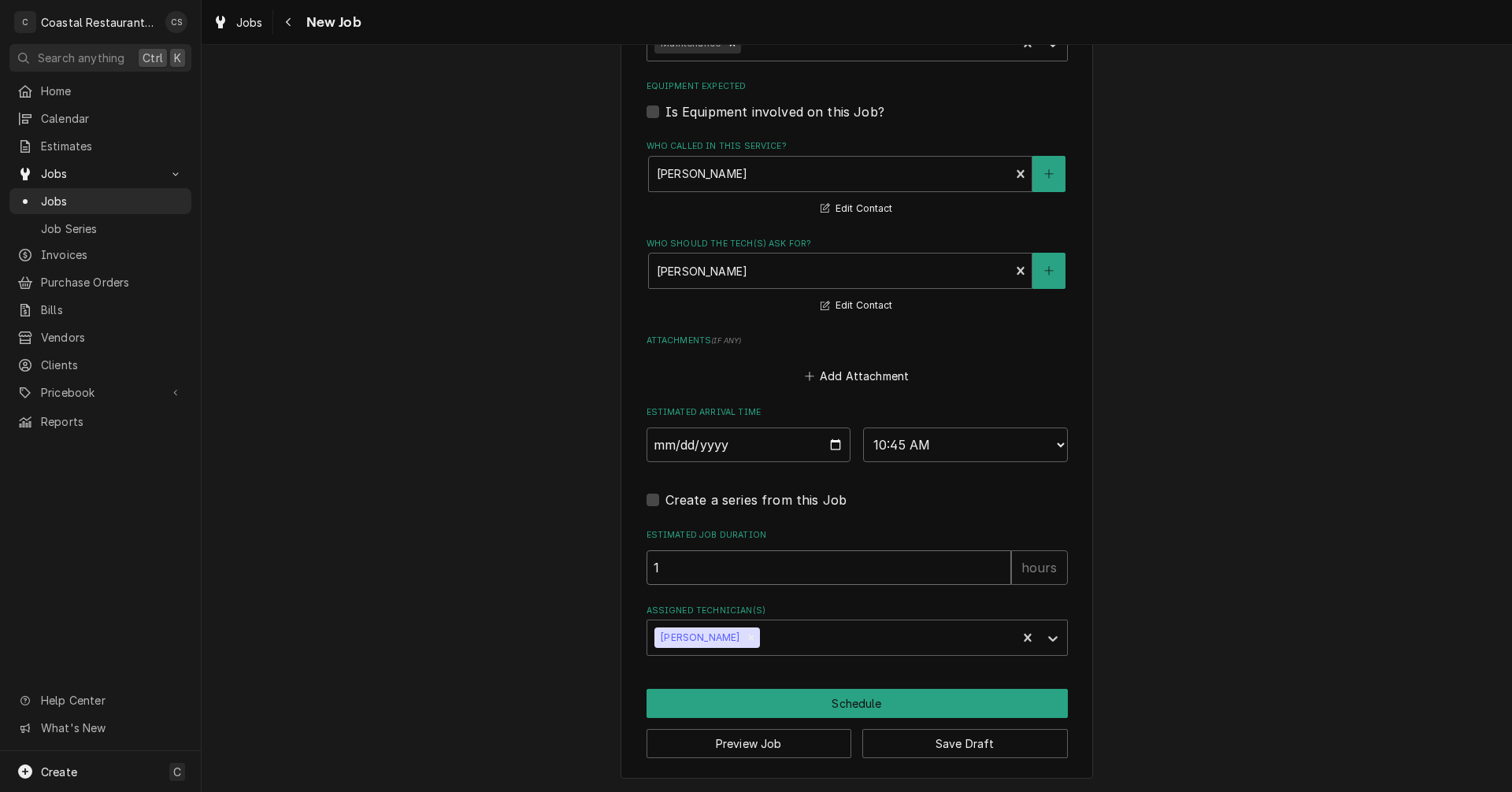
click at [662, 564] on input "1" at bounding box center [828, 568] width 364 height 35
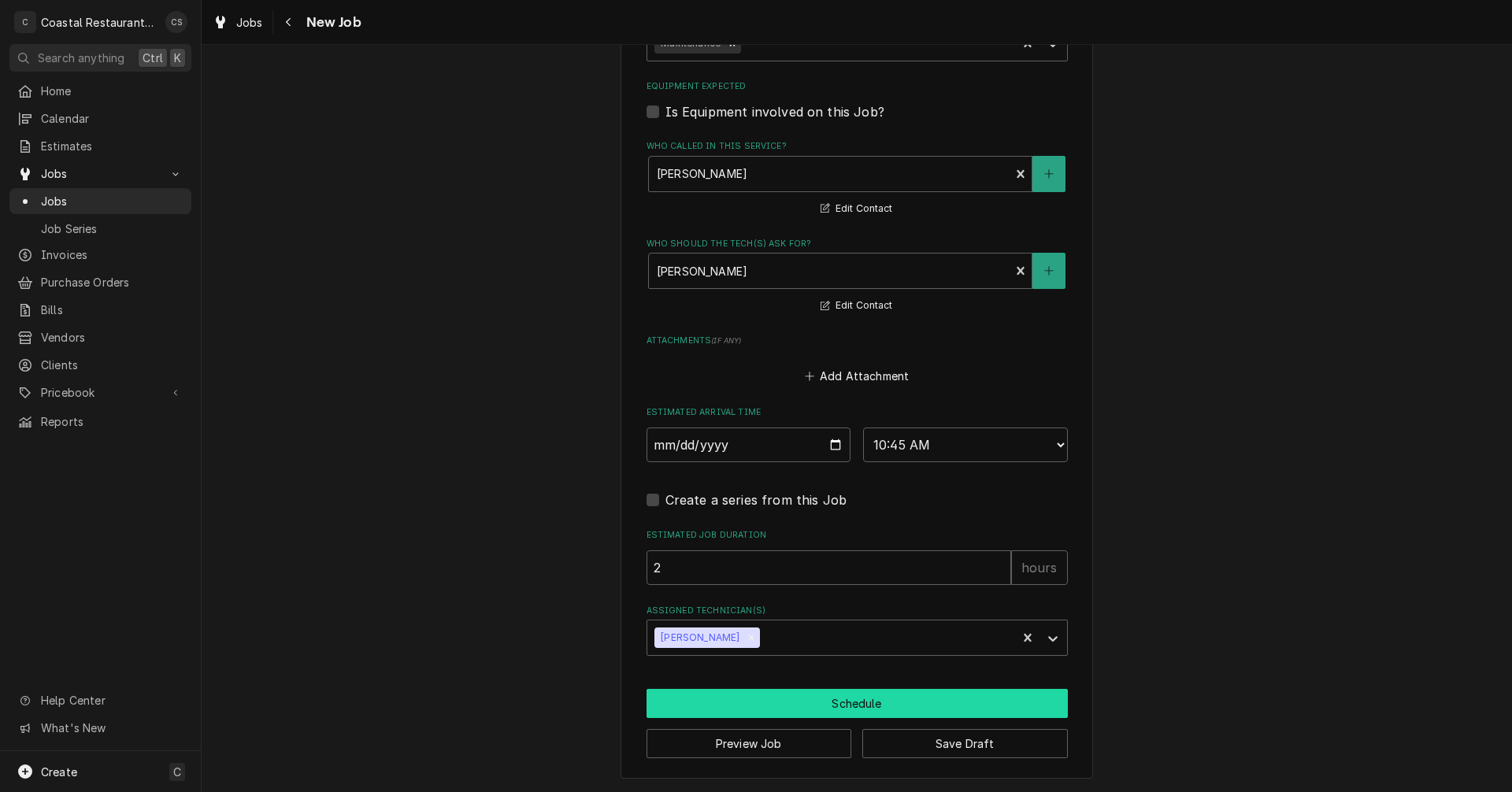
click at [837, 701] on button "Schedule" at bounding box center [856, 703] width 421 height 30
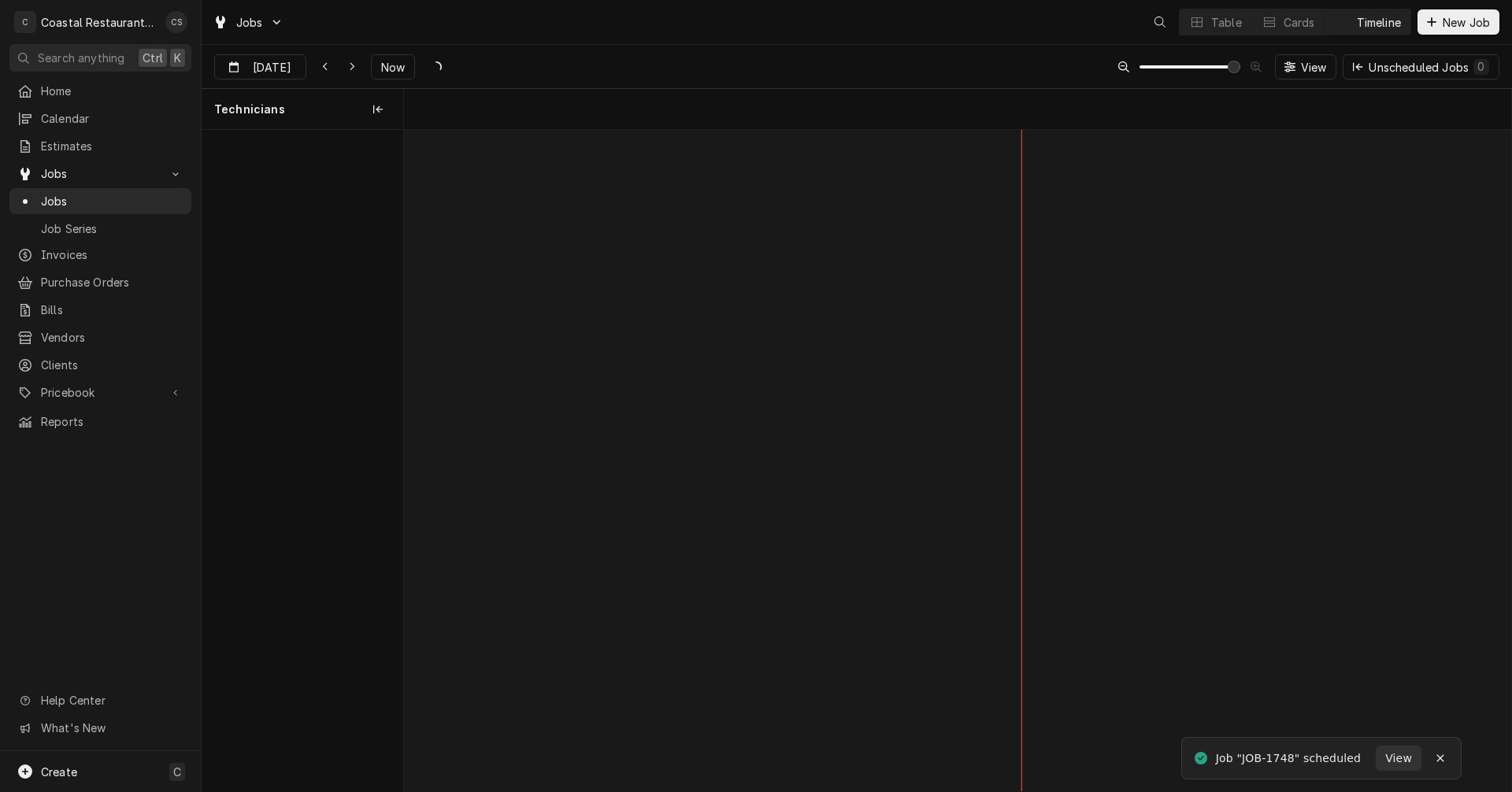
scroll to position [0, 21943]
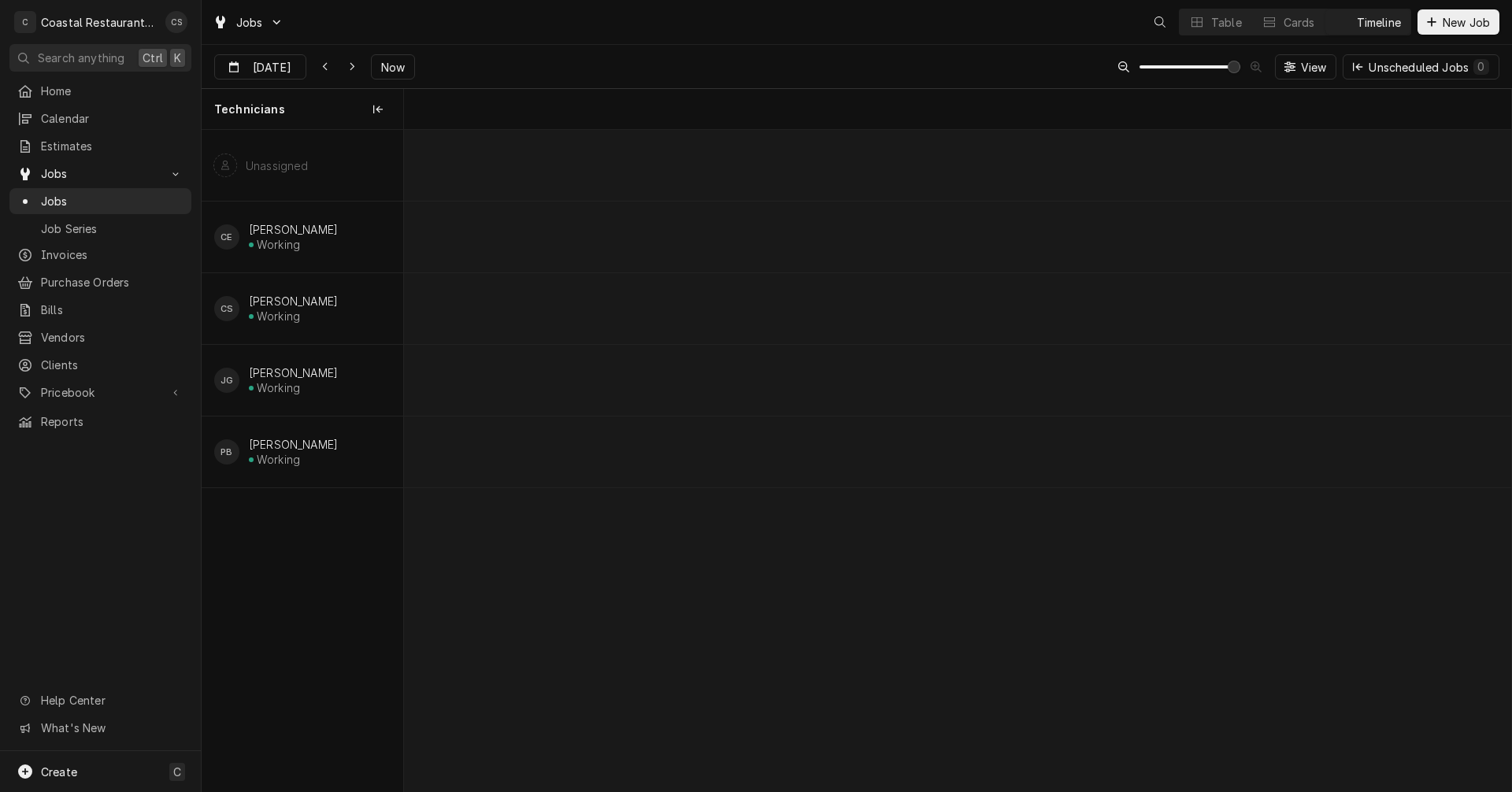
scroll to position [0, 21943]
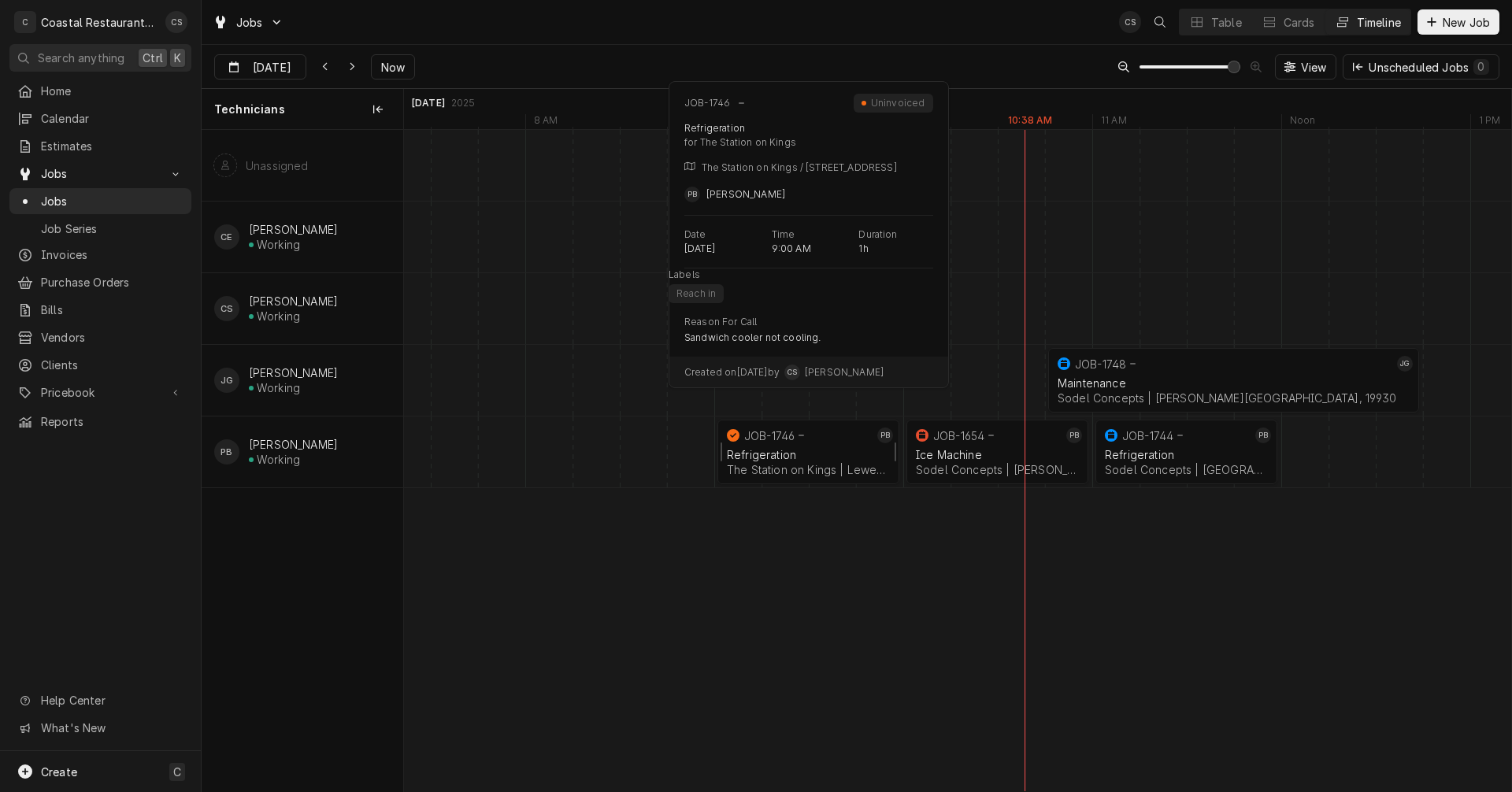
click at [778, 443] on div "JOB-1746" at bounding box center [798, 435] width 149 height 18
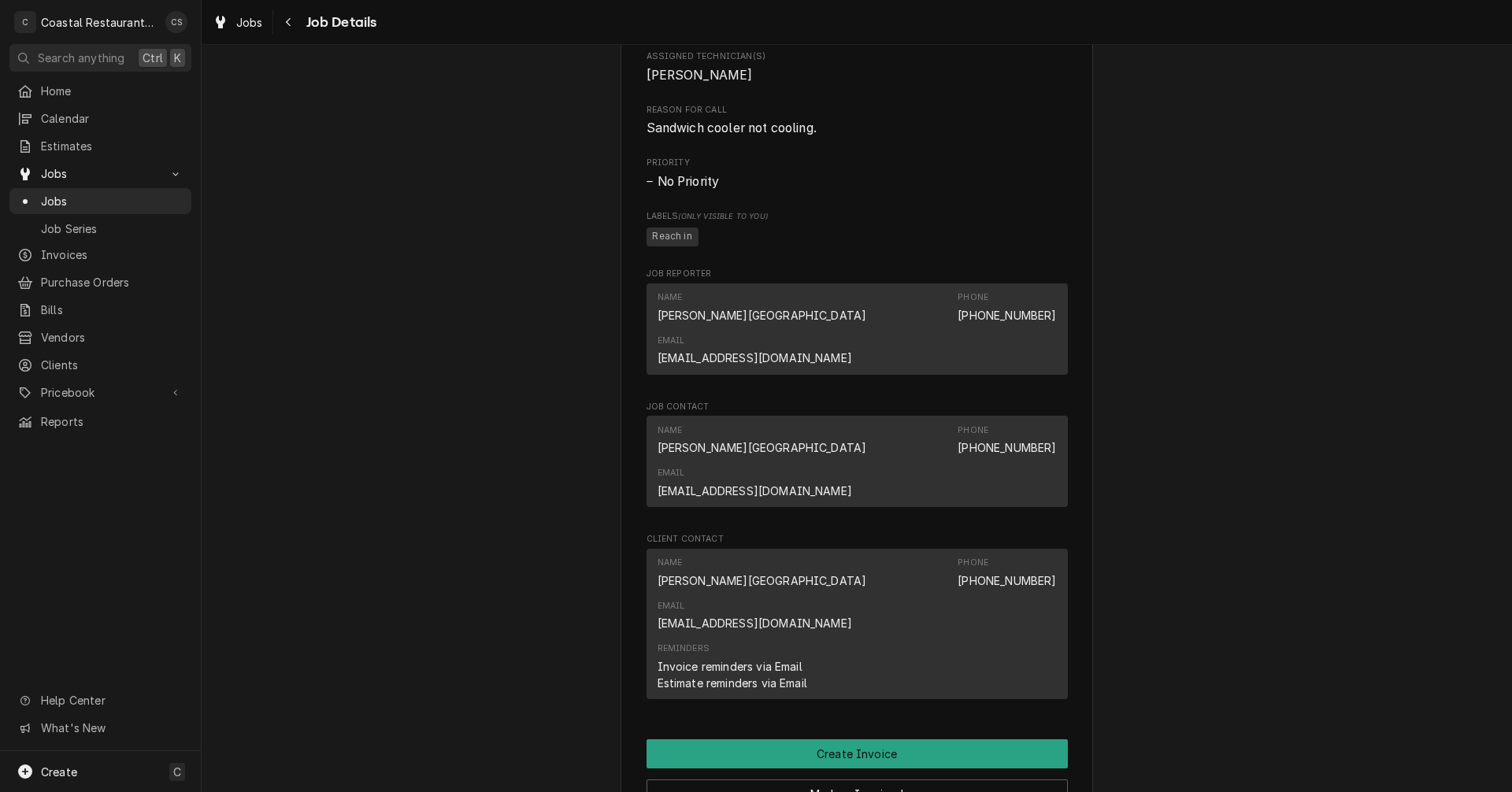
scroll to position [867, 0]
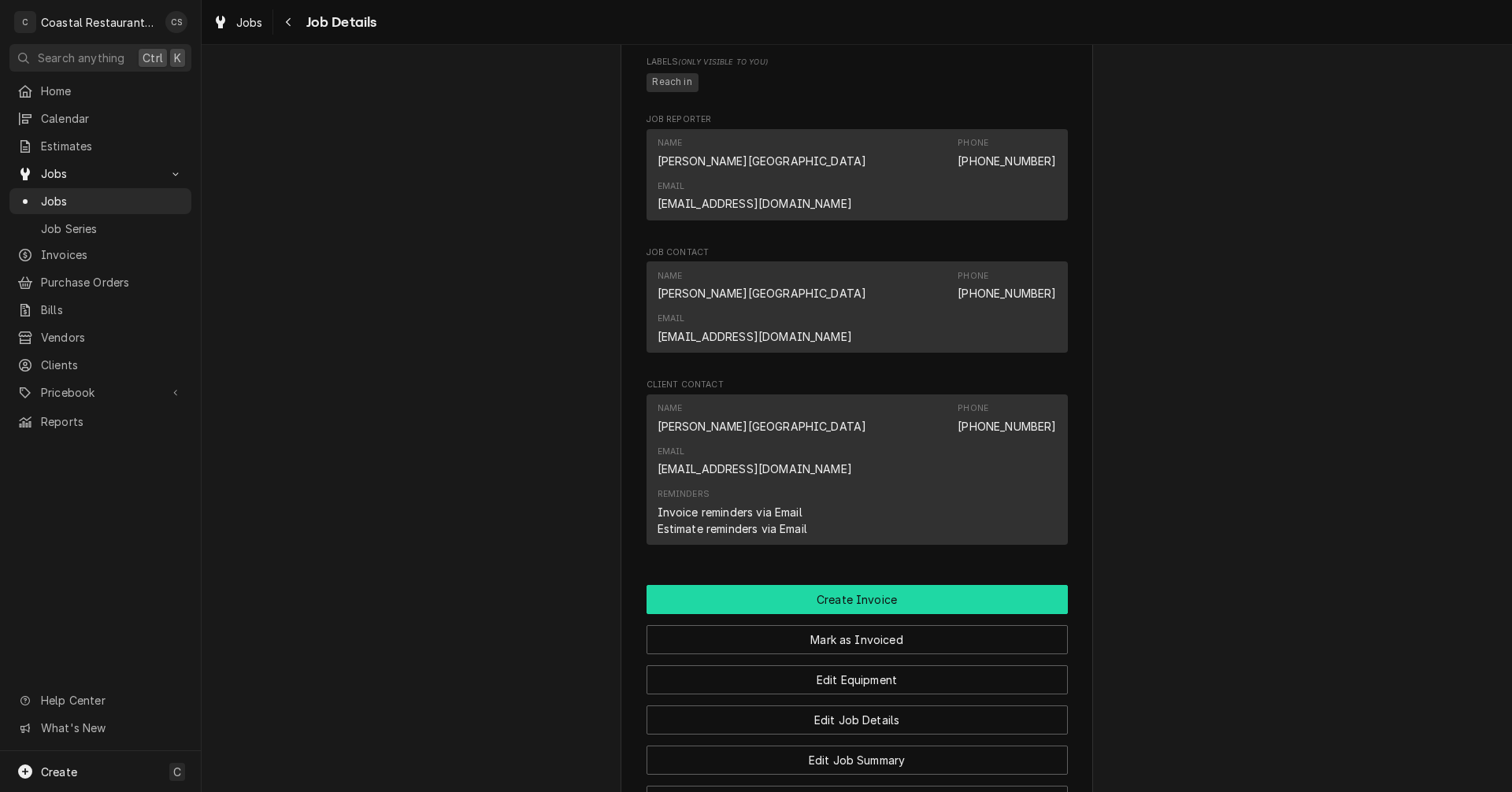
click at [854, 585] on button "Create Invoice" at bounding box center [856, 600] width 421 height 30
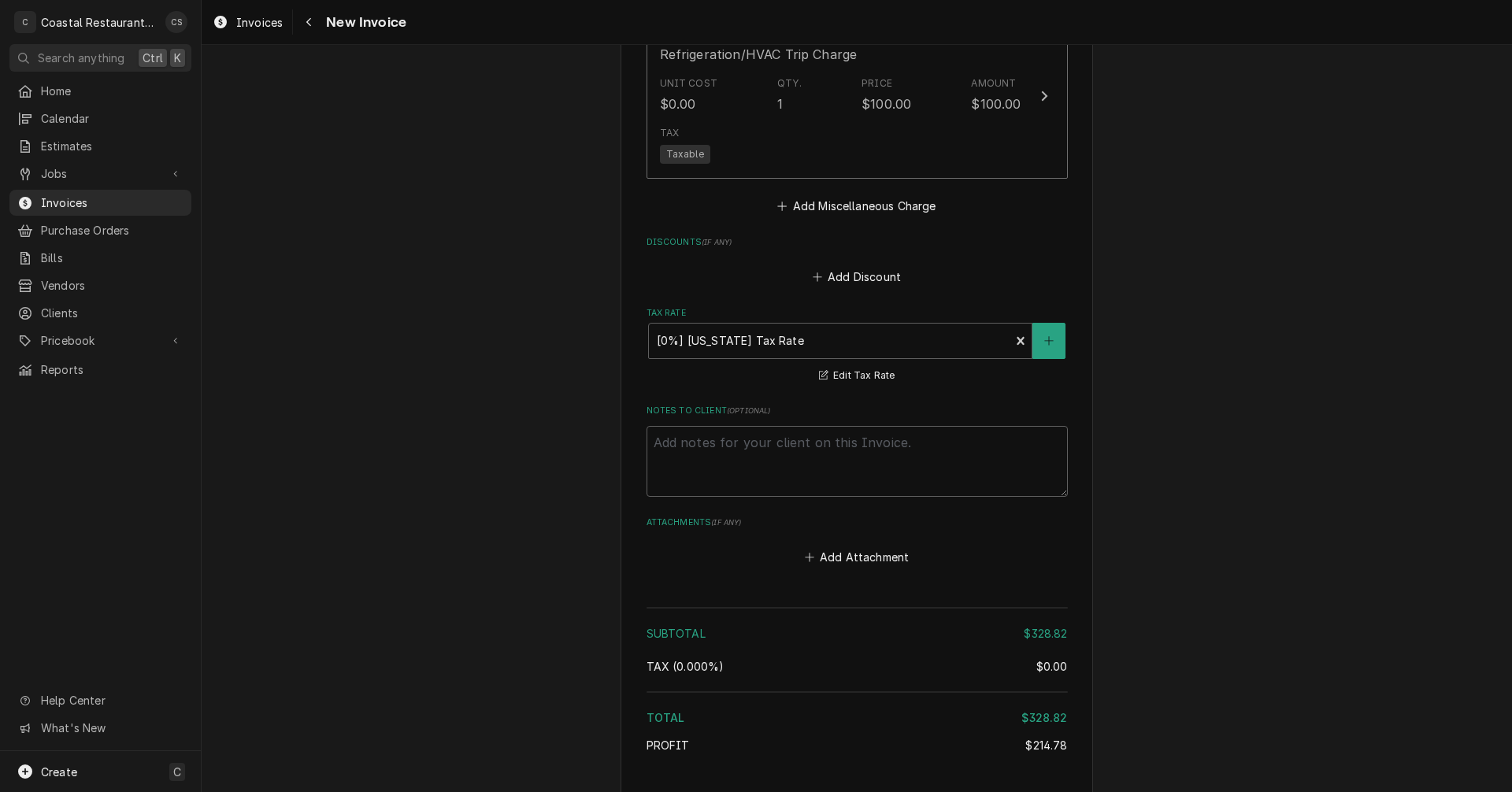
scroll to position [2582, 0]
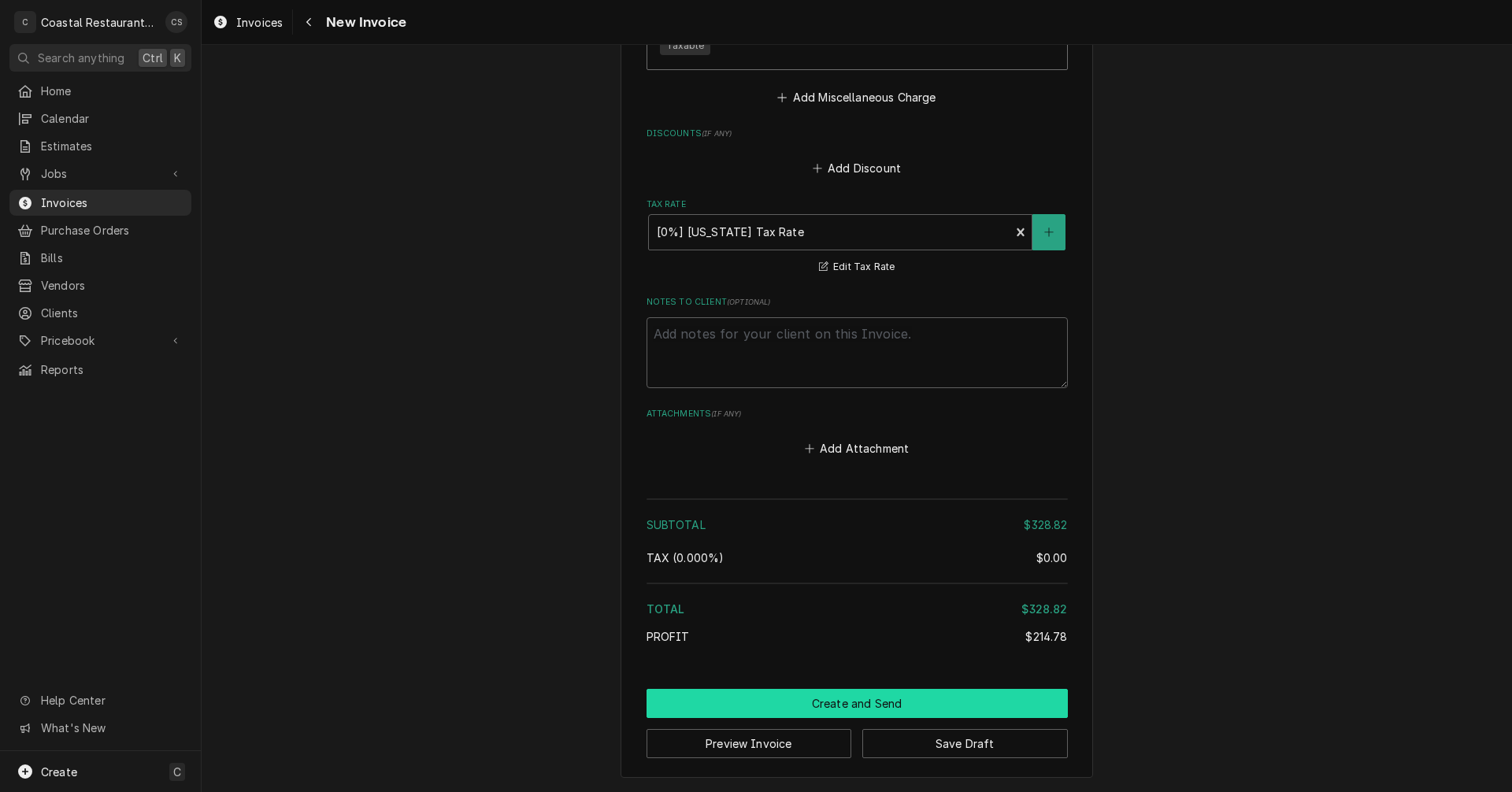
click at [861, 705] on button "Create and Send" at bounding box center [856, 703] width 421 height 30
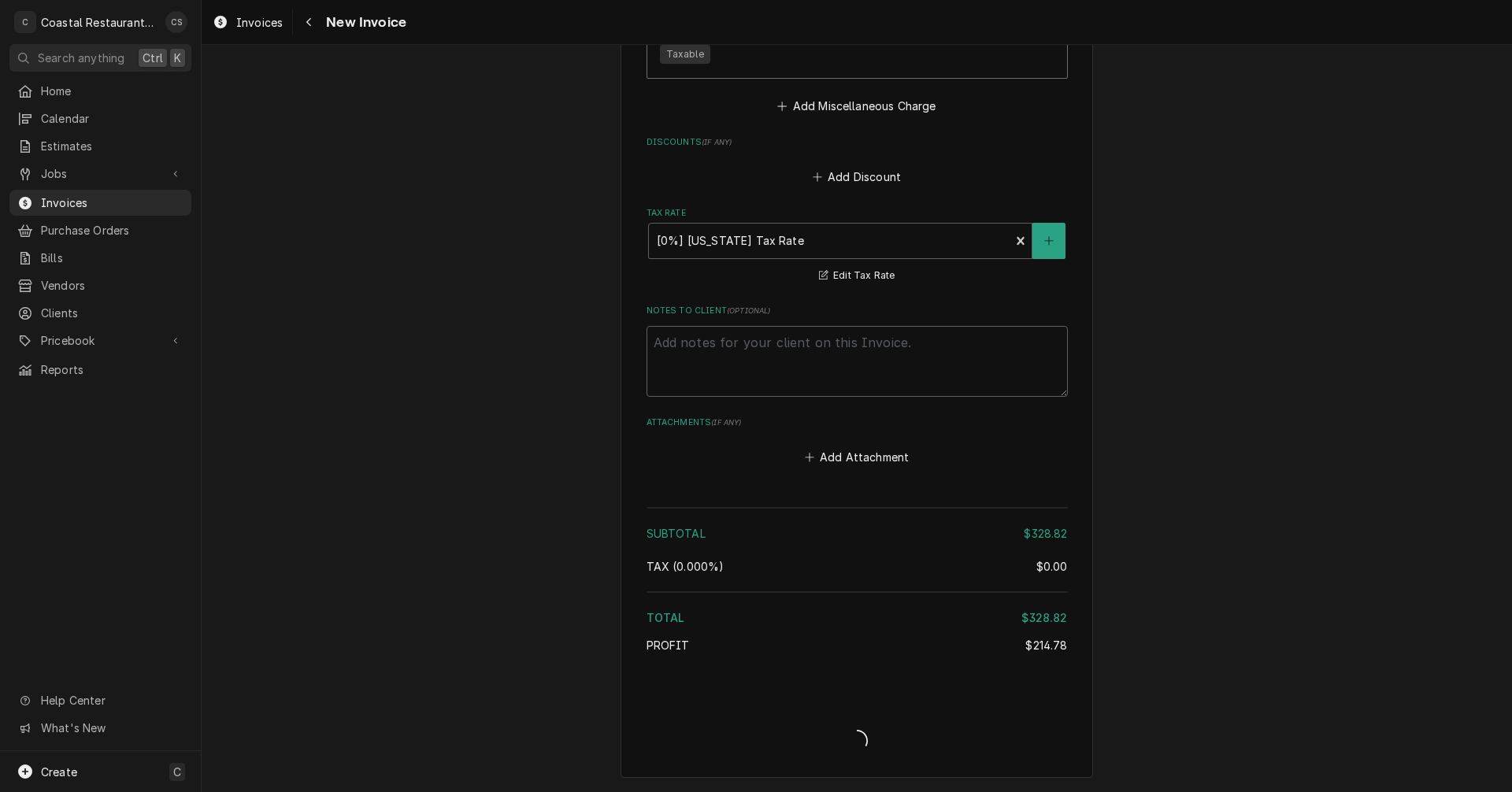
type textarea "x"
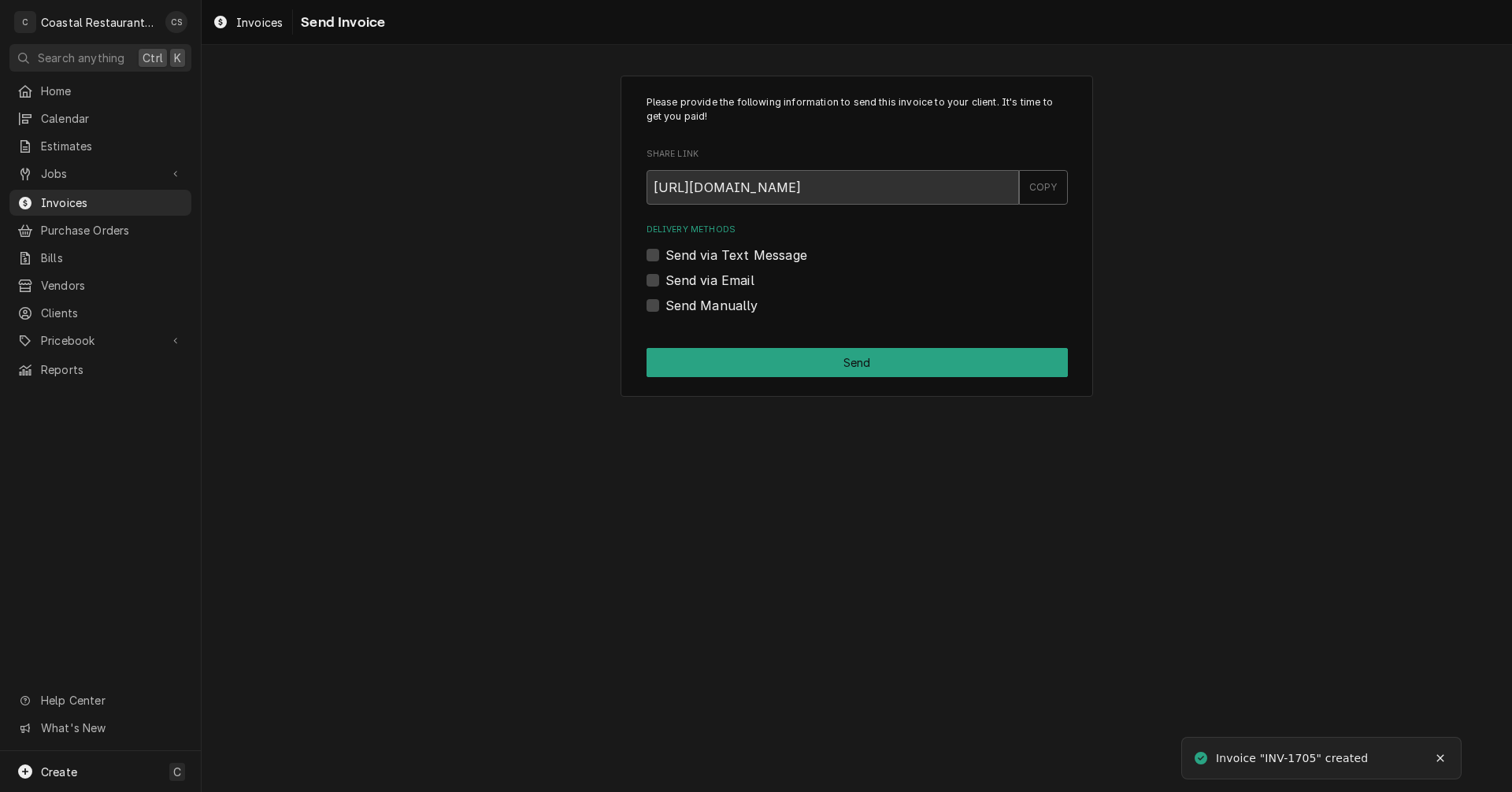
click at [666, 278] on label "Send via Email" at bounding box center [710, 280] width 89 height 18
click at [666, 278] on input "Send via Email" at bounding box center [876, 289] width 421 height 35
checkbox input "true"
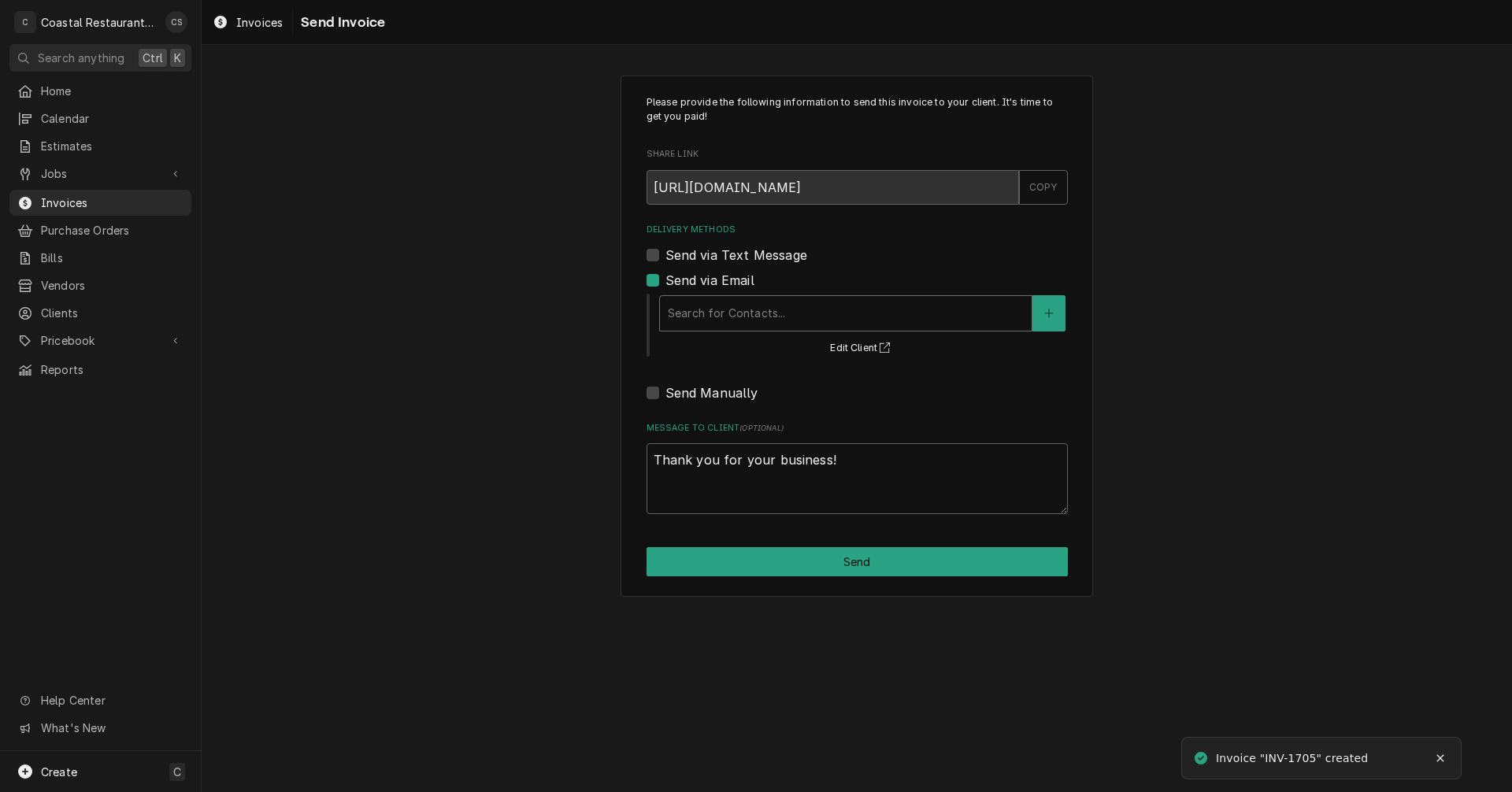
click at [708, 320] on div "Delivery Methods" at bounding box center [845, 313] width 356 height 29
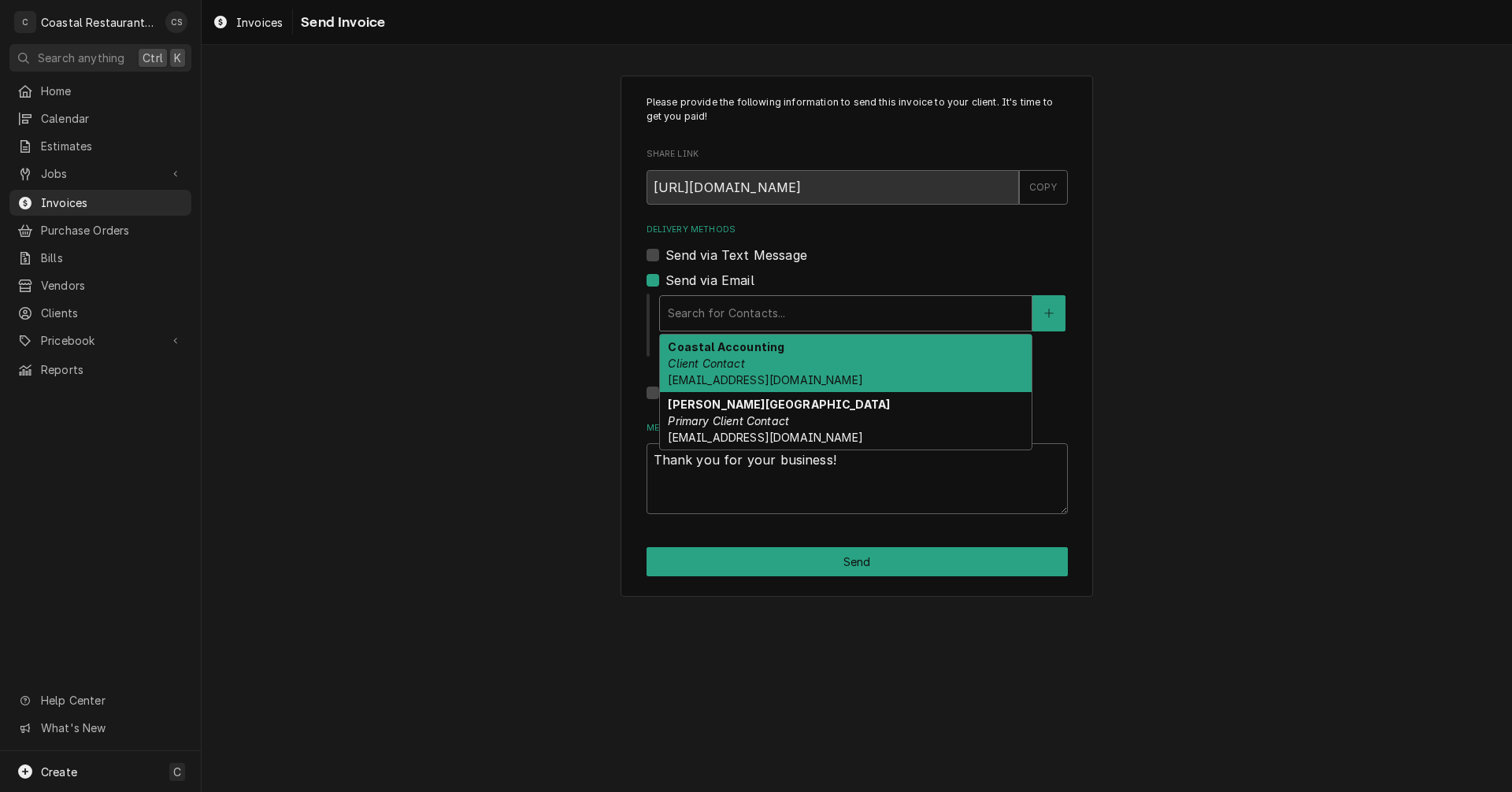
click at [712, 363] on em "Client Contact" at bounding box center [705, 363] width 77 height 14
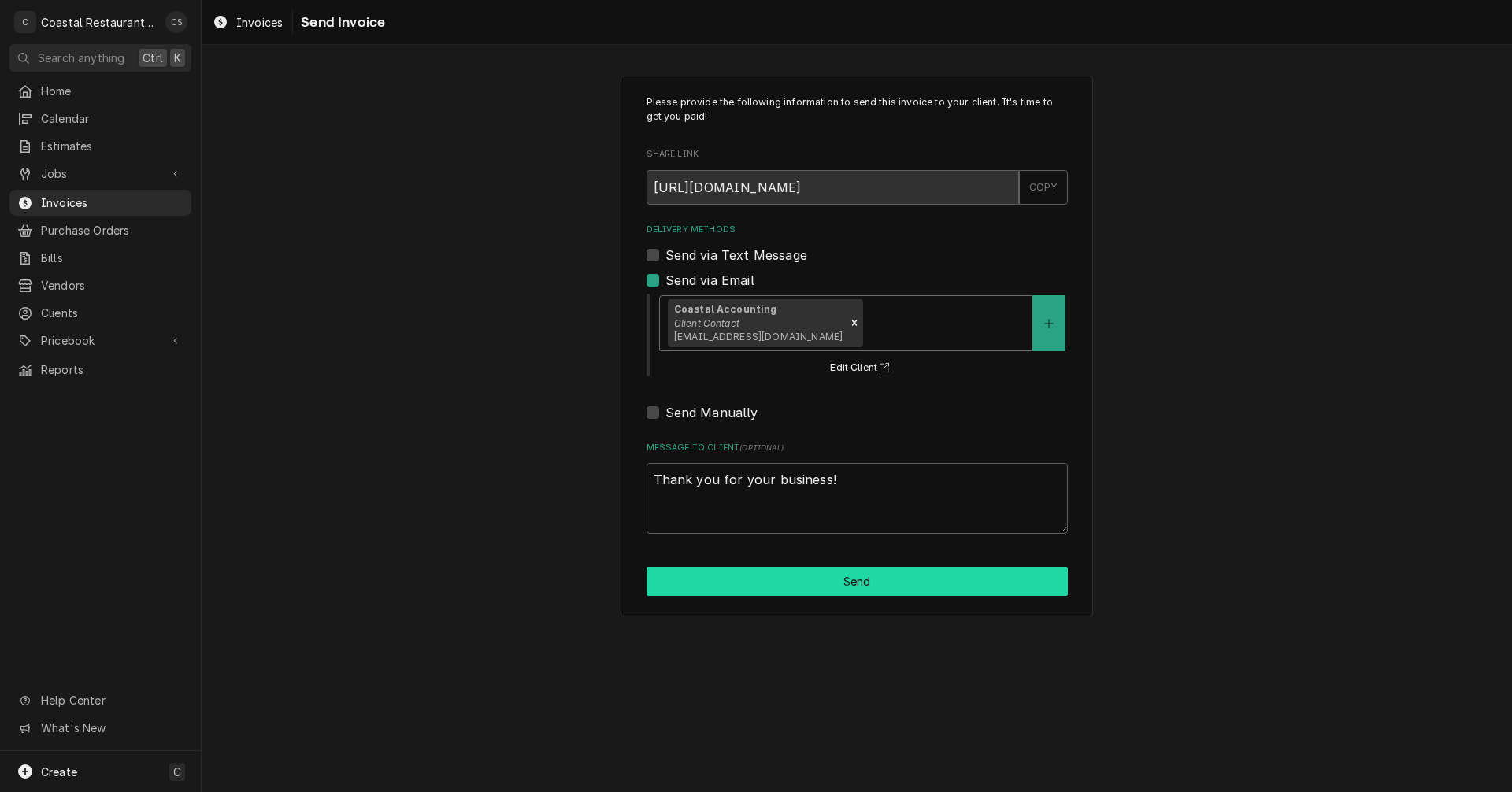
click at [827, 579] on button "Send" at bounding box center [856, 582] width 421 height 30
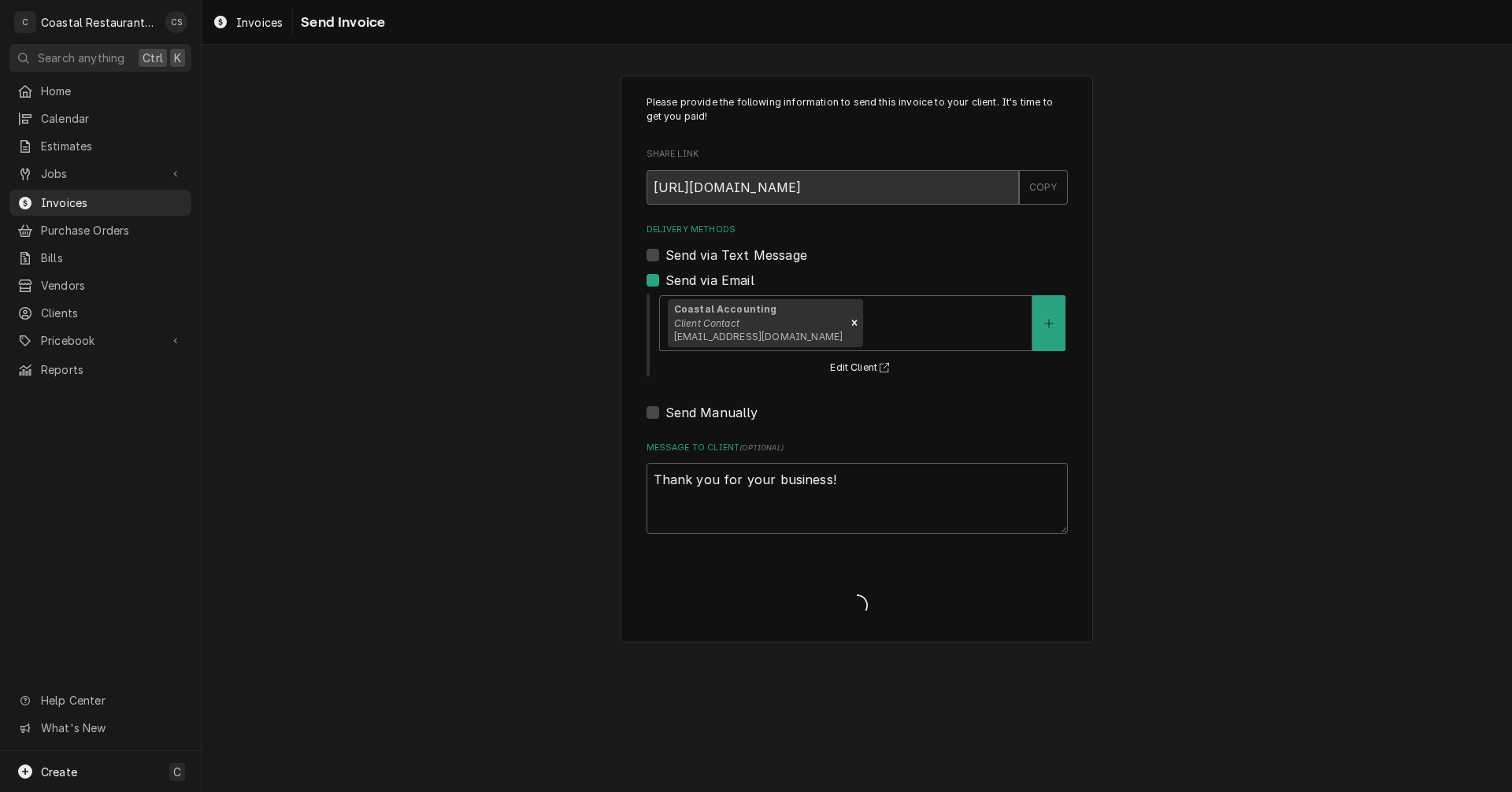
type textarea "x"
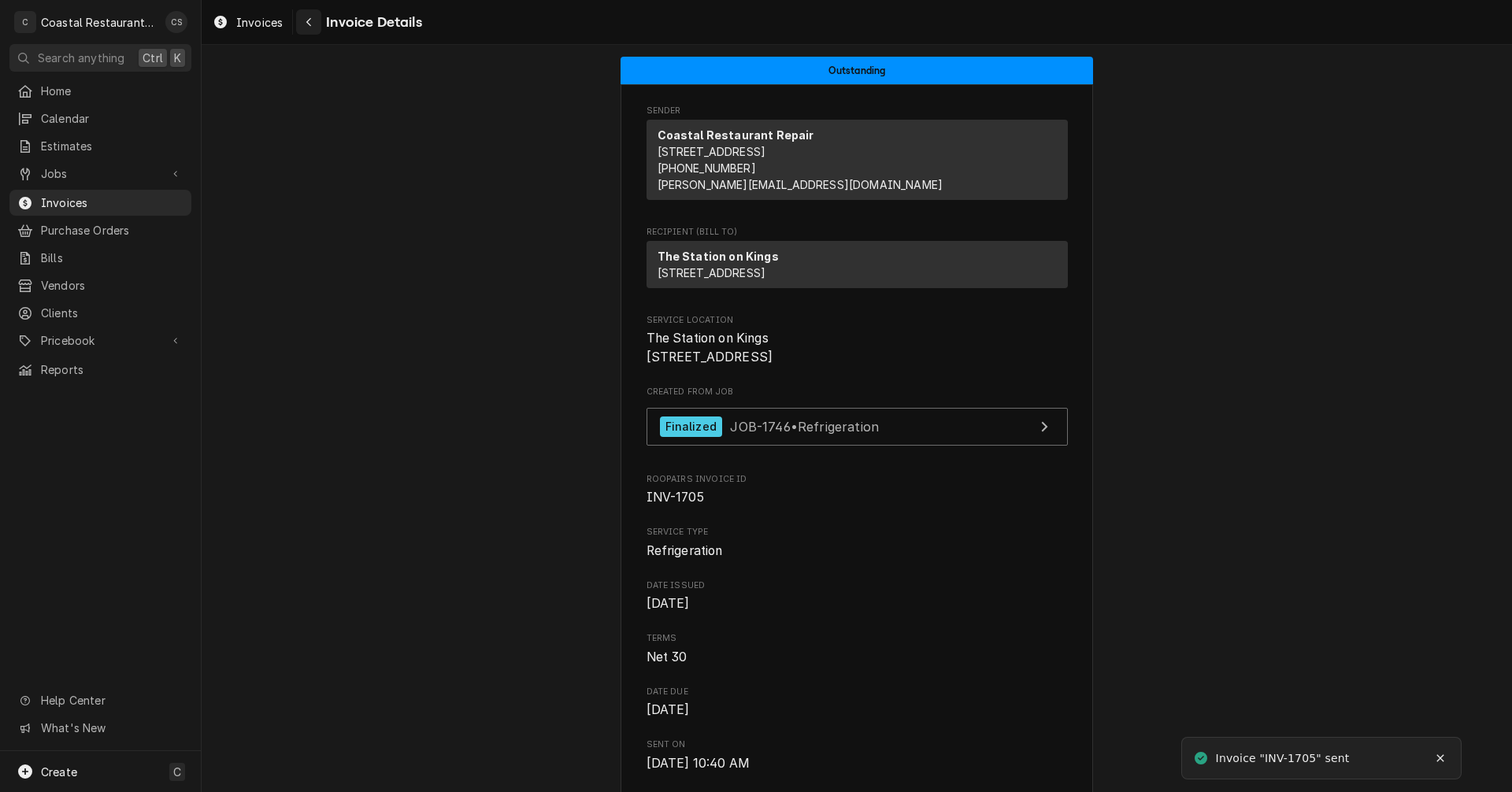
click at [311, 23] on icon "Navigate back" at bounding box center [309, 22] width 7 height 11
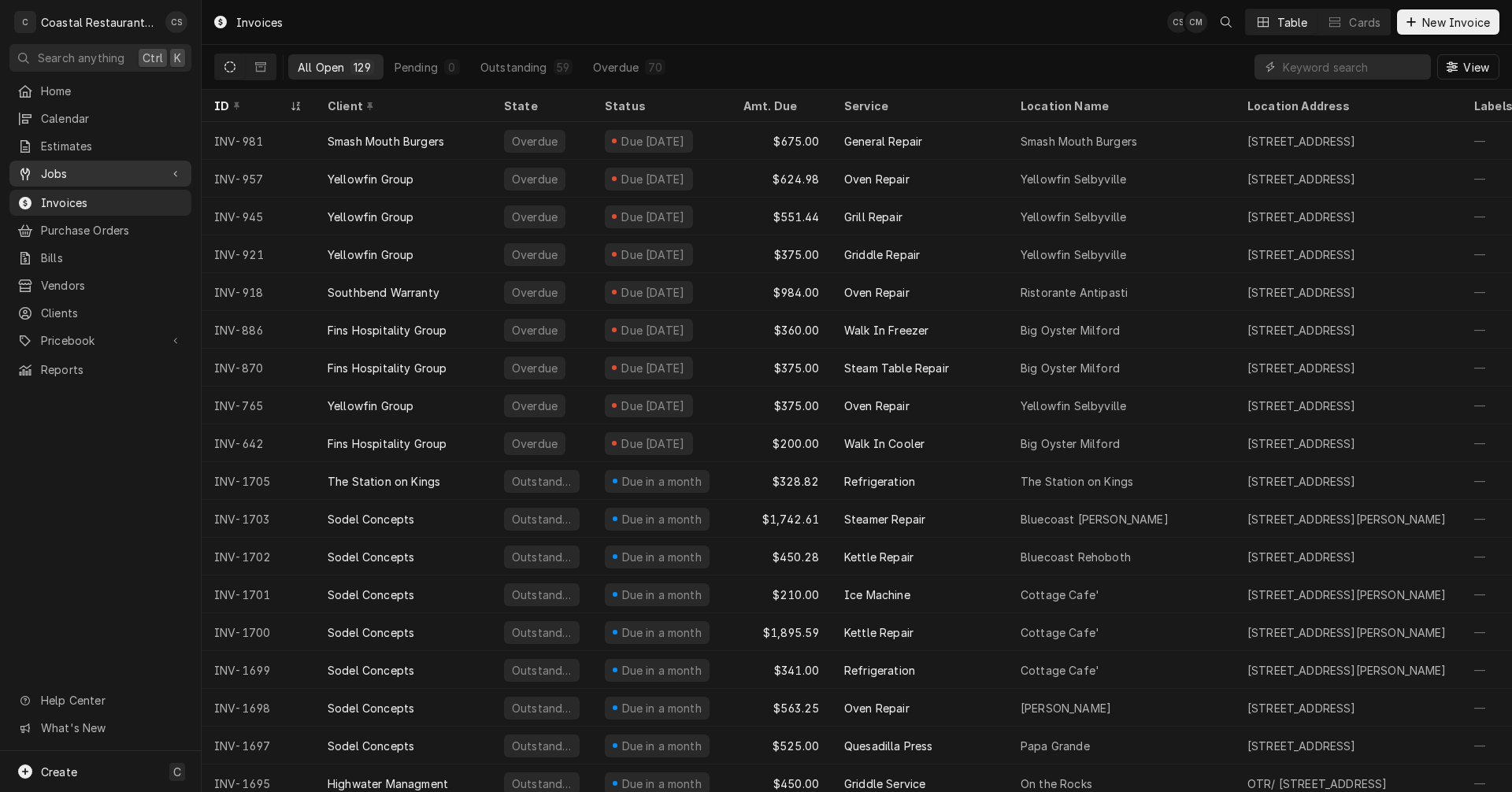
click at [74, 165] on span "Jobs" at bounding box center [100, 173] width 119 height 17
click at [65, 195] on span "Jobs" at bounding box center [112, 201] width 143 height 17
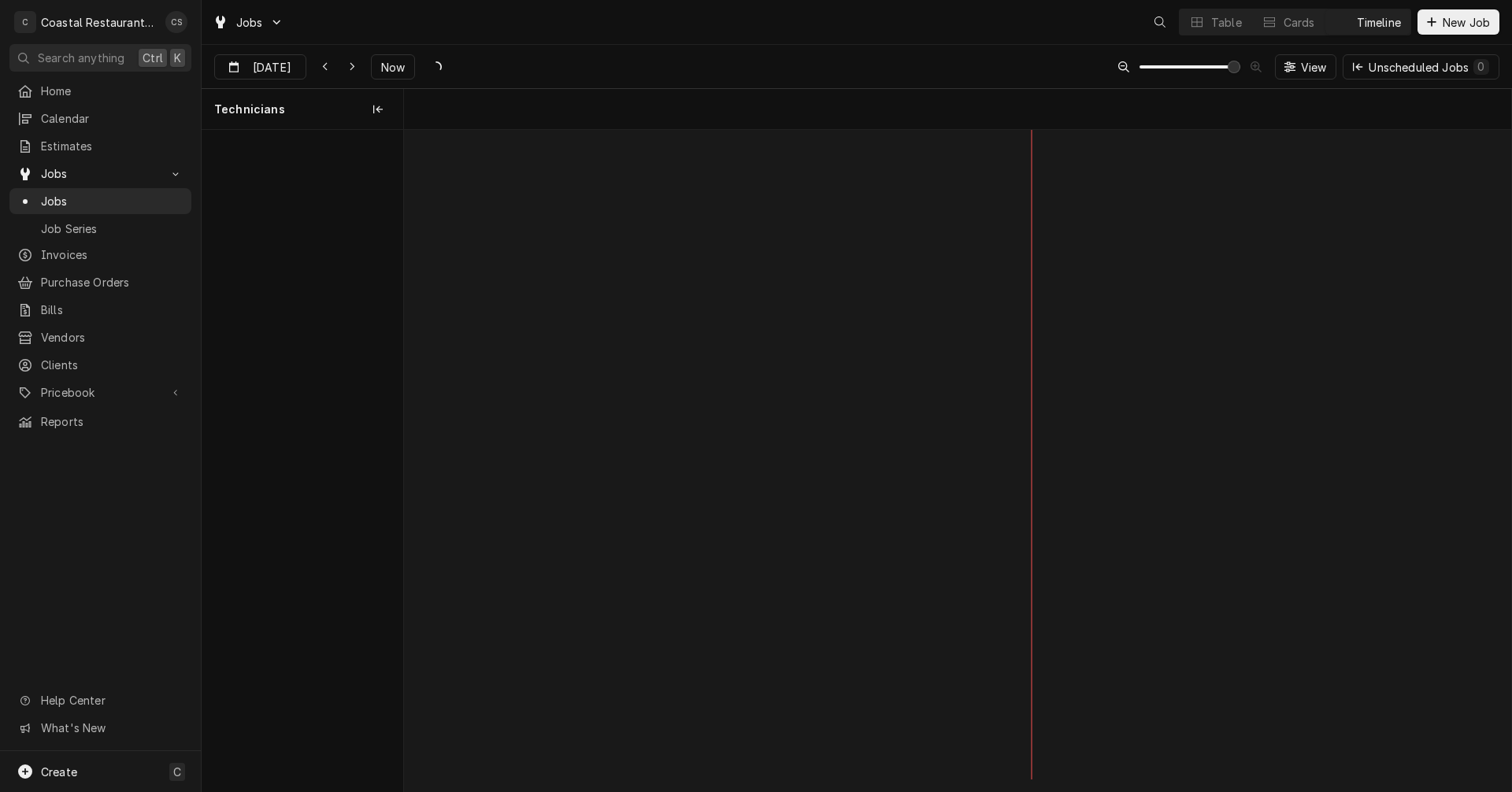
scroll to position [0, 21943]
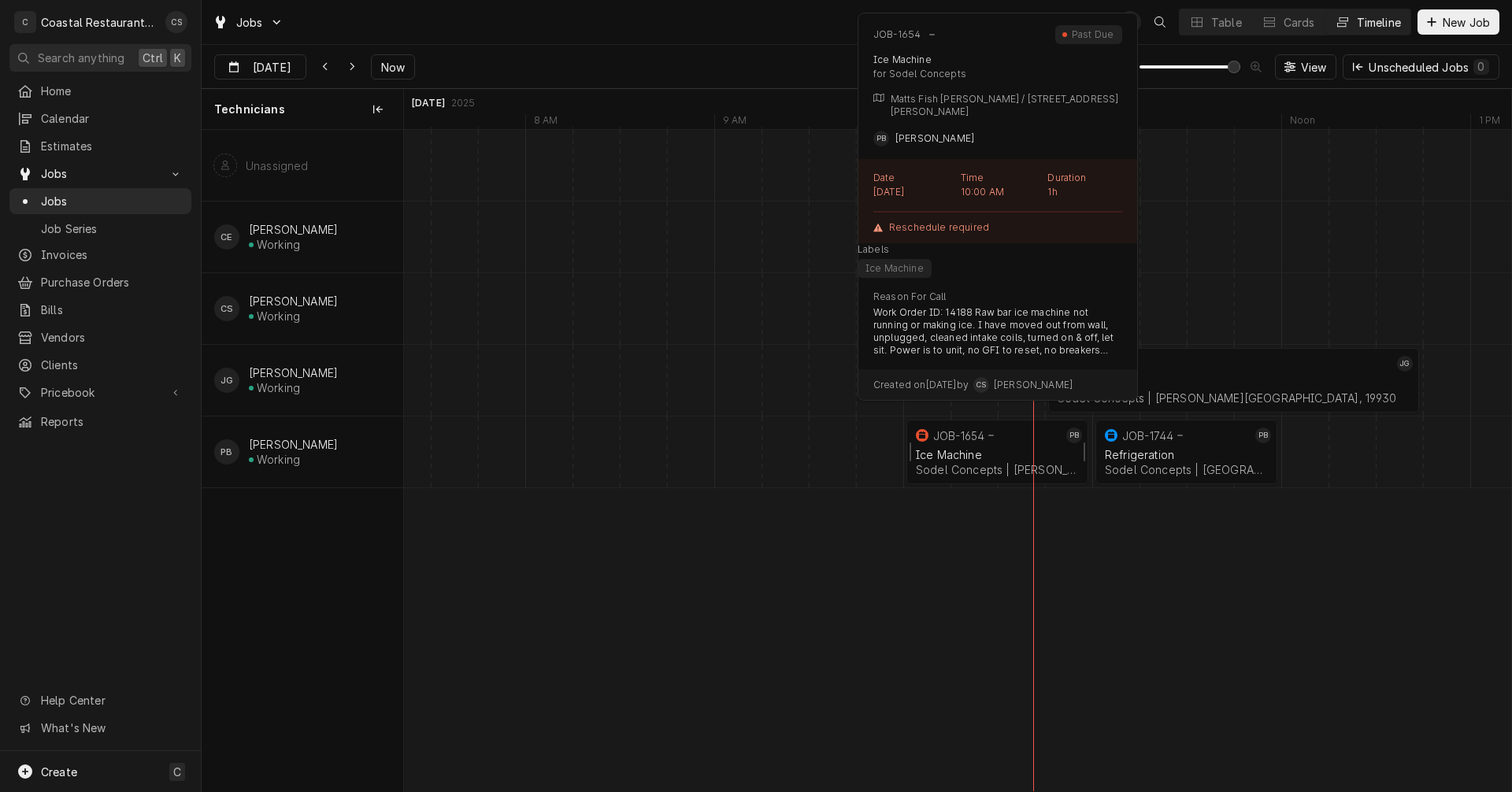
click at [980, 451] on div "Ice Machine" at bounding box center [997, 455] width 163 height 14
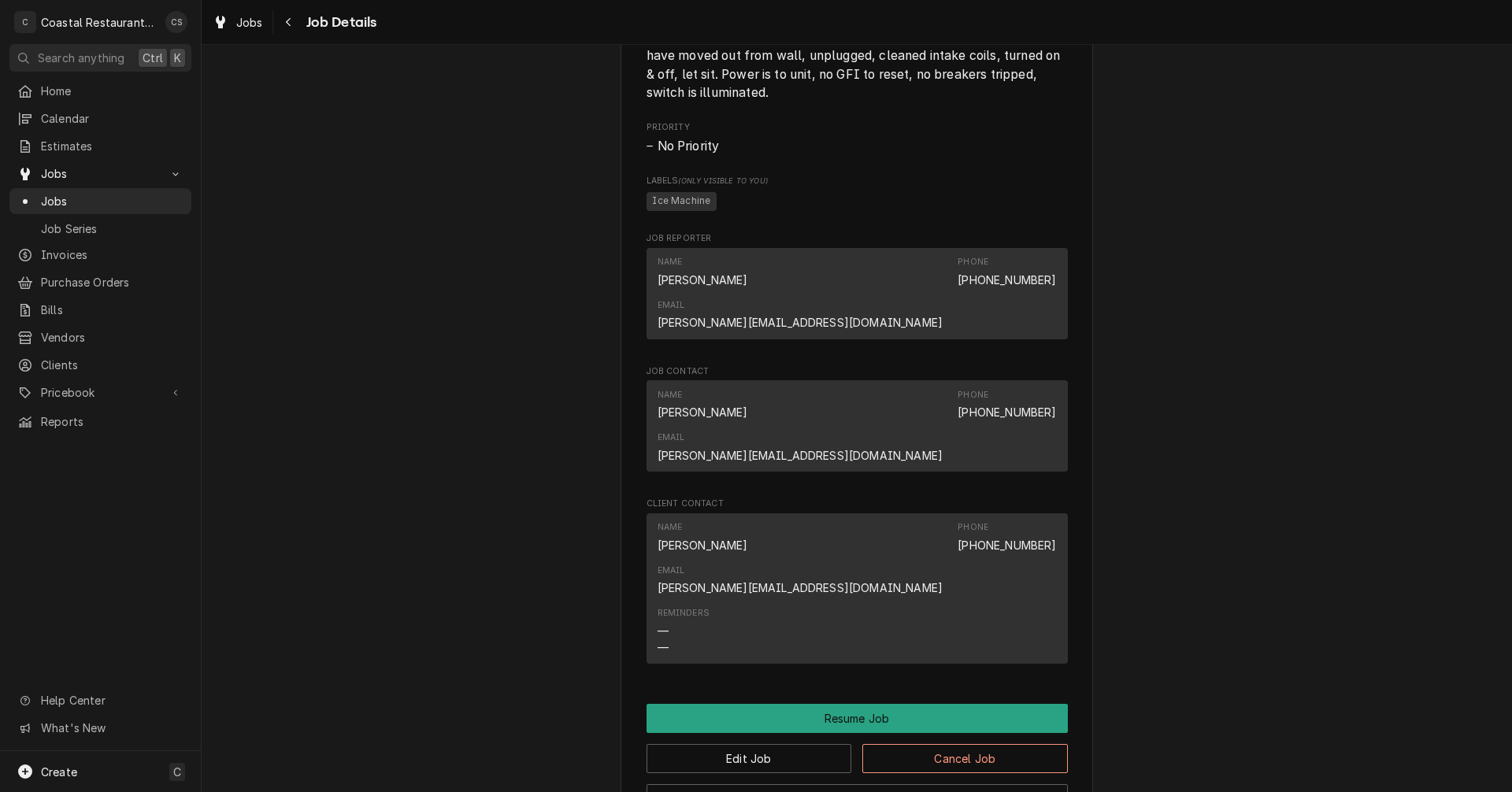
scroll to position [1103, 0]
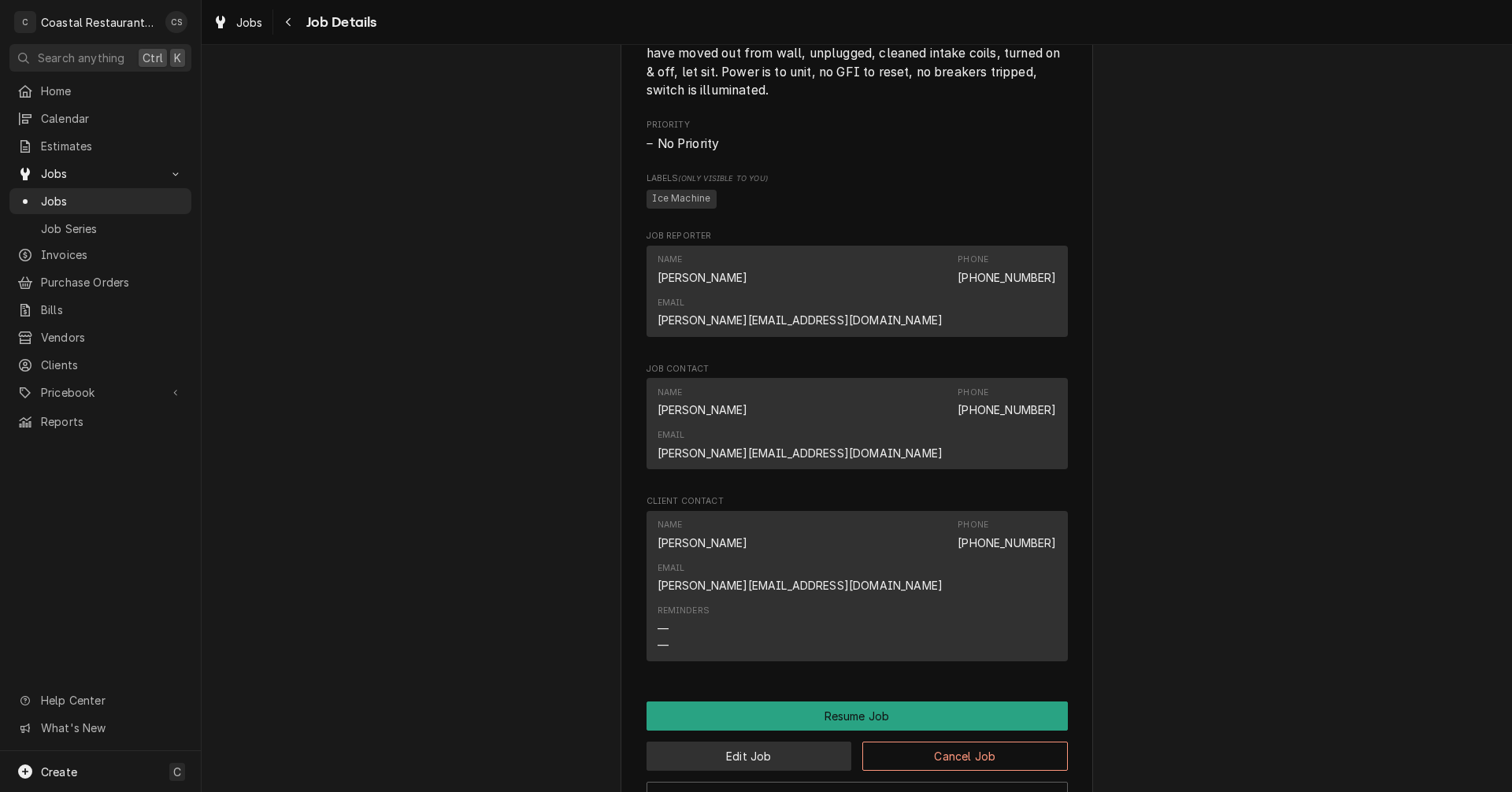
click at [774, 742] on button "Edit Job" at bounding box center [749, 757] width 206 height 30
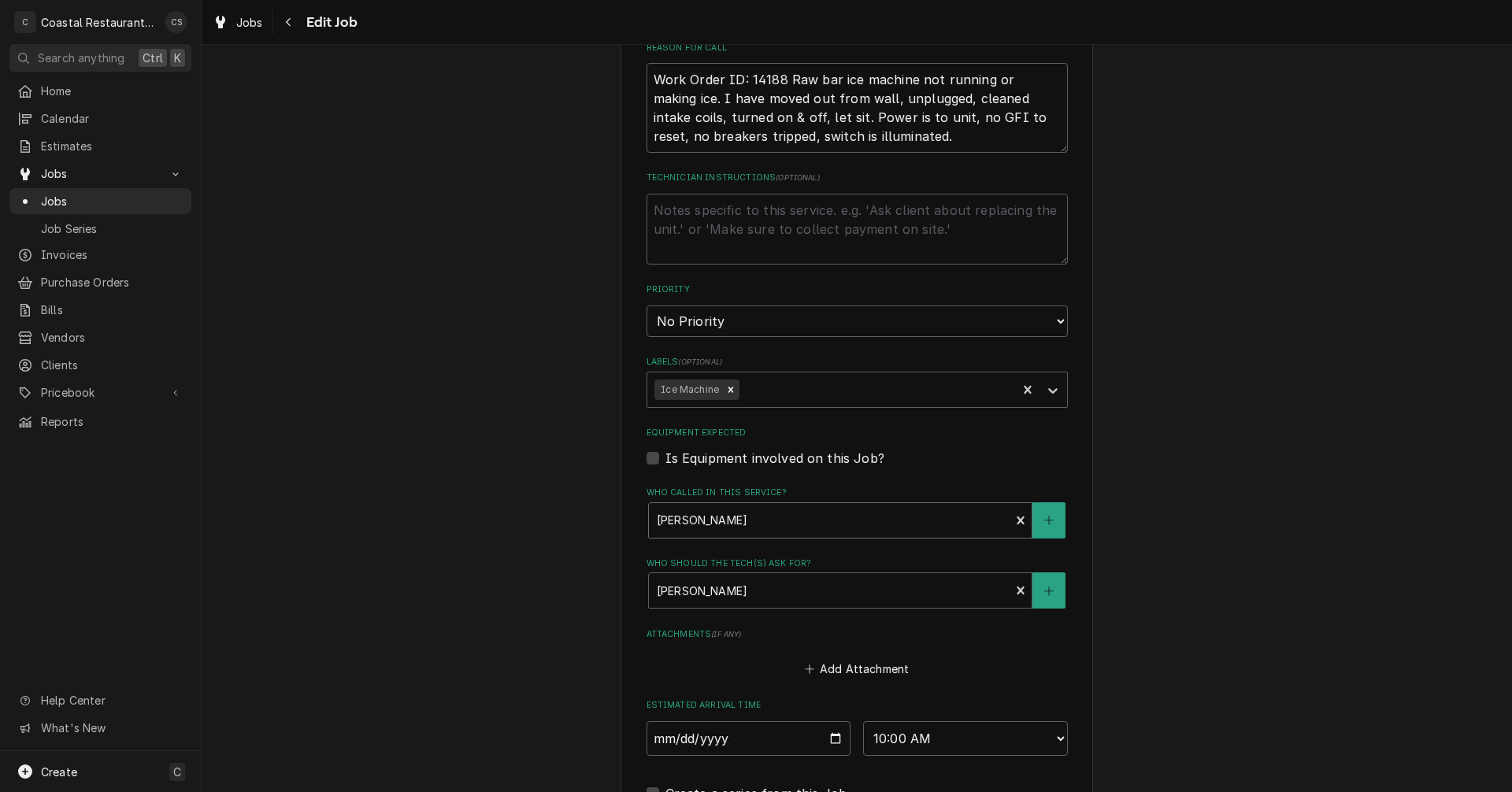
scroll to position [709, 0]
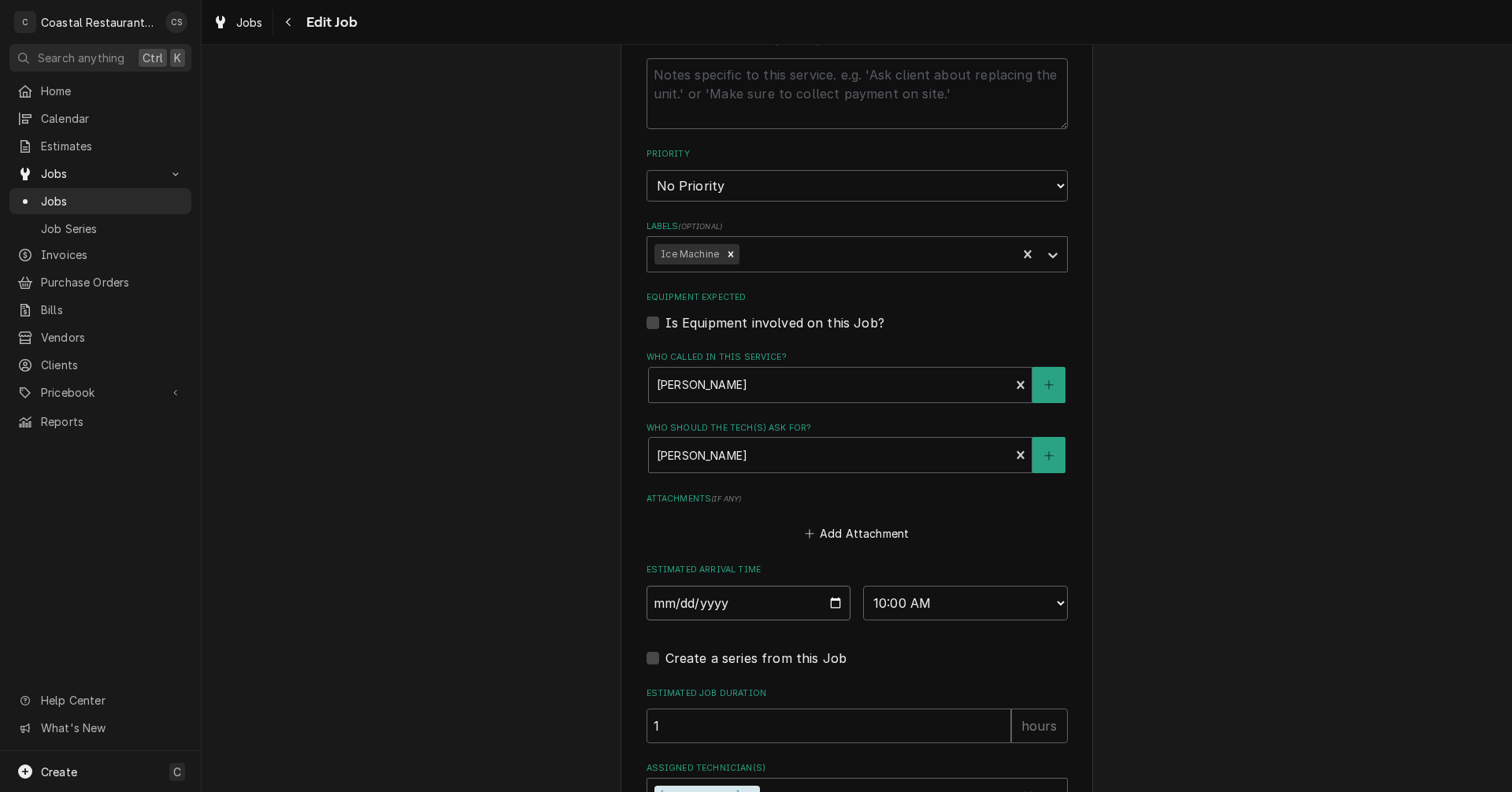
click at [833, 606] on input "[DATE]" at bounding box center [749, 603] width 205 height 35
type textarea "x"
type input "2025-10-15"
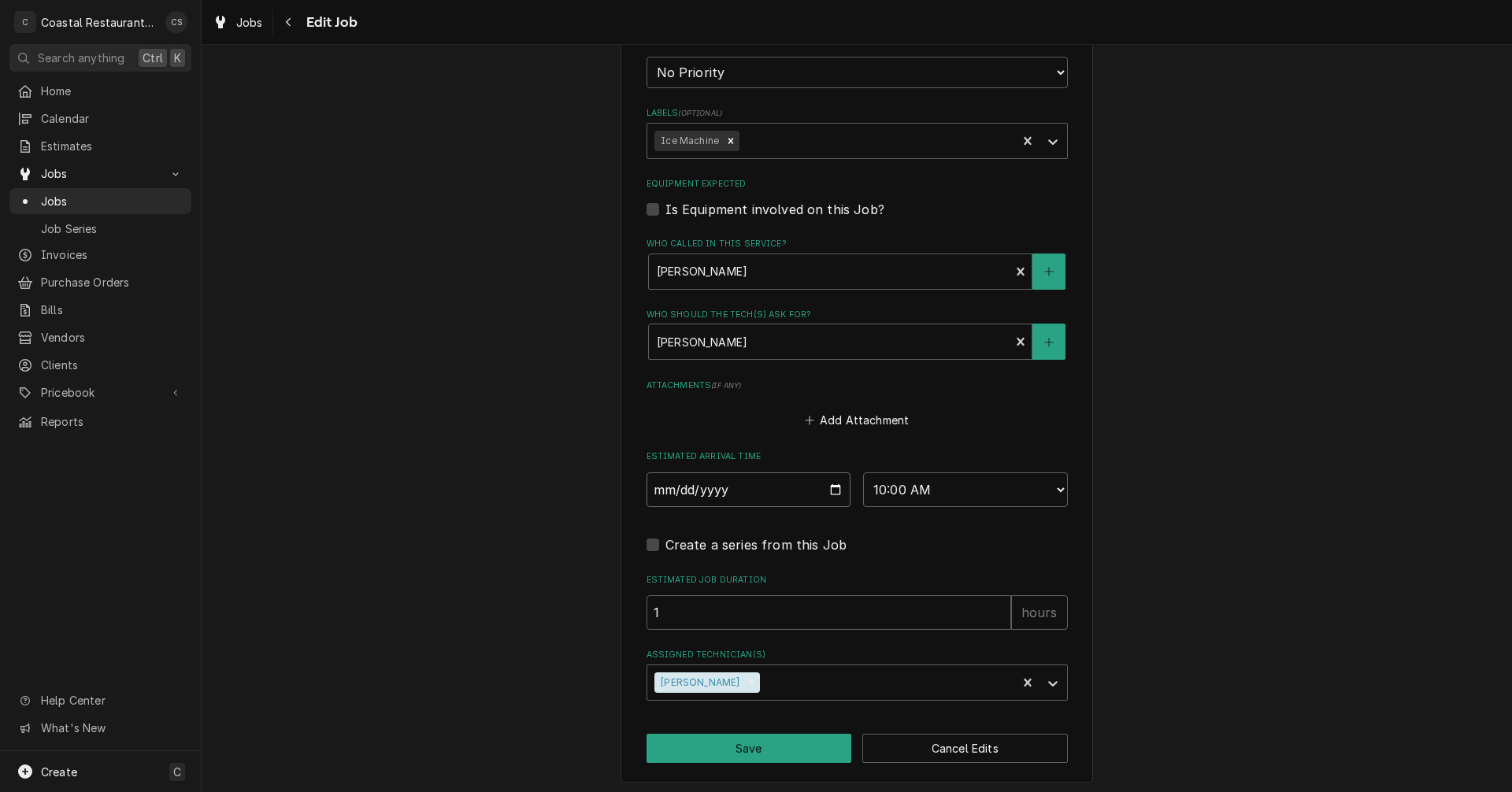
scroll to position [827, 0]
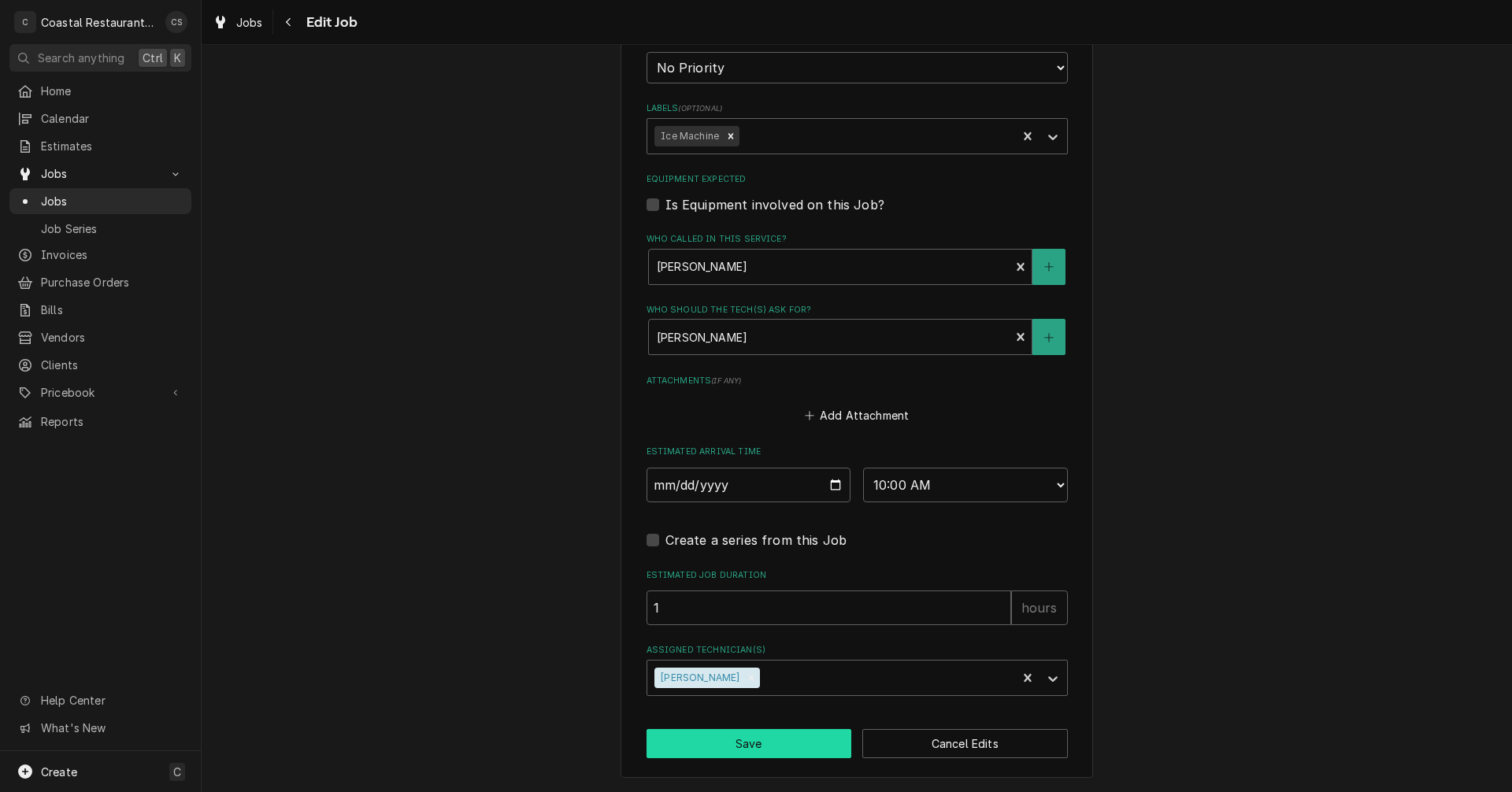
click at [781, 745] on button "Save" at bounding box center [749, 744] width 206 height 30
type textarea "x"
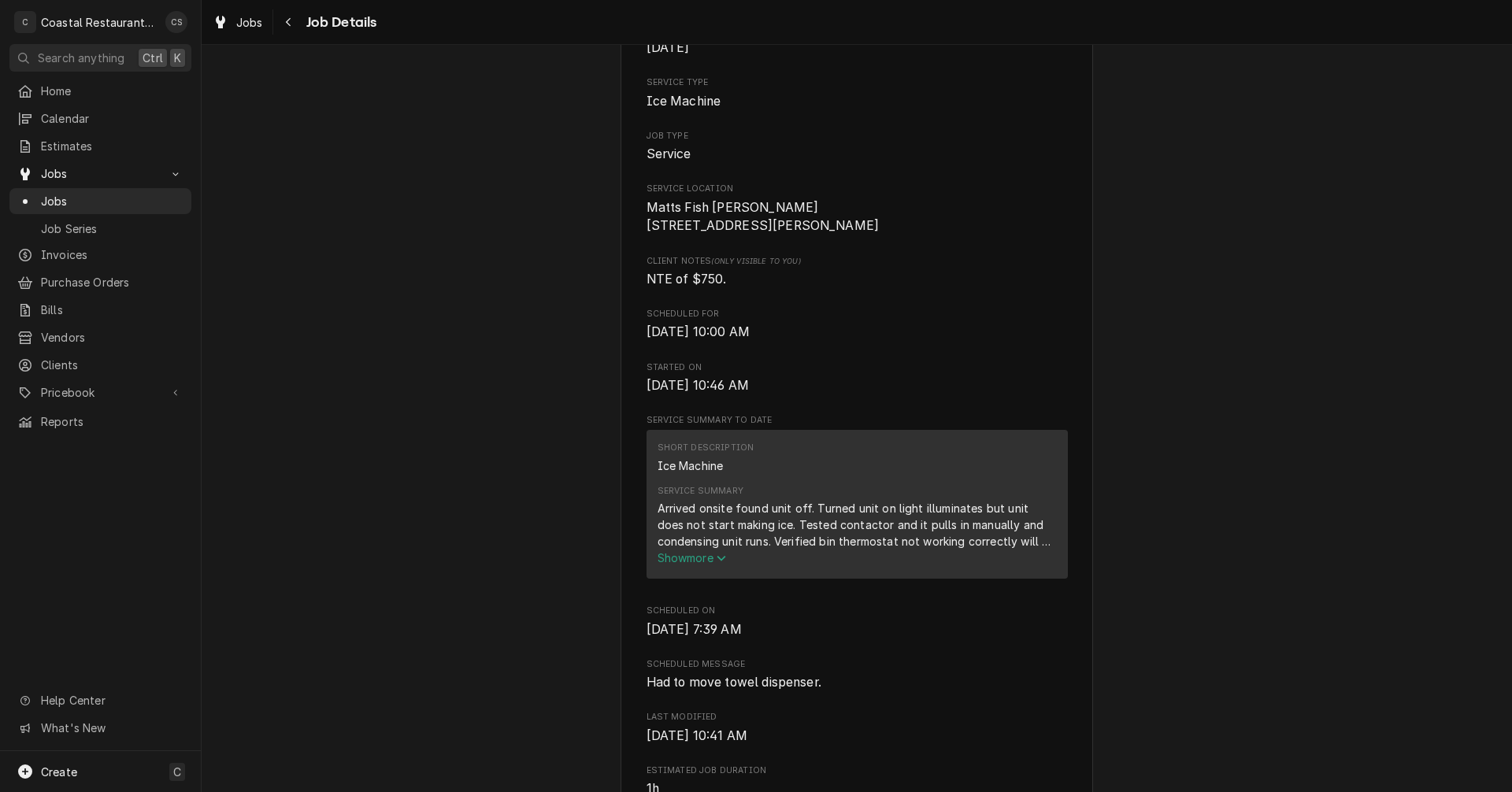
scroll to position [236, 0]
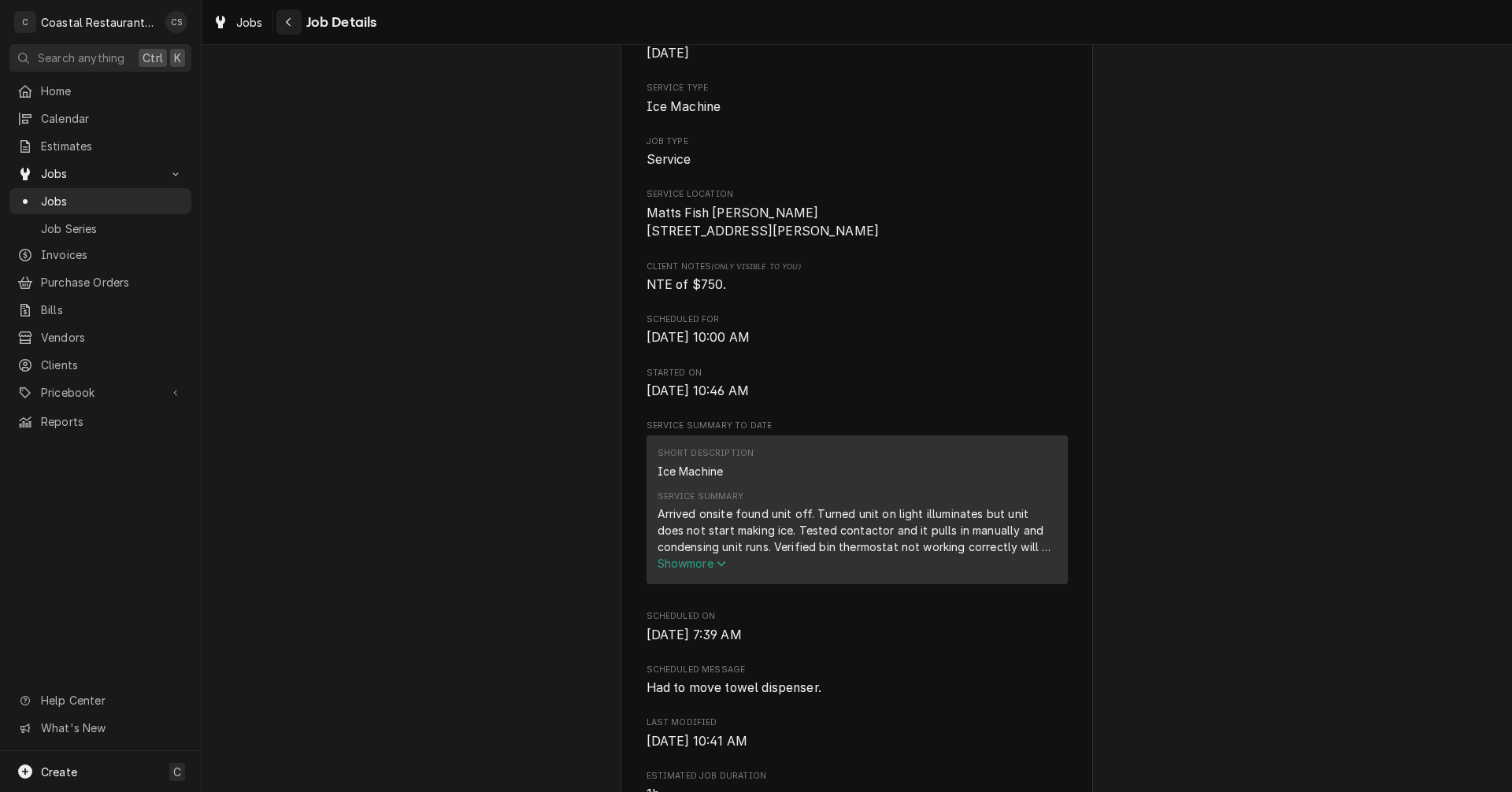
click at [291, 24] on icon "Navigate back" at bounding box center [289, 22] width 7 height 11
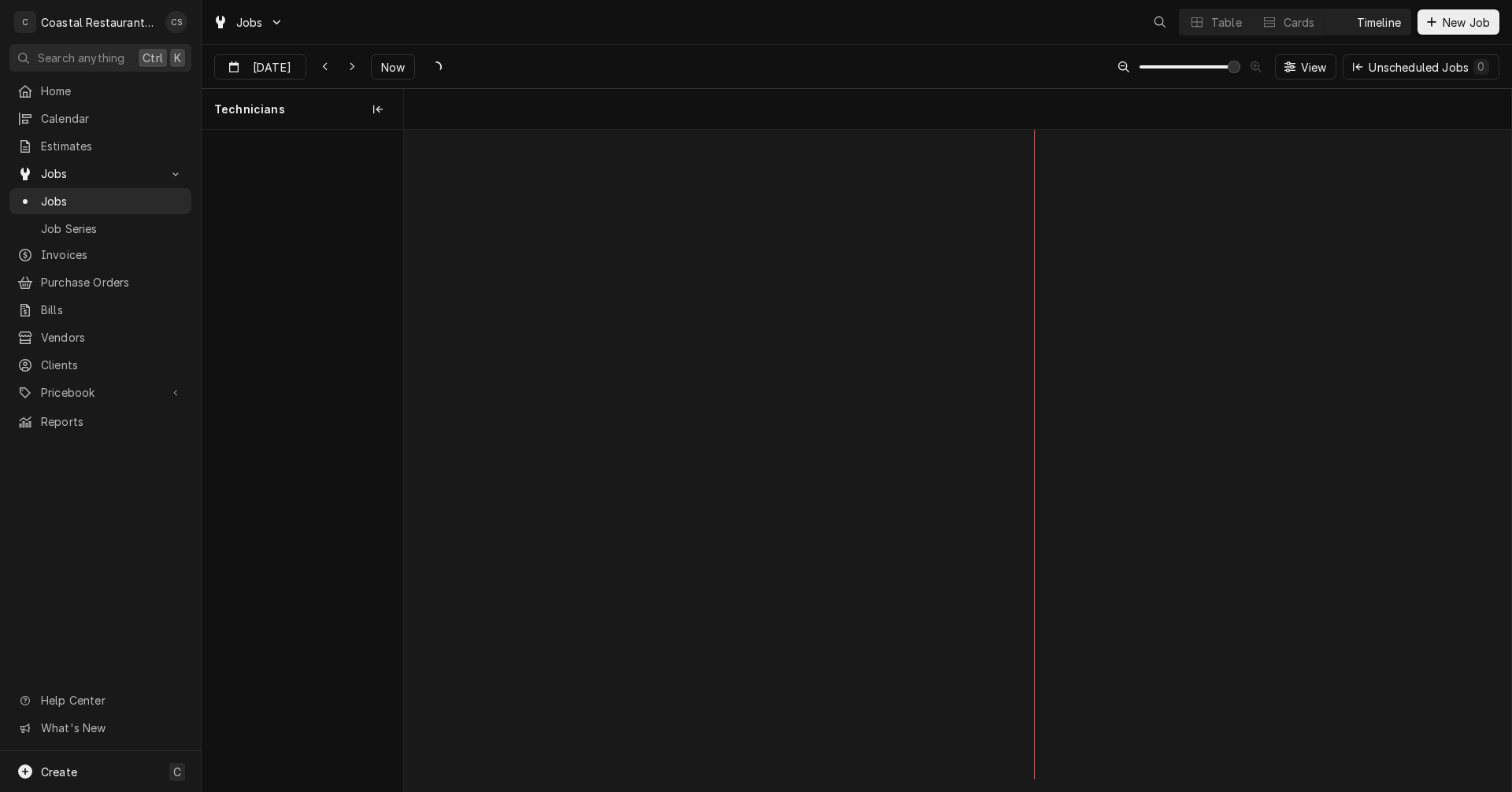
scroll to position [0, 21943]
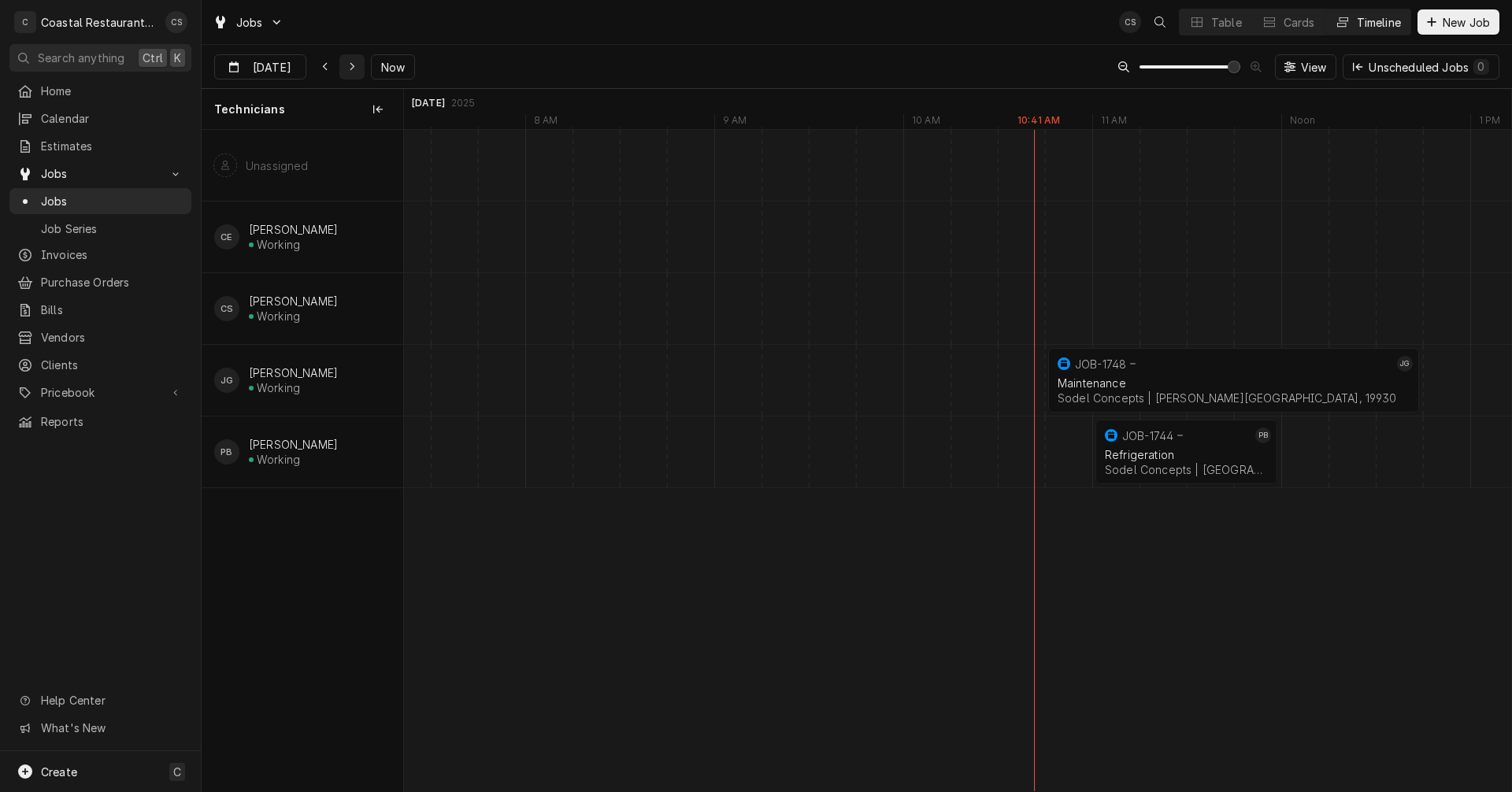
click at [349, 66] on icon "Dynamic Content Wrapper" at bounding box center [352, 67] width 7 height 11
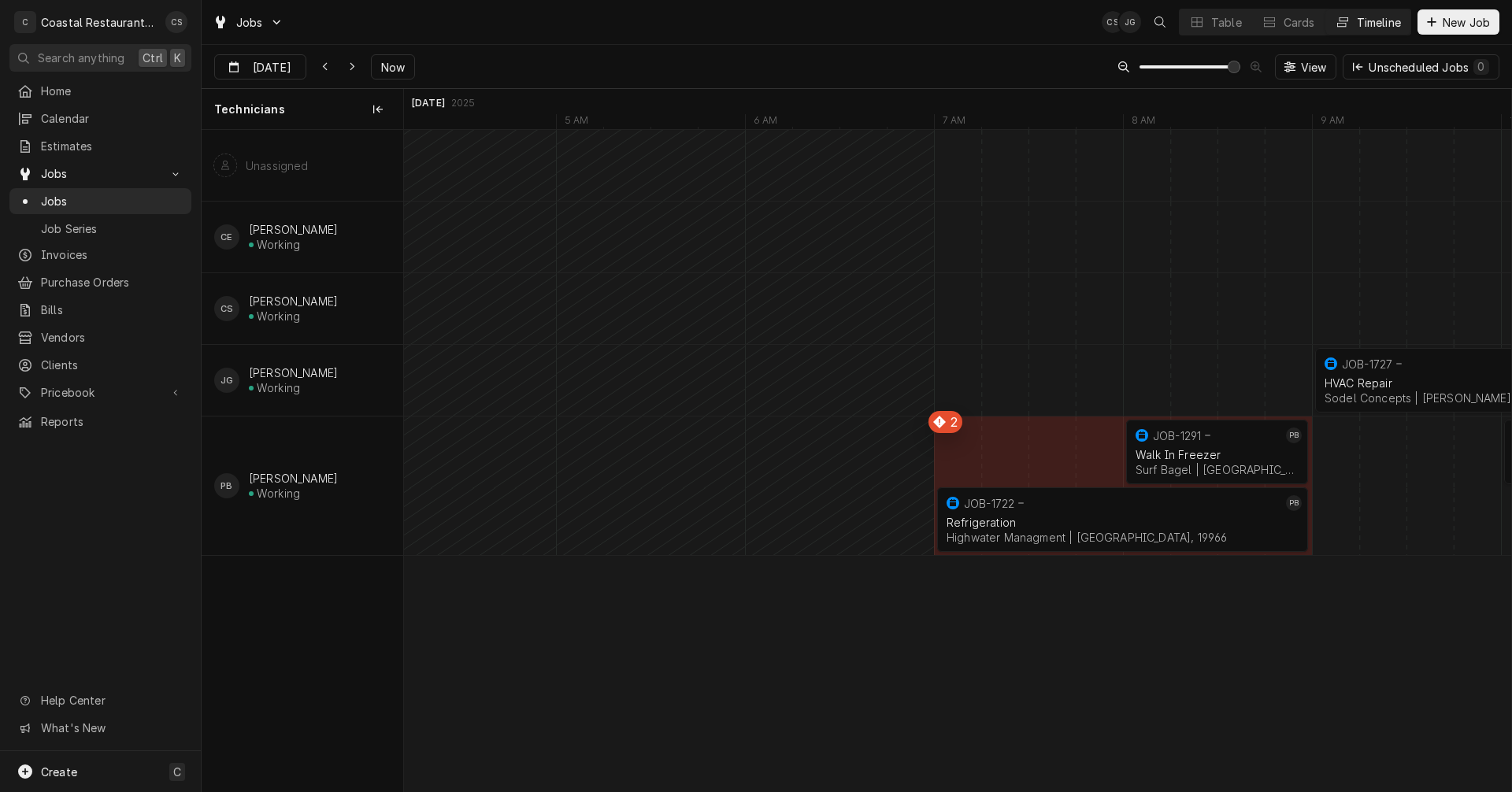
scroll to position [0, 26241]
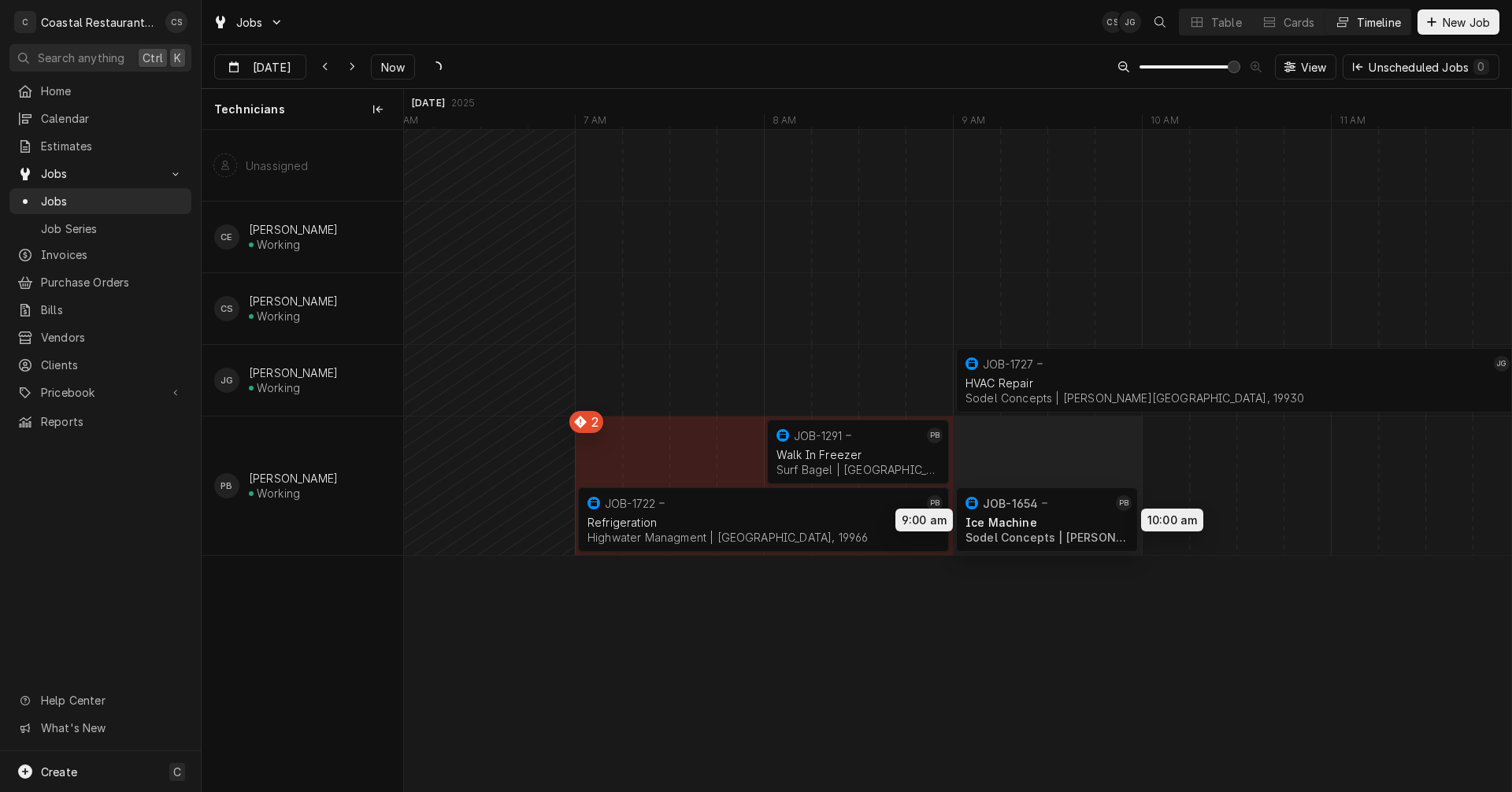
drag, startPoint x: 1076, startPoint y: 512, endPoint x: 1034, endPoint y: 518, distance: 42.4
click at [1034, 518] on div "9:00 AM 12:00 PM JOB-1727 JG HVAC Repair Sodel Concepts | [PERSON_NAME][GEOGRAP…" at bounding box center [957, 460] width 1107 height 661
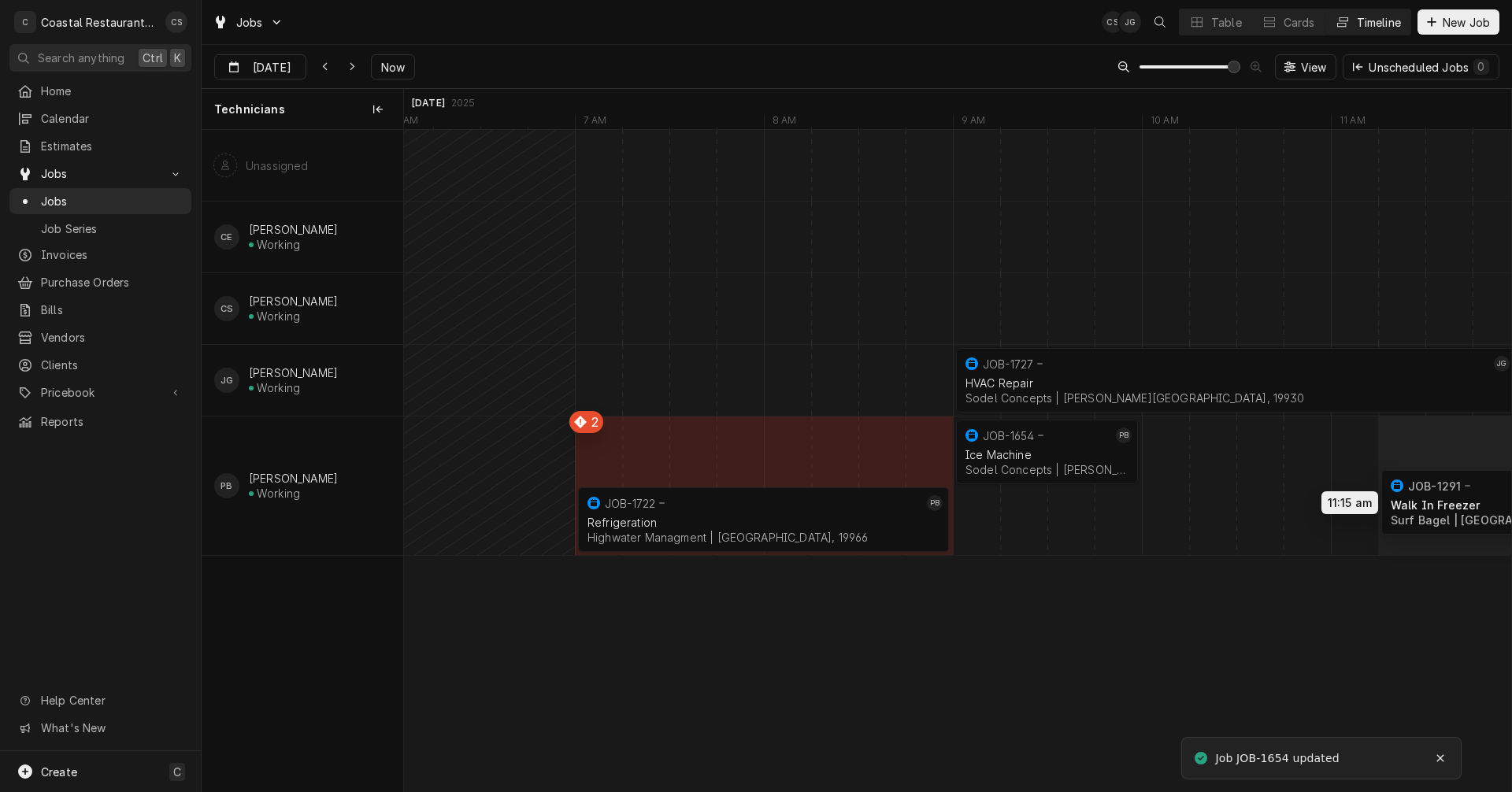
drag, startPoint x: 844, startPoint y: 439, endPoint x: 1471, endPoint y: 489, distance: 629.0
click at [1471, 489] on div "9:00 AM 12:00 PM JOB-1727 JG HVAC Repair Sodel Concepts | [PERSON_NAME][GEOGRAP…" at bounding box center [957, 460] width 1107 height 661
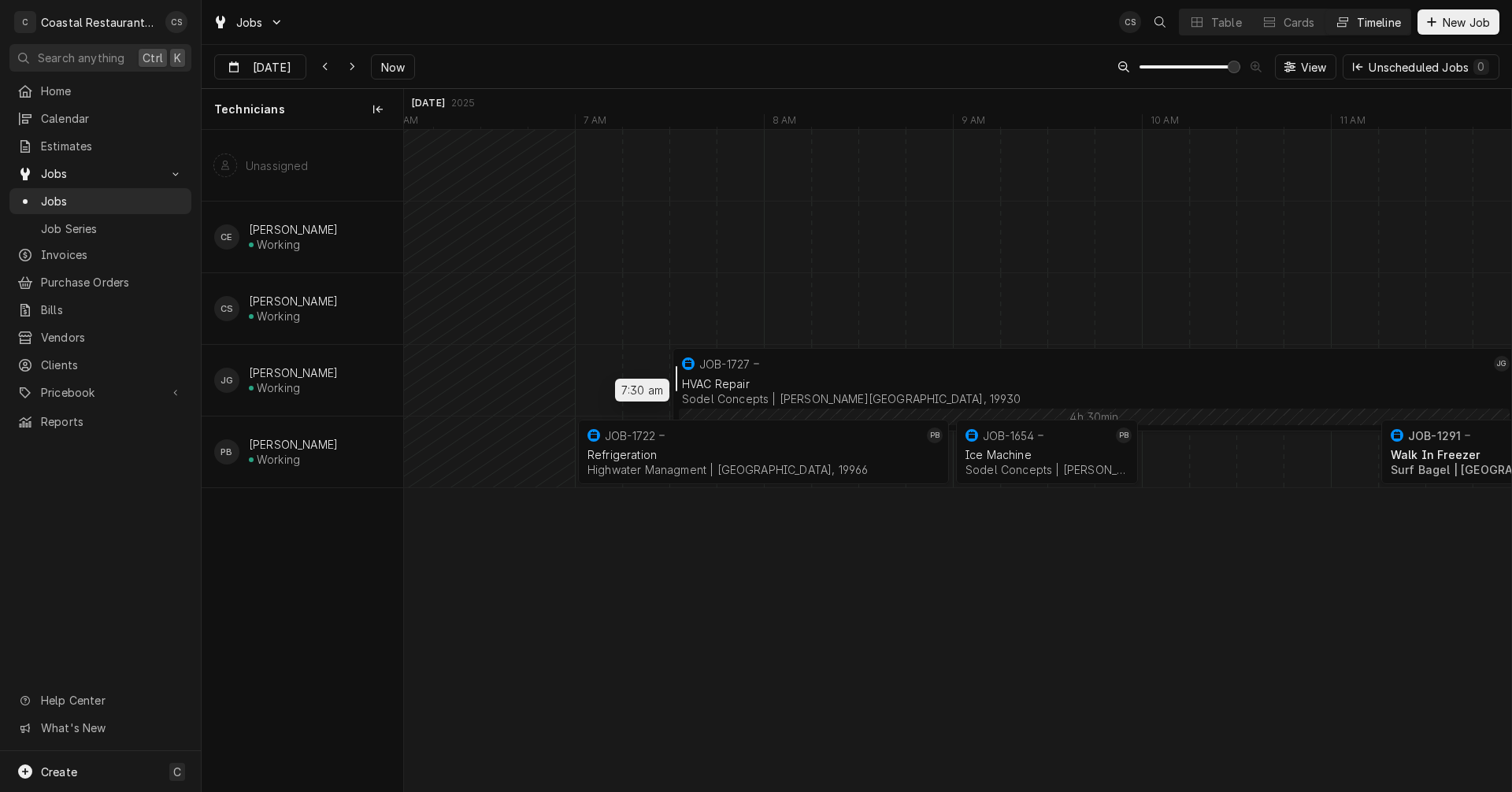
drag, startPoint x: 808, startPoint y: 380, endPoint x: 704, endPoint y: 364, distance: 105.2
click at [378, 59] on span "Now" at bounding box center [393, 67] width 30 height 17
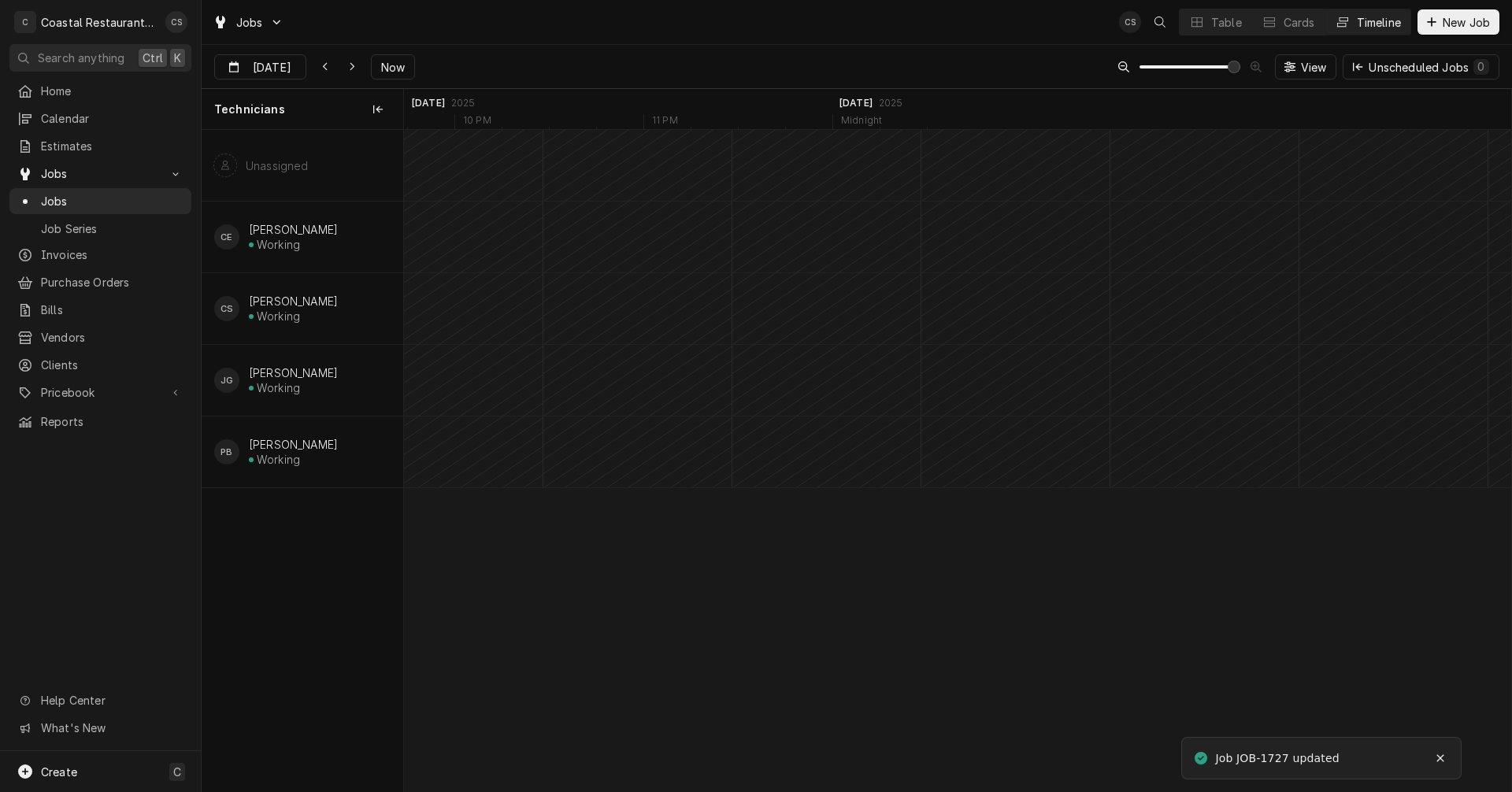
scroll to position [0, 22045]
type input "[DATE]"
